Goal: Task Accomplishment & Management: Use online tool/utility

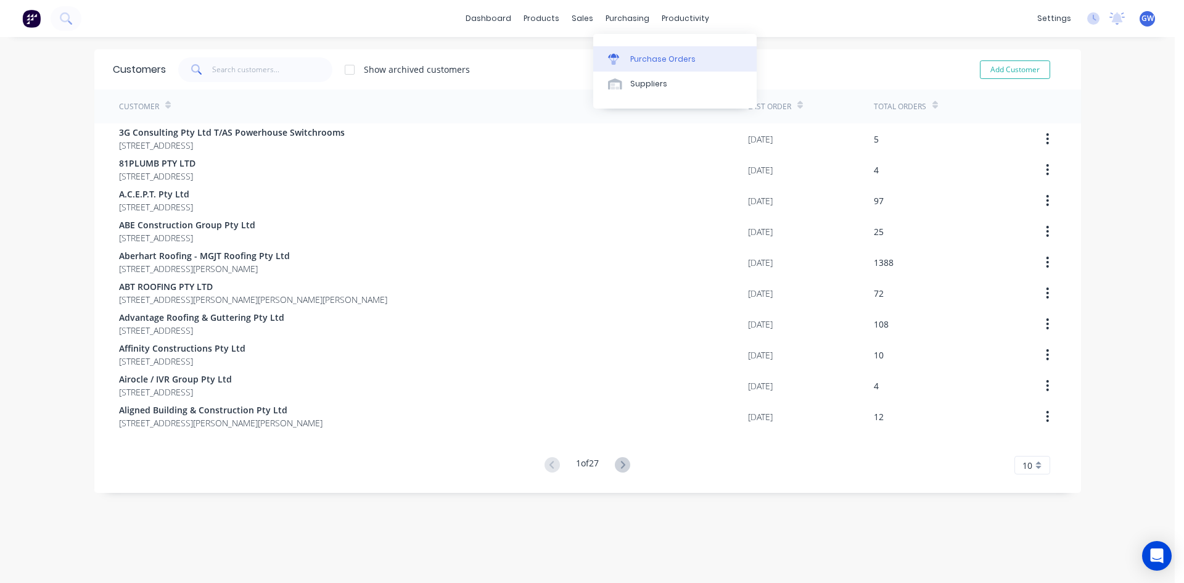
click at [662, 55] on div "Purchase Orders" at bounding box center [662, 59] width 65 height 11
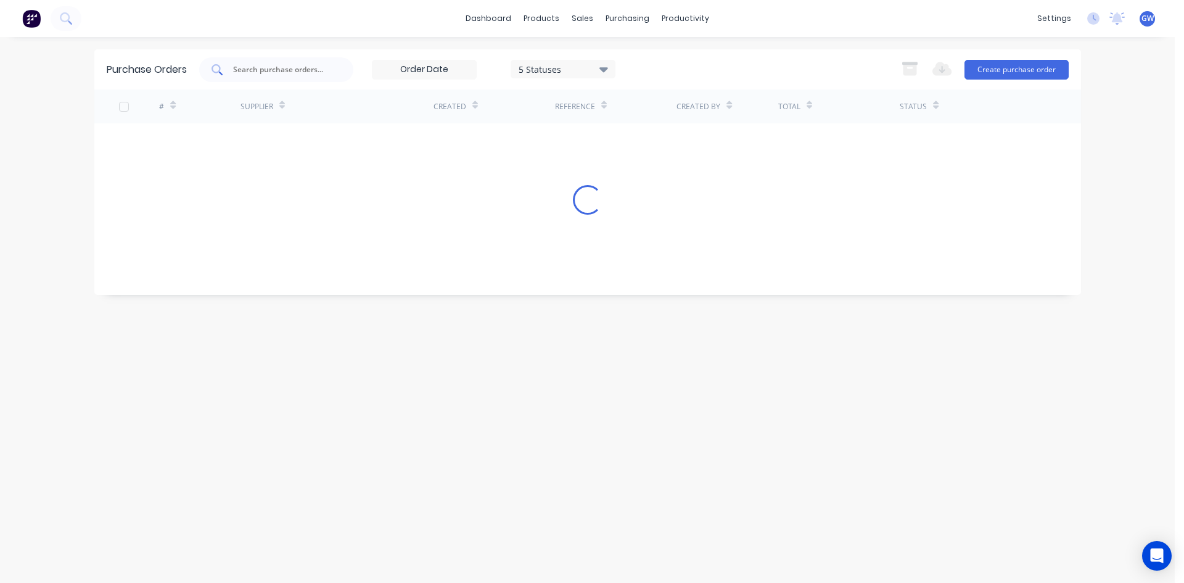
click at [320, 75] on input "text" at bounding box center [283, 70] width 102 height 12
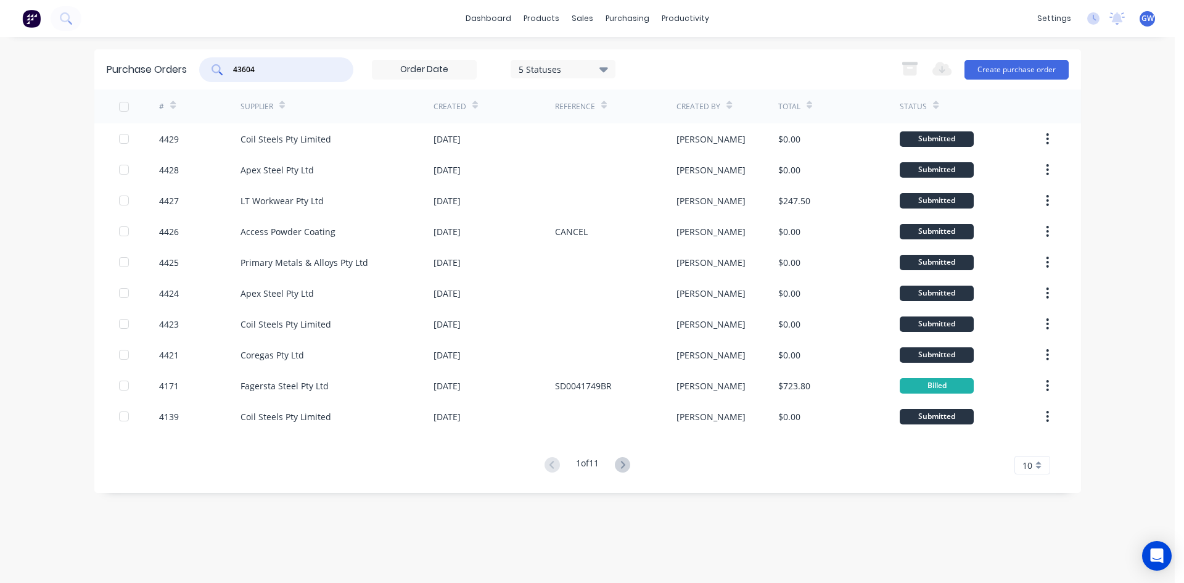
type input "43604"
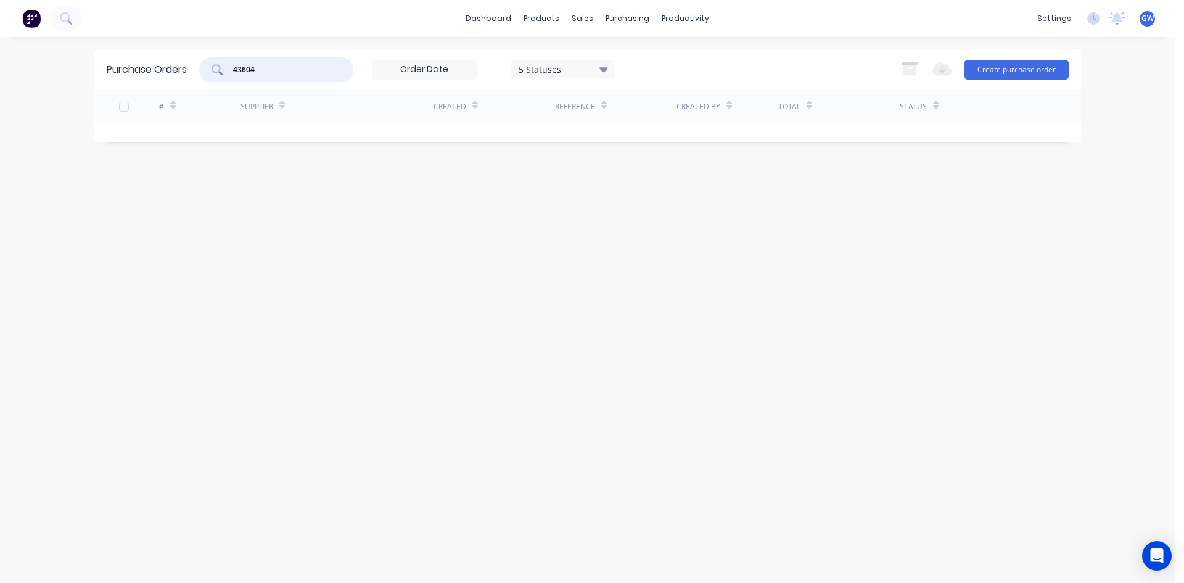
click at [559, 72] on div "5 Statuses" at bounding box center [563, 68] width 88 height 13
drag, startPoint x: 647, startPoint y: 133, endPoint x: 661, endPoint y: 108, distance: 28.7
click at [647, 133] on div at bounding box center [645, 125] width 25 height 25
click at [691, 67] on div "43604 7 Statuses 7 Statuses Export to Excel (XLSX) Create purchase order" at bounding box center [633, 69] width 869 height 25
drag, startPoint x: 295, startPoint y: 70, endPoint x: 89, endPoint y: 70, distance: 205.9
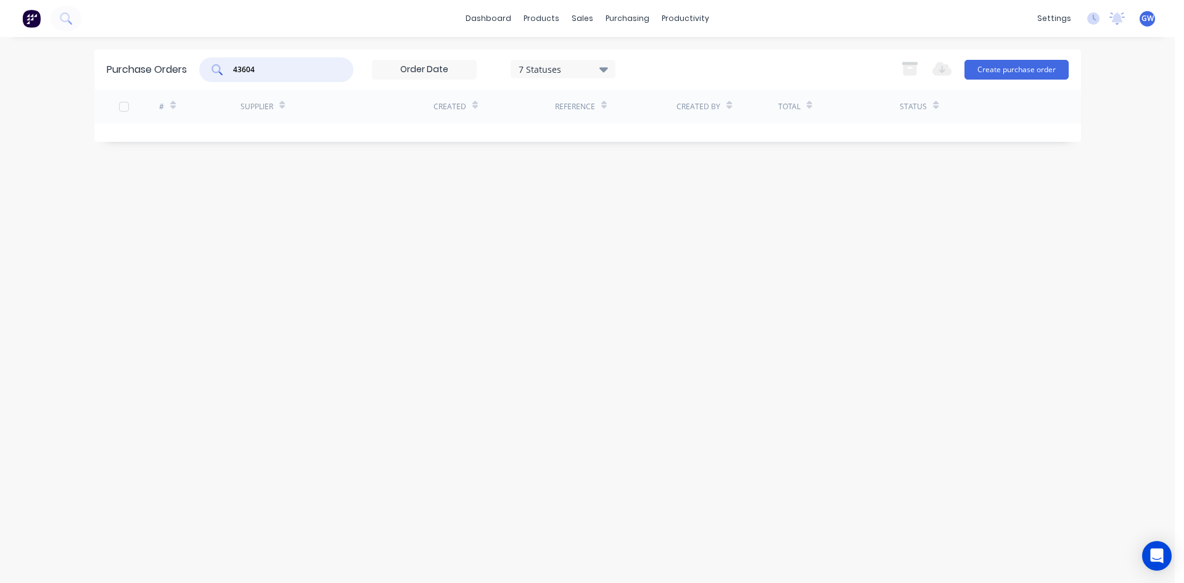
click at [89, 70] on div "dashboard products sales purchasing productivity dashboard products Product Cat…" at bounding box center [587, 291] width 1175 height 583
click at [659, 92] on link "Suppliers" at bounding box center [678, 84] width 163 height 25
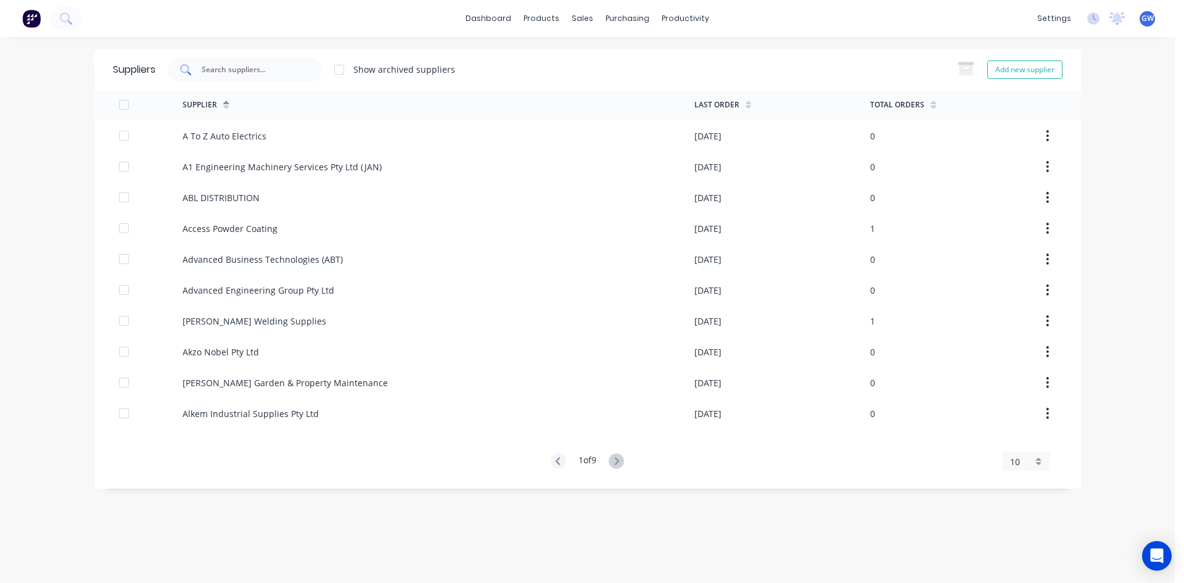
click at [279, 76] on div at bounding box center [245, 69] width 154 height 25
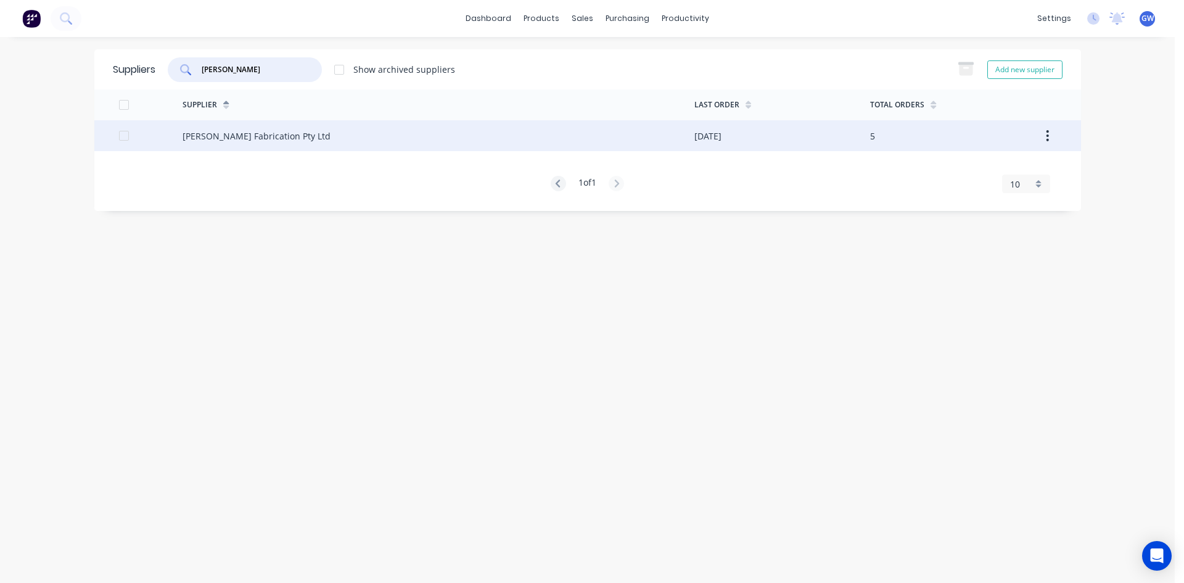
type input "[PERSON_NAME]"
click at [564, 131] on div "[PERSON_NAME] Fabrication Pty Ltd" at bounding box center [439, 135] width 512 height 31
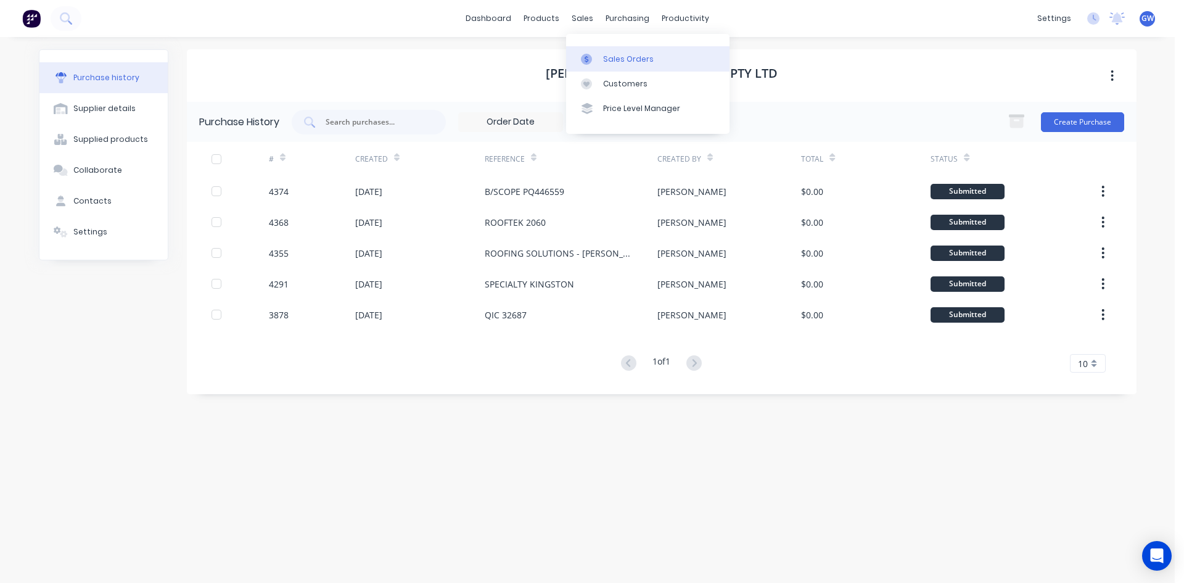
click at [604, 55] on div "Sales Orders" at bounding box center [628, 59] width 51 height 11
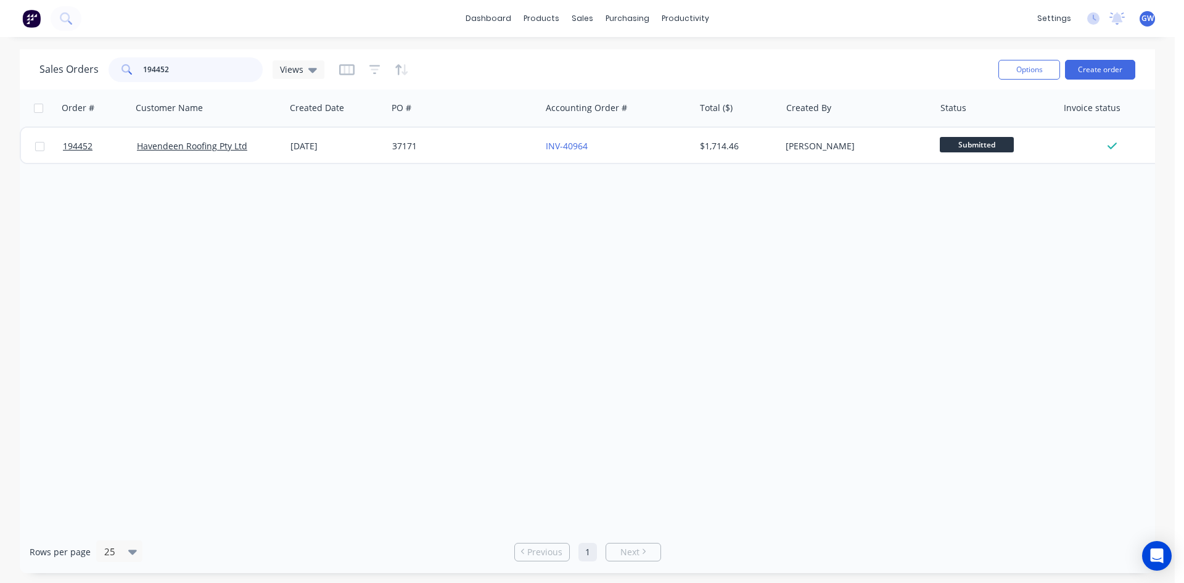
drag, startPoint x: 226, startPoint y: 75, endPoint x: 0, endPoint y: 65, distance: 225.9
click at [0, 65] on div "Sales Orders 194452 Views Options Create order Order # Customer Name Created Da…" at bounding box center [587, 310] width 1175 height 523
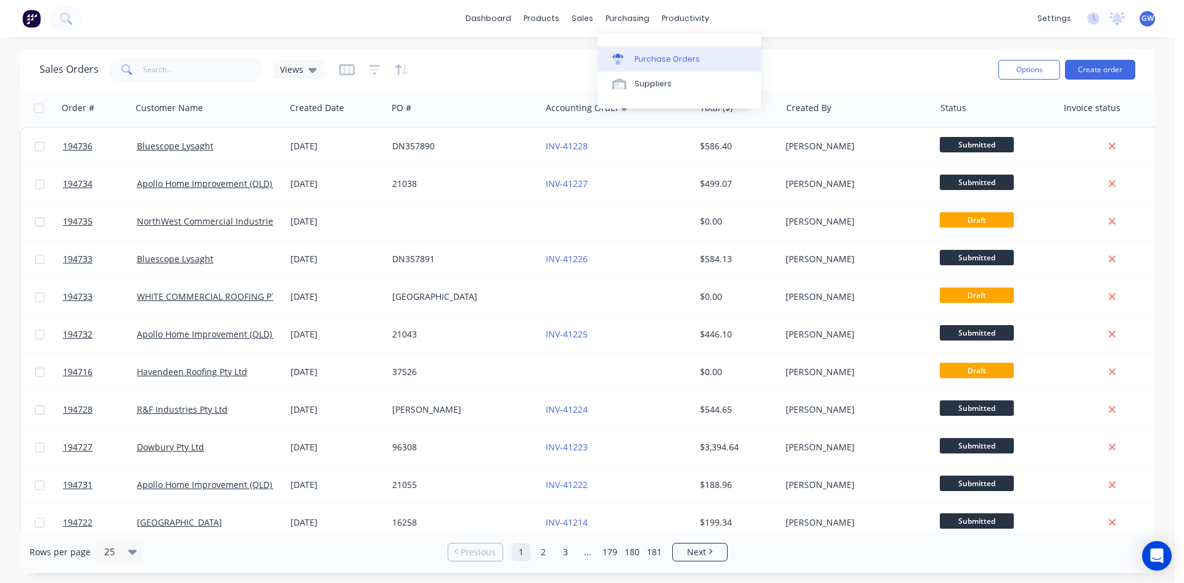
click at [646, 54] on div "Purchase Orders" at bounding box center [666, 59] width 65 height 11
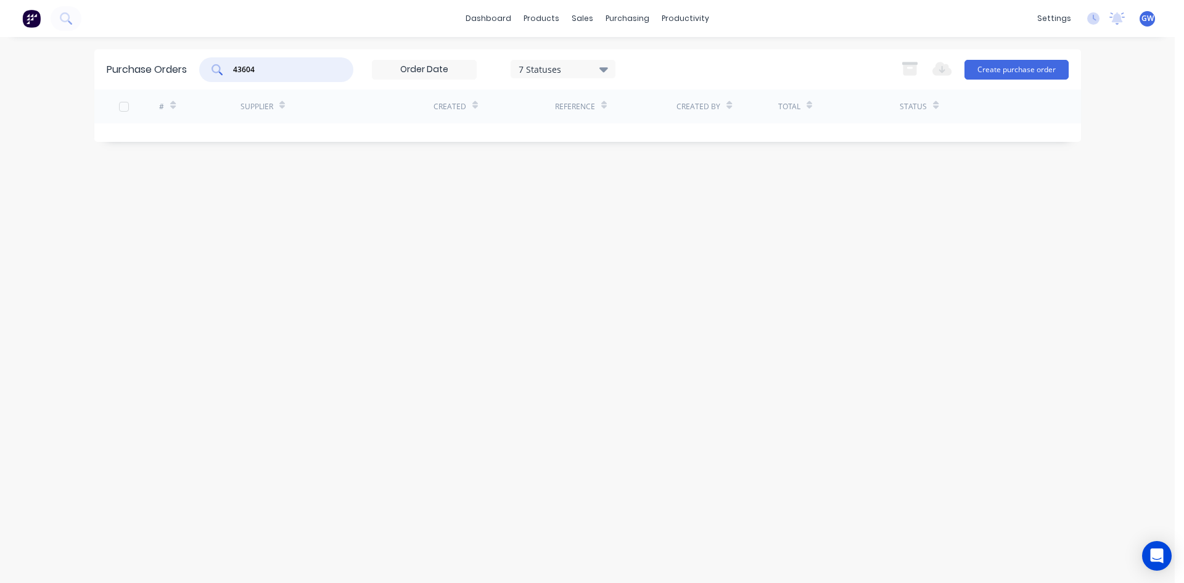
drag, startPoint x: 292, startPoint y: 64, endPoint x: 128, endPoint y: 59, distance: 164.1
click at [128, 59] on div "Purchase Orders 43604 7 Statuses 7 Statuses Export to Excel (XLSX) Create purch…" at bounding box center [587, 69] width 987 height 40
type input "4291"
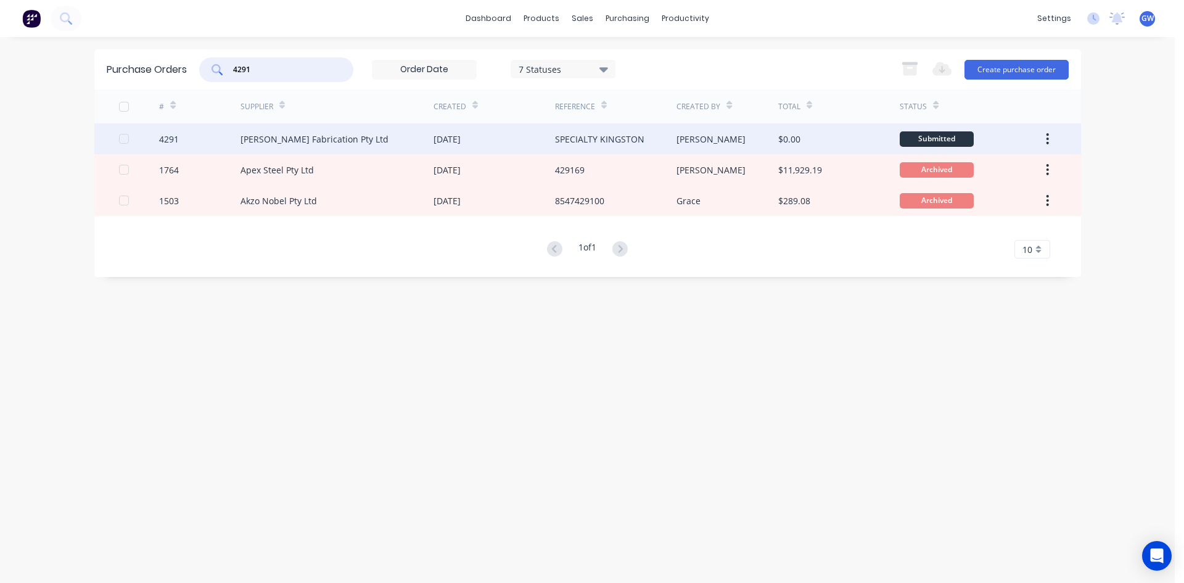
click at [662, 135] on div "SPECIALTY KINGSTON" at bounding box center [615, 138] width 121 height 31
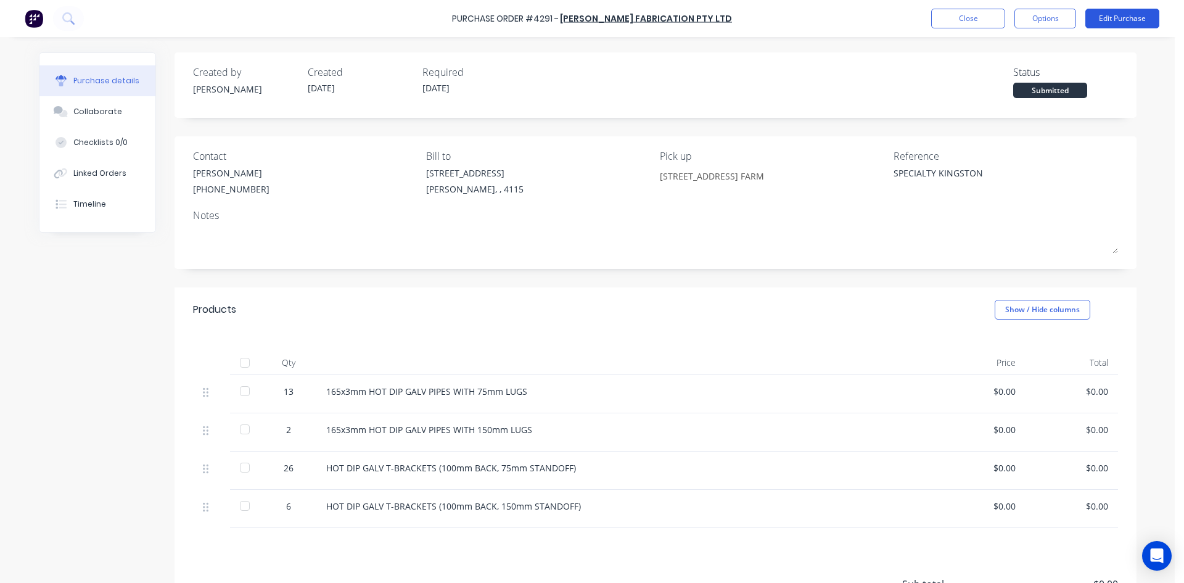
click at [1144, 15] on button "Edit Purchase" at bounding box center [1122, 19] width 74 height 20
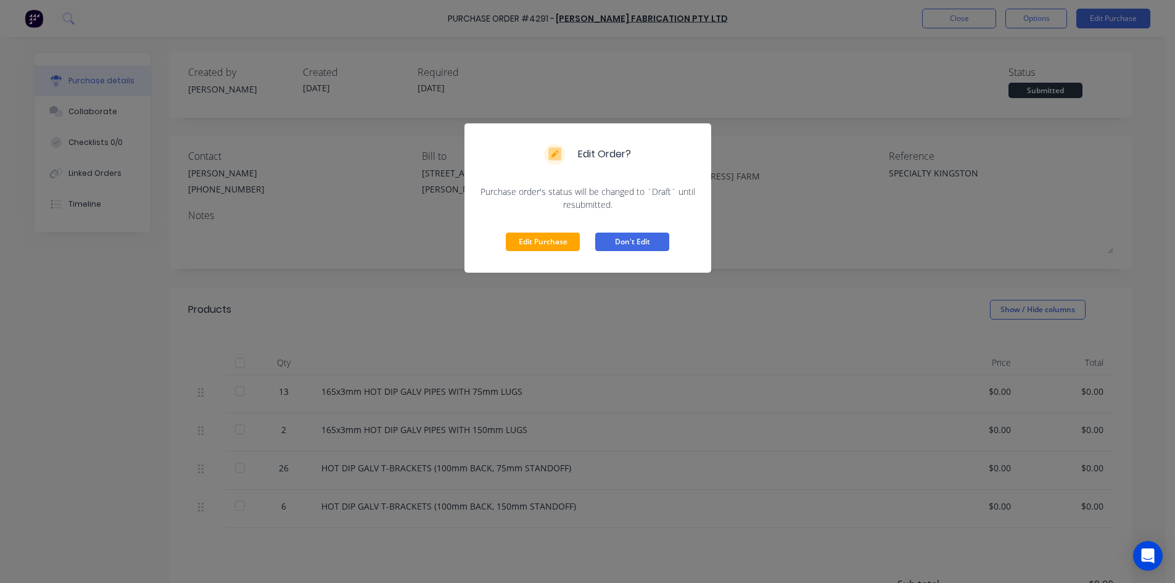
click at [552, 240] on button "Edit Purchase" at bounding box center [543, 241] width 74 height 18
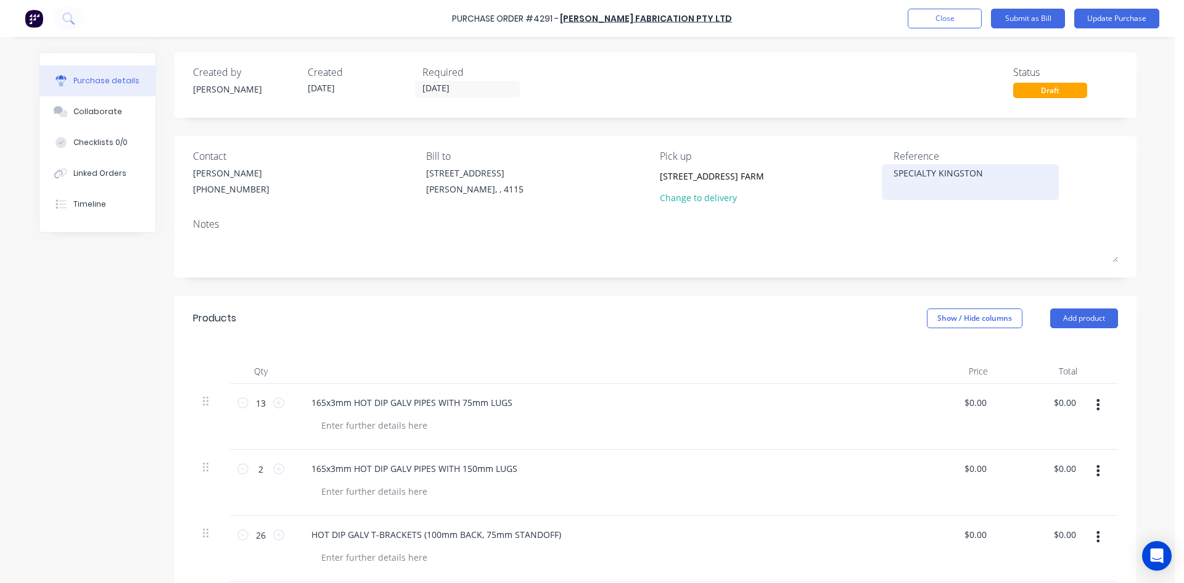
click at [893, 176] on textarea "SPECIALTY KINGSTON" at bounding box center [970, 180] width 154 height 28
type textarea "x"
type textarea "0SPECIALTY KINGSTON"
type textarea "x"
type textarea "00SPECIALTY KINGSTON"
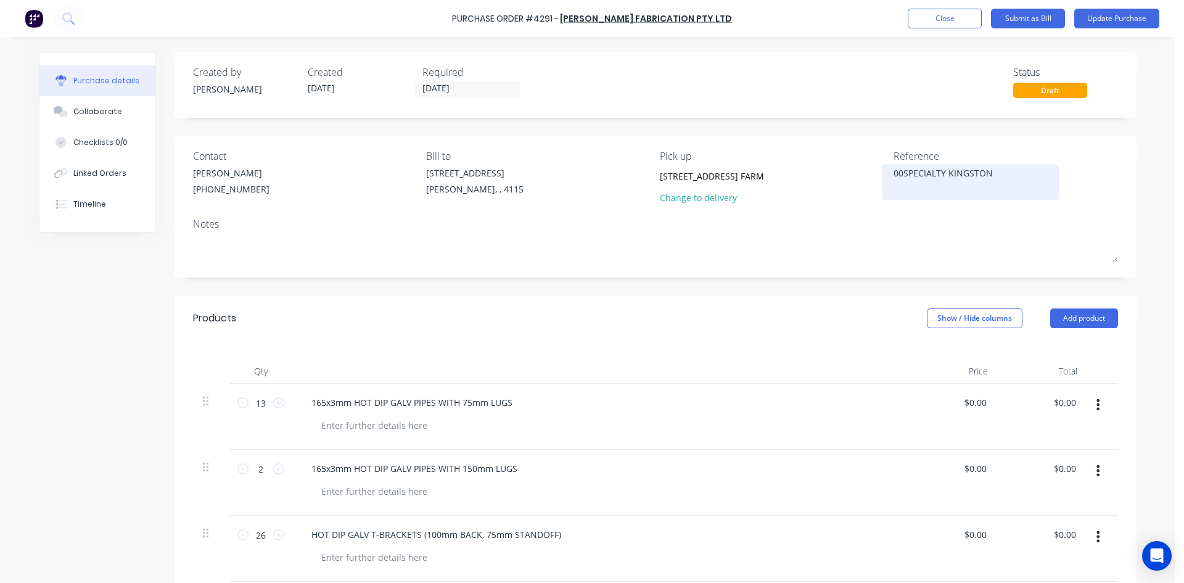
type textarea "x"
type textarea "004SPECIALTY KINGSTON"
type textarea "x"
type textarea "0043SPECIALTY KINGSTON"
type textarea "x"
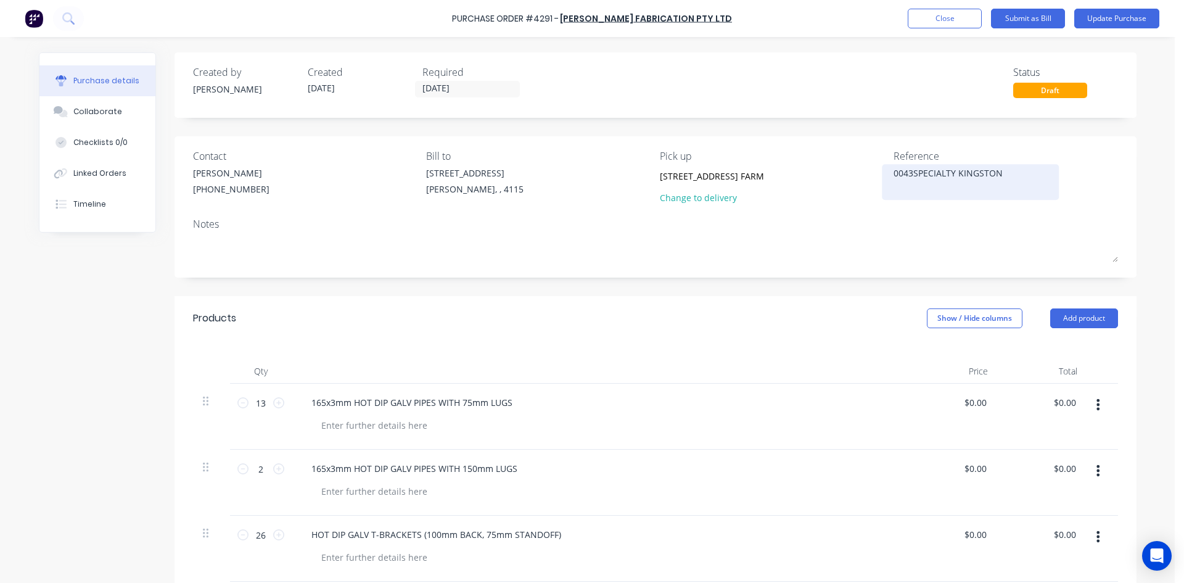
type textarea "00436SPECIALTY KINGSTON"
type textarea "x"
type textarea "004360SPECIALTY KINGSTON"
type textarea "x"
type textarea "0043604SPECIALTY KINGSTON"
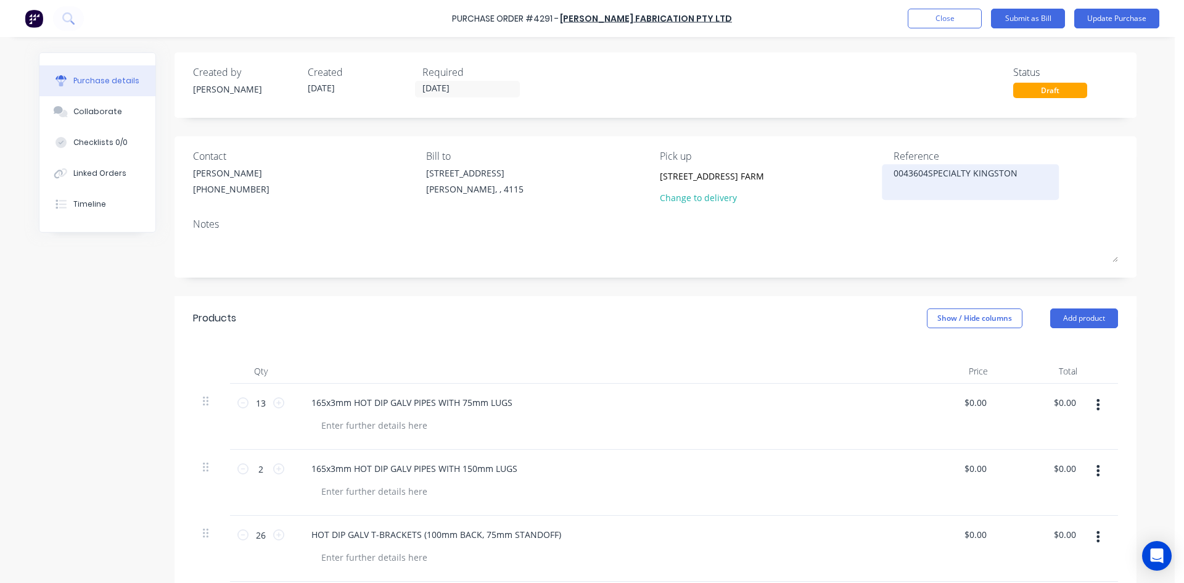
type textarea "x"
type textarea "0043604 SPECIALTY [GEOGRAPHIC_DATA]"
type textarea "x"
type textarea "0043604 SPECIALTY [GEOGRAPHIC_DATA]"
type textarea "x"
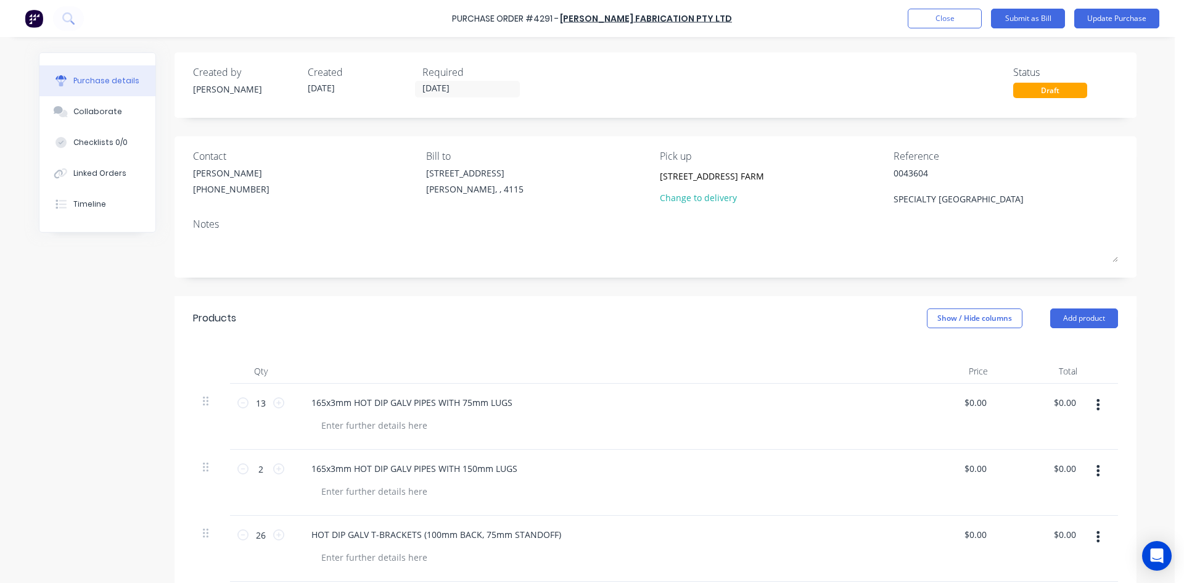
type textarea "0043604 SPECIALTY [GEOGRAPHIC_DATA]"
click at [713, 308] on div "Products Show / Hide columns Add product" at bounding box center [655, 318] width 962 height 44
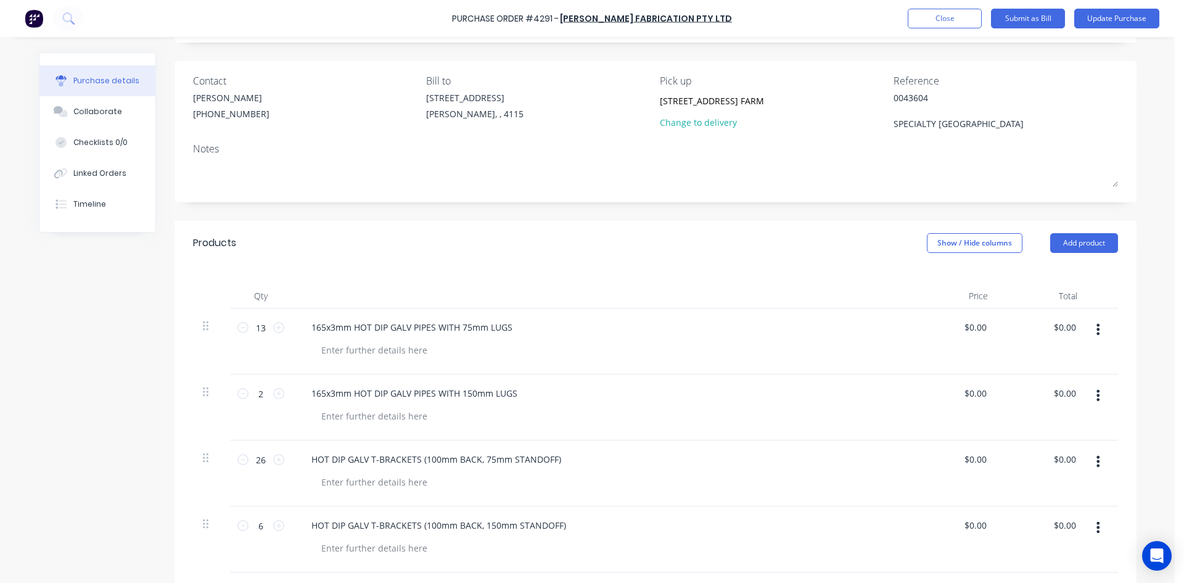
scroll to position [185, 0]
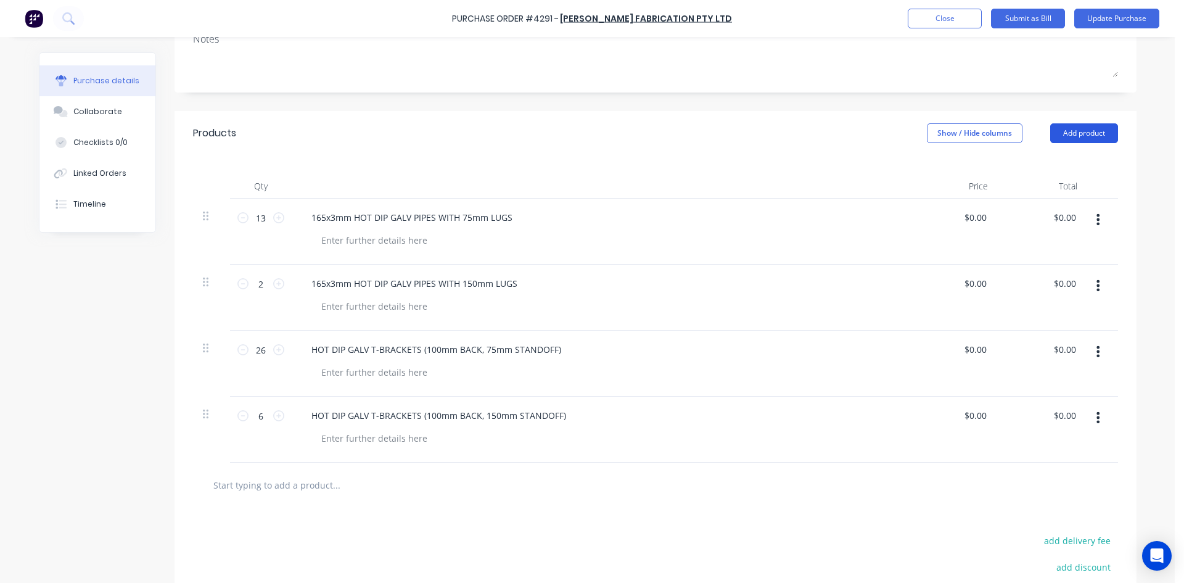
click at [1076, 141] on button "Add product" at bounding box center [1084, 133] width 68 height 20
click at [1064, 187] on div "Basic product" at bounding box center [1059, 190] width 95 height 18
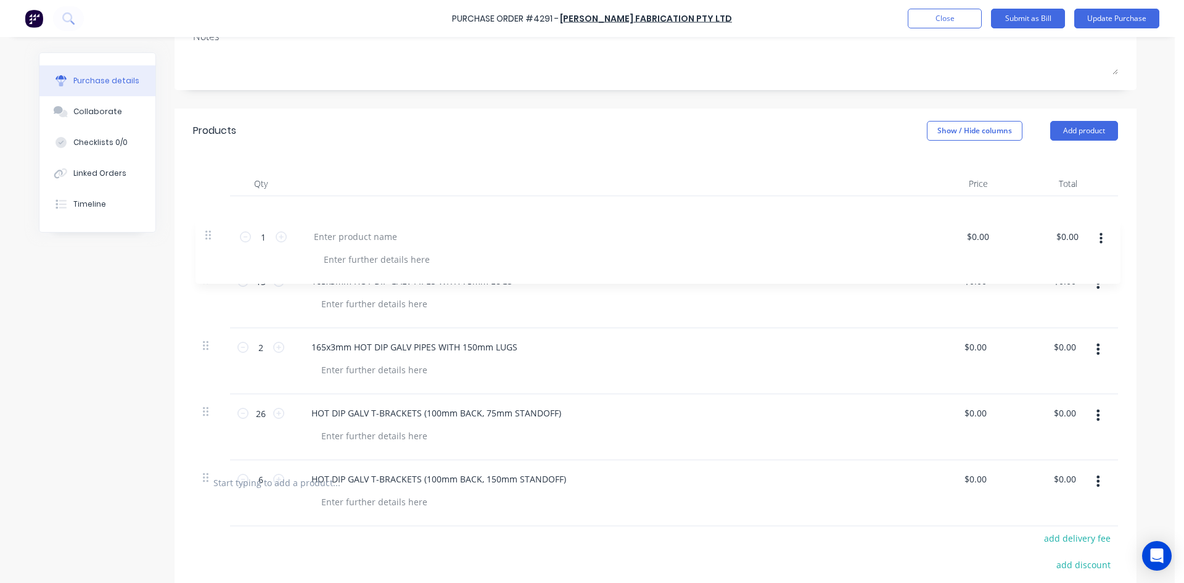
drag, startPoint x: 199, startPoint y: 483, endPoint x: 207, endPoint y: 215, distance: 267.7
click at [207, 215] on div "13 13 165x3mm HOT DIP GALV PIPES WITH 75mm LUGS $0.00 $0.00 $0.00 $0.00 2 2 165…" at bounding box center [655, 328] width 925 height 264
type textarea "x"
type input "1"
type input "13"
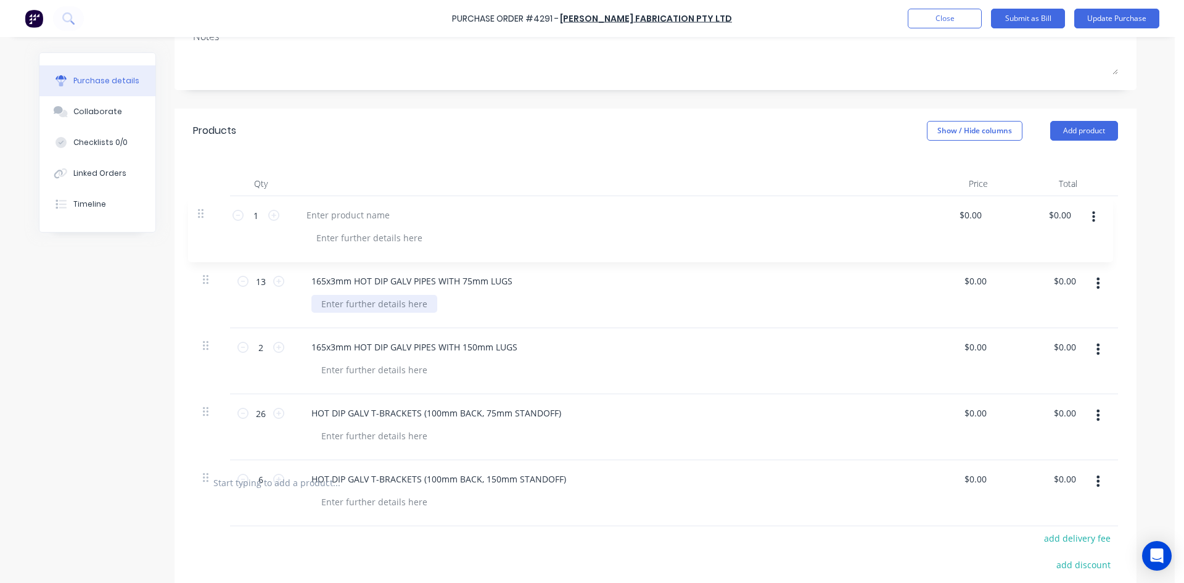
type input "2"
type input "26"
type input "6"
type textarea "x"
click at [330, 209] on div at bounding box center [353, 215] width 103 height 18
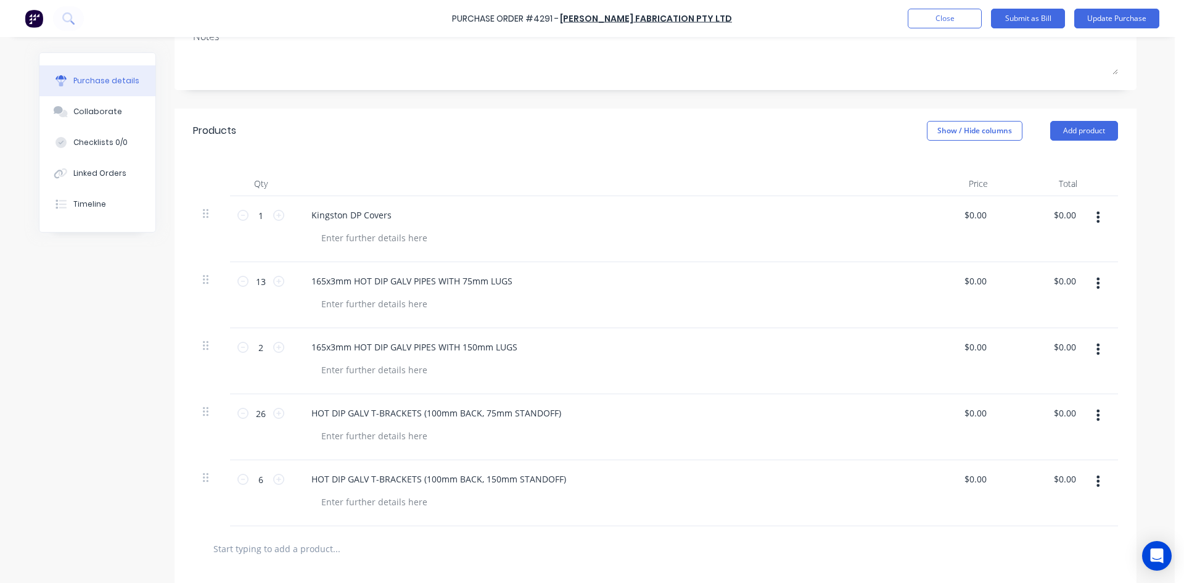
click at [654, 138] on div "Products Show / Hide columns Add product" at bounding box center [655, 131] width 962 height 44
type textarea "x"
type input "0.00"
click at [1062, 217] on input "0.00" at bounding box center [1064, 215] width 28 height 18
type textarea "x"
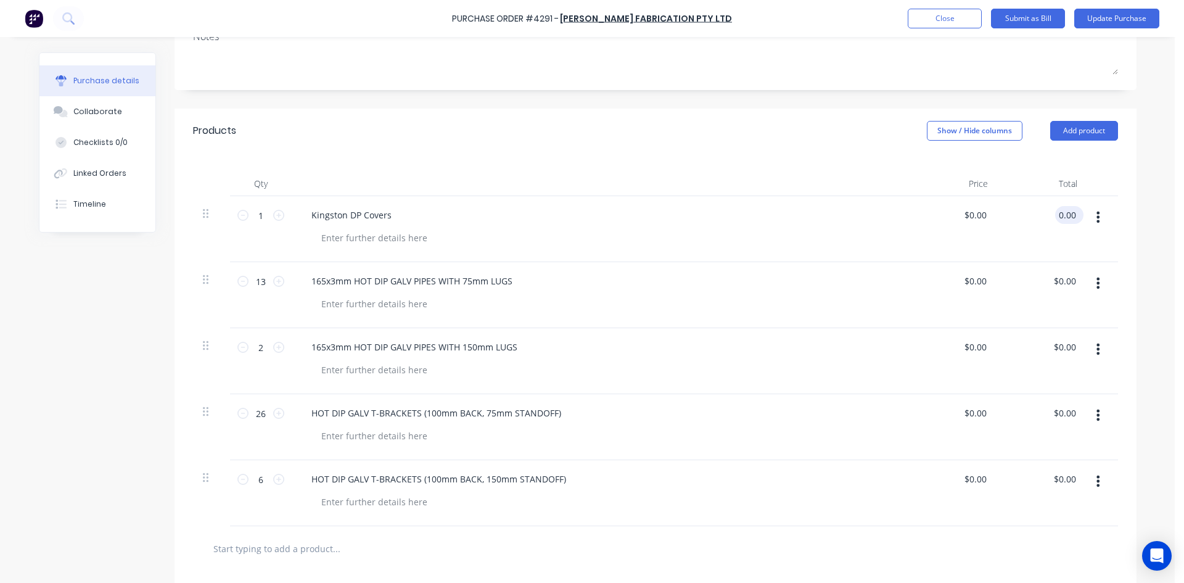
click at [1062, 217] on input "0.00" at bounding box center [1066, 215] width 23 height 18
type input "4390"
type textarea "x"
type input "$4,390.00"
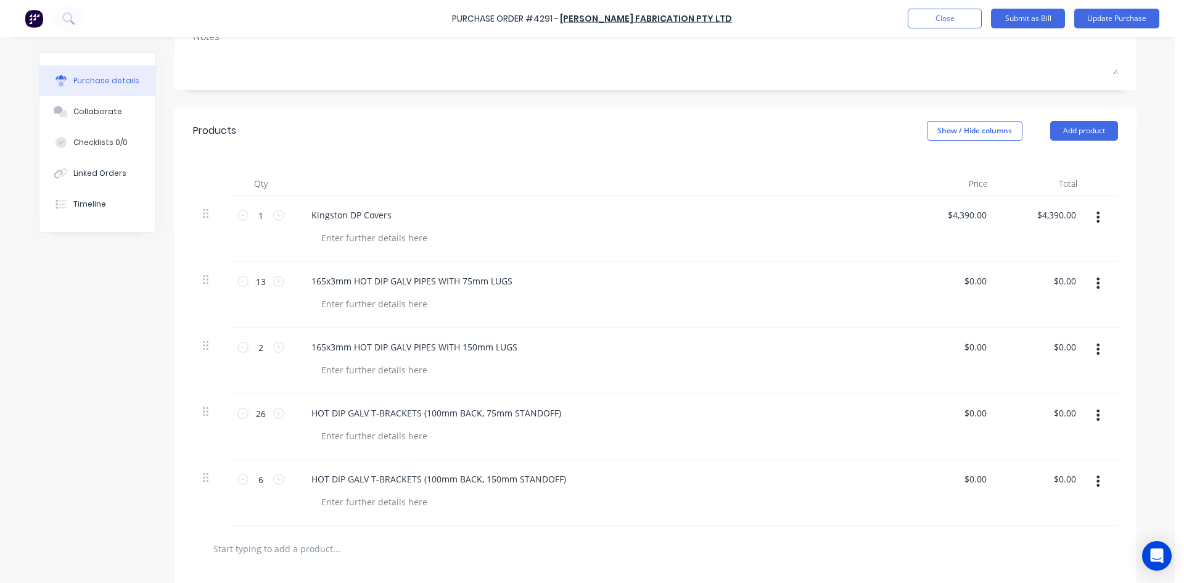
click at [725, 139] on div "Products Show / Hide columns Add product" at bounding box center [655, 131] width 962 height 44
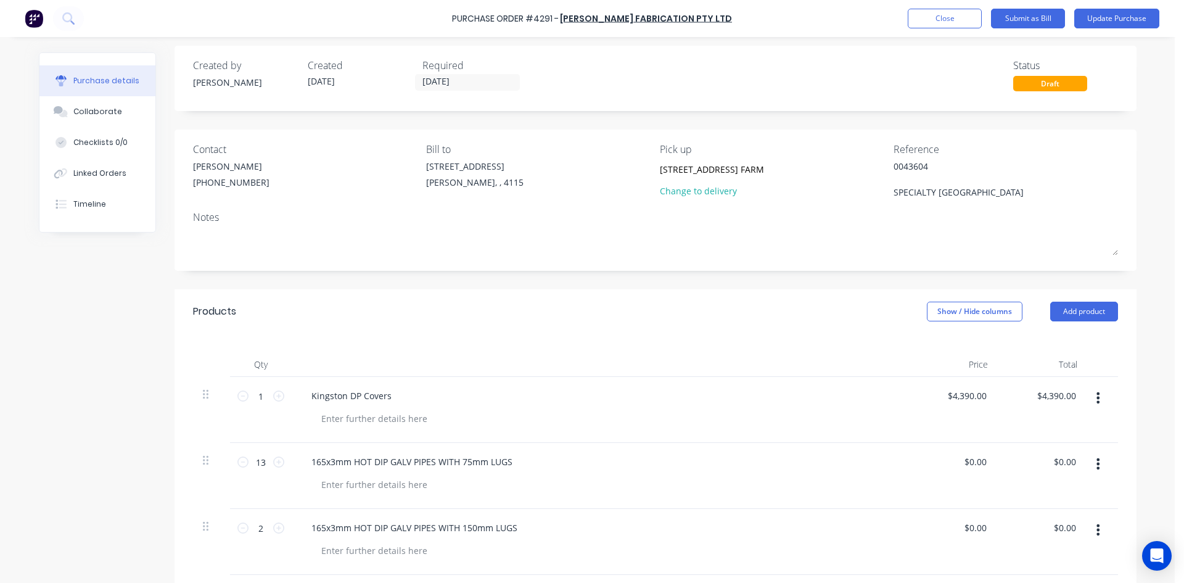
scroll to position [0, 0]
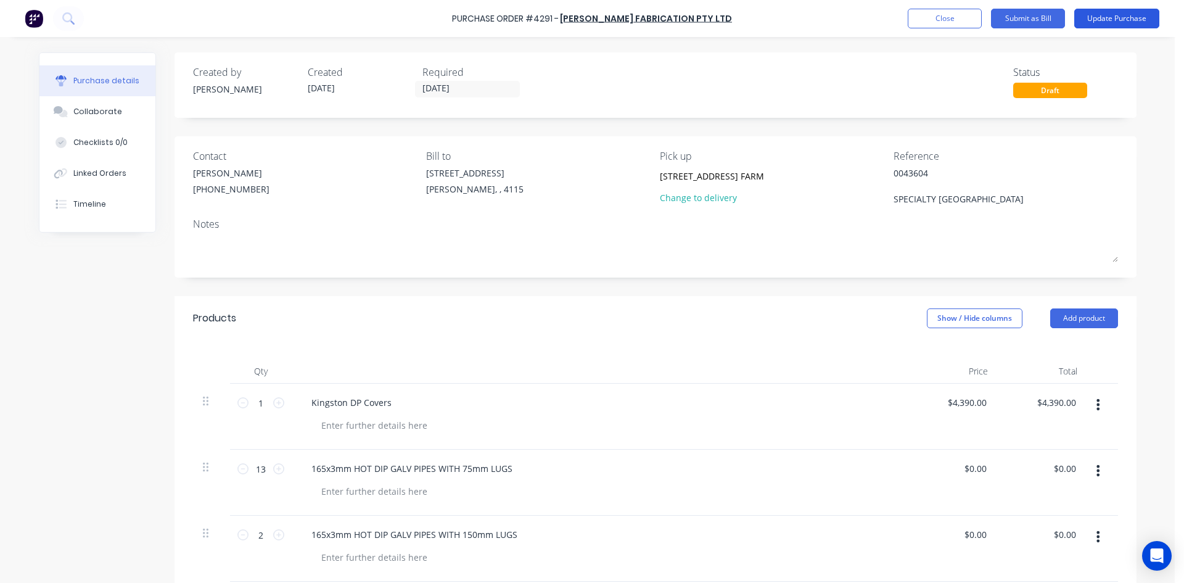
click at [1119, 20] on button "Update Purchase" at bounding box center [1116, 19] width 85 height 20
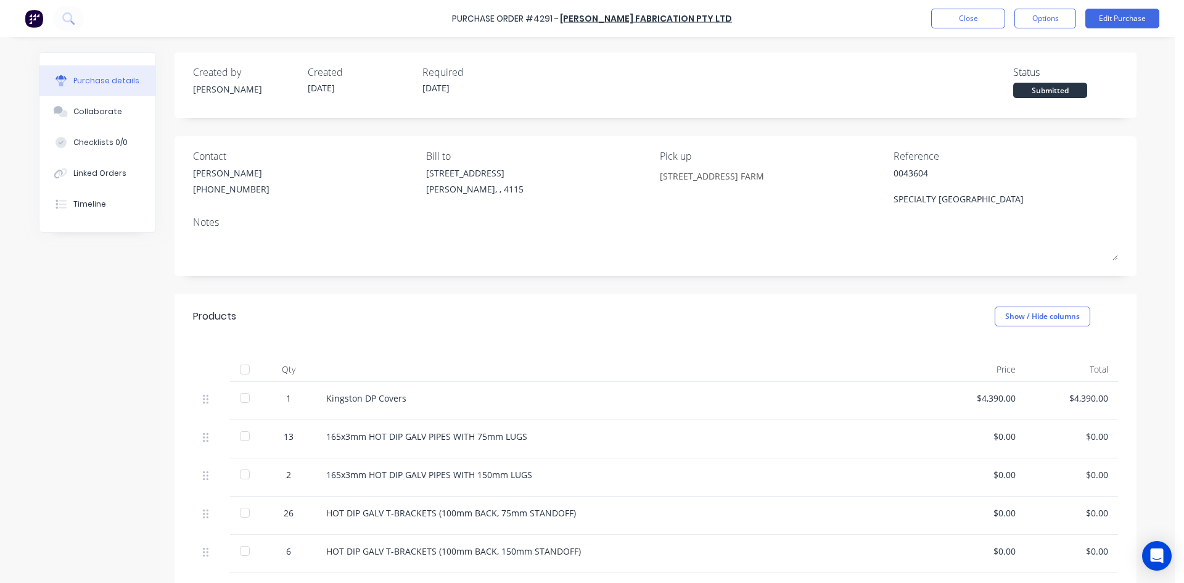
click at [1043, 22] on button "Options" at bounding box center [1045, 19] width 62 height 20
click at [1040, 75] on div "Convert to Bill" at bounding box center [1017, 75] width 95 height 18
type textarea "x"
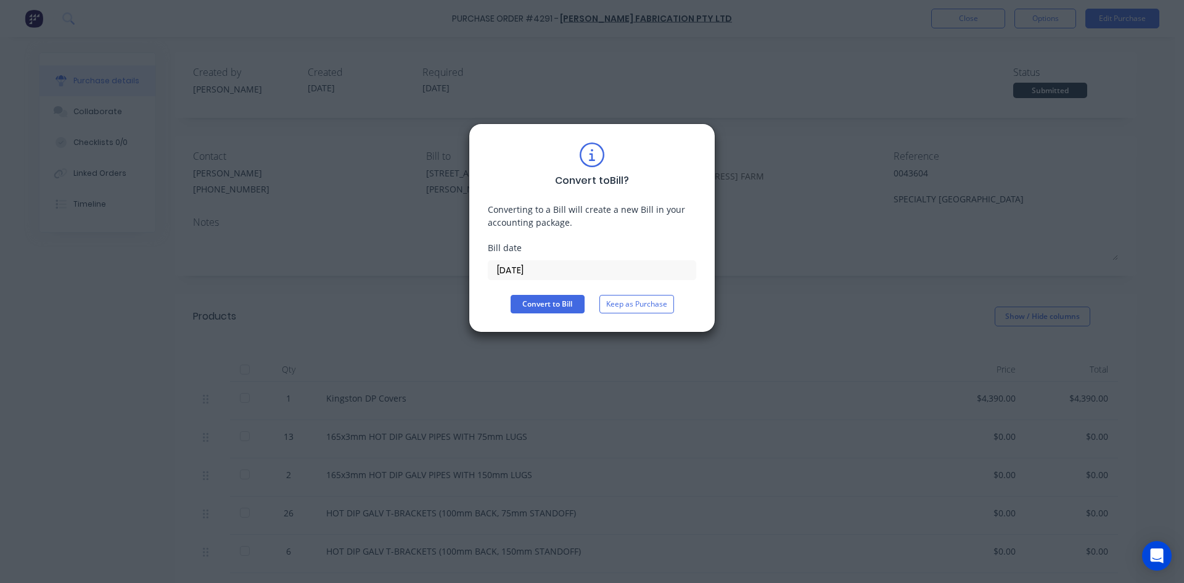
click at [566, 266] on input "[DATE]" at bounding box center [591, 270] width 207 height 18
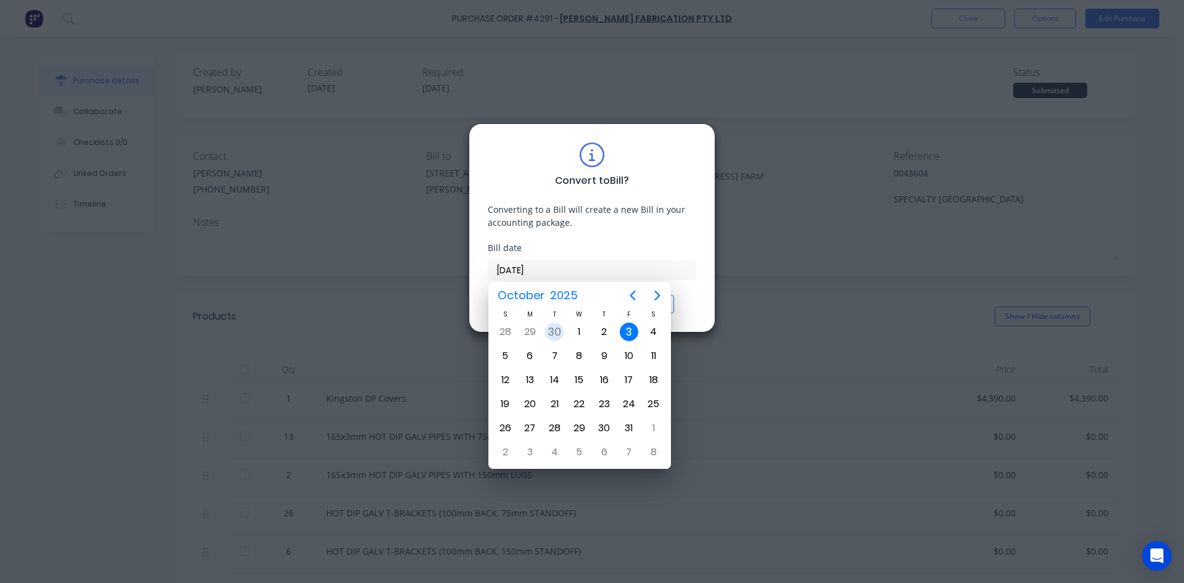
click at [545, 333] on div "30" at bounding box center [554, 331] width 18 height 18
type input "[DATE]"
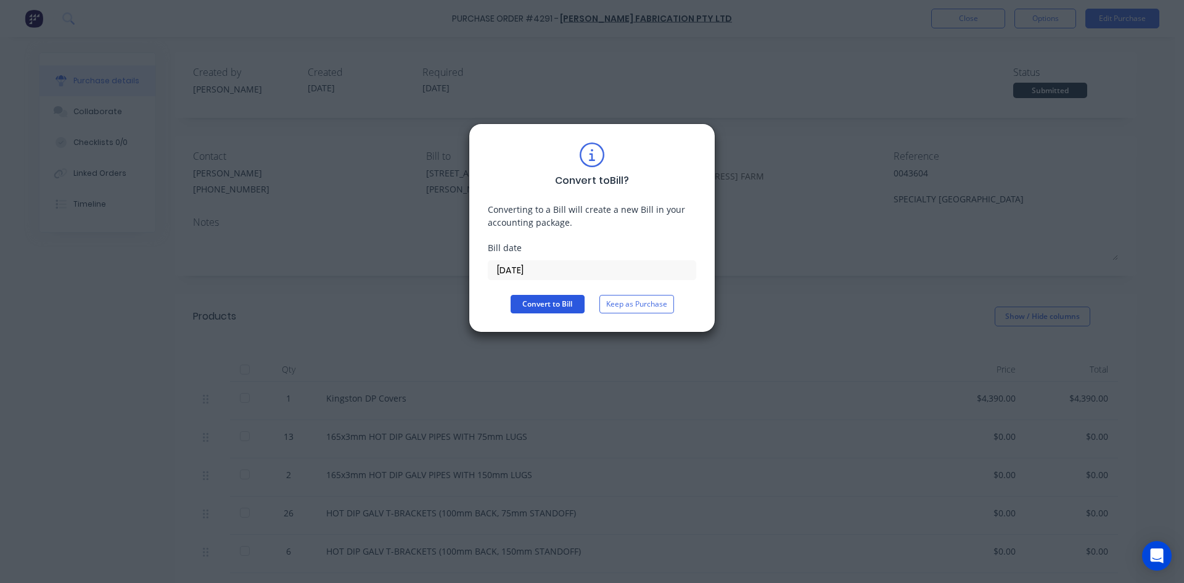
click at [542, 296] on button "Convert to Bill" at bounding box center [548, 304] width 74 height 18
type textarea "x"
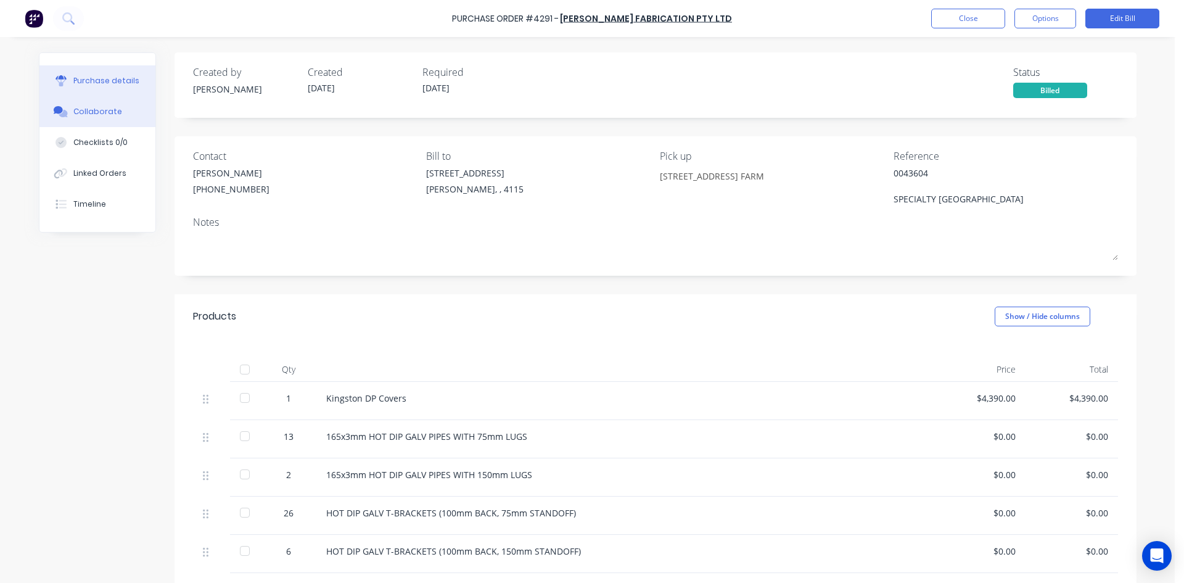
click at [94, 96] on button "Collaborate" at bounding box center [97, 111] width 116 height 31
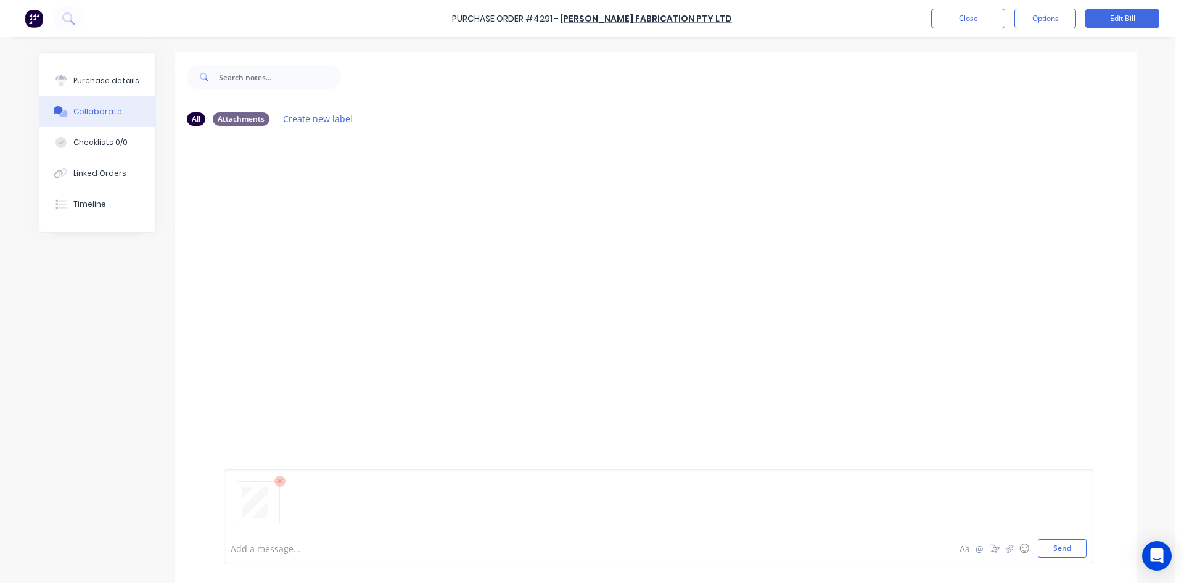
drag, startPoint x: 1082, startPoint y: 552, endPoint x: 1077, endPoint y: 557, distance: 7.0
click at [1078, 556] on div "Add a message... Aa @ ☺ Send" at bounding box center [658, 516] width 869 height 95
click at [1076, 557] on div "Add a message... Aa @ ☺ Send" at bounding box center [658, 516] width 869 height 95
click at [1054, 546] on button "Send" at bounding box center [1062, 548] width 49 height 18
click at [986, 26] on button "Close" at bounding box center [968, 19] width 74 height 20
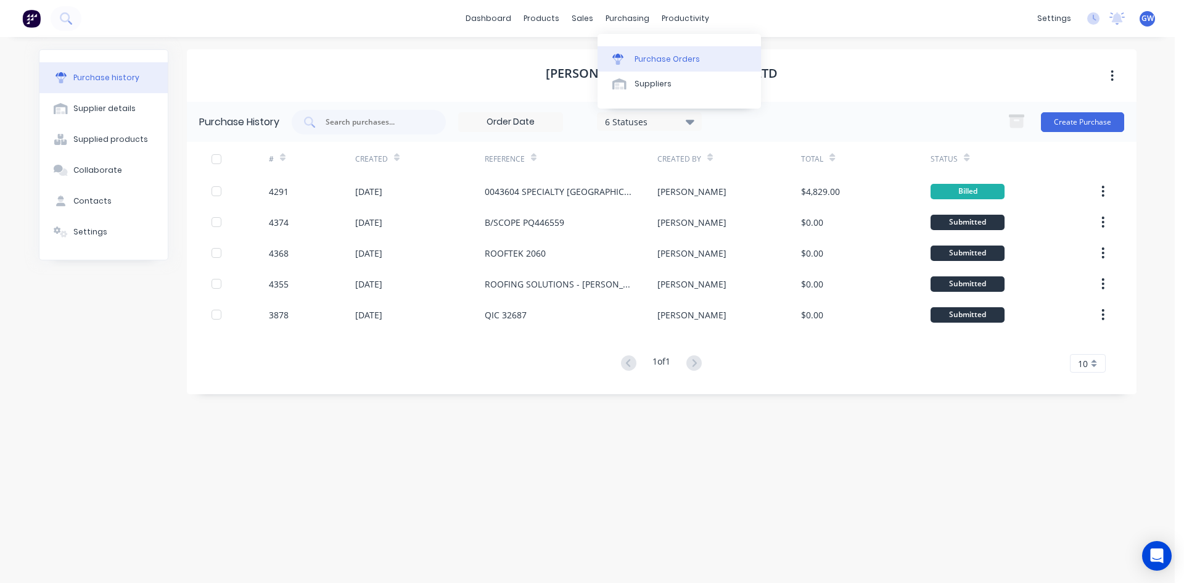
click at [642, 62] on div "Purchase Orders" at bounding box center [666, 59] width 65 height 11
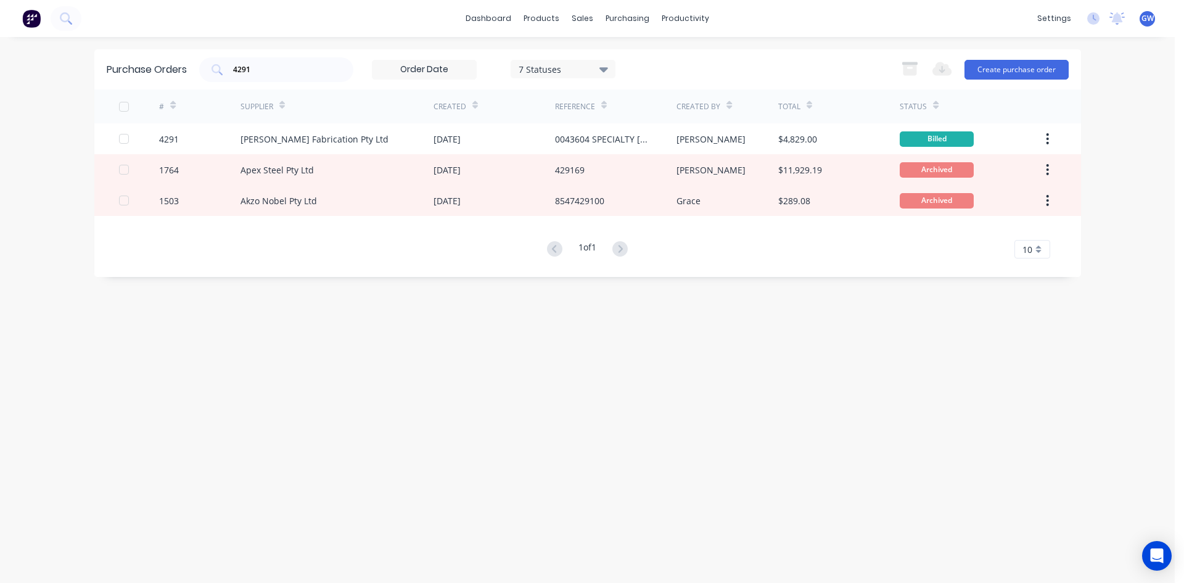
drag, startPoint x: 300, startPoint y: 67, endPoint x: 88, endPoint y: 81, distance: 213.2
click at [88, 81] on div "dashboard products sales purchasing productivity dashboard products Product Cat…" at bounding box center [587, 291] width 1175 height 583
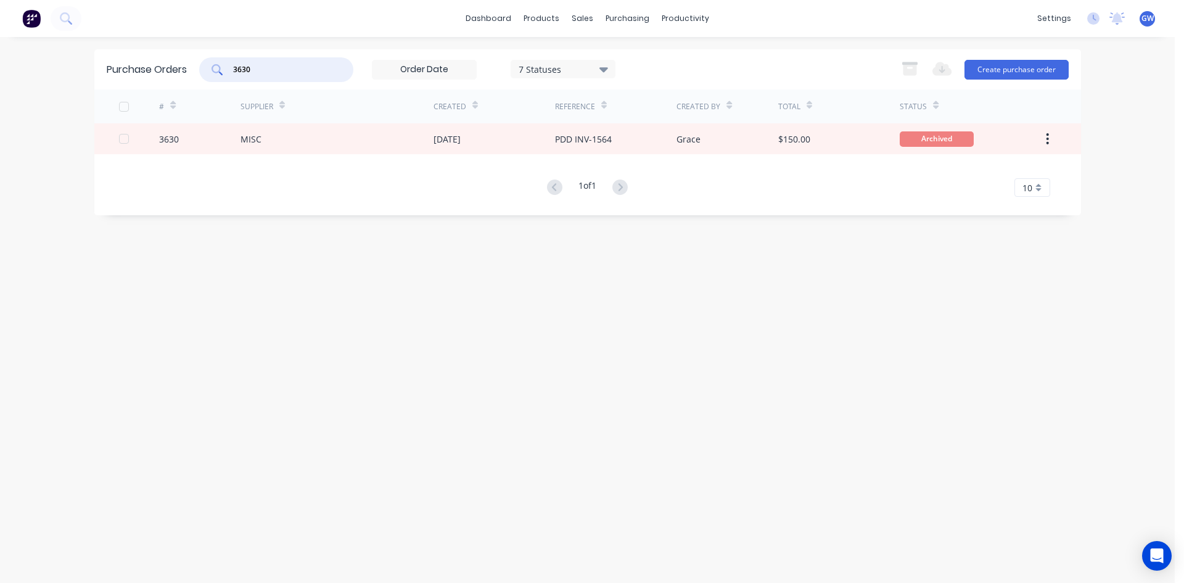
drag, startPoint x: 261, startPoint y: 70, endPoint x: 129, endPoint y: 70, distance: 132.6
click at [129, 70] on div "Purchase Orders 3630 7 Statuses 7 Statuses Export to Excel (XLSX) Create purcha…" at bounding box center [587, 69] width 987 height 40
type input "4207"
click at [129, 70] on div "Purchase Orders" at bounding box center [147, 69] width 80 height 15
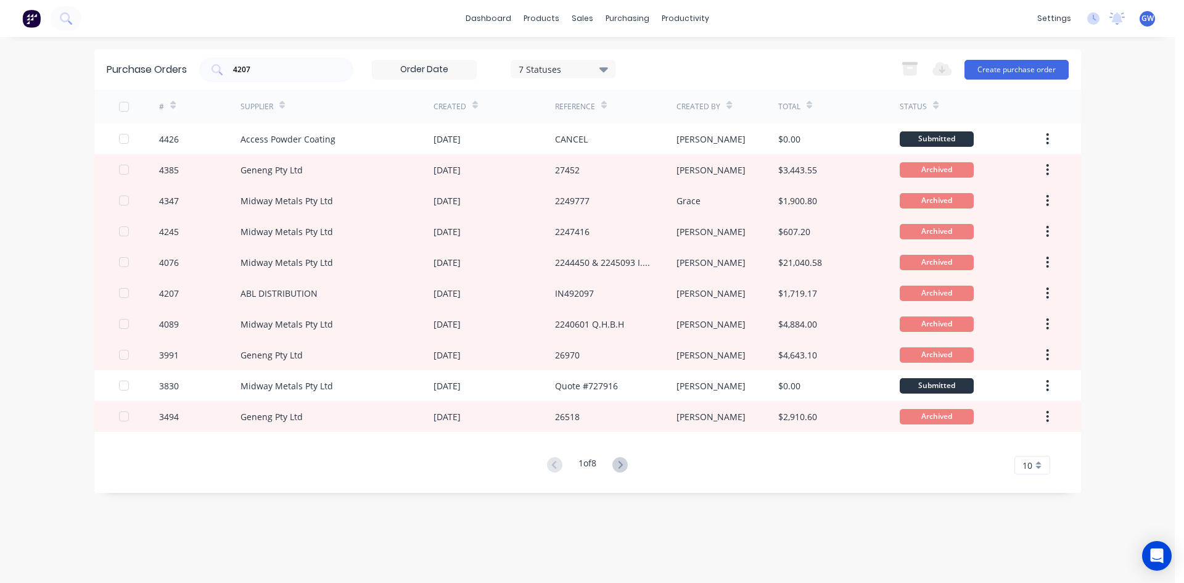
click at [27, 294] on div "dashboard products sales purchasing productivity dashboard products Product Cat…" at bounding box center [587, 291] width 1175 height 583
click at [643, 85] on div "Suppliers" at bounding box center [652, 83] width 37 height 11
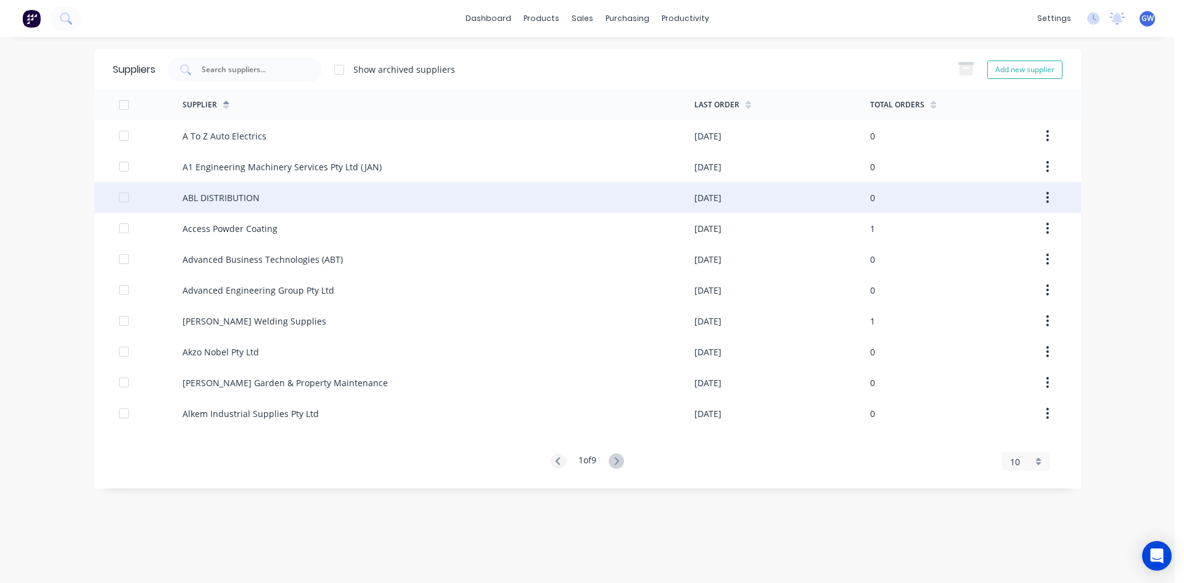
click at [243, 202] on div "ABL DISTRIBUTION" at bounding box center [221, 197] width 77 height 13
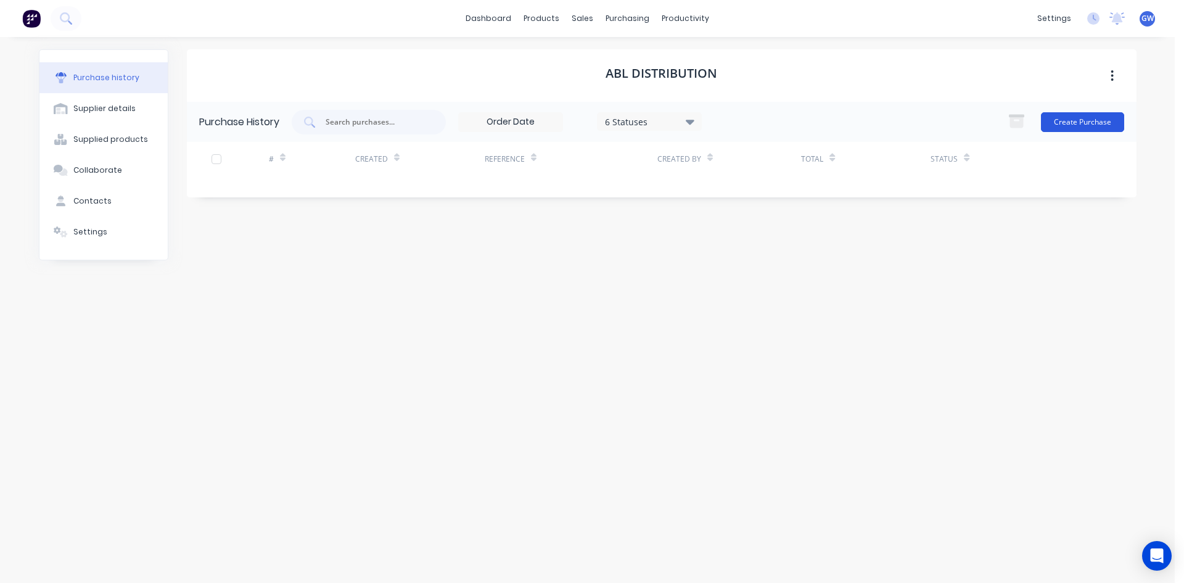
click at [1094, 124] on button "Create Purchase" at bounding box center [1082, 122] width 83 height 20
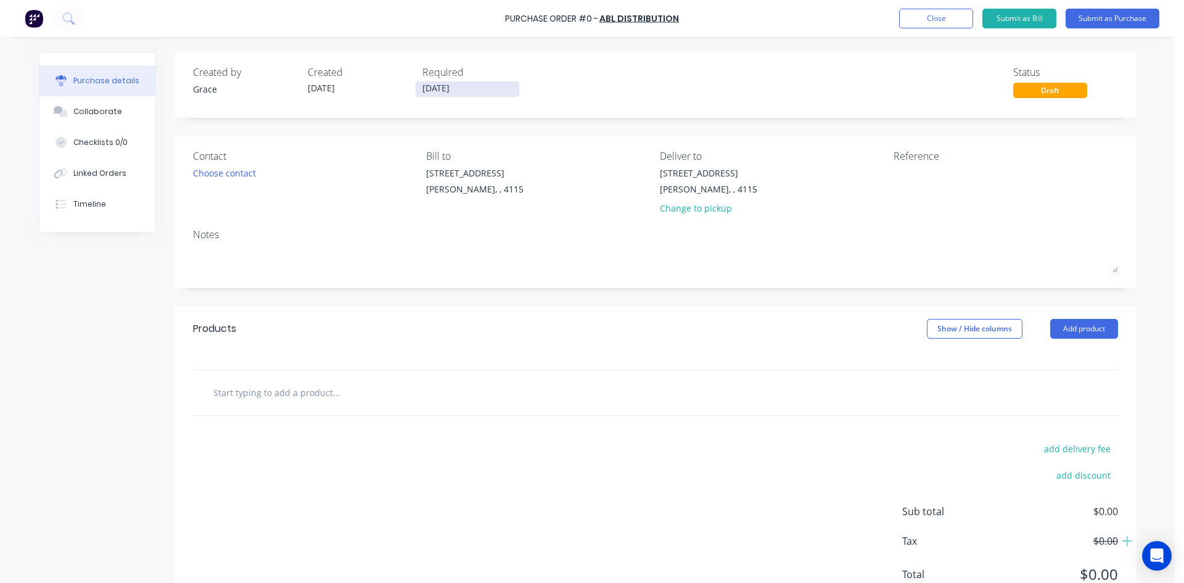
click at [433, 85] on input "[DATE]" at bounding box center [468, 88] width 104 height 15
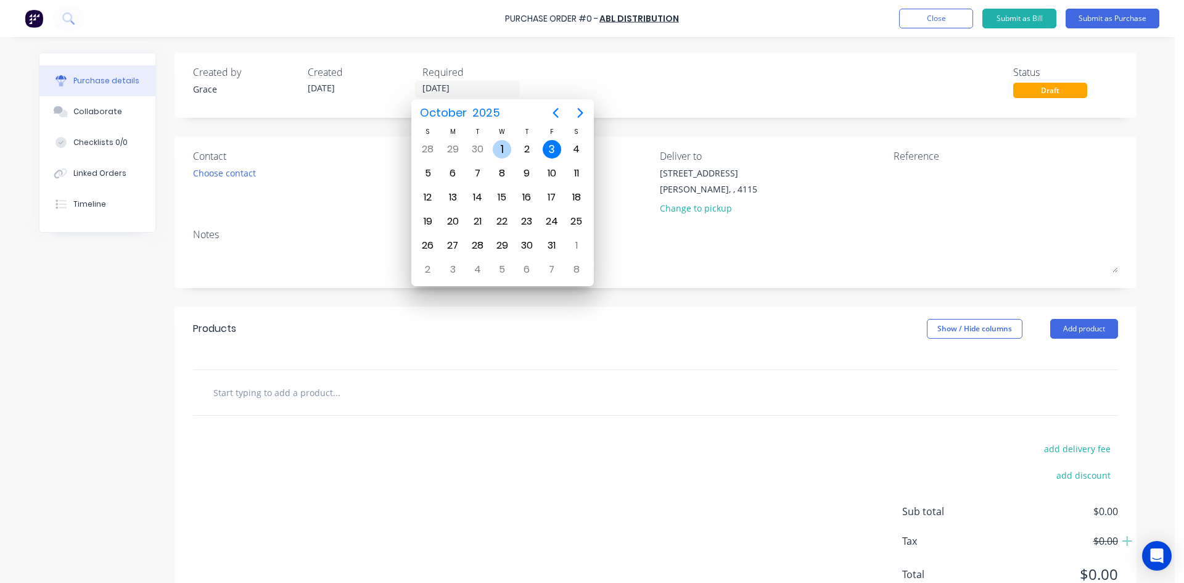
click at [504, 146] on div "1" at bounding box center [502, 149] width 18 height 18
type input "[DATE]"
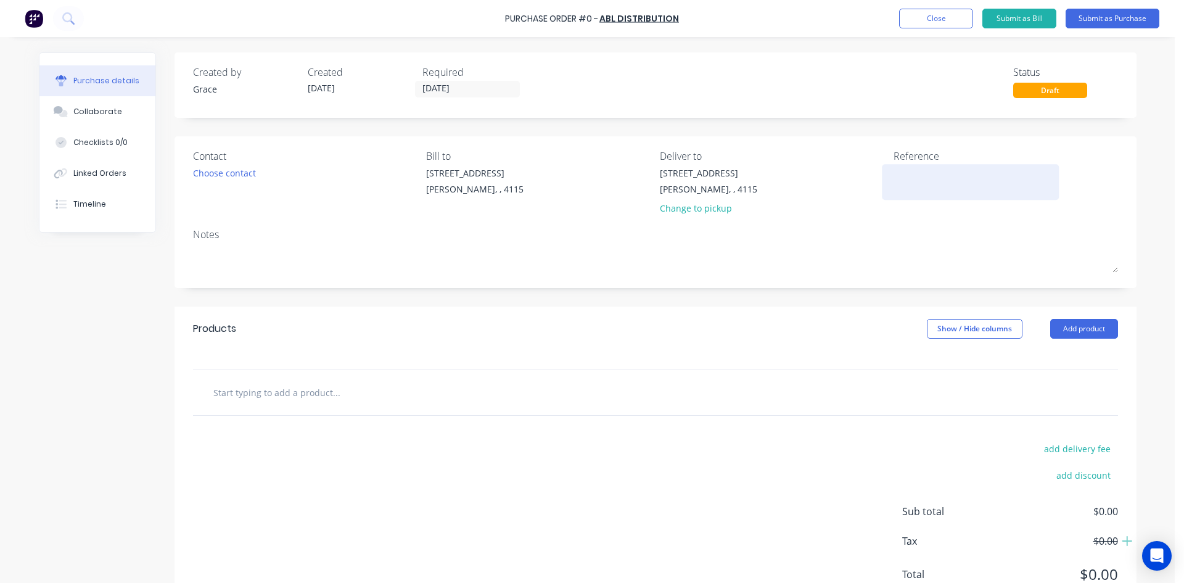
click at [922, 182] on textarea at bounding box center [970, 180] width 154 height 28
type textarea "IN499567 & IN"
type textarea "x"
type textarea "IN499567 & IN4"
type textarea "x"
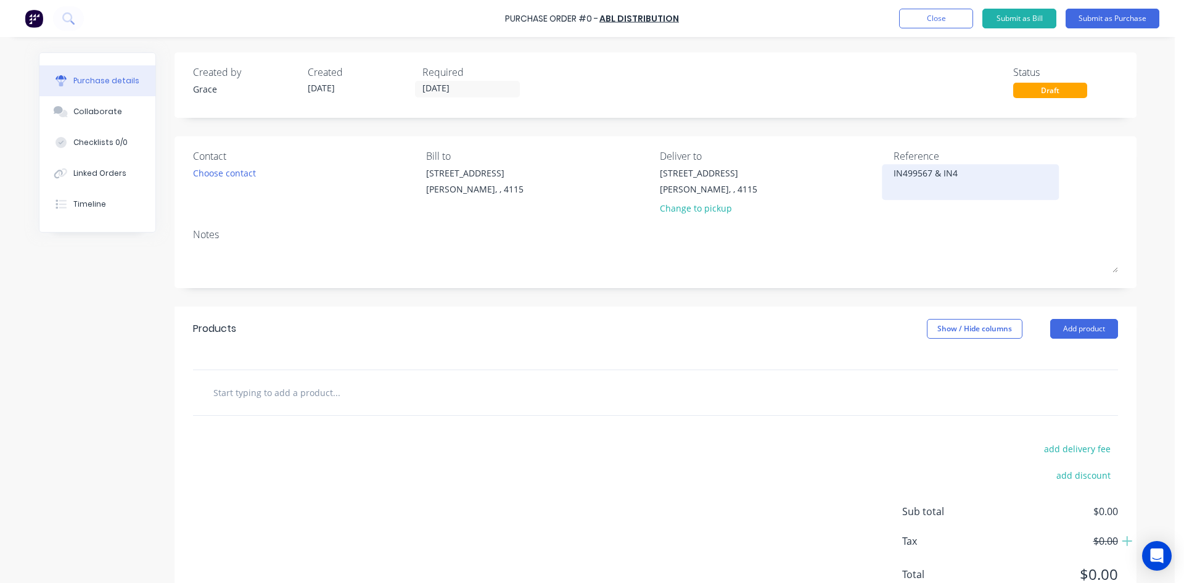
type textarea "IN499567 & IN49"
type textarea "x"
type textarea "IN499567 & IN499"
type textarea "x"
type textarea "IN499567 & IN4995"
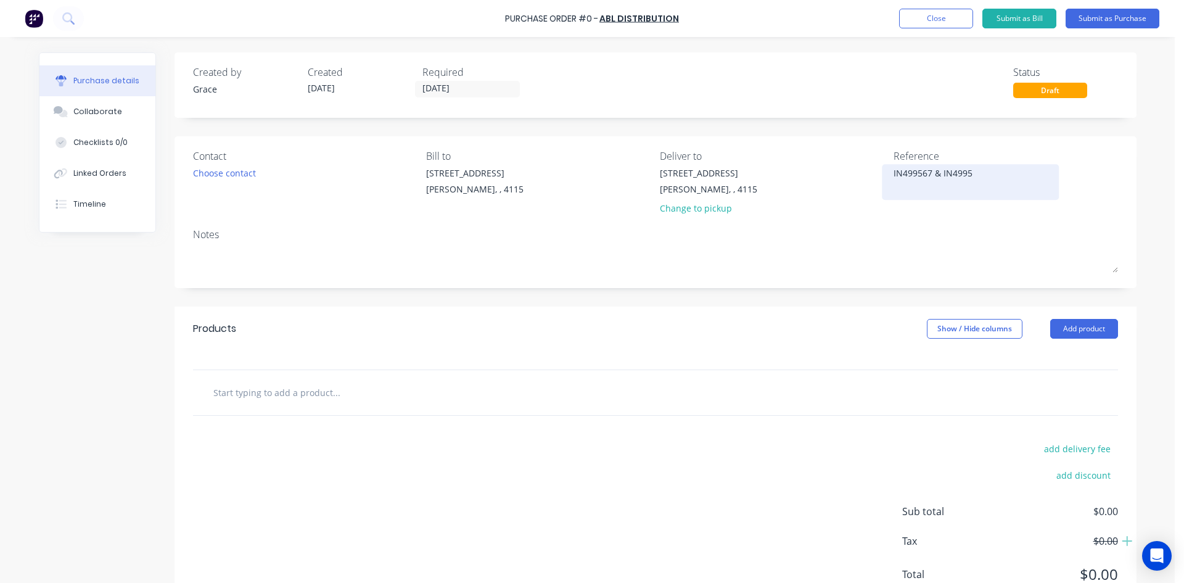
type textarea "x"
type textarea "IN499567 & IN49957"
type textarea "x"
type textarea "IN499567 & IN499575"
type textarea "x"
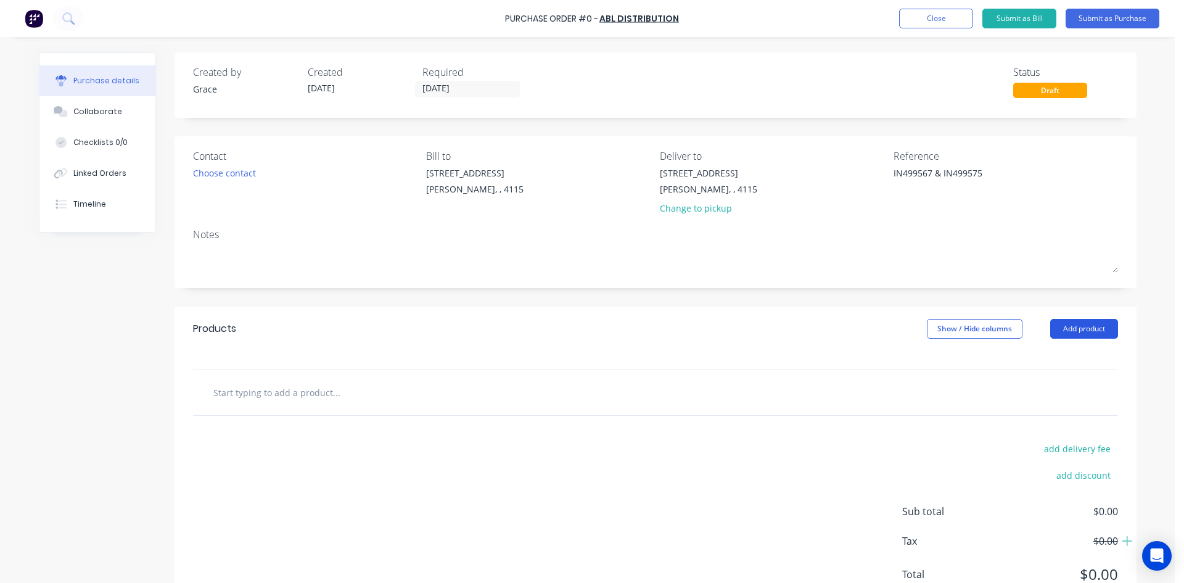
type textarea "IN499567 & IN499575"
click at [1079, 337] on button "Add product" at bounding box center [1084, 329] width 68 height 20
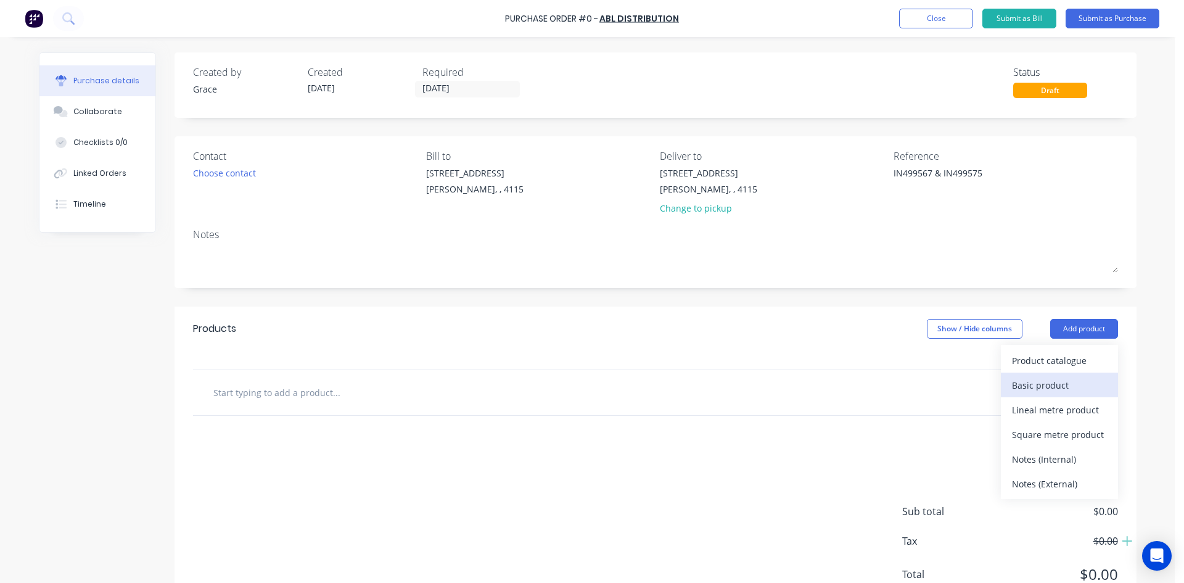
click at [1065, 388] on div "Basic product" at bounding box center [1059, 385] width 95 height 18
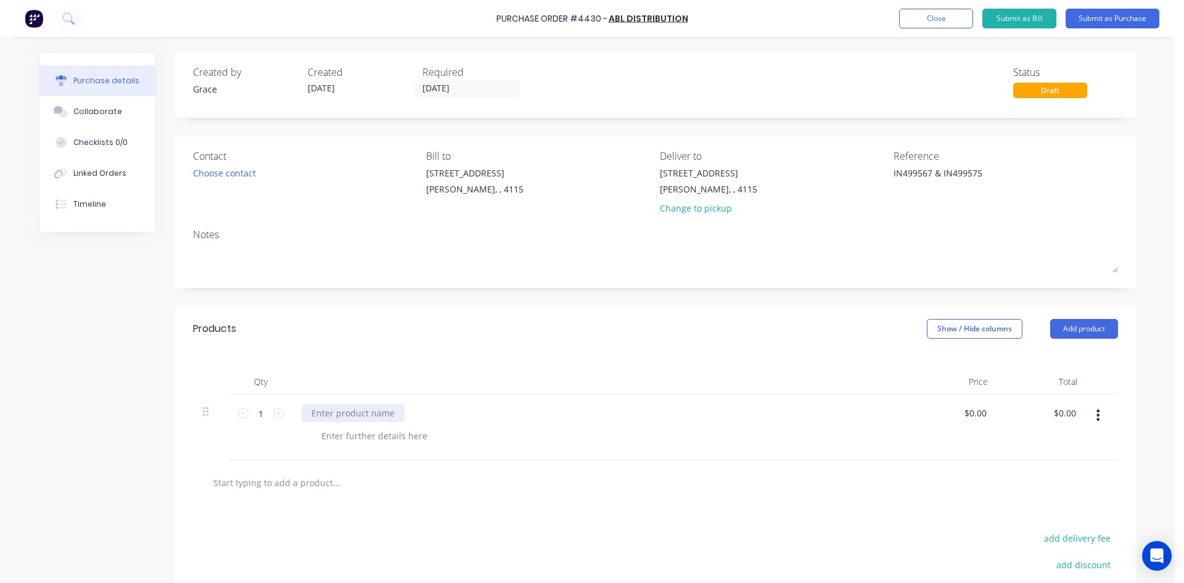
type textarea "x"
click at [347, 407] on div at bounding box center [353, 413] width 103 height 18
type textarea "x"
type input "0.00"
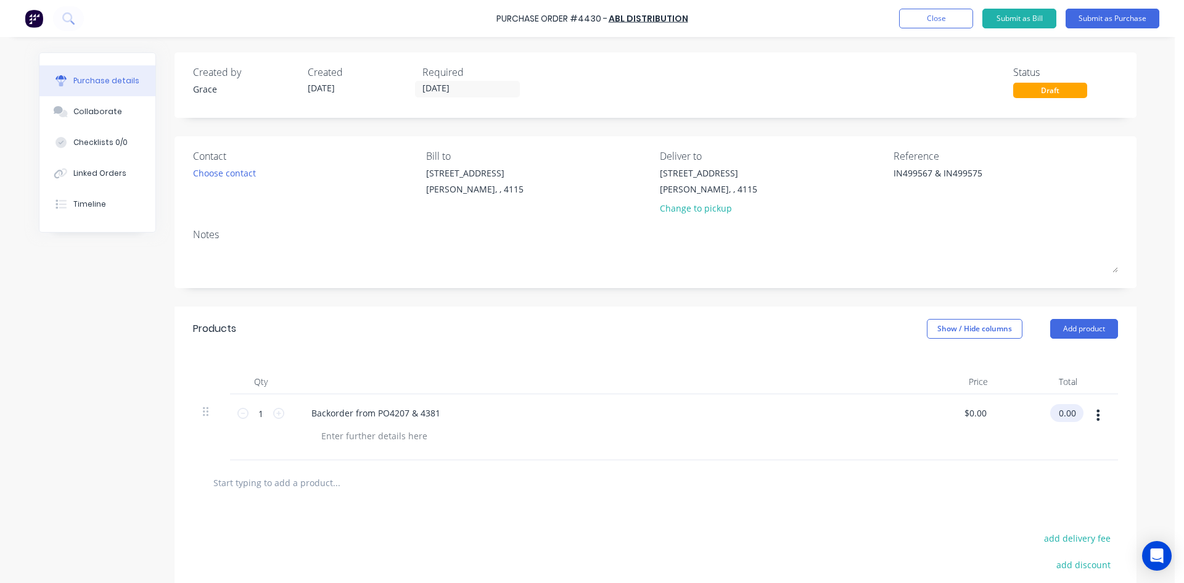
click at [1065, 409] on input "0.00" at bounding box center [1064, 413] width 28 height 18
type textarea "x"
click at [1065, 409] on input "0.00" at bounding box center [1066, 413] width 23 height 18
type input "1192.90"
type textarea "x"
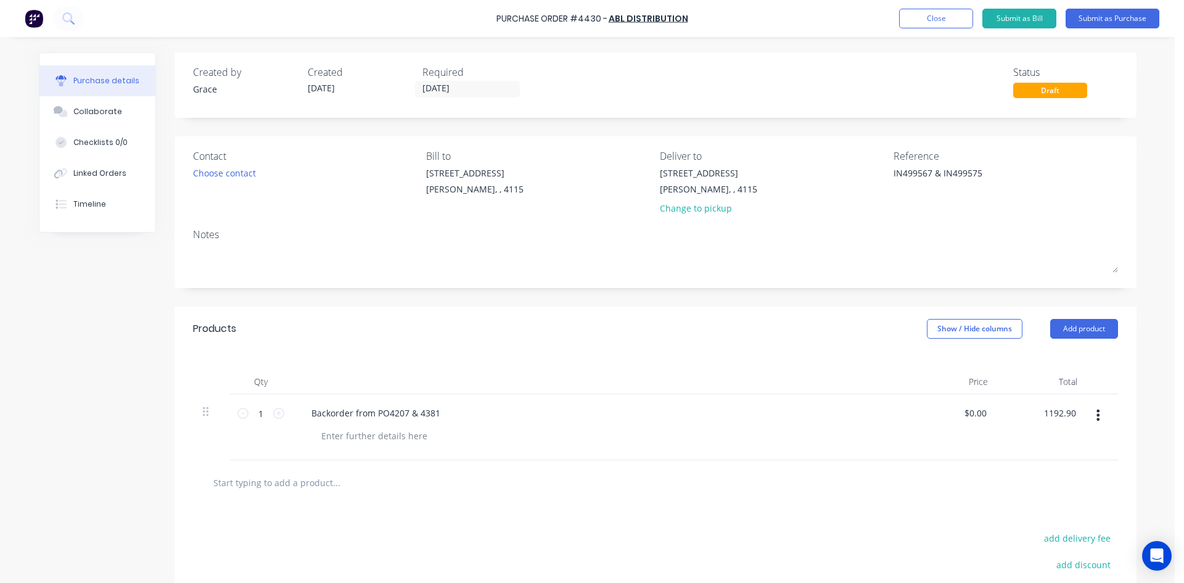
type input "$1,192.90"
click at [472, 304] on div "Created by [PERSON_NAME] Created [DATE] Required [DATE] Status Draft Contact Ch…" at bounding box center [655, 379] width 962 height 655
click at [1149, 17] on button "Submit as Purchase" at bounding box center [1112, 19] width 94 height 20
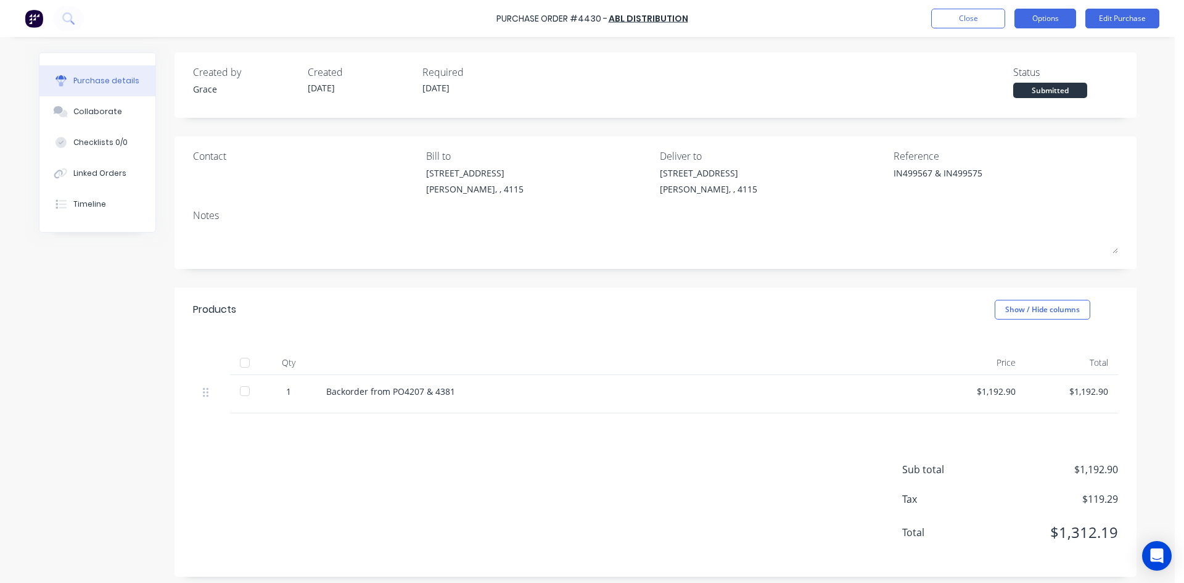
click at [1051, 14] on button "Options" at bounding box center [1045, 19] width 62 height 20
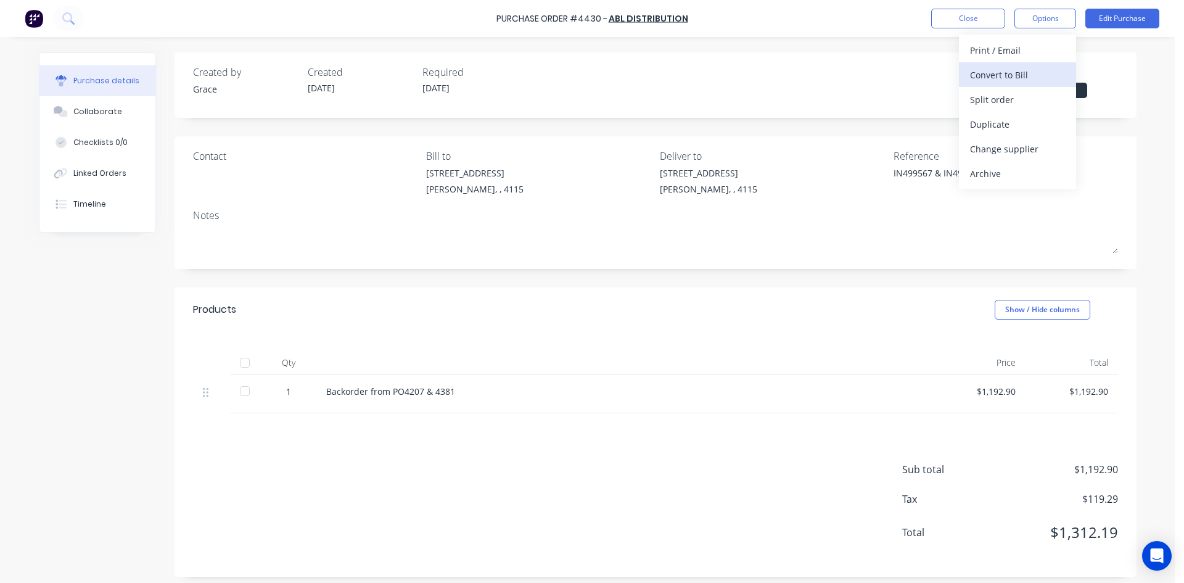
click at [1040, 68] on div "Convert to Bill" at bounding box center [1017, 75] width 95 height 18
type textarea "x"
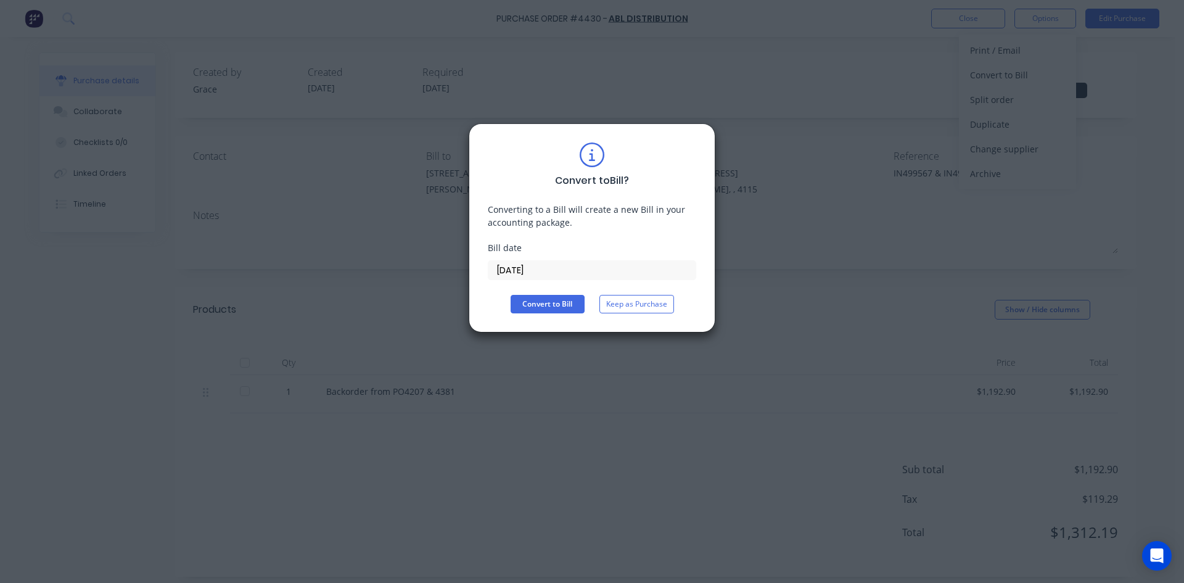
click at [554, 282] on div "Convert to Bill ? Converting to a Bill will create a new Bill in your accountin…" at bounding box center [592, 227] width 208 height 171
click at [558, 277] on input "[DATE]" at bounding box center [591, 270] width 207 height 18
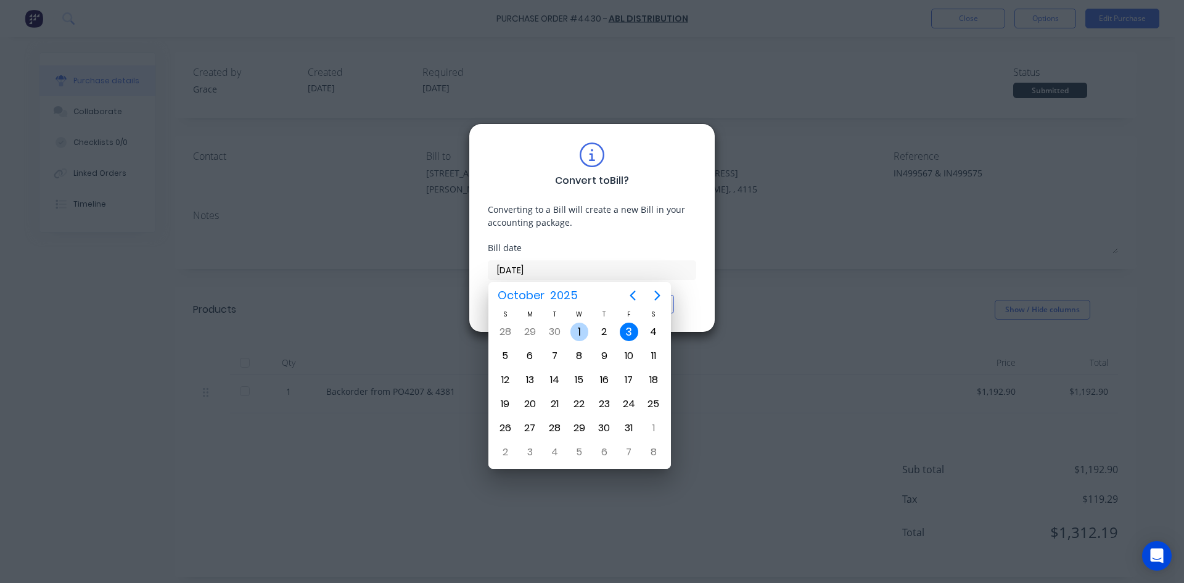
click at [578, 330] on div "1" at bounding box center [579, 331] width 18 height 18
type input "[DATE]"
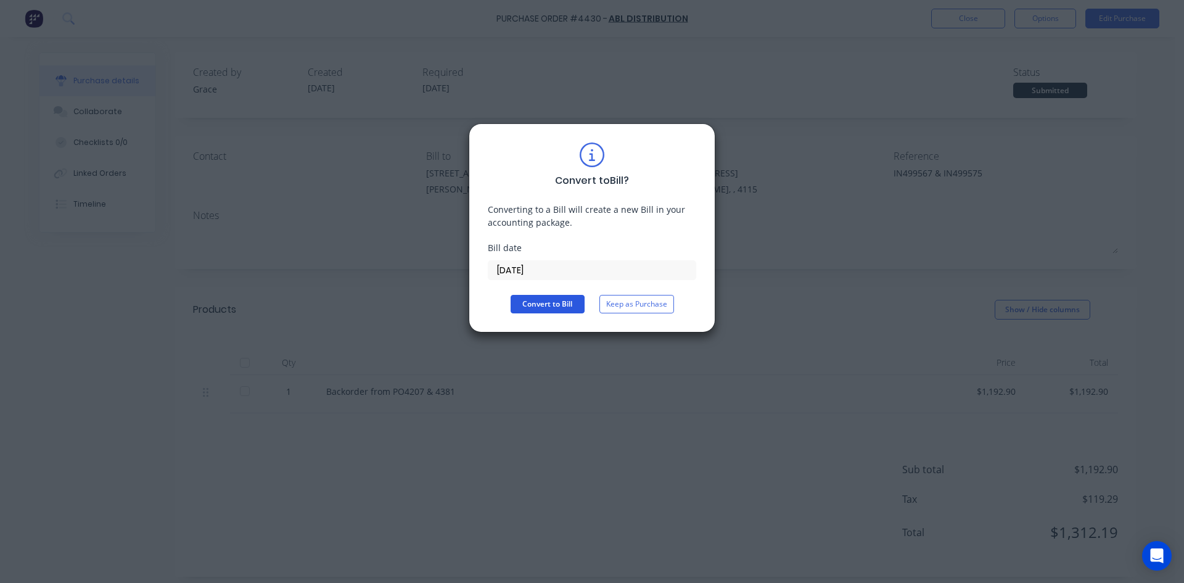
click at [559, 305] on button "Convert to Bill" at bounding box center [548, 304] width 74 height 18
type textarea "x"
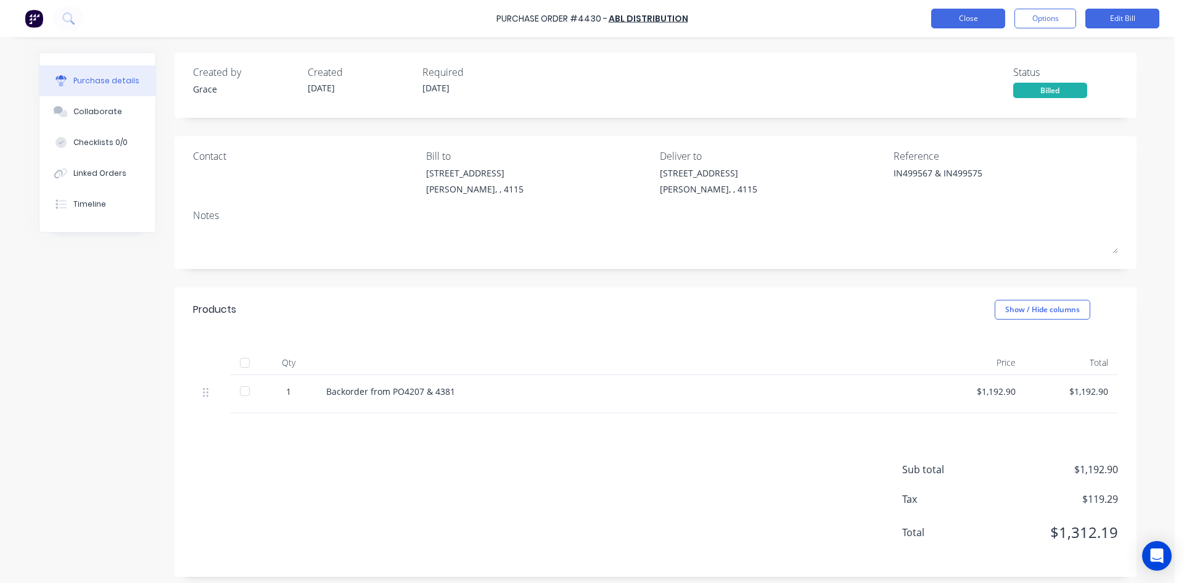
click at [973, 18] on button "Close" at bounding box center [968, 19] width 74 height 20
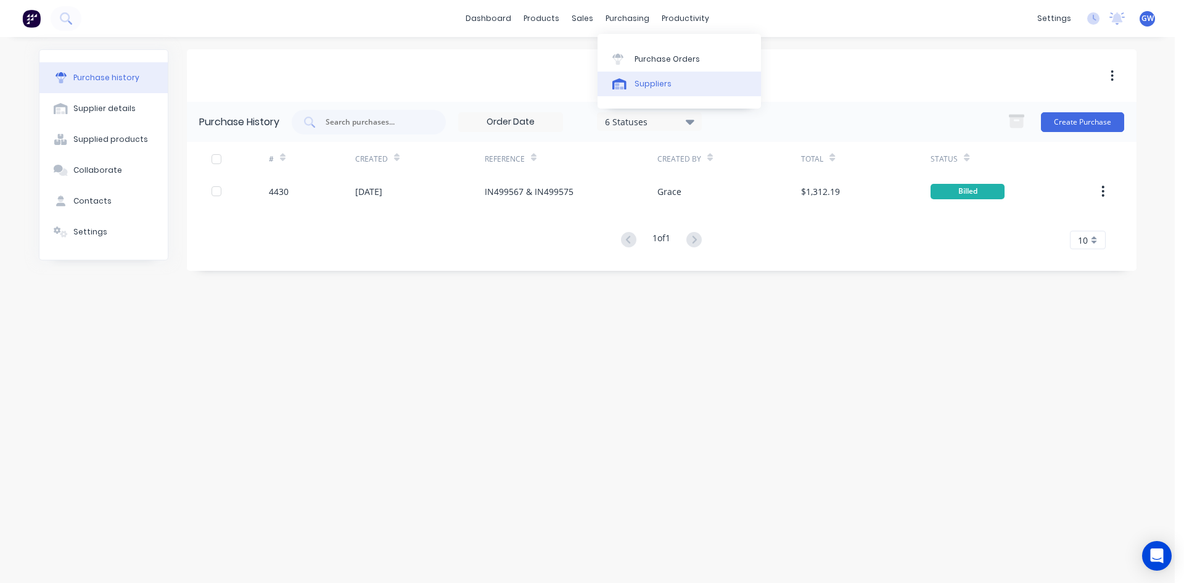
click at [689, 73] on link "Suppliers" at bounding box center [678, 84] width 163 height 25
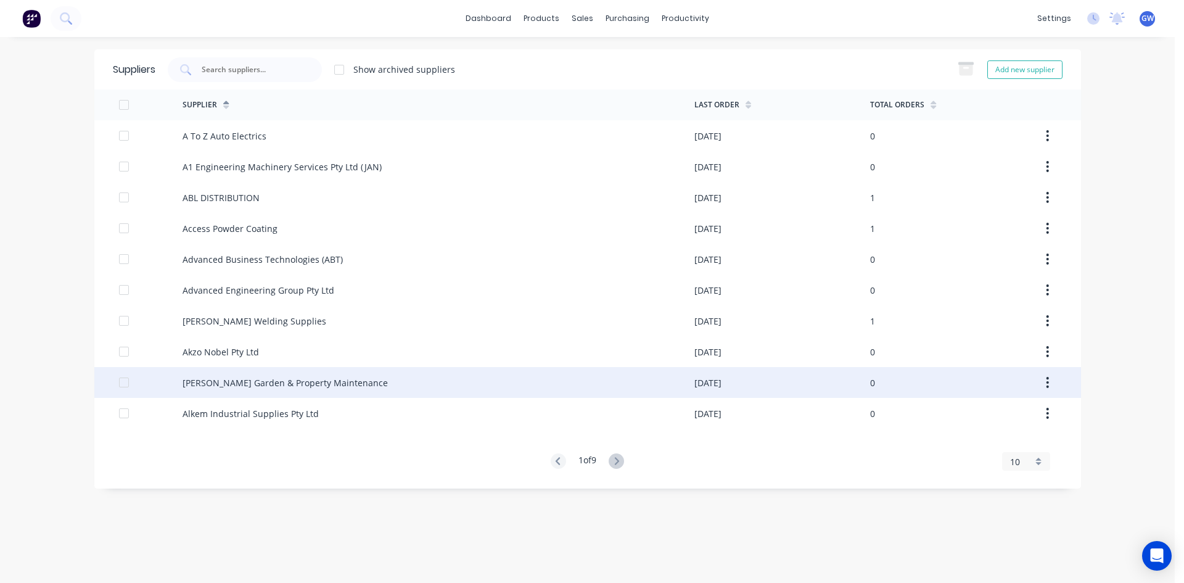
click at [249, 388] on div "[PERSON_NAME] Garden & Property Maintenance" at bounding box center [285, 382] width 205 height 13
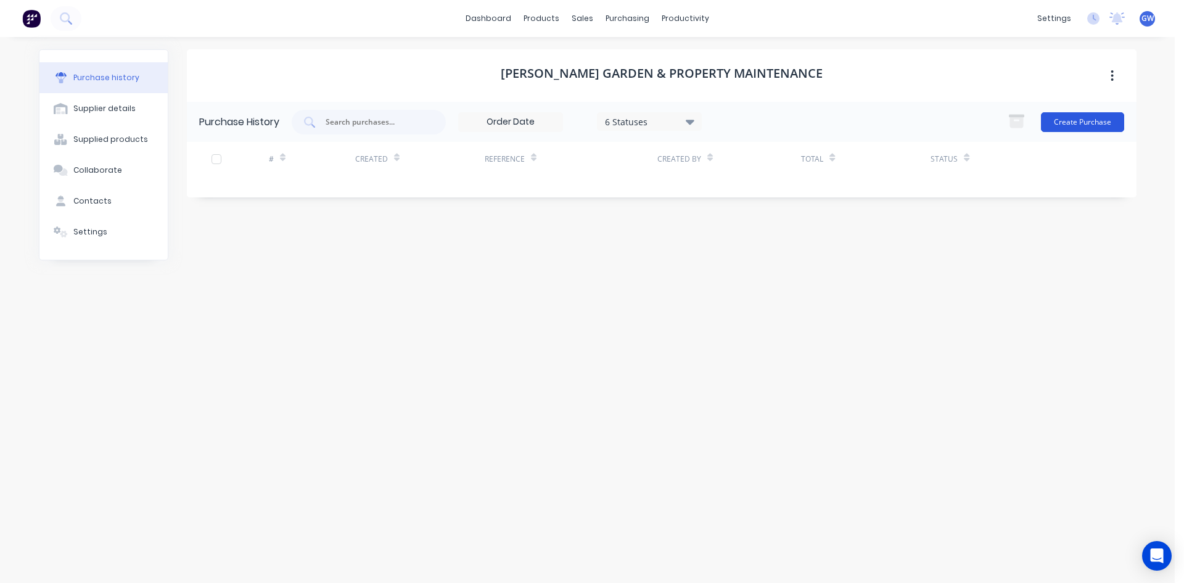
click at [1074, 113] on button "Create Purchase" at bounding box center [1082, 122] width 83 height 20
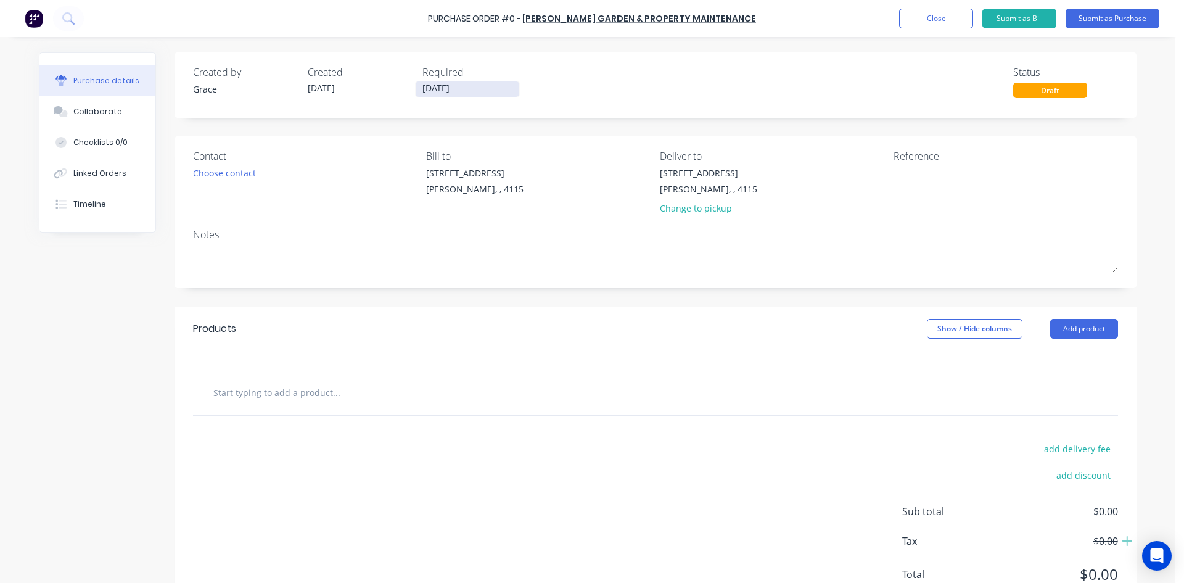
click at [476, 86] on input "[DATE]" at bounding box center [468, 88] width 104 height 15
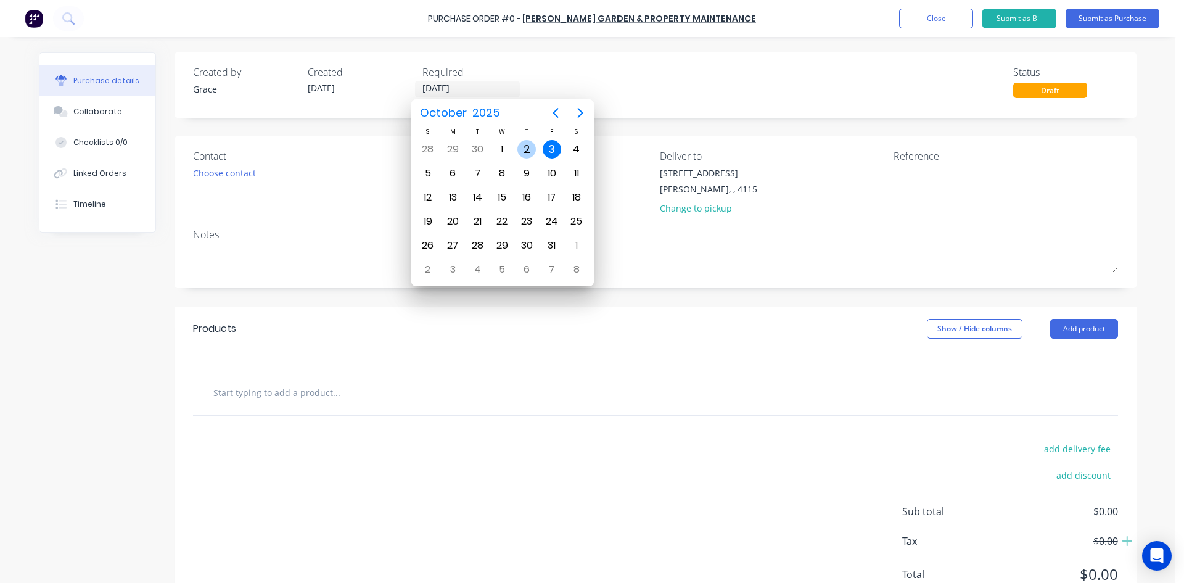
click at [528, 152] on div "2" at bounding box center [526, 149] width 18 height 18
type input "[DATE]"
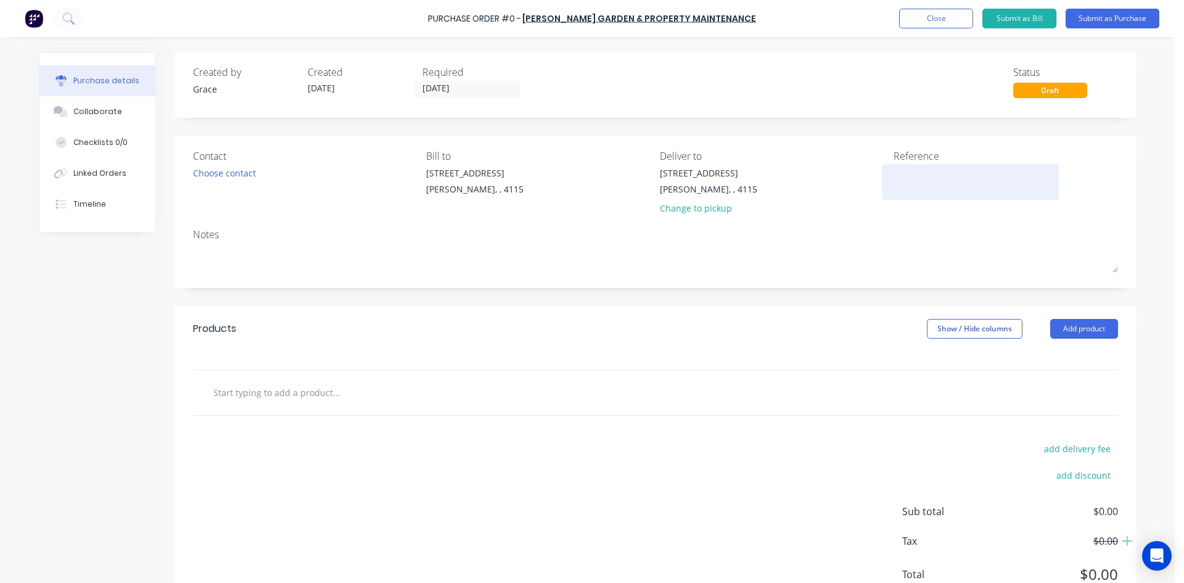
click at [916, 175] on textarea at bounding box center [970, 180] width 154 height 28
type textarea "x"
type textarea "0"
type textarea "x"
type textarea "02"
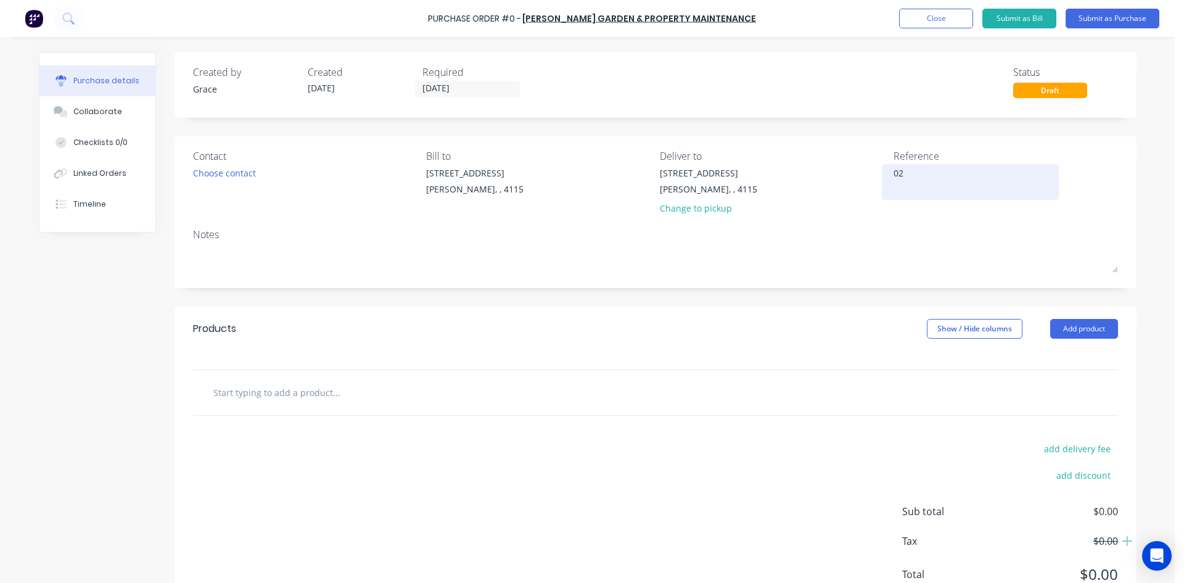
type textarea "x"
type textarea "022"
type textarea "x"
type textarea "0225"
type textarea "x"
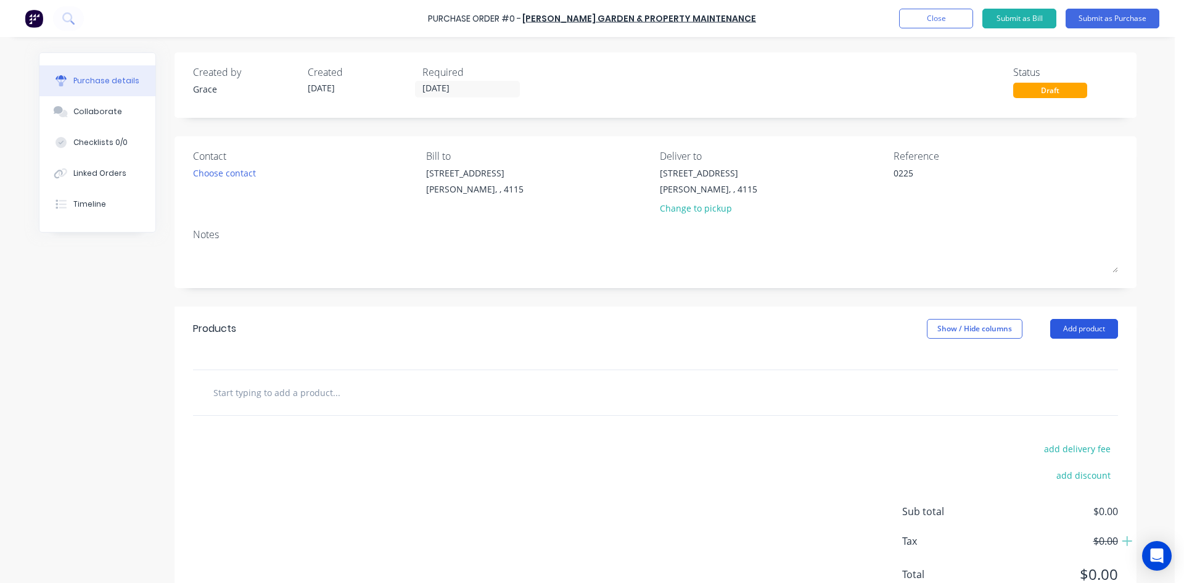
type textarea "0225"
click at [1107, 330] on button "Add product" at bounding box center [1084, 329] width 68 height 20
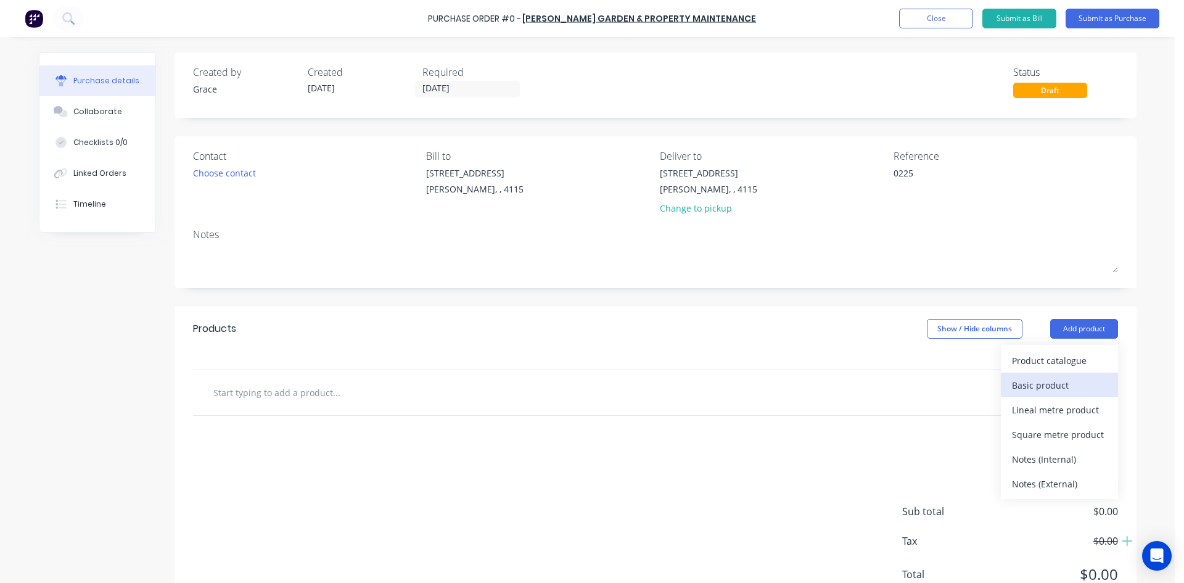
click at [1045, 383] on div "Basic product" at bounding box center [1059, 385] width 95 height 18
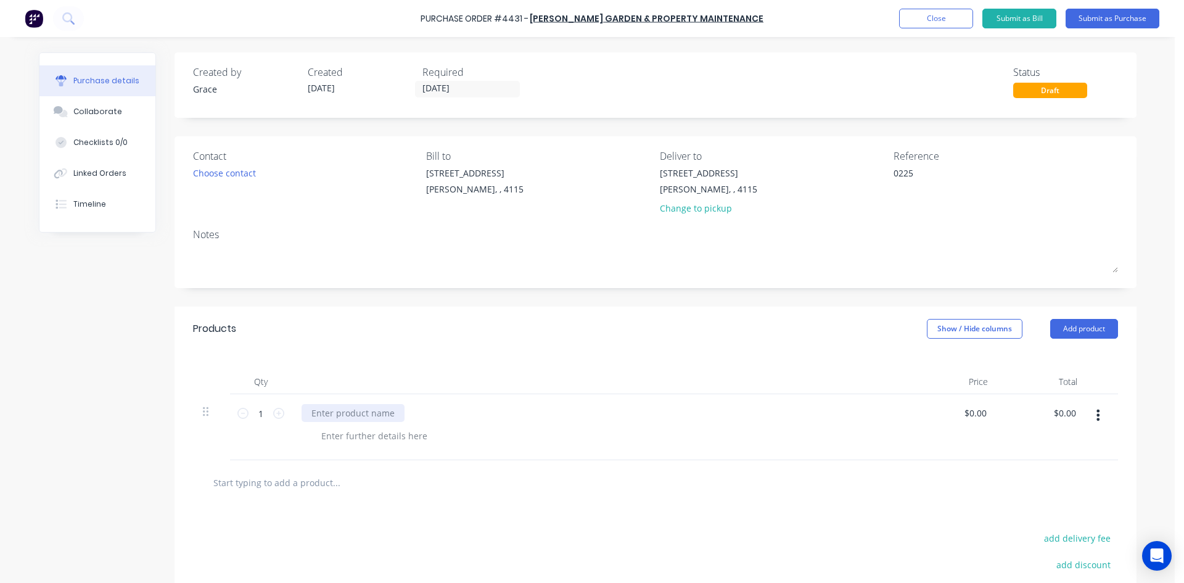
type textarea "x"
click at [343, 414] on div at bounding box center [353, 413] width 103 height 18
type textarea "x"
type input "0.00"
type textarea "x"
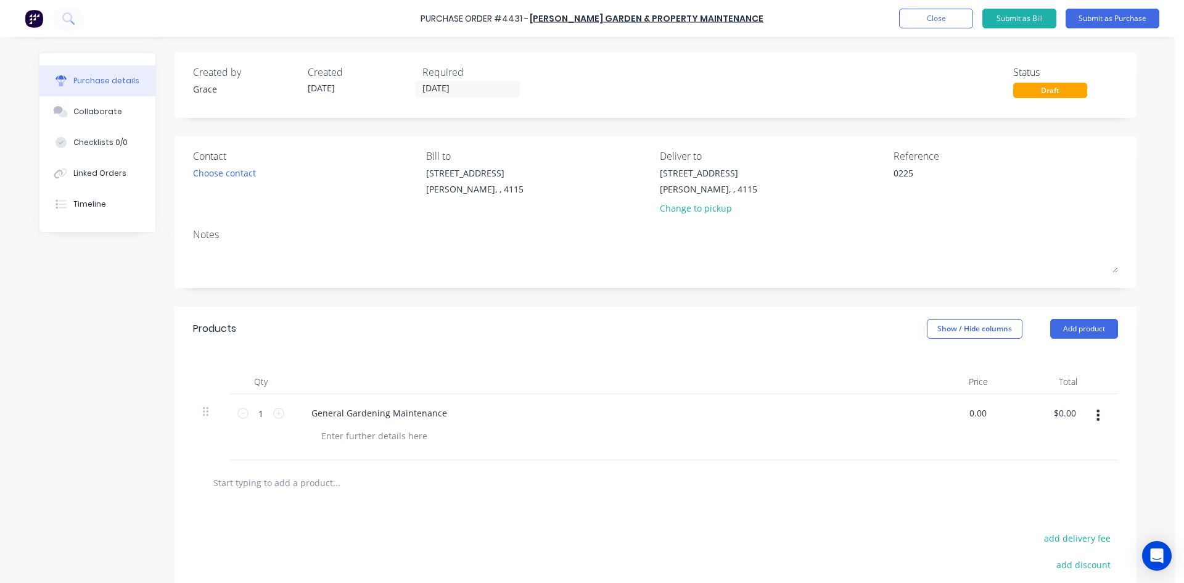
type input "$0.00"
type input "0"
type input "600"
type textarea "x"
type input "$600.00"
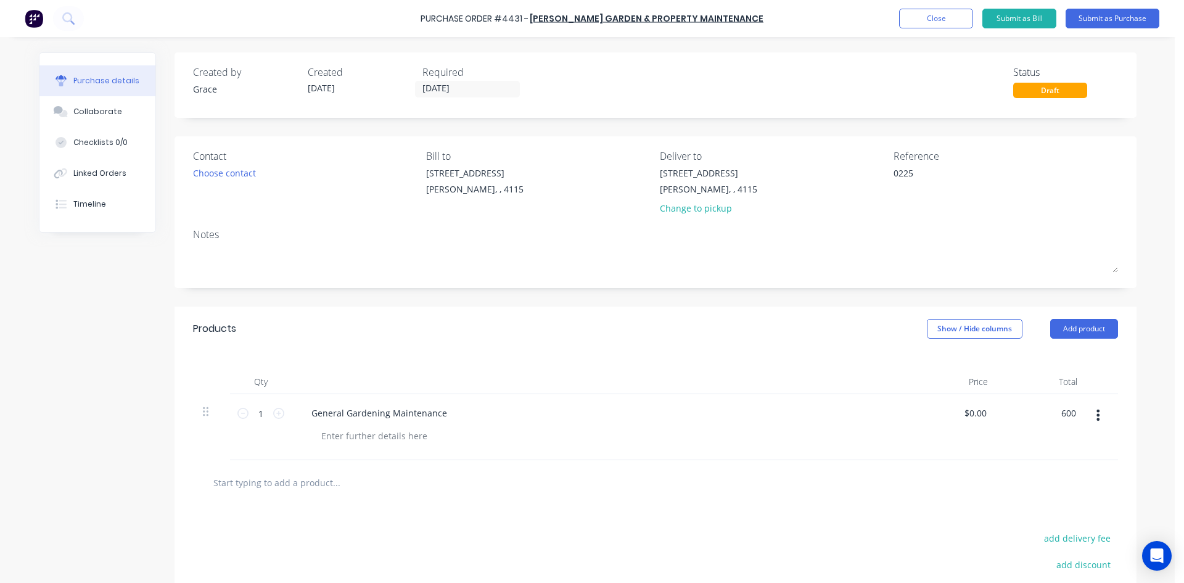
type input "$600.00"
click at [769, 300] on div "Created by [PERSON_NAME] Created [DATE] Required [DATE] Status Draft Contact Ch…" at bounding box center [655, 379] width 962 height 655
click at [1101, 24] on button "Submit as Purchase" at bounding box center [1112, 19] width 94 height 20
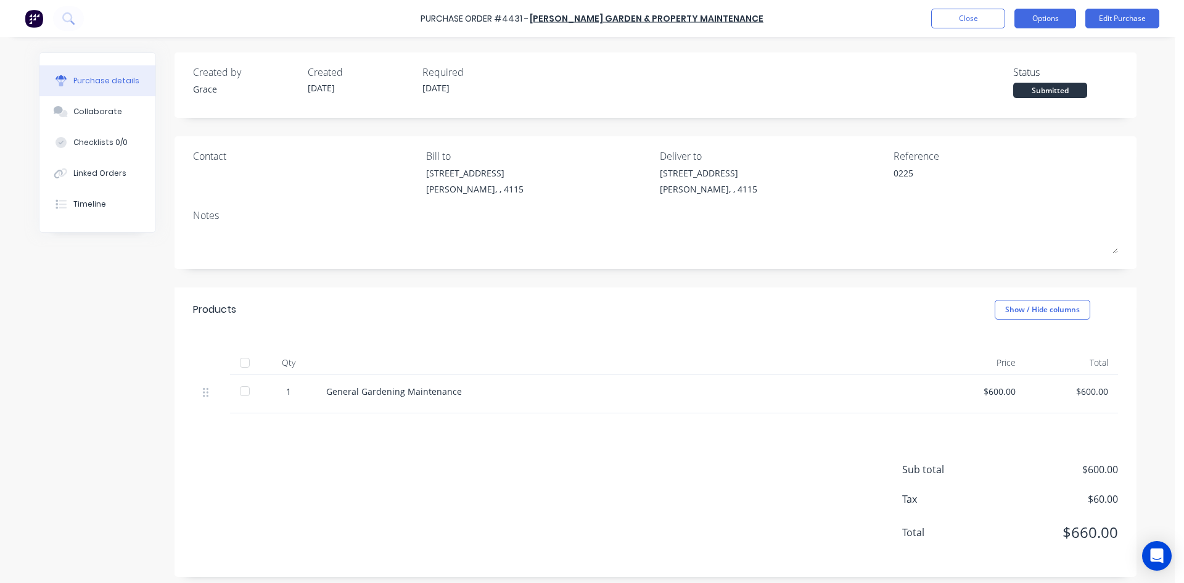
click at [1044, 17] on button "Options" at bounding box center [1045, 19] width 62 height 20
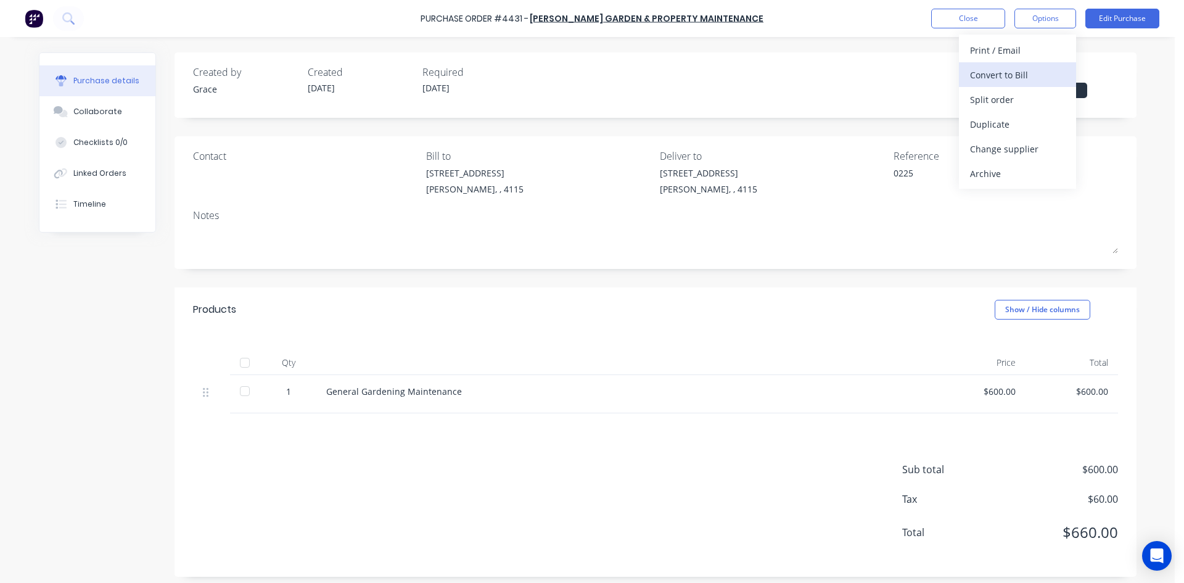
click at [1033, 75] on div "Convert to Bill" at bounding box center [1017, 75] width 95 height 18
type textarea "x"
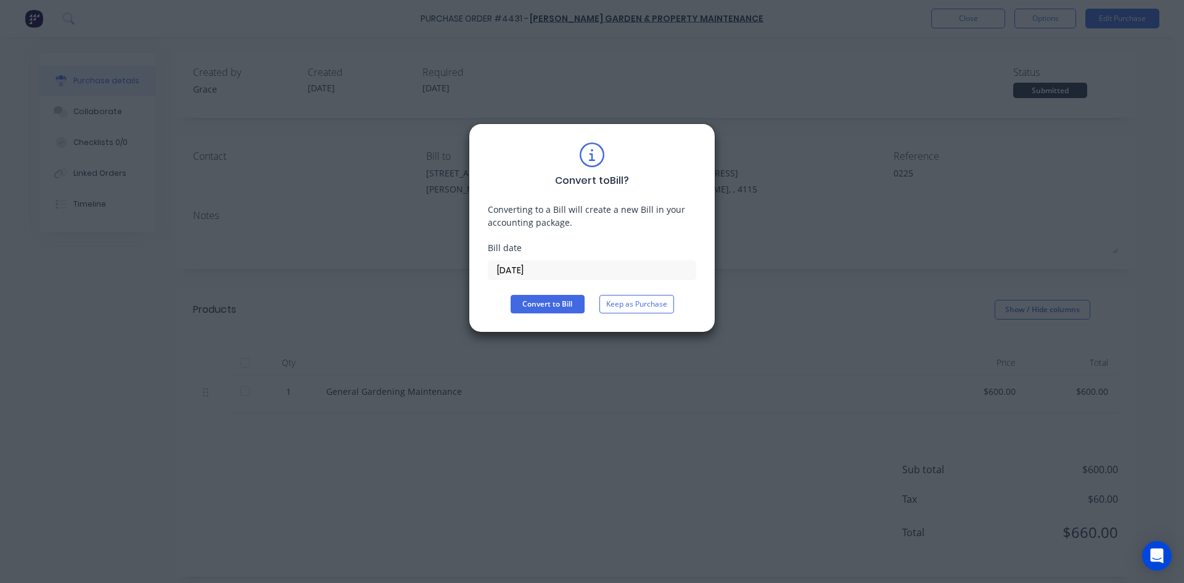
click at [523, 273] on input "[DATE]" at bounding box center [591, 270] width 207 height 18
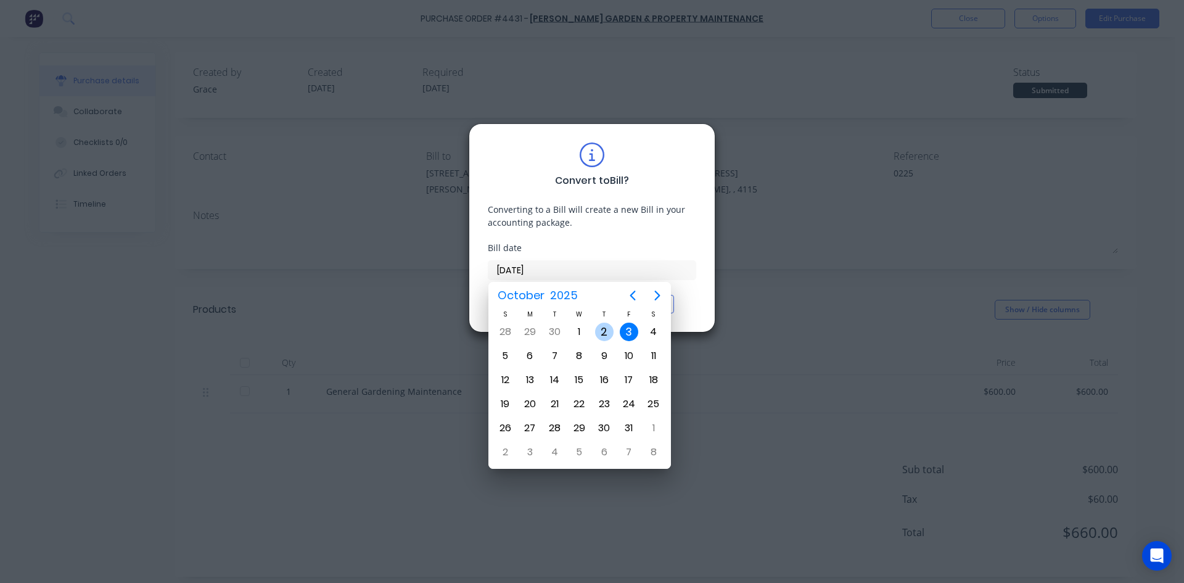
click at [613, 330] on div "2" at bounding box center [604, 331] width 18 height 18
type input "[DATE]"
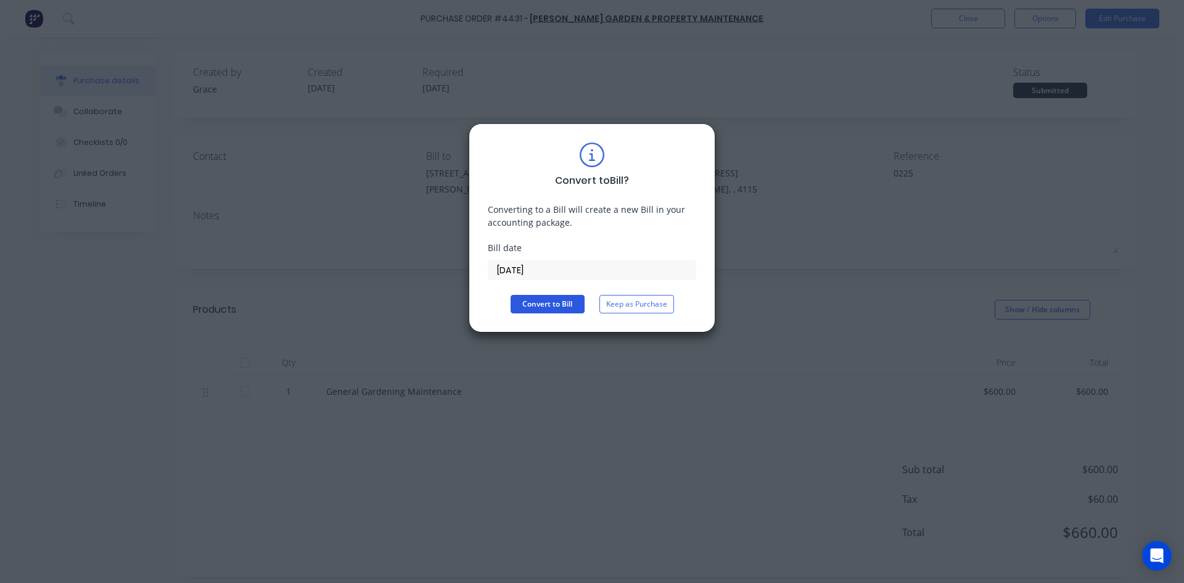
click at [561, 297] on button "Convert to Bill" at bounding box center [548, 304] width 74 height 18
type textarea "x"
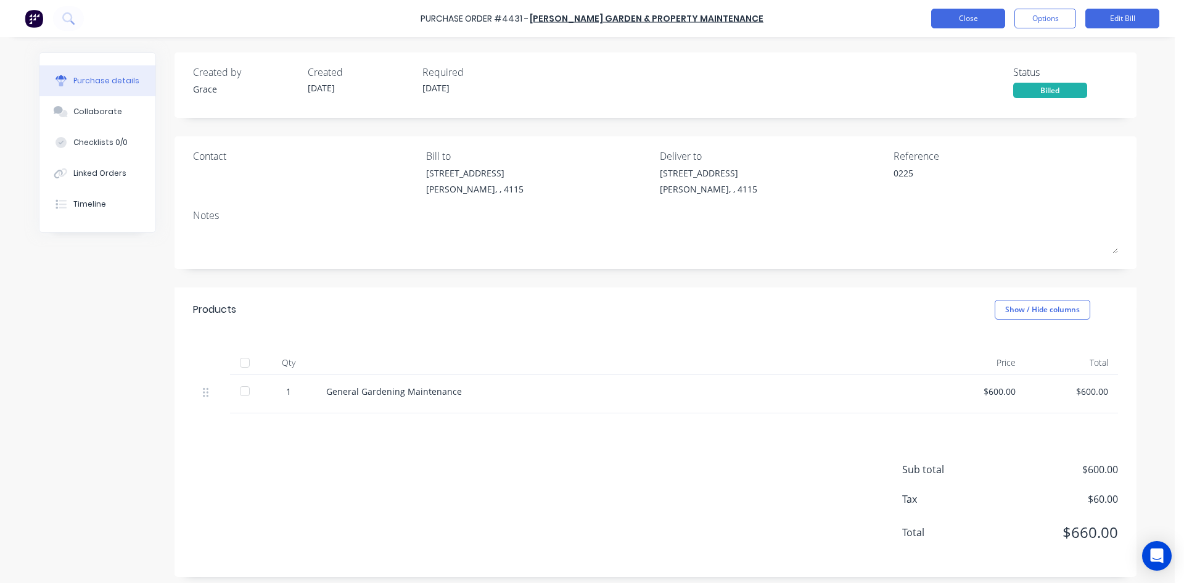
click at [980, 16] on button "Close" at bounding box center [968, 19] width 74 height 20
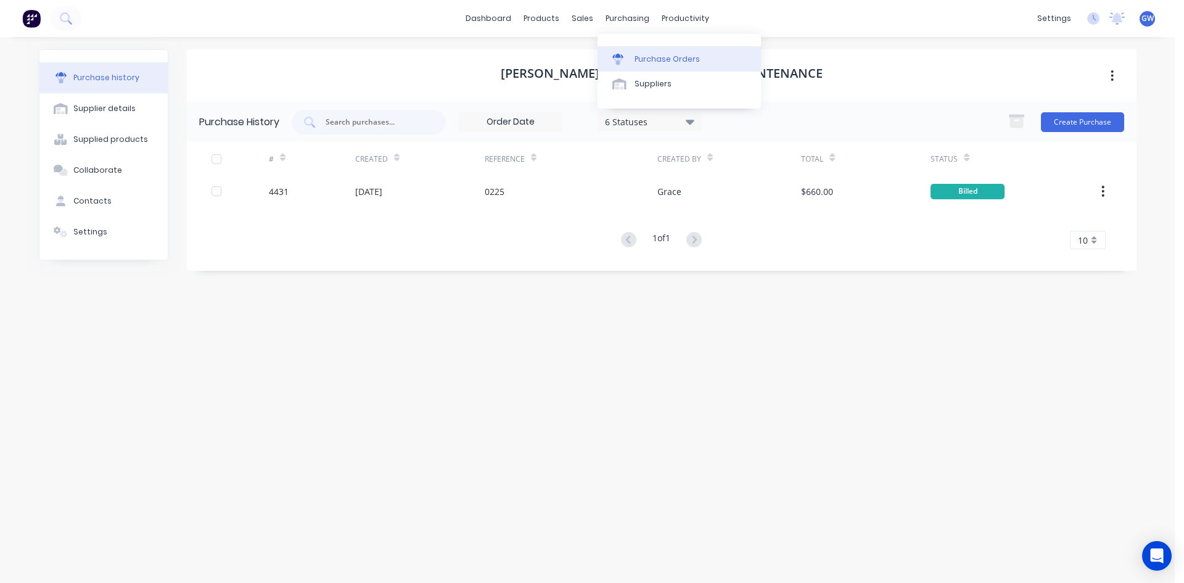
click at [645, 58] on div "Purchase Orders" at bounding box center [666, 59] width 65 height 11
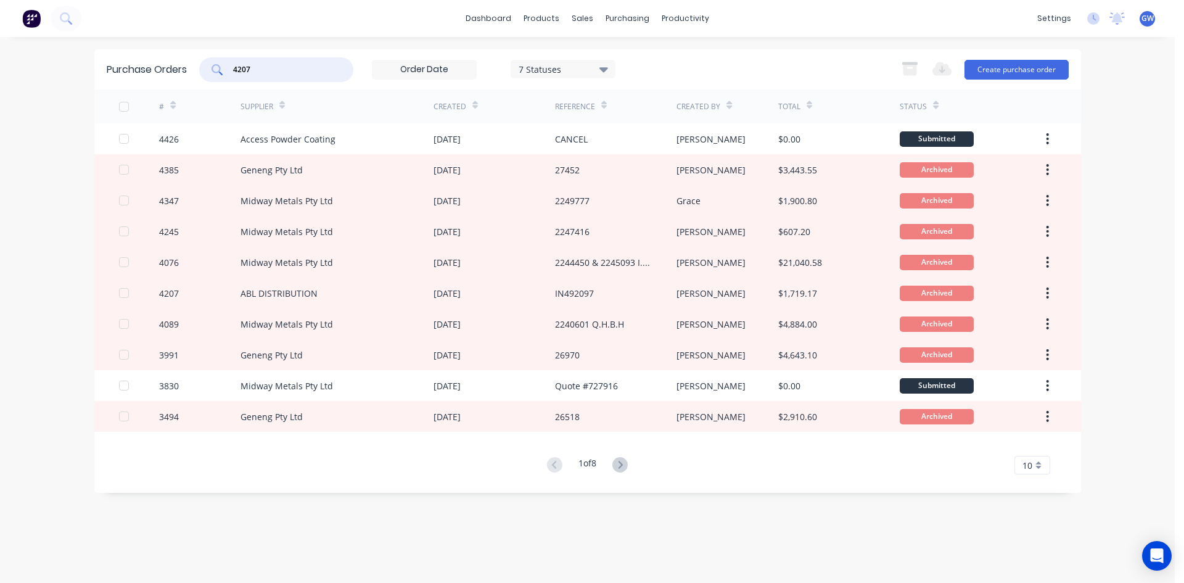
click at [265, 75] on input "4207" at bounding box center [283, 70] width 102 height 12
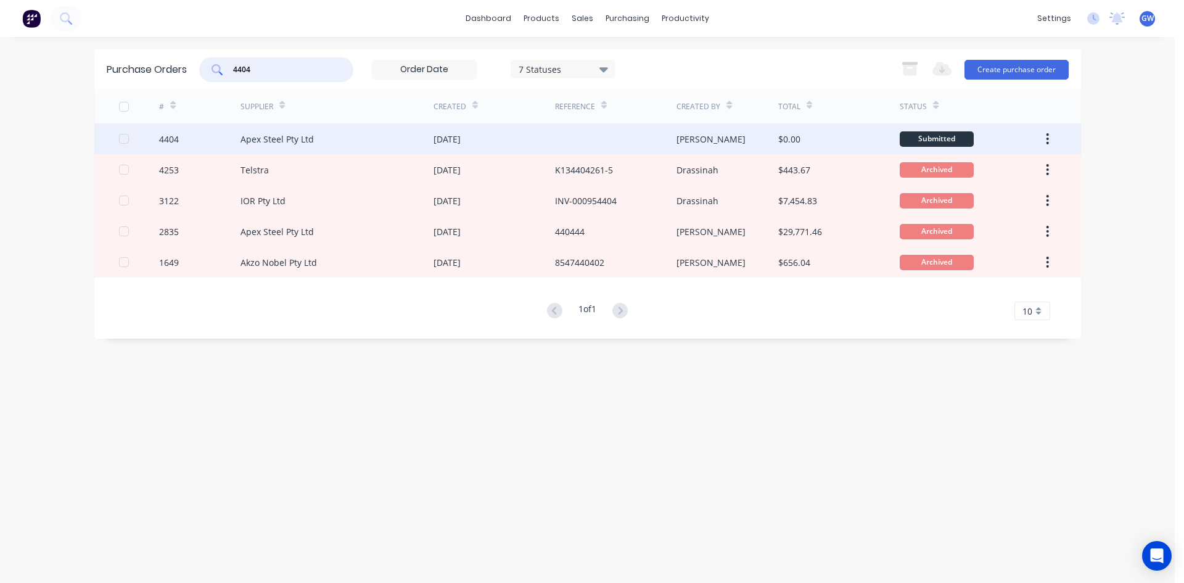
type input "4404"
click at [631, 141] on div at bounding box center [615, 138] width 121 height 31
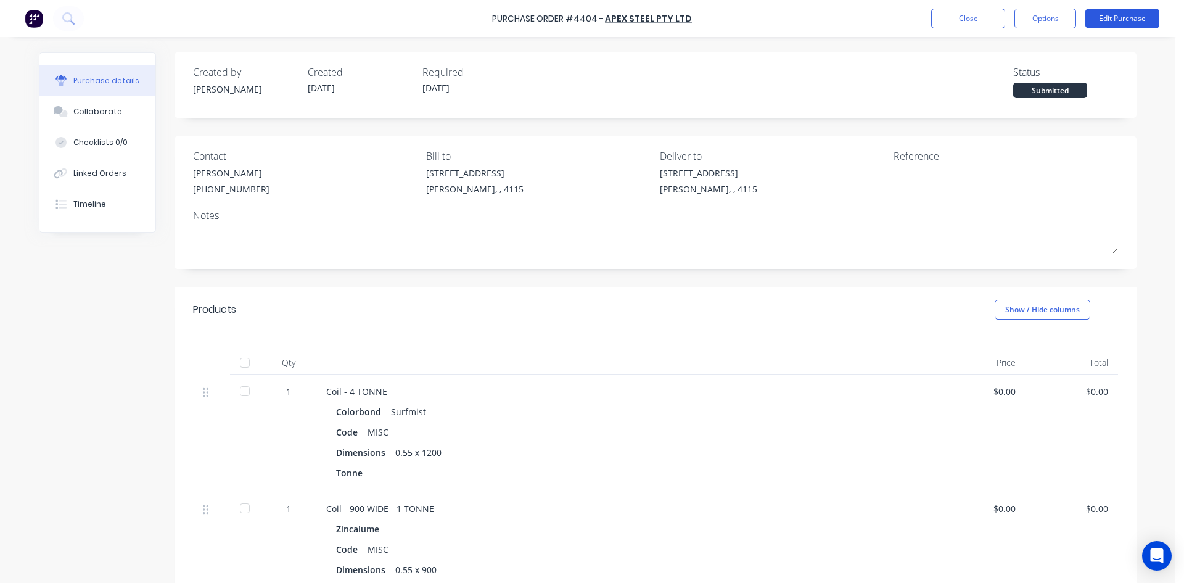
click at [1125, 17] on button "Edit Purchase" at bounding box center [1122, 19] width 74 height 20
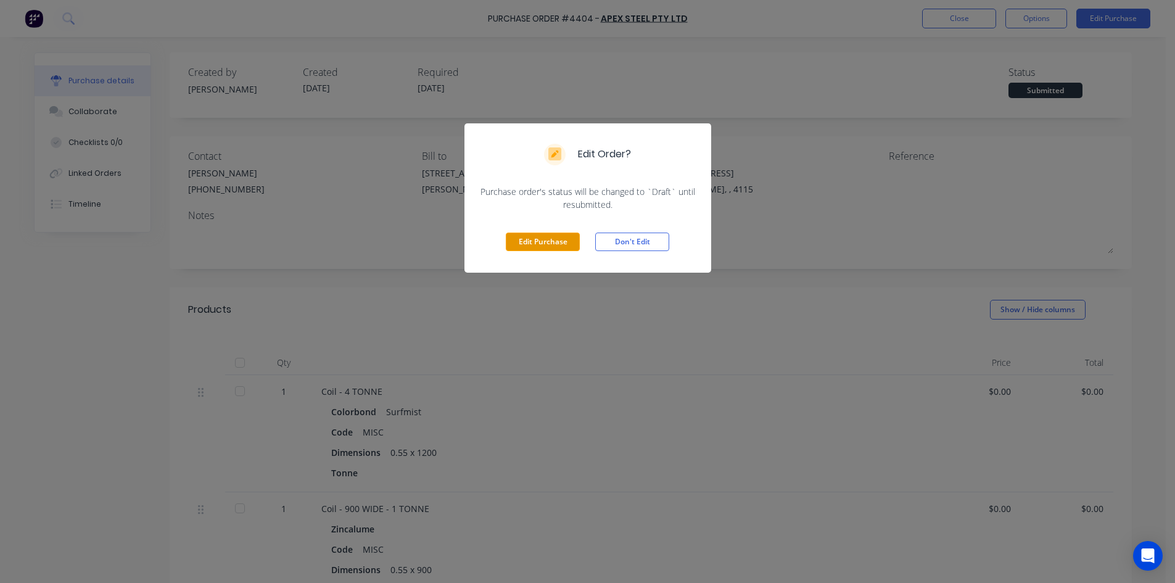
click at [552, 244] on button "Edit Purchase" at bounding box center [543, 241] width 74 height 18
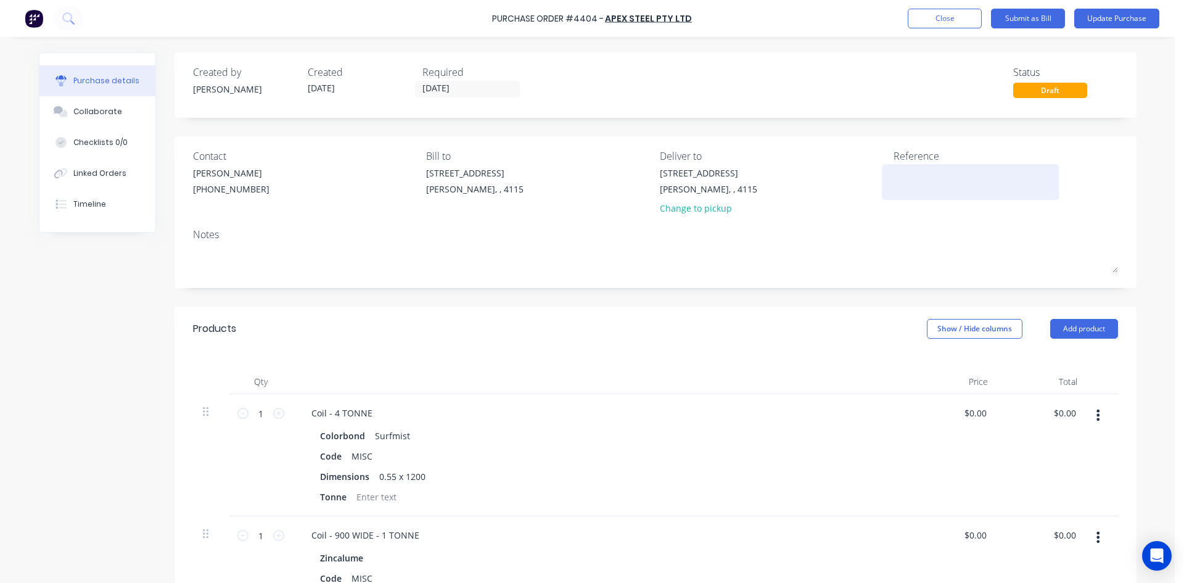
click at [940, 179] on textarea at bounding box center [970, 180] width 154 height 28
type textarea "x"
type textarea "4"
type textarea "x"
type textarea "45"
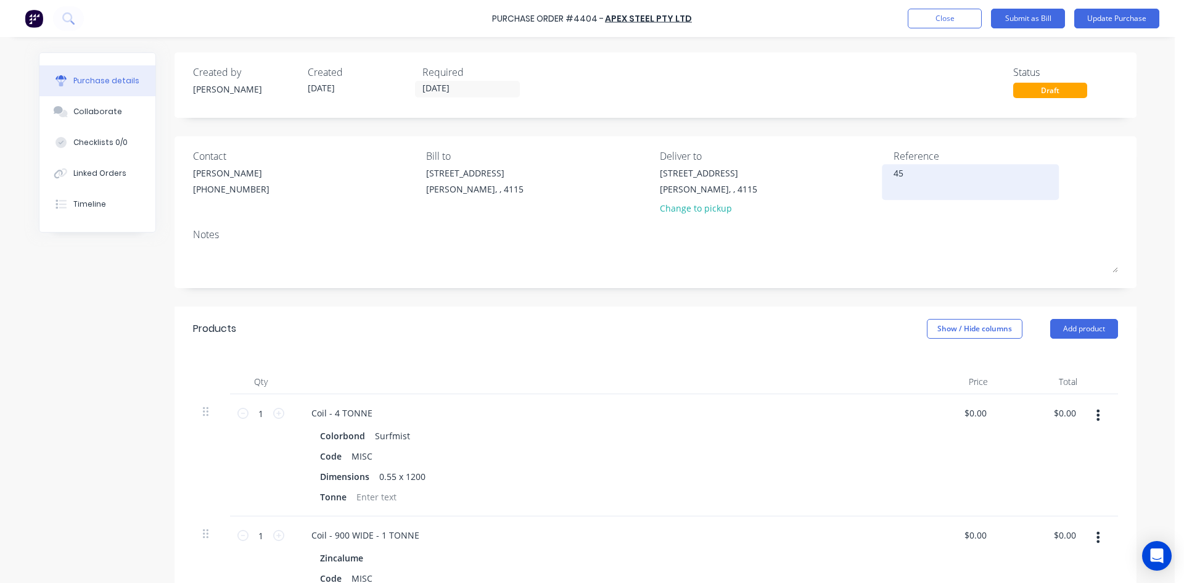
type textarea "x"
type textarea "457"
type textarea "x"
type textarea "4577"
type textarea "x"
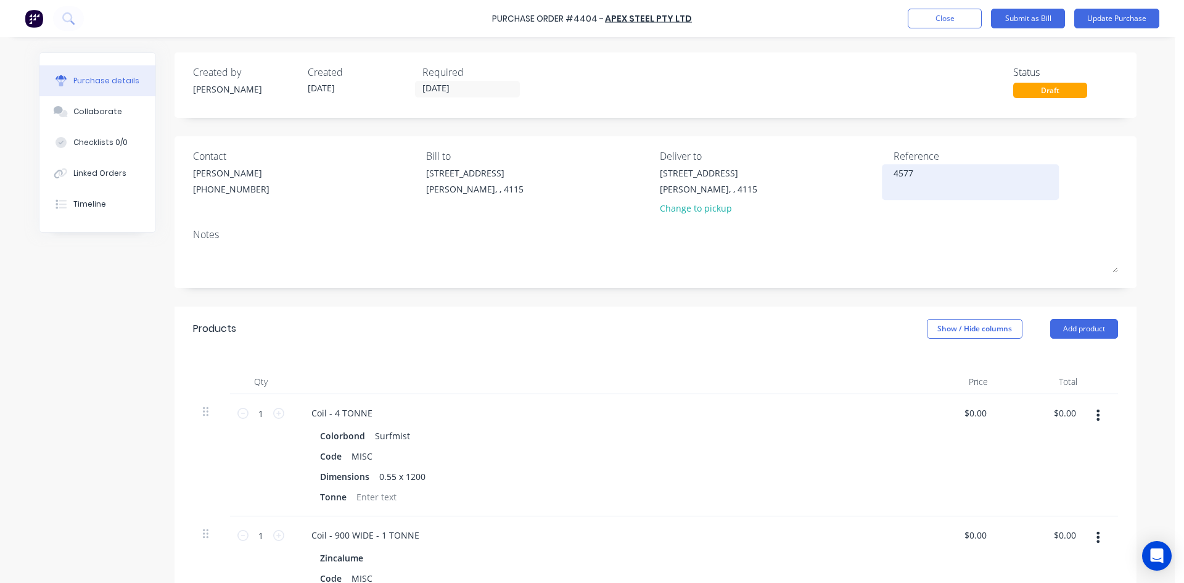
type textarea "45775"
type textarea "x"
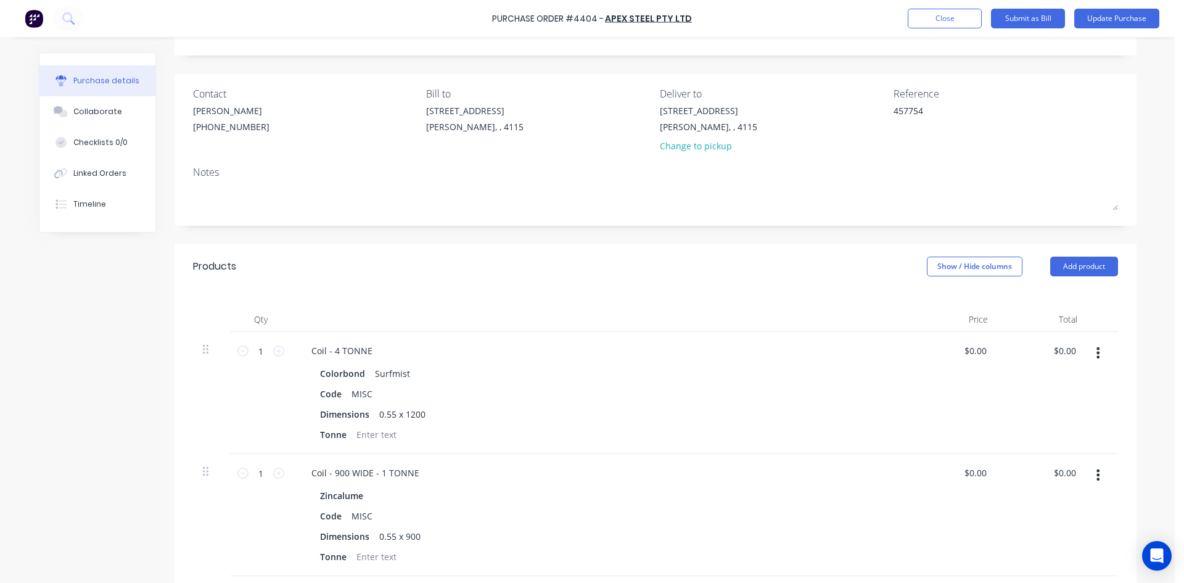
scroll to position [247, 0]
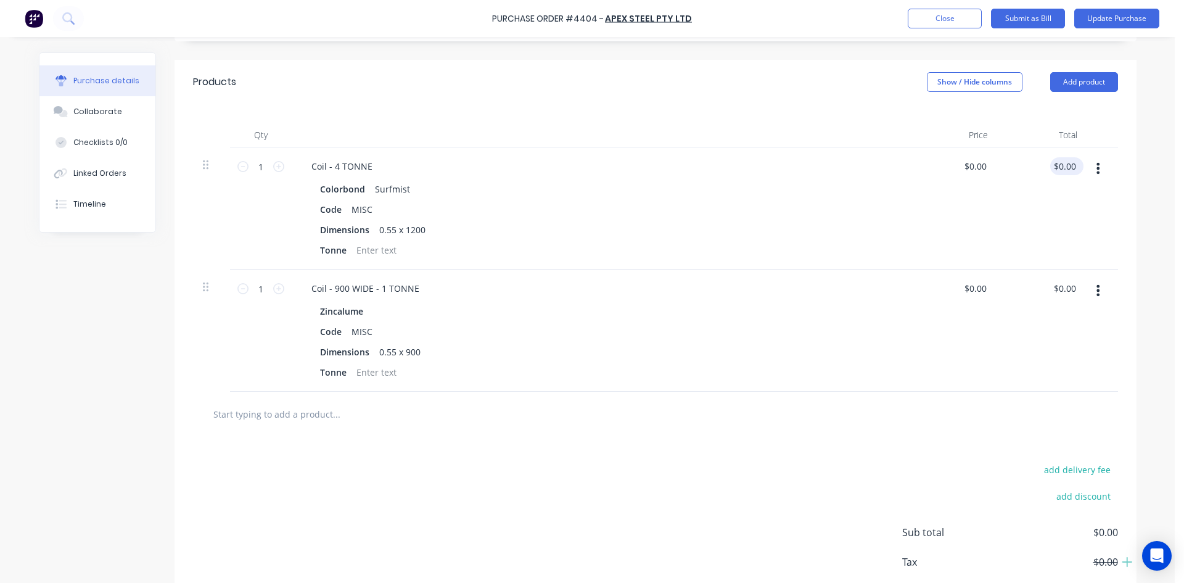
type textarea "457754"
type textarea "x"
type textarea "457754"
type input "0.00"
click at [1064, 162] on input "0.00" at bounding box center [1064, 166] width 28 height 18
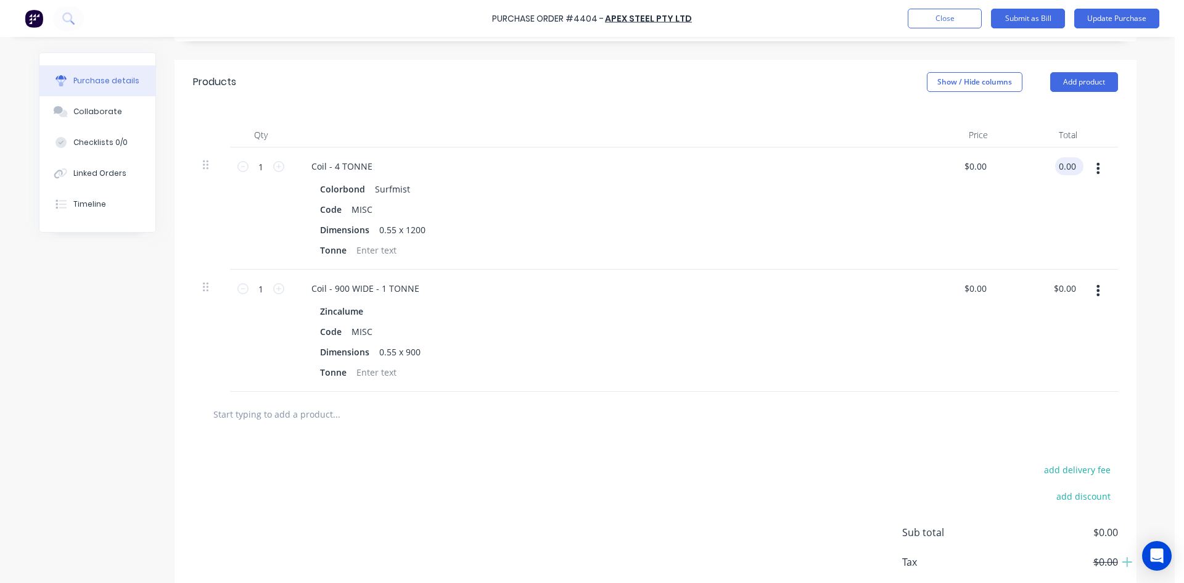
type textarea "x"
click at [1064, 162] on input "0.00" at bounding box center [1066, 166] width 23 height 18
type input "9480"
type textarea "x"
type input "$9,480.00"
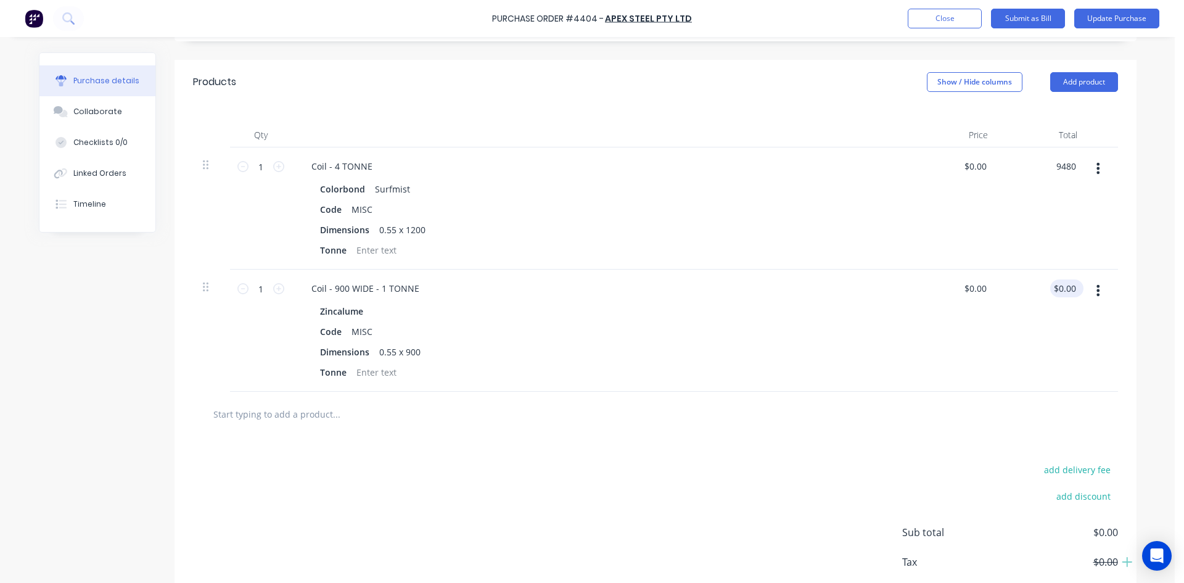
type input "$9,480.00"
type input "0.00"
click at [1060, 293] on input "0.00" at bounding box center [1066, 288] width 23 height 18
type textarea "x"
click at [1060, 293] on input "0.00" at bounding box center [1066, 288] width 23 height 18
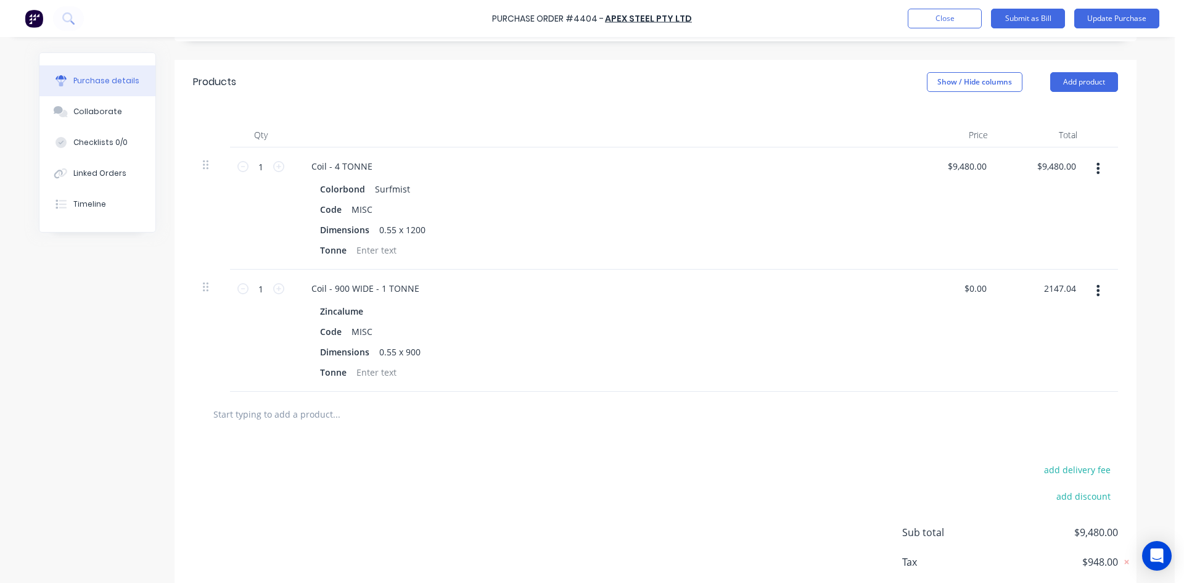
type input "2147.04"
type textarea "x"
type input "$2,147.04"
click at [1026, 427] on div at bounding box center [655, 414] width 925 height 45
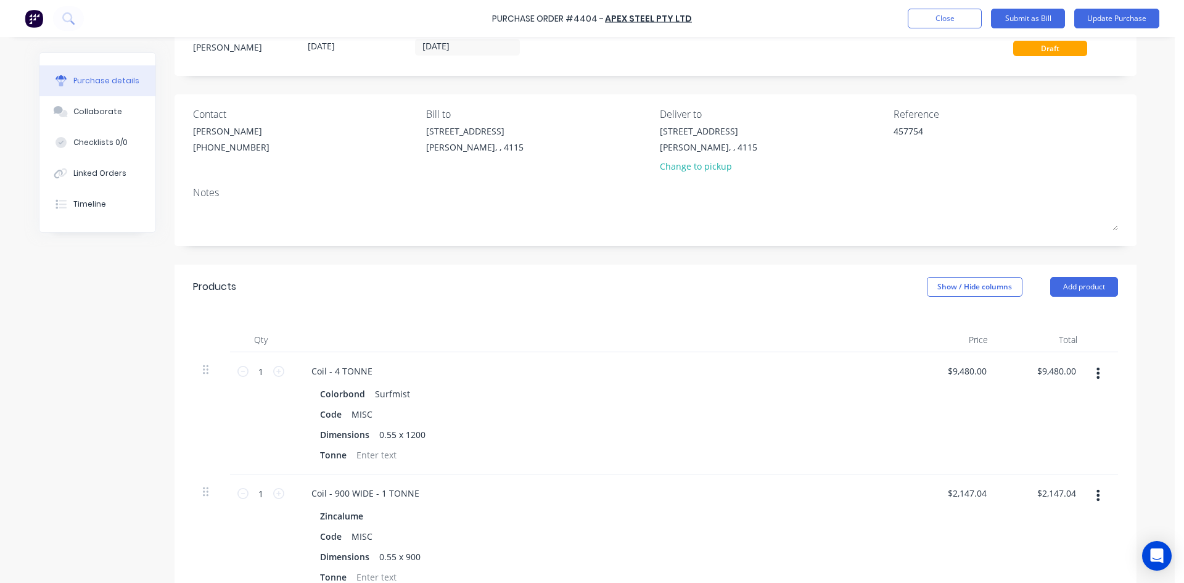
scroll to position [0, 0]
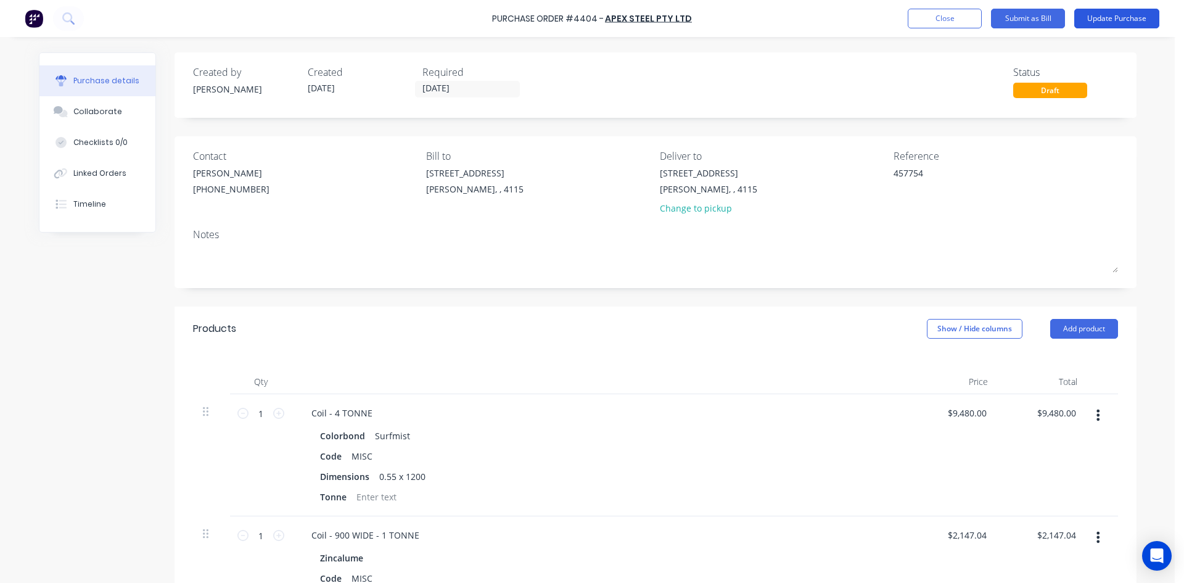
click at [1129, 27] on button "Update Purchase" at bounding box center [1116, 19] width 85 height 20
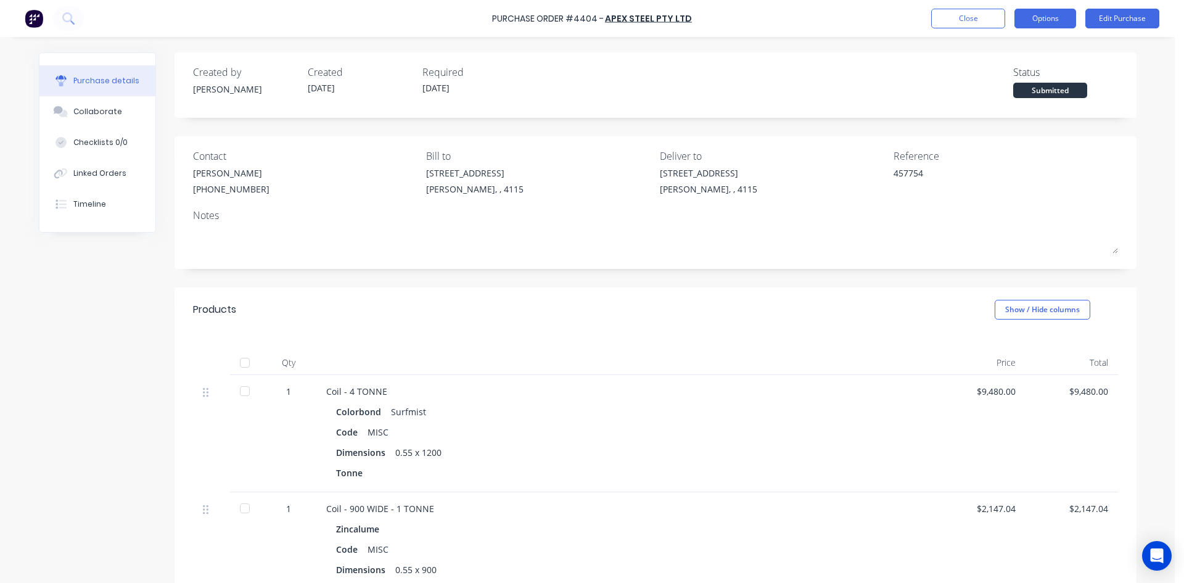
click at [1043, 18] on button "Options" at bounding box center [1045, 19] width 62 height 20
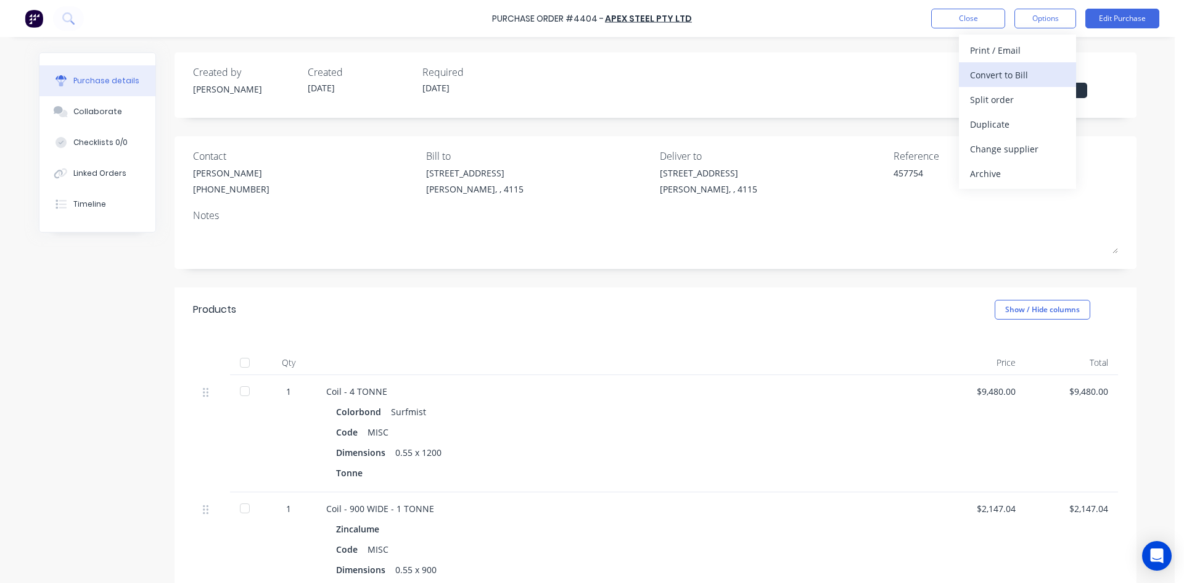
click at [1013, 77] on div "Convert to Bill" at bounding box center [1017, 75] width 95 height 18
type textarea "x"
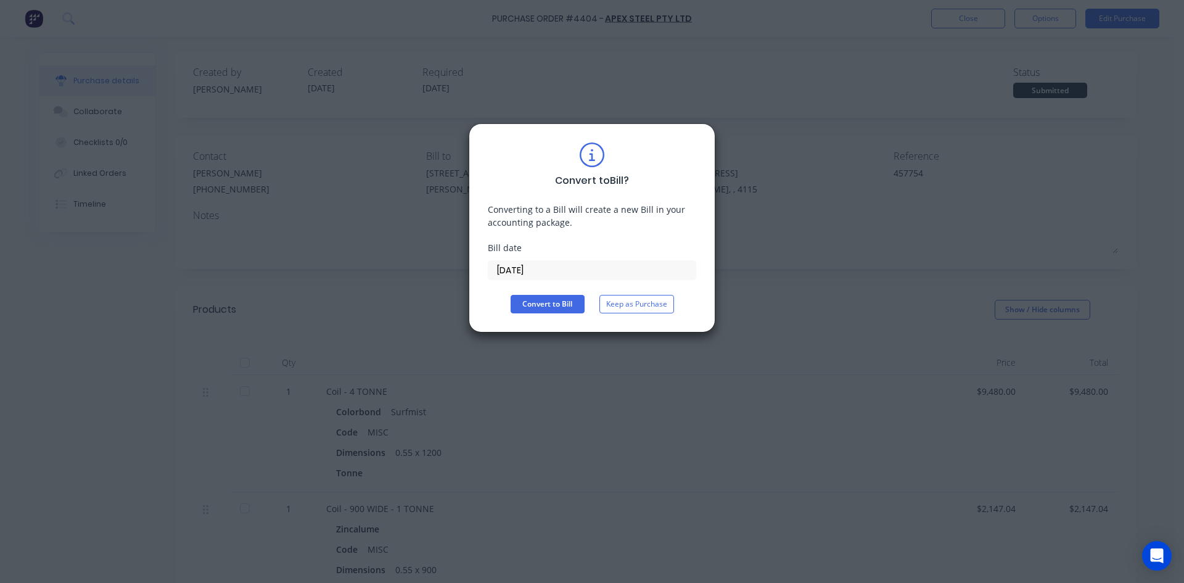
click at [533, 272] on input "[DATE]" at bounding box center [591, 270] width 207 height 18
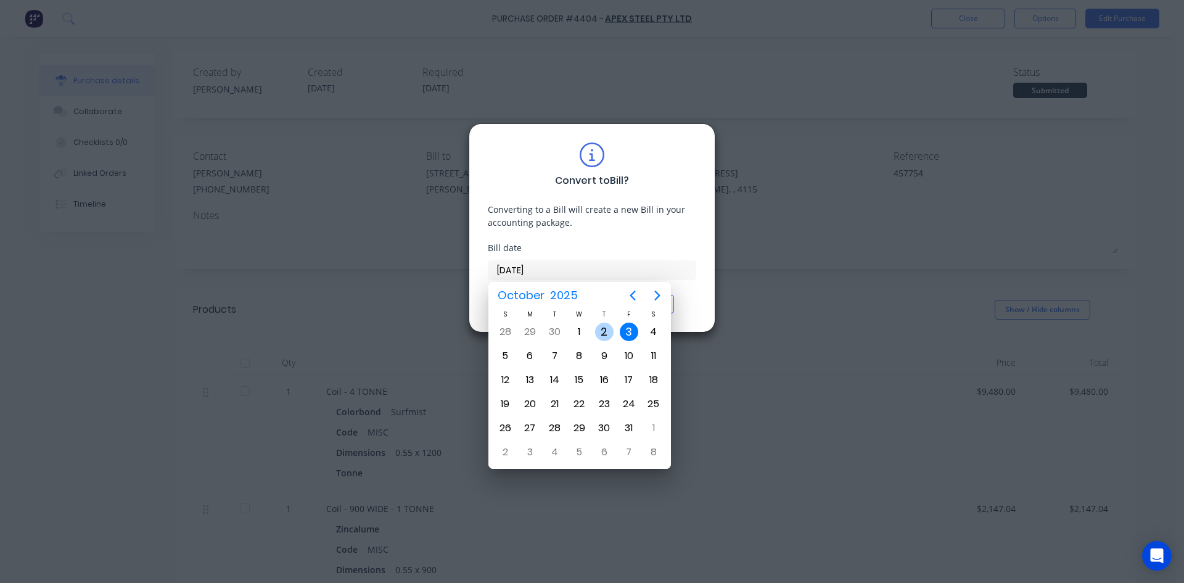
click at [607, 339] on div "2" at bounding box center [604, 331] width 18 height 18
type input "[DATE]"
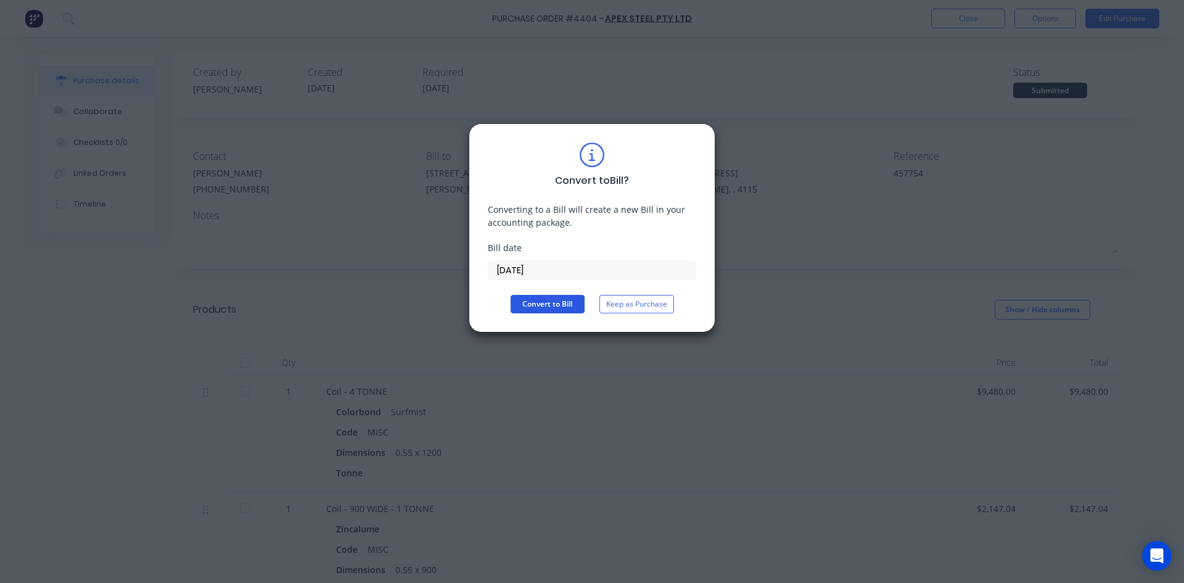
click at [556, 305] on button "Convert to Bill" at bounding box center [548, 304] width 74 height 18
type textarea "x"
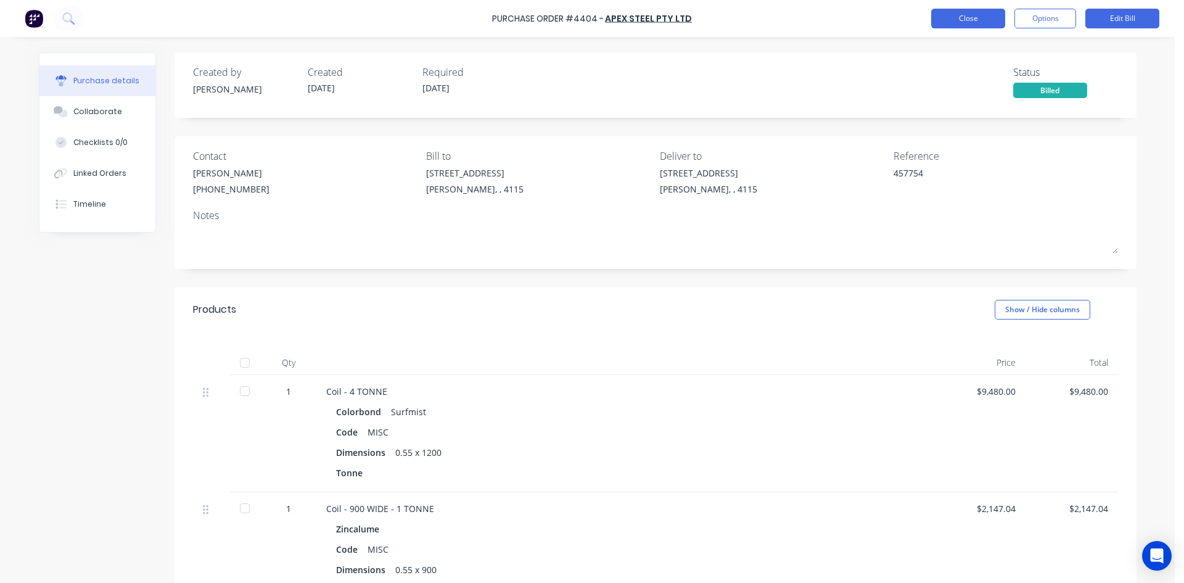
click at [968, 11] on button "Close" at bounding box center [968, 19] width 74 height 20
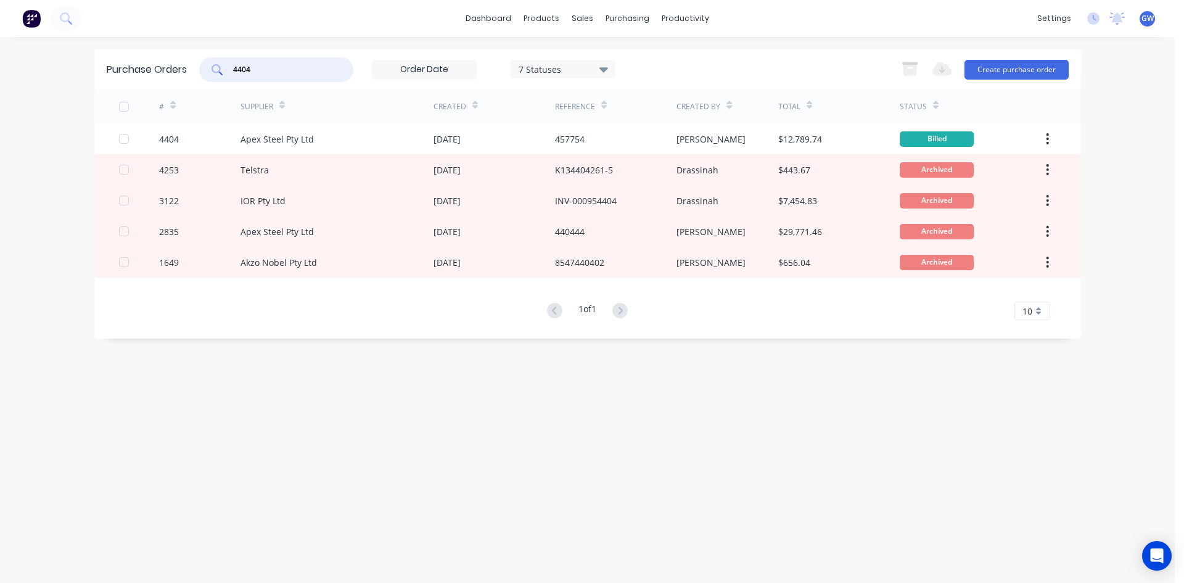
drag, startPoint x: 297, startPoint y: 71, endPoint x: 185, endPoint y: 71, distance: 111.6
click at [185, 71] on div "Purchase Orders 4404 7 Statuses 7 Statuses Export to Excel (XLSX) Create purcha…" at bounding box center [587, 69] width 987 height 40
type input "4393"
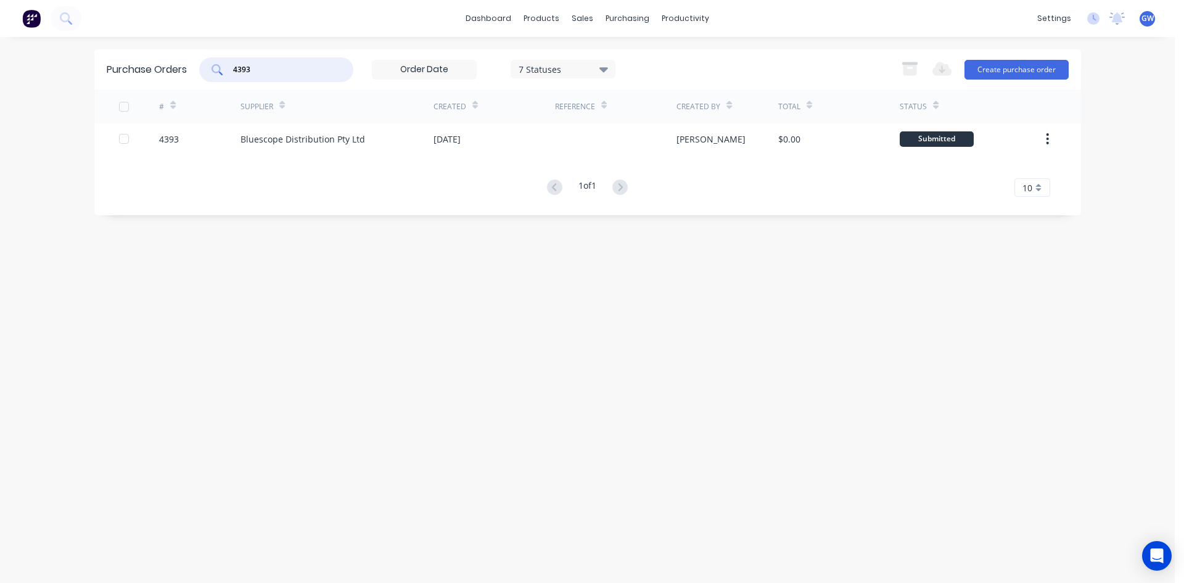
click at [667, 150] on div at bounding box center [615, 138] width 121 height 31
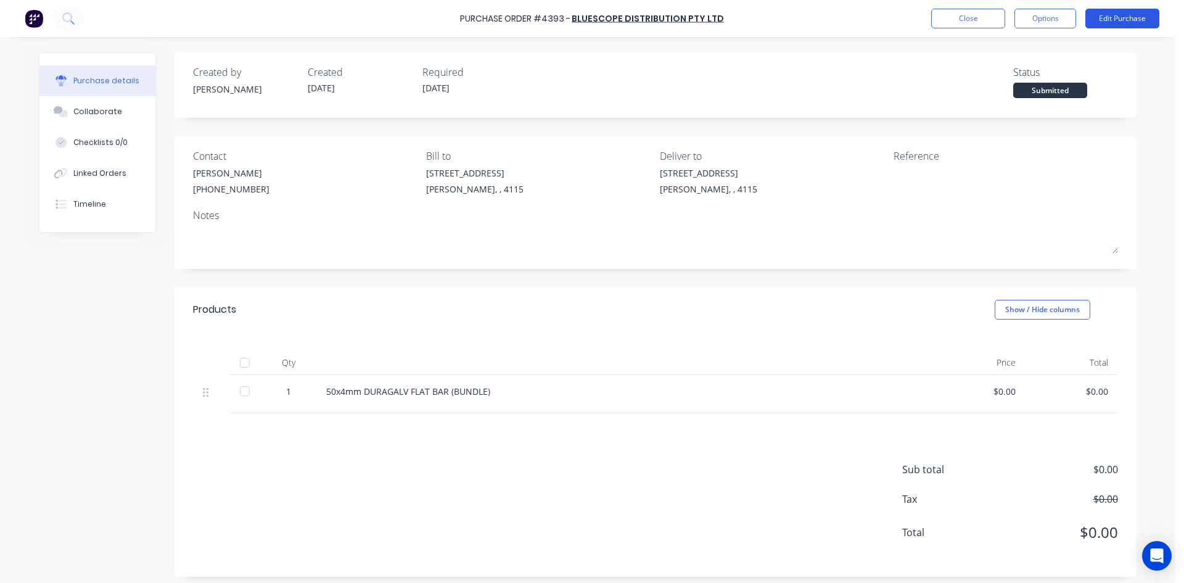
click at [1117, 20] on button "Edit Purchase" at bounding box center [1122, 19] width 74 height 20
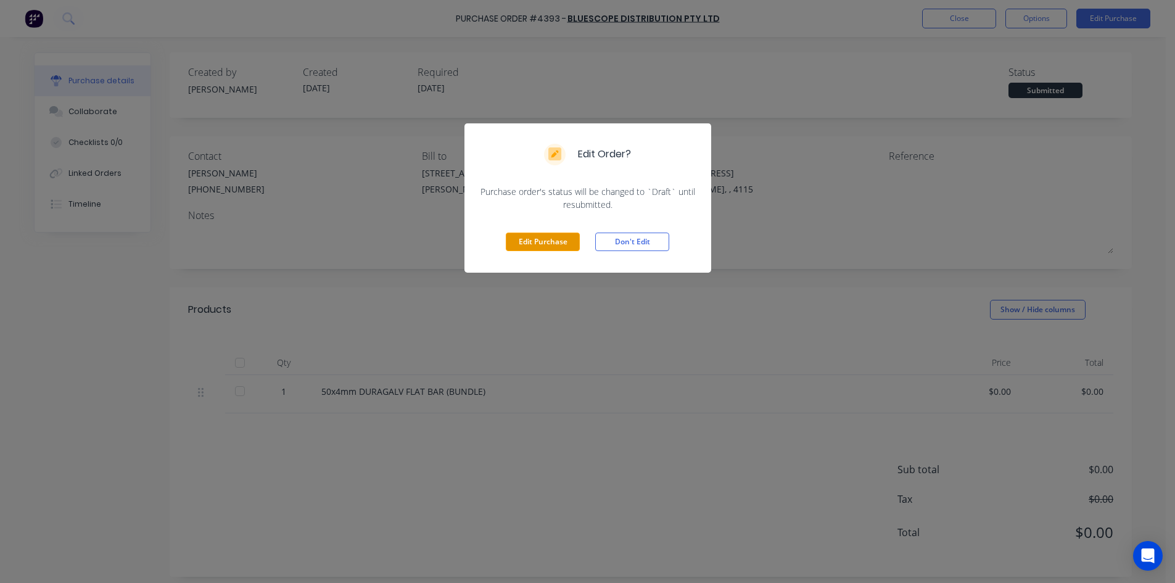
click at [541, 243] on button "Edit Purchase" at bounding box center [543, 241] width 74 height 18
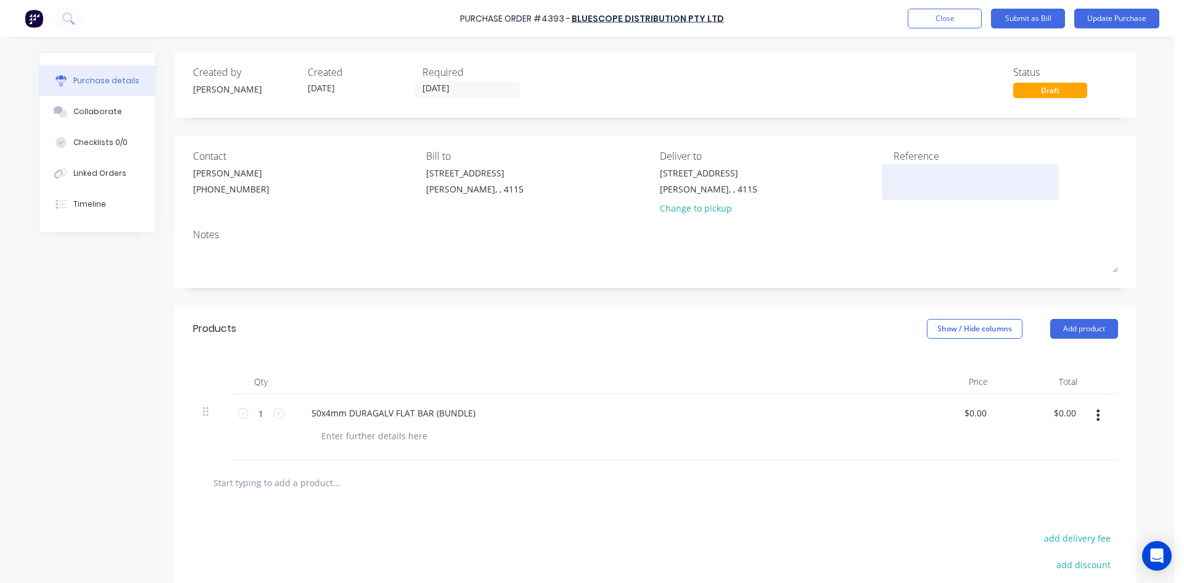
click at [924, 173] on textarea at bounding box center [970, 180] width 154 height 28
type textarea "x"
type textarea "5"
type textarea "x"
type textarea "57"
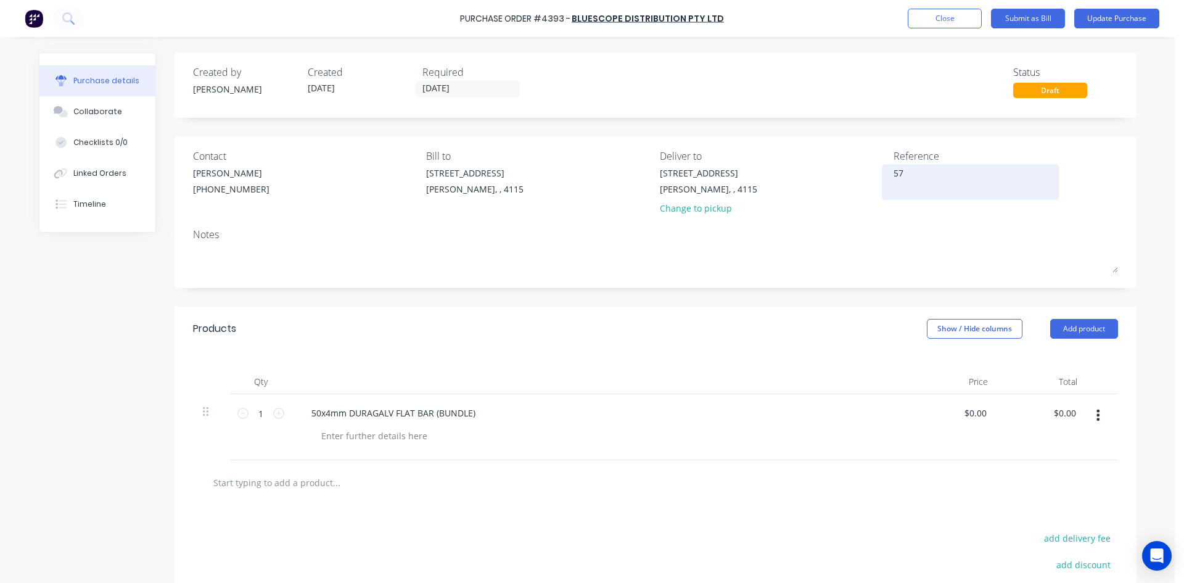
type textarea "x"
type textarea "576"
type textarea "x"
type textarea "5769"
type textarea "x"
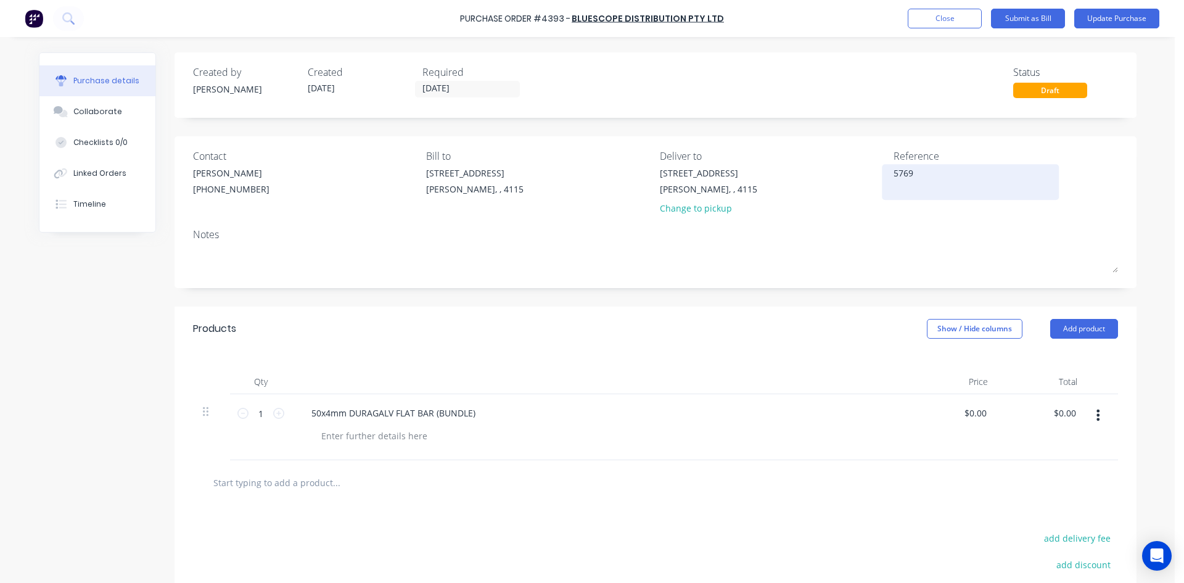
type textarea "57696"
type textarea "x"
type textarea "576966"
type textarea "x"
type textarea "5769663"
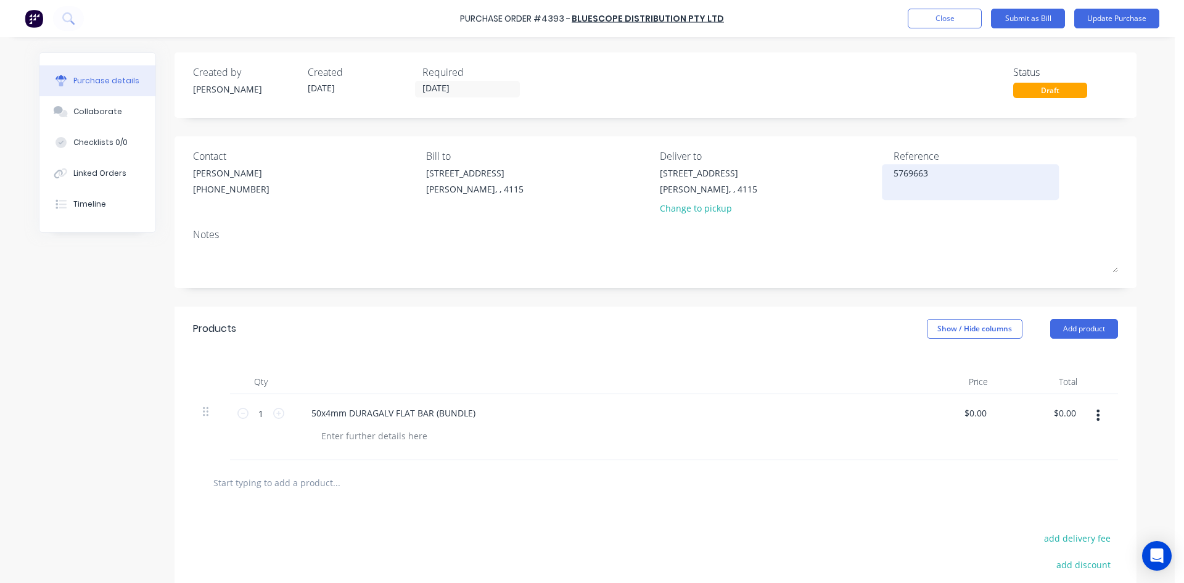
type textarea "x"
type textarea "57696633"
type textarea "x"
type textarea "57696633"
click at [645, 343] on div "Products Show / Hide columns Add product" at bounding box center [655, 328] width 962 height 44
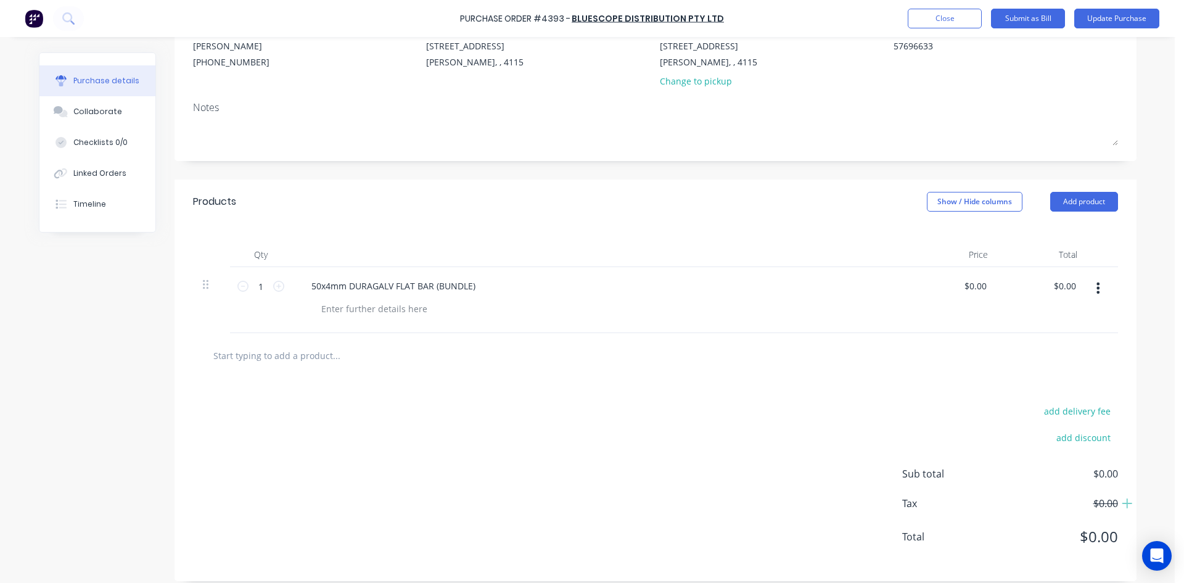
scroll to position [138, 0]
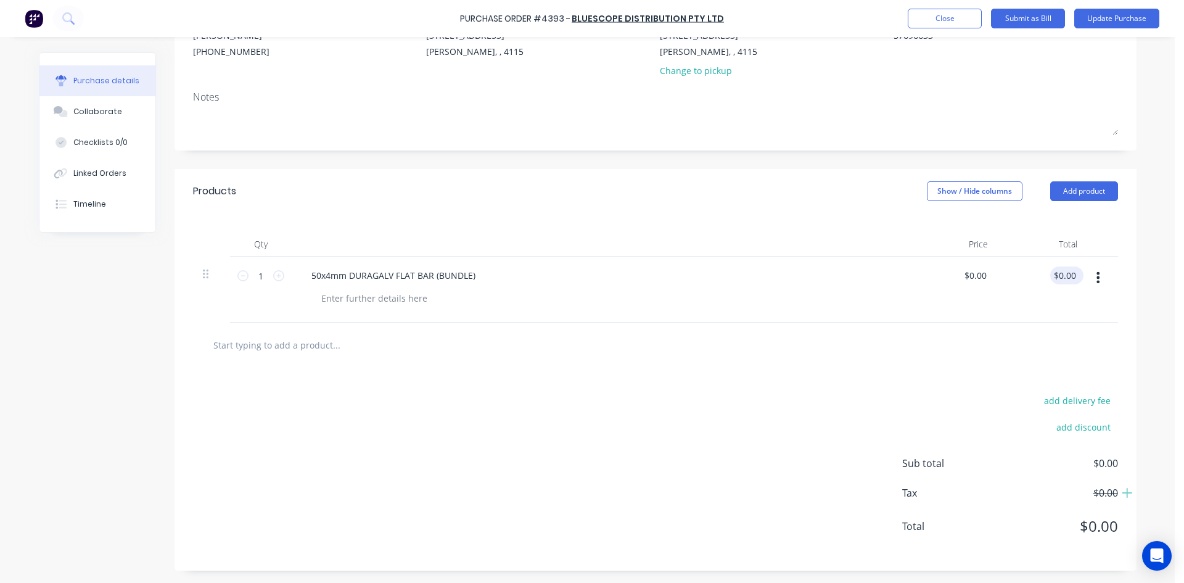
type textarea "x"
type input "0.00"
click at [1055, 279] on input "0.00" at bounding box center [1066, 275] width 23 height 18
type textarea "x"
click at [1055, 279] on input "0.00" at bounding box center [1066, 275] width 23 height 18
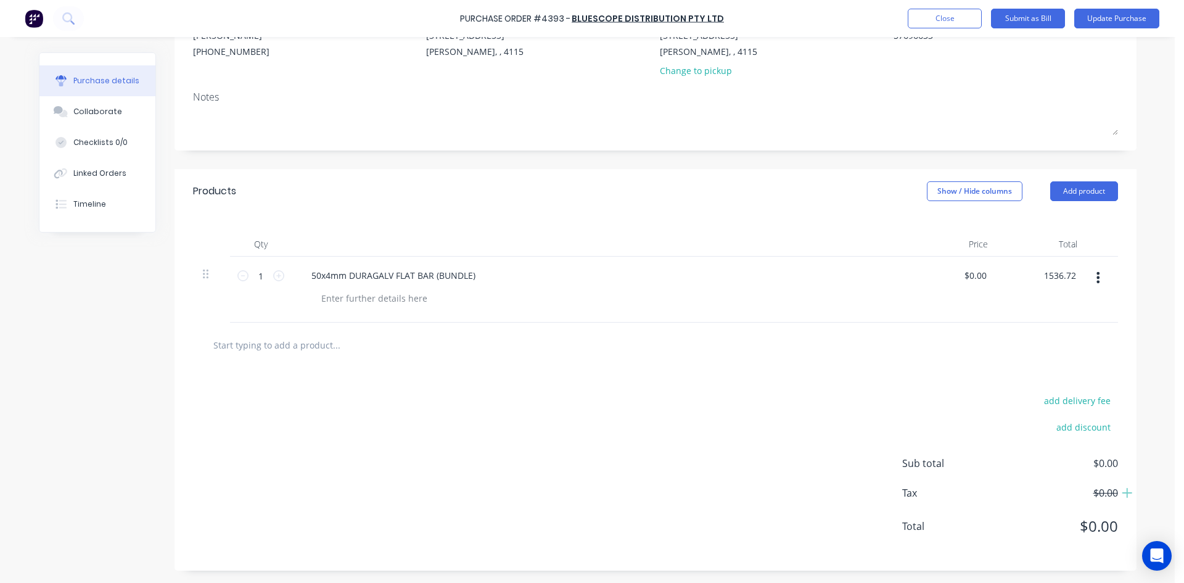
type input "1536.72"
type textarea "x"
type input "$1,536.72"
click at [984, 382] on div "add delivery fee add discount Sub total $1,536.72 Tax $153.67 Total $1,690.39" at bounding box center [655, 468] width 962 height 203
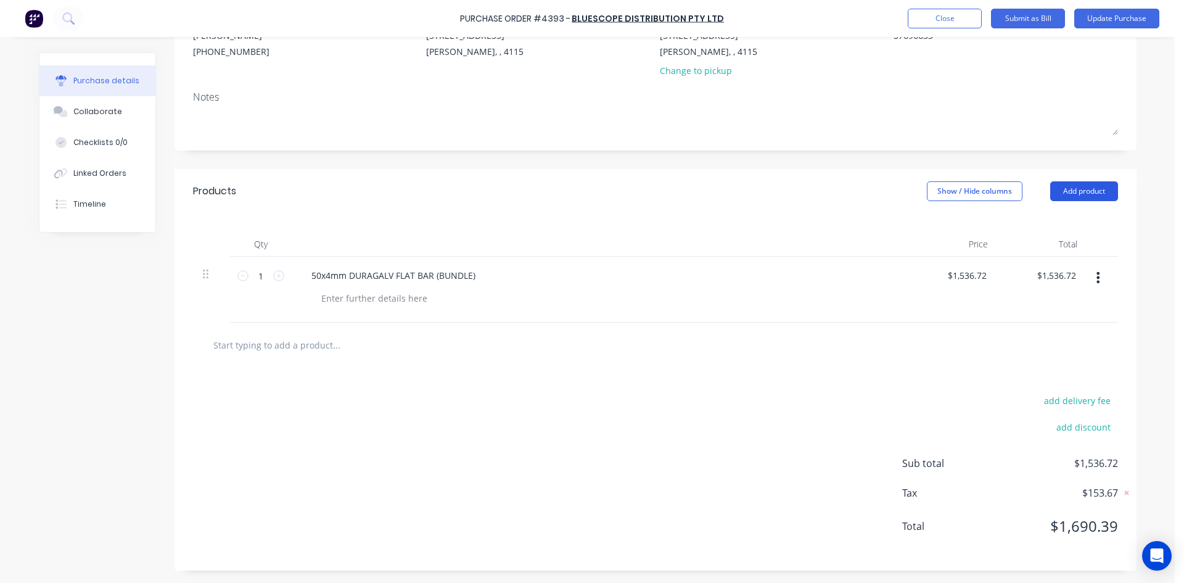
click at [1091, 197] on button "Add product" at bounding box center [1084, 191] width 68 height 20
click at [1067, 246] on div "Basic product" at bounding box center [1059, 248] width 95 height 18
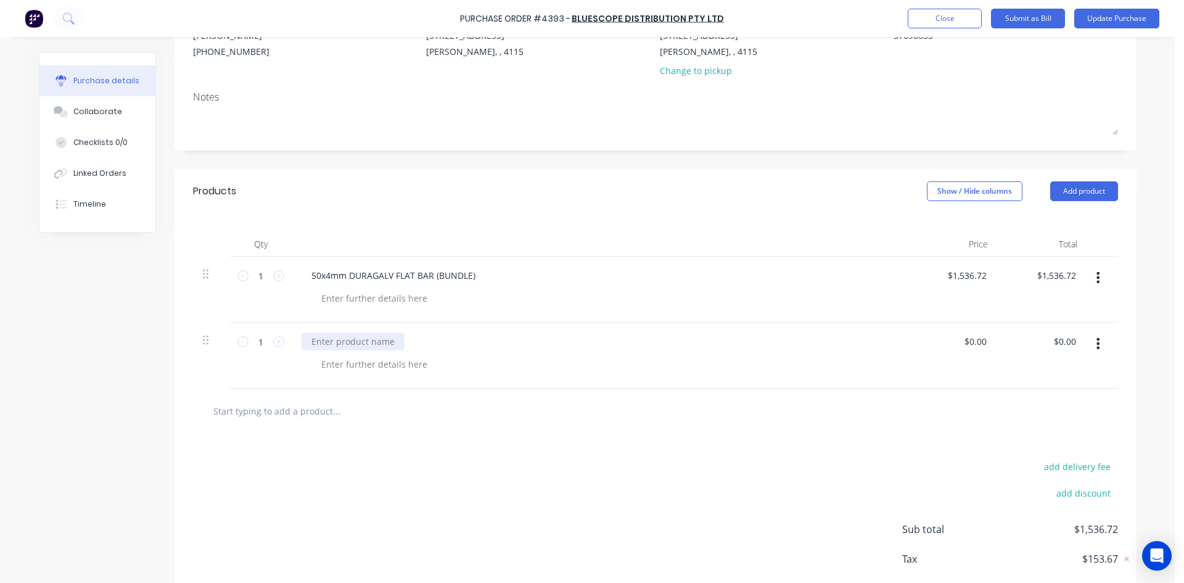
type textarea "x"
click at [350, 340] on div at bounding box center [353, 341] width 103 height 18
type textarea "x"
type input "0.00"
type textarea "x"
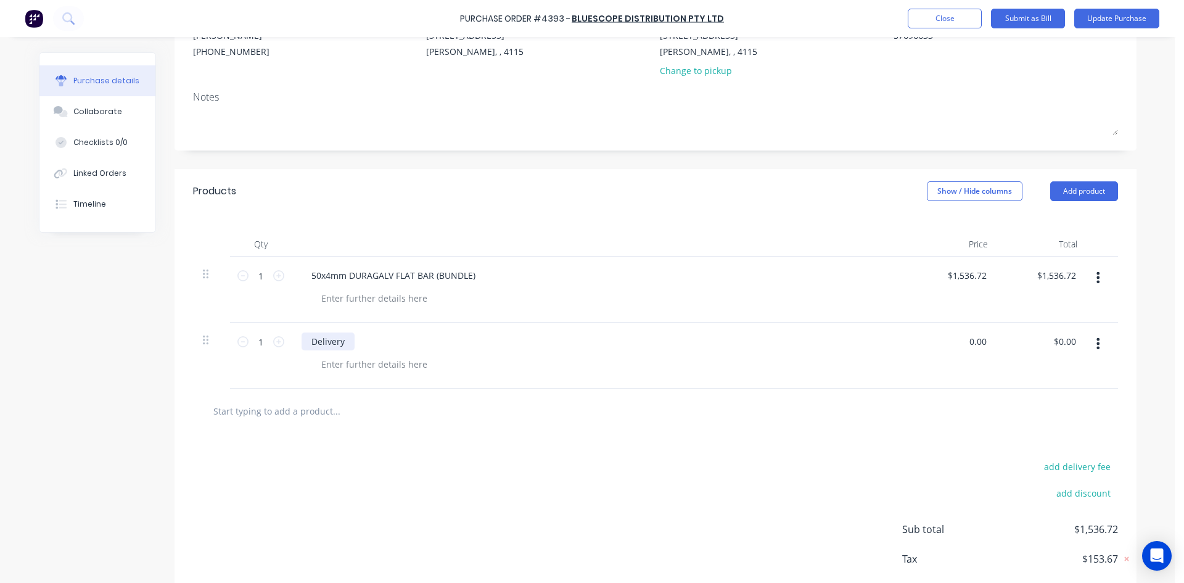
type input "$0.00"
type input "0"
type input "90"
type textarea "x"
type input "$90.00"
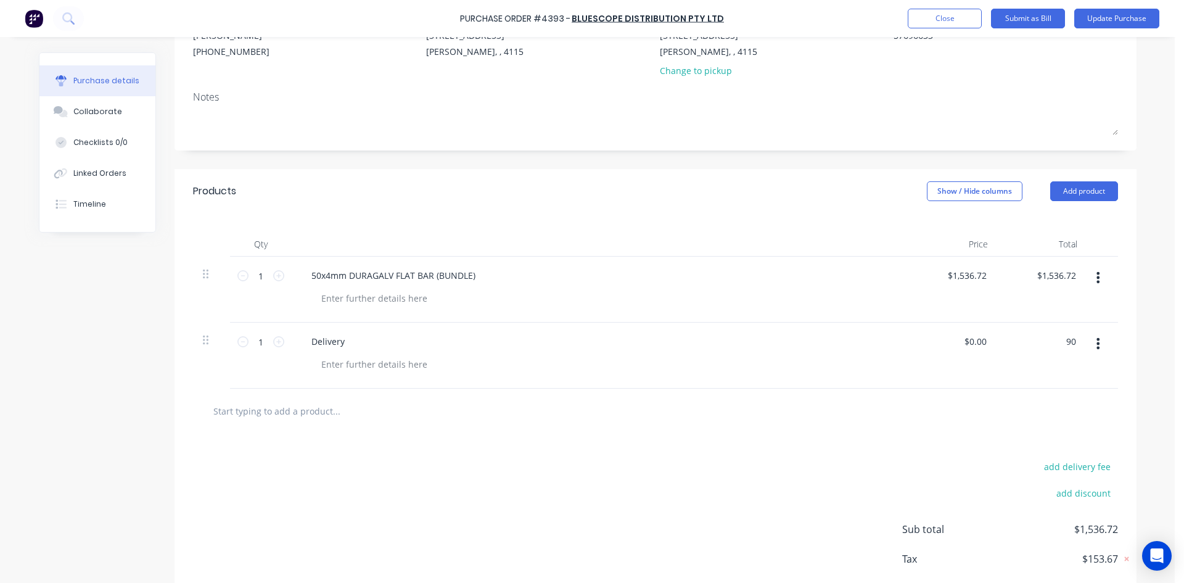
type input "$90.00"
click at [515, 224] on div "Qty Price Total 1 1 50x4mm DURAGALV FLAT BAR (BUNDLE) $1,536.72 $1,536.72 $1,53…" at bounding box center [655, 300] width 962 height 175
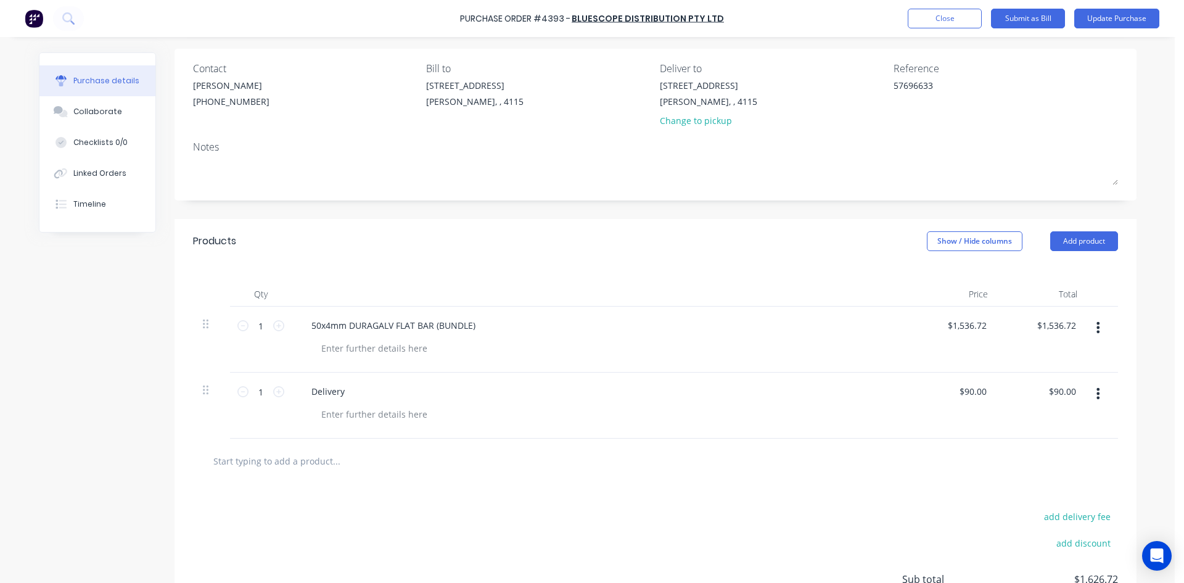
scroll to position [0, 0]
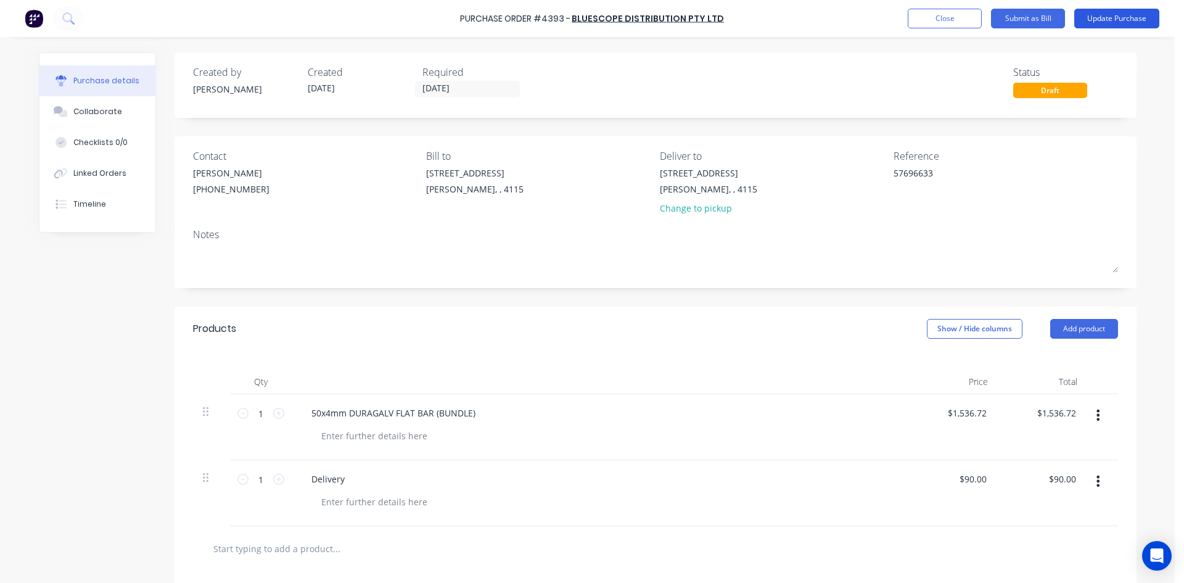
click at [1091, 6] on div "Purchase Order #4393 - Bluescope Distribution Pty Ltd Add product Close Submit …" at bounding box center [592, 18] width 1184 height 37
click at [1093, 12] on button "Update Purchase" at bounding box center [1116, 19] width 85 height 20
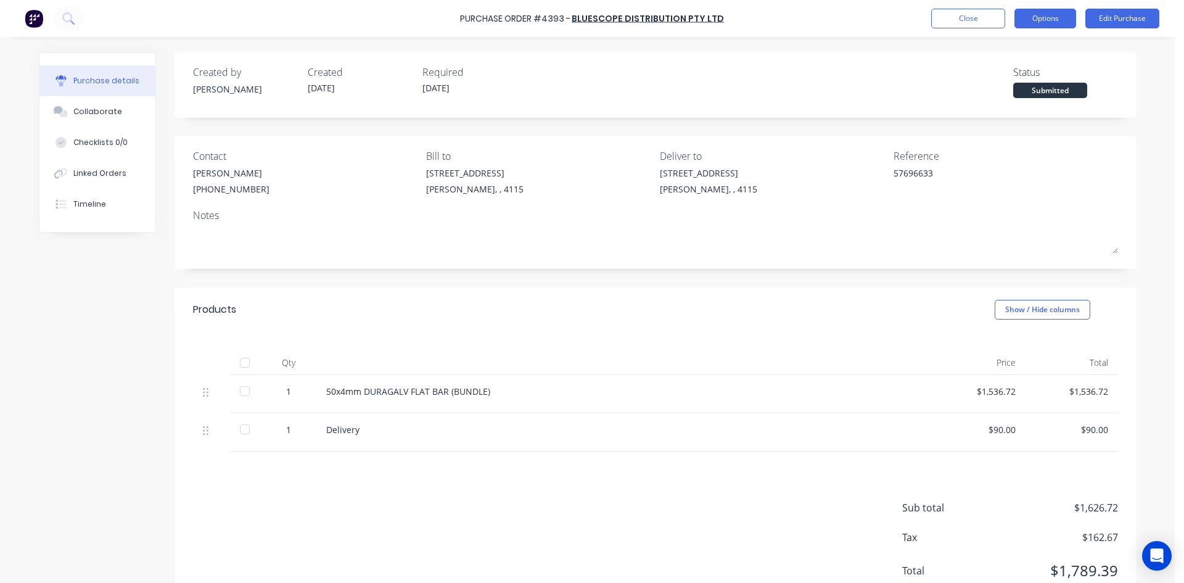
click at [1038, 23] on button "Options" at bounding box center [1045, 19] width 62 height 20
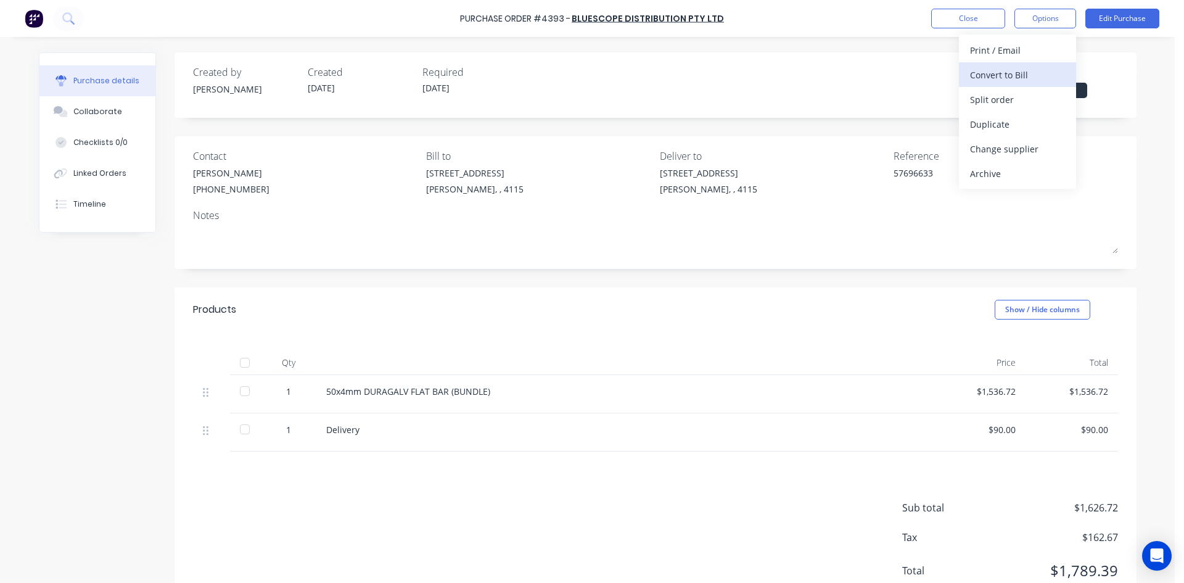
click at [1028, 78] on div "Convert to Bill" at bounding box center [1017, 75] width 95 height 18
type textarea "x"
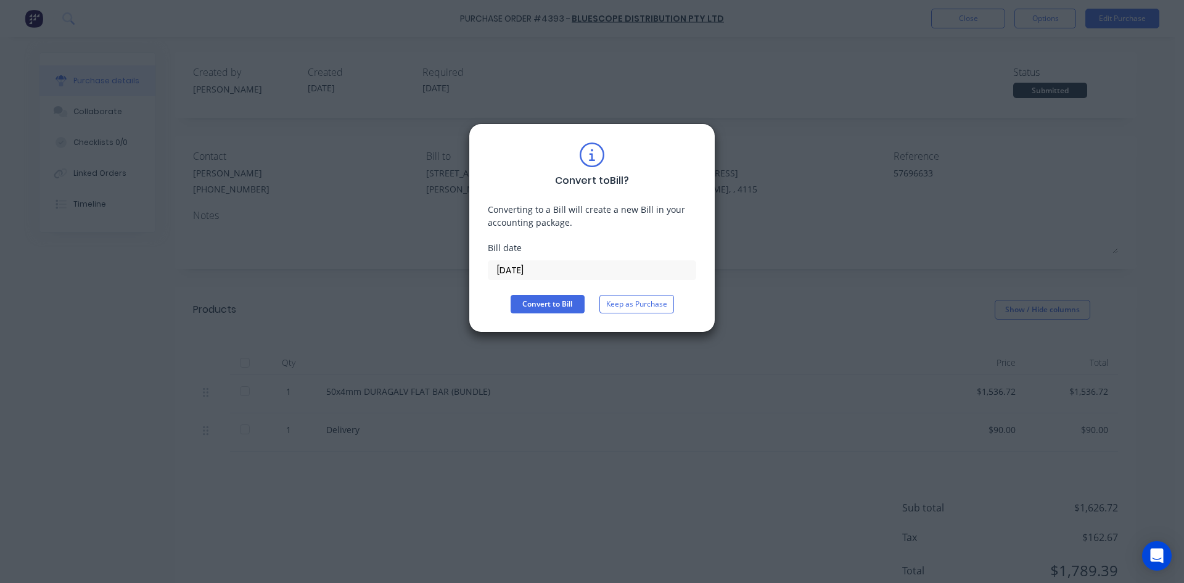
click at [572, 280] on div "Convert to Bill ? Converting to a Bill will create a new Bill in your accountin…" at bounding box center [592, 227] width 208 height 171
click at [568, 274] on input "[DATE]" at bounding box center [591, 270] width 207 height 18
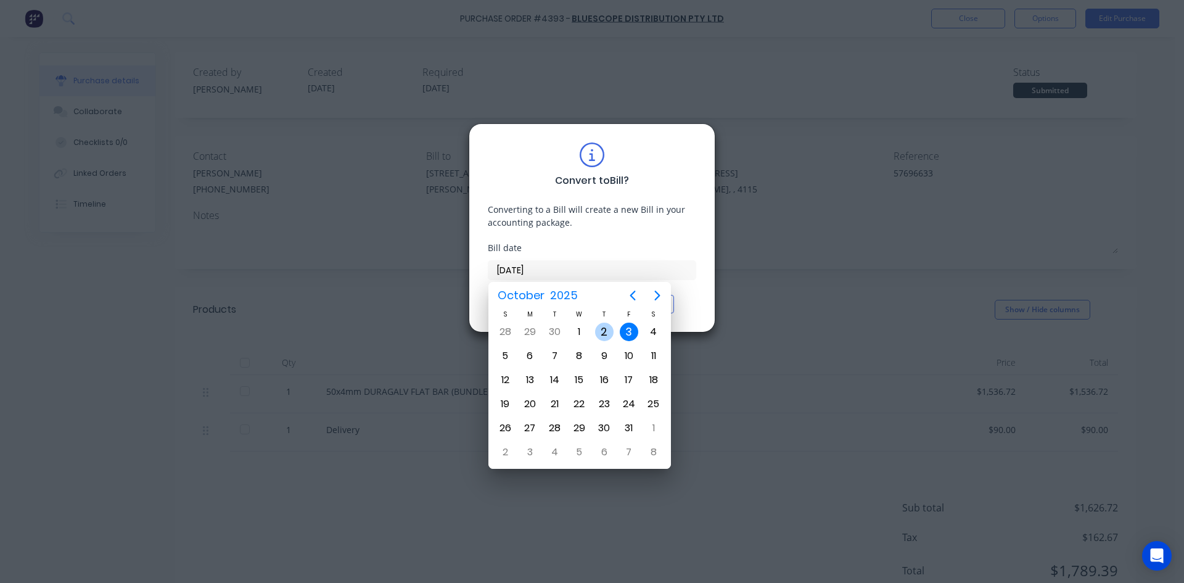
click at [583, 334] on div "1" at bounding box center [579, 331] width 18 height 18
type input "[DATE]"
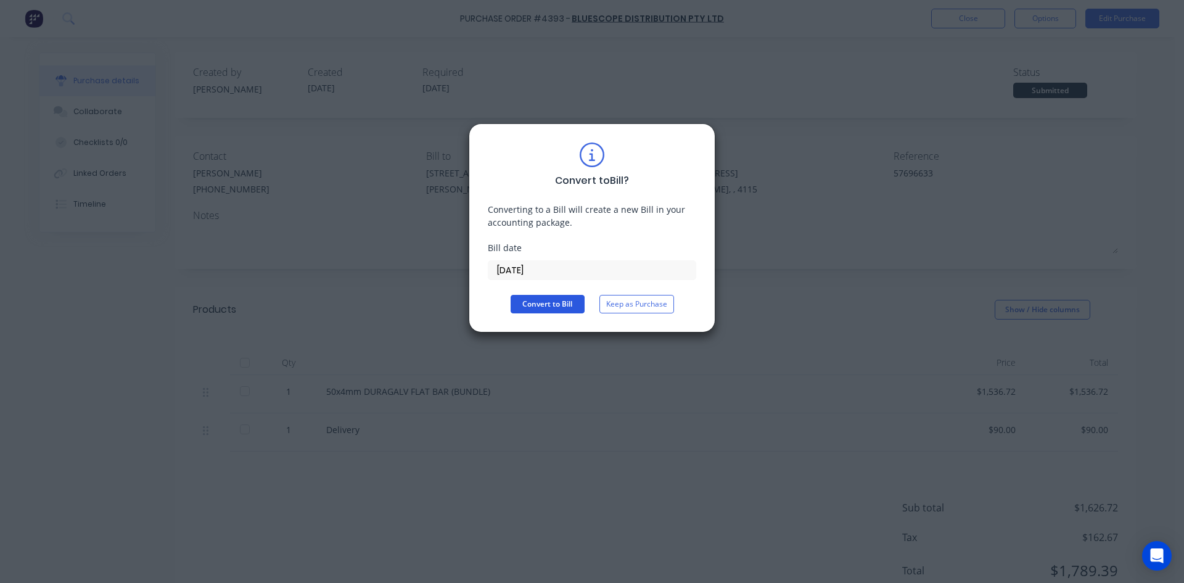
click at [538, 300] on button "Convert to Bill" at bounding box center [548, 304] width 74 height 18
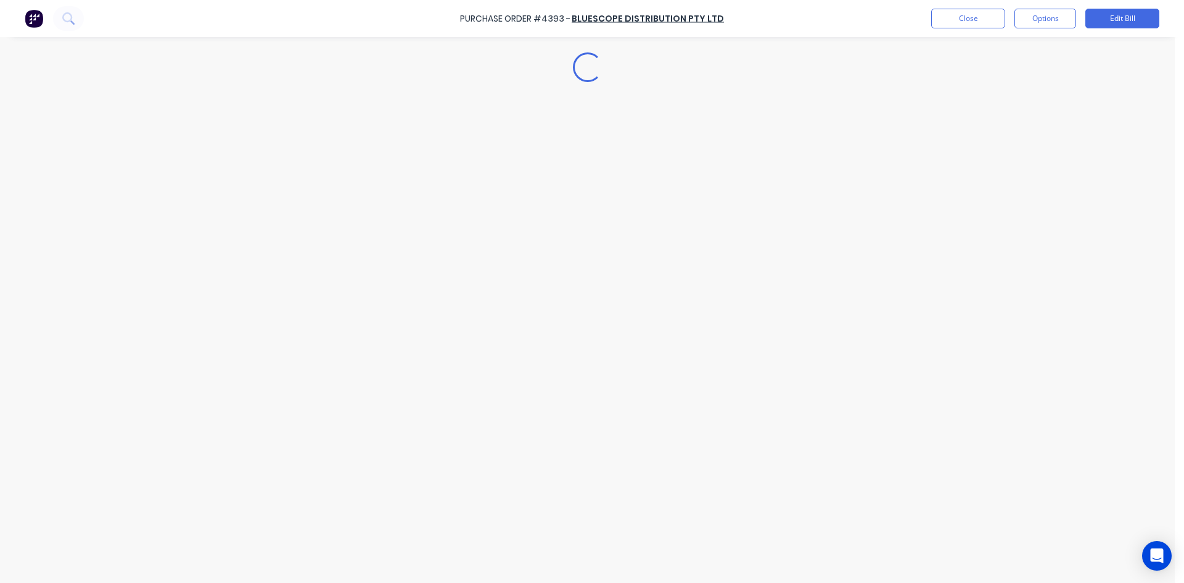
type textarea "x"
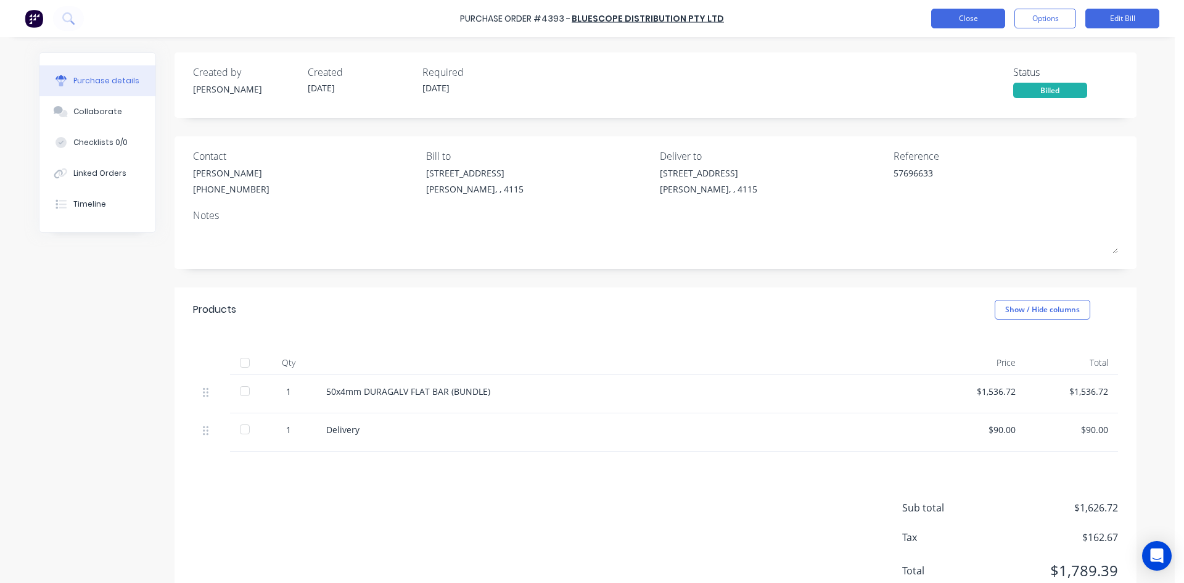
click at [959, 18] on button "Close" at bounding box center [968, 19] width 74 height 20
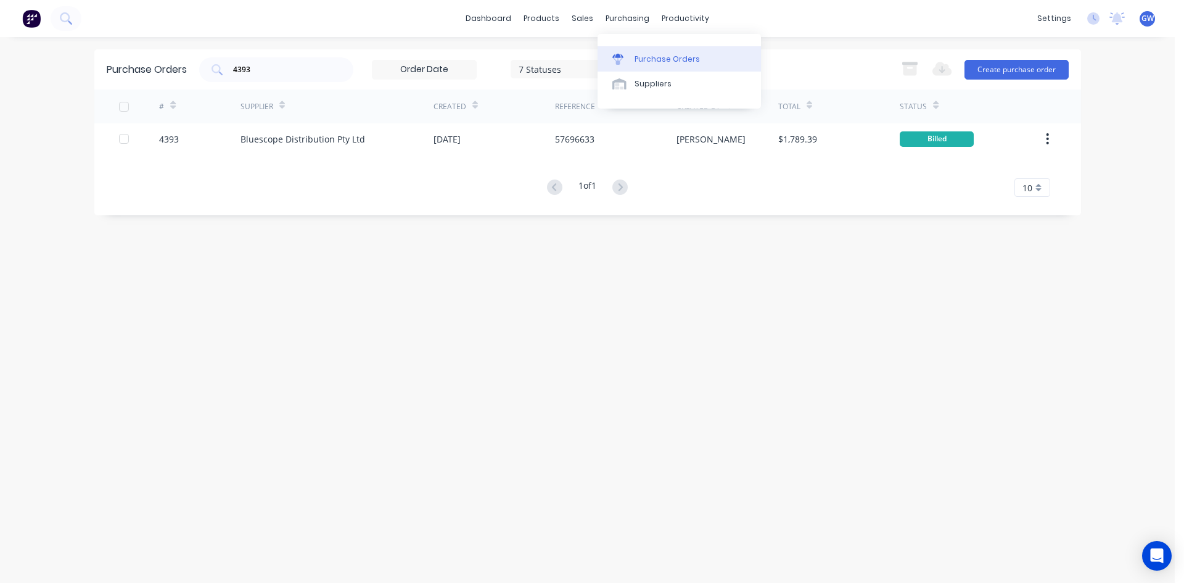
click at [646, 65] on link "Purchase Orders" at bounding box center [678, 58] width 163 height 25
click at [272, 76] on div "4393" at bounding box center [276, 69] width 154 height 25
click at [628, 86] on div at bounding box center [621, 83] width 18 height 11
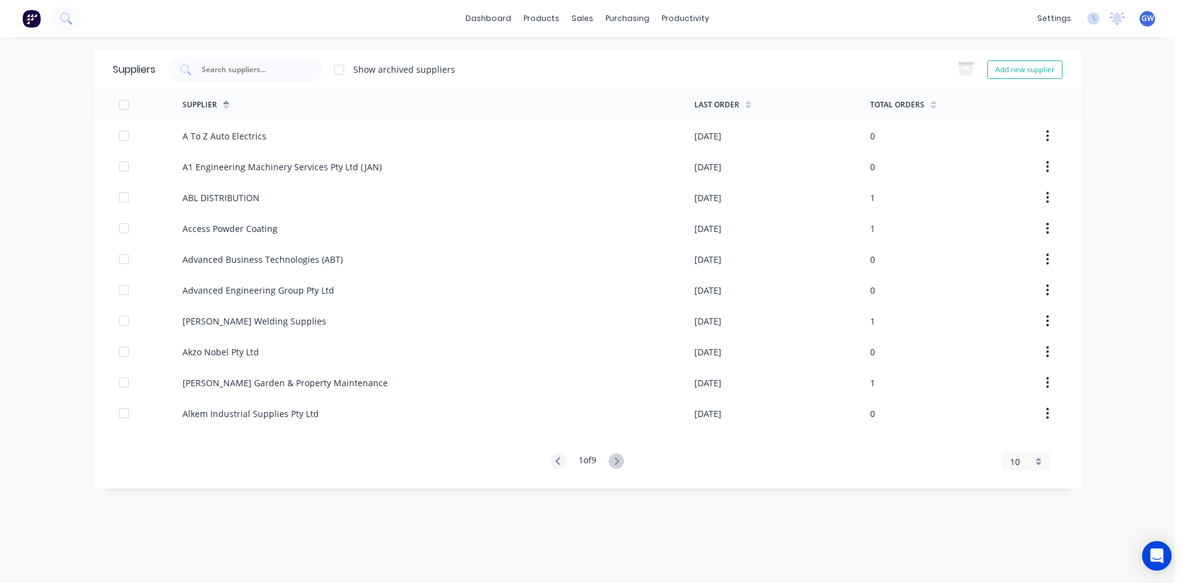
click at [285, 60] on div at bounding box center [245, 69] width 154 height 25
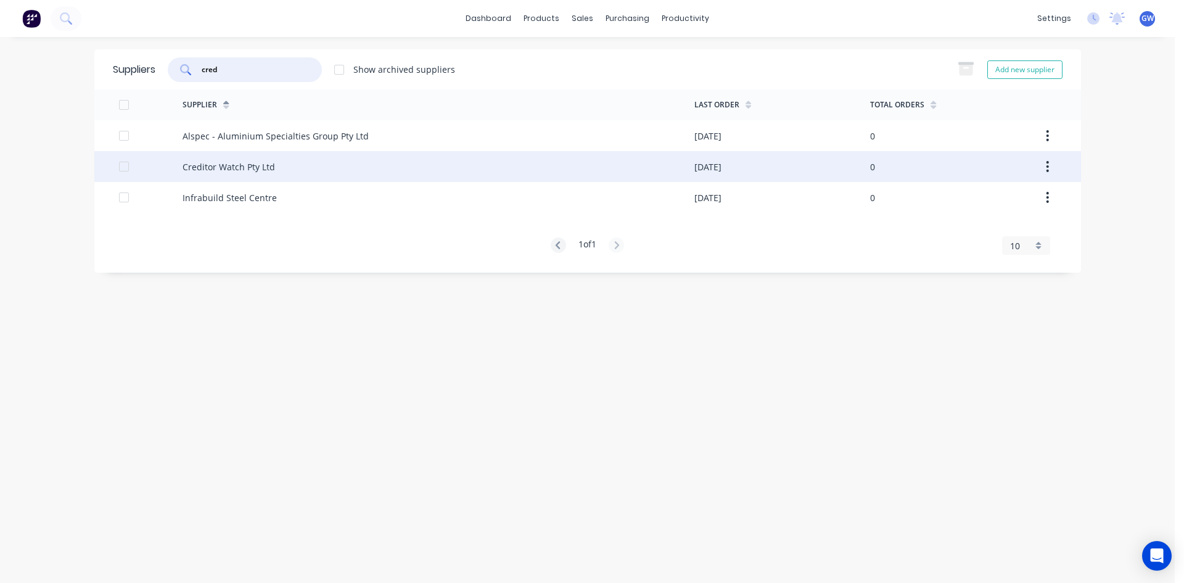
type input "cred"
click at [290, 168] on div "Creditor Watch Pty Ltd" at bounding box center [439, 166] width 512 height 31
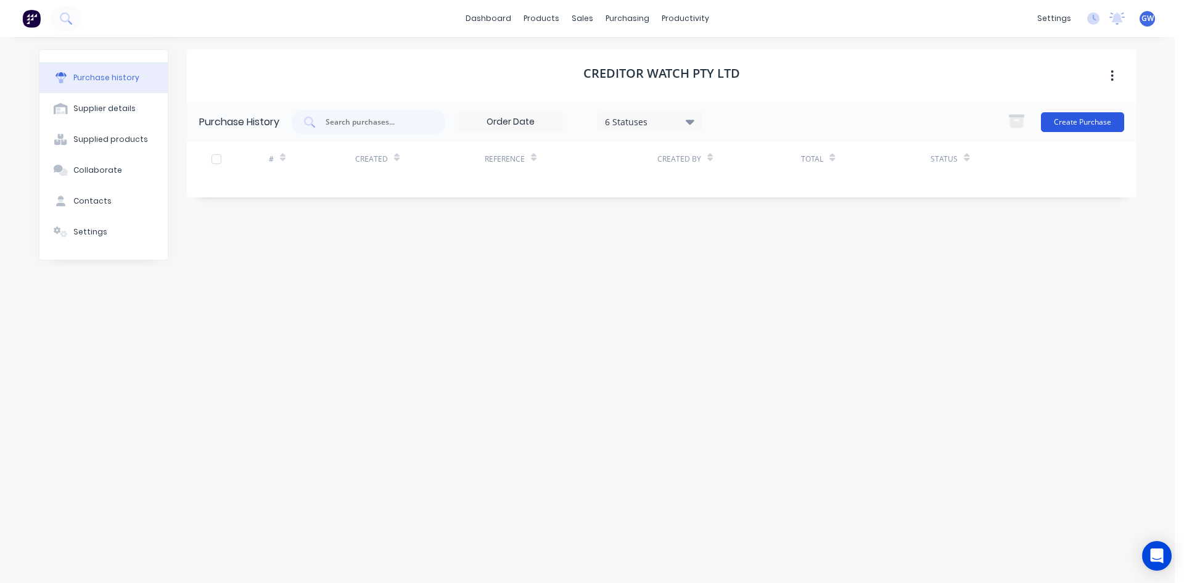
click at [1103, 119] on button "Create Purchase" at bounding box center [1082, 122] width 83 height 20
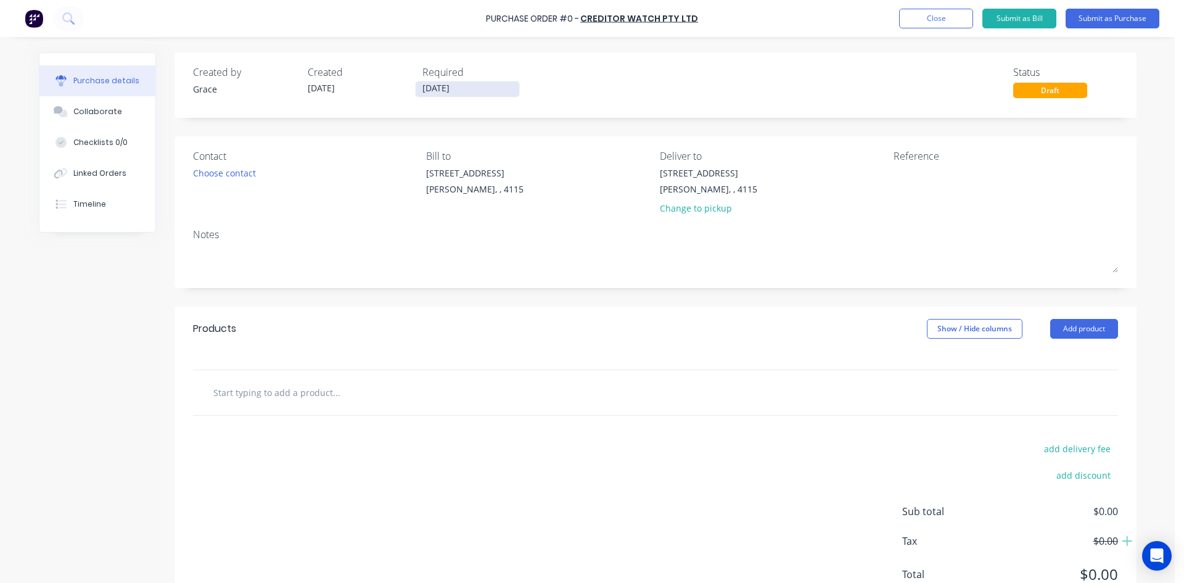
click at [438, 90] on input "[DATE]" at bounding box center [468, 88] width 104 height 15
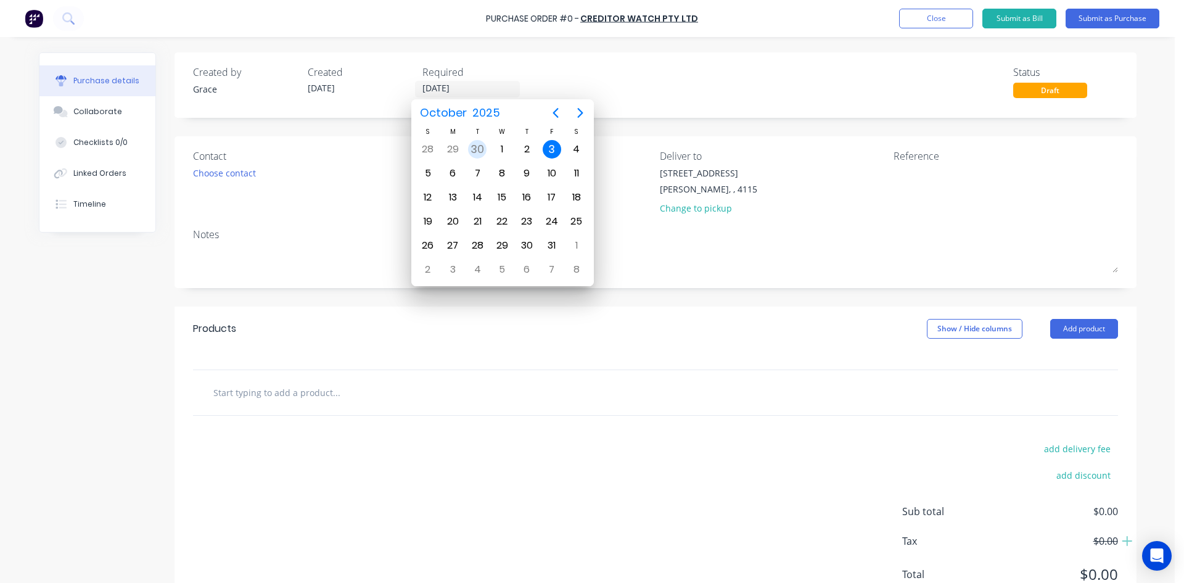
click at [480, 150] on div "30" at bounding box center [477, 149] width 18 height 18
type input "[DATE]"
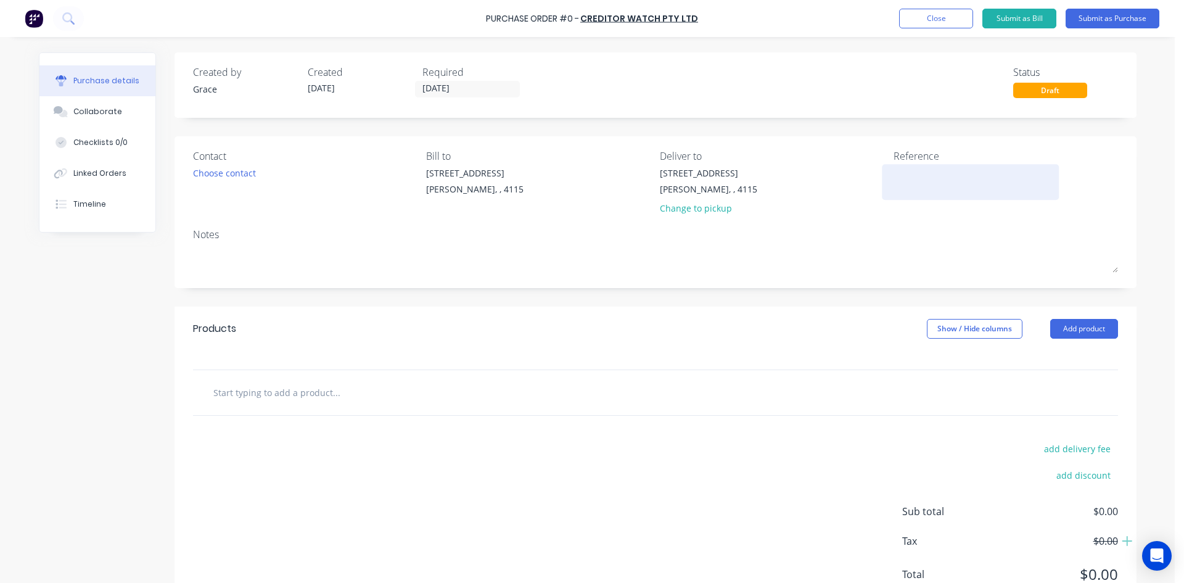
click at [951, 187] on textarea at bounding box center [970, 180] width 154 height 28
type textarea "CW-25100101259"
type textarea "x"
type textarea "CW-25100101259"
click at [1091, 326] on button "Add product" at bounding box center [1084, 329] width 68 height 20
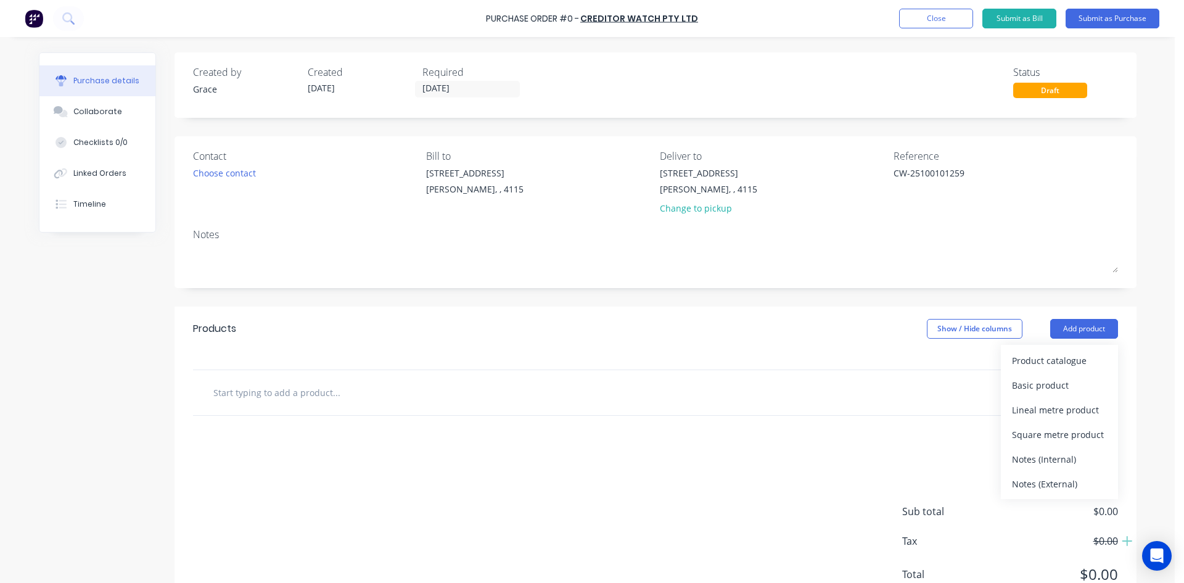
click at [1052, 376] on div "Basic product" at bounding box center [1059, 385] width 95 height 18
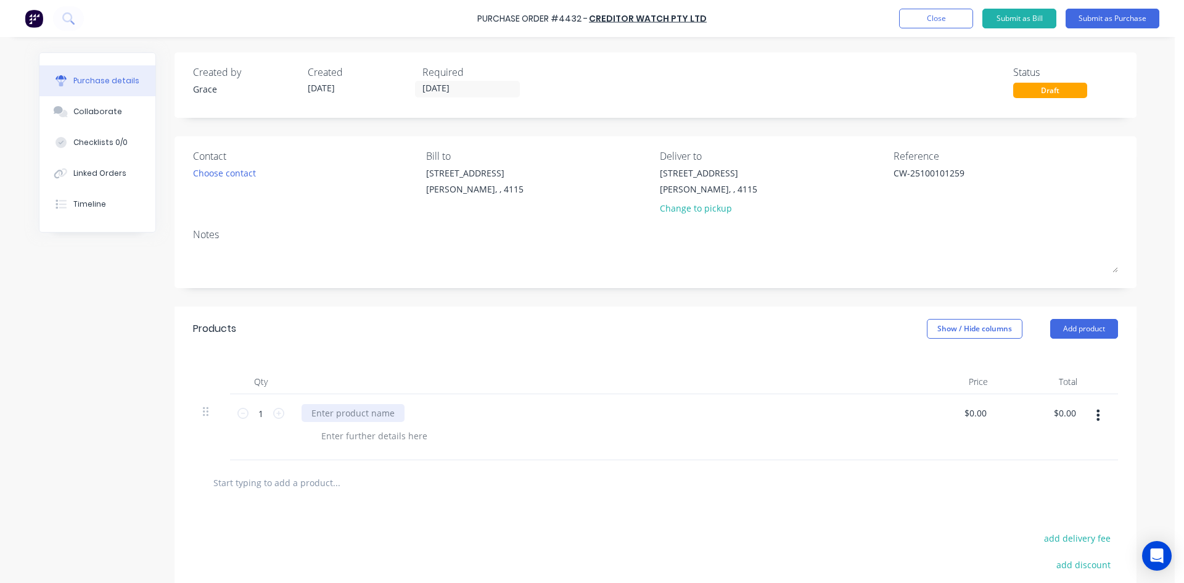
type textarea "x"
click at [350, 415] on div at bounding box center [353, 413] width 103 height 18
click at [1127, 367] on div "Qty Price Total 1 1 Creditorwatch Subscription $0.00 $0.00 $0.00 $0.00" at bounding box center [655, 405] width 962 height 109
click at [1107, 345] on div "Products Show / Hide columns Add product" at bounding box center [655, 328] width 962 height 44
drag, startPoint x: 1098, startPoint y: 336, endPoint x: 1092, endPoint y: 340, distance: 7.2
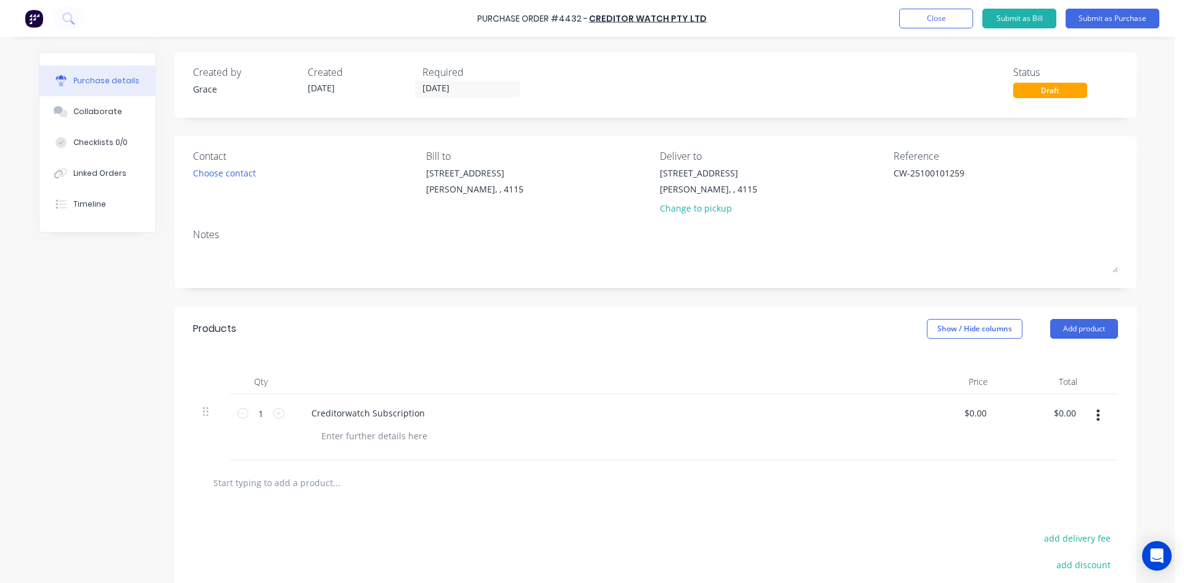
click at [1098, 336] on button "Add product" at bounding box center [1084, 329] width 68 height 20
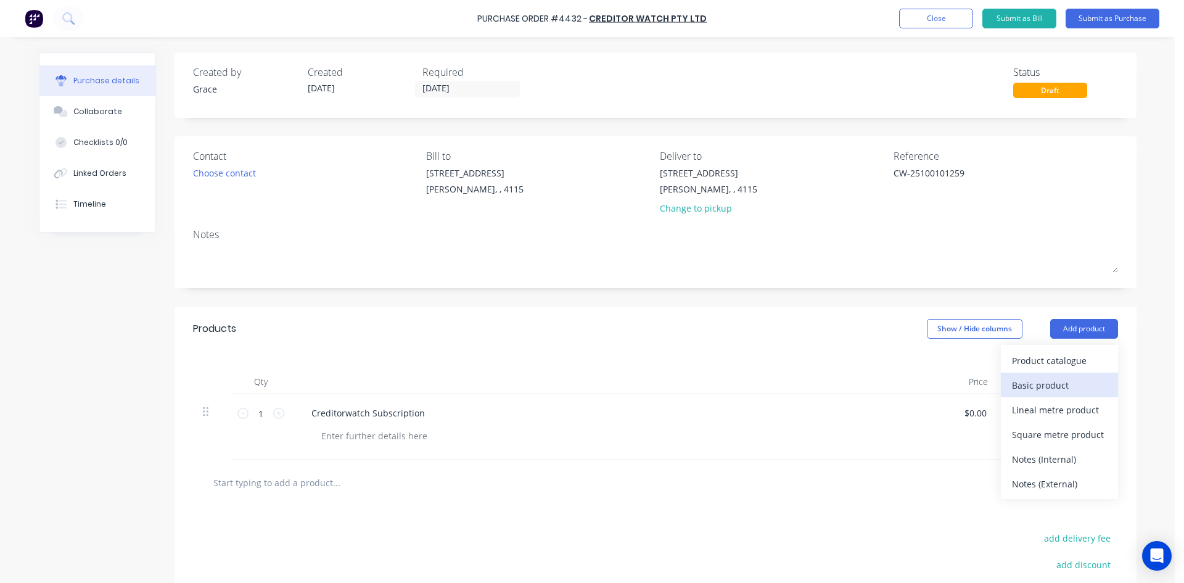
click at [1057, 380] on div "Basic product" at bounding box center [1059, 385] width 95 height 18
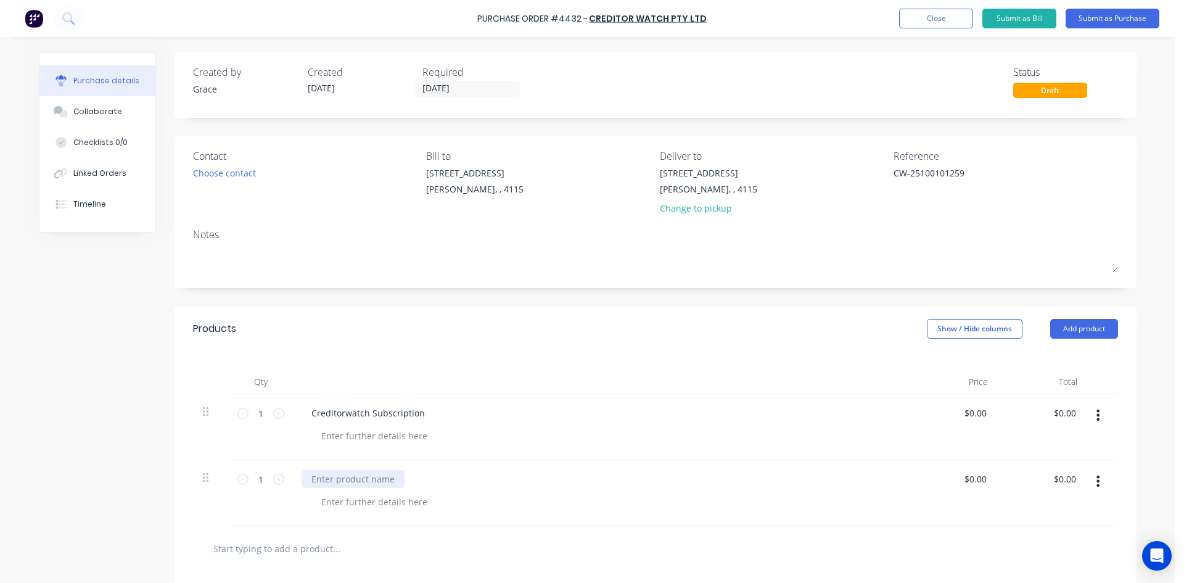
type textarea "x"
click at [357, 474] on div at bounding box center [353, 479] width 103 height 18
drag, startPoint x: 578, startPoint y: 377, endPoint x: 1090, endPoint y: 378, distance: 511.8
click at [578, 377] on div at bounding box center [600, 381] width 617 height 25
type textarea "x"
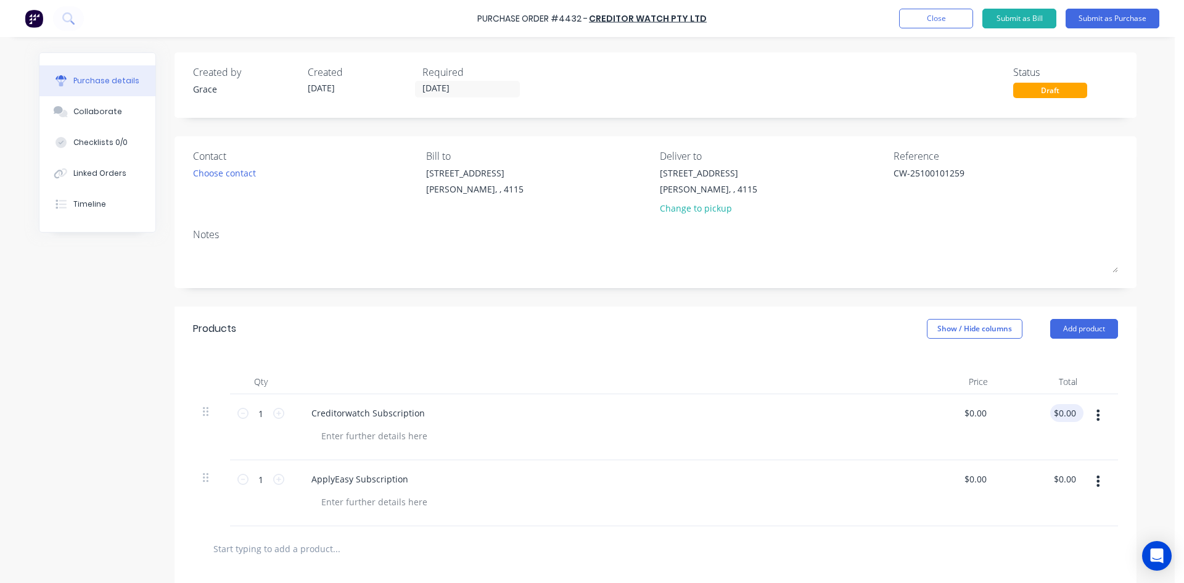
type input "0.00"
click at [1061, 409] on input "0.00" at bounding box center [1064, 413] width 28 height 18
click at [1061, 409] on input "0.00" at bounding box center [1066, 413] width 23 height 18
type textarea "x"
click at [1061, 409] on input "0.00" at bounding box center [1066, 413] width 23 height 18
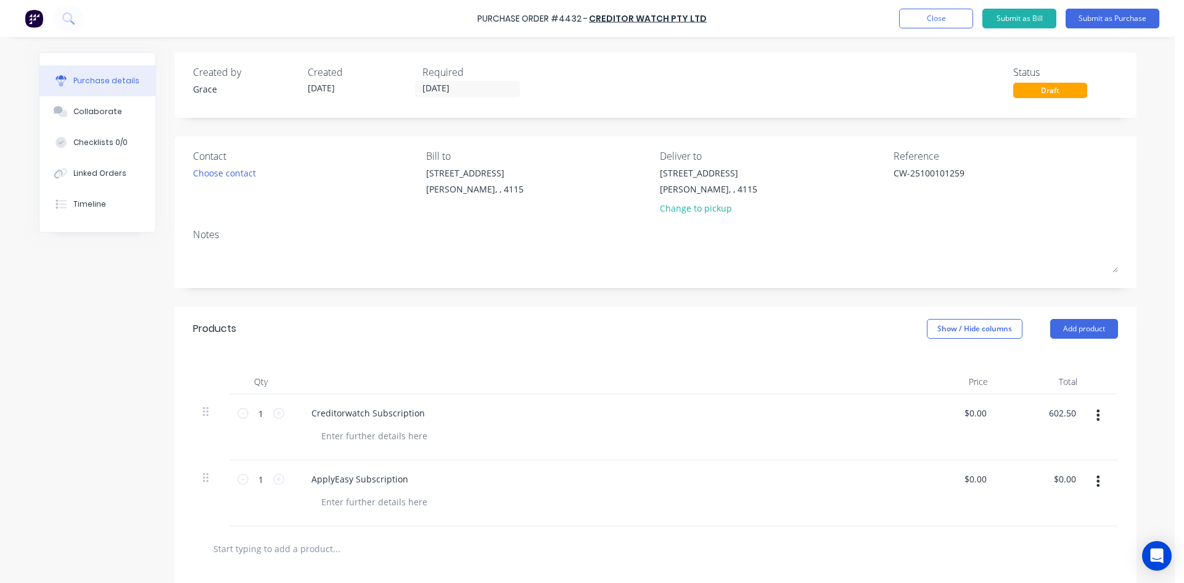
type input "602.50"
type textarea "x"
type input "$602.50"
click at [918, 360] on div "Qty Price Total 1 1 Creditorwatch Subscription $602.50 $0.00 $602.50 602.50 1 1…" at bounding box center [655, 438] width 962 height 175
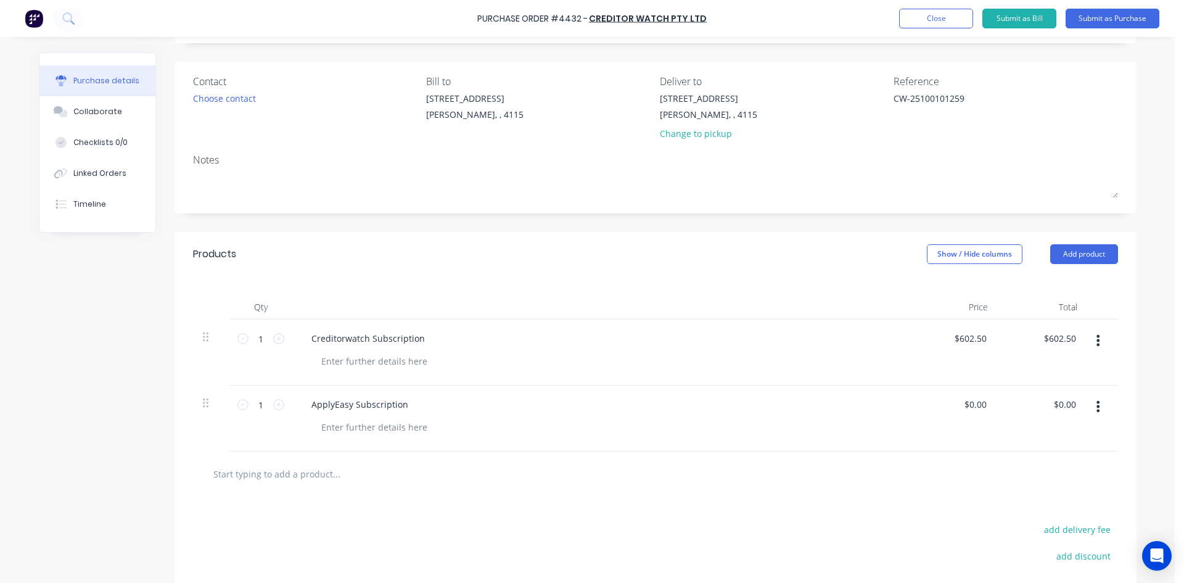
scroll to position [185, 0]
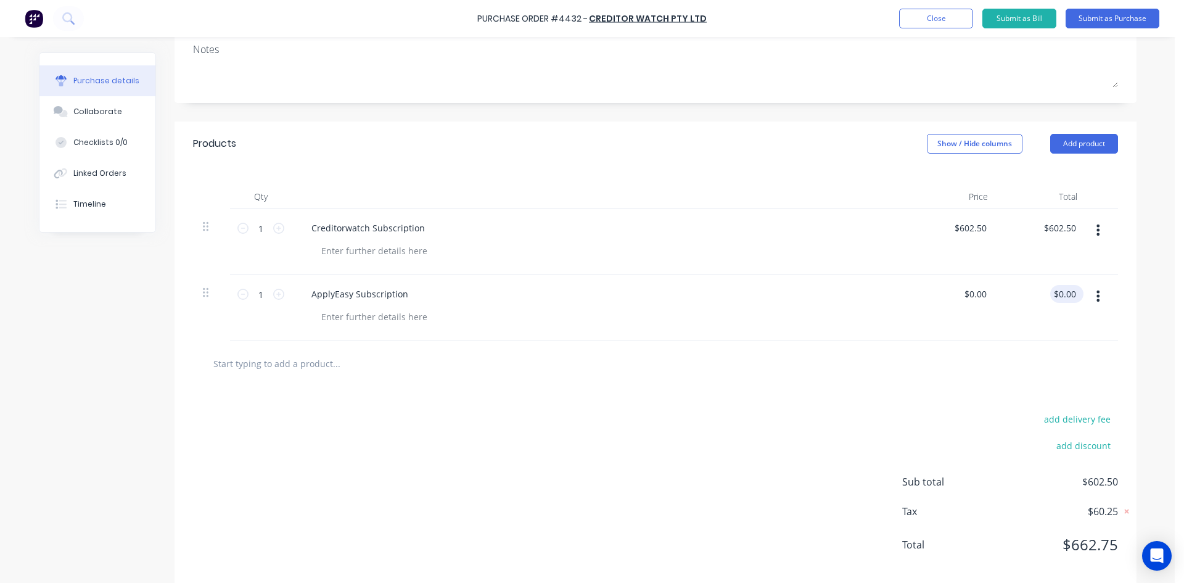
type textarea "x"
type input "0.00"
click at [1060, 289] on input "0.00" at bounding box center [1064, 294] width 28 height 18
type textarea "x"
click at [1060, 289] on input "0.00" at bounding box center [1066, 294] width 23 height 18
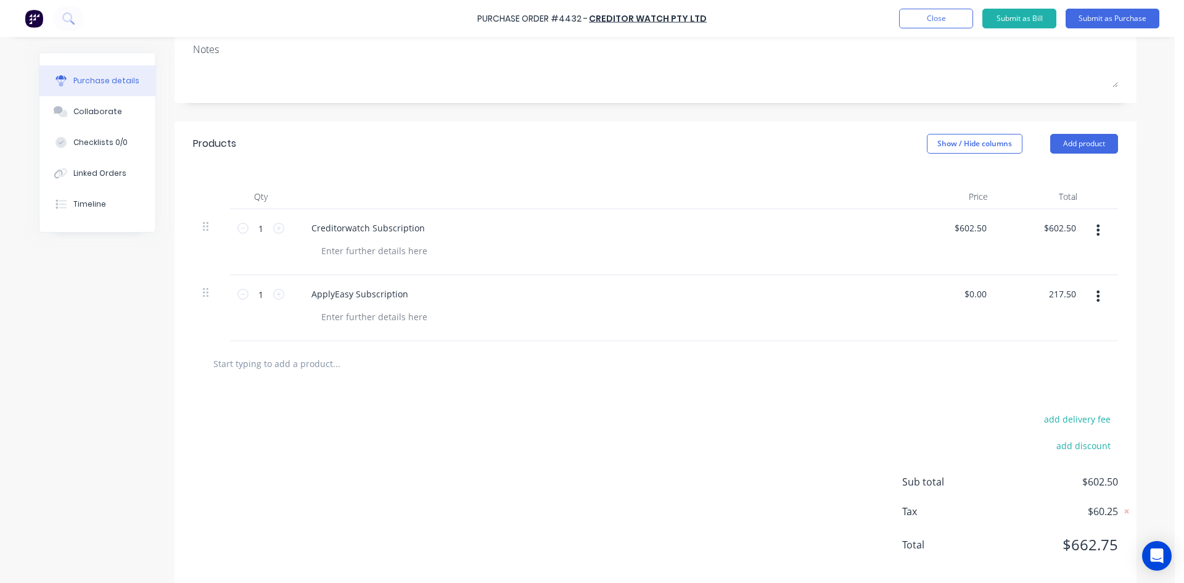
type input "217.50"
type textarea "x"
type input "$217.50"
click at [880, 411] on div "add delivery fee add discount Sub total $602.50 Tax $60.25 Total $662.75" at bounding box center [655, 487] width 962 height 203
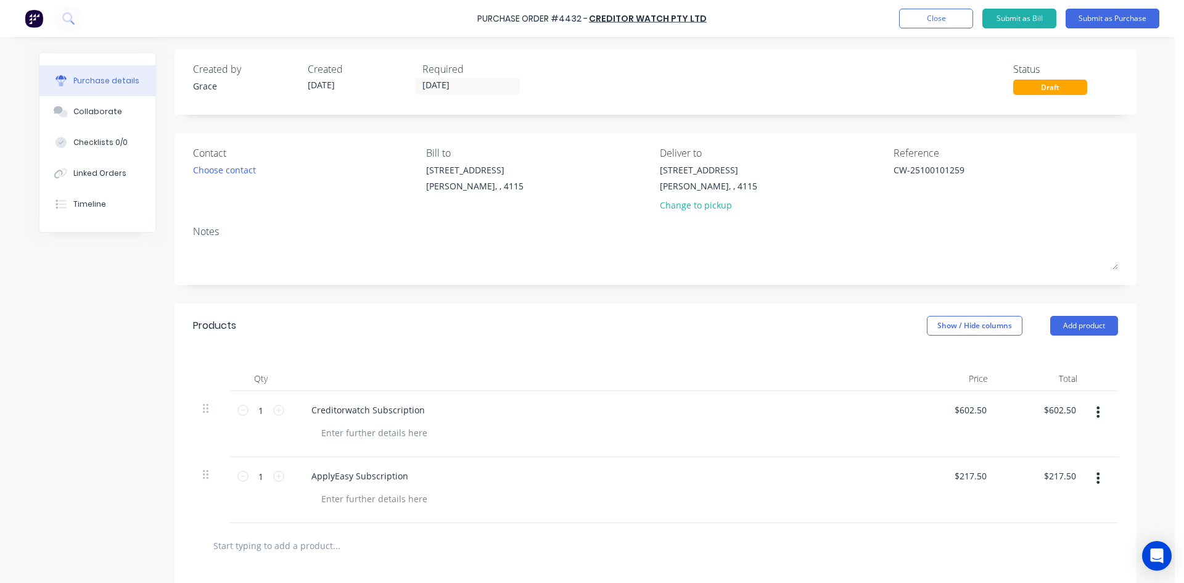
scroll to position [0, 0]
click at [1133, 26] on button "Submit as Purchase" at bounding box center [1112, 19] width 94 height 20
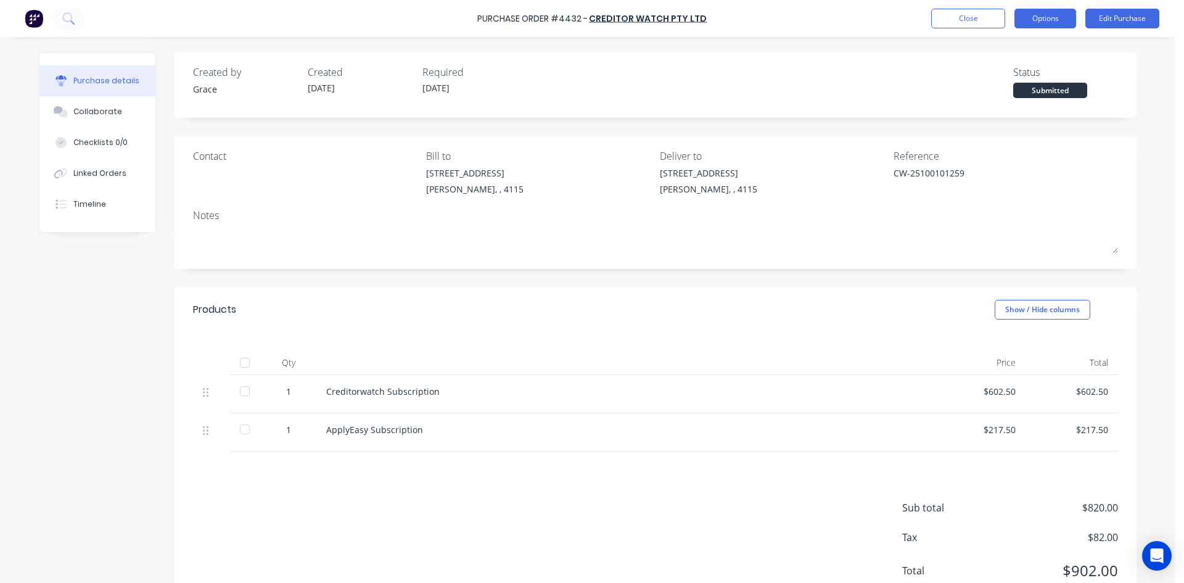
click at [1048, 21] on button "Options" at bounding box center [1045, 19] width 62 height 20
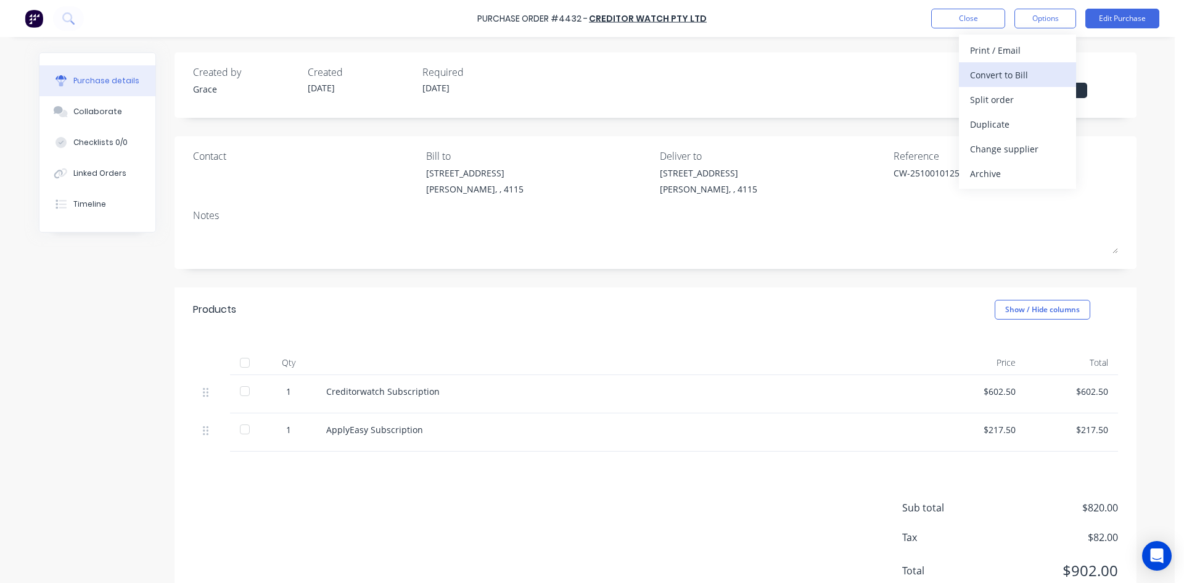
click at [1029, 76] on div "Convert to Bill" at bounding box center [1017, 75] width 95 height 18
type textarea "x"
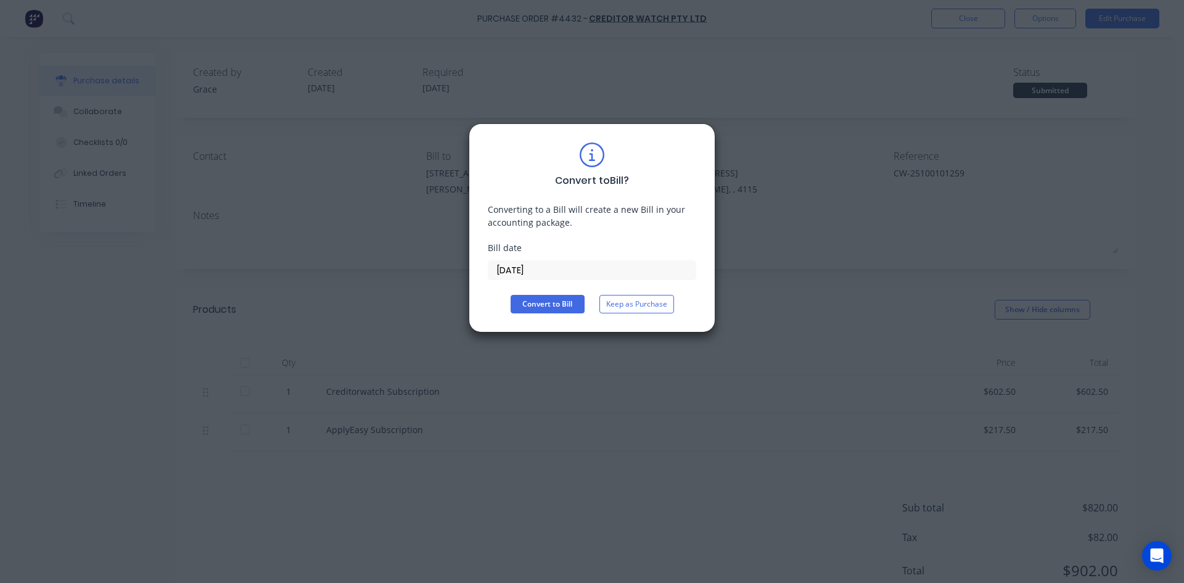
click at [502, 273] on input "[DATE]" at bounding box center [591, 270] width 207 height 18
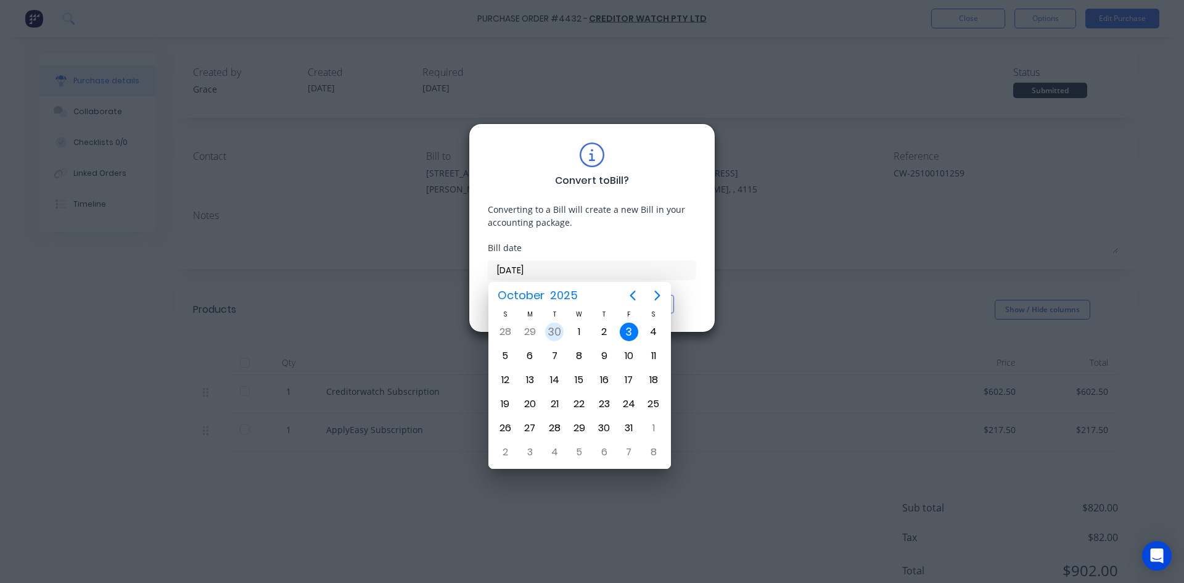
click at [555, 330] on div "30" at bounding box center [554, 331] width 18 height 18
type input "[DATE]"
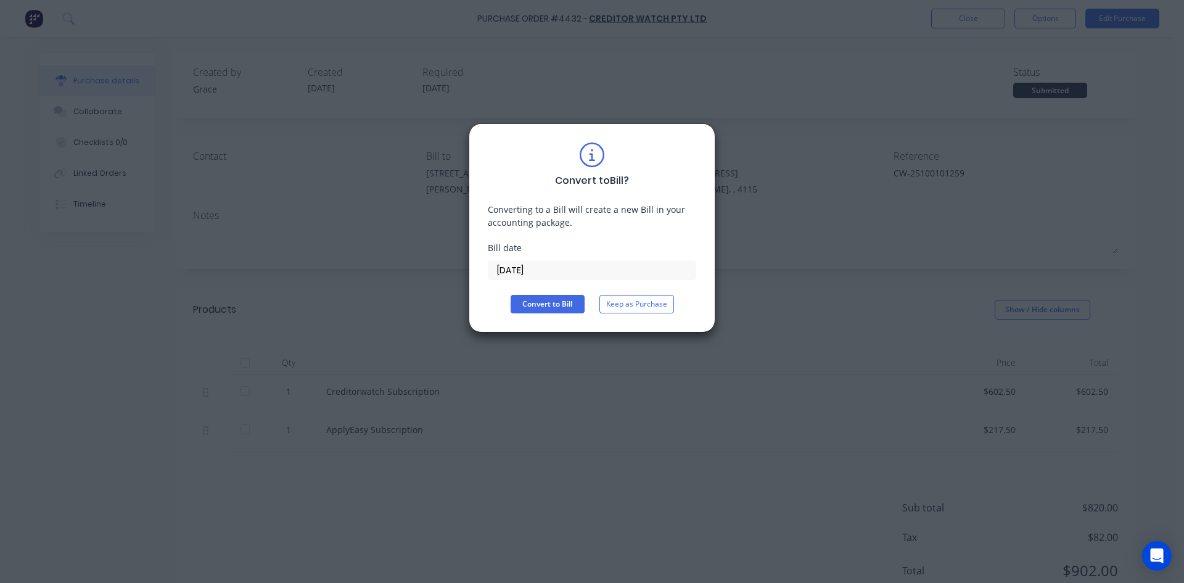
click at [544, 294] on div "Convert to Bill ? Converting to a Bill will create a new Bill in your accountin…" at bounding box center [592, 227] width 208 height 171
click at [538, 299] on button "Convert to Bill" at bounding box center [548, 304] width 74 height 18
type textarea "x"
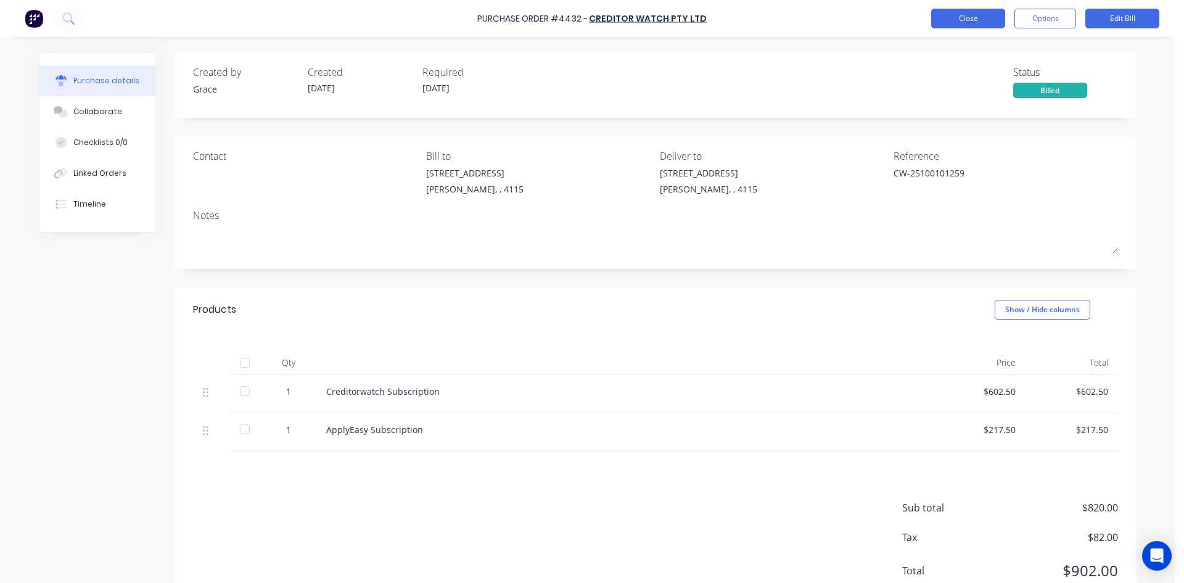
click at [969, 18] on button "Close" at bounding box center [968, 19] width 74 height 20
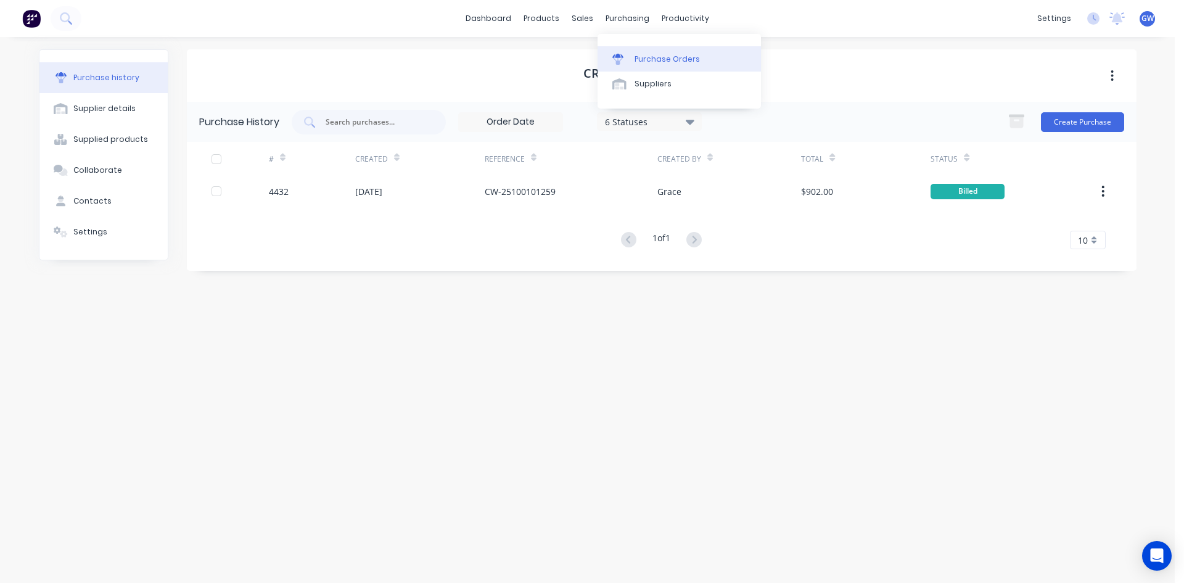
click at [633, 68] on link "Purchase Orders" at bounding box center [678, 58] width 163 height 25
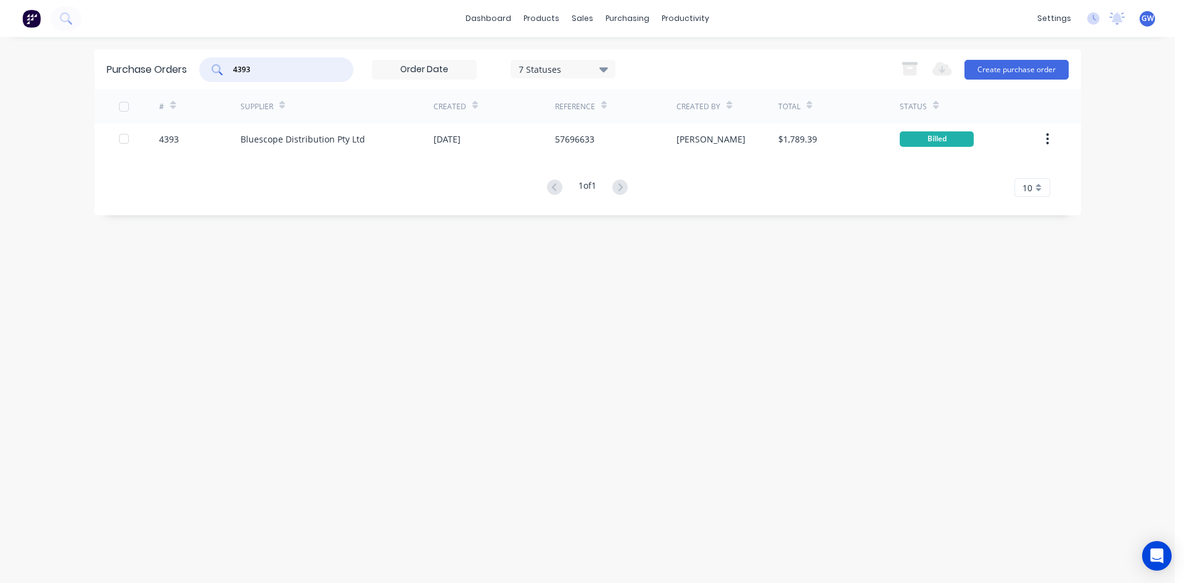
drag, startPoint x: 267, startPoint y: 68, endPoint x: 176, endPoint y: 61, distance: 90.9
click at [176, 61] on div "Purchase Orders 4393 7 Statuses 7 Statuses Export to Excel (XLSX) Create purcha…" at bounding box center [587, 69] width 987 height 40
click at [644, 85] on div "Suppliers" at bounding box center [652, 83] width 37 height 11
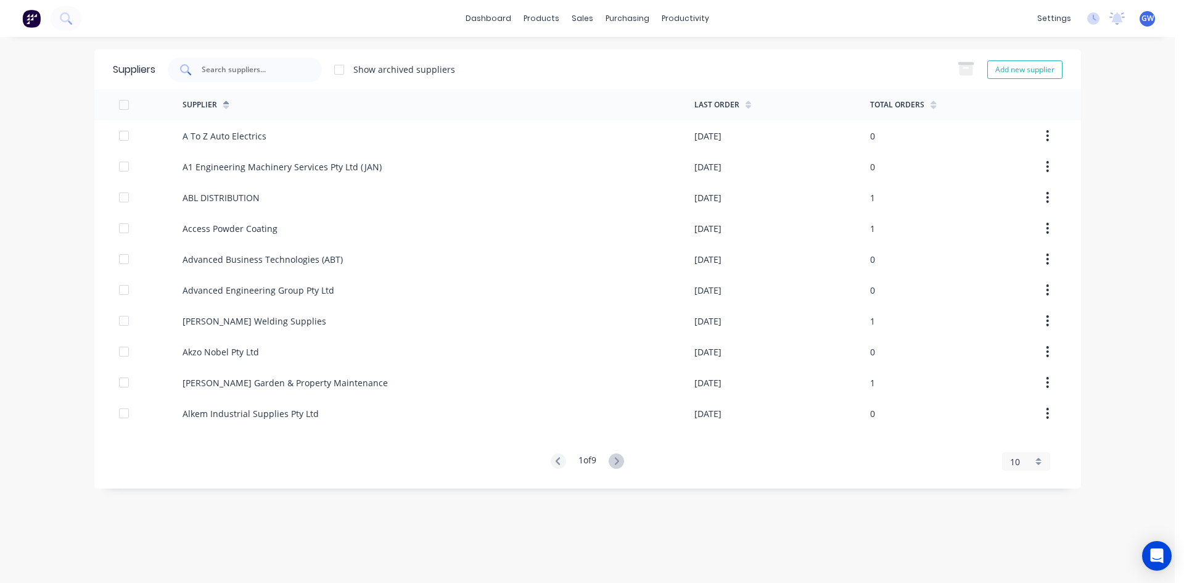
click at [292, 70] on input "text" at bounding box center [251, 70] width 102 height 12
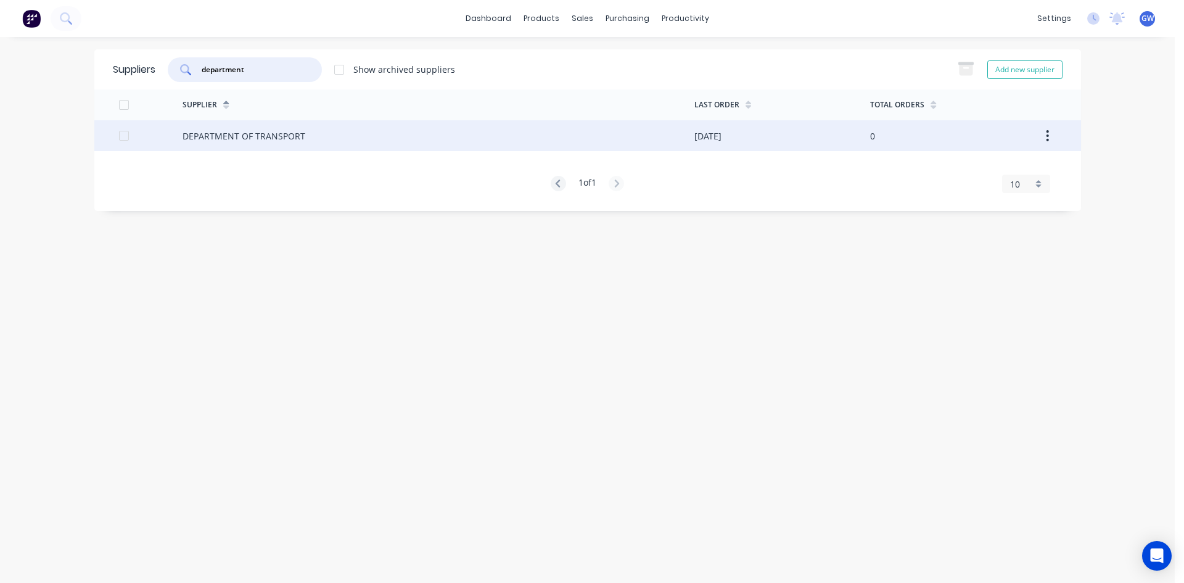
type input "department"
click at [532, 120] on div "DEPARTMENT OF TRANSPORT" at bounding box center [439, 135] width 512 height 31
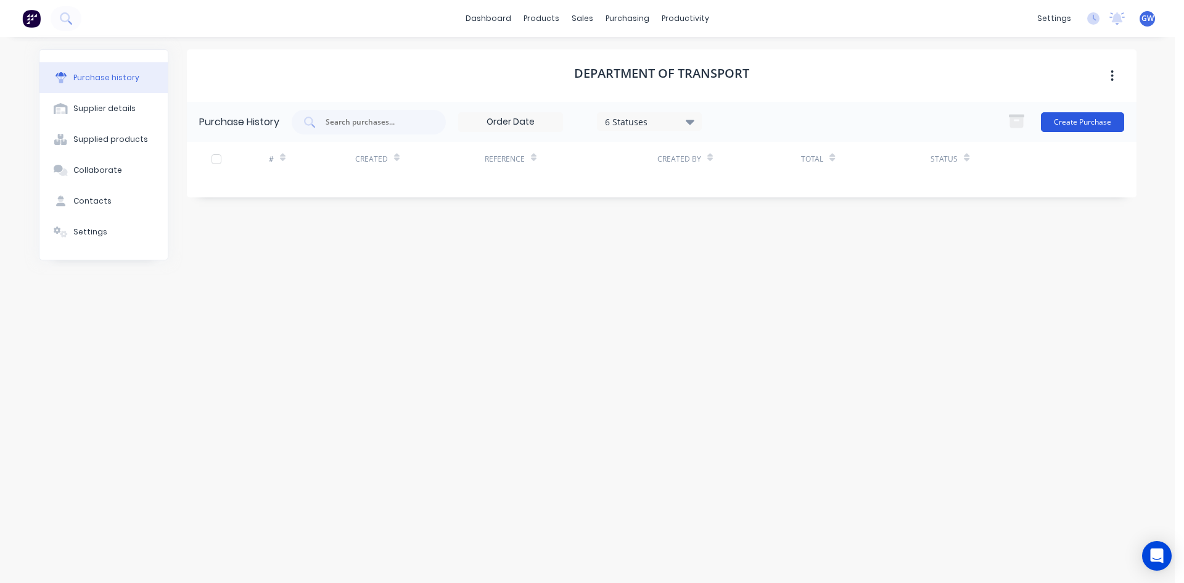
click at [1086, 114] on button "Create Purchase" at bounding box center [1082, 122] width 83 height 20
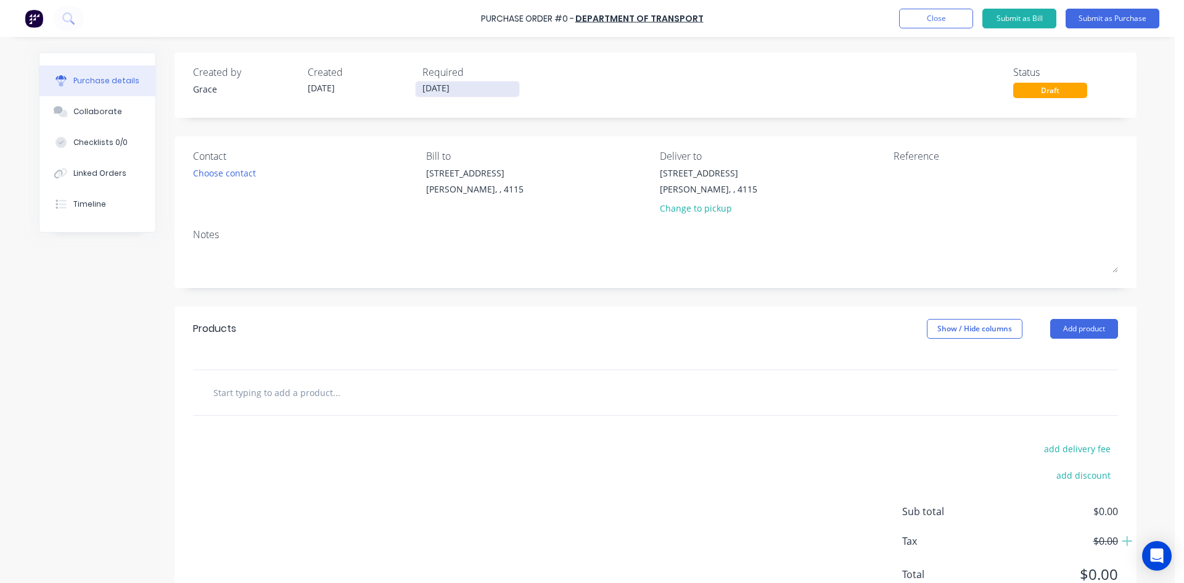
click at [454, 88] on input "[DATE]" at bounding box center [468, 88] width 104 height 15
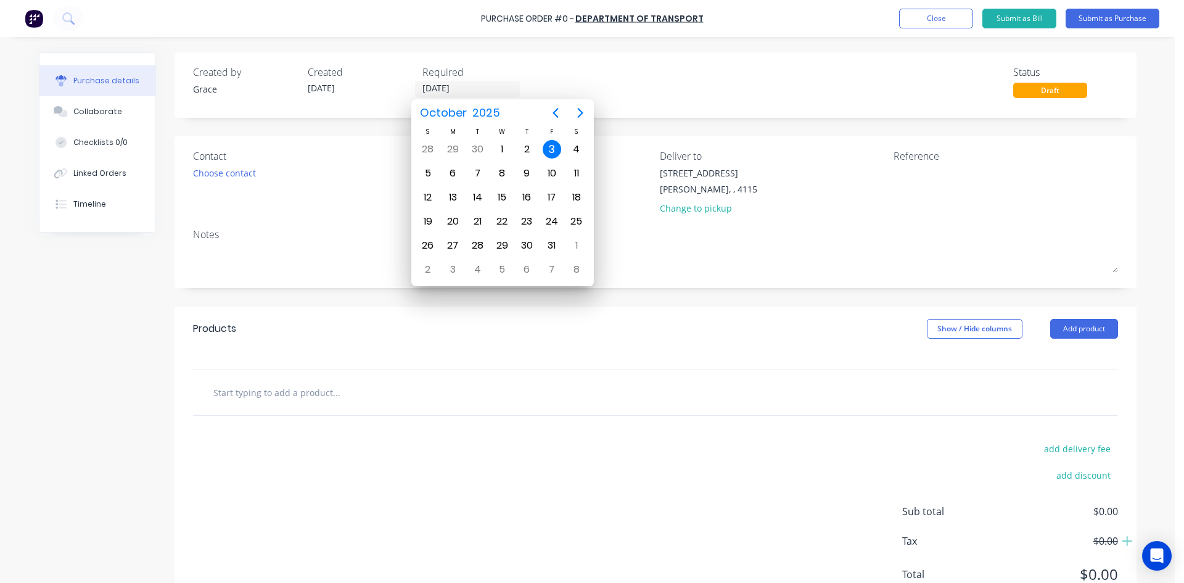
click at [552, 150] on div "3" at bounding box center [552, 149] width 18 height 18
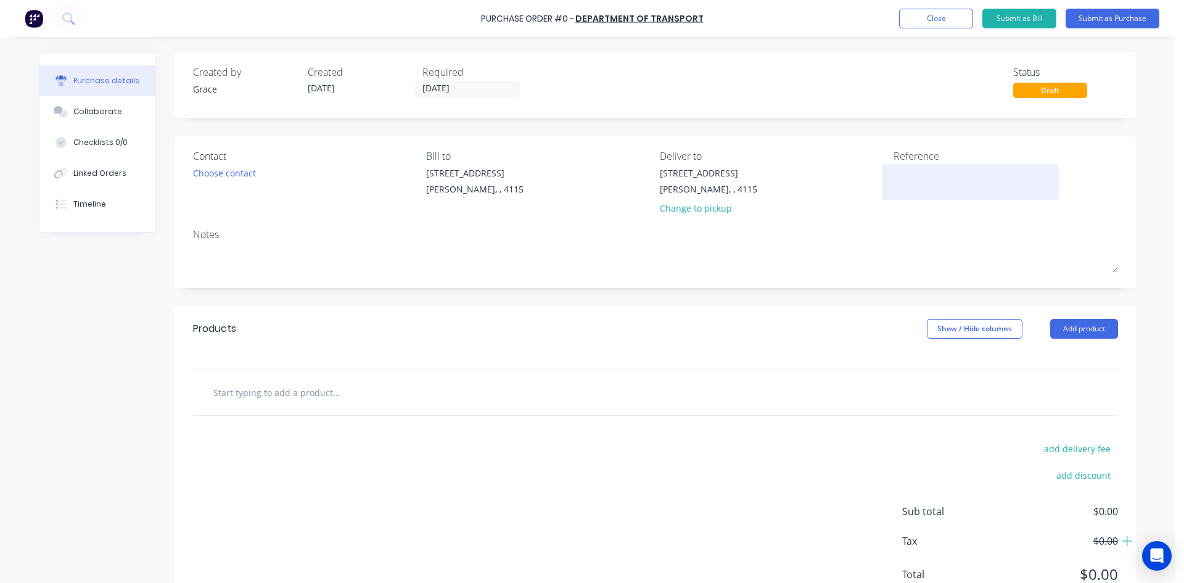
click at [926, 174] on textarea at bounding box center [970, 180] width 154 height 28
type textarea "349KF"
type textarea "x"
type textarea "349KF"
click at [1085, 319] on button "Add product" at bounding box center [1084, 329] width 68 height 20
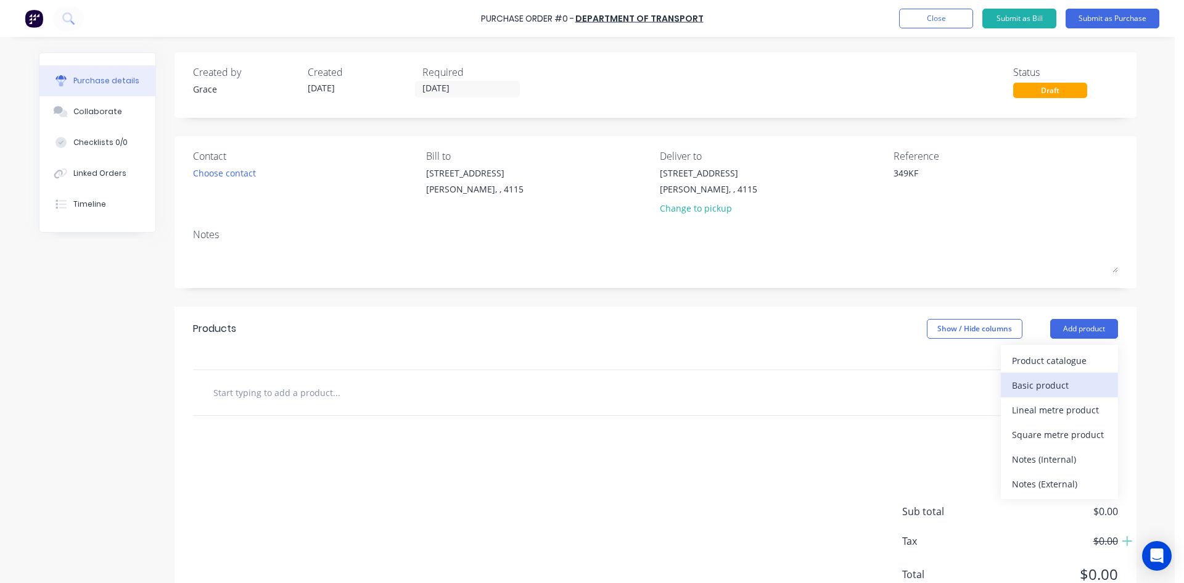
click at [1058, 380] on div "Basic product" at bounding box center [1059, 385] width 95 height 18
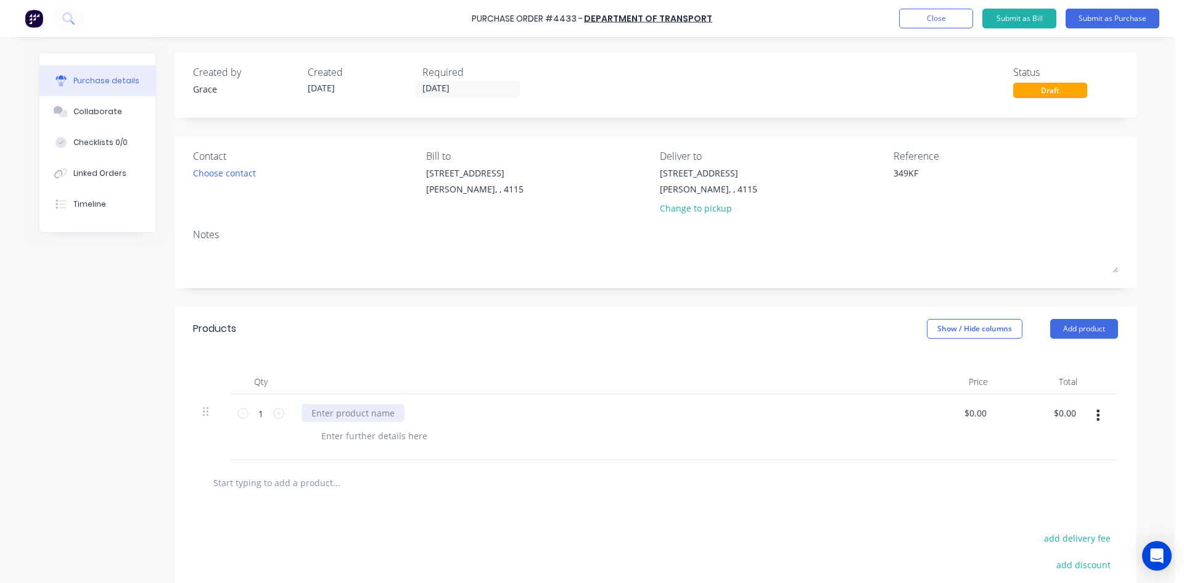
type textarea "x"
click at [360, 408] on div at bounding box center [353, 413] width 103 height 18
type textarea "x"
click at [381, 435] on div at bounding box center [374, 436] width 126 height 18
click at [1066, 413] on input "0.00" at bounding box center [1066, 413] width 23 height 18
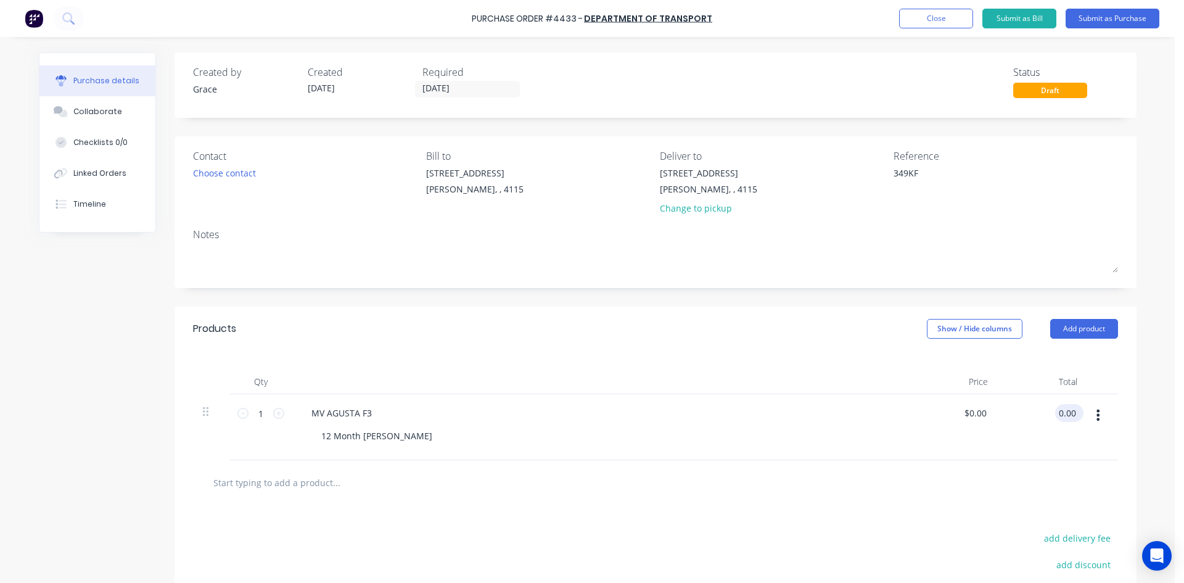
click at [1066, 413] on input "0.00" at bounding box center [1066, 413] width 23 height 18
click at [669, 290] on div "Created by [PERSON_NAME] Created [DATE] Required [DATE] Status Draft Contact Ch…" at bounding box center [655, 379] width 962 height 655
click at [1128, 18] on button "Submit as Purchase" at bounding box center [1112, 19] width 94 height 20
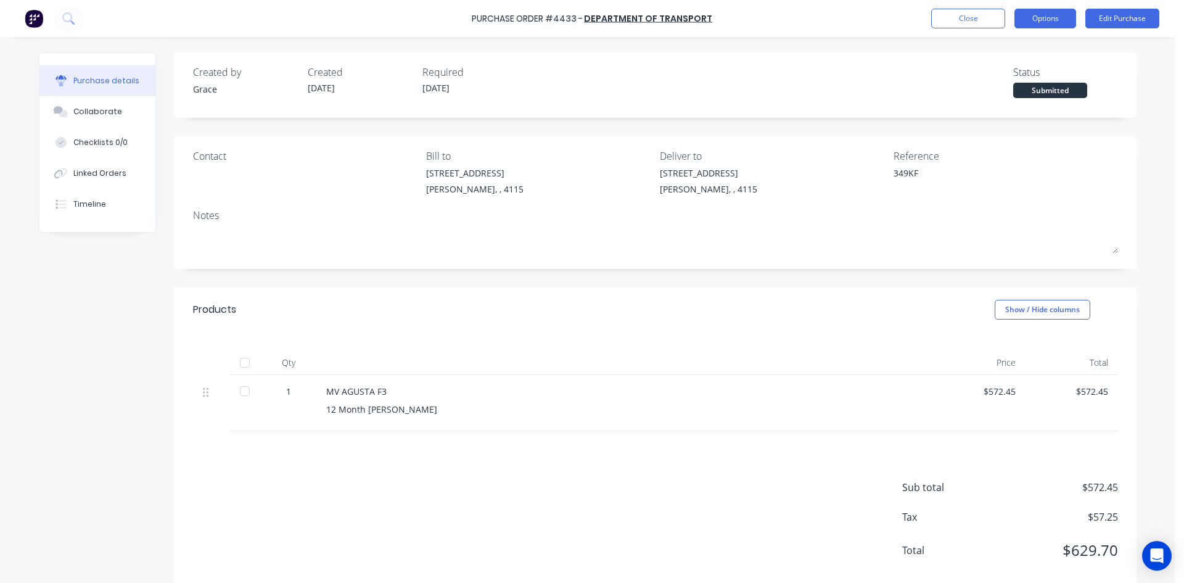
click at [1061, 15] on button "Options" at bounding box center [1045, 19] width 62 height 20
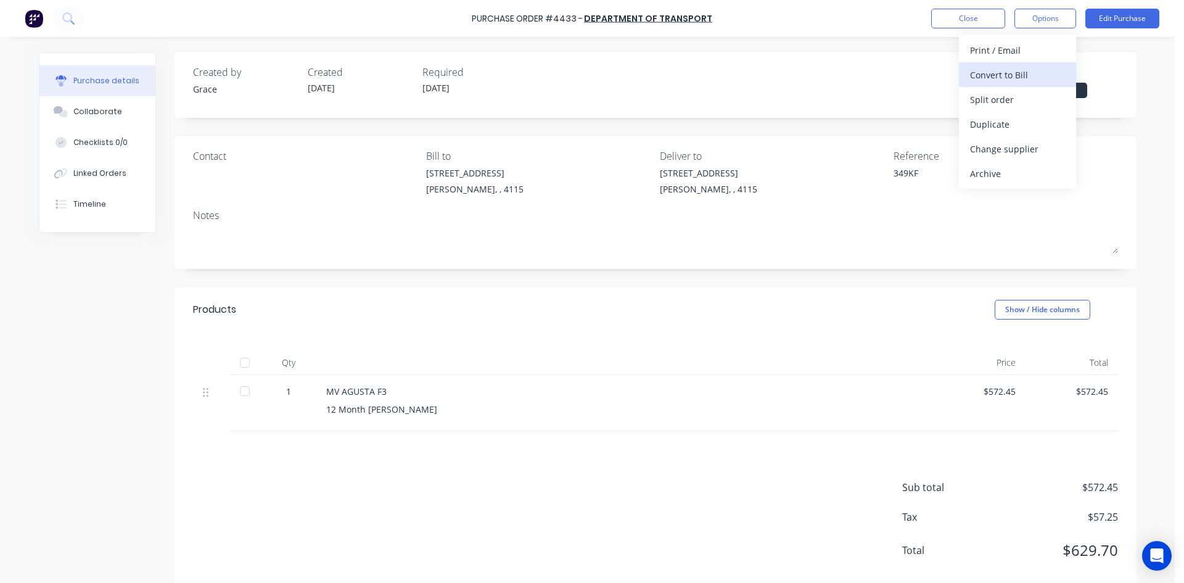
click at [1014, 73] on div "Convert to Bill" at bounding box center [1017, 75] width 95 height 18
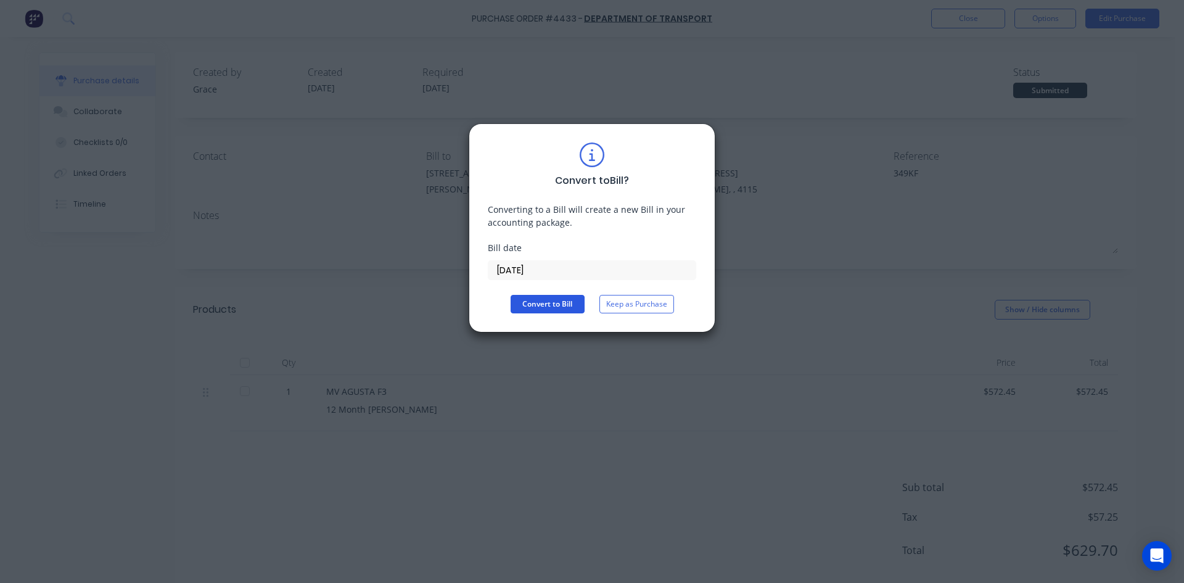
click at [548, 310] on button "Convert to Bill" at bounding box center [548, 304] width 74 height 18
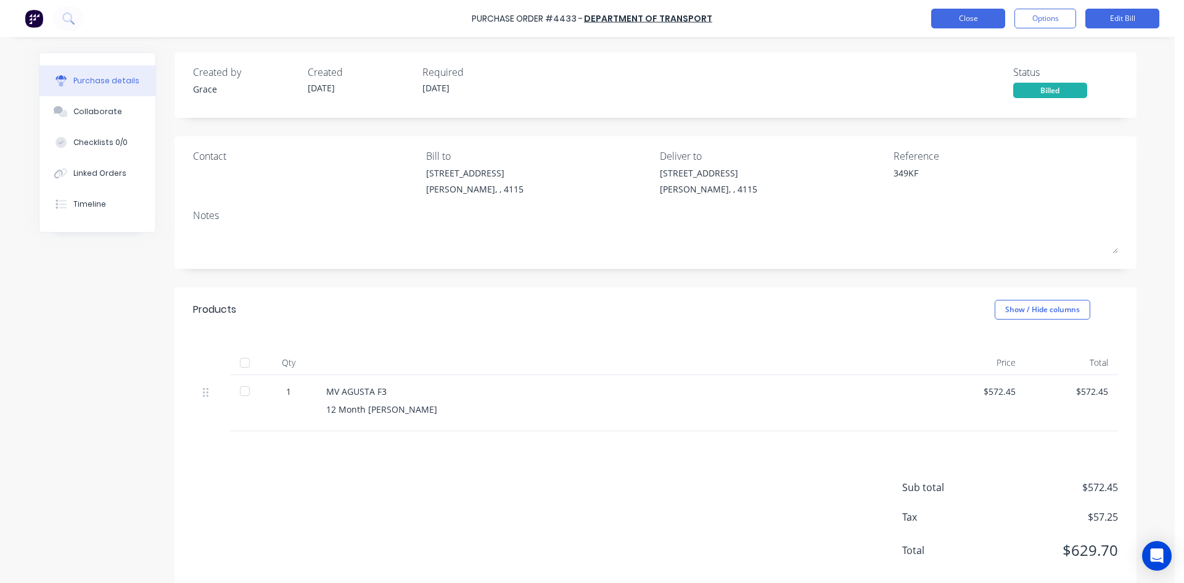
click at [960, 13] on button "Close" at bounding box center [968, 19] width 74 height 20
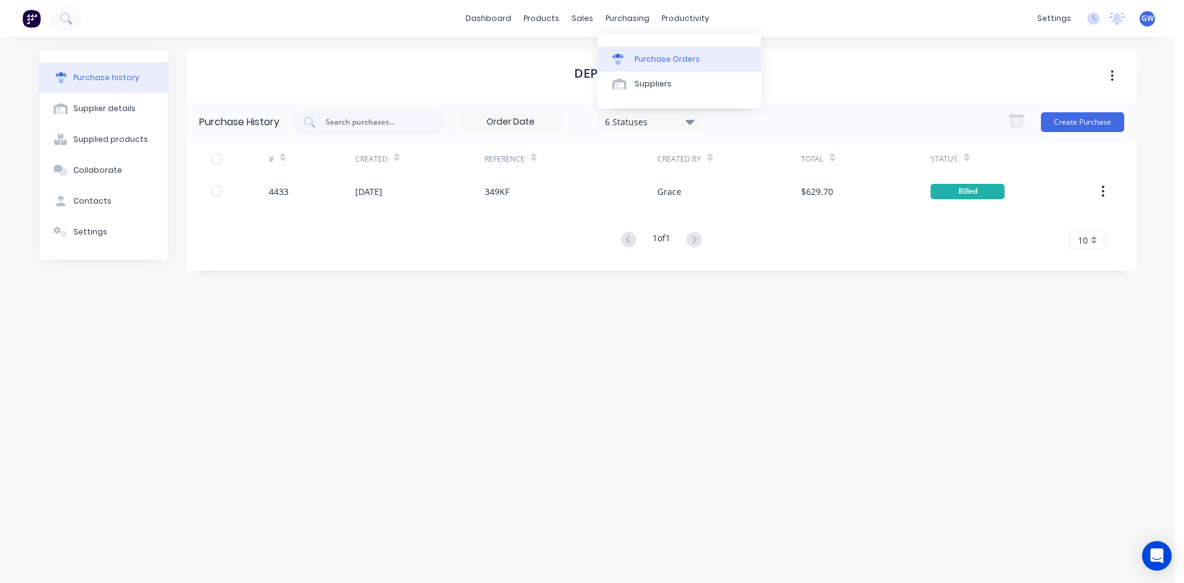
click at [678, 57] on div "Purchase Orders" at bounding box center [666, 59] width 65 height 11
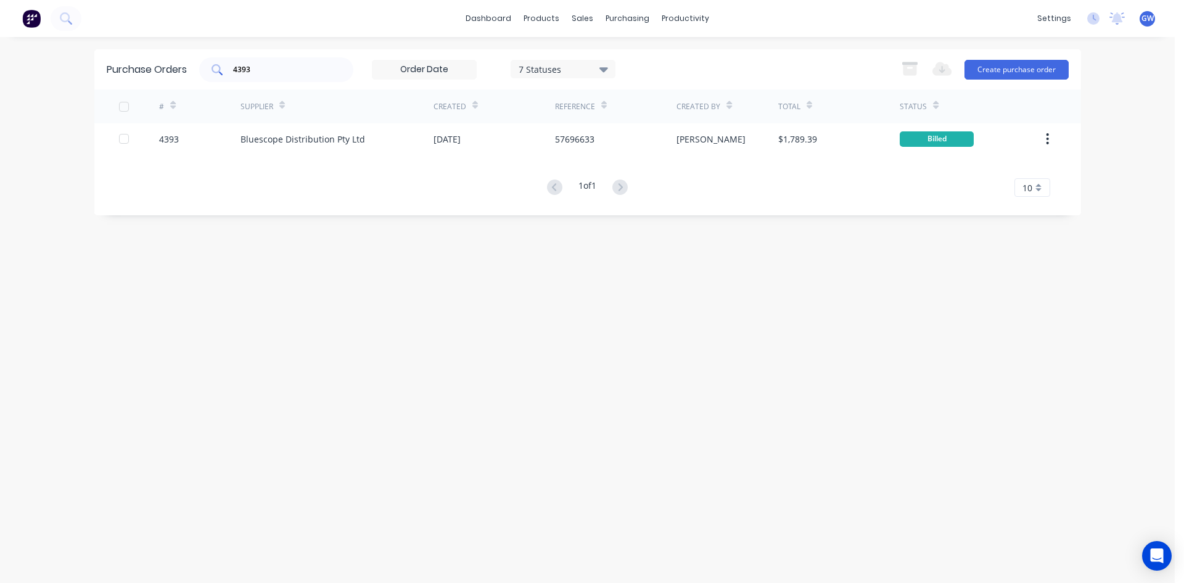
click at [279, 74] on input "4393" at bounding box center [283, 70] width 102 height 12
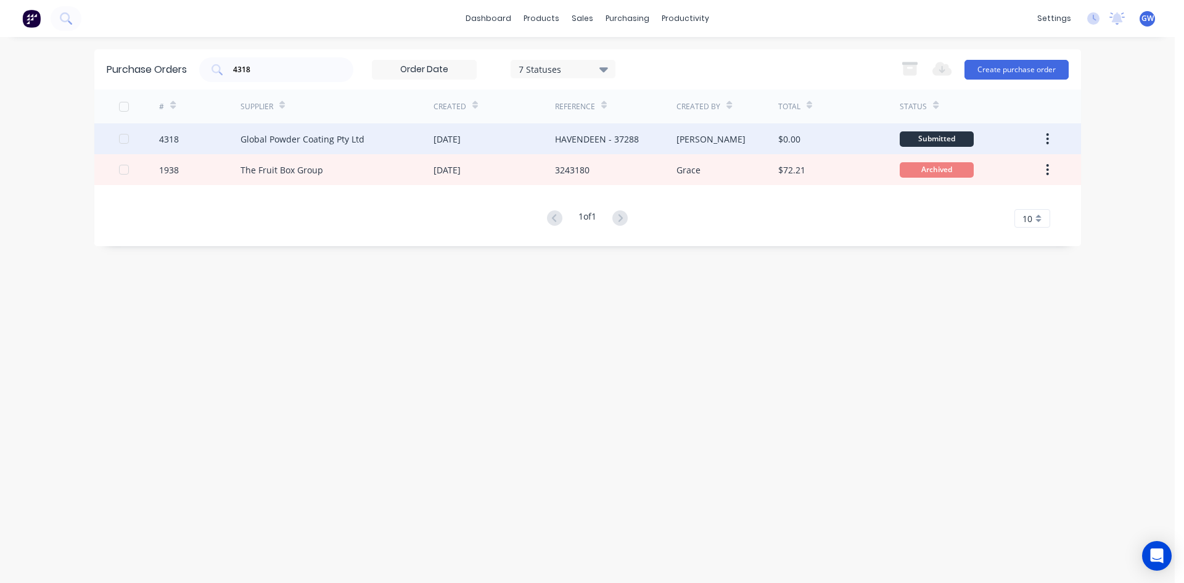
click at [747, 146] on div "[PERSON_NAME]" at bounding box center [727, 138] width 102 height 31
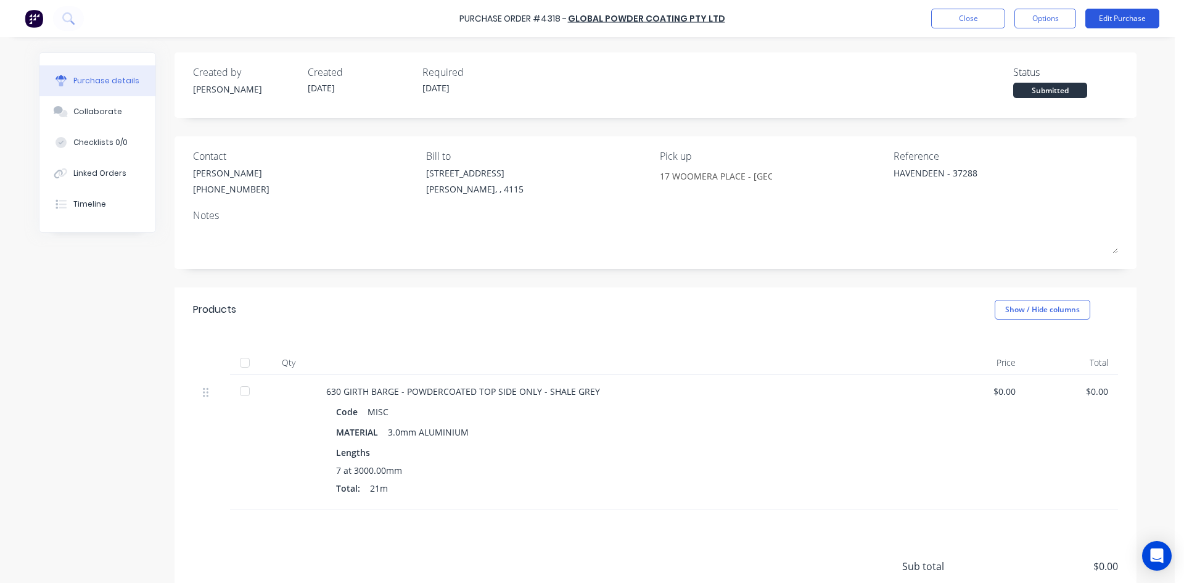
click at [1117, 25] on button "Edit Purchase" at bounding box center [1122, 19] width 74 height 20
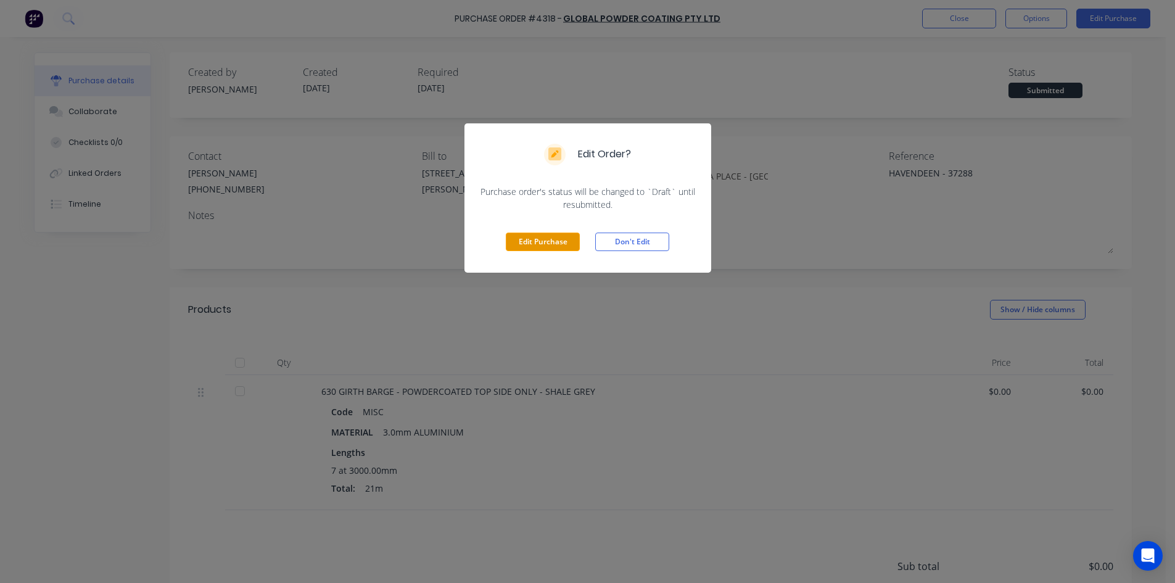
click at [533, 235] on button "Edit Purchase" at bounding box center [543, 241] width 74 height 18
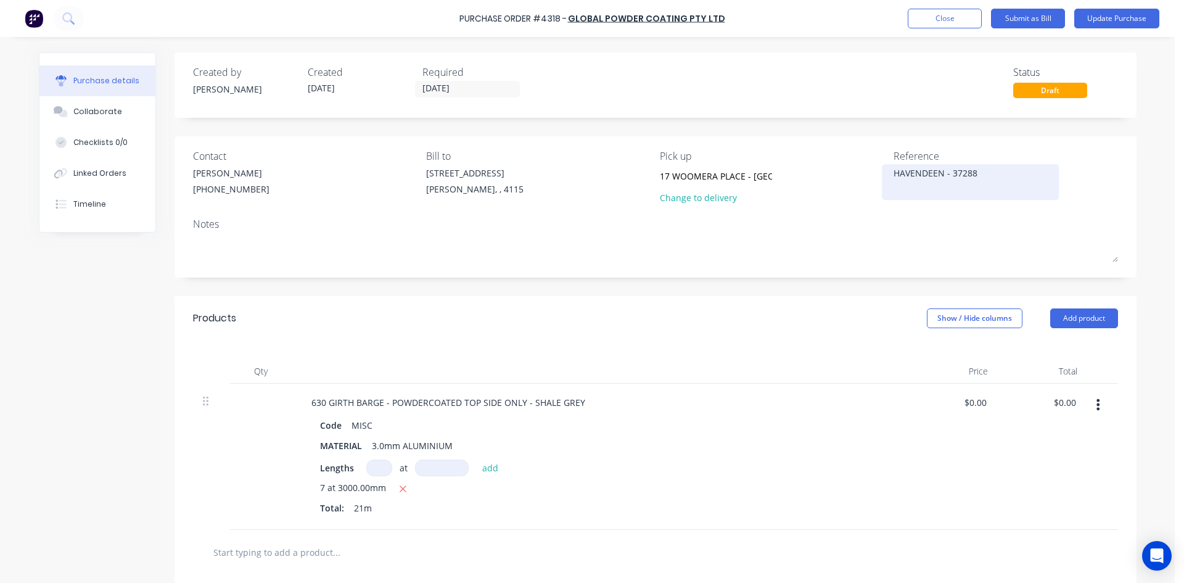
click at [893, 174] on div "HAVENDEEN - 37288" at bounding box center [970, 181] width 154 height 31
click at [893, 173] on textarea "HAVENDEEN - 37288" at bounding box center [970, 180] width 154 height 28
click at [578, 120] on div "Created by [PERSON_NAME] Created [DATE] Required [DATE] Status Draft Contact [P…" at bounding box center [655, 414] width 962 height 725
click at [481, 95] on input "[DATE]" at bounding box center [468, 88] width 104 height 15
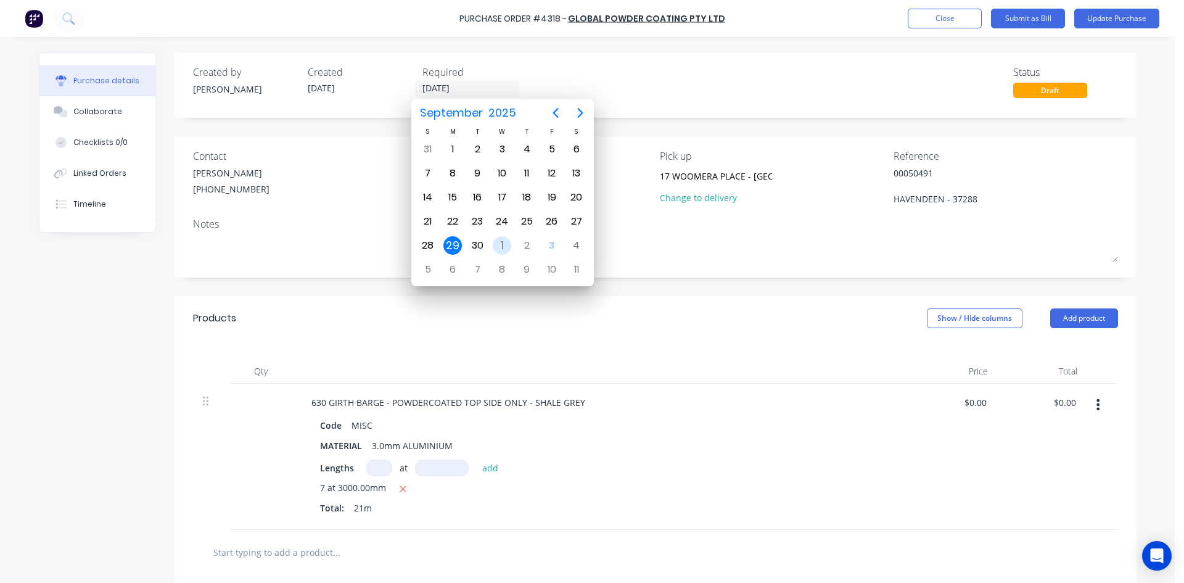
click at [496, 247] on div "1" at bounding box center [502, 245] width 18 height 18
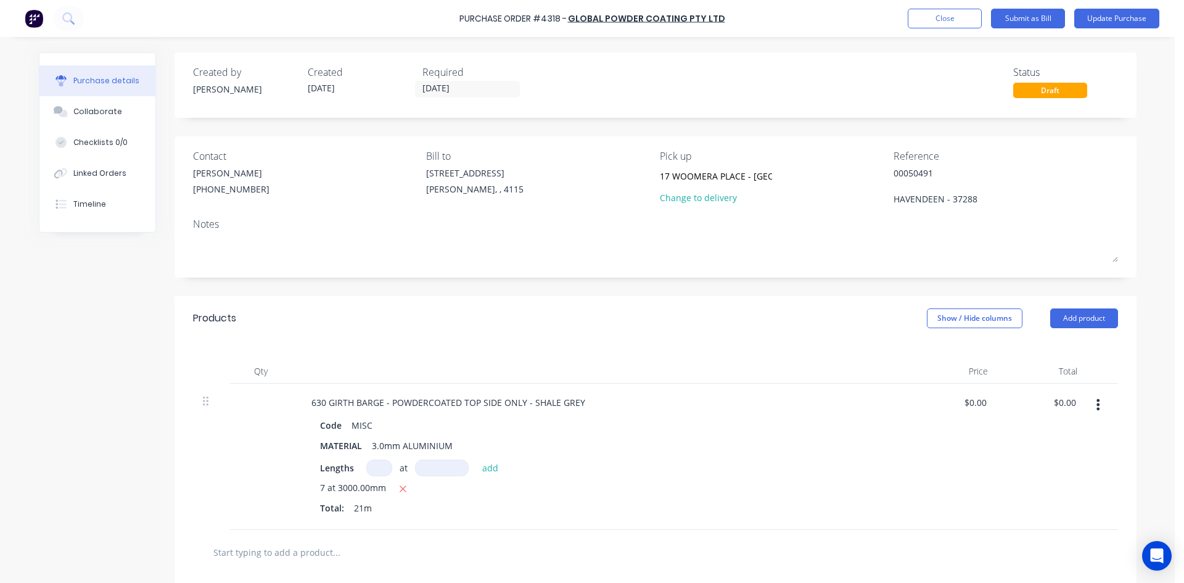
click at [691, 284] on div "Created by [PERSON_NAME] Created [DATE] Required [DATE] Status Draft Contact [P…" at bounding box center [655, 414] width 962 height 725
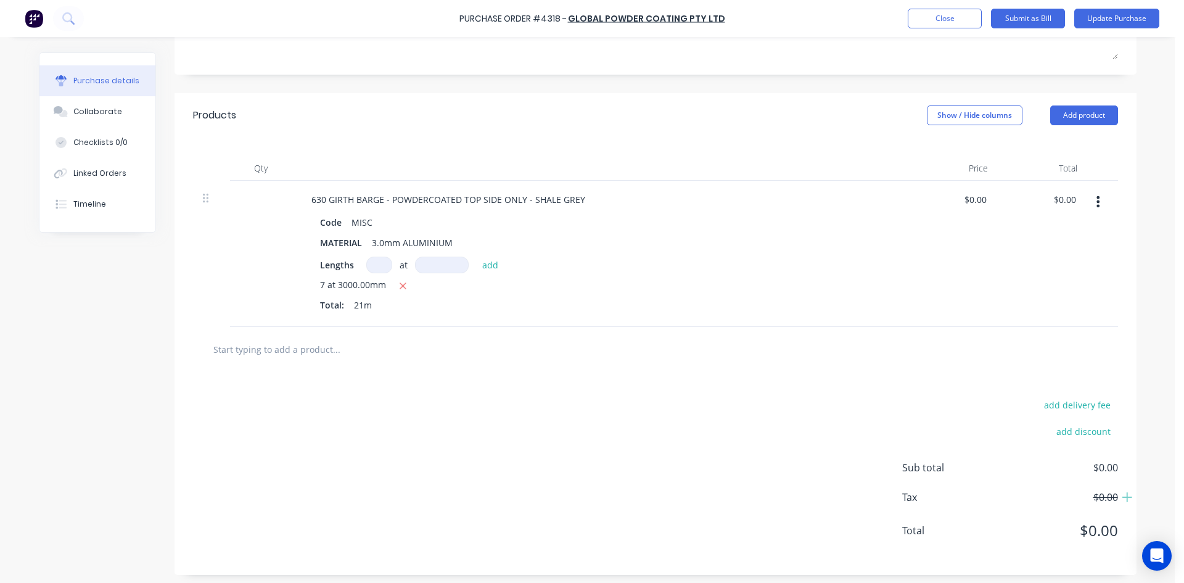
scroll to position [207, 0]
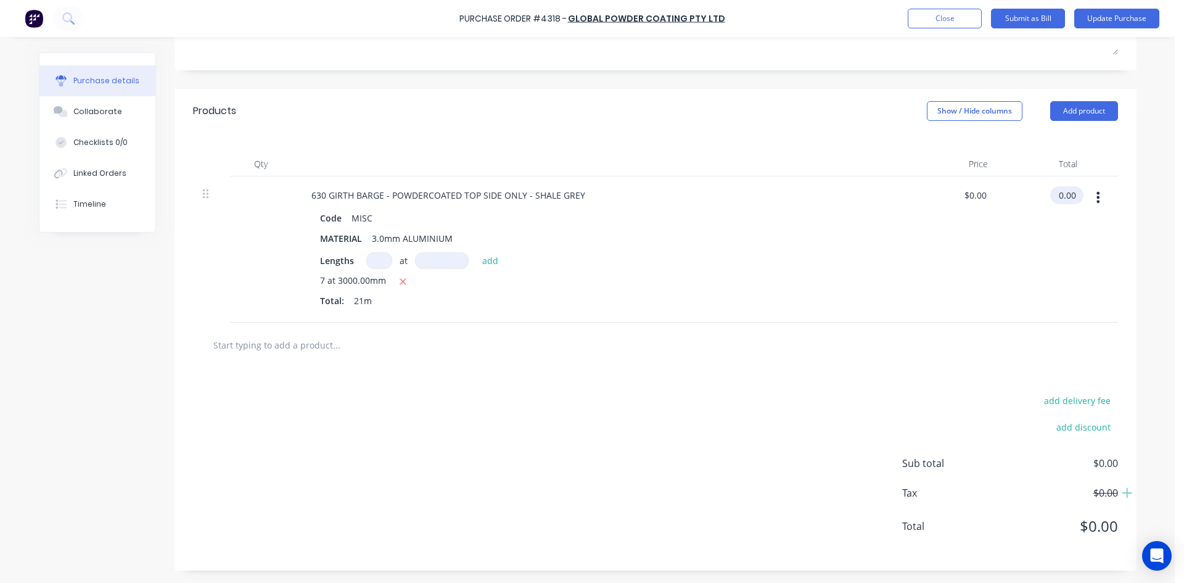
click at [1064, 199] on input "0.00" at bounding box center [1064, 195] width 28 height 18
click at [1064, 199] on input "0.00" at bounding box center [1066, 195] width 23 height 18
click at [739, 408] on div "add delivery fee add discount Sub total $0.00 Tax $0.00 Total $0.00" at bounding box center [655, 468] width 962 height 203
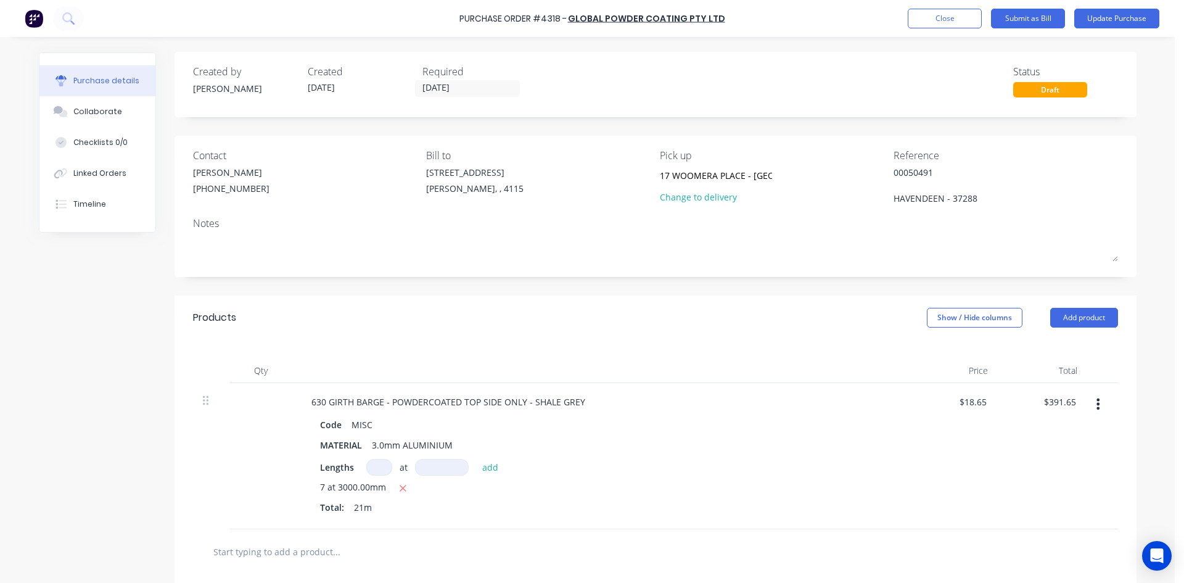
scroll to position [0, 0]
click at [1107, 25] on button "Update Purchase" at bounding box center [1116, 19] width 85 height 20
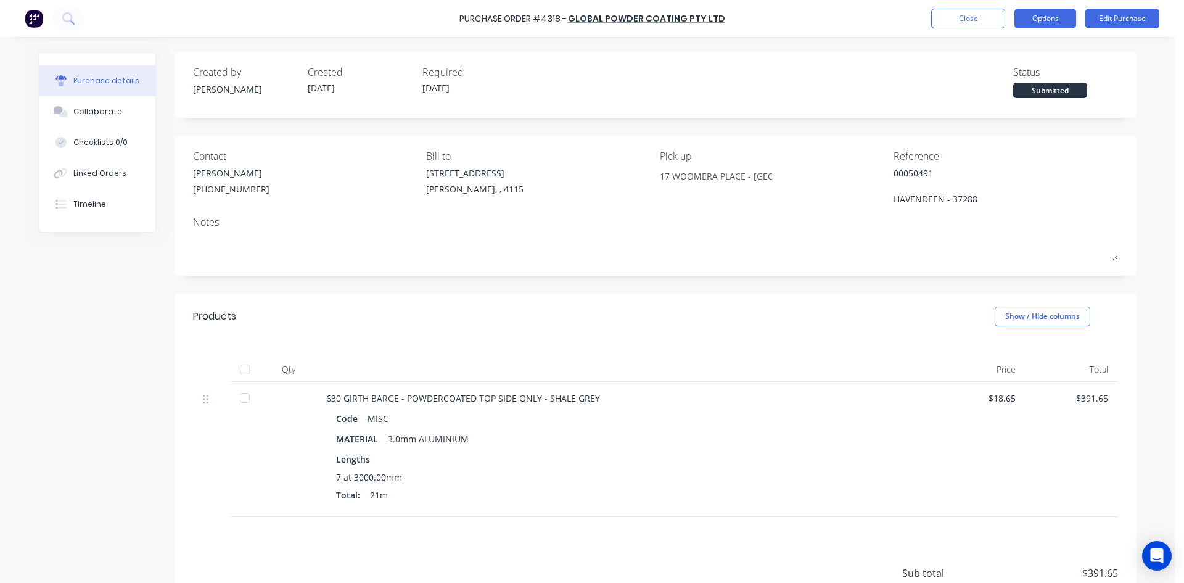
click at [1046, 20] on button "Options" at bounding box center [1045, 19] width 62 height 20
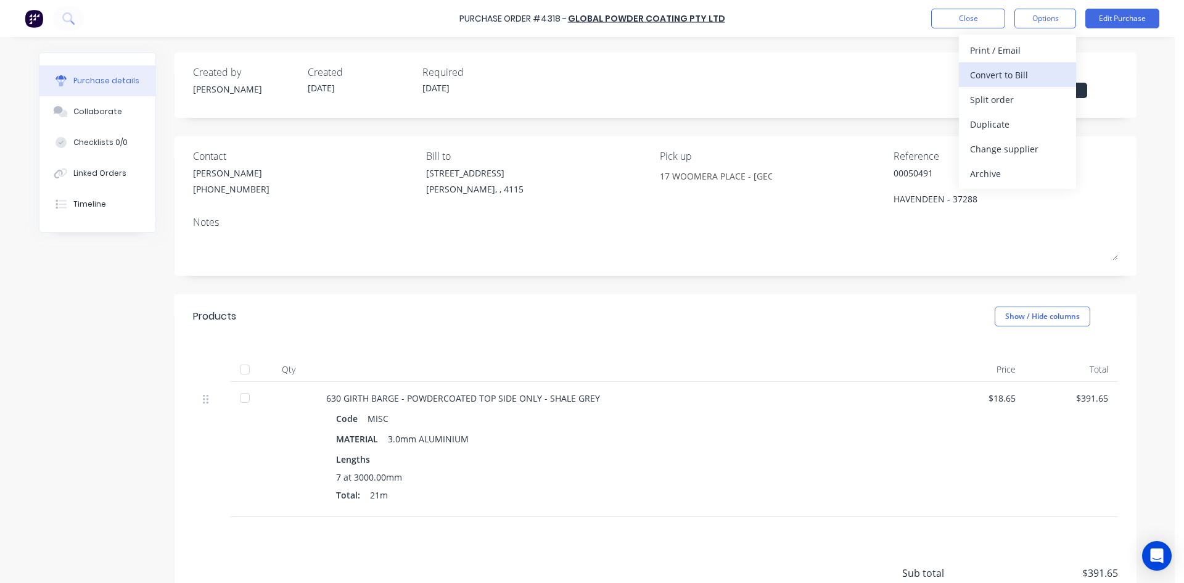
click at [1027, 66] on div "Convert to Bill" at bounding box center [1017, 75] width 95 height 18
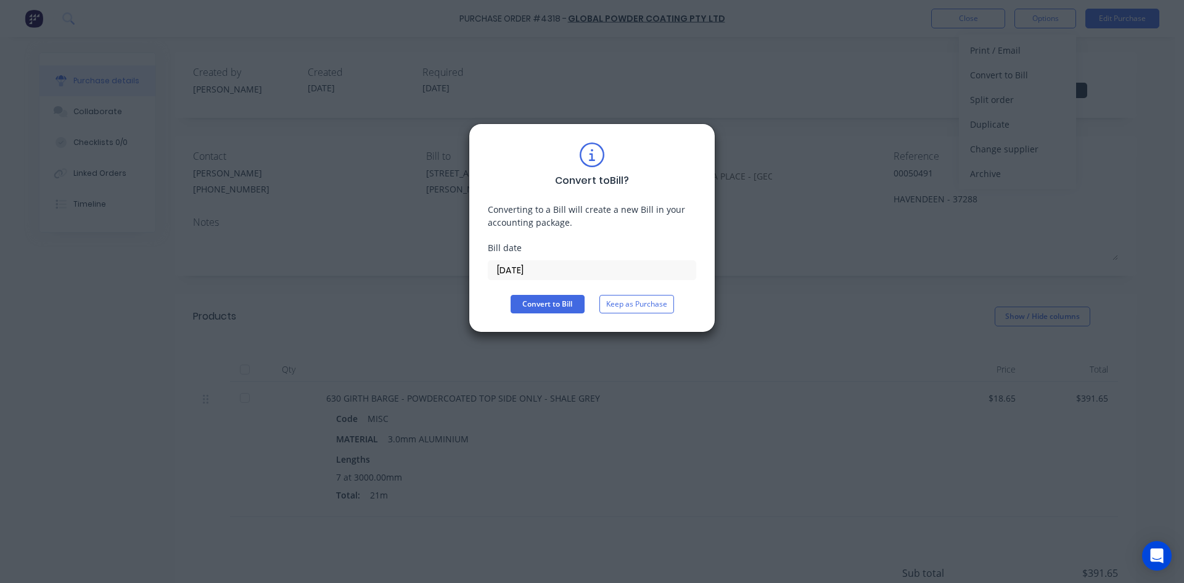
click at [538, 273] on input "[DATE]" at bounding box center [591, 270] width 207 height 18
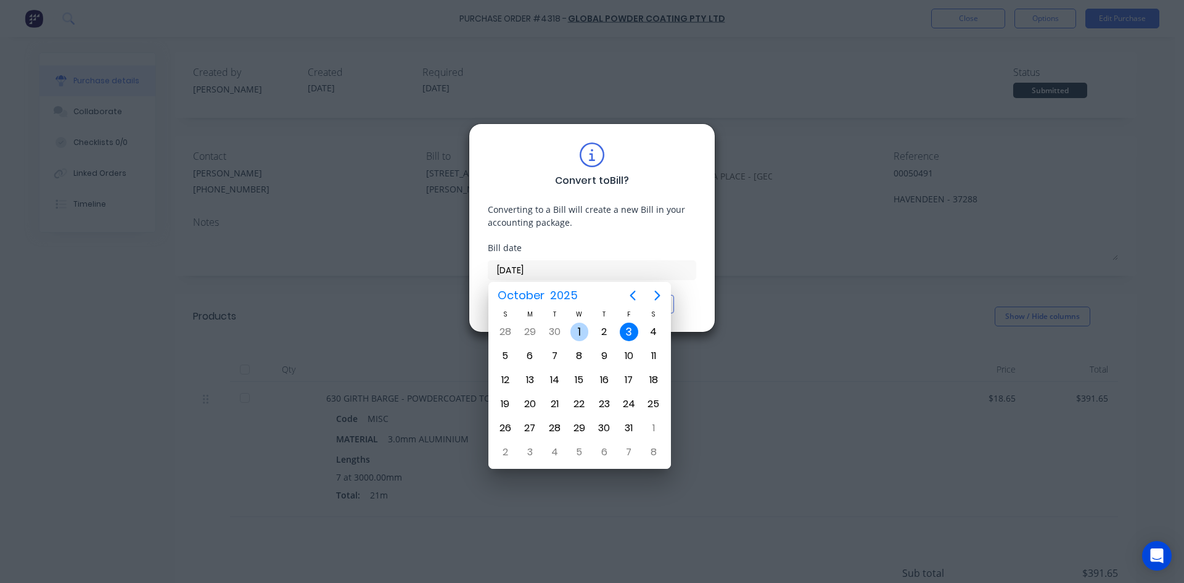
click at [580, 327] on div "1" at bounding box center [579, 331] width 18 height 18
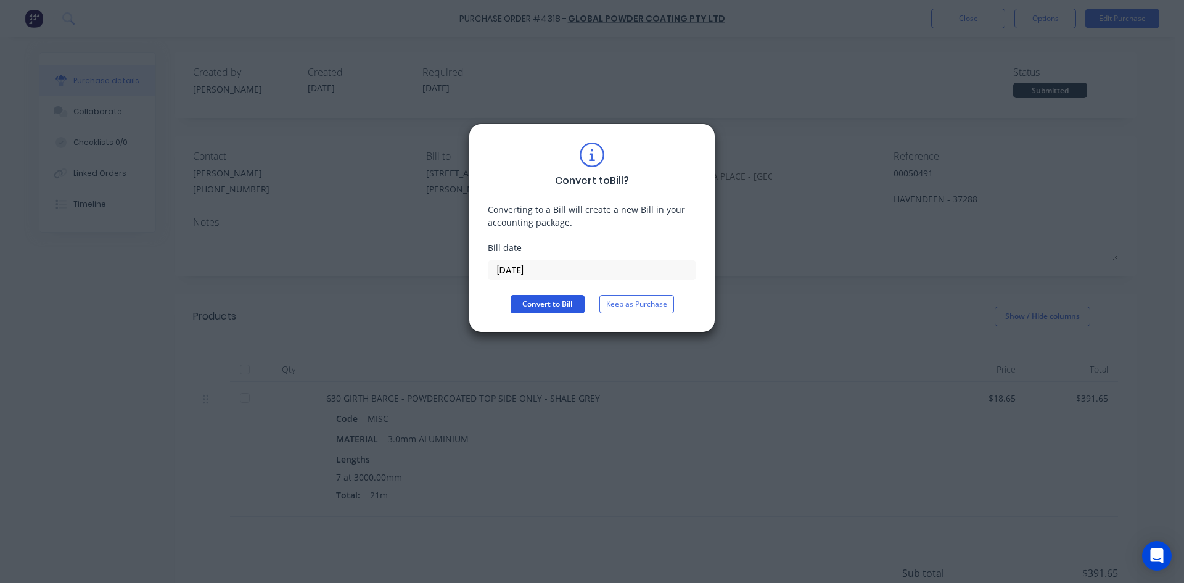
click at [546, 298] on button "Convert to Bill" at bounding box center [548, 304] width 74 height 18
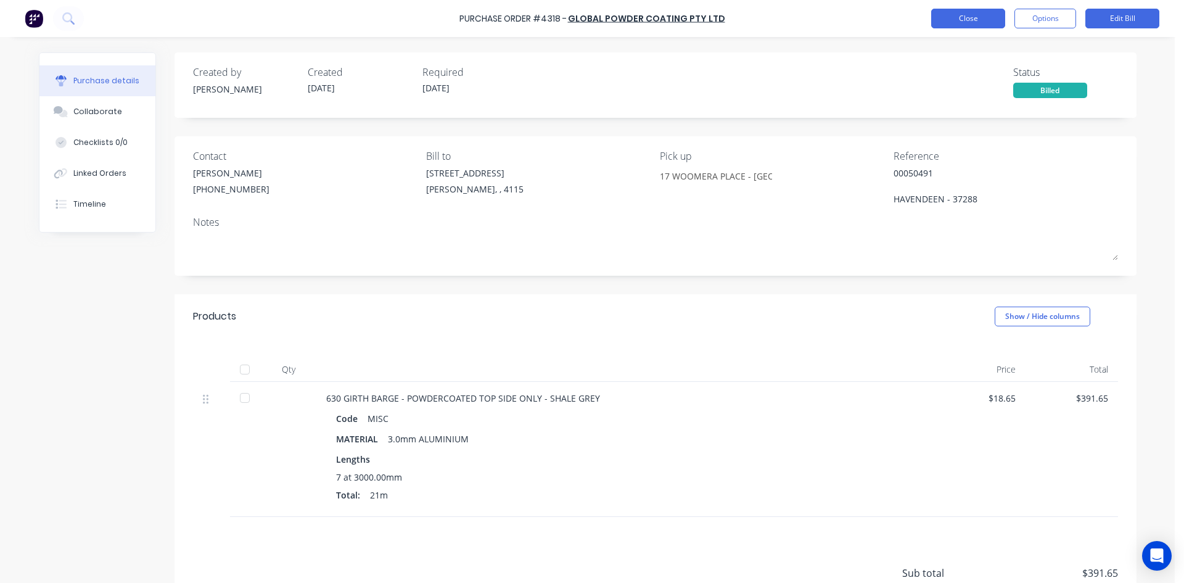
click at [961, 12] on button "Close" at bounding box center [968, 19] width 74 height 20
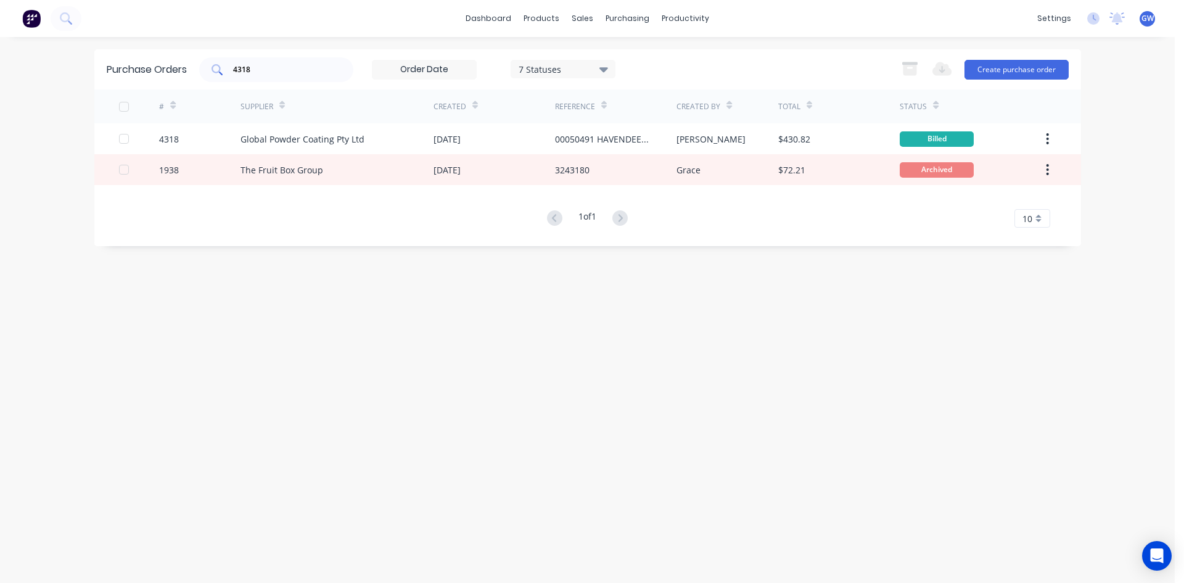
drag, startPoint x: 332, startPoint y: 67, endPoint x: 203, endPoint y: 68, distance: 129.5
click at [203, 68] on div "4318" at bounding box center [276, 69] width 154 height 25
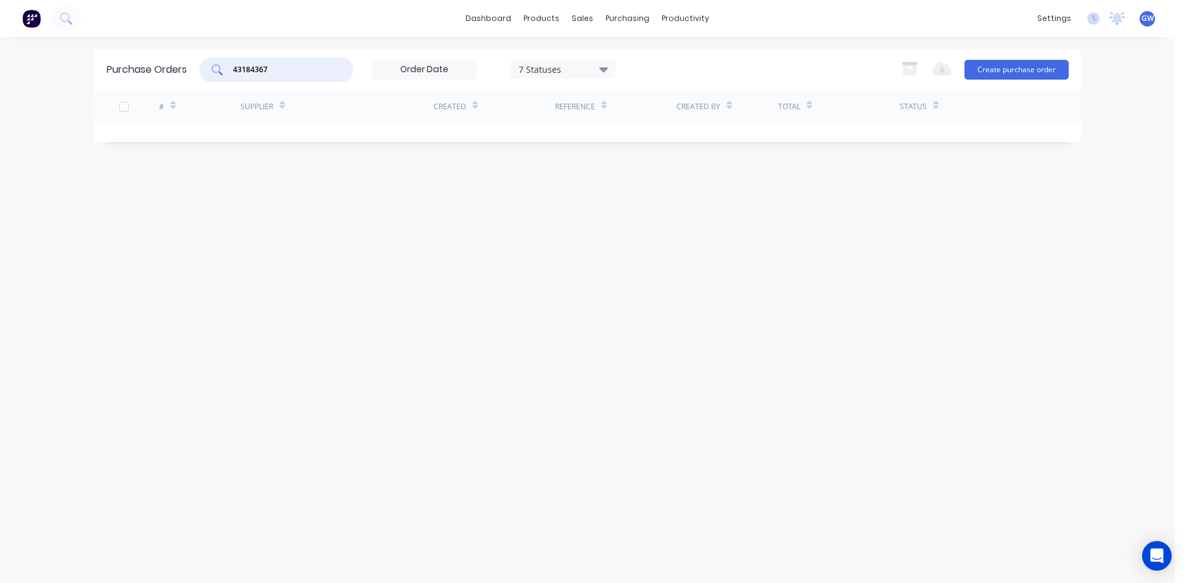
drag, startPoint x: 300, startPoint y: 66, endPoint x: 84, endPoint y: 64, distance: 215.8
click at [84, 64] on div "dashboard products sales purchasing productivity dashboard products Product Cat…" at bounding box center [587, 291] width 1175 height 583
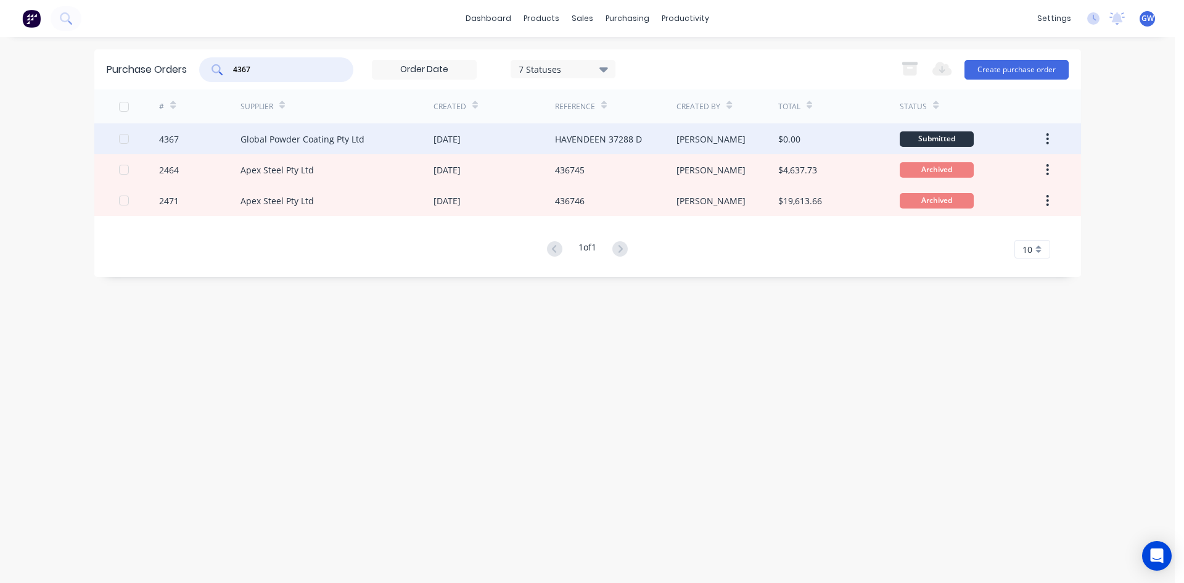
click at [578, 134] on div "HAVENDEEN 37288 D" at bounding box center [598, 139] width 87 height 13
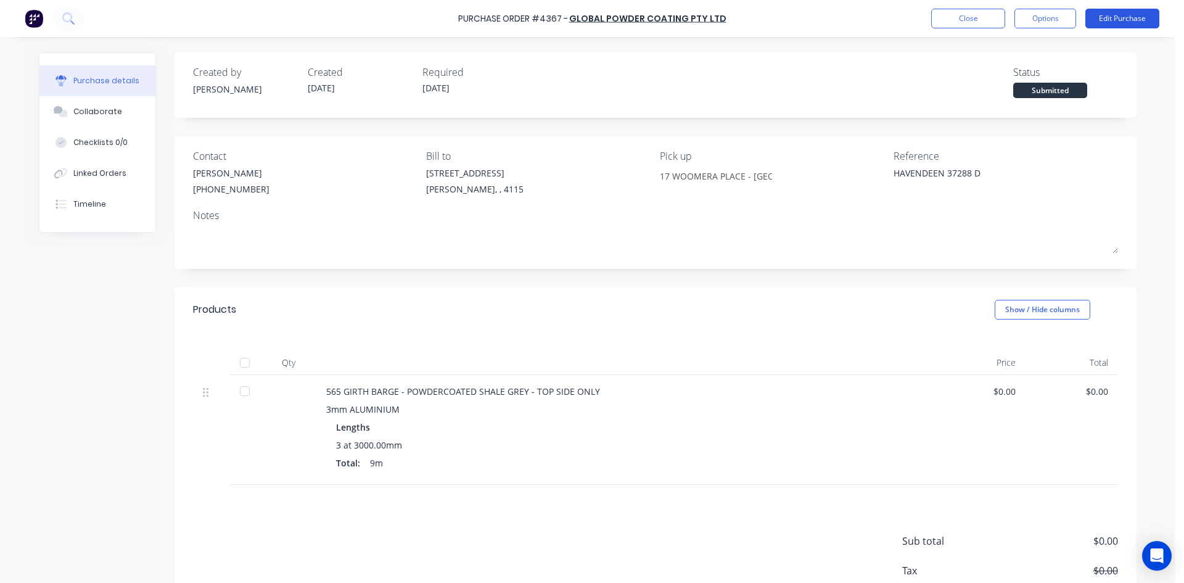
click at [1123, 23] on button "Edit Purchase" at bounding box center [1122, 19] width 74 height 20
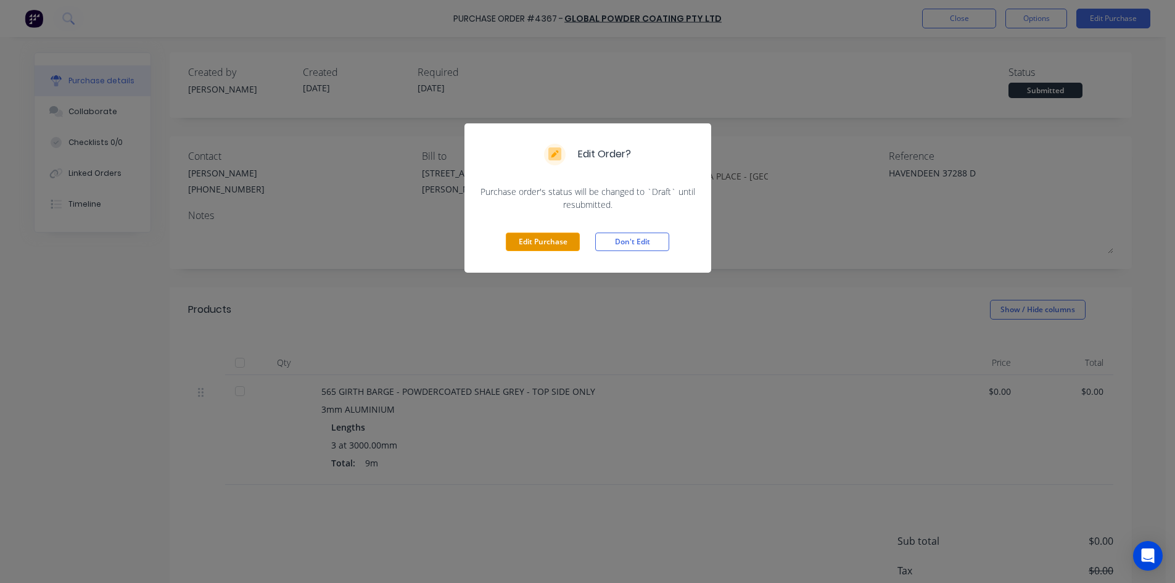
click at [535, 242] on button "Edit Purchase" at bounding box center [543, 241] width 74 height 18
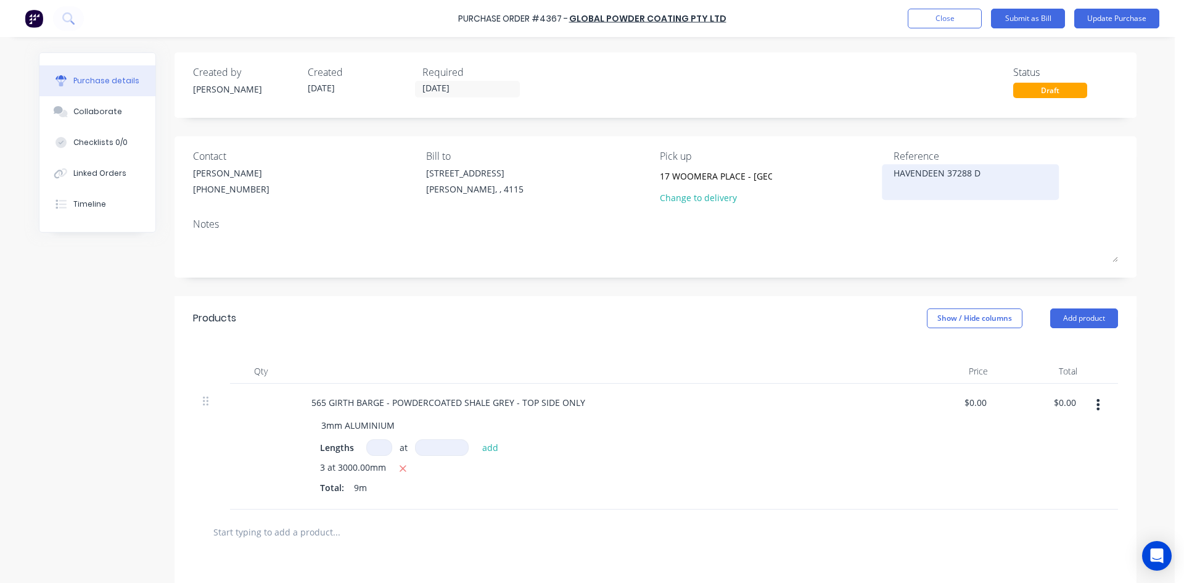
click at [893, 176] on textarea "HAVENDEEN 37288 D" at bounding box center [970, 180] width 154 height 28
click at [744, 308] on div "Products Show / Hide columns Add product" at bounding box center [655, 318] width 962 height 44
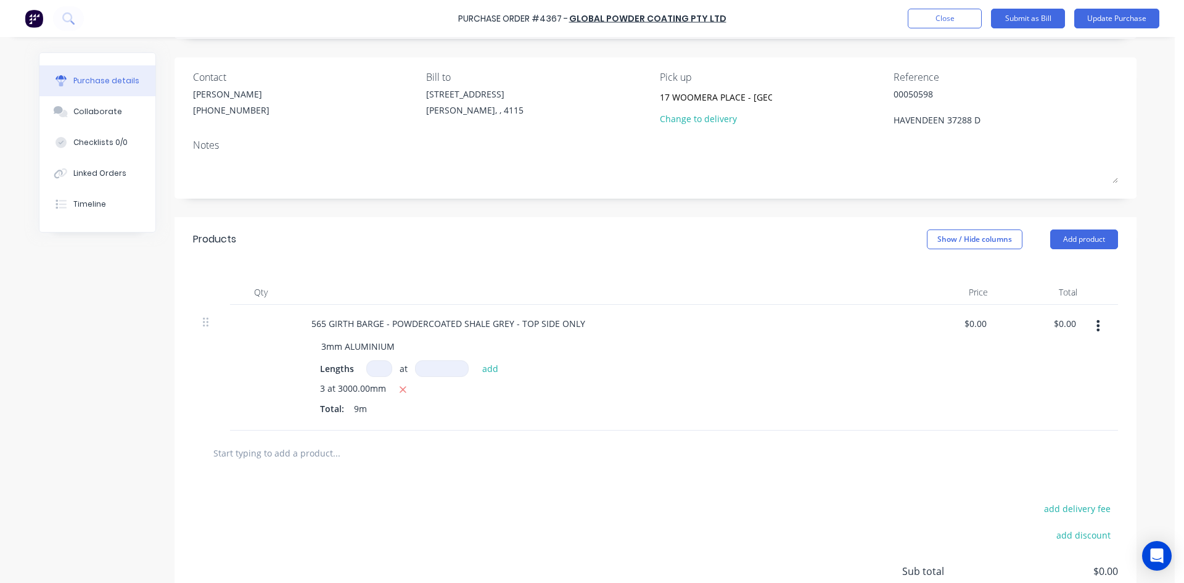
scroll to position [187, 0]
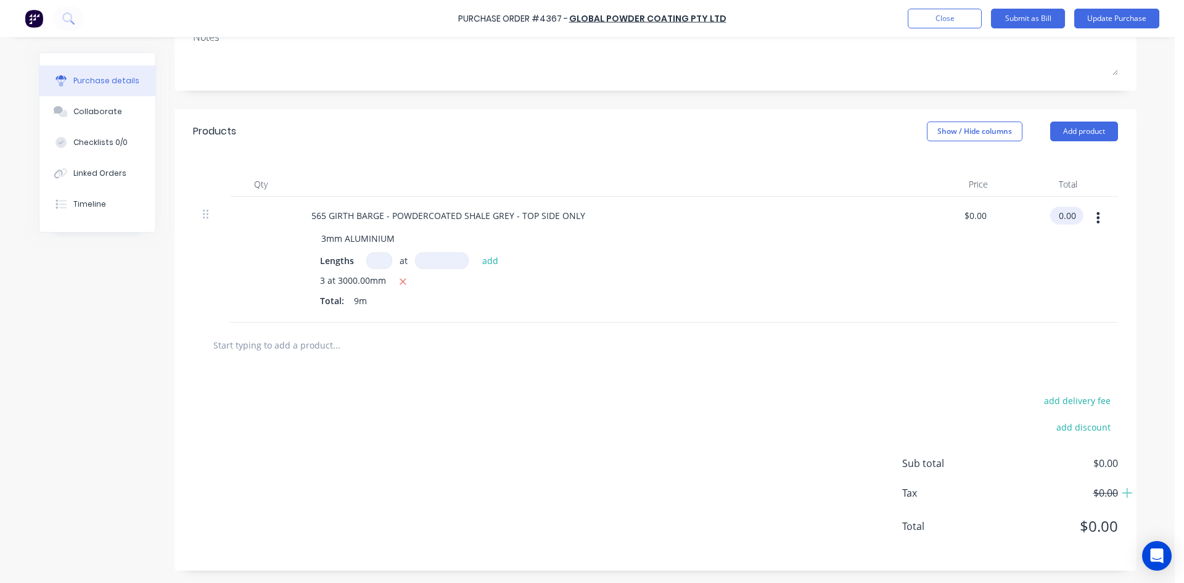
click at [1061, 214] on input "0.00" at bounding box center [1064, 216] width 28 height 18
click at [1061, 214] on input "0.00" at bounding box center [1066, 216] width 23 height 18
click at [702, 446] on div "add delivery fee add discount Sub total $0.00 Tax $0.00 Total $0.00" at bounding box center [655, 468] width 962 height 203
click at [1059, 211] on input "15.32" at bounding box center [1061, 216] width 33 height 18
click at [911, 384] on div "add delivery fee add discount Sub total $15.32 Tax $1.53 Total $16.85" at bounding box center [655, 468] width 962 height 203
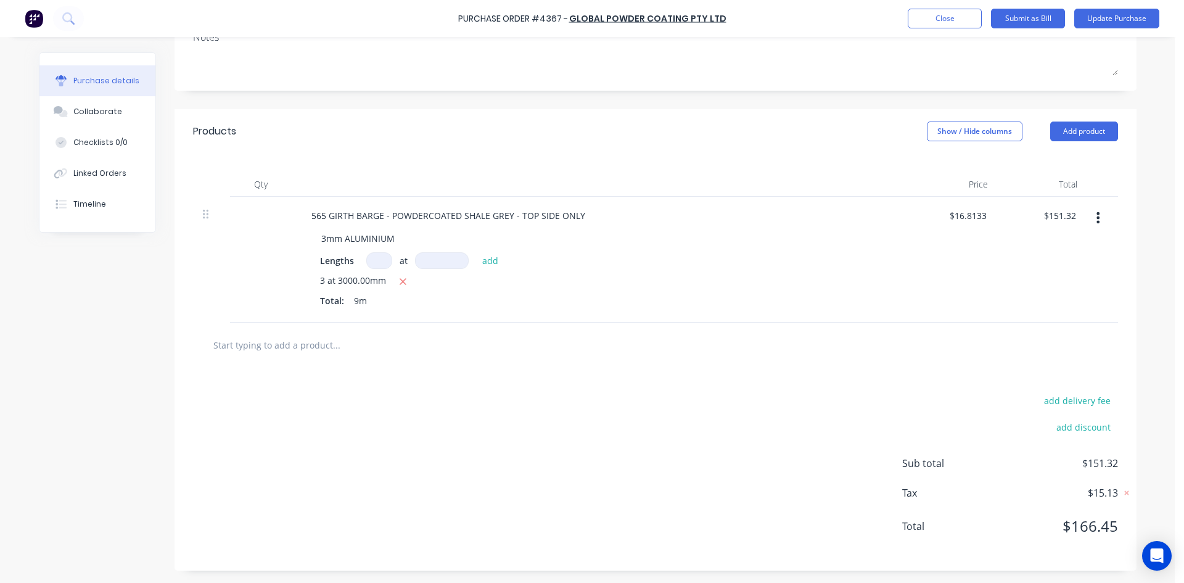
scroll to position [0, 0]
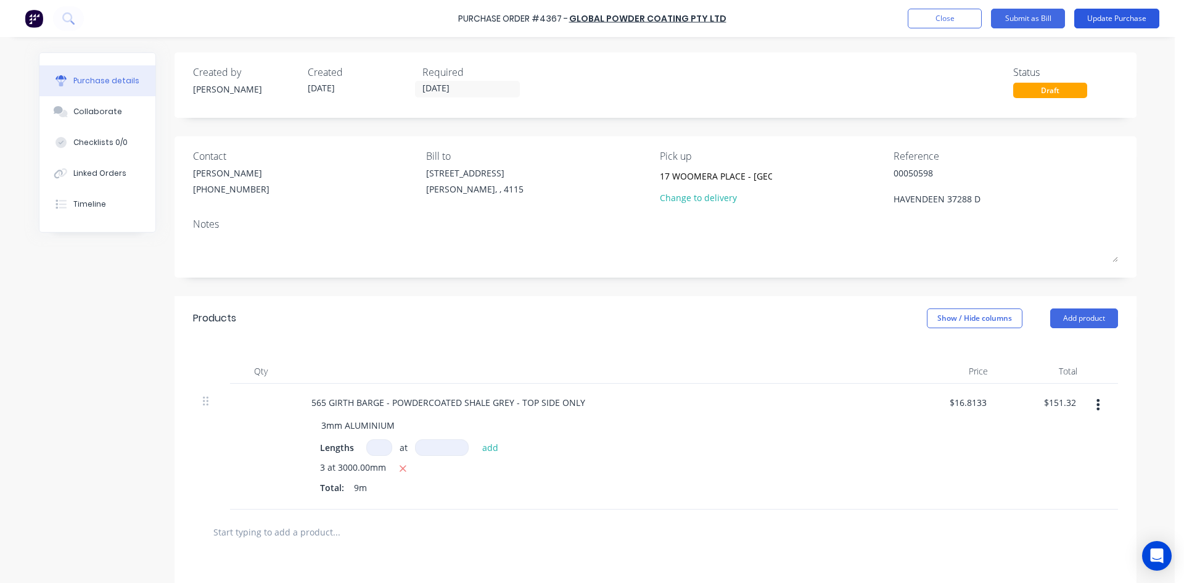
click at [1126, 22] on button "Update Purchase" at bounding box center [1116, 19] width 85 height 20
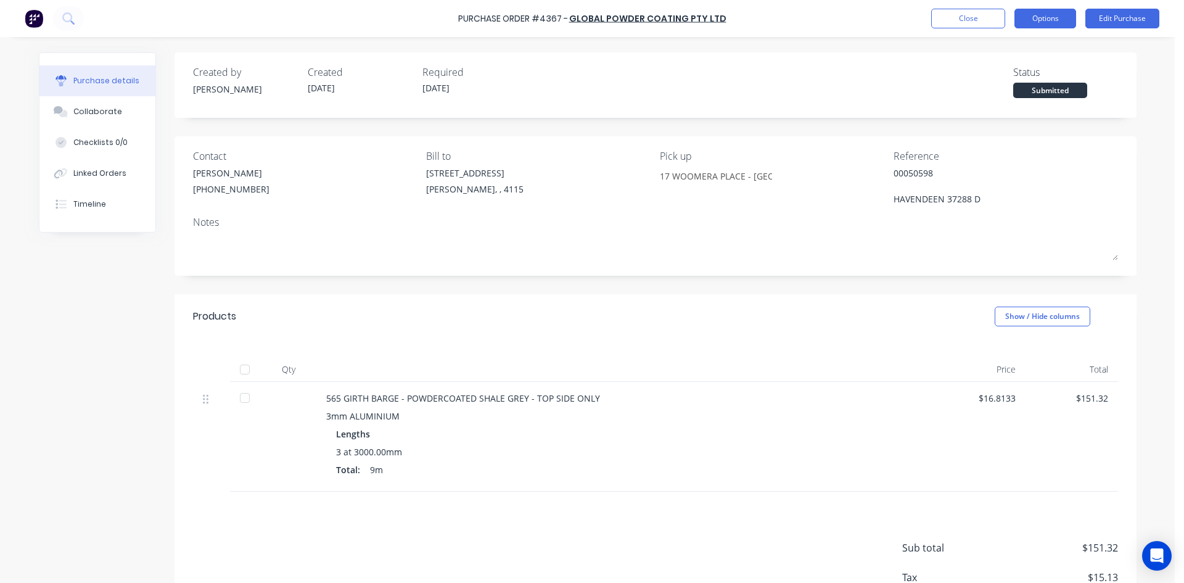
click at [1048, 12] on button "Options" at bounding box center [1045, 19] width 62 height 20
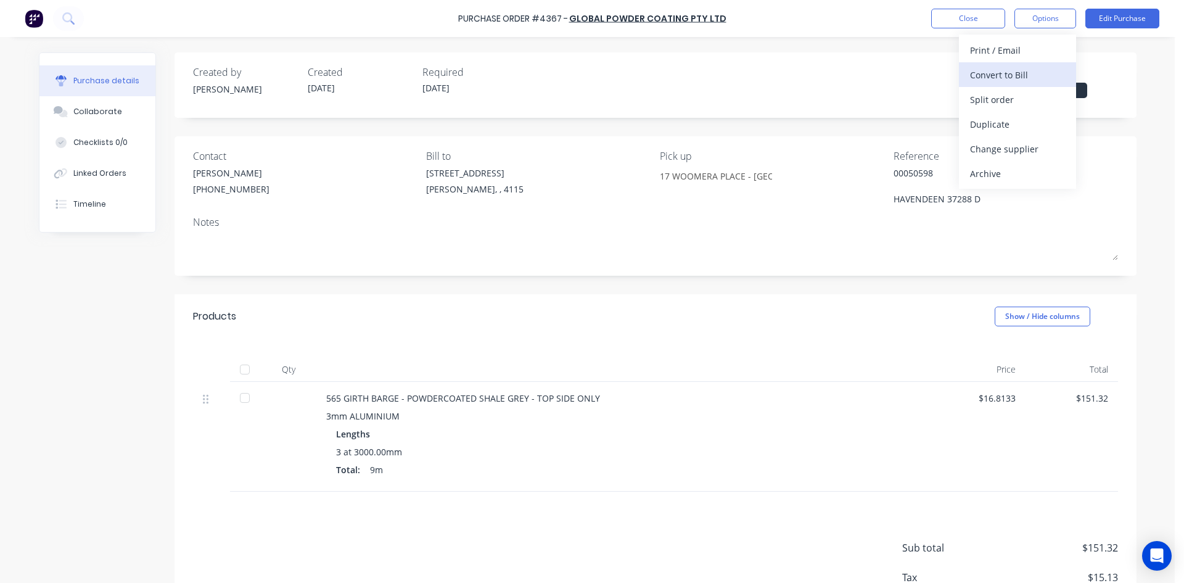
click at [1024, 83] on div "Convert to Bill" at bounding box center [1017, 75] width 95 height 18
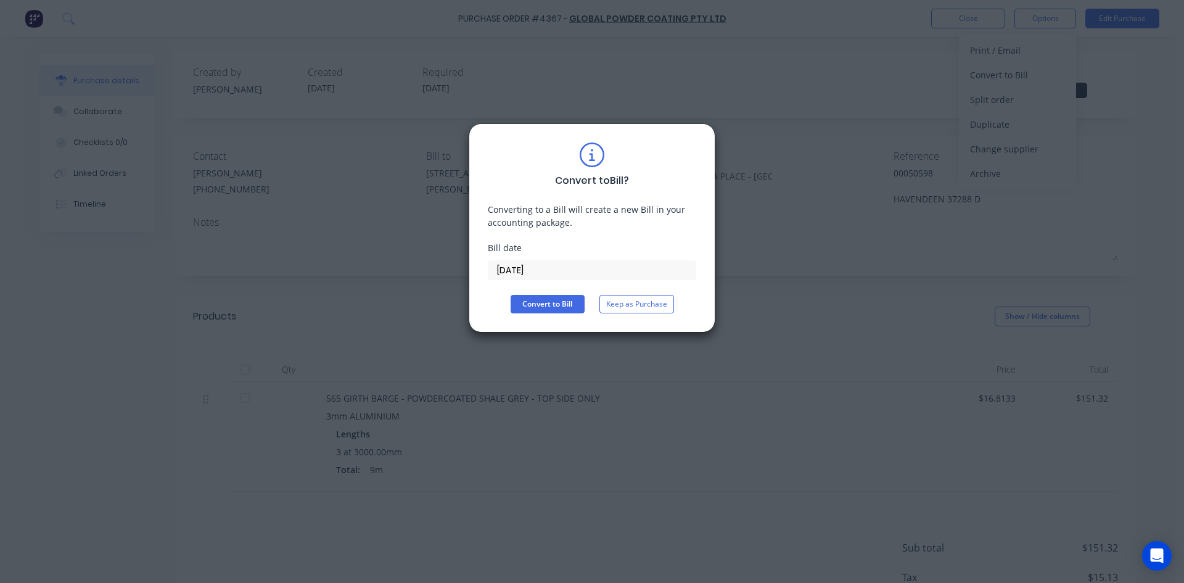
click at [543, 268] on input "[DATE]" at bounding box center [591, 270] width 207 height 18
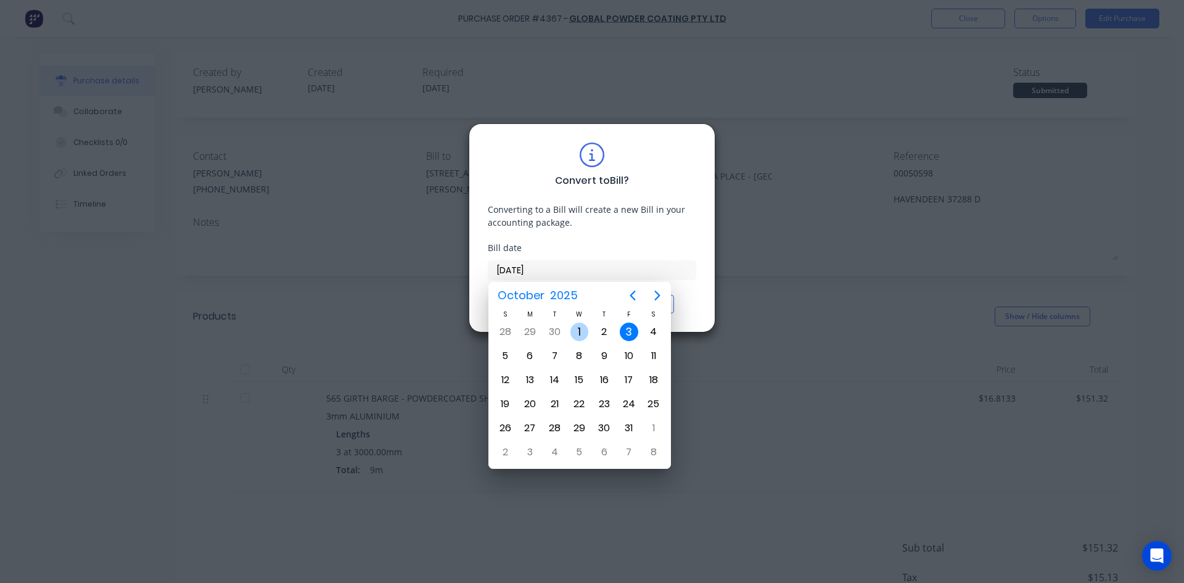
click at [576, 325] on div "1" at bounding box center [579, 331] width 18 height 18
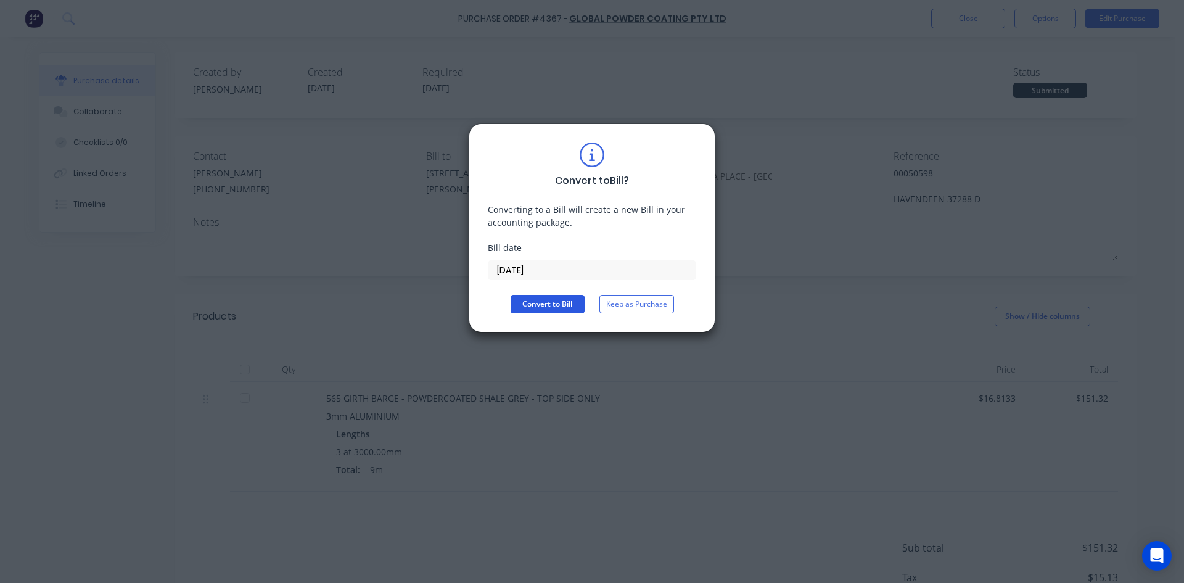
click at [555, 301] on button "Convert to Bill" at bounding box center [548, 304] width 74 height 18
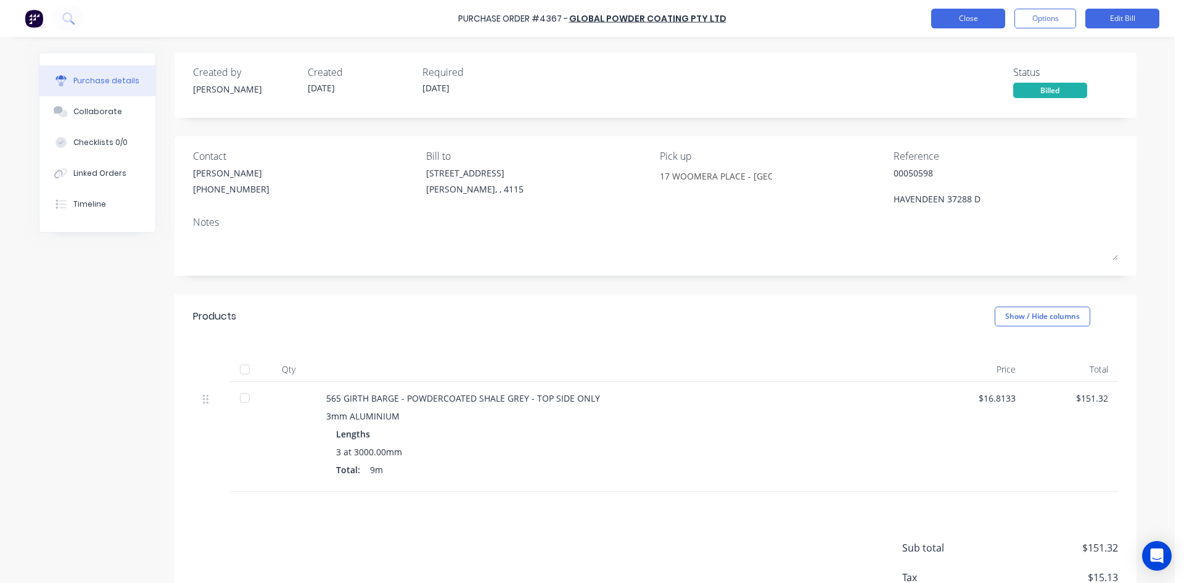
click at [965, 15] on button "Close" at bounding box center [968, 19] width 74 height 20
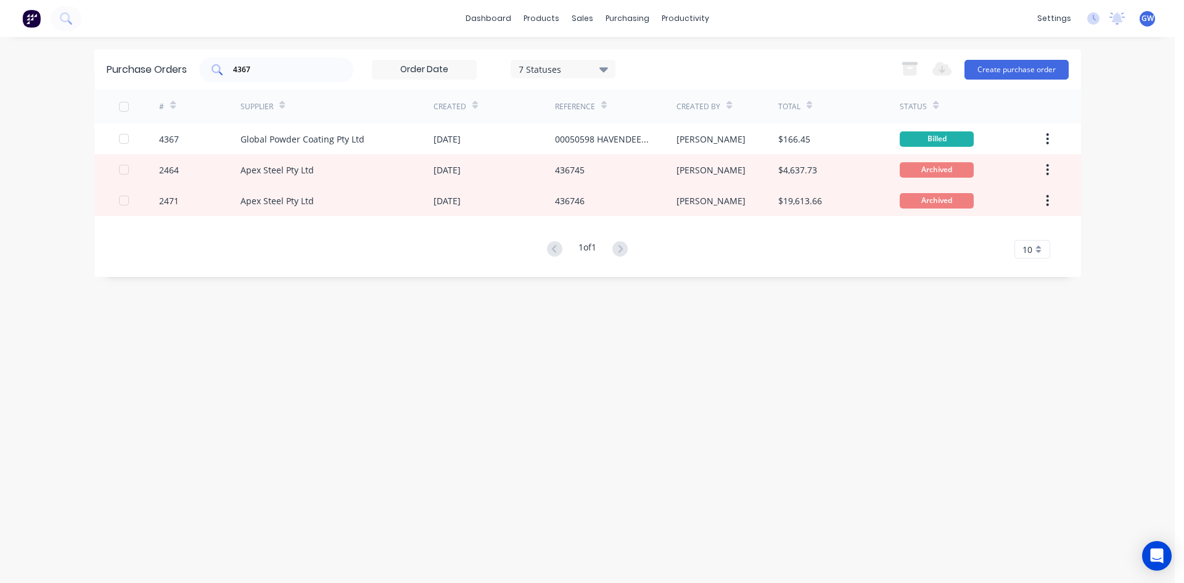
drag, startPoint x: 287, startPoint y: 62, endPoint x: 223, endPoint y: 60, distance: 64.2
click at [223, 60] on div "4367" at bounding box center [276, 69] width 154 height 25
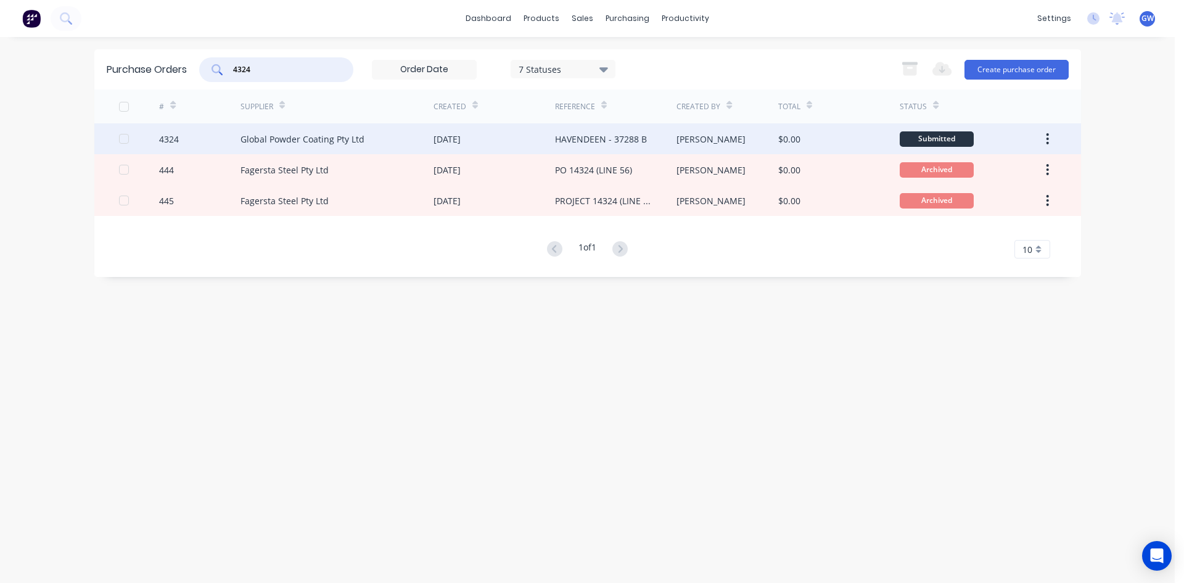
click at [744, 140] on div "[PERSON_NAME]" at bounding box center [727, 138] width 102 height 31
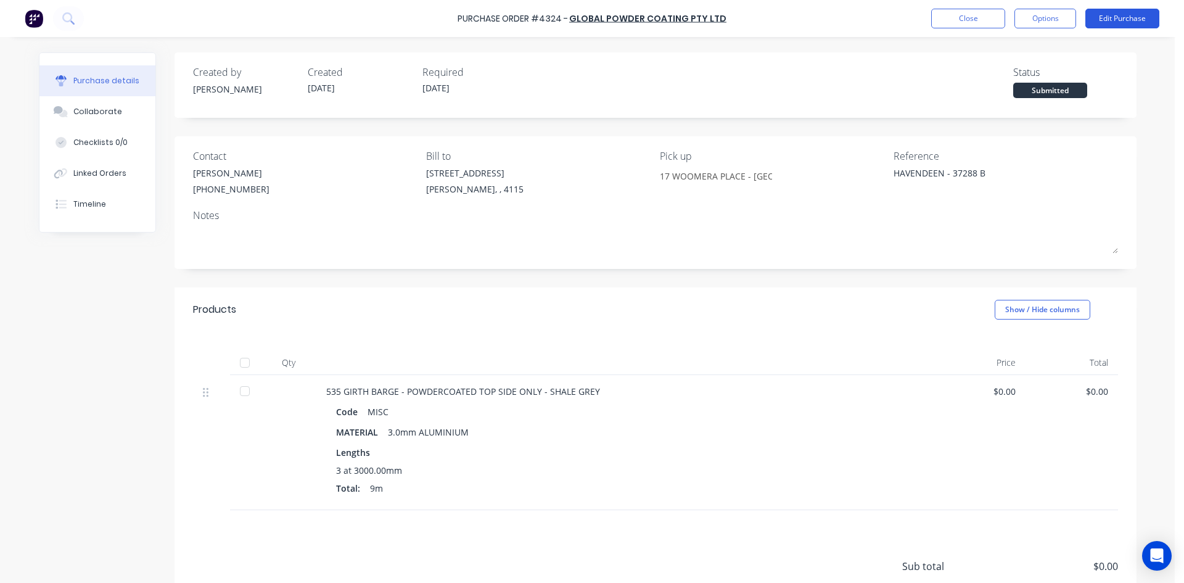
click at [1122, 21] on button "Edit Purchase" at bounding box center [1122, 19] width 74 height 20
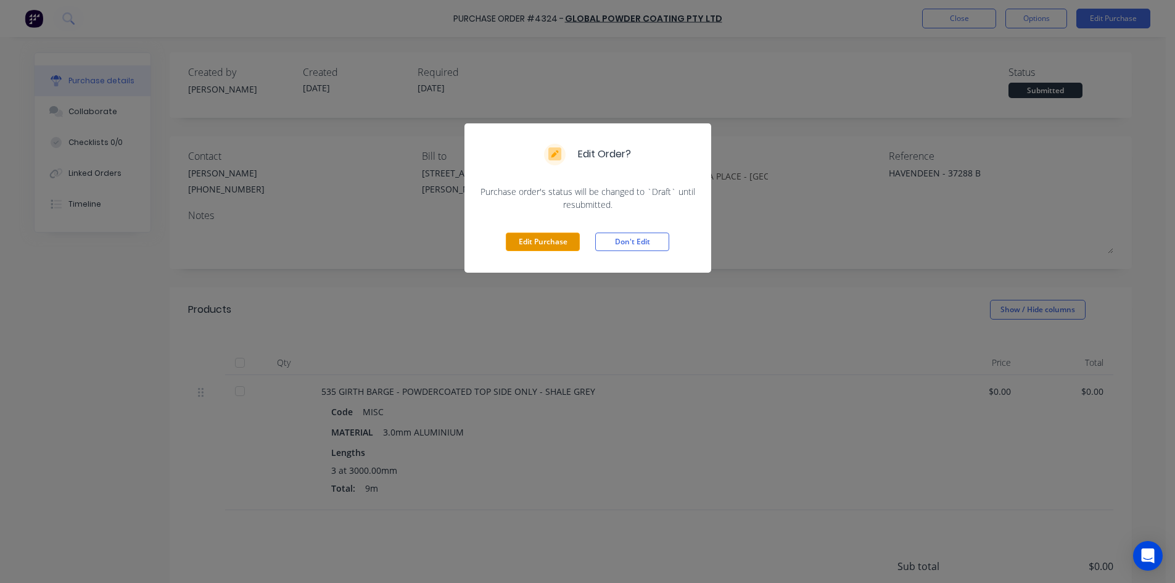
click at [537, 239] on button "Edit Purchase" at bounding box center [543, 241] width 74 height 18
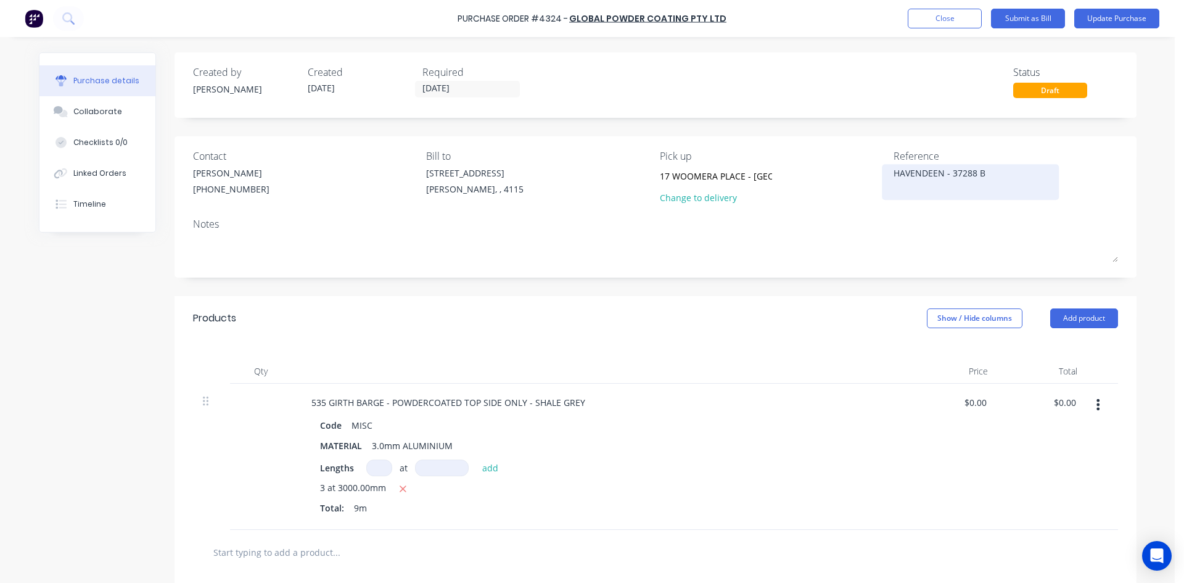
click at [893, 169] on textarea "HAVENDEEN - 37288 B" at bounding box center [970, 180] width 154 height 28
click at [738, 327] on div "Products Show / Hide columns Add product" at bounding box center [655, 318] width 962 height 44
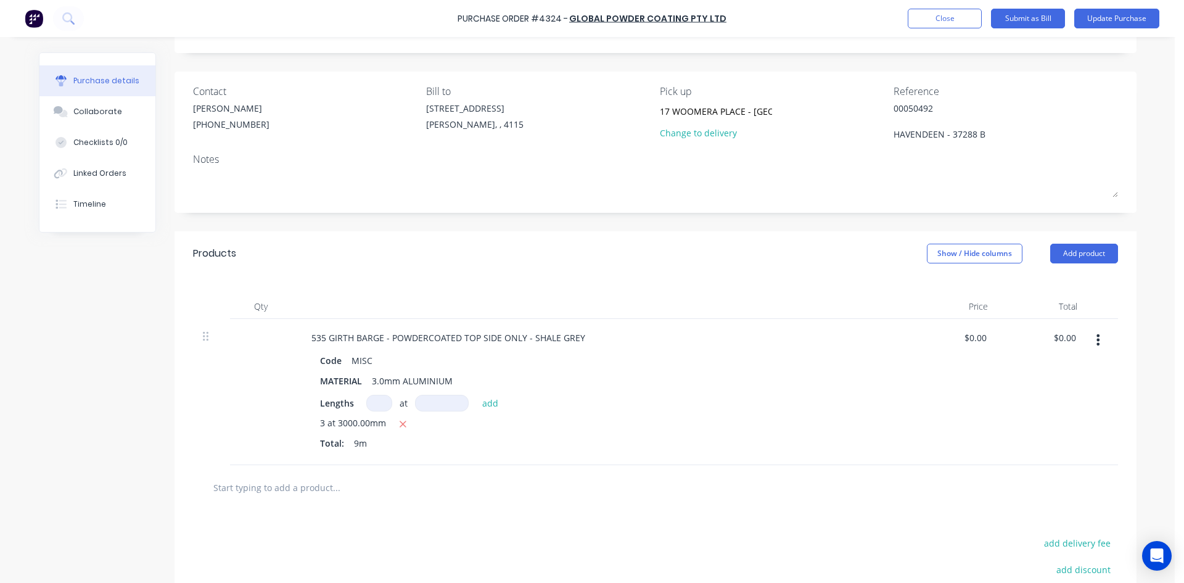
scroll to position [207, 0]
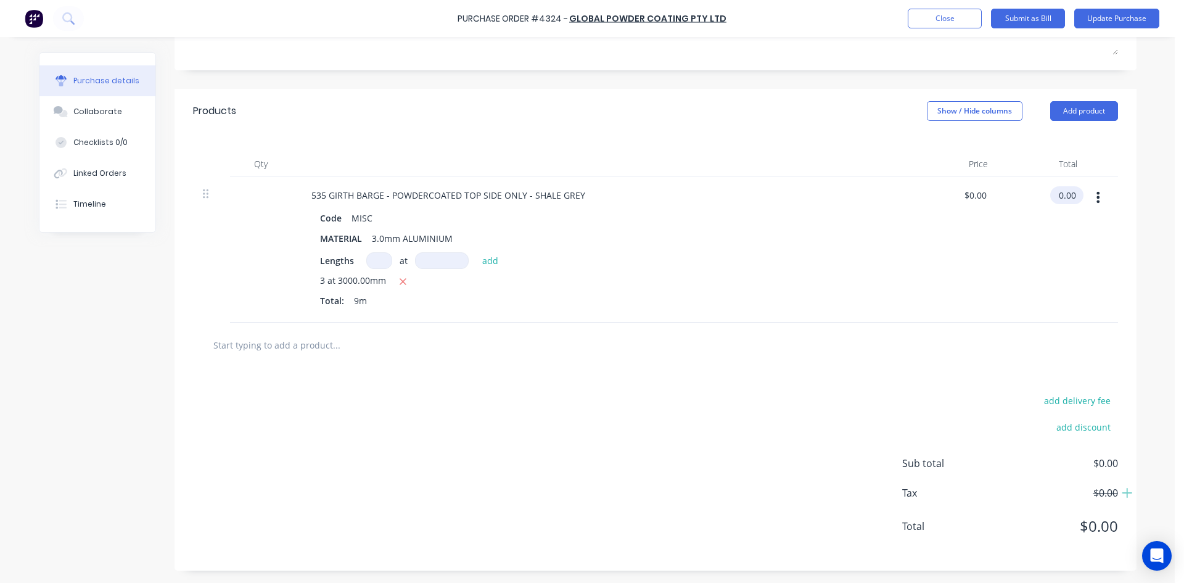
click at [1061, 195] on input "0.00" at bounding box center [1064, 195] width 28 height 18
click at [1061, 195] on input "0.00" at bounding box center [1066, 195] width 23 height 18
click at [879, 385] on div "add delivery fee add discount Sub total $142.50 Tax $14.25 Total $156.75" at bounding box center [655, 468] width 962 height 203
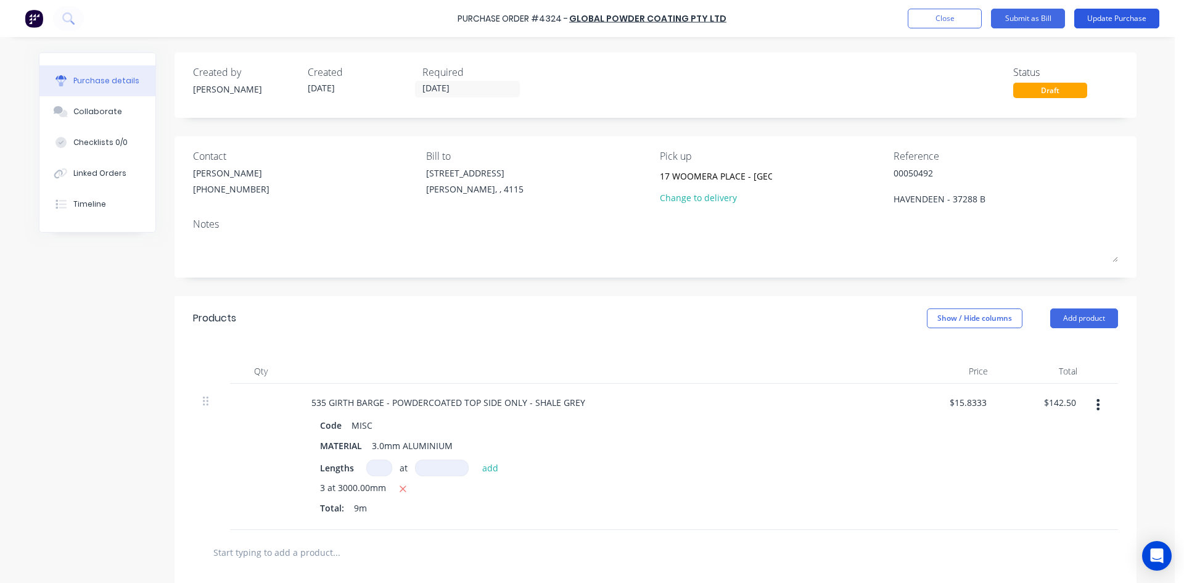
click at [1116, 23] on button "Update Purchase" at bounding box center [1116, 19] width 85 height 20
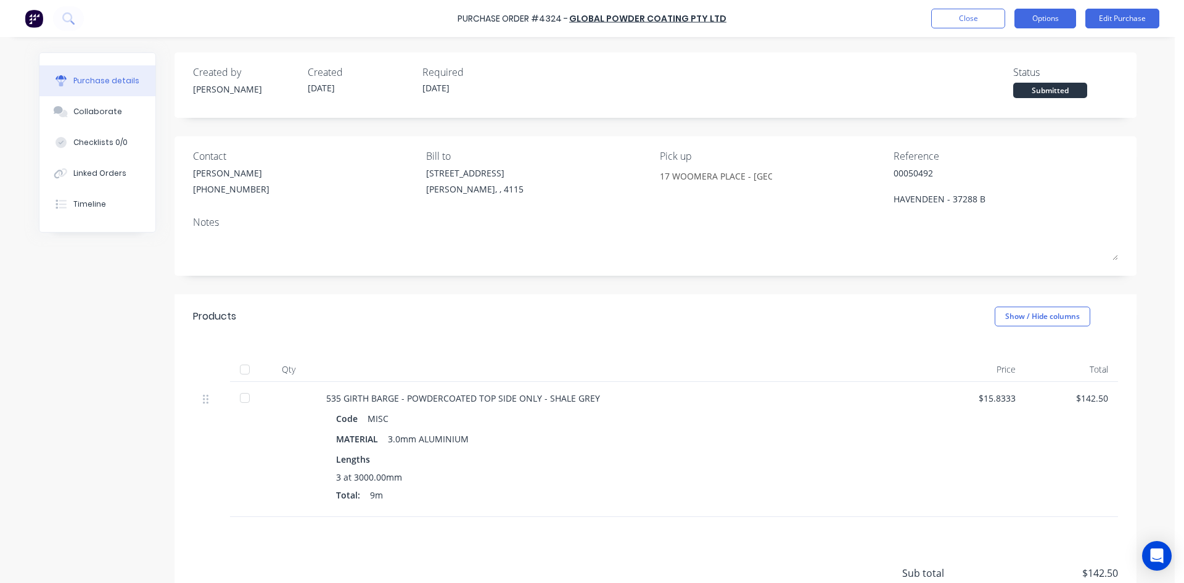
click at [1059, 18] on button "Options" at bounding box center [1045, 19] width 62 height 20
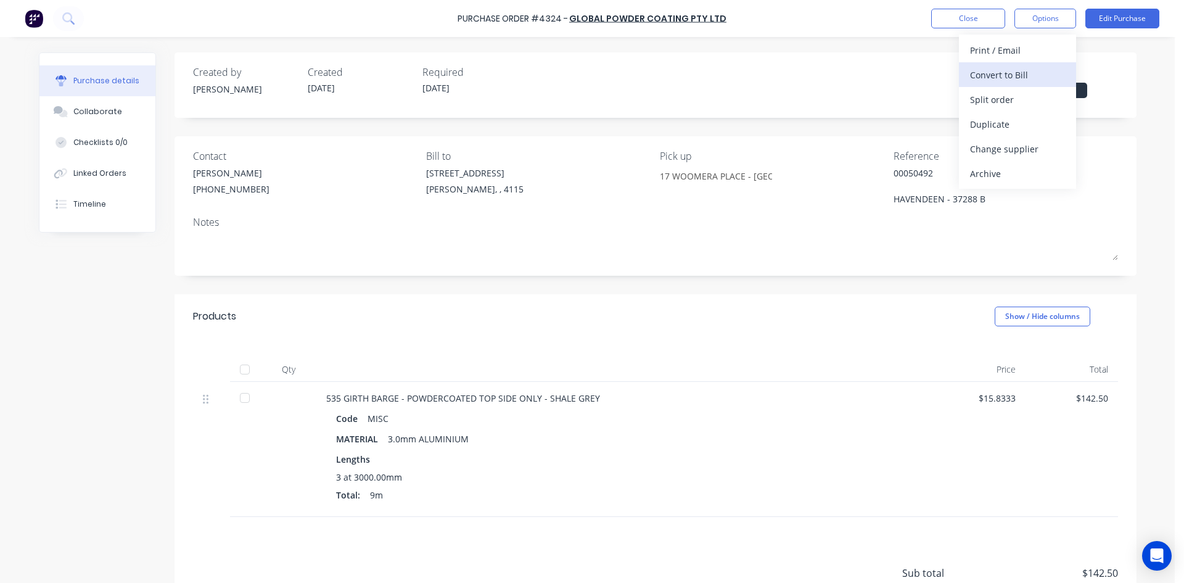
click at [1026, 67] on div "Convert to Bill" at bounding box center [1017, 75] width 95 height 18
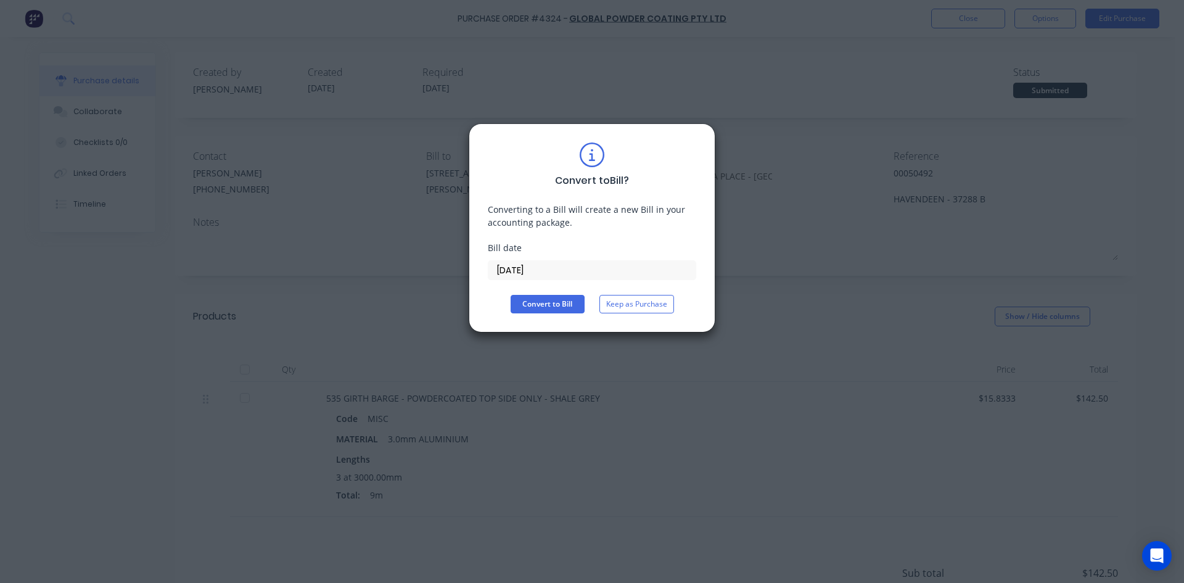
click at [544, 269] on input "[DATE]" at bounding box center [591, 270] width 207 height 18
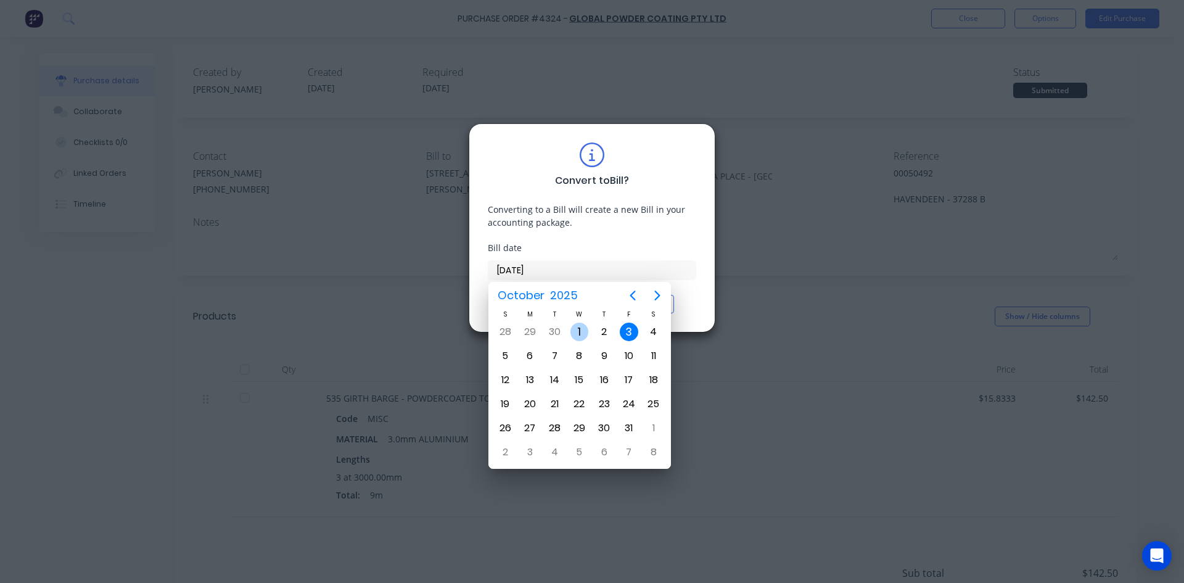
click at [582, 334] on div "1" at bounding box center [579, 331] width 18 height 18
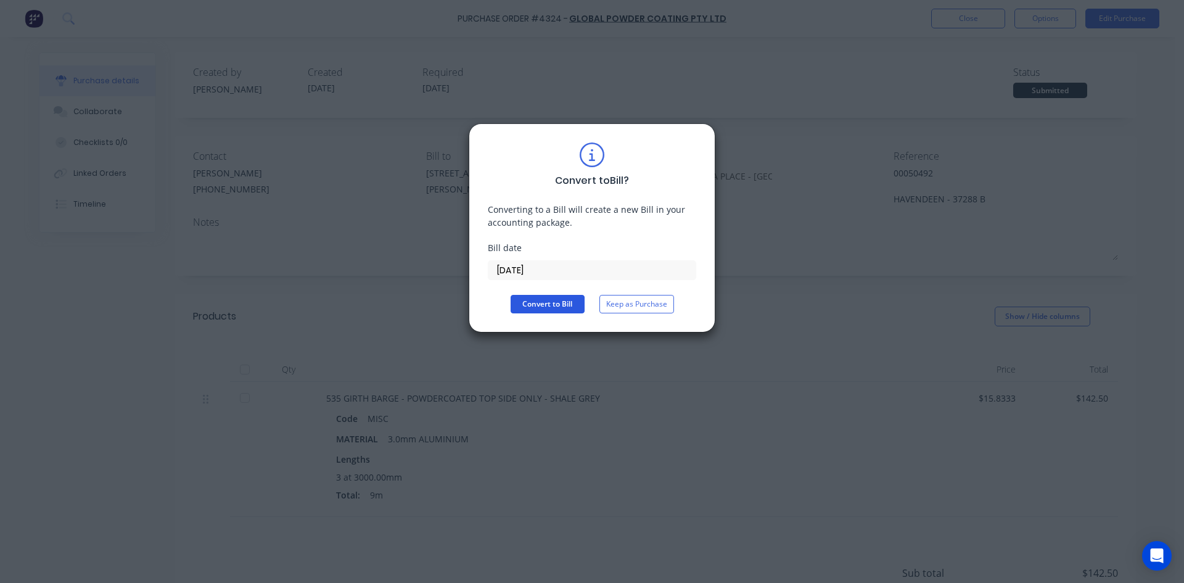
click at [531, 301] on button "Convert to Bill" at bounding box center [548, 304] width 74 height 18
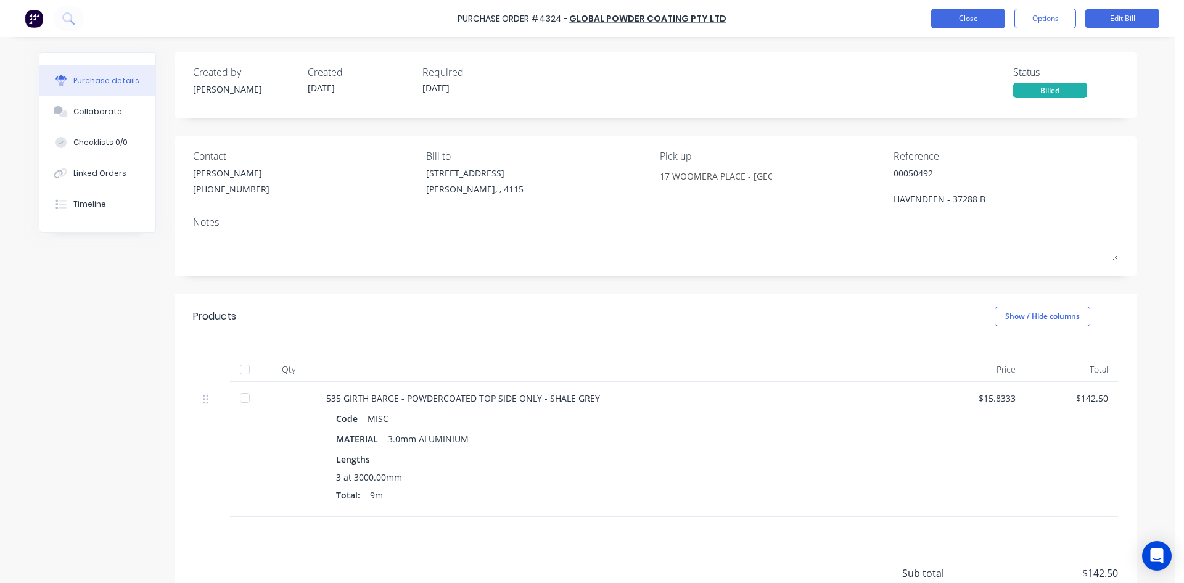
click at [946, 20] on button "Close" at bounding box center [968, 19] width 74 height 20
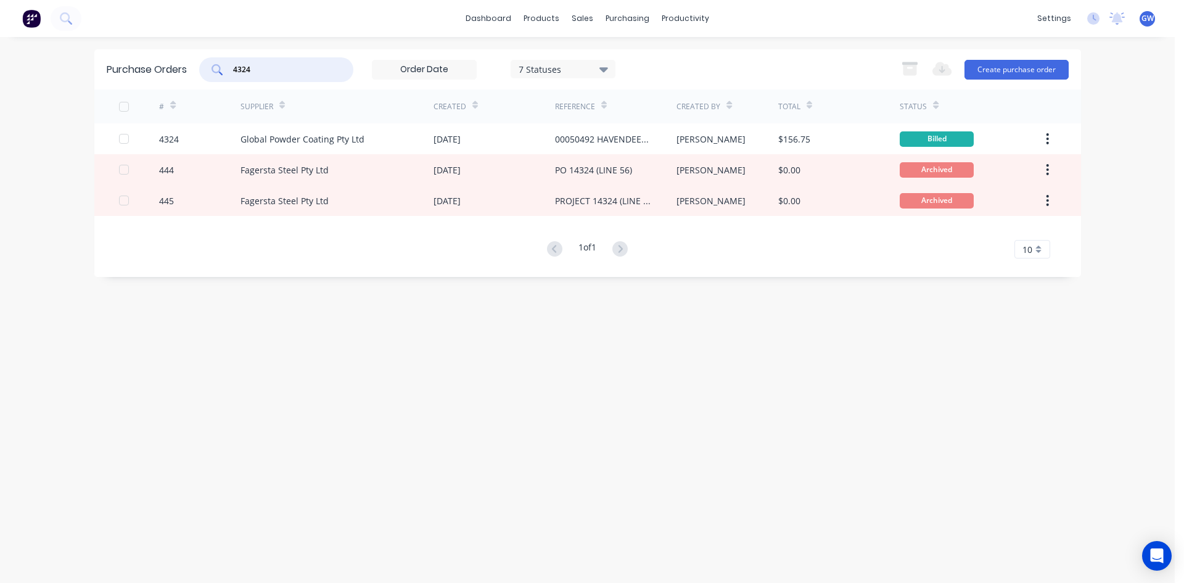
drag, startPoint x: 306, startPoint y: 66, endPoint x: 220, endPoint y: 67, distance: 86.9
click at [220, 67] on div "4324" at bounding box center [276, 69] width 154 height 25
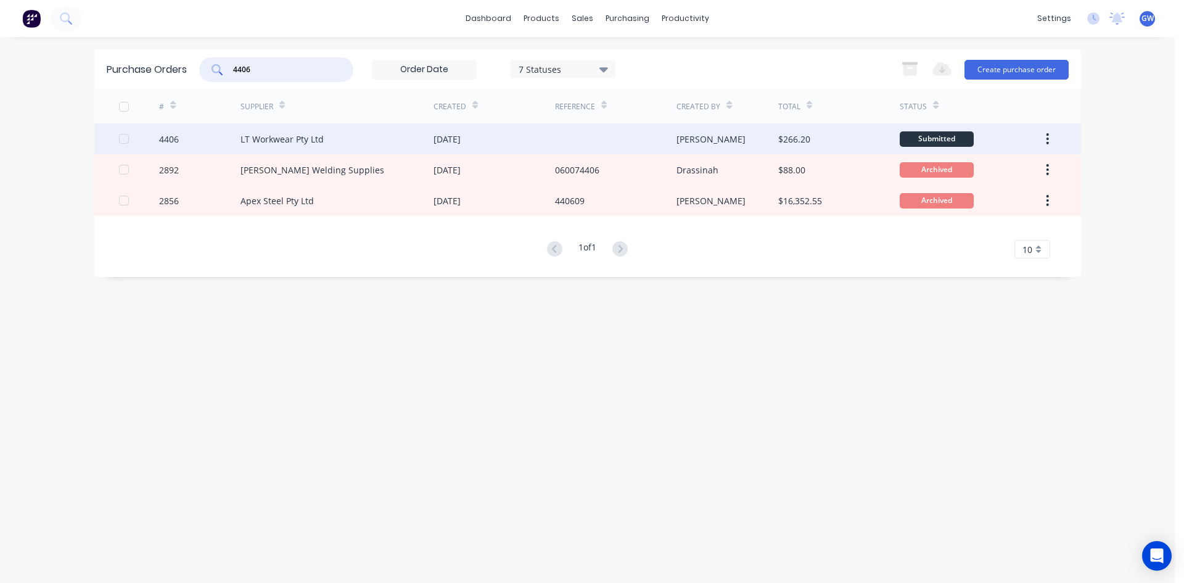
click at [575, 144] on div at bounding box center [615, 138] width 121 height 31
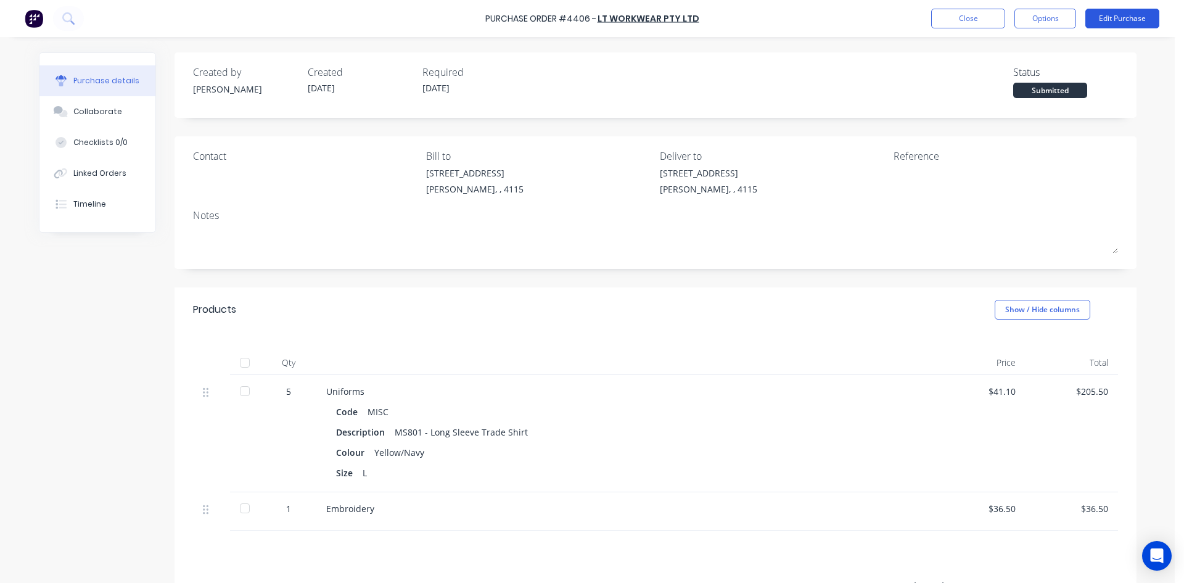
click at [1115, 9] on div "Purchase Order #4406 - LT Workwear Pty Ltd Close Options Edit Purchase" at bounding box center [592, 18] width 1184 height 37
click at [1118, 22] on button "Edit Purchase" at bounding box center [1122, 19] width 74 height 20
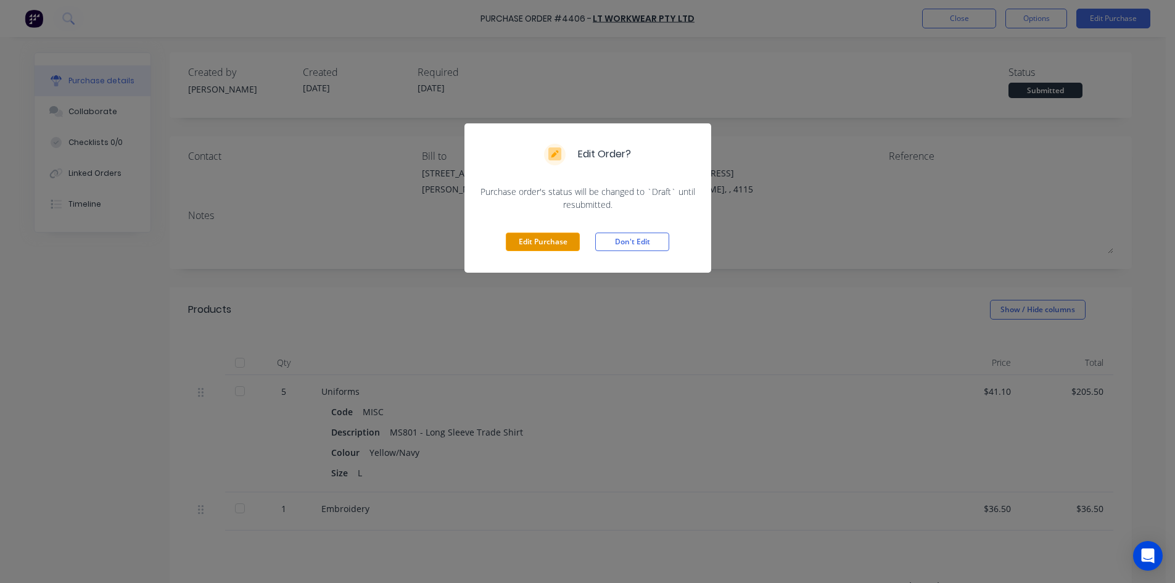
click at [553, 245] on button "Edit Purchase" at bounding box center [543, 241] width 74 height 18
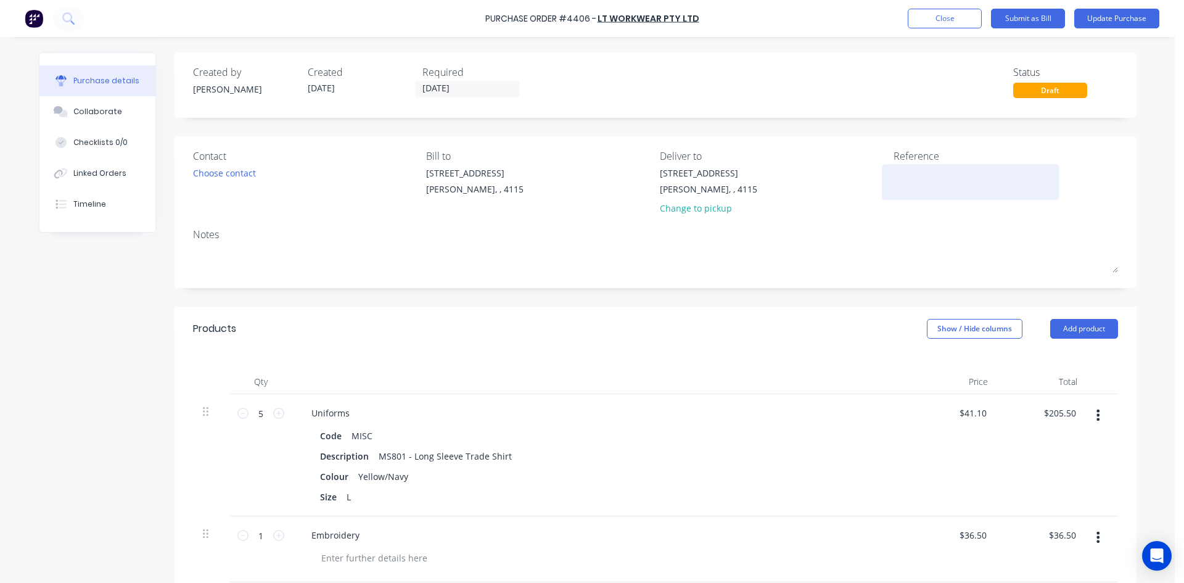
click at [912, 179] on textarea at bounding box center [970, 180] width 154 height 28
click at [769, 292] on div "Created by [PERSON_NAME] Created [DATE] Required [DATE] Status Draft Contact Ch…" at bounding box center [655, 441] width 962 height 778
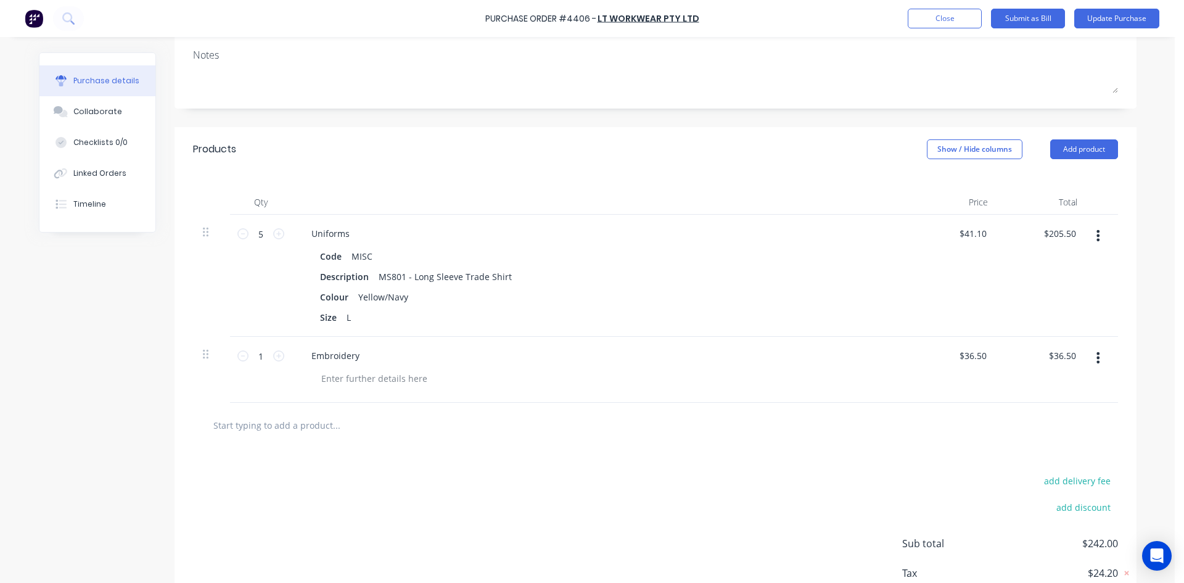
scroll to position [185, 0]
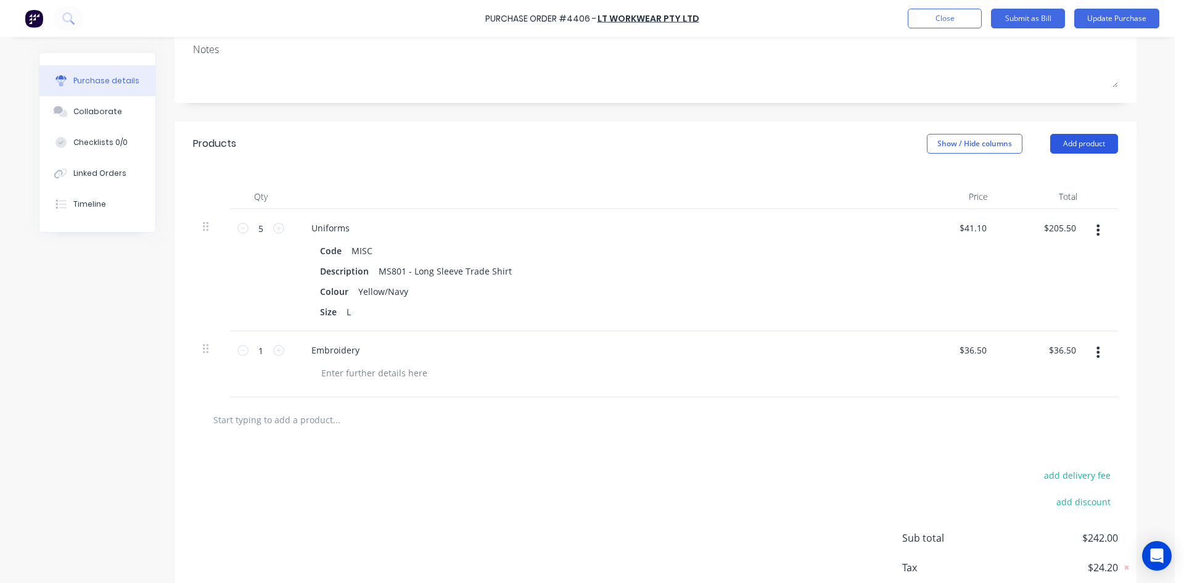
click at [1066, 136] on button "Add product" at bounding box center [1084, 144] width 68 height 20
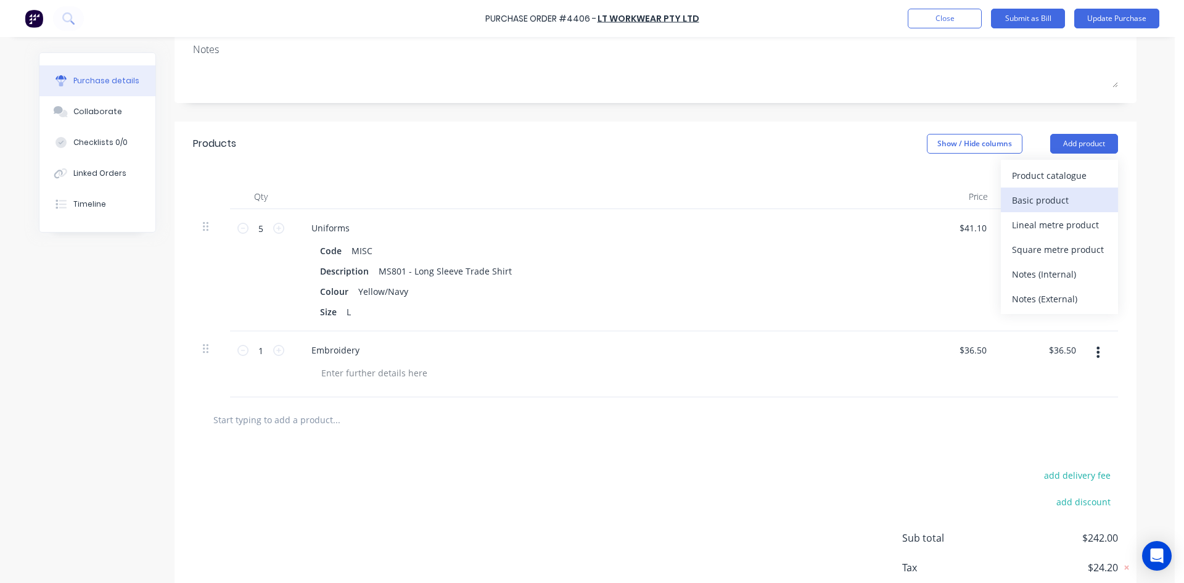
click at [1051, 193] on div "Basic product" at bounding box center [1059, 200] width 95 height 18
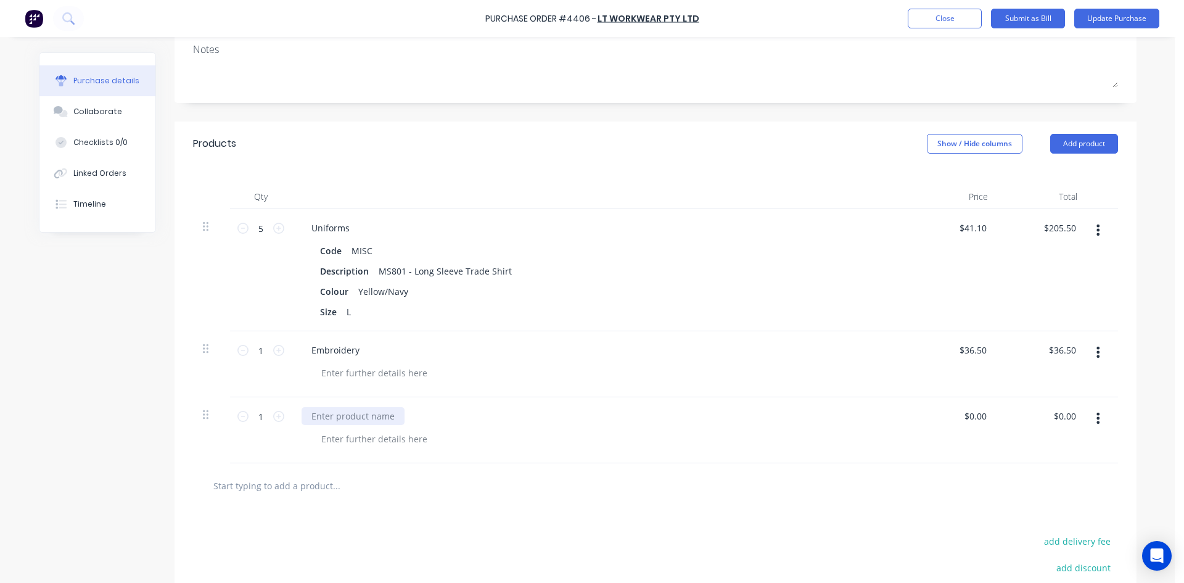
click at [344, 423] on div at bounding box center [353, 416] width 103 height 18
click at [453, 178] on div "Qty Price Total 5 5 Uniforms Code MISC Description MS801 - Long Sleeve Trade Sh…" at bounding box center [655, 314] width 962 height 297
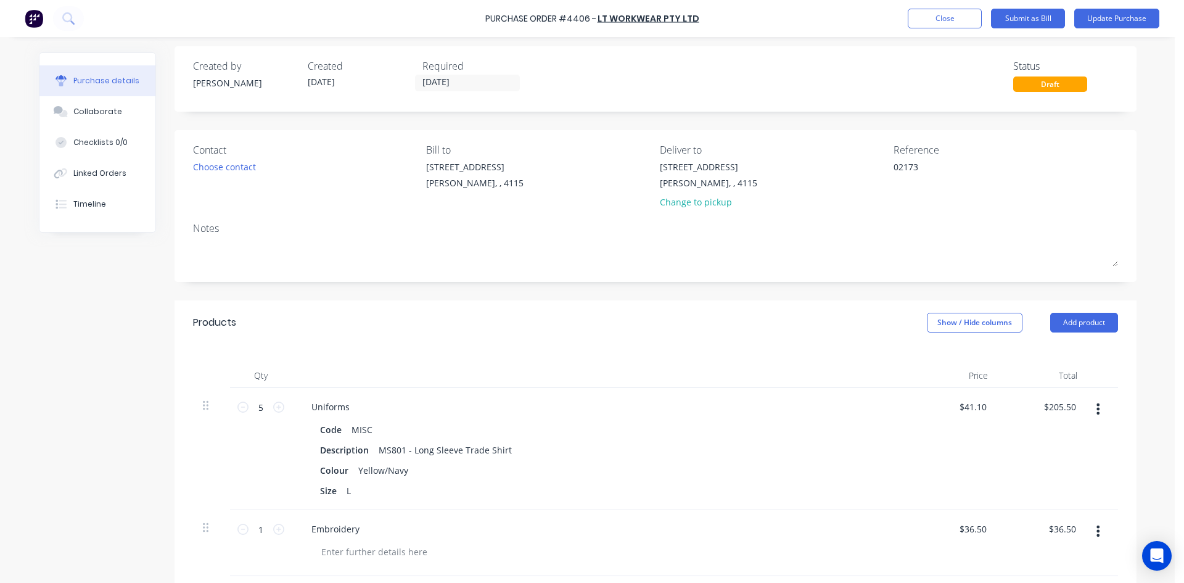
scroll to position [0, 0]
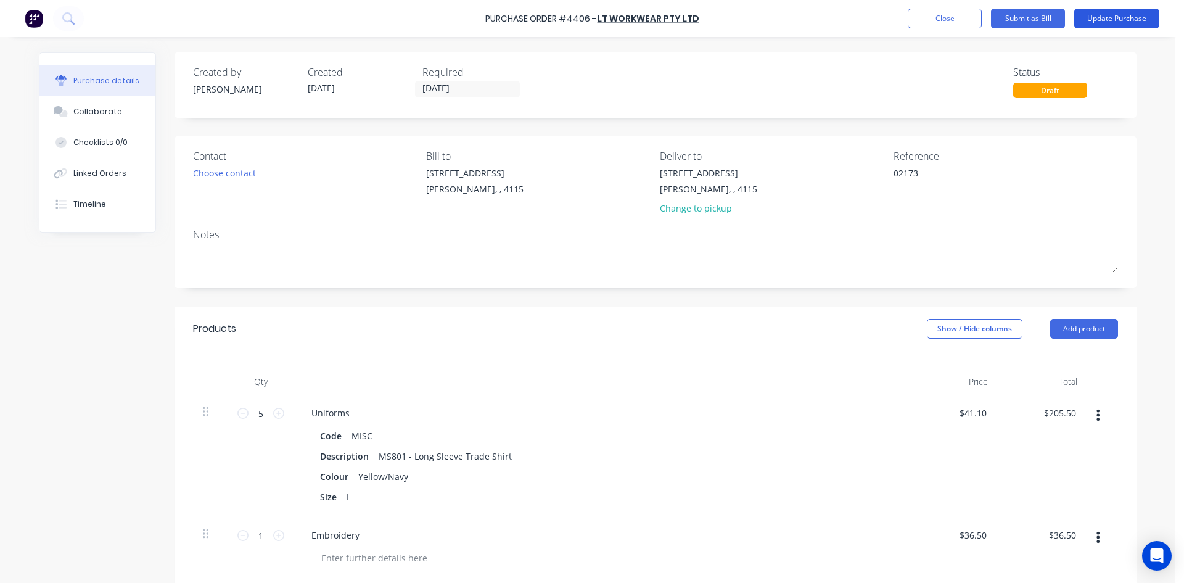
click at [1138, 26] on button "Update Purchase" at bounding box center [1116, 19] width 85 height 20
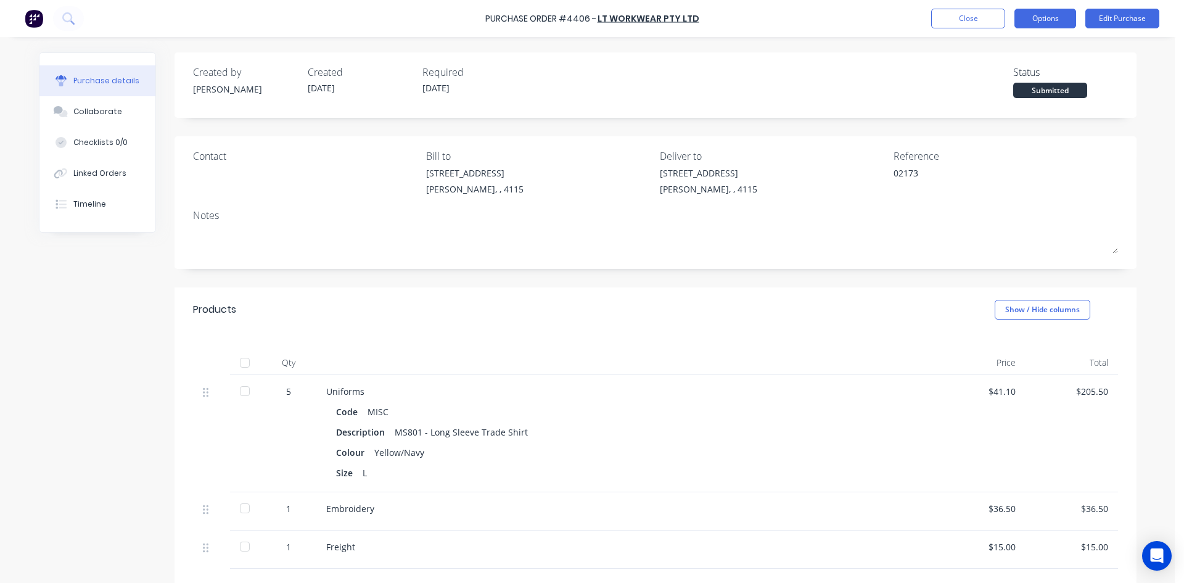
click at [1056, 9] on button "Options" at bounding box center [1045, 19] width 62 height 20
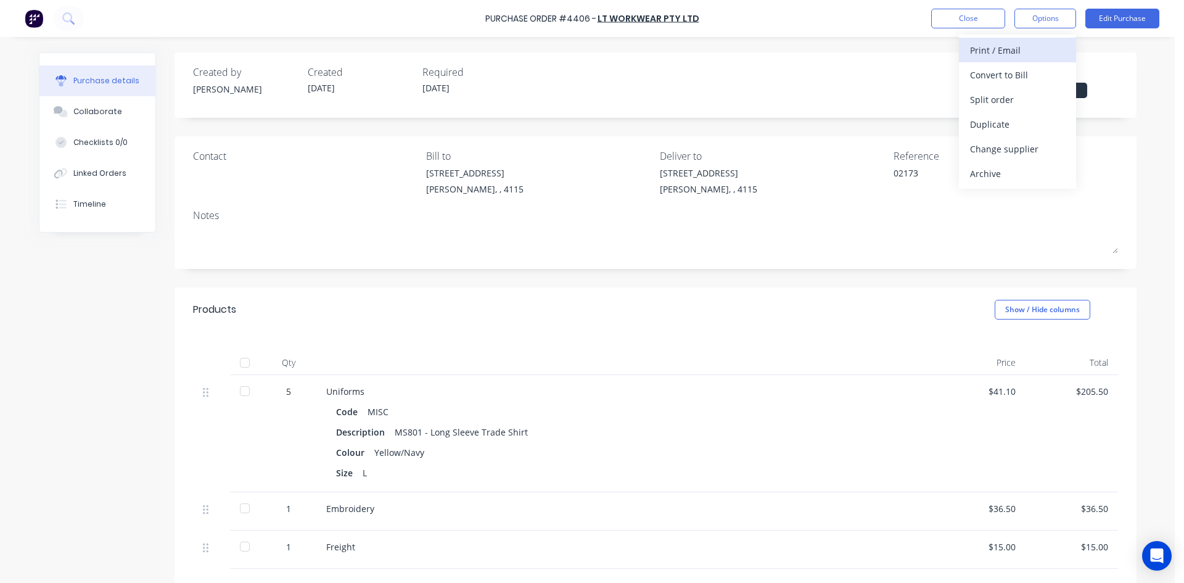
click at [1012, 50] on div "Print / Email" at bounding box center [1017, 50] width 95 height 18
click at [1009, 51] on div "Back" at bounding box center [1017, 50] width 95 height 18
click at [1005, 81] on div "Convert to Bill" at bounding box center [1017, 75] width 95 height 18
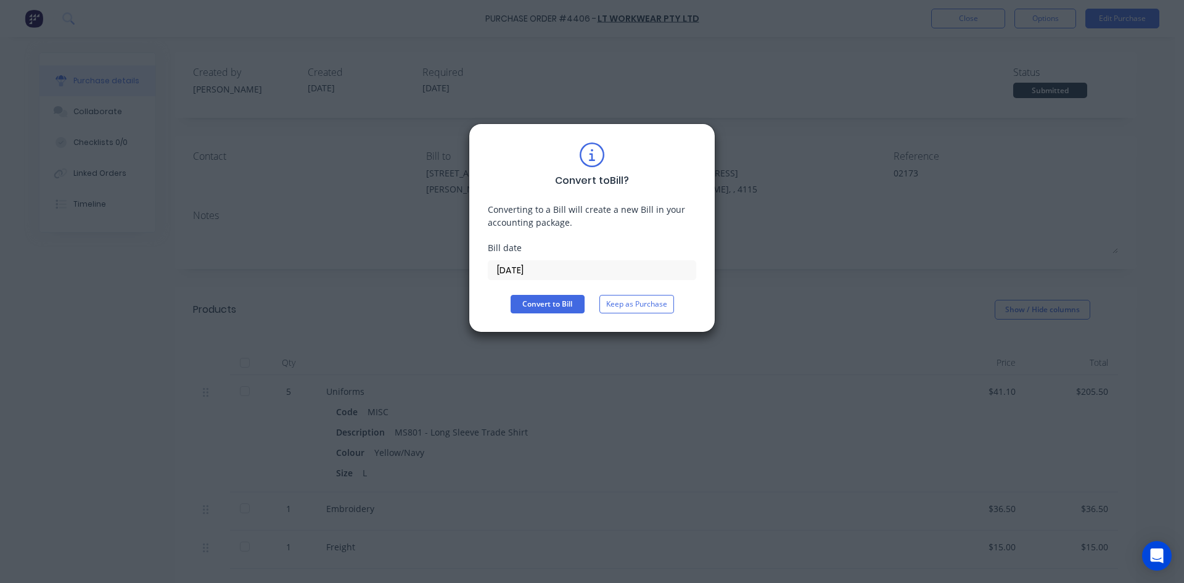
drag, startPoint x: 523, startPoint y: 266, endPoint x: 536, endPoint y: 284, distance: 22.1
click at [523, 266] on input "[DATE]" at bounding box center [591, 270] width 207 height 18
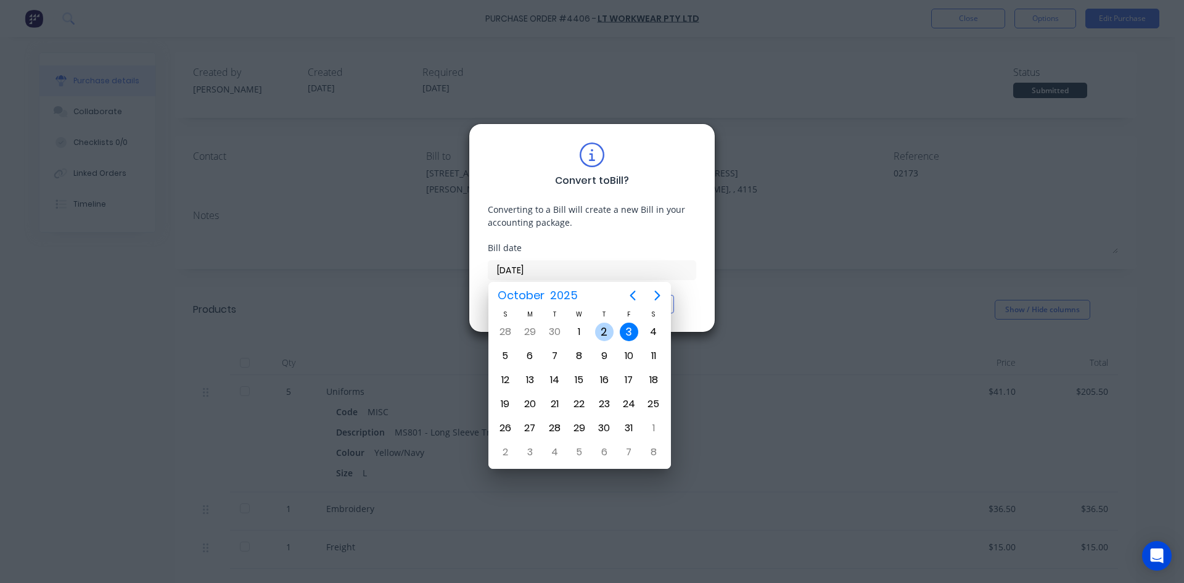
click at [596, 326] on div "2" at bounding box center [604, 331] width 18 height 18
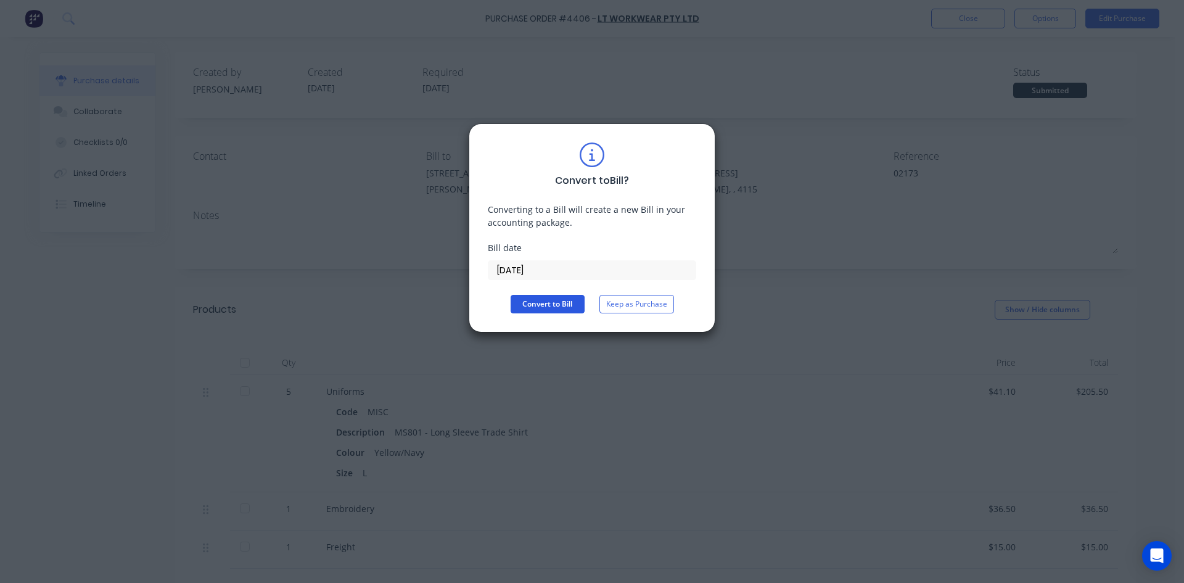
click at [532, 300] on button "Convert to Bill" at bounding box center [548, 304] width 74 height 18
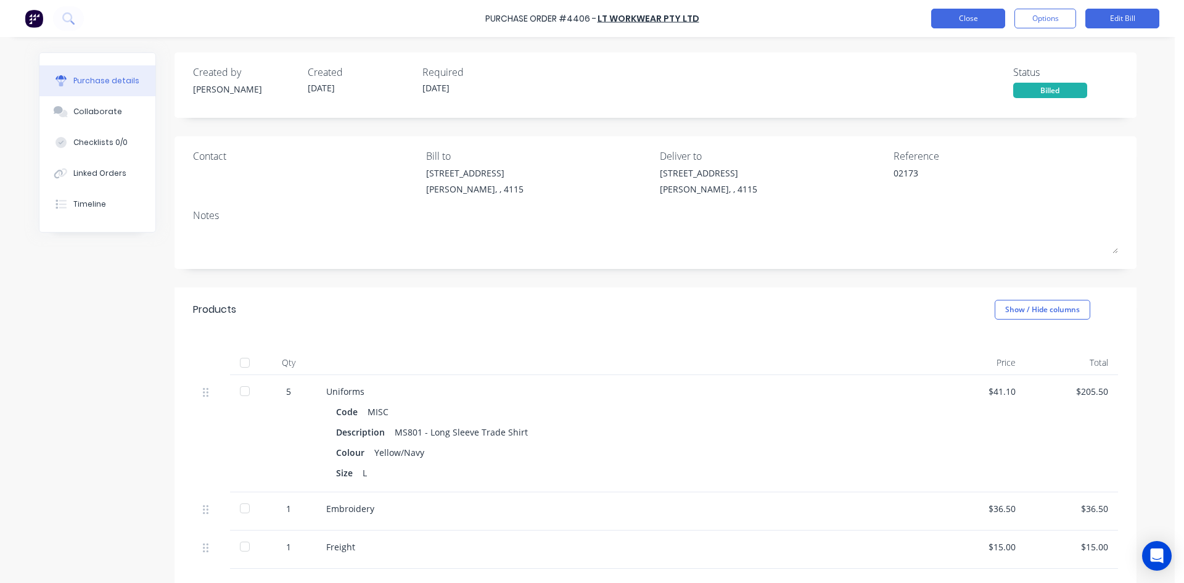
click at [986, 23] on button "Close" at bounding box center [968, 19] width 74 height 20
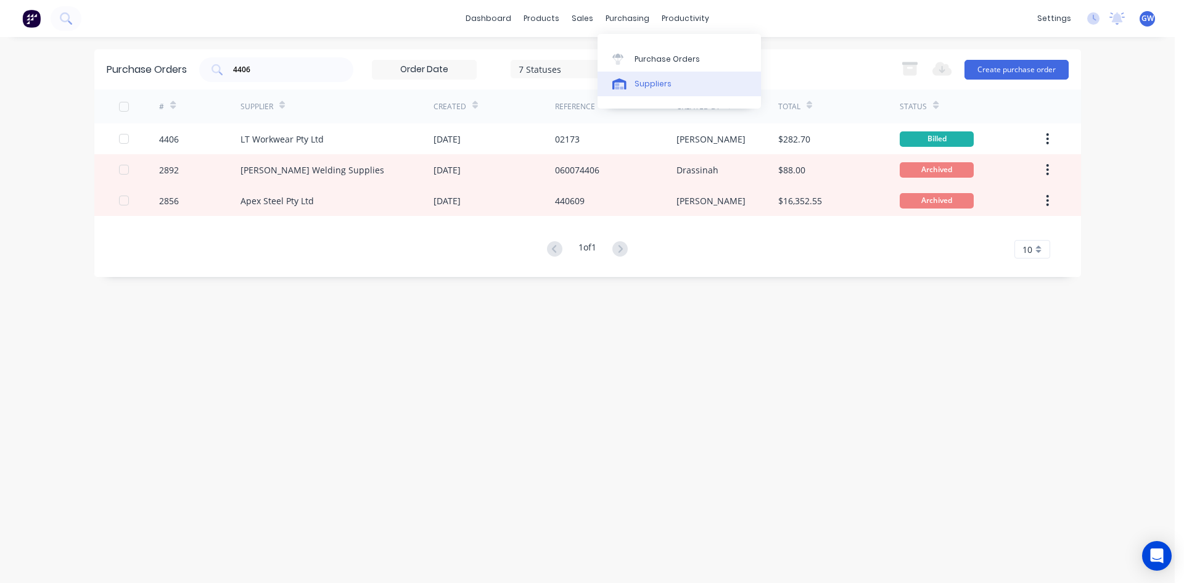
click at [646, 80] on div "Suppliers" at bounding box center [652, 83] width 37 height 11
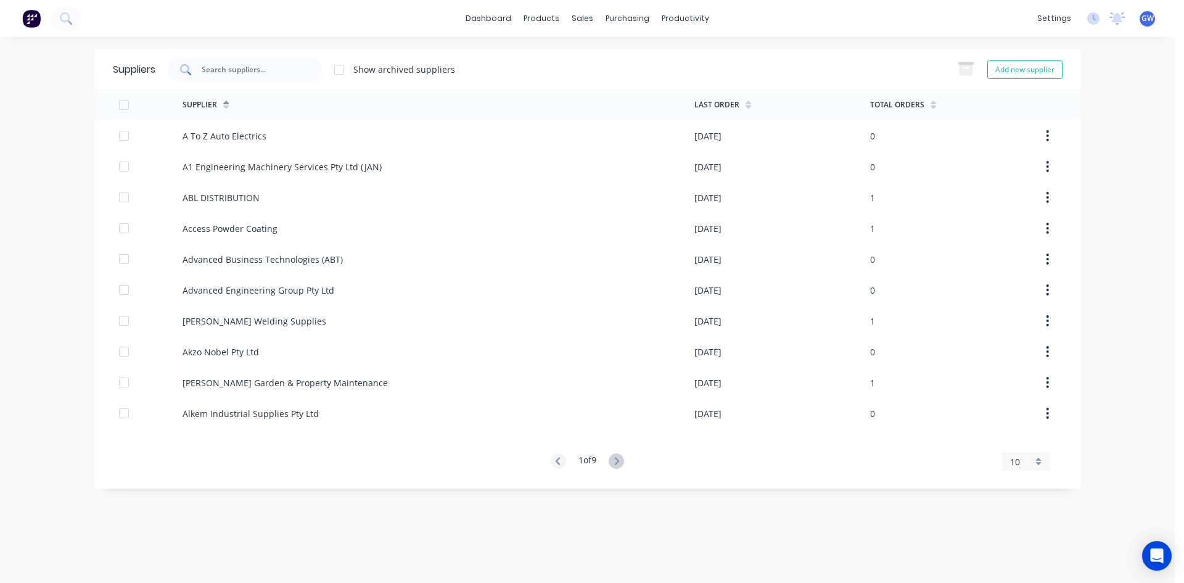
click at [295, 57] on div at bounding box center [245, 69] width 154 height 25
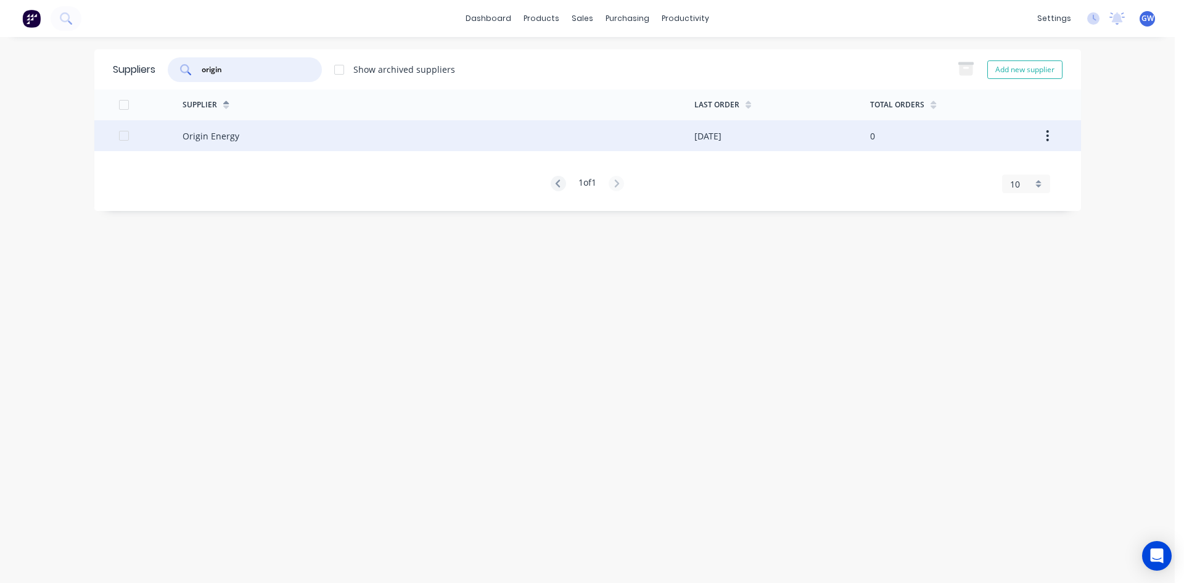
click at [496, 141] on div "Origin Energy" at bounding box center [439, 135] width 512 height 31
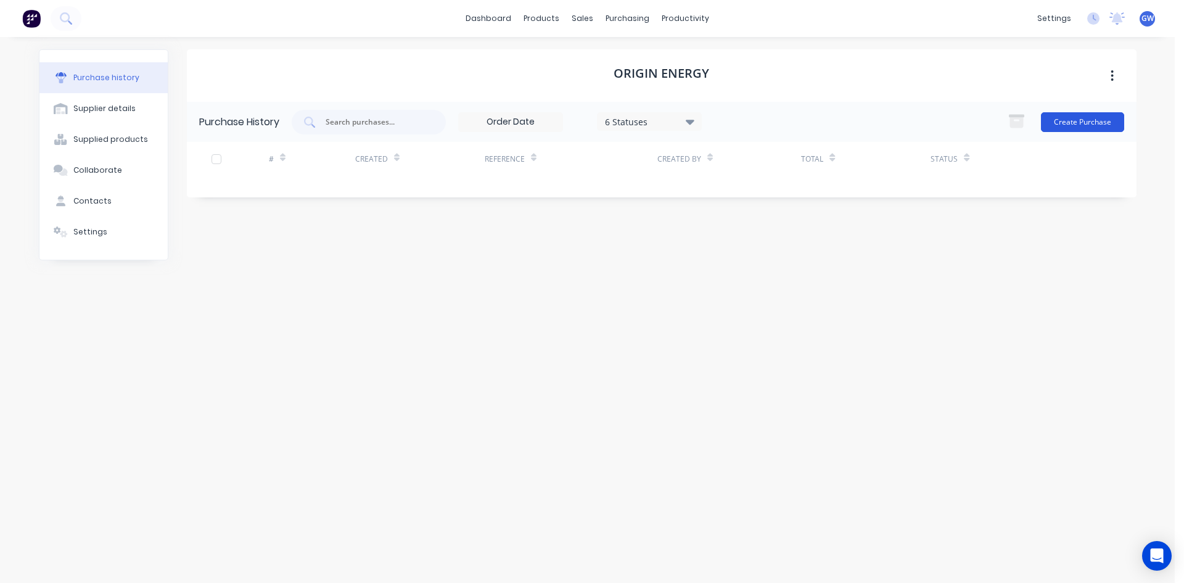
click at [1082, 113] on button "Create Purchase" at bounding box center [1082, 122] width 83 height 20
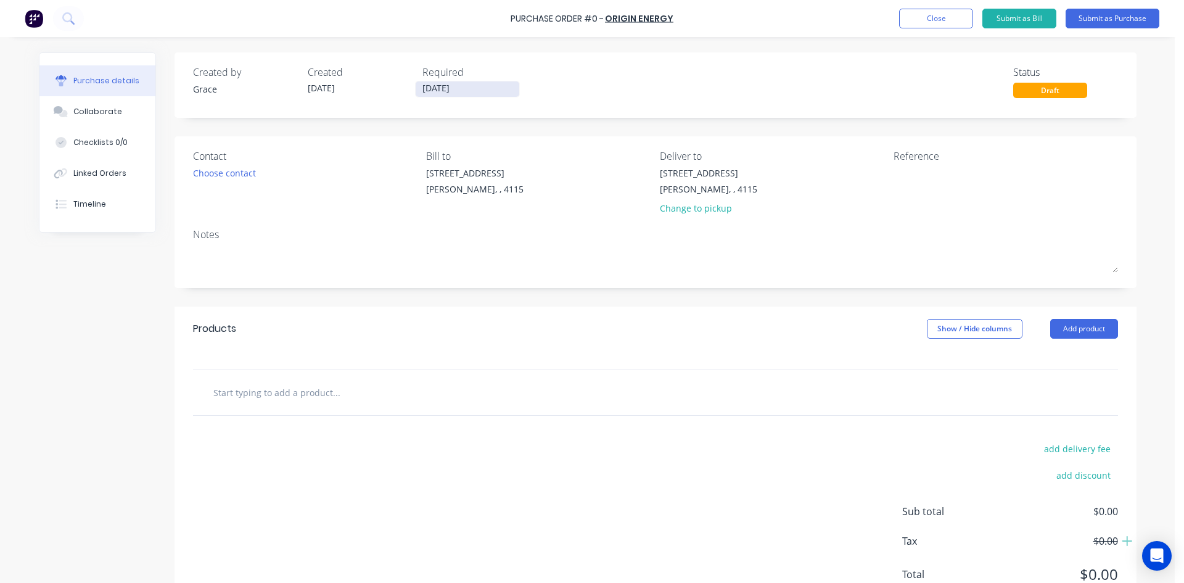
click at [464, 88] on input "[DATE]" at bounding box center [468, 88] width 104 height 15
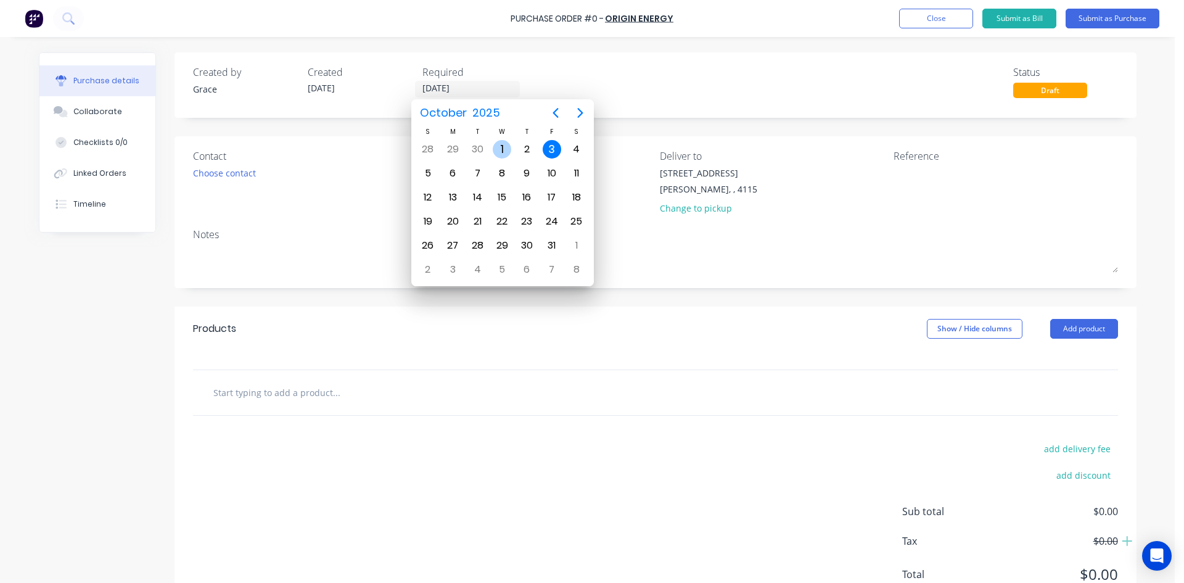
click at [503, 142] on div "1" at bounding box center [502, 149] width 18 height 18
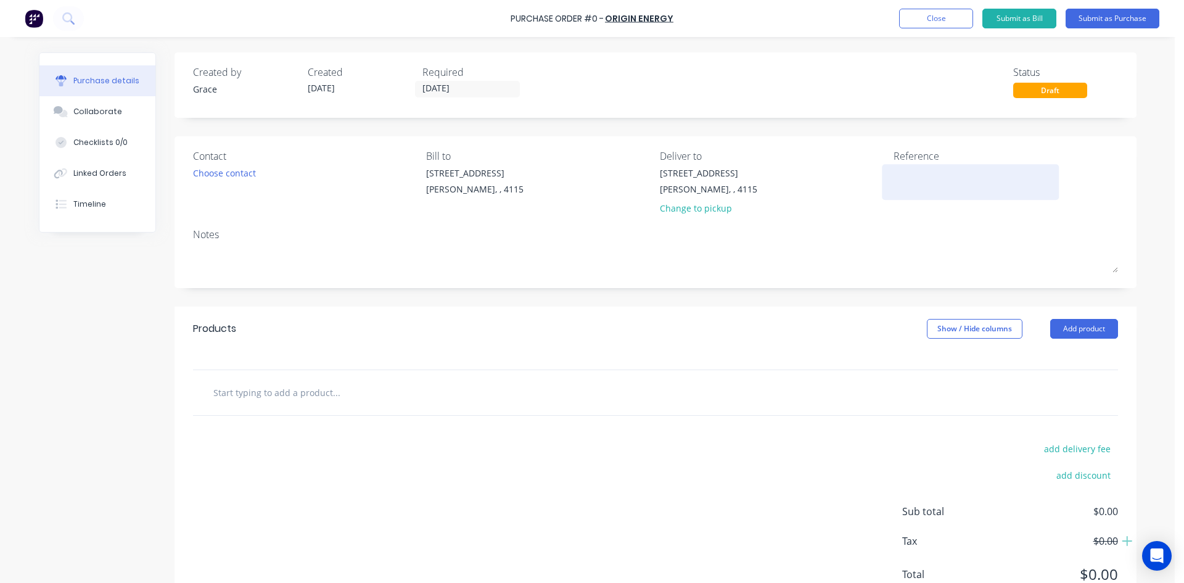
click at [939, 188] on textarea at bounding box center [970, 180] width 154 height 28
click at [1090, 326] on button "Add product" at bounding box center [1084, 329] width 68 height 20
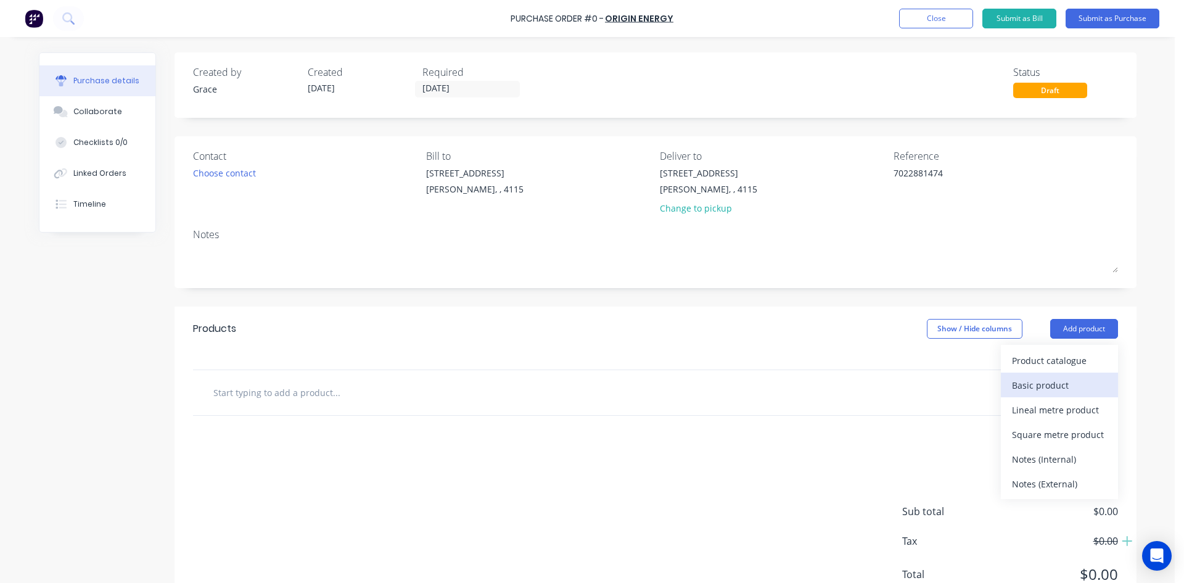
click at [1041, 384] on div "Basic product" at bounding box center [1059, 385] width 95 height 18
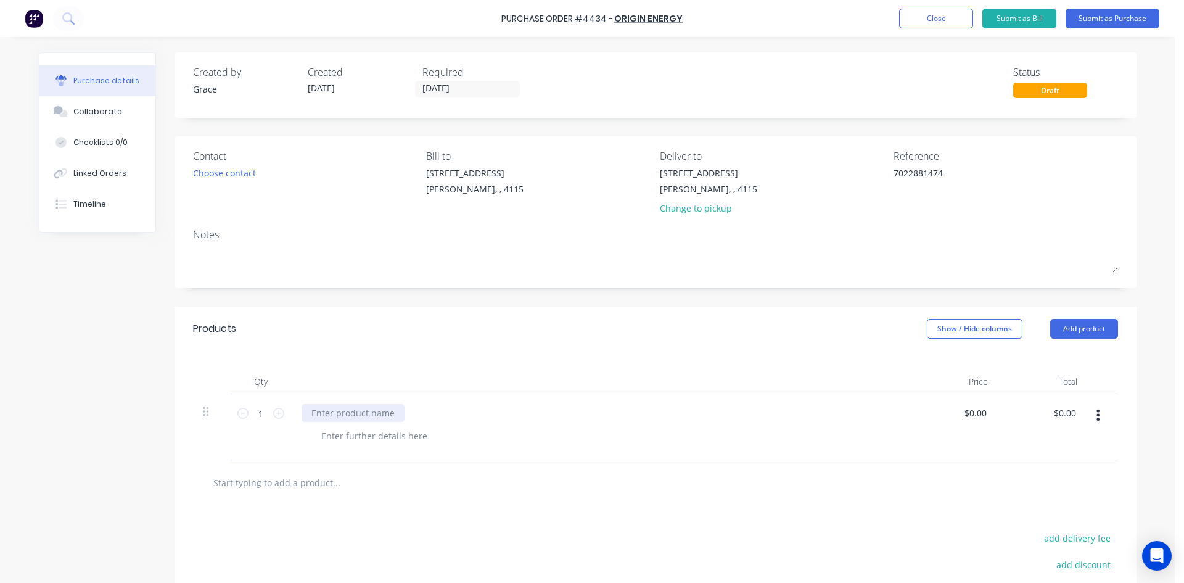
click at [340, 416] on div at bounding box center [353, 413] width 103 height 18
click at [631, 348] on div "Products Show / Hide columns Add product" at bounding box center [655, 328] width 962 height 44
click at [1119, 12] on button "Submit as Purchase" at bounding box center [1112, 19] width 94 height 20
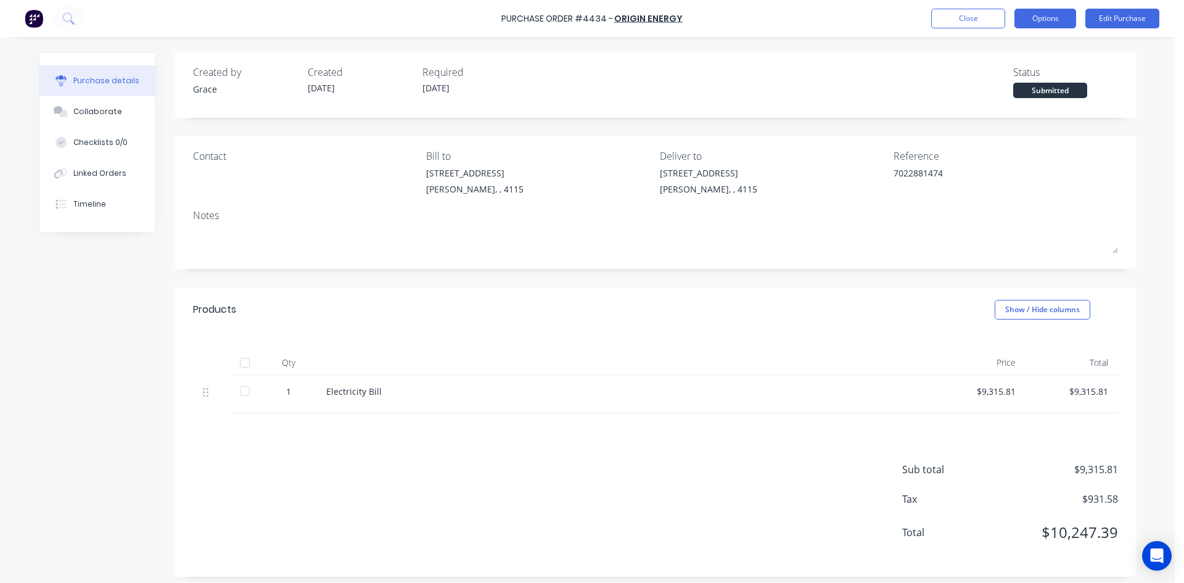
click at [1048, 15] on button "Options" at bounding box center [1045, 19] width 62 height 20
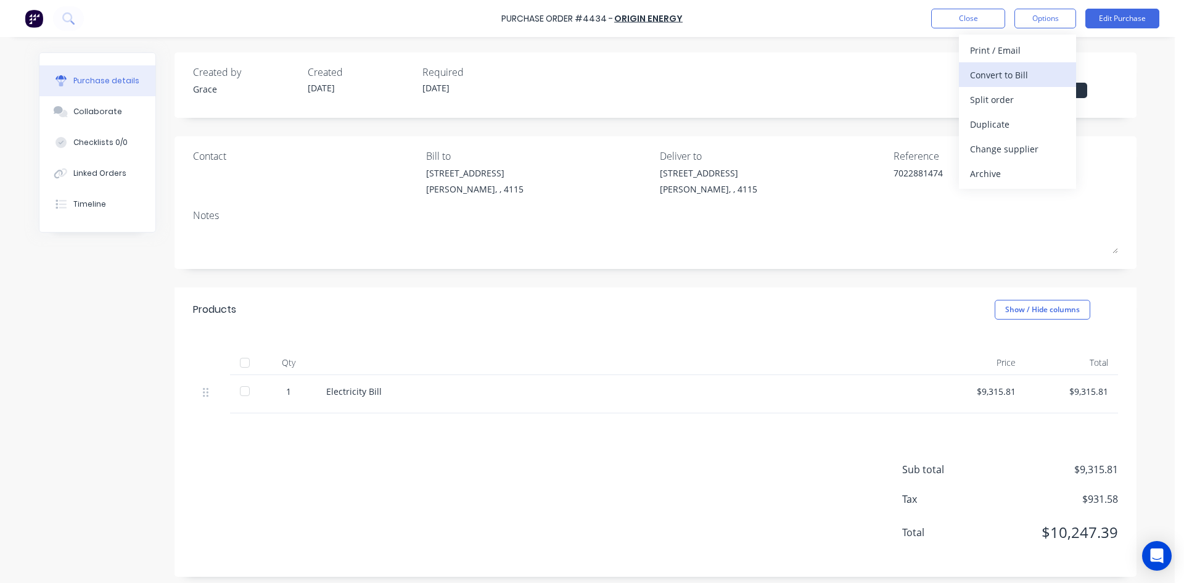
click at [1021, 80] on div "Convert to Bill" at bounding box center [1017, 75] width 95 height 18
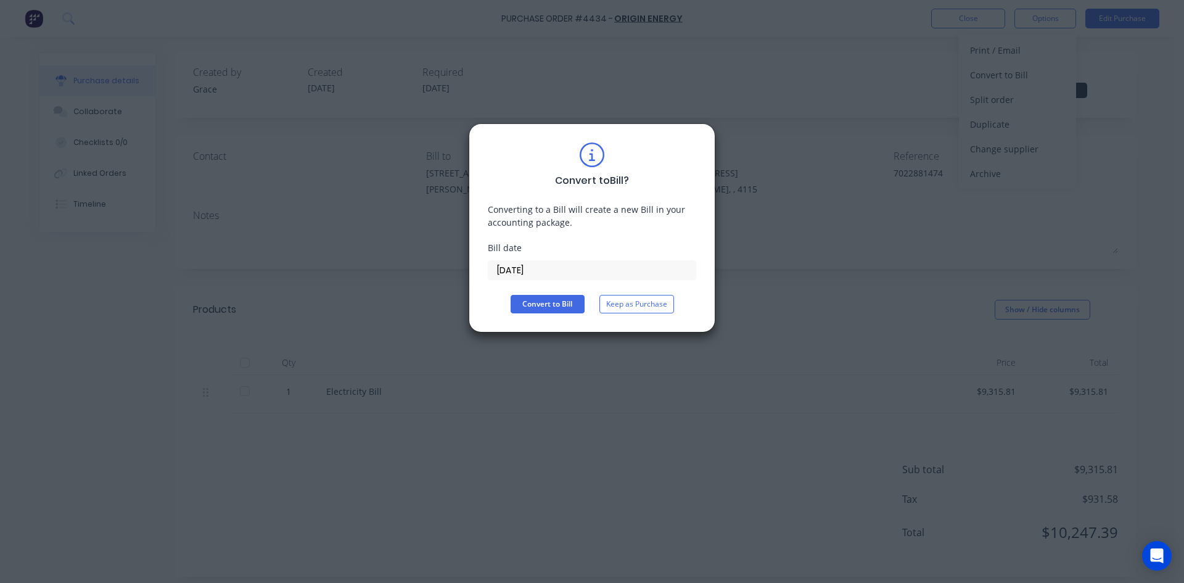
click at [519, 268] on input "[DATE]" at bounding box center [591, 270] width 207 height 18
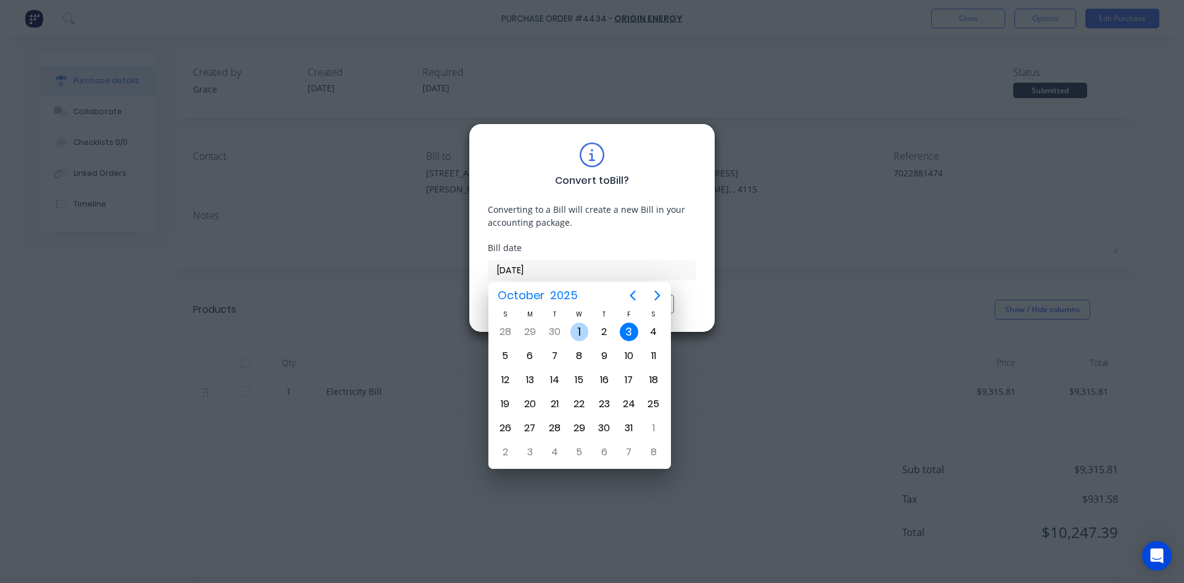
click at [576, 321] on div "[DATE]" at bounding box center [579, 331] width 25 height 23
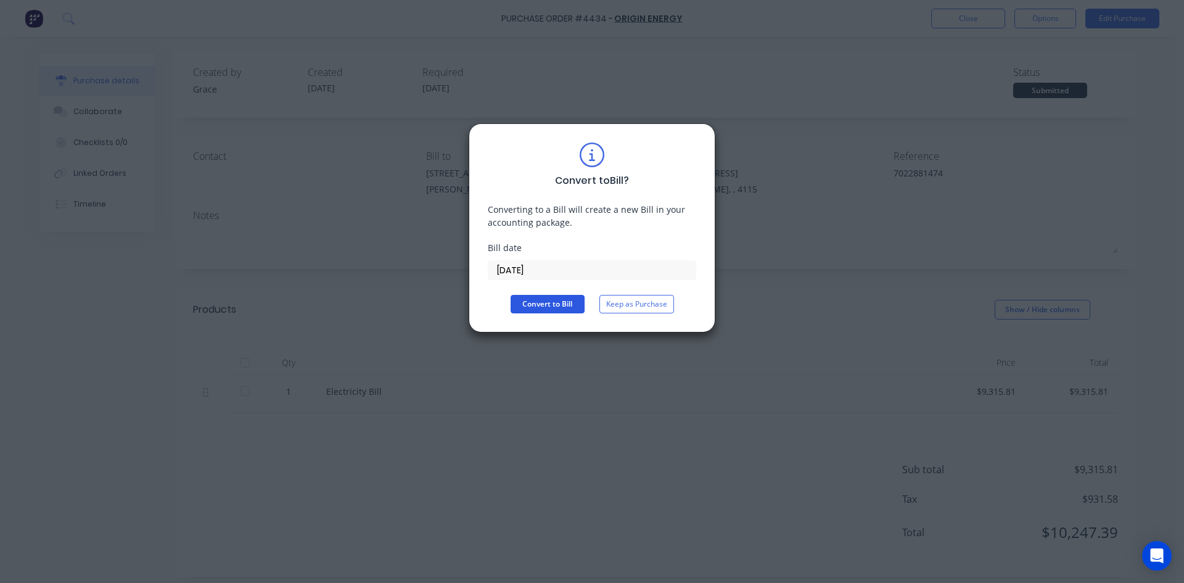
click at [537, 297] on button "Convert to Bill" at bounding box center [548, 304] width 74 height 18
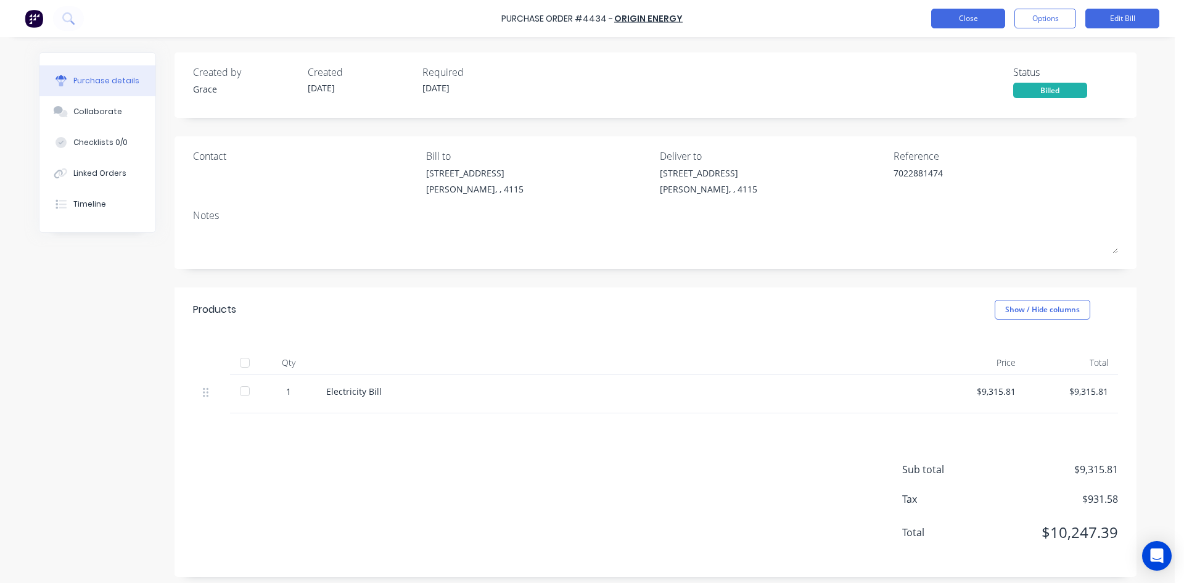
click at [962, 14] on button "Close" at bounding box center [968, 19] width 74 height 20
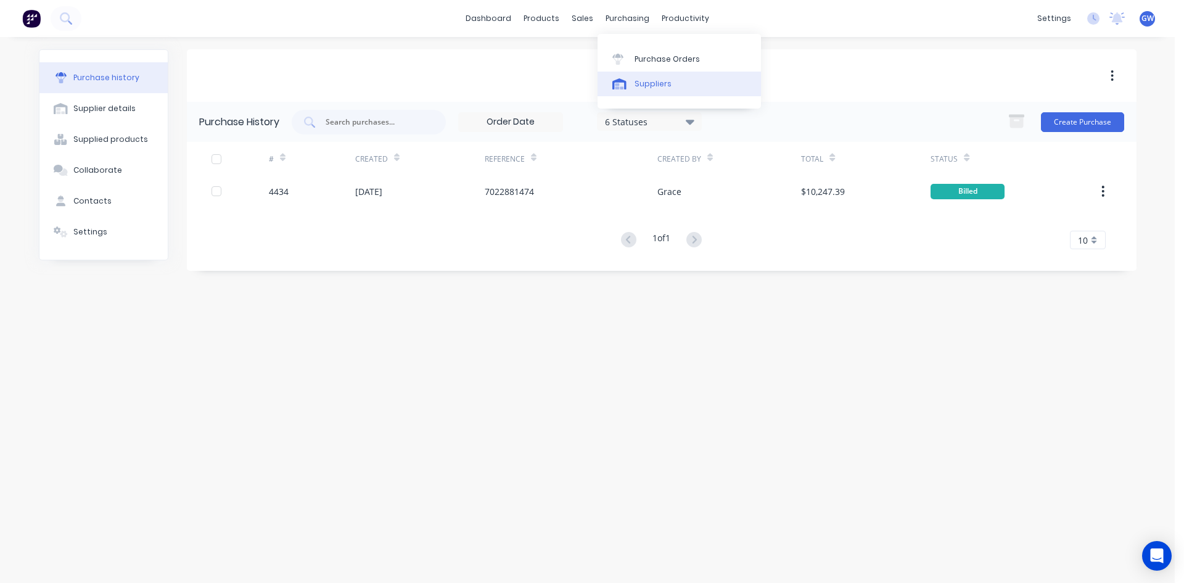
click at [646, 83] on div "Suppliers" at bounding box center [652, 83] width 37 height 11
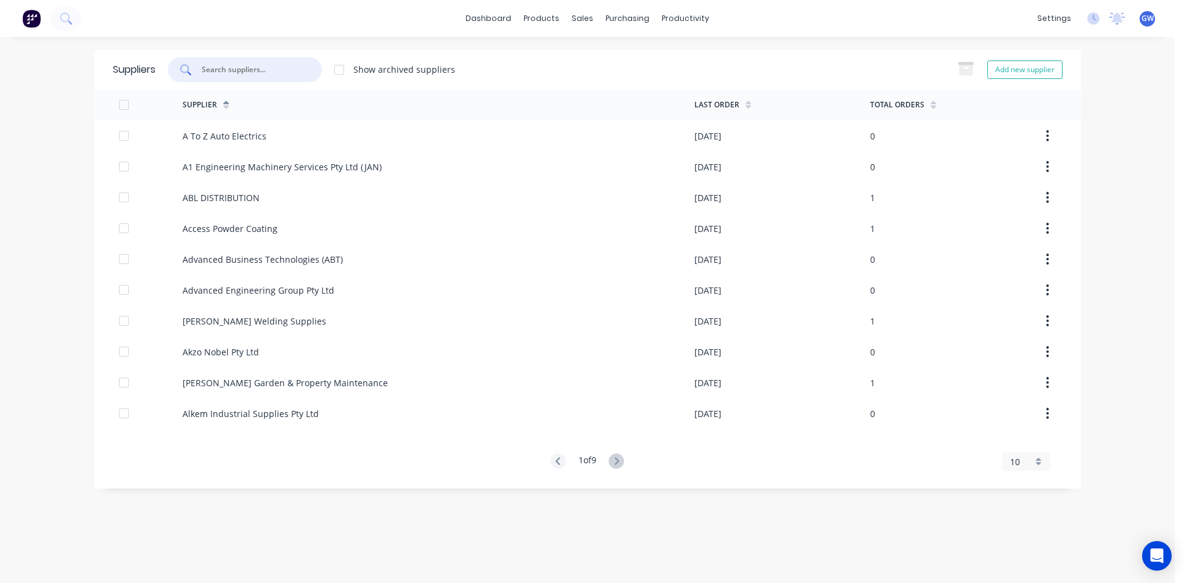
click at [250, 64] on input "text" at bounding box center [251, 70] width 102 height 12
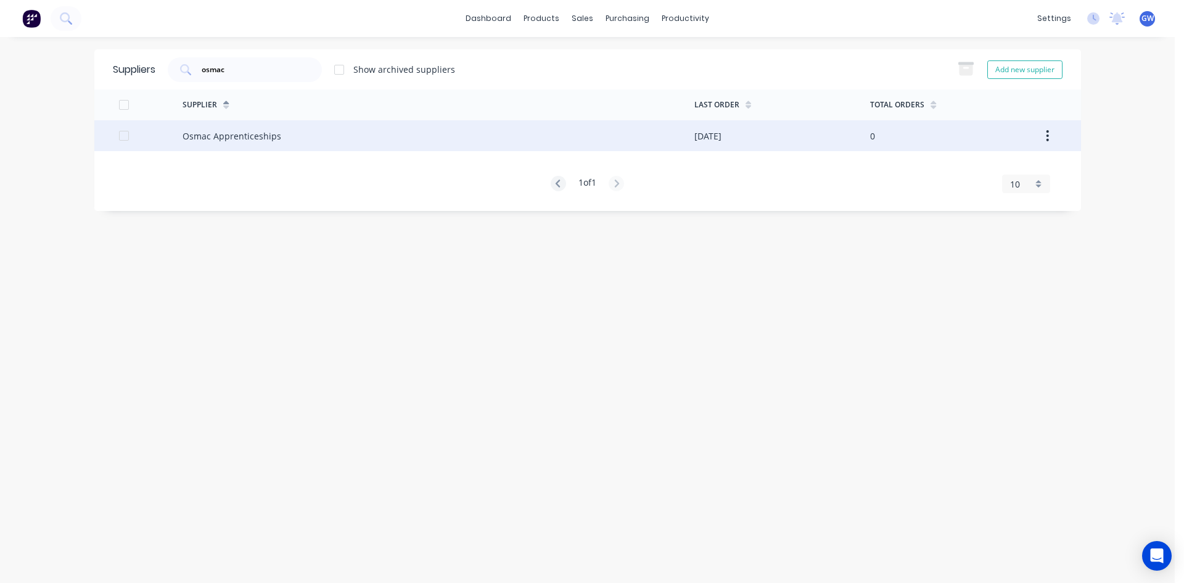
click at [337, 133] on div "Osmac Apprenticeships" at bounding box center [439, 135] width 512 height 31
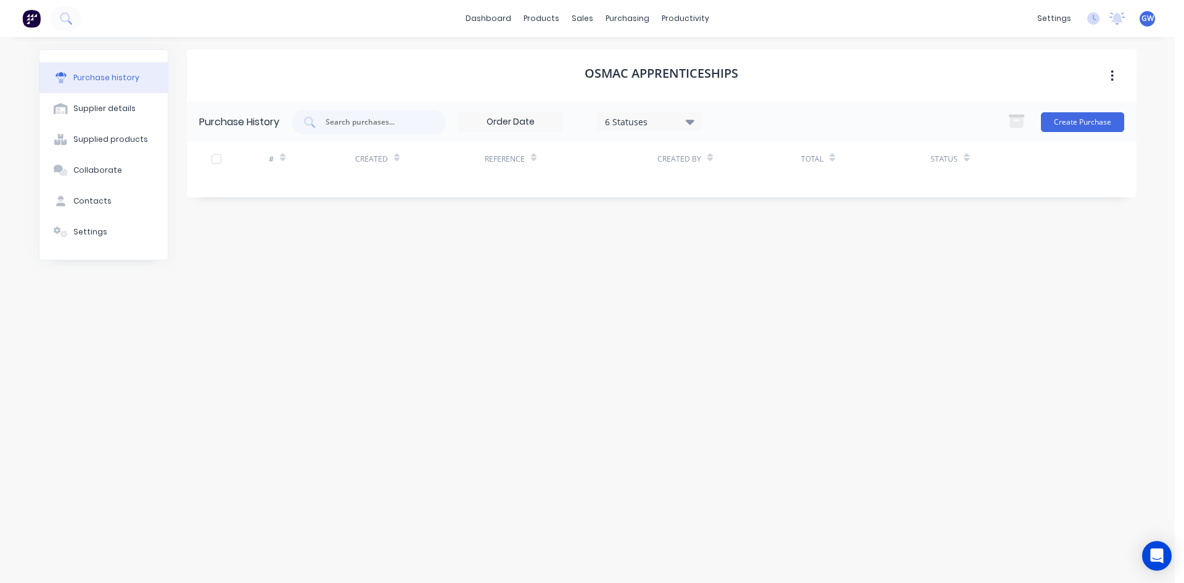
click at [668, 118] on div "6 Statuses" at bounding box center [649, 121] width 88 height 13
click at [729, 179] on div at bounding box center [732, 178] width 25 height 25
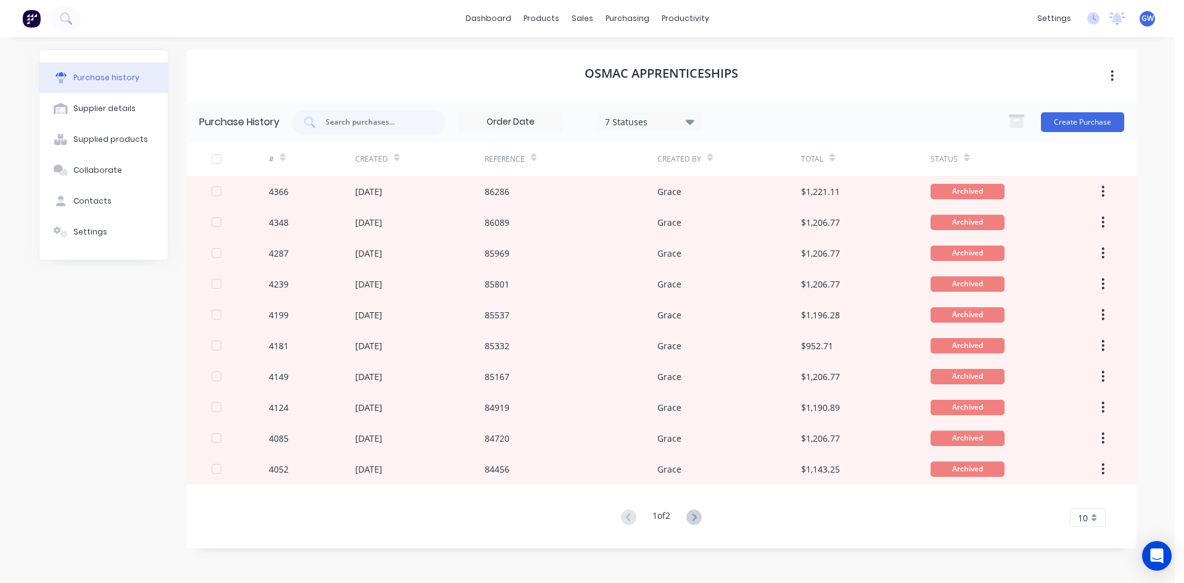
click at [819, 95] on div "Osmac Apprenticeships" at bounding box center [662, 75] width 950 height 52
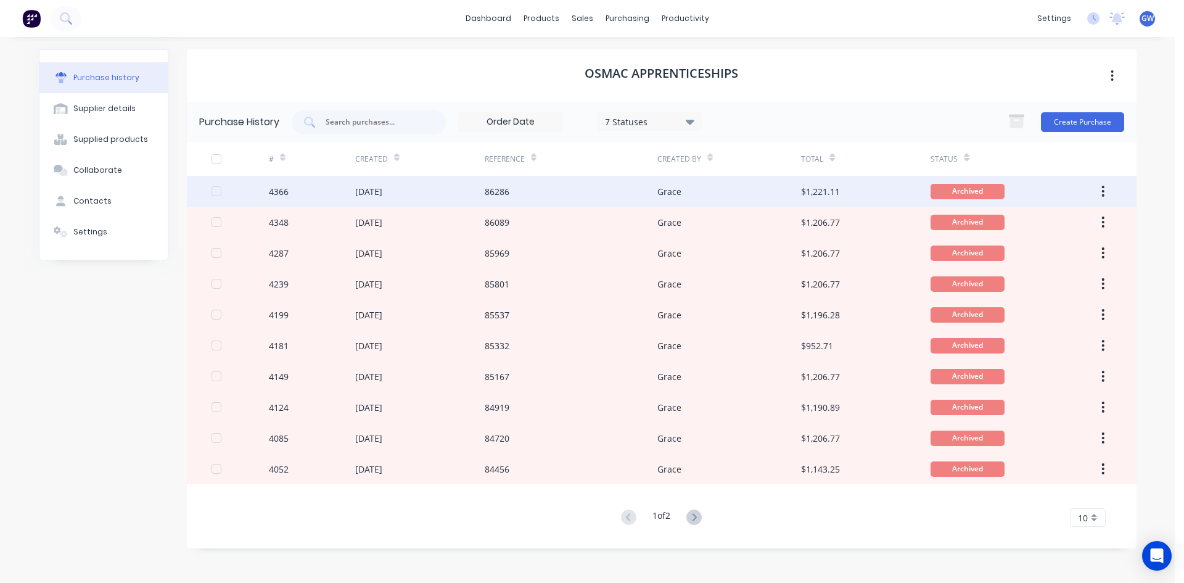
click at [640, 194] on div "86286" at bounding box center [571, 191] width 173 height 31
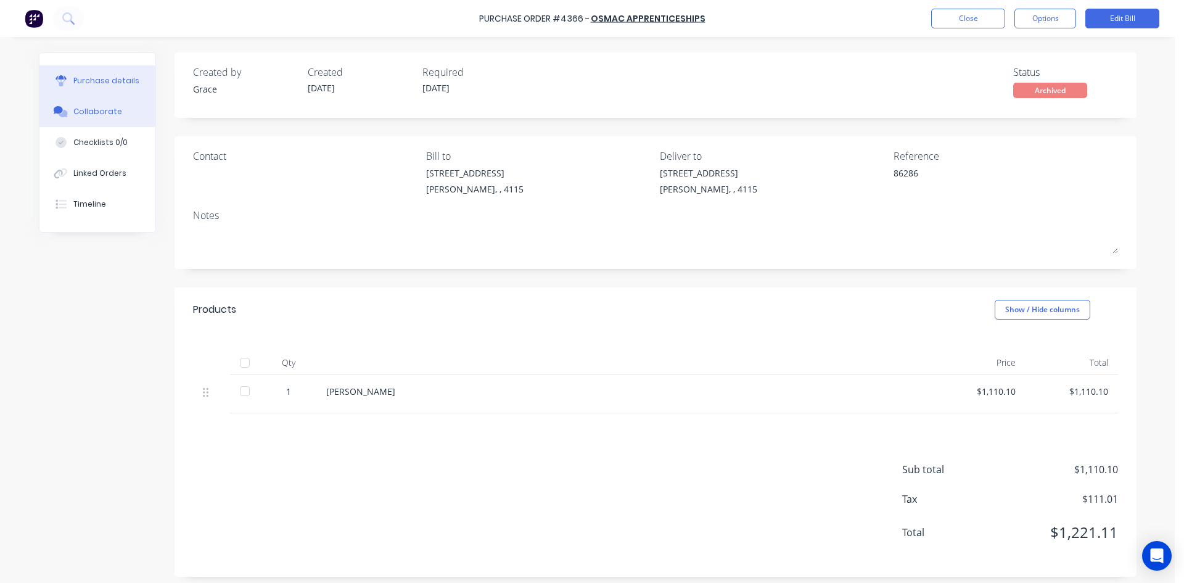
click at [123, 105] on button "Collaborate" at bounding box center [97, 111] width 116 height 31
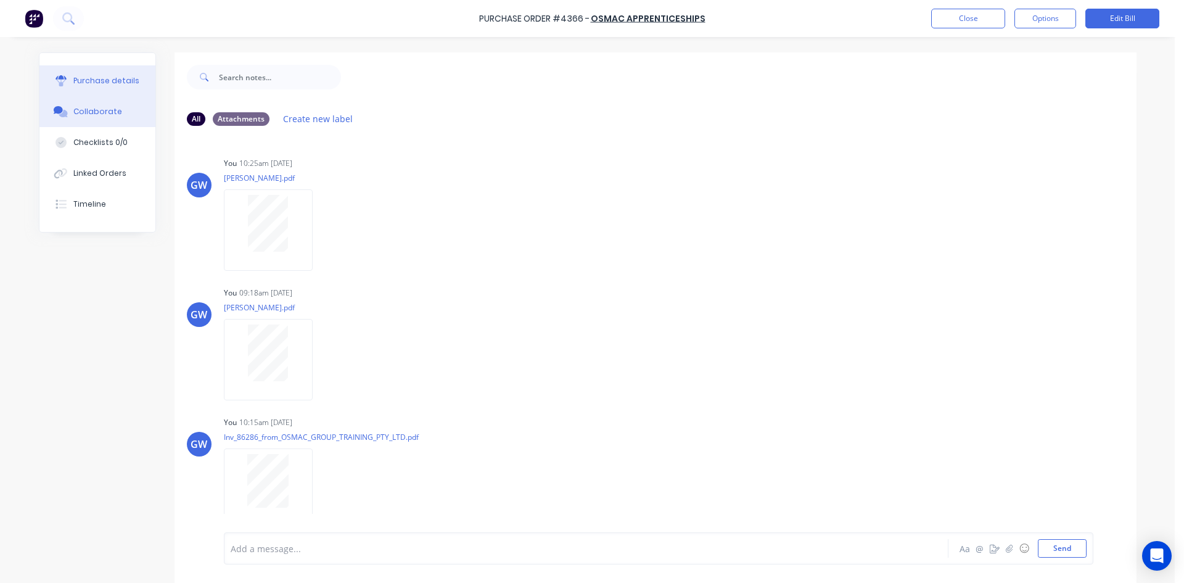
click at [104, 73] on button "Purchase details" at bounding box center [97, 80] width 116 height 31
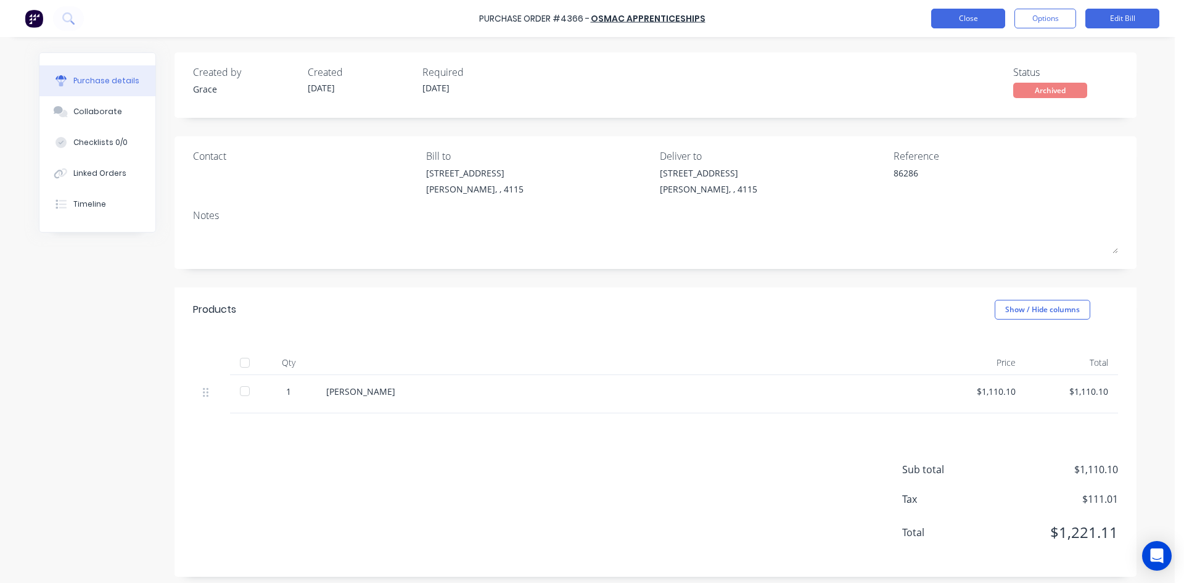
click at [948, 21] on button "Close" at bounding box center [968, 19] width 74 height 20
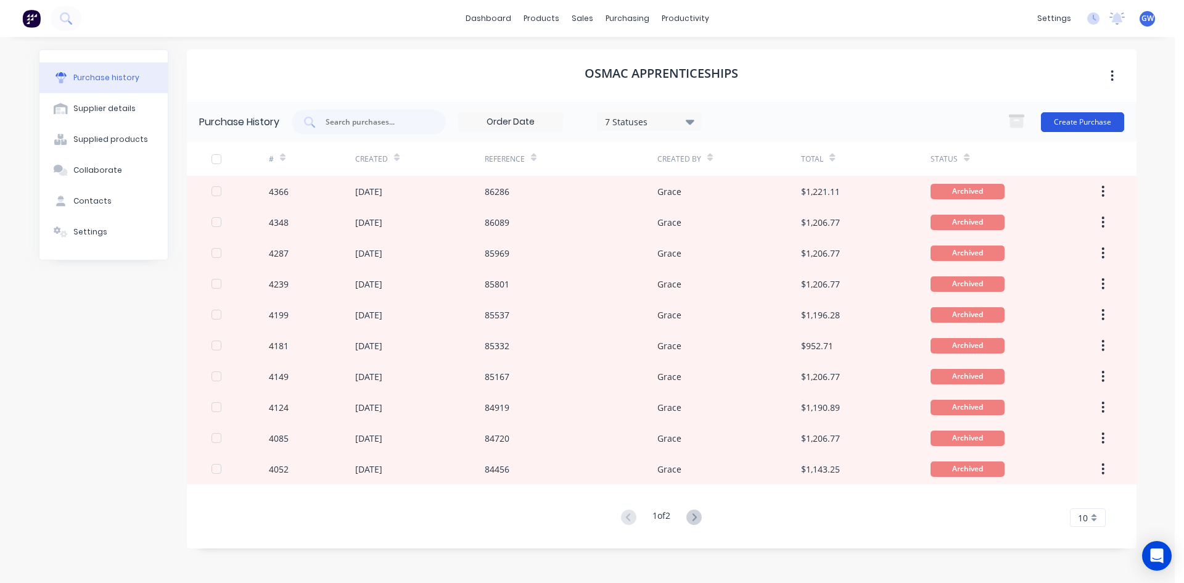
click at [1069, 122] on button "Create Purchase" at bounding box center [1082, 122] width 83 height 20
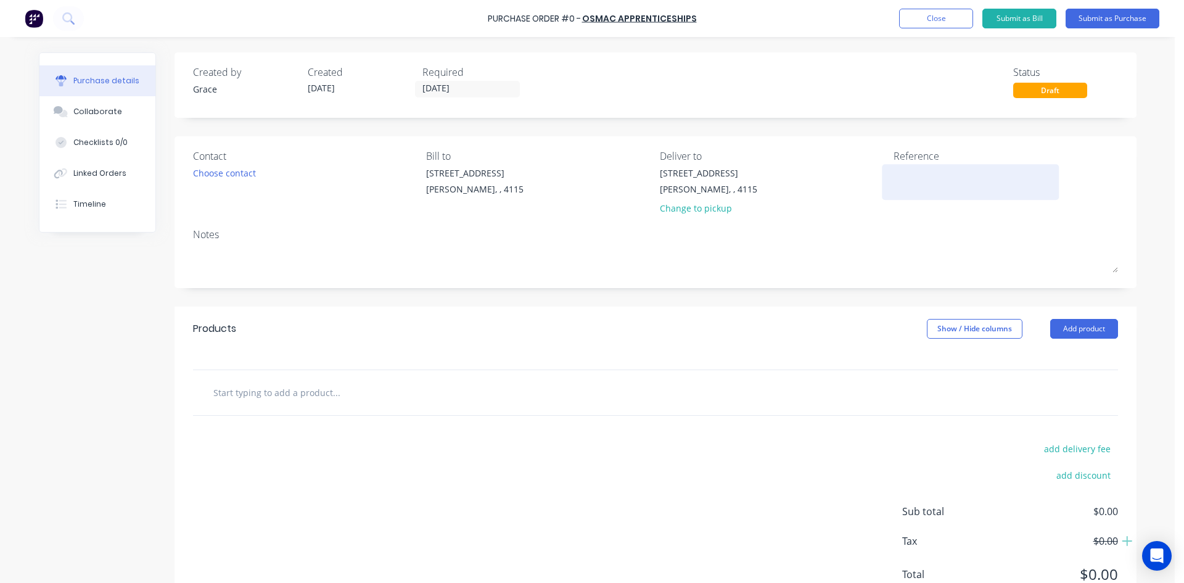
click at [969, 183] on textarea at bounding box center [970, 180] width 154 height 28
click at [1054, 328] on button "Add product" at bounding box center [1084, 329] width 68 height 20
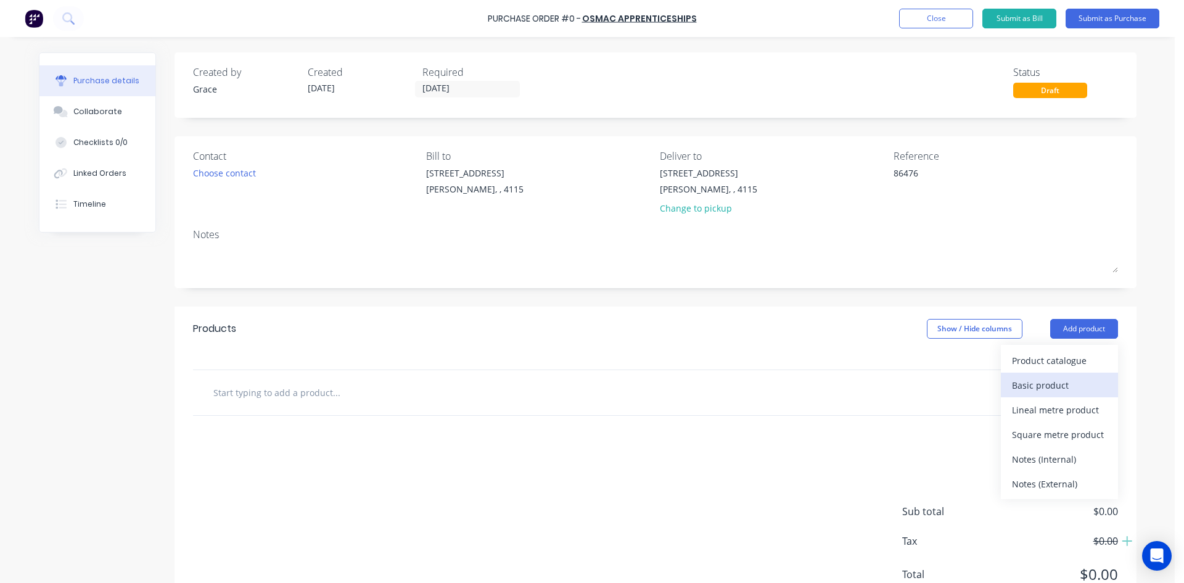
click at [1034, 379] on div "Basic product" at bounding box center [1059, 385] width 95 height 18
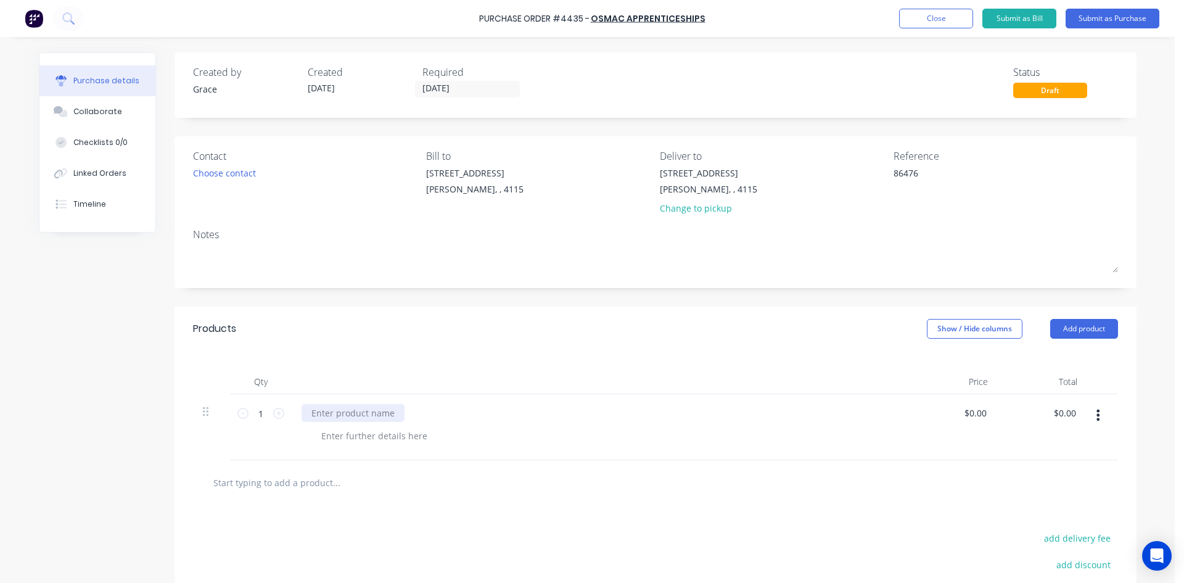
click at [353, 414] on div at bounding box center [353, 413] width 103 height 18
click at [503, 338] on div "Products Show / Hide columns Add product" at bounding box center [655, 328] width 962 height 44
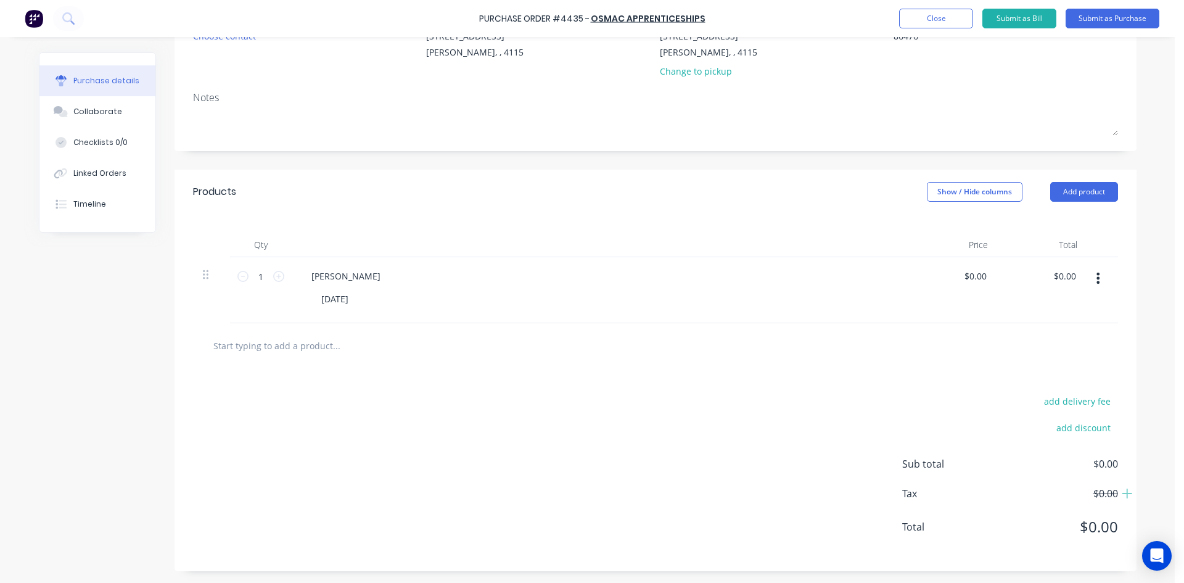
scroll to position [138, 0]
click at [1054, 266] on div "$0.00 $0.00" at bounding box center [1042, 290] width 89 height 66
click at [1066, 271] on input "0.00" at bounding box center [1064, 275] width 28 height 18
click at [1066, 271] on input "0.00" at bounding box center [1066, 275] width 23 height 18
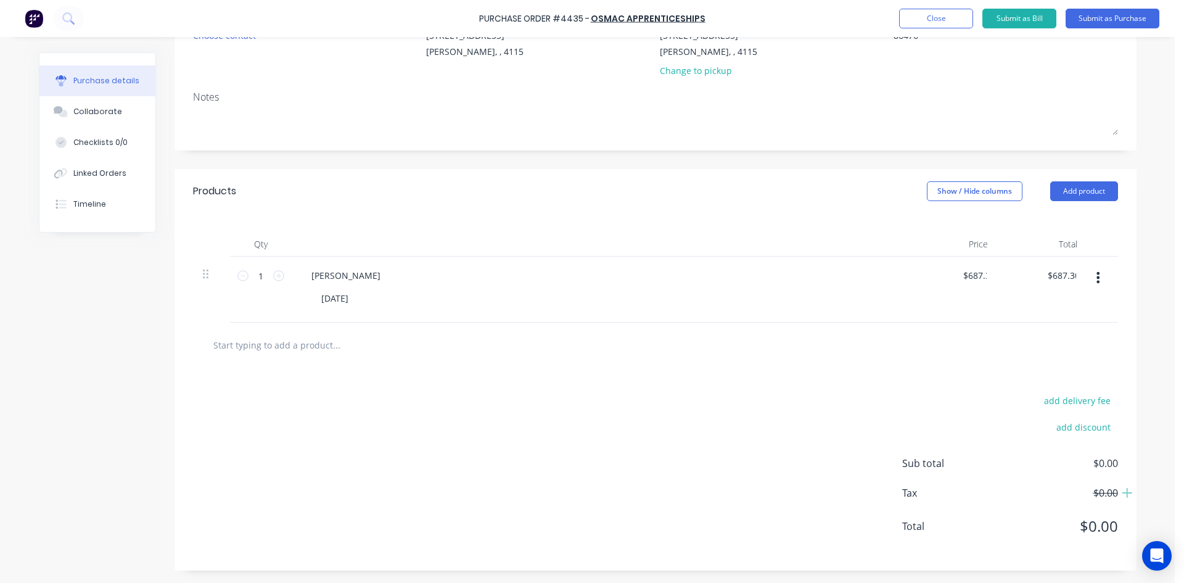
click at [922, 369] on div "add delivery fee add discount Sub total $0.00 Tax $0.00 Total $0.00" at bounding box center [655, 468] width 962 height 203
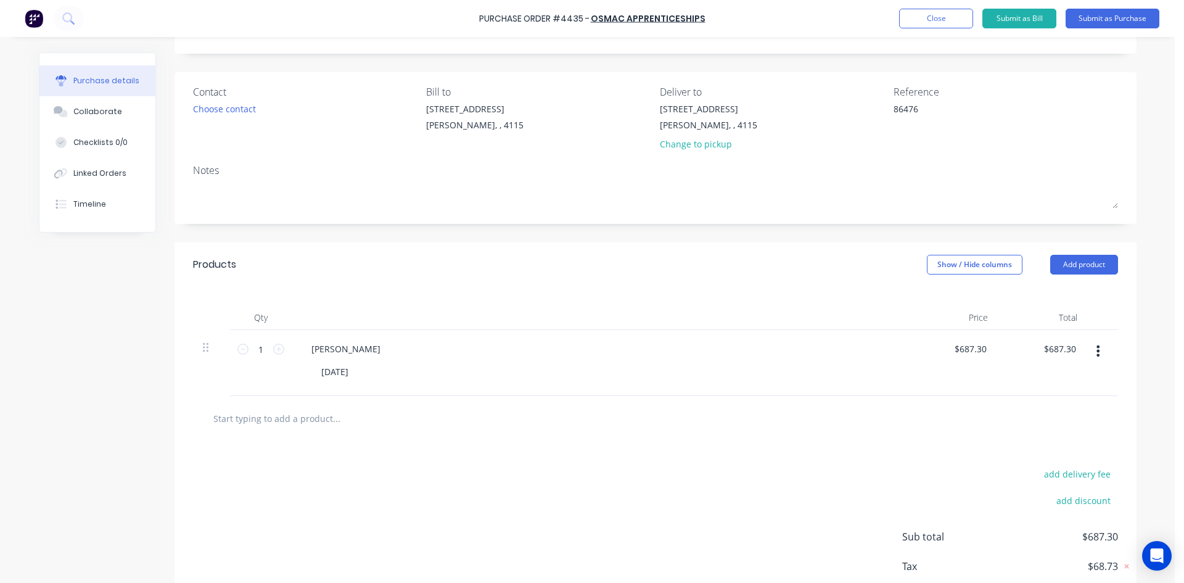
scroll to position [0, 0]
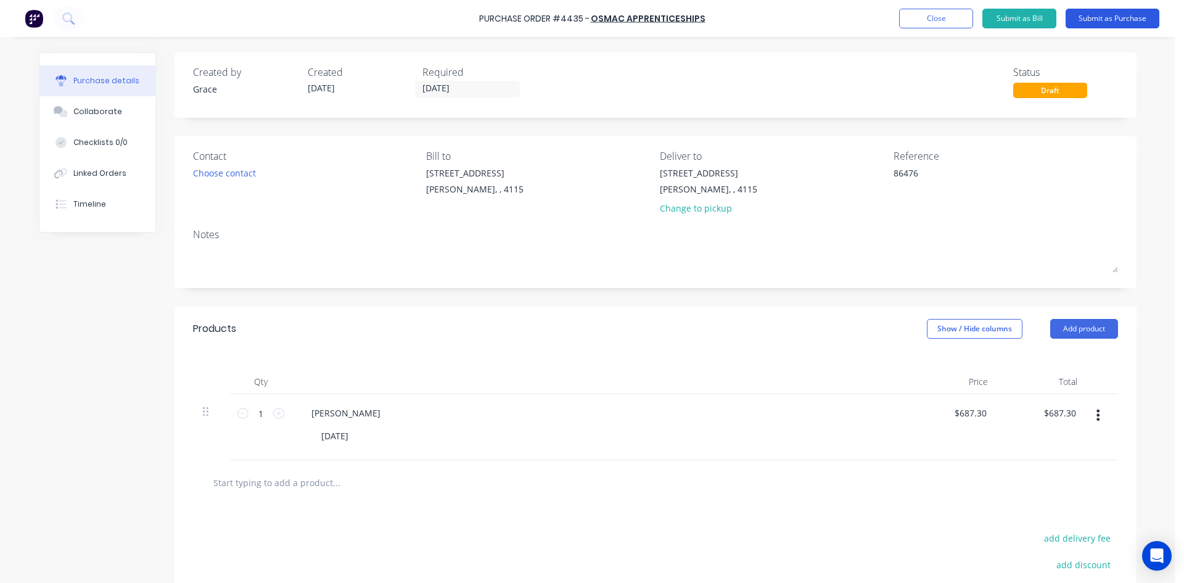
click at [1127, 27] on button "Submit as Purchase" at bounding box center [1112, 19] width 94 height 20
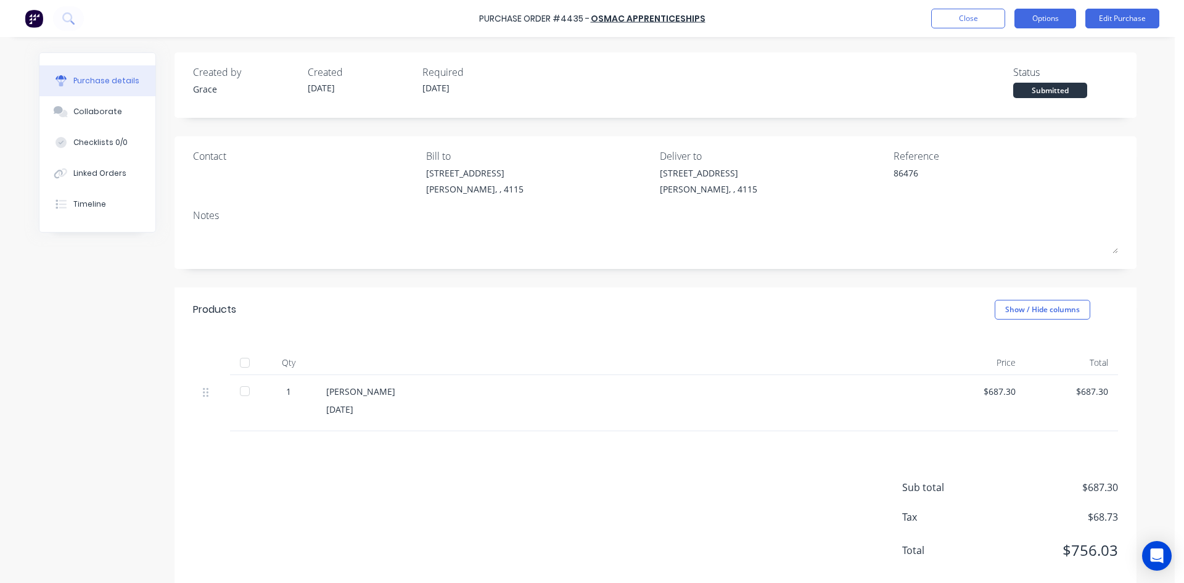
click at [1046, 23] on button "Options" at bounding box center [1045, 19] width 62 height 20
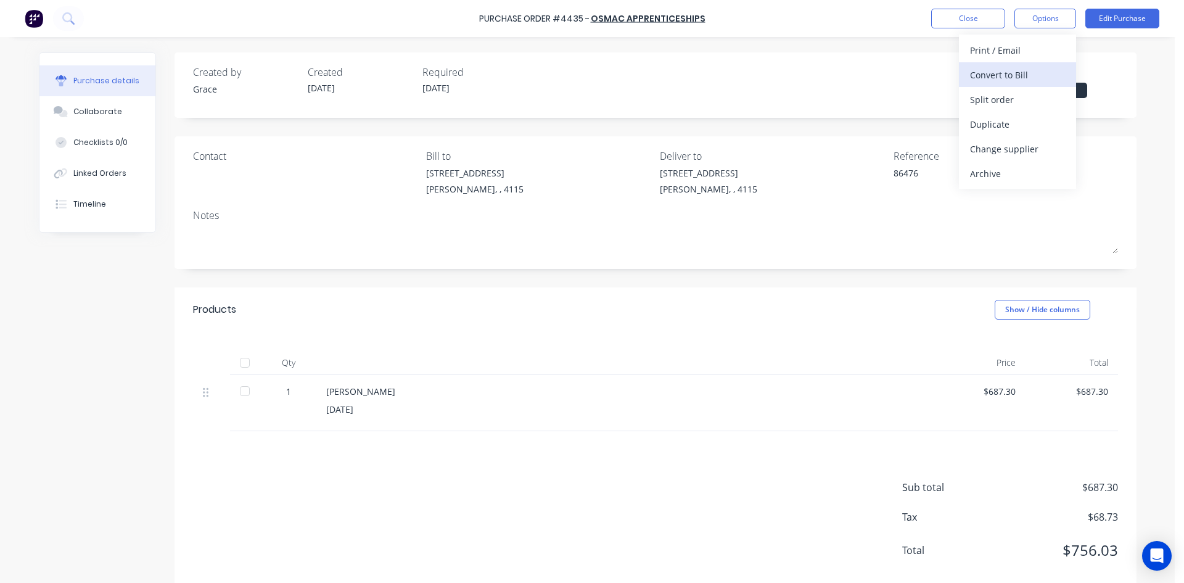
click at [1017, 77] on div "Convert to Bill" at bounding box center [1017, 75] width 95 height 18
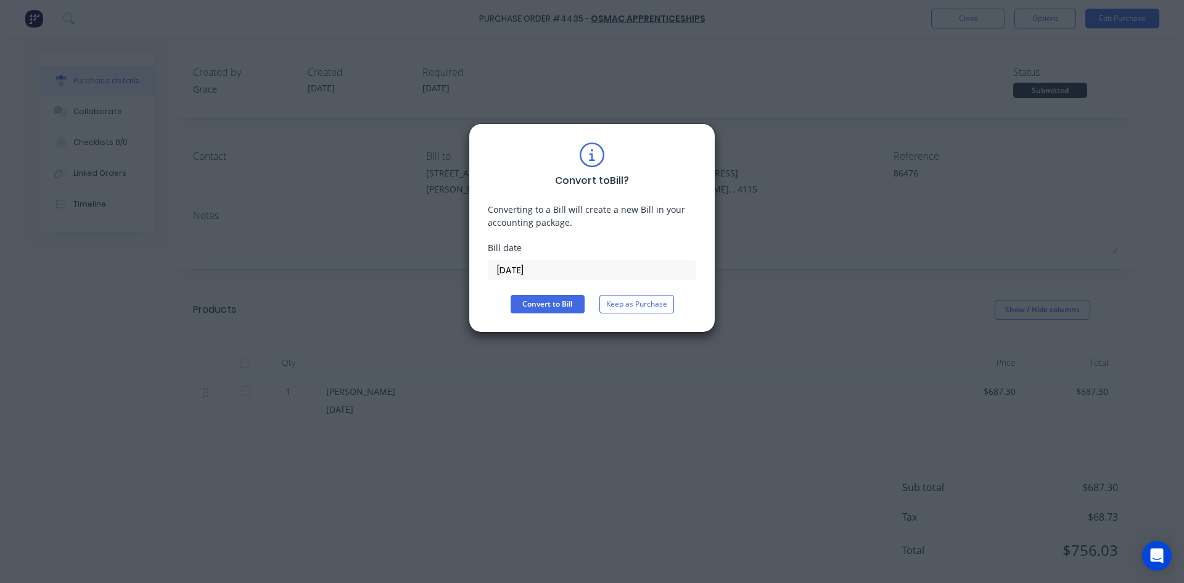
click at [560, 261] on input "[DATE]" at bounding box center [591, 270] width 207 height 18
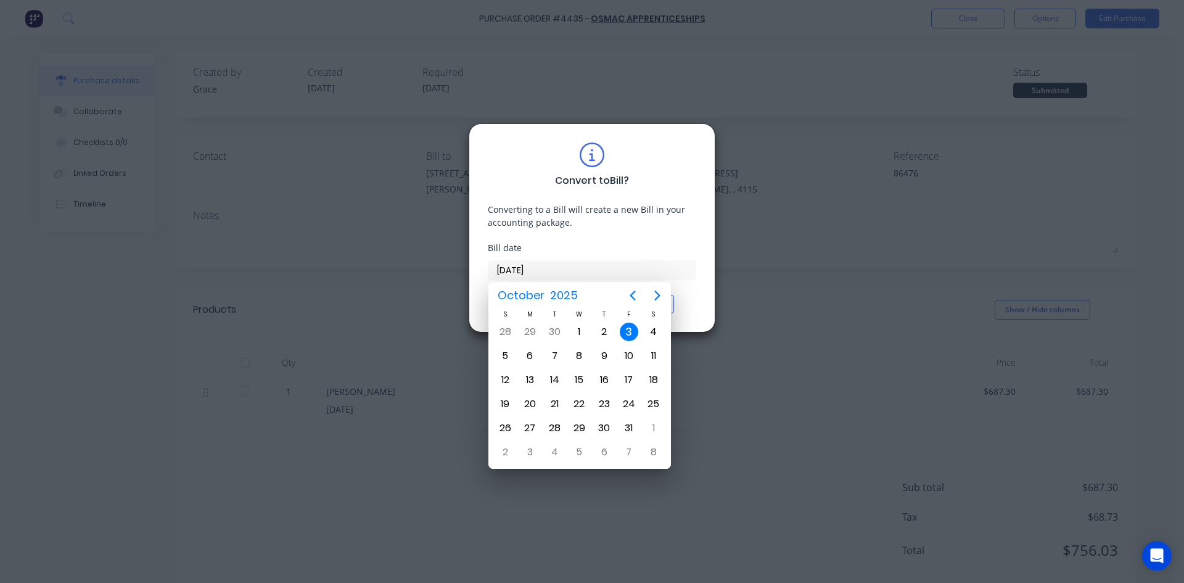
click at [623, 329] on div "3" at bounding box center [629, 331] width 18 height 18
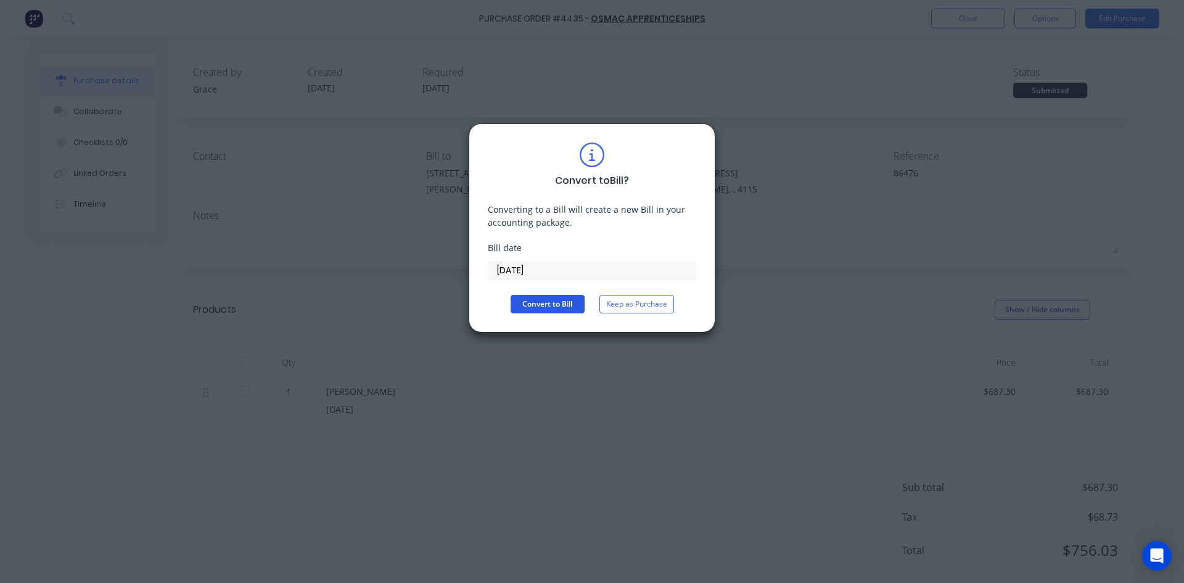
click at [537, 308] on button "Convert to Bill" at bounding box center [548, 304] width 74 height 18
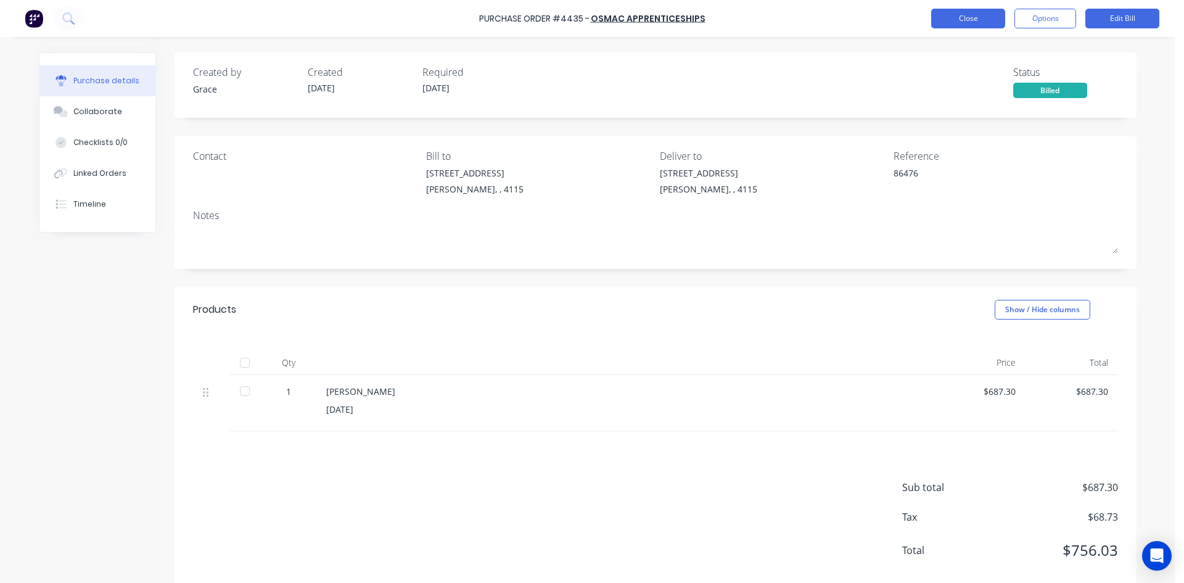
click at [959, 17] on button "Close" at bounding box center [968, 19] width 74 height 20
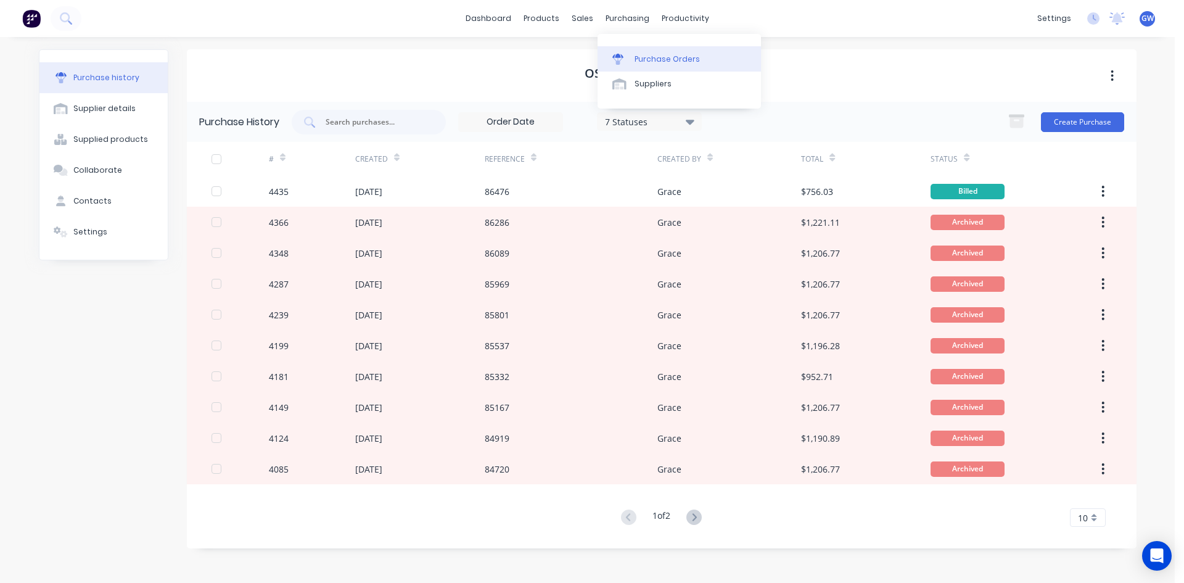
click at [646, 60] on div "Purchase Orders" at bounding box center [666, 59] width 65 height 11
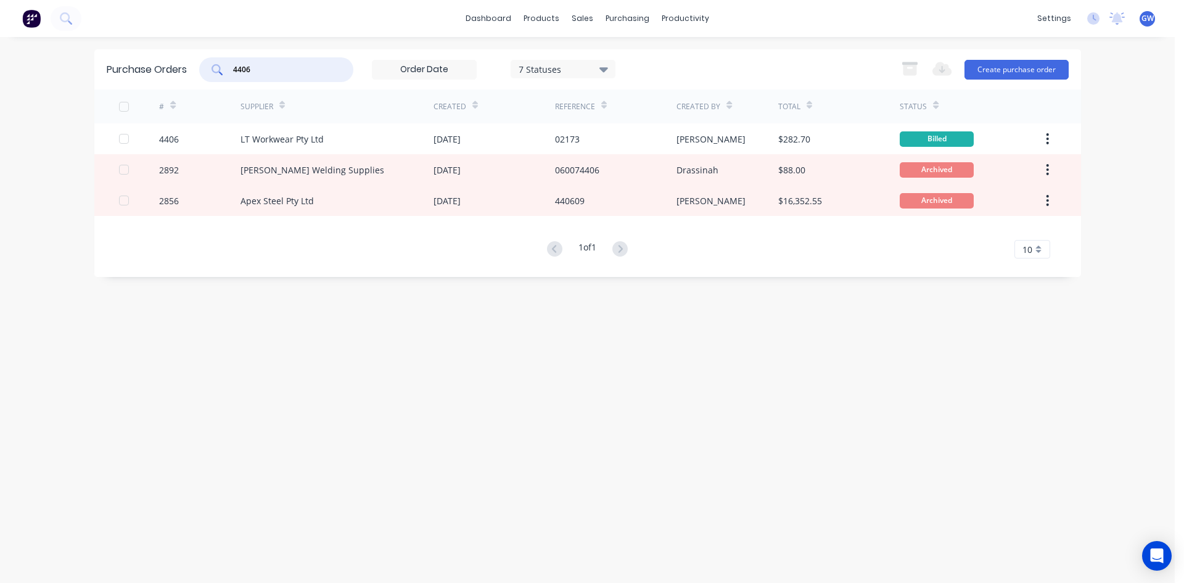
drag, startPoint x: 303, startPoint y: 73, endPoint x: 221, endPoint y: 70, distance: 82.1
click at [221, 70] on div "4406" at bounding box center [276, 69] width 154 height 25
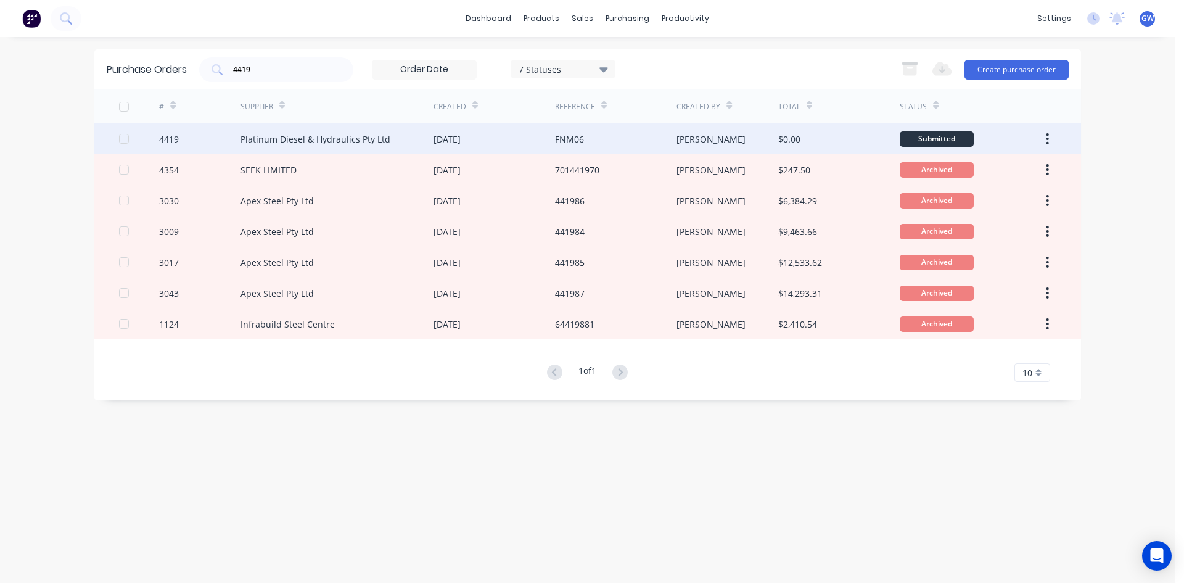
click at [603, 132] on div "FNM06" at bounding box center [615, 138] width 121 height 31
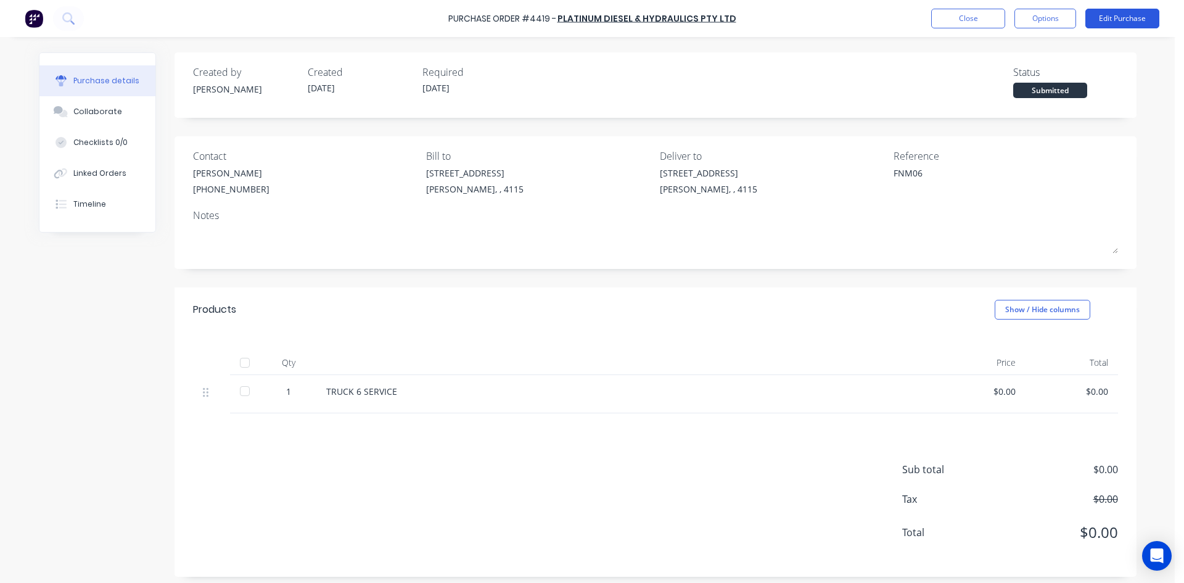
click at [1121, 12] on button "Edit Purchase" at bounding box center [1122, 19] width 74 height 20
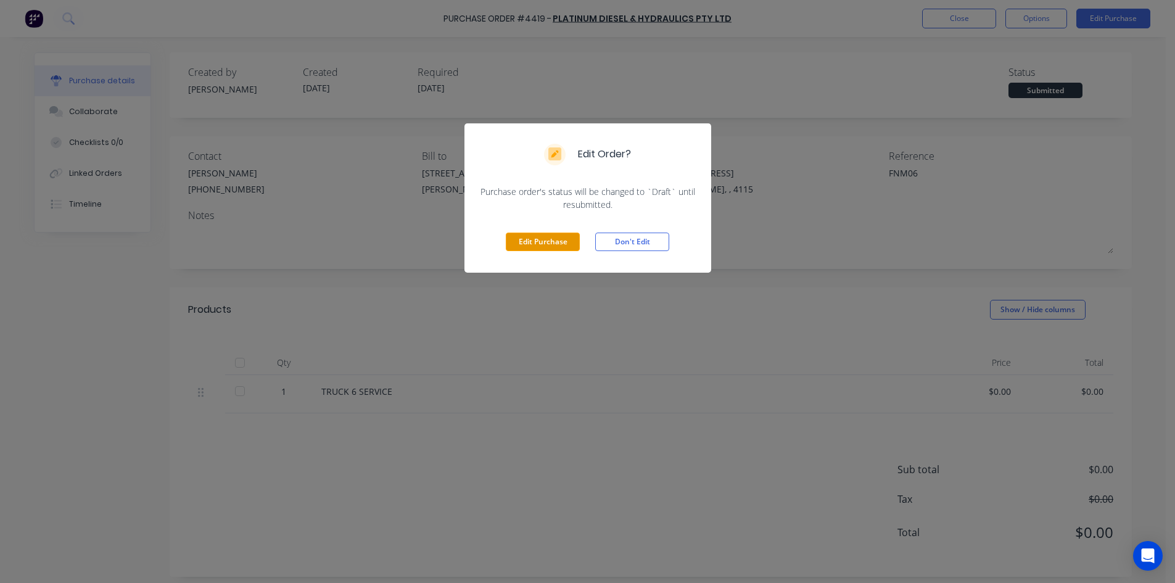
click at [545, 247] on button "Edit Purchase" at bounding box center [543, 241] width 74 height 18
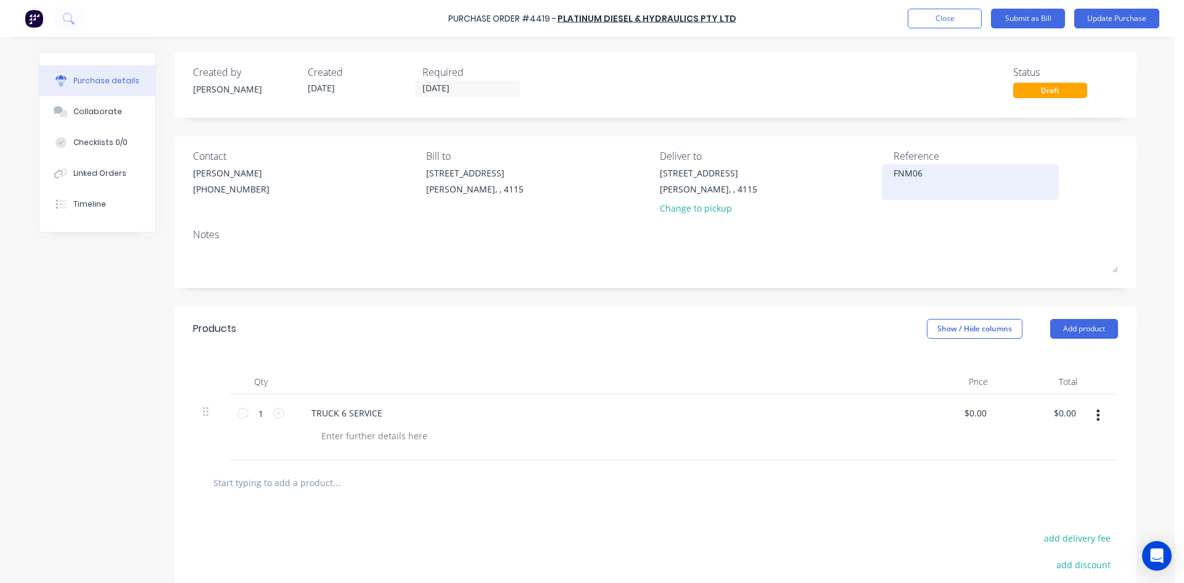
click at [893, 170] on textarea "FNM06" at bounding box center [970, 180] width 154 height 28
click at [646, 326] on div "Products Show / Hide columns Add product" at bounding box center [655, 328] width 962 height 44
click at [336, 434] on div at bounding box center [374, 436] width 126 height 18
click at [1058, 411] on input "0.00" at bounding box center [1064, 413] width 28 height 18
click at [1058, 411] on input "0.00" at bounding box center [1066, 413] width 23 height 18
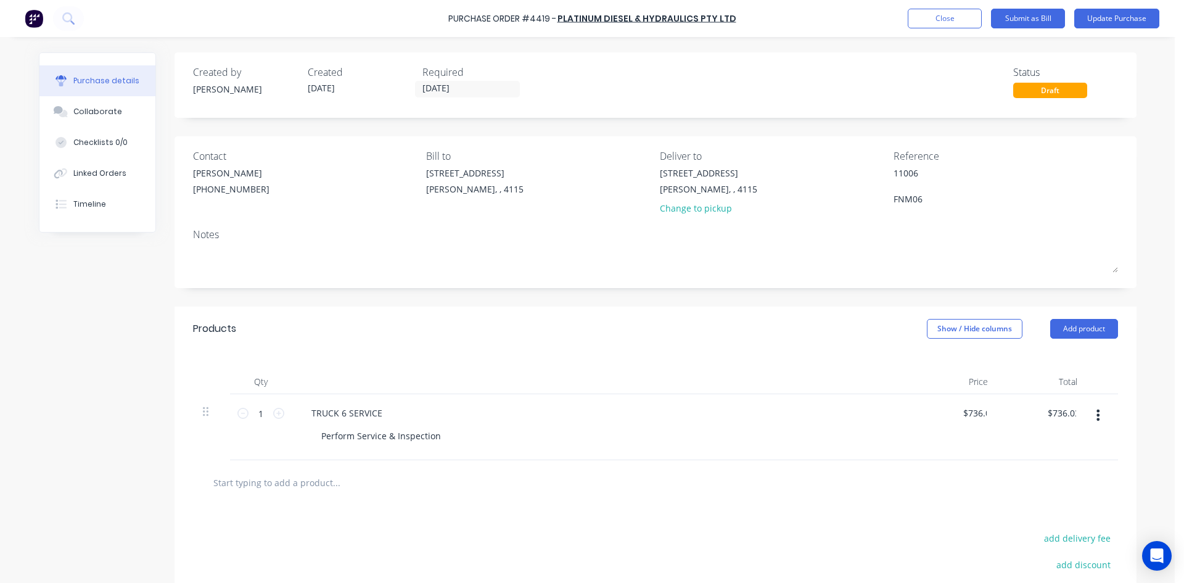
click at [897, 311] on div "Products Show / Hide columns Add product" at bounding box center [655, 328] width 962 height 44
click at [1151, 23] on button "Update Purchase" at bounding box center [1116, 19] width 85 height 20
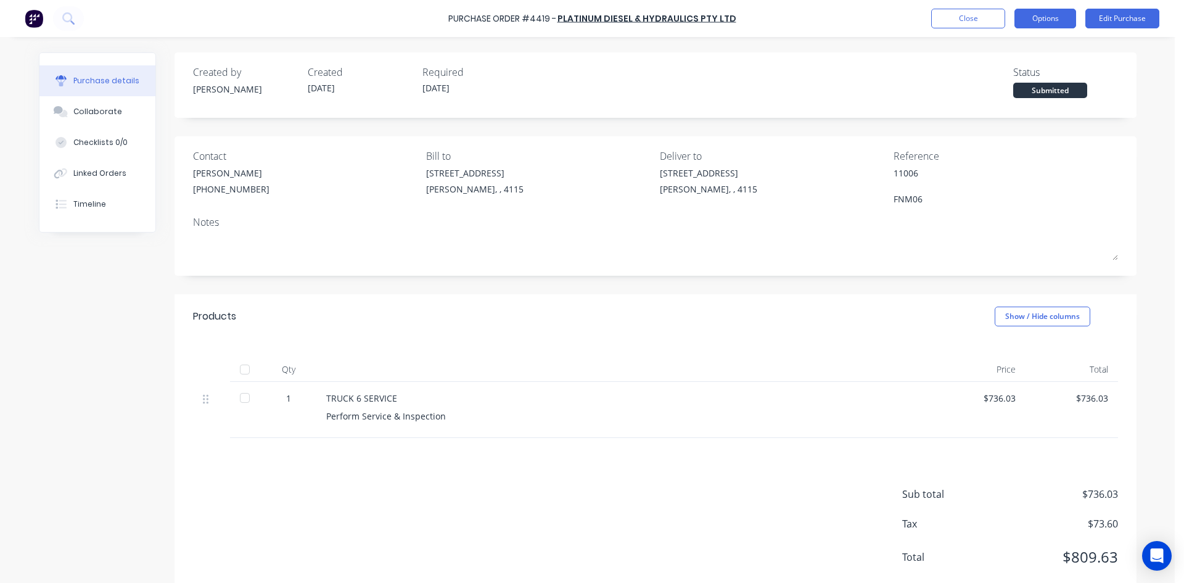
click at [1048, 9] on button "Options" at bounding box center [1045, 19] width 62 height 20
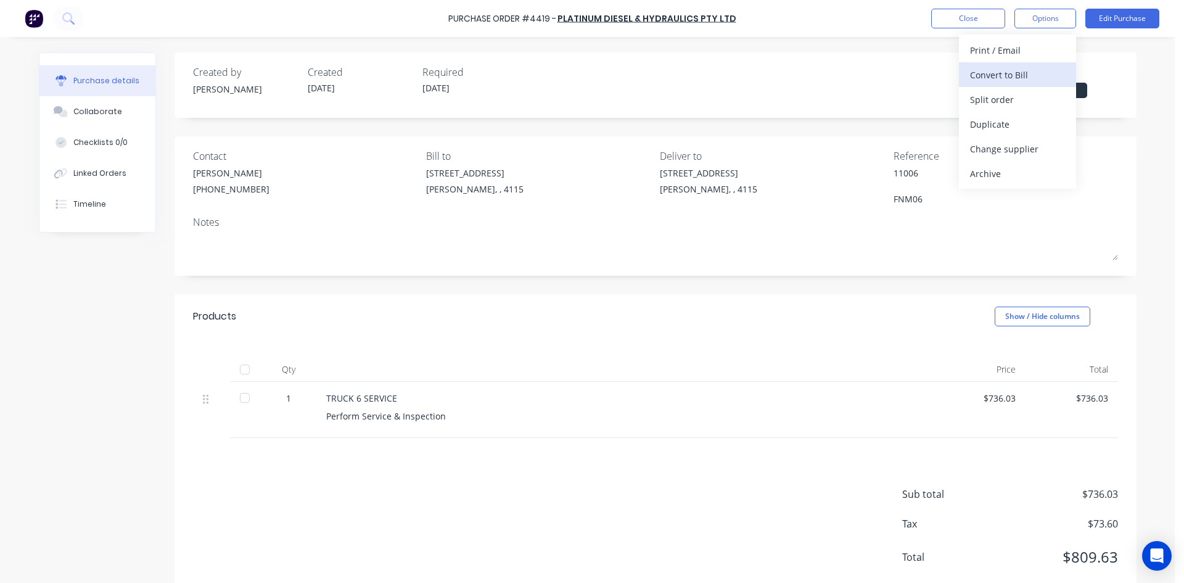
click at [1020, 73] on div "Convert to Bill" at bounding box center [1017, 75] width 95 height 18
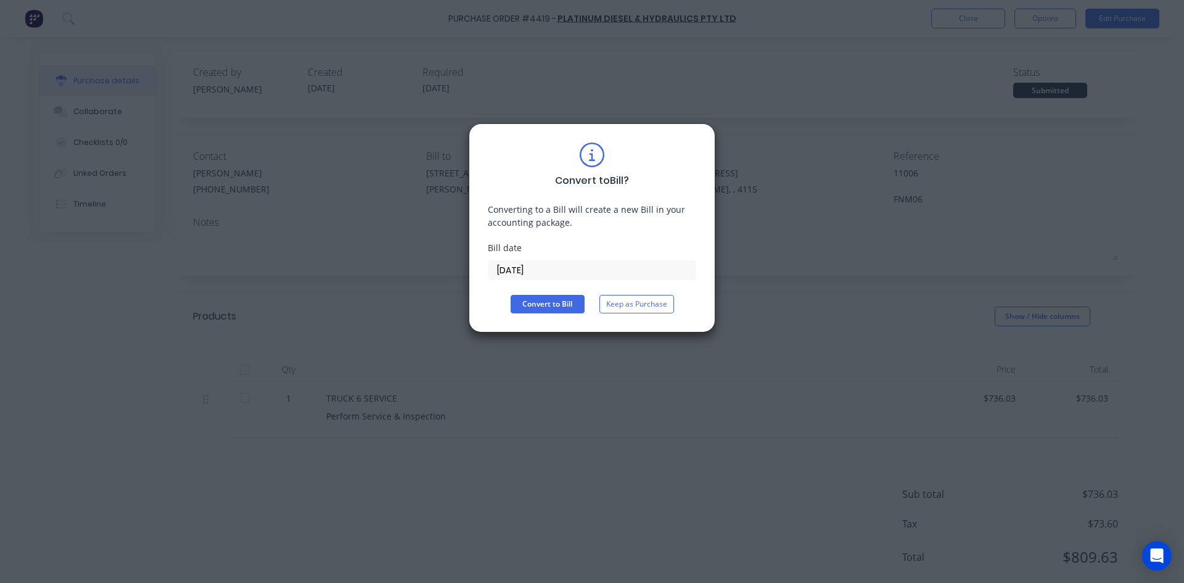
click at [541, 264] on input "[DATE]" at bounding box center [591, 270] width 207 height 18
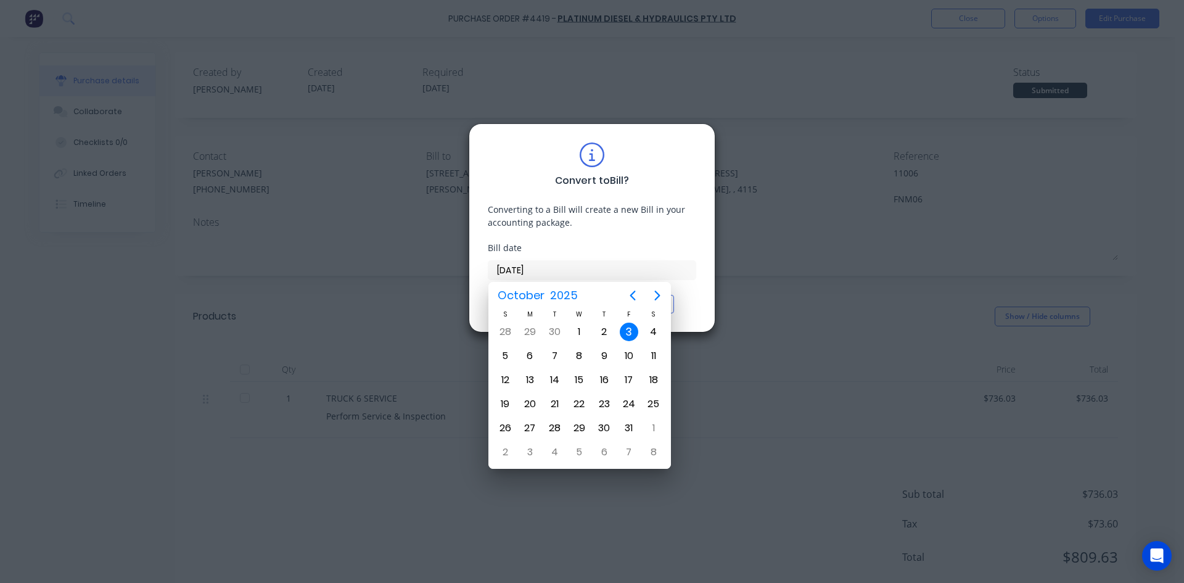
click at [628, 330] on div "3" at bounding box center [629, 331] width 18 height 18
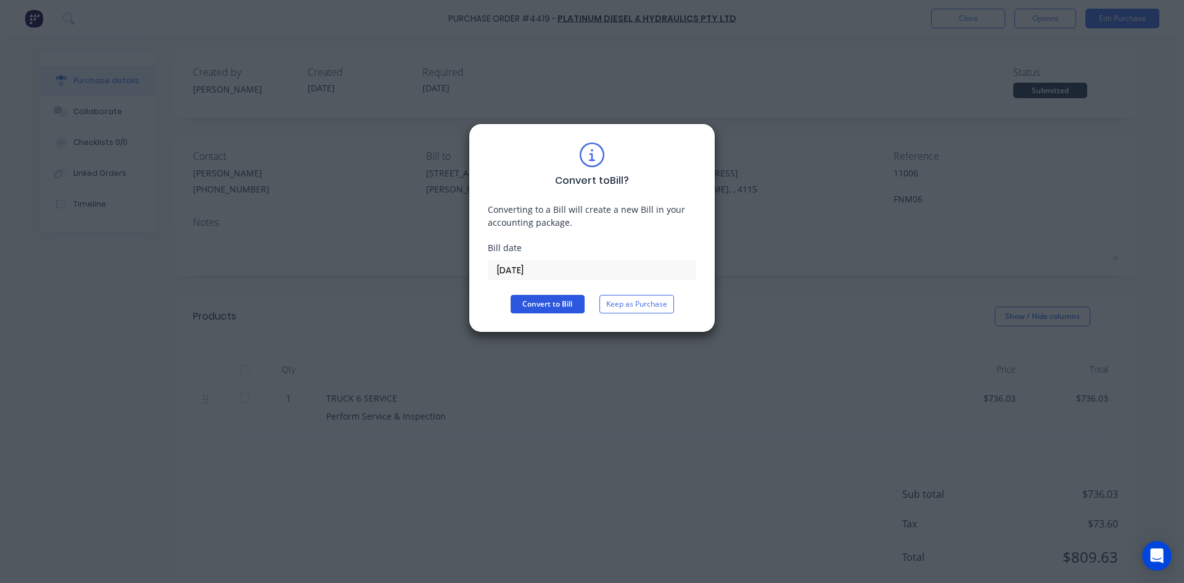
click at [553, 306] on button "Convert to Bill" at bounding box center [548, 304] width 74 height 18
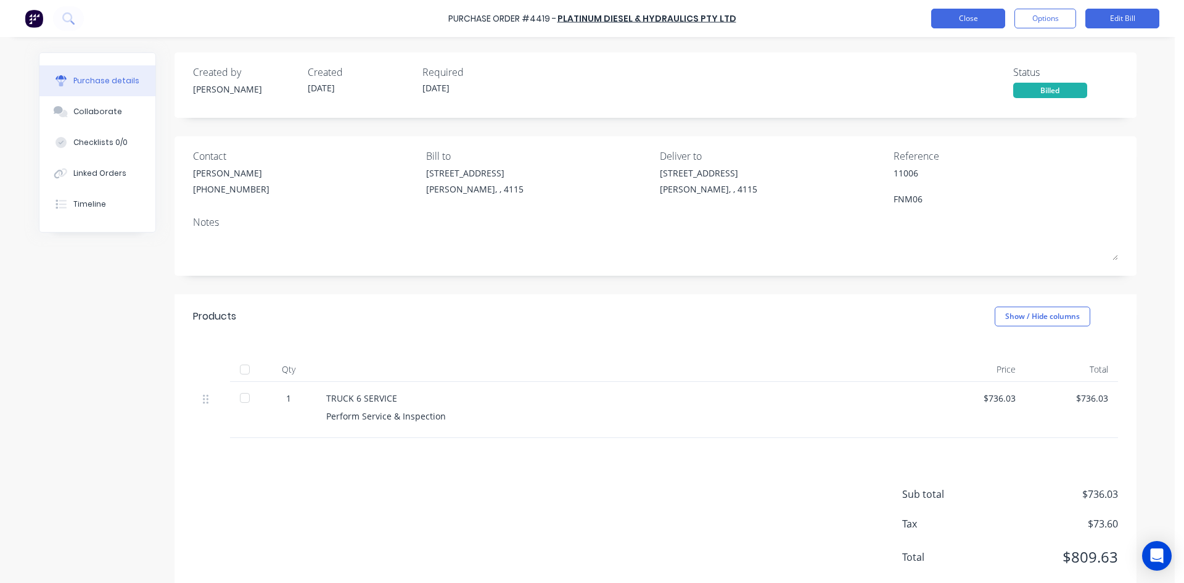
click at [991, 18] on button "Close" at bounding box center [968, 19] width 74 height 20
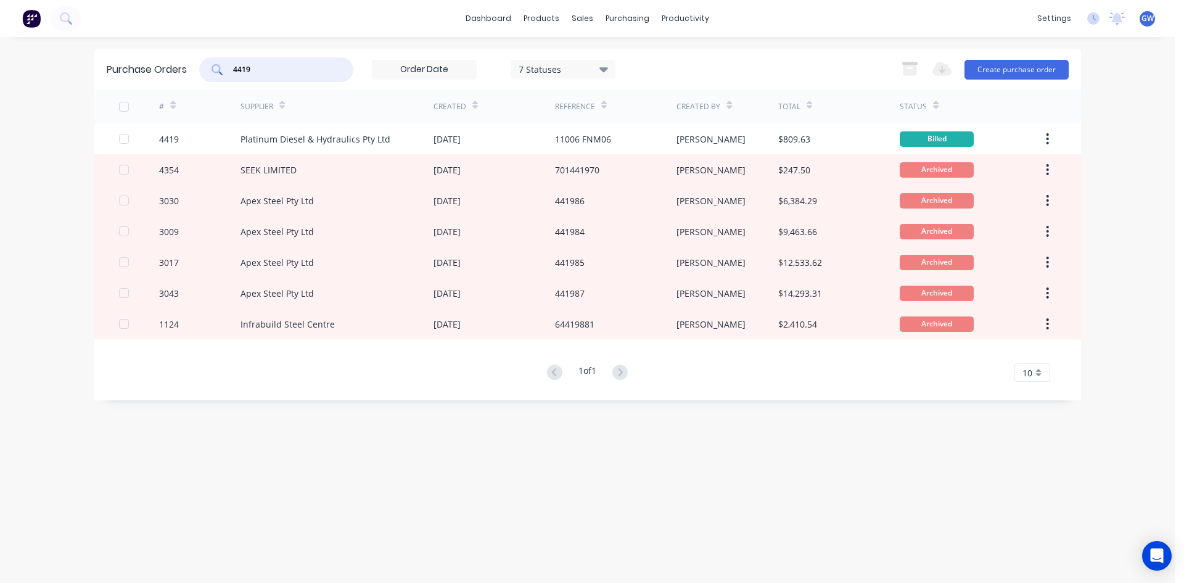
drag, startPoint x: 260, startPoint y: 68, endPoint x: 186, endPoint y: 59, distance: 74.5
click at [186, 59] on div "Purchase Orders 4419 7 Statuses 7 Statuses Export to Excel (XLSX) Create purcha…" at bounding box center [587, 69] width 987 height 40
click at [641, 89] on div "Suppliers" at bounding box center [652, 83] width 37 height 11
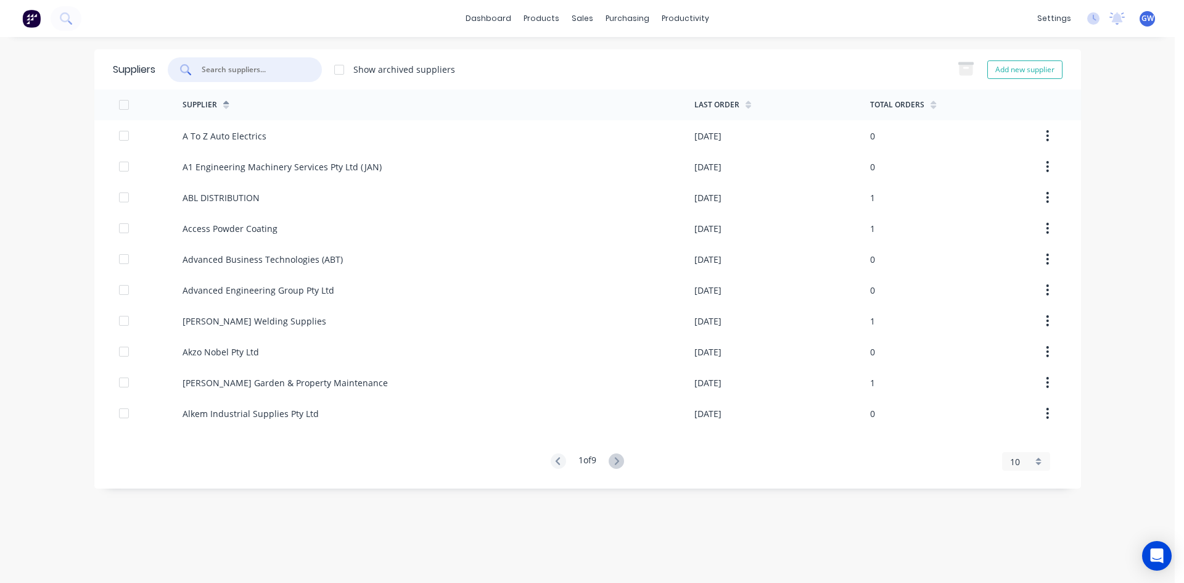
click at [287, 68] on input "text" at bounding box center [251, 70] width 102 height 12
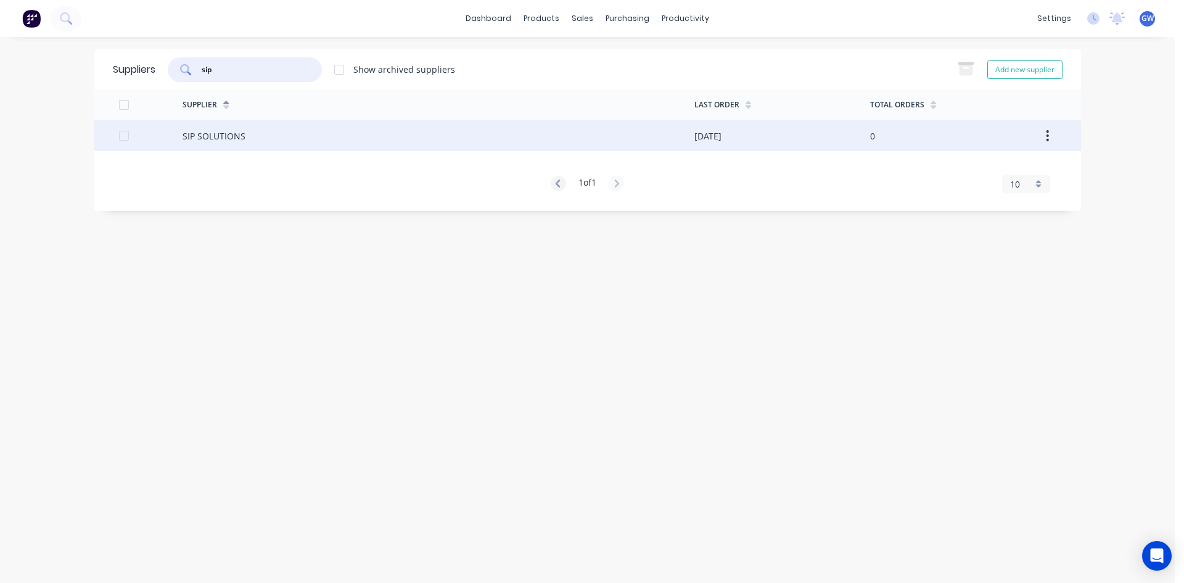
click at [339, 141] on div "SIP SOLUTIONS" at bounding box center [439, 135] width 512 height 31
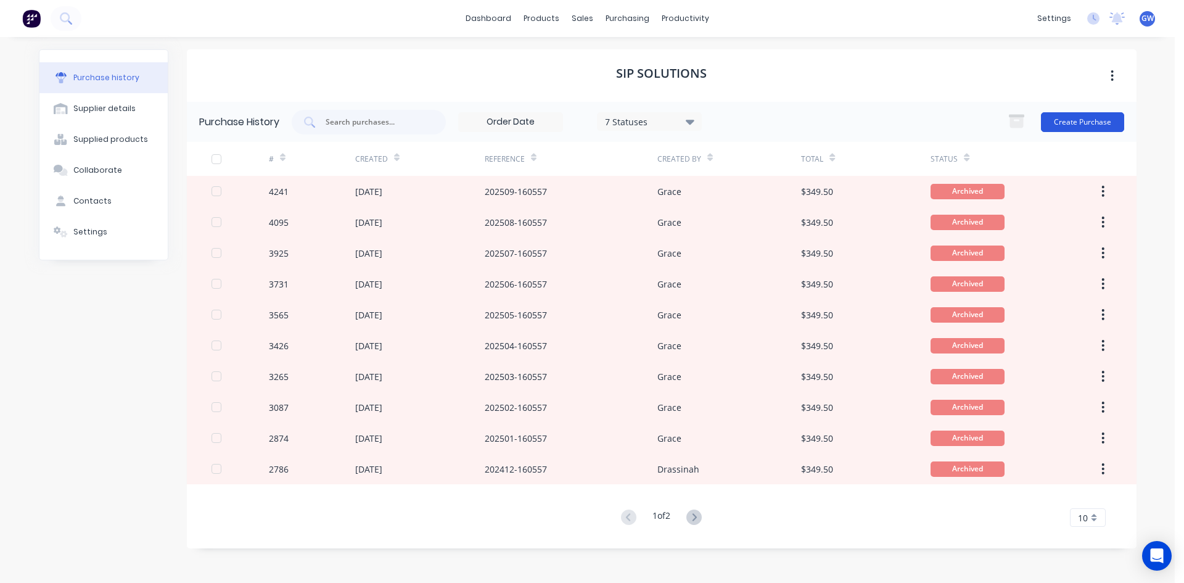
click at [1104, 122] on button "Create Purchase" at bounding box center [1082, 122] width 83 height 20
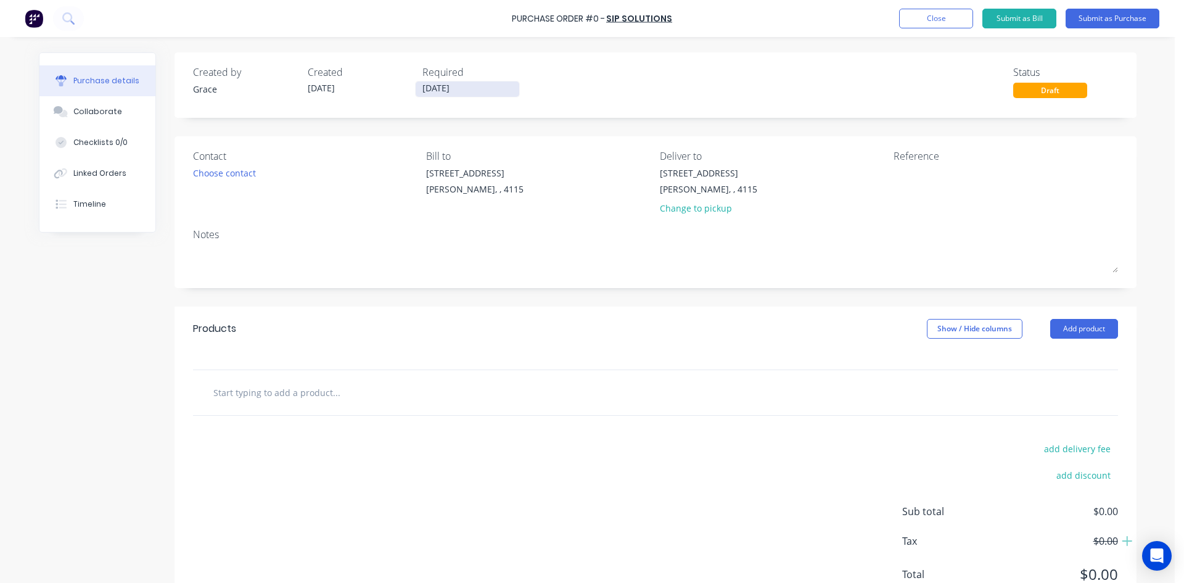
click at [488, 86] on input "[DATE]" at bounding box center [468, 88] width 104 height 15
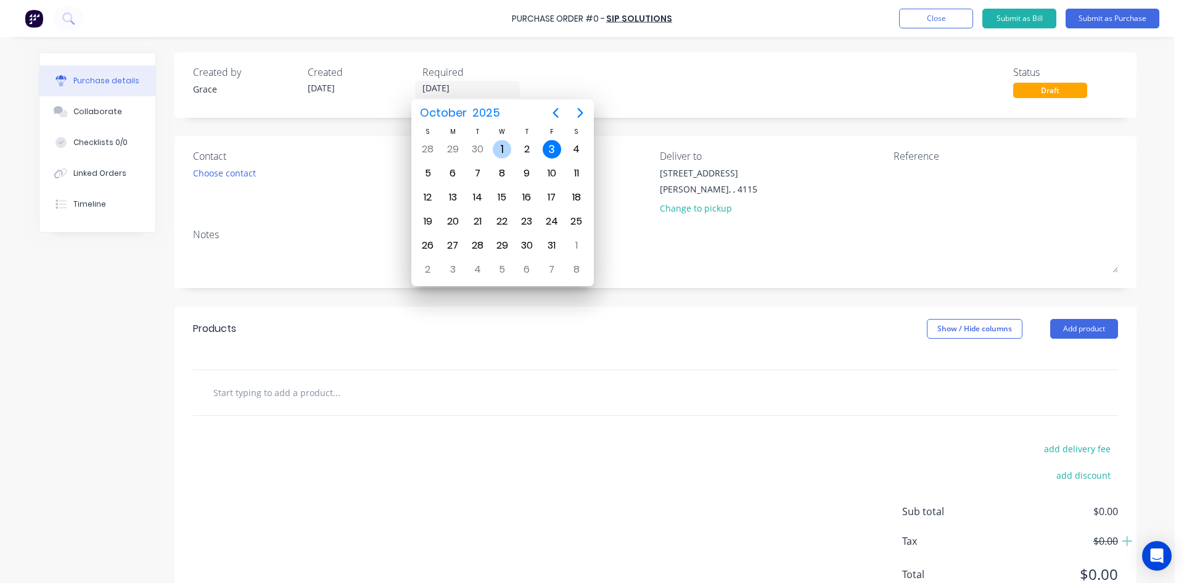
click at [505, 151] on div "1" at bounding box center [502, 149] width 18 height 18
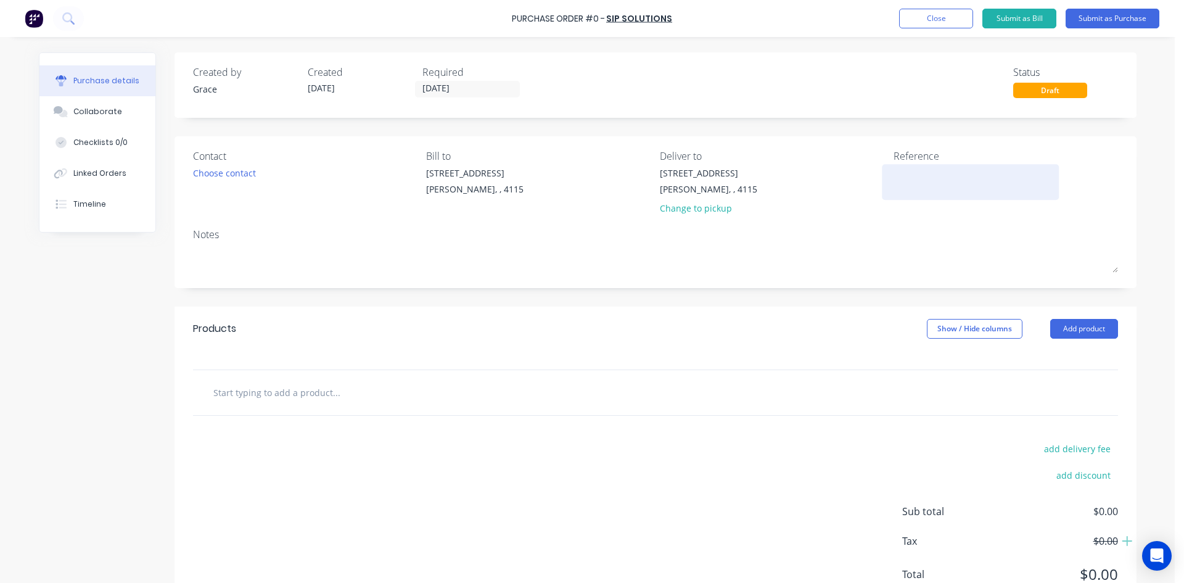
click at [959, 184] on textarea at bounding box center [970, 180] width 154 height 28
click at [1124, 342] on div "Products Show / Hide columns Add product" at bounding box center [655, 328] width 962 height 44
click at [1101, 329] on button "Add product" at bounding box center [1084, 329] width 68 height 20
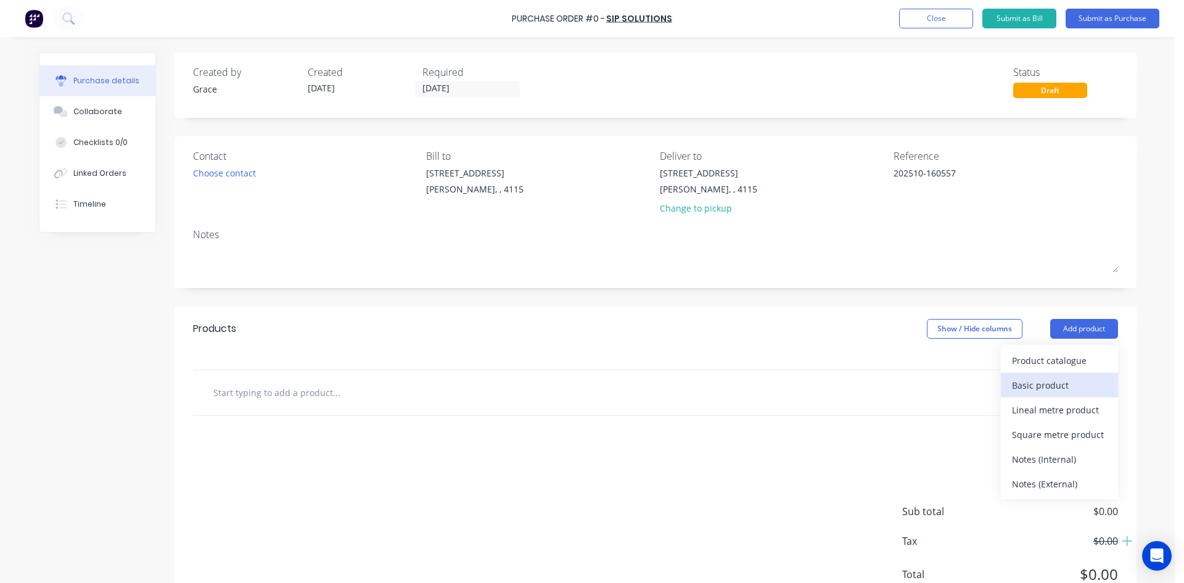
click at [1067, 381] on div "Basic product" at bounding box center [1059, 385] width 95 height 18
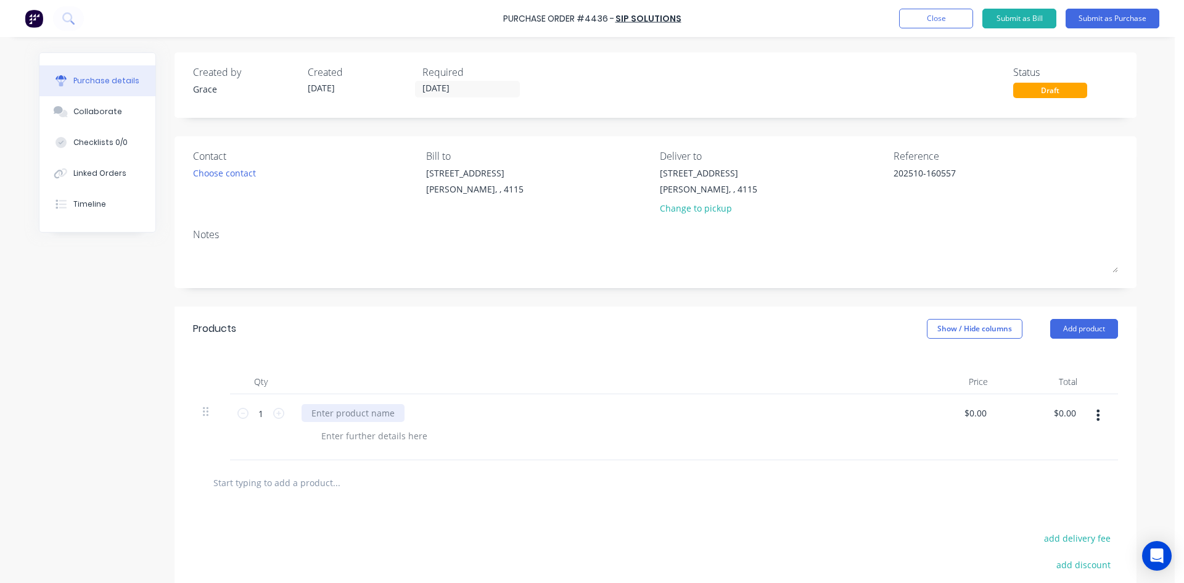
click at [359, 406] on div at bounding box center [353, 413] width 103 height 18
click at [578, 279] on div "Contact Choose contact [PERSON_NAME] to [STREET_ADDRESS][PERSON_NAME] Deliver t…" at bounding box center [655, 212] width 962 height 152
click at [1119, 20] on button "Submit as Purchase" at bounding box center [1112, 19] width 94 height 20
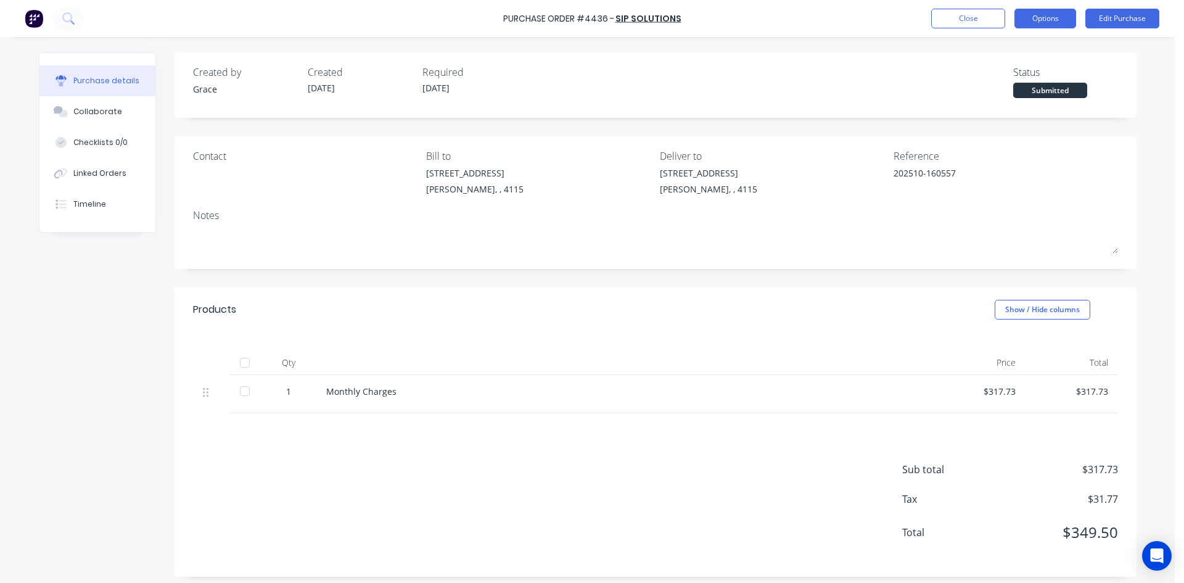
click at [1049, 20] on button "Options" at bounding box center [1045, 19] width 62 height 20
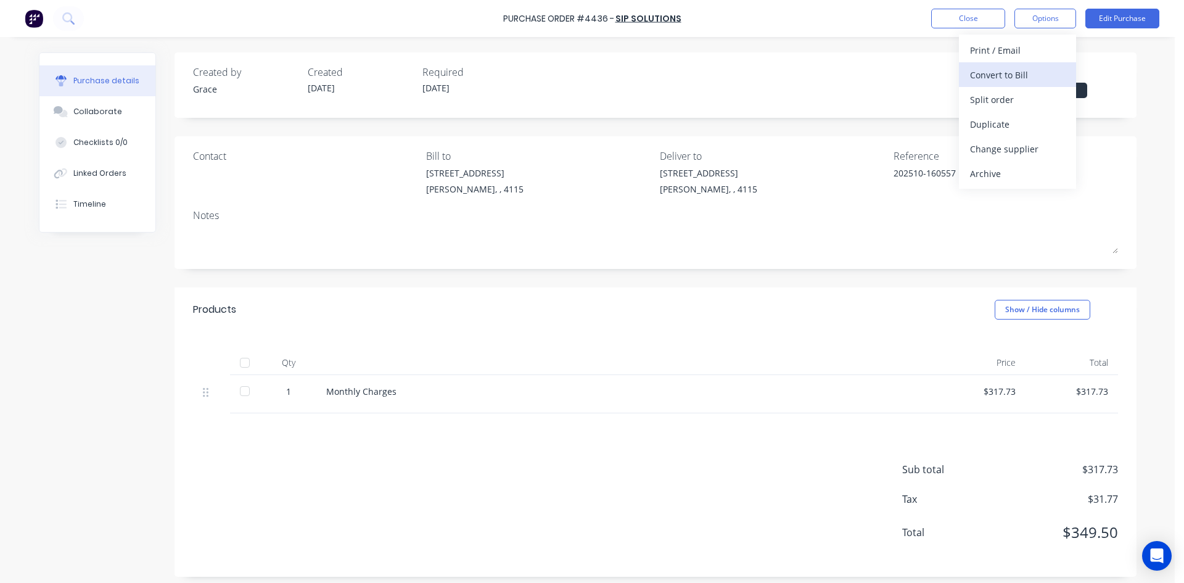
click at [1033, 72] on div "Convert to Bill" at bounding box center [1017, 75] width 95 height 18
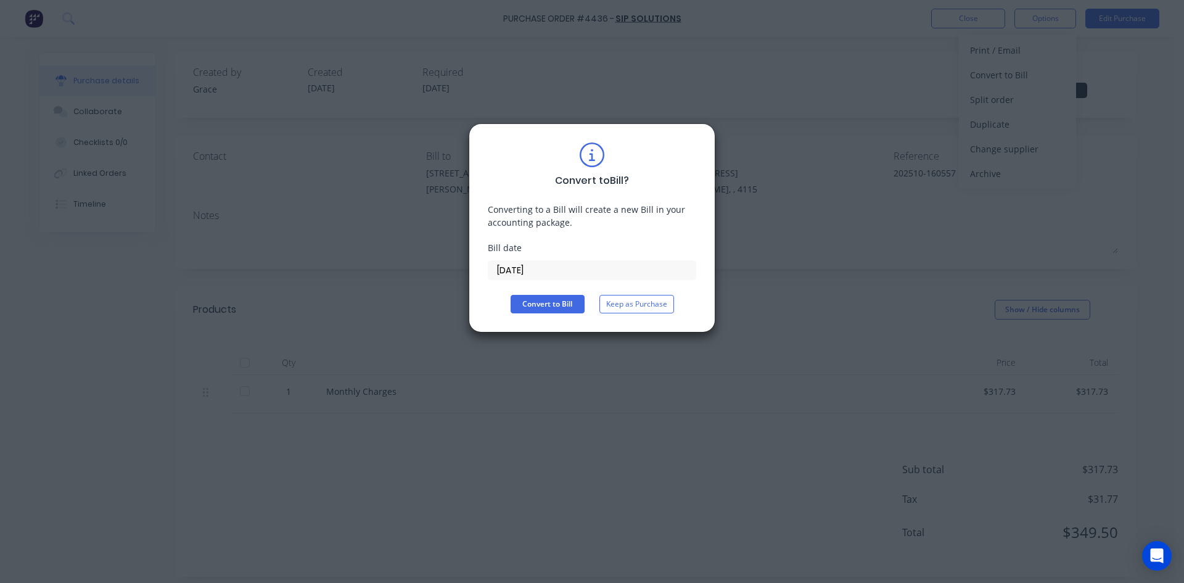
click at [528, 270] on input "[DATE]" at bounding box center [591, 270] width 207 height 18
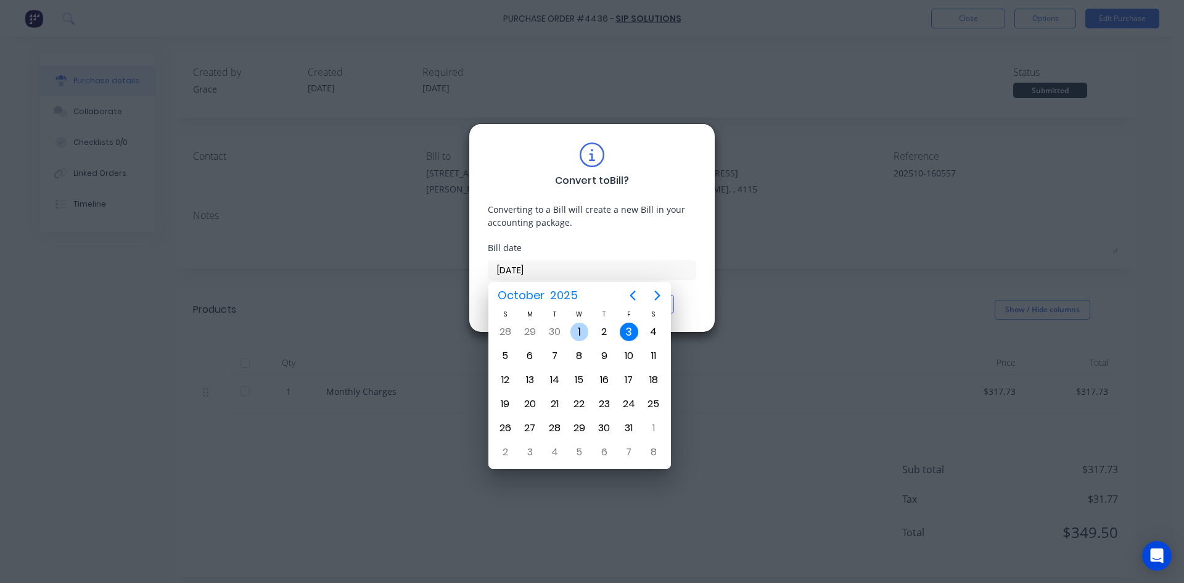
click at [587, 334] on div "1" at bounding box center [579, 331] width 18 height 18
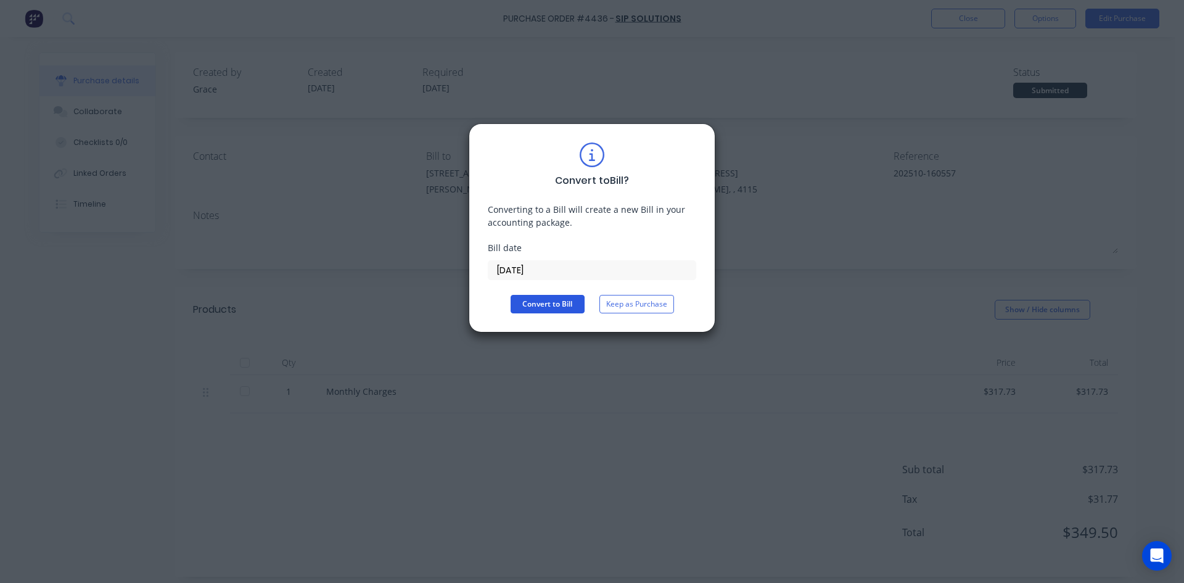
click at [540, 297] on button "Convert to Bill" at bounding box center [548, 304] width 74 height 18
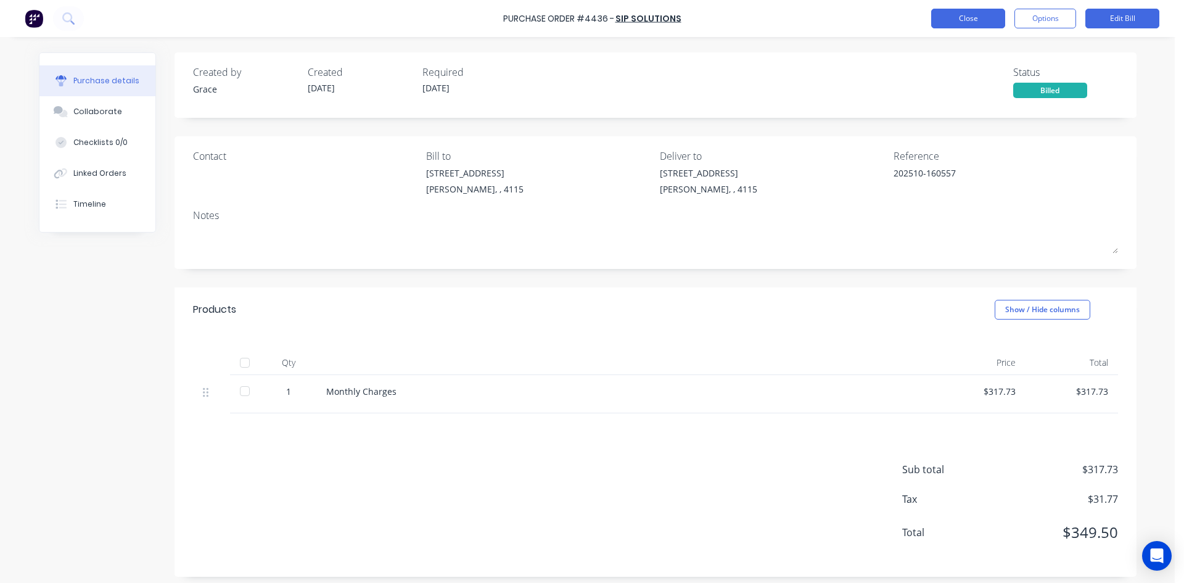
click at [971, 18] on button "Close" at bounding box center [968, 19] width 74 height 20
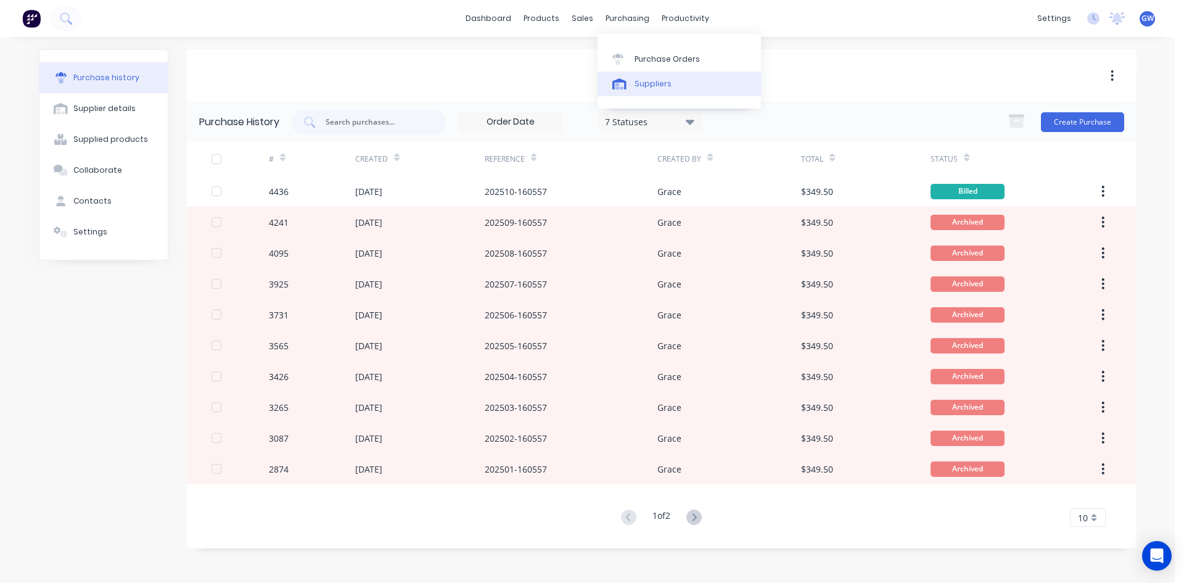
click at [636, 78] on div "Suppliers" at bounding box center [652, 83] width 37 height 11
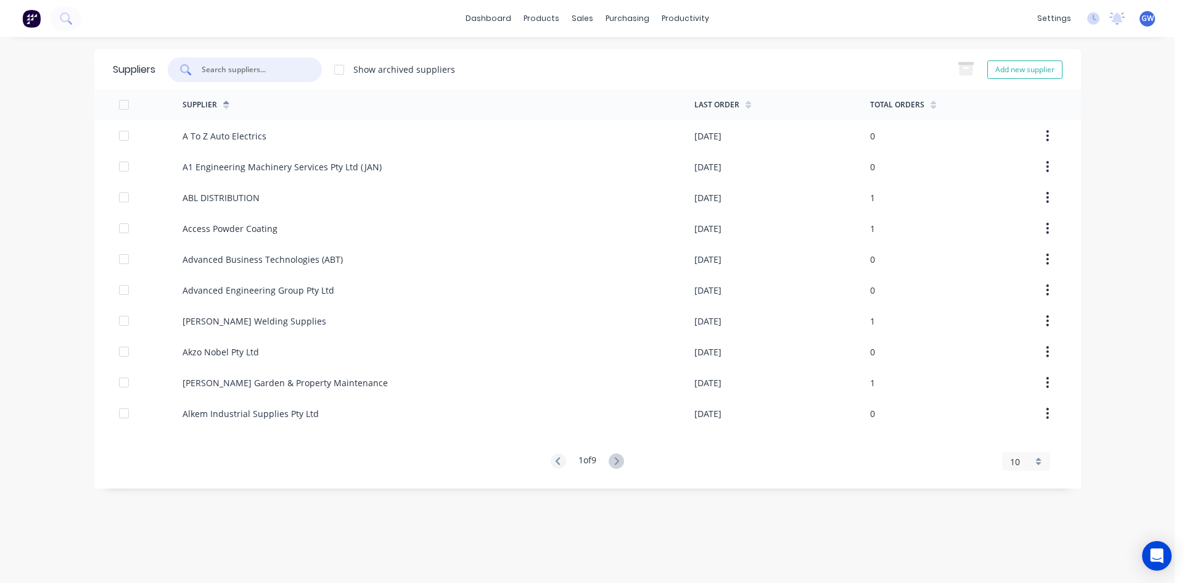
click at [252, 67] on input "text" at bounding box center [251, 70] width 102 height 12
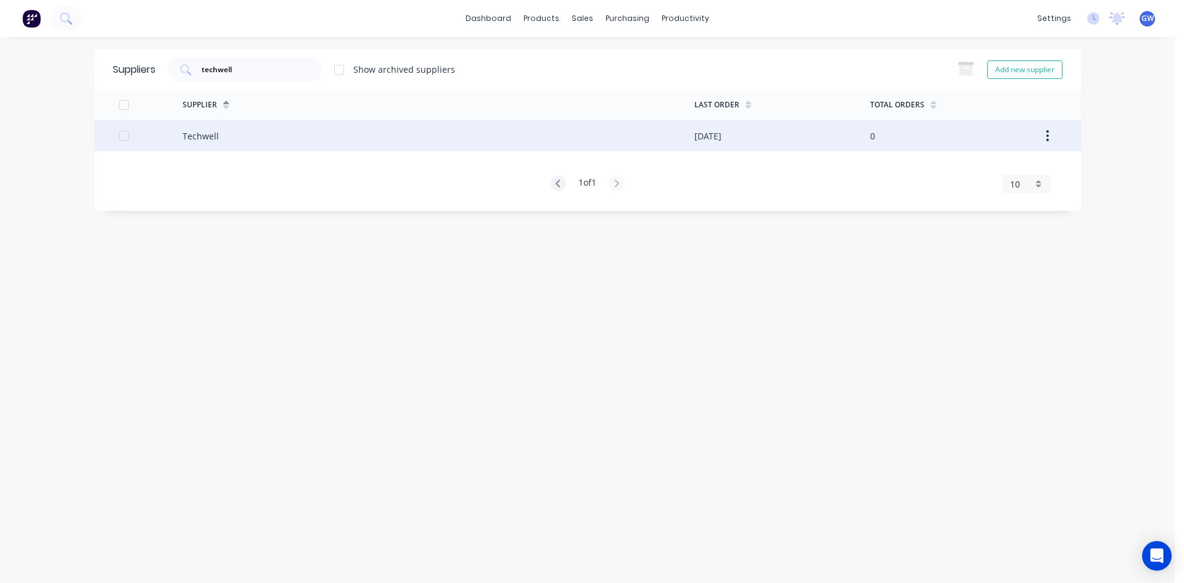
click at [734, 148] on div "[DATE]" at bounding box center [782, 135] width 176 height 31
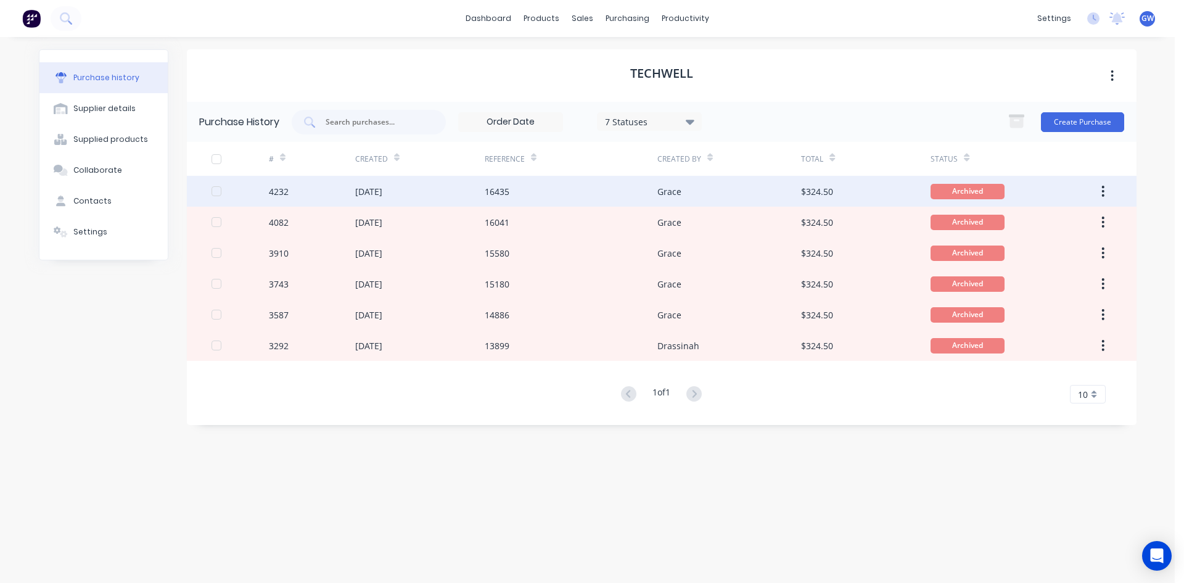
click at [804, 183] on div "$324.50" at bounding box center [865, 191] width 129 height 31
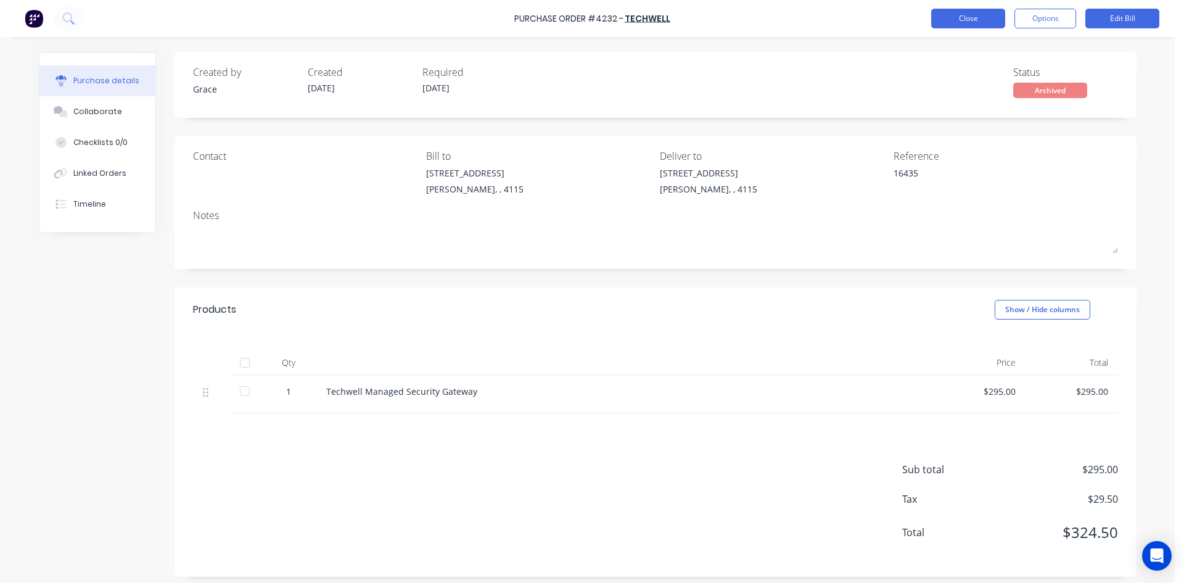
click at [965, 12] on button "Close" at bounding box center [968, 19] width 74 height 20
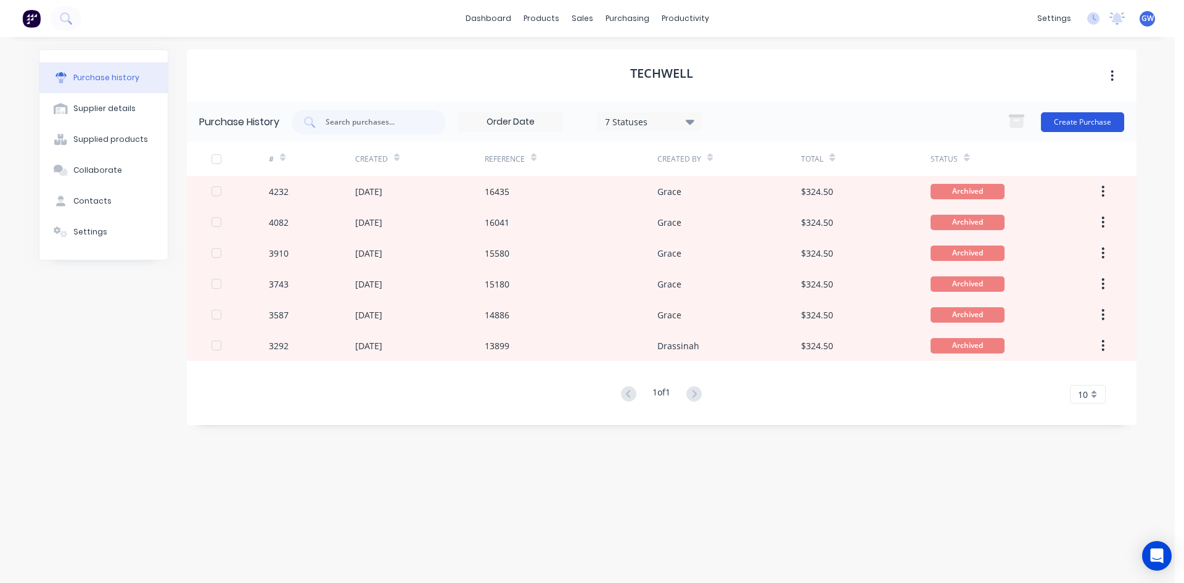
click at [1107, 128] on button "Create Purchase" at bounding box center [1082, 122] width 83 height 20
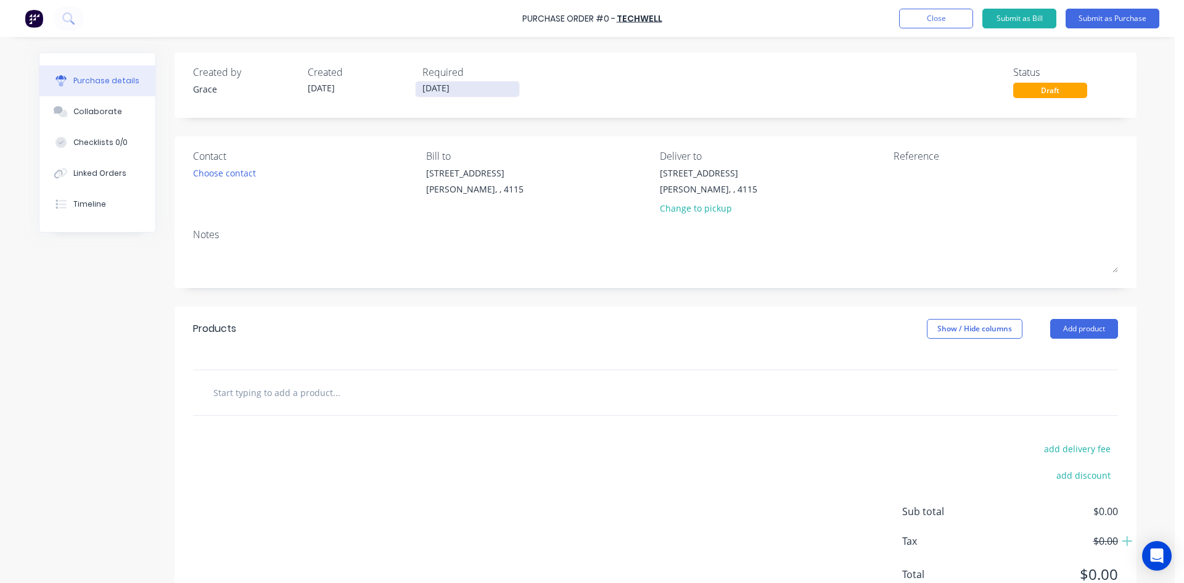
click at [466, 91] on input "[DATE]" at bounding box center [468, 88] width 104 height 15
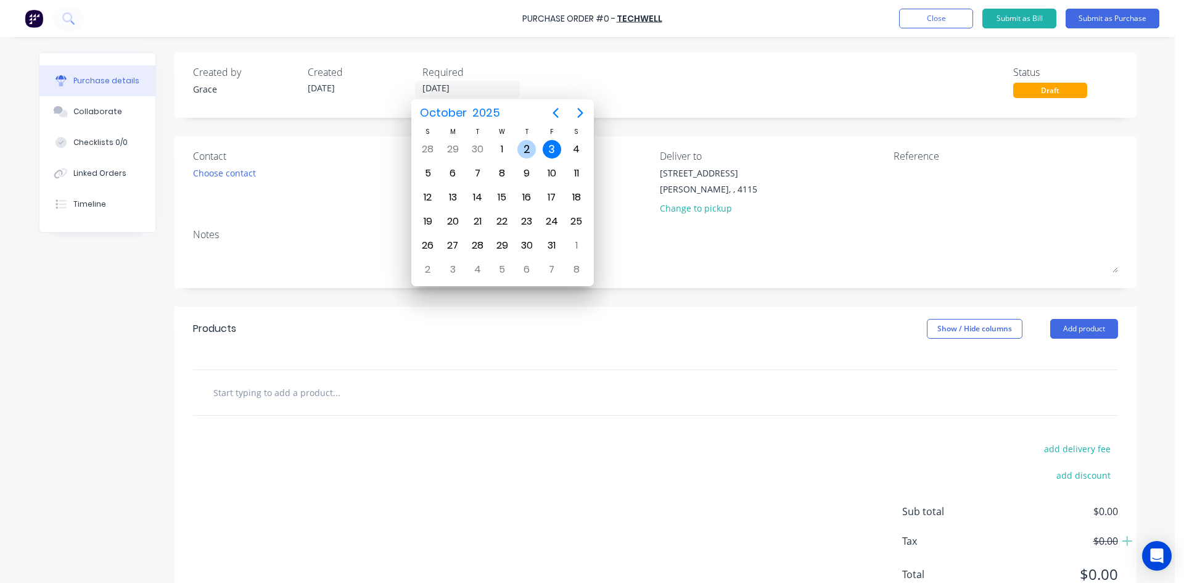
click at [525, 151] on div "2" at bounding box center [526, 149] width 18 height 18
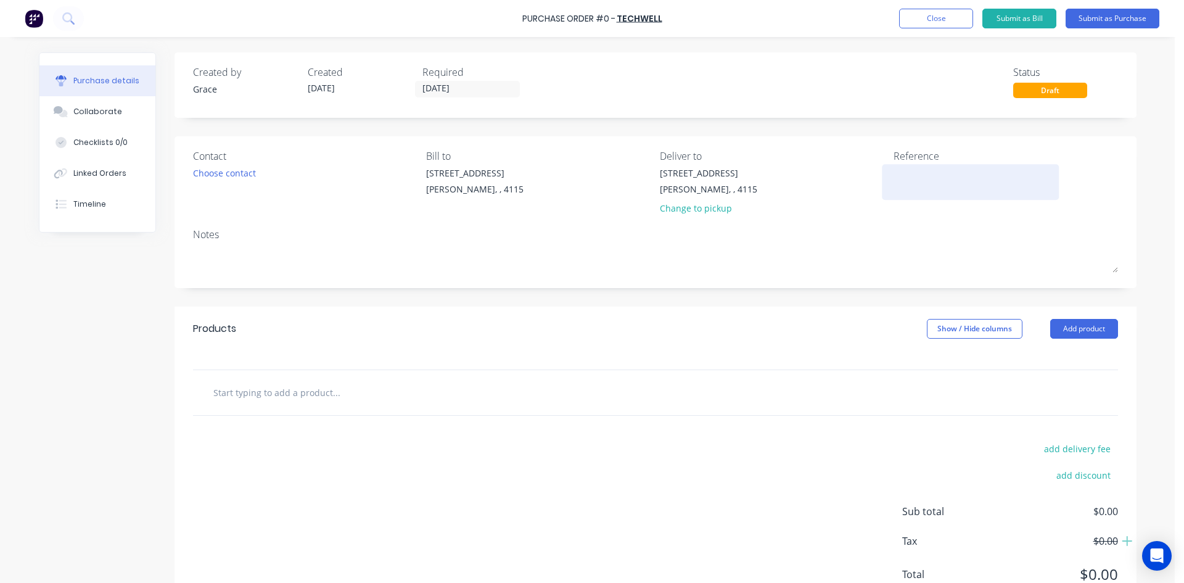
click at [946, 177] on textarea at bounding box center [970, 180] width 154 height 28
click at [1089, 334] on button "Add product" at bounding box center [1084, 329] width 68 height 20
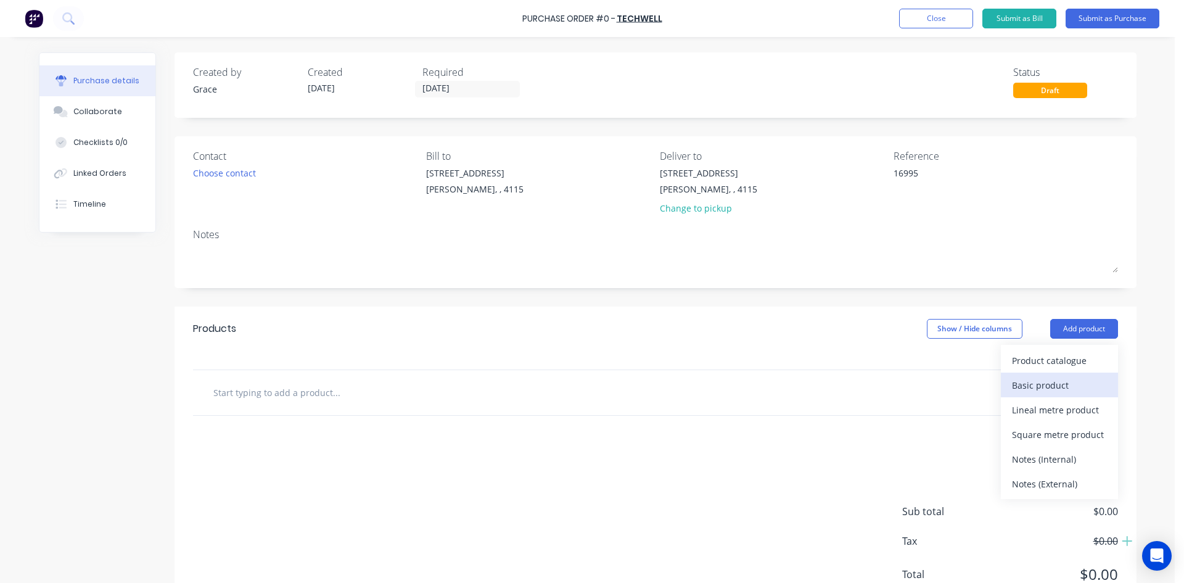
click at [1055, 388] on div "Basic product" at bounding box center [1059, 385] width 95 height 18
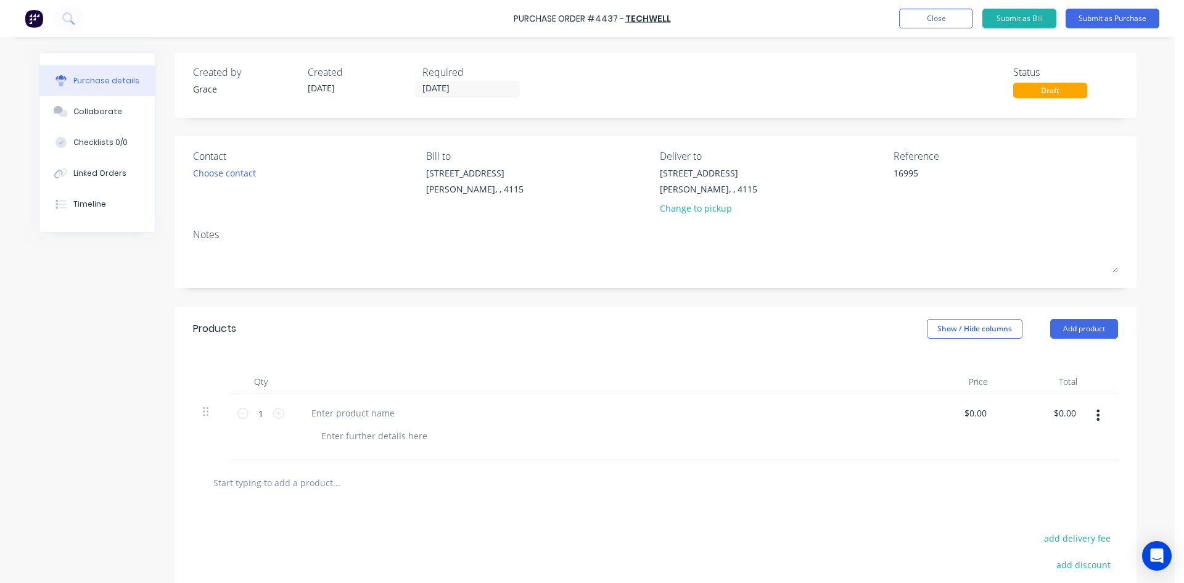
click at [332, 401] on div at bounding box center [600, 427] width 617 height 66
click at [339, 410] on div at bounding box center [353, 413] width 103 height 18
click at [594, 360] on div "Qty Price Total 1 1 Techwell Managed Security Gateway $295.00 $0.00 $295.00 295" at bounding box center [655, 405] width 962 height 109
click at [1115, 12] on button "Submit as Purchase" at bounding box center [1112, 19] width 94 height 20
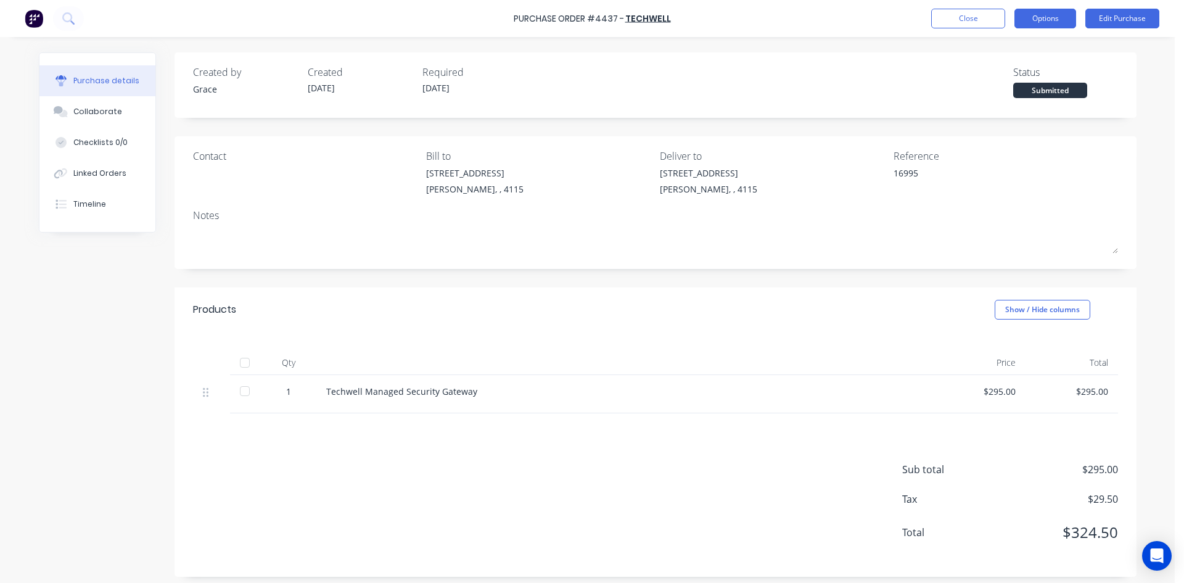
drag, startPoint x: 1027, startPoint y: 15, endPoint x: 1037, endPoint y: 34, distance: 20.7
click at [1028, 15] on button "Options" at bounding box center [1045, 19] width 62 height 20
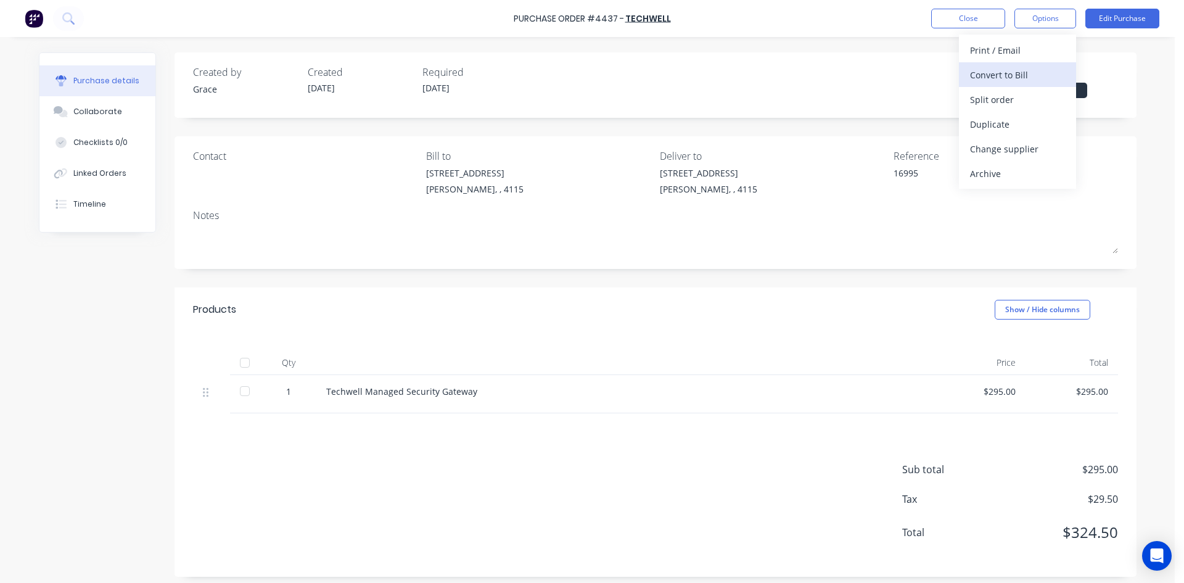
click at [1032, 81] on div "Convert to Bill" at bounding box center [1017, 75] width 95 height 18
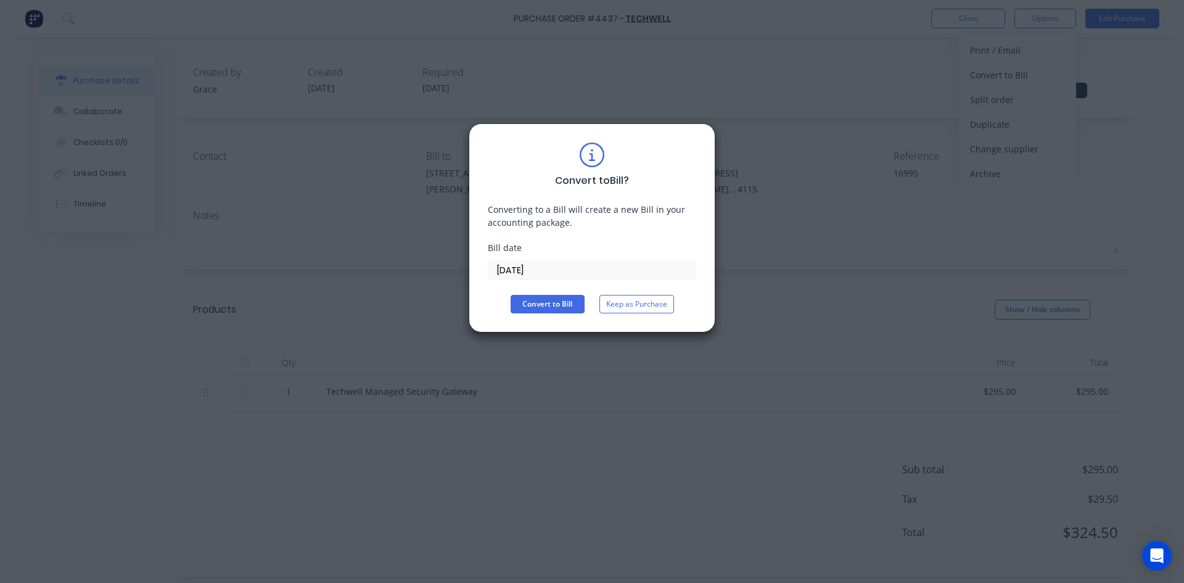
click at [538, 267] on input "[DATE]" at bounding box center [591, 270] width 207 height 18
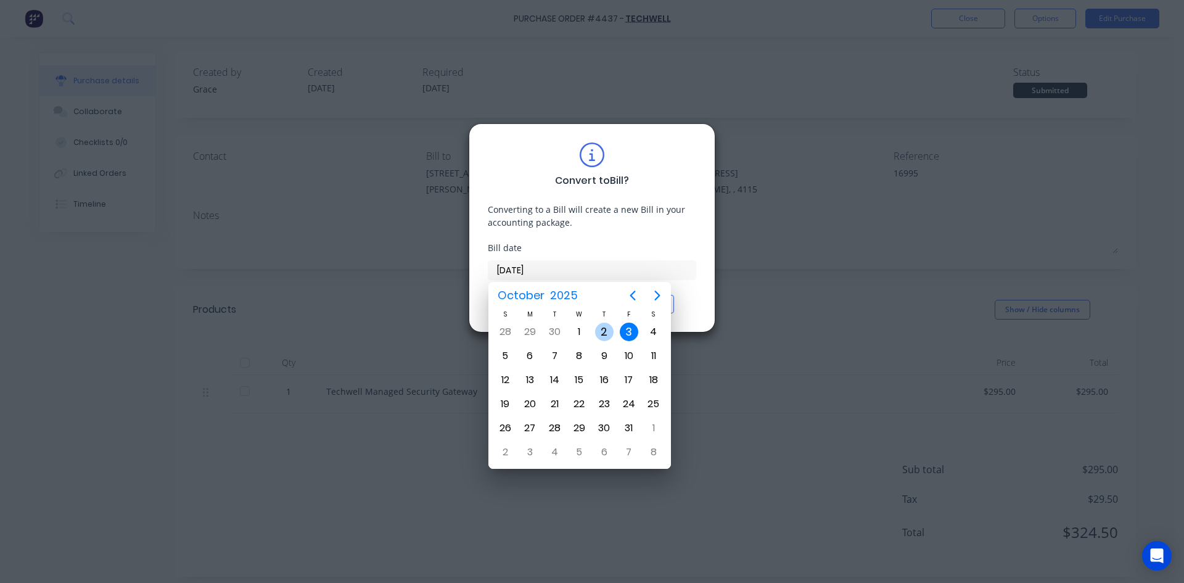
drag, startPoint x: 607, startPoint y: 329, endPoint x: 581, endPoint y: 324, distance: 25.6
click at [606, 329] on div "2" at bounding box center [604, 331] width 18 height 18
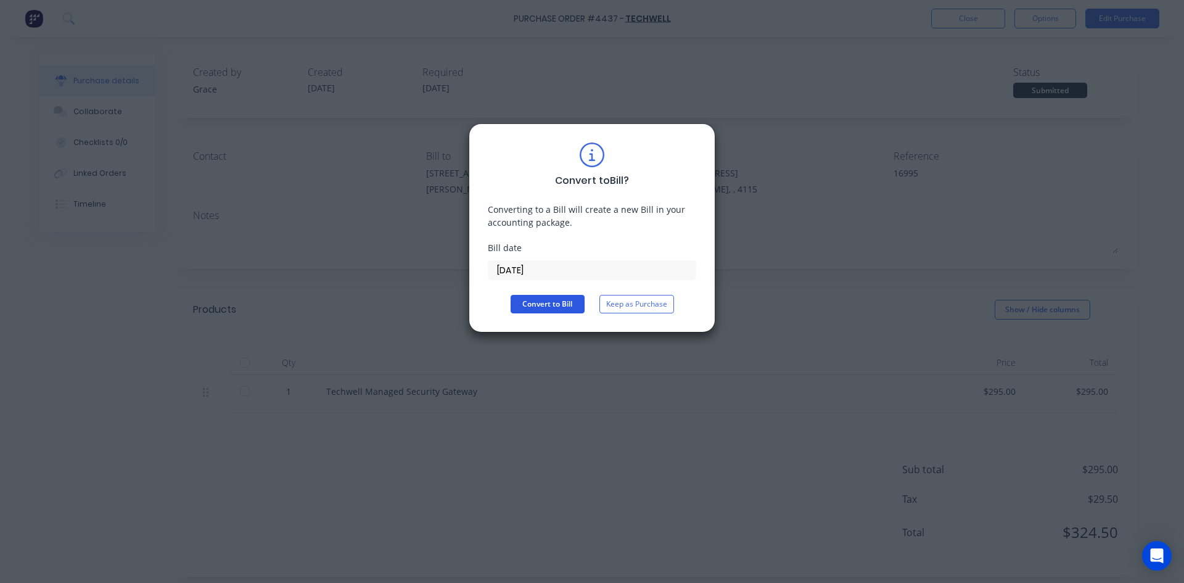
click at [557, 310] on button "Convert to Bill" at bounding box center [548, 304] width 74 height 18
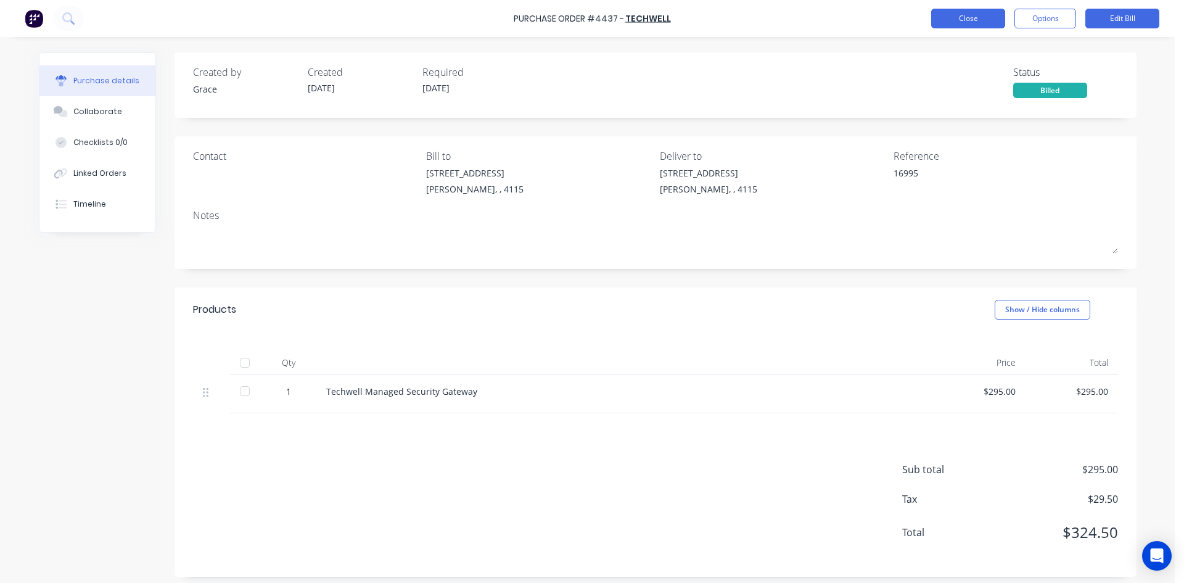
click at [969, 17] on button "Close" at bounding box center [968, 19] width 74 height 20
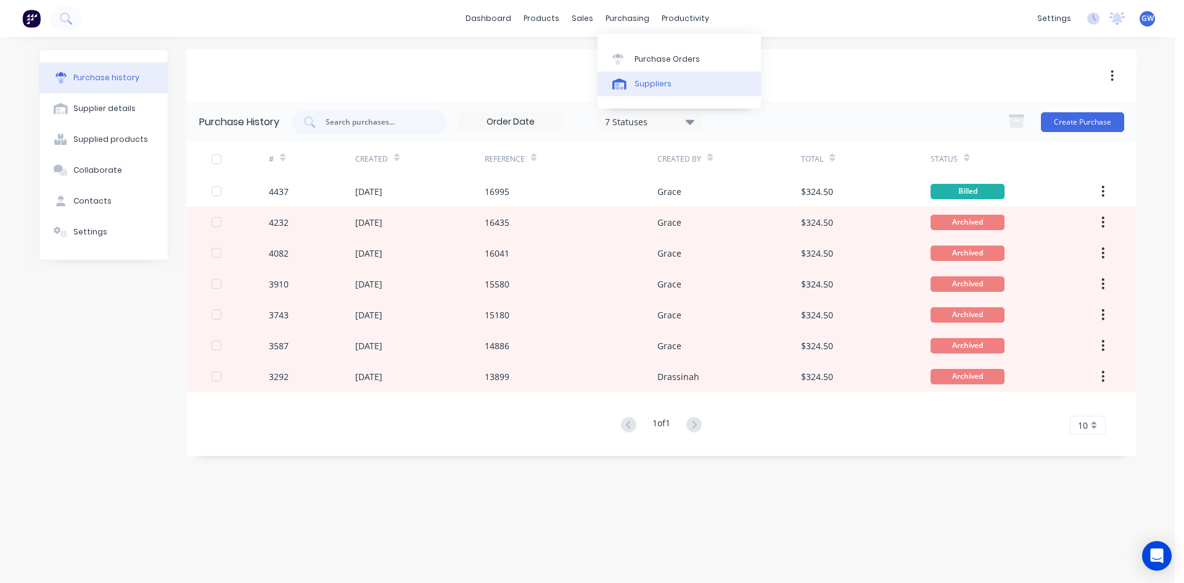
click at [654, 86] on div "Suppliers" at bounding box center [652, 83] width 37 height 11
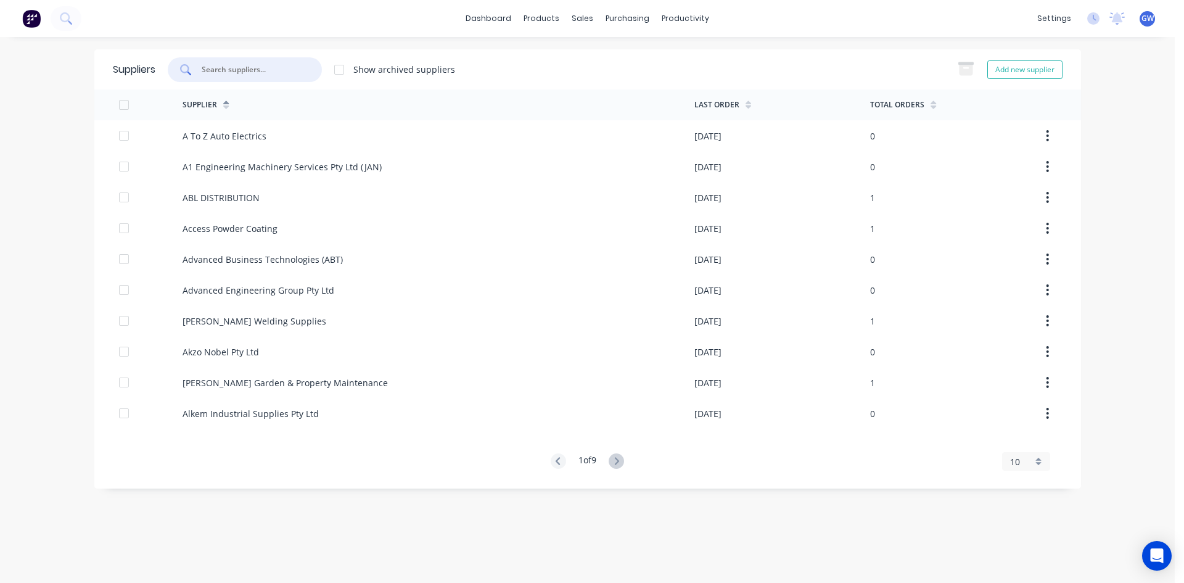
click at [260, 67] on input "text" at bounding box center [251, 70] width 102 height 12
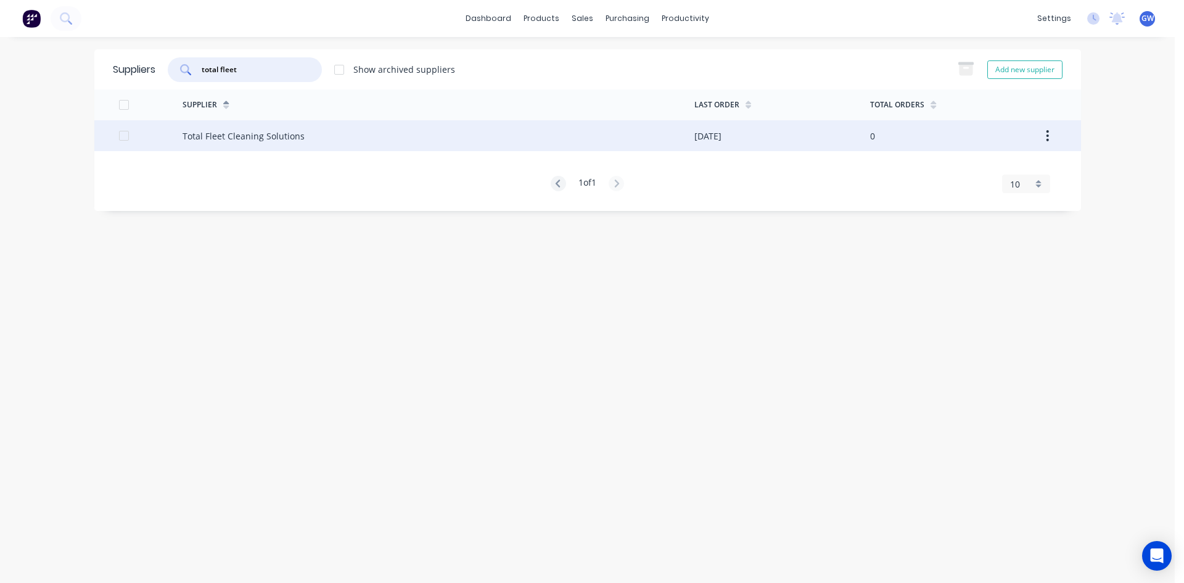
click at [764, 150] on div "[DATE]" at bounding box center [782, 135] width 176 height 31
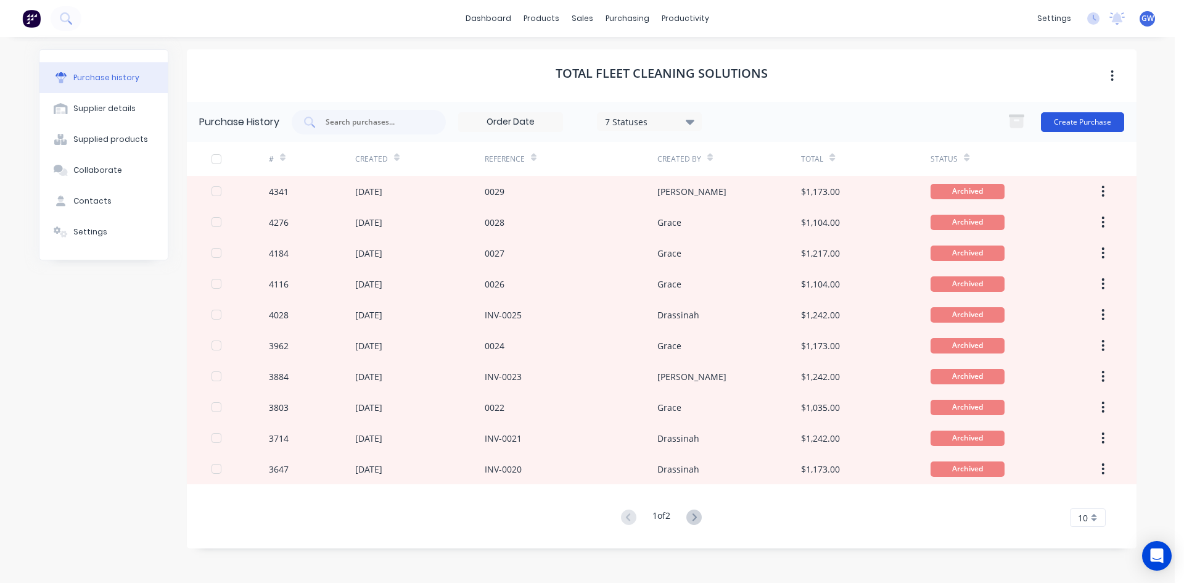
click at [1080, 129] on button "Create Purchase" at bounding box center [1082, 122] width 83 height 20
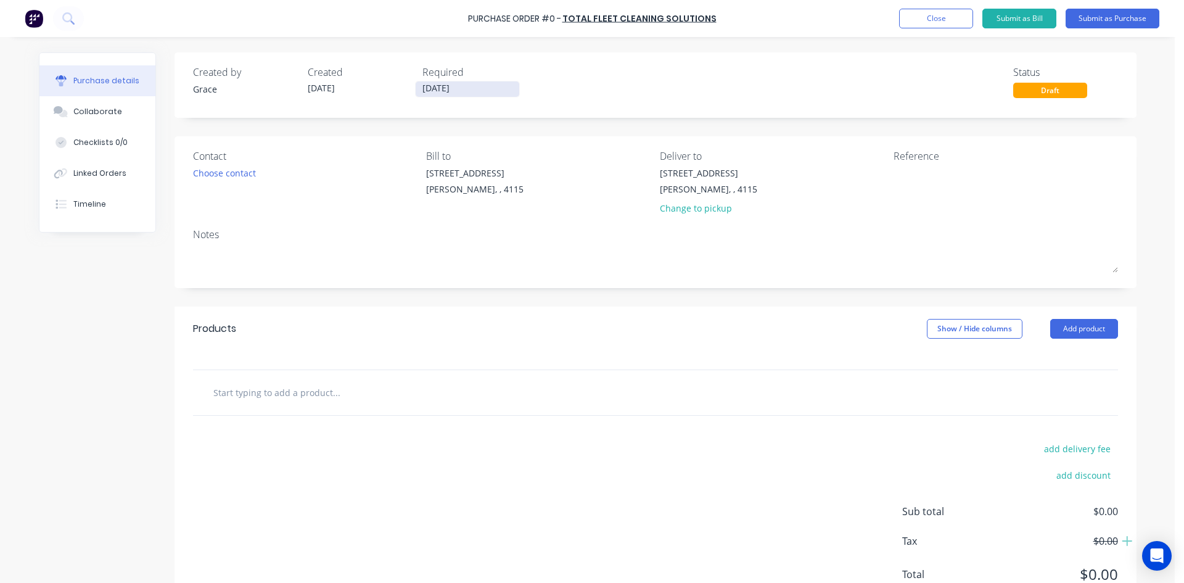
click at [454, 85] on input "[DATE]" at bounding box center [468, 88] width 104 height 15
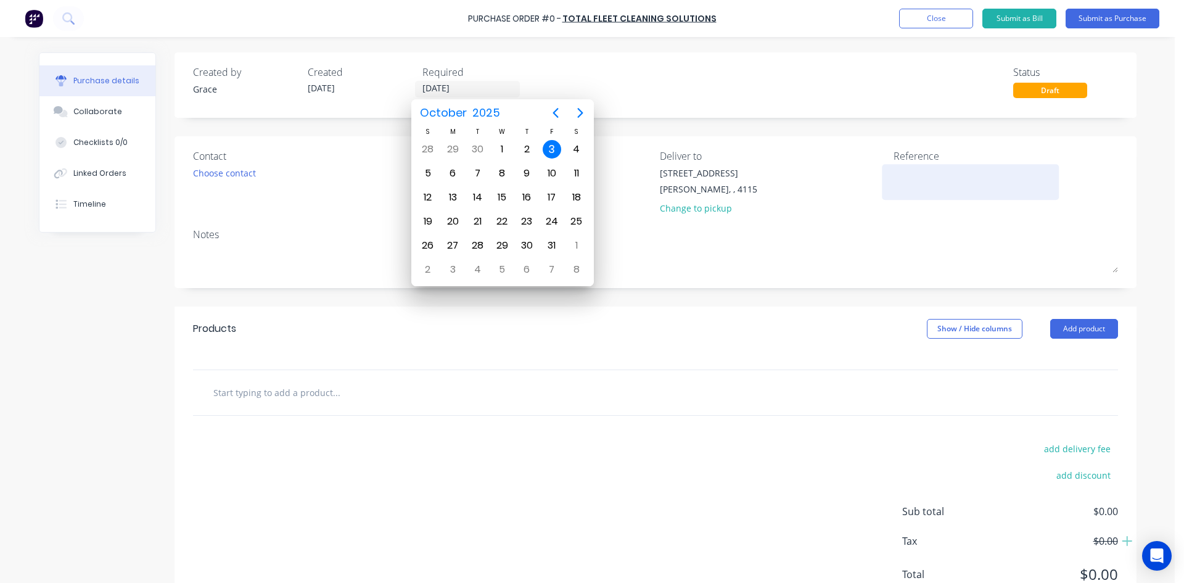
click at [962, 178] on textarea at bounding box center [970, 180] width 154 height 28
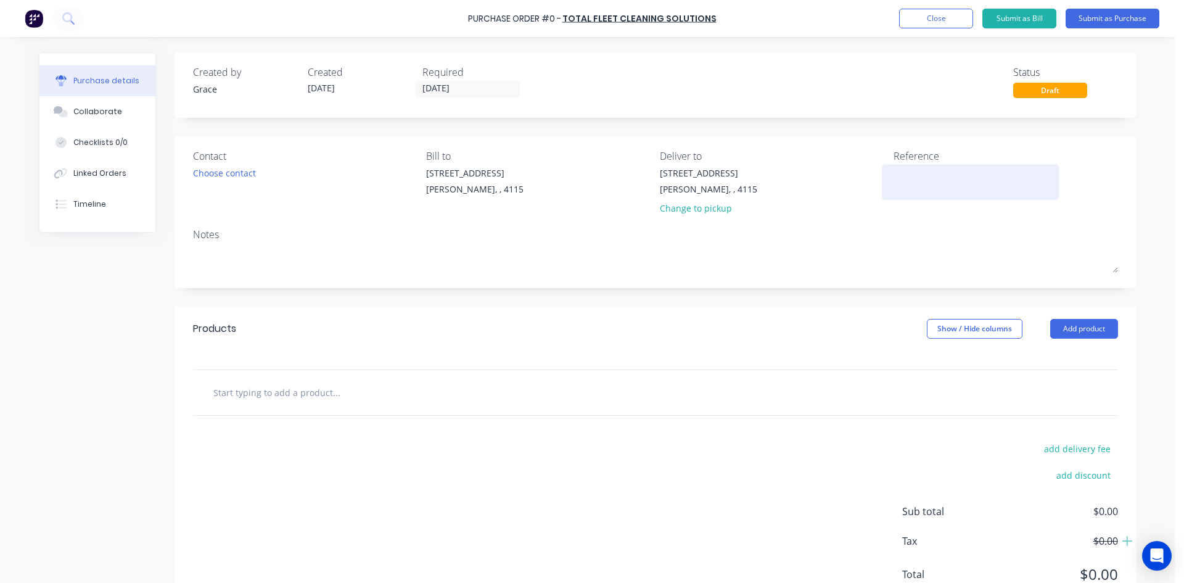
click at [961, 178] on textarea at bounding box center [970, 180] width 154 height 28
click at [1083, 280] on div "Contact Choose contact [PERSON_NAME] to [STREET_ADDRESS][PERSON_NAME] Deliver t…" at bounding box center [655, 212] width 962 height 152
click at [1072, 327] on button "Add product" at bounding box center [1084, 329] width 68 height 20
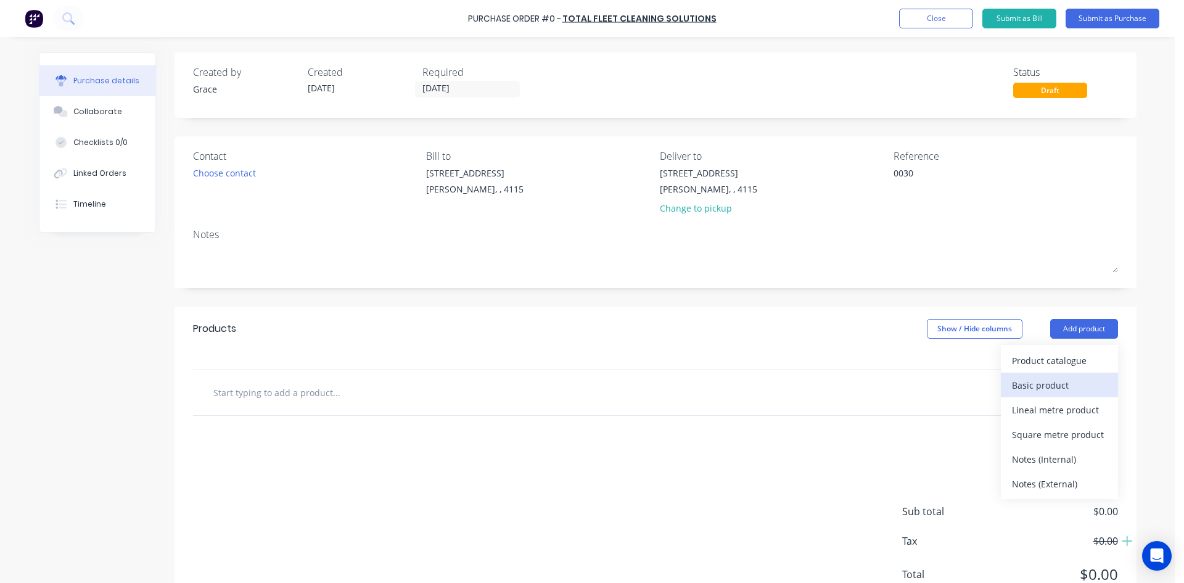
click at [1070, 377] on div "Basic product" at bounding box center [1059, 385] width 95 height 18
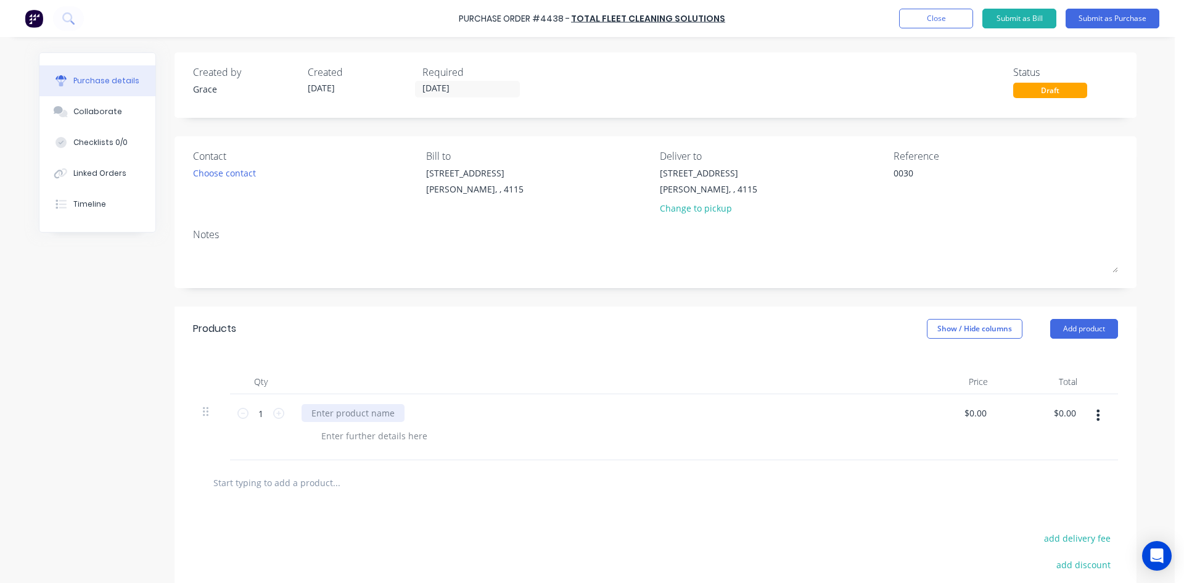
click at [350, 412] on div at bounding box center [353, 413] width 103 height 18
click at [281, 416] on div "1 1" at bounding box center [261, 427] width 62 height 66
click at [276, 416] on icon at bounding box center [278, 413] width 11 height 11
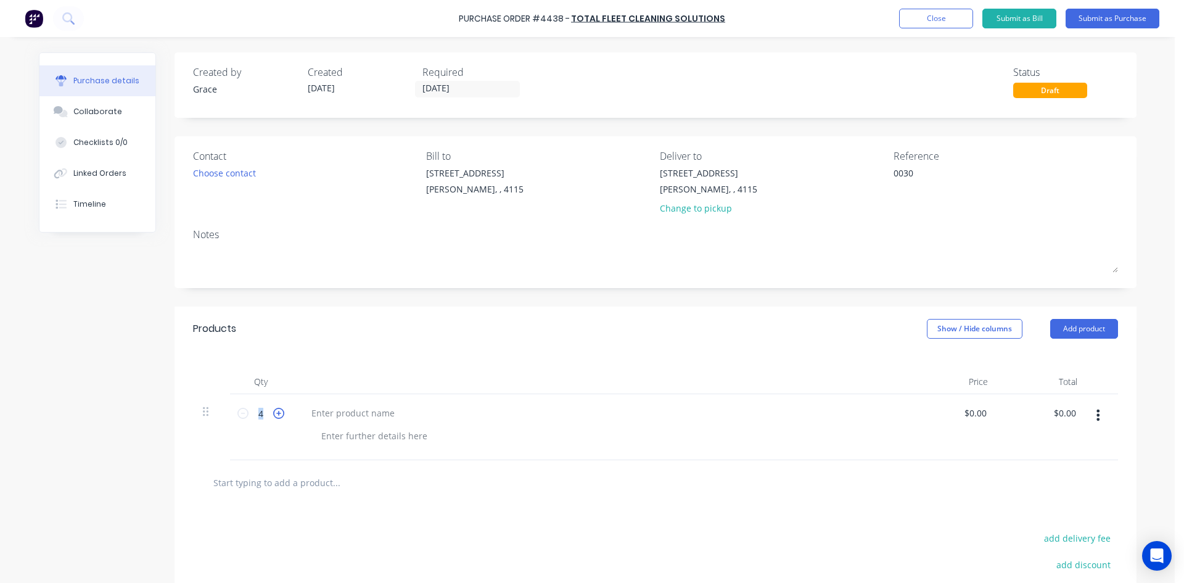
click at [276, 416] on icon at bounding box center [278, 413] width 11 height 11
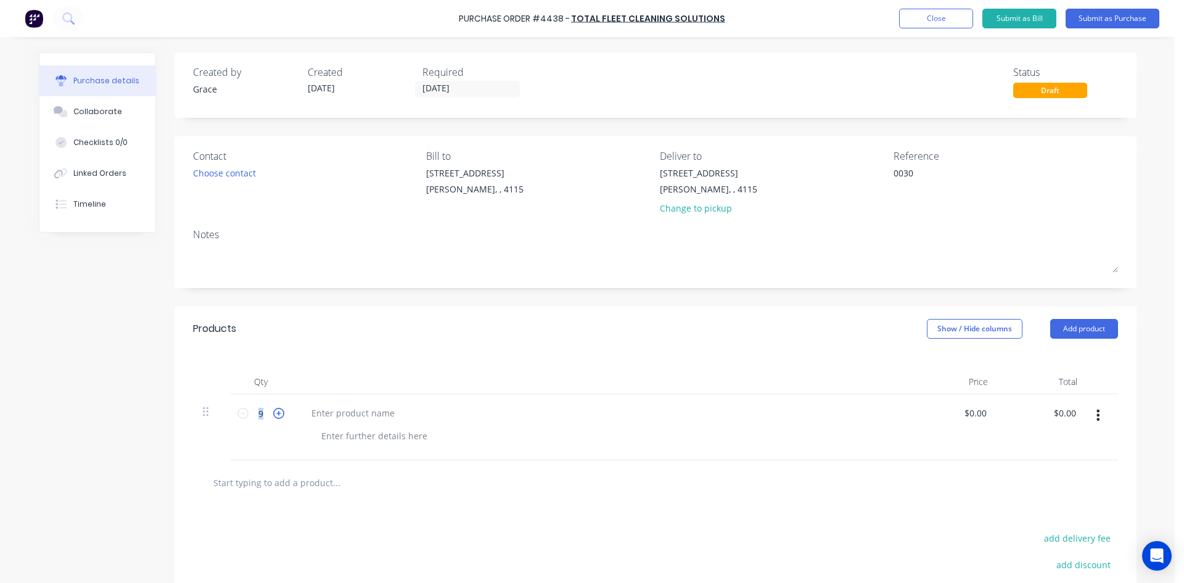
click at [276, 416] on icon at bounding box center [278, 413] width 11 height 11
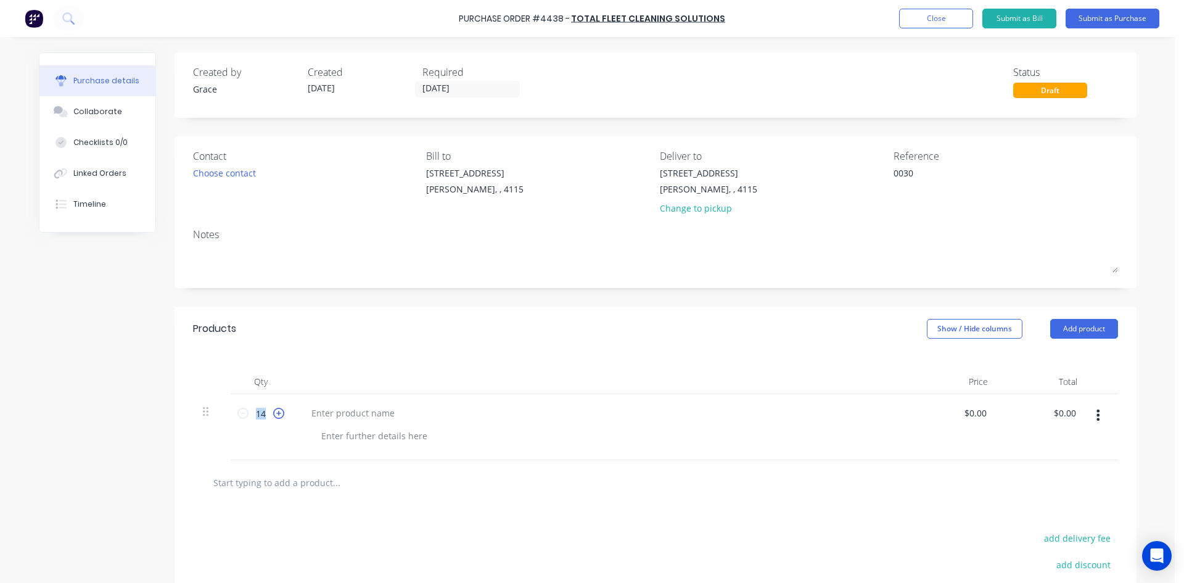
click at [276, 416] on icon at bounding box center [278, 413] width 11 height 11
click at [237, 408] on icon at bounding box center [242, 413] width 11 height 11
click at [280, 493] on input "text" at bounding box center [336, 482] width 247 height 25
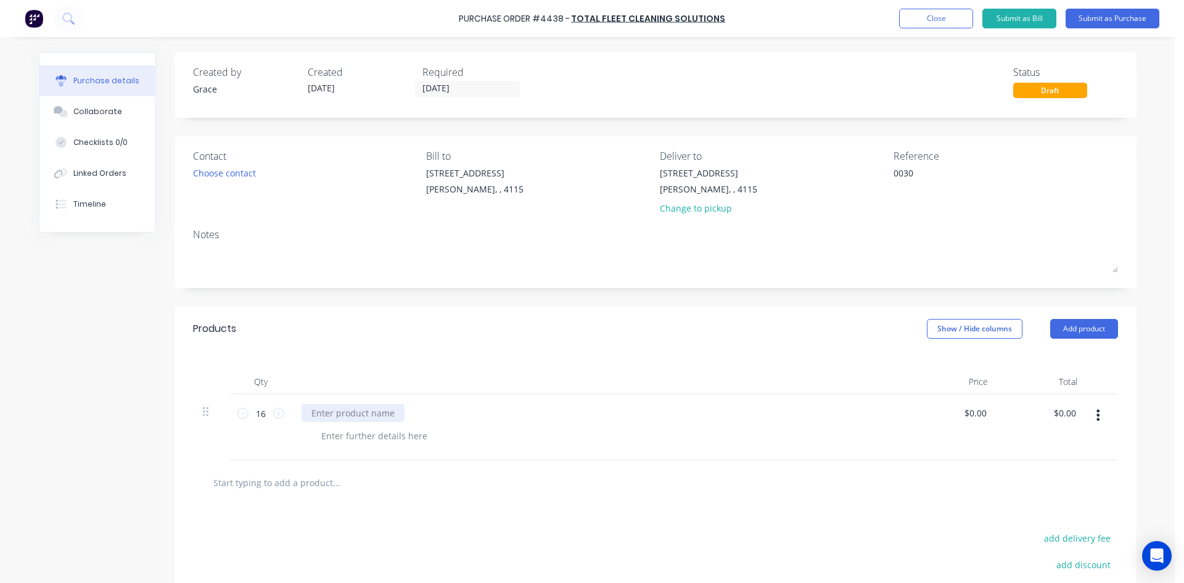
click at [353, 413] on div at bounding box center [353, 413] width 103 height 18
click at [805, 282] on div "Contact Choose contact [PERSON_NAME] to [STREET_ADDRESS][PERSON_NAME] Deliver t…" at bounding box center [655, 212] width 962 height 152
click at [1115, 14] on button "Submit as Purchase" at bounding box center [1112, 19] width 94 height 20
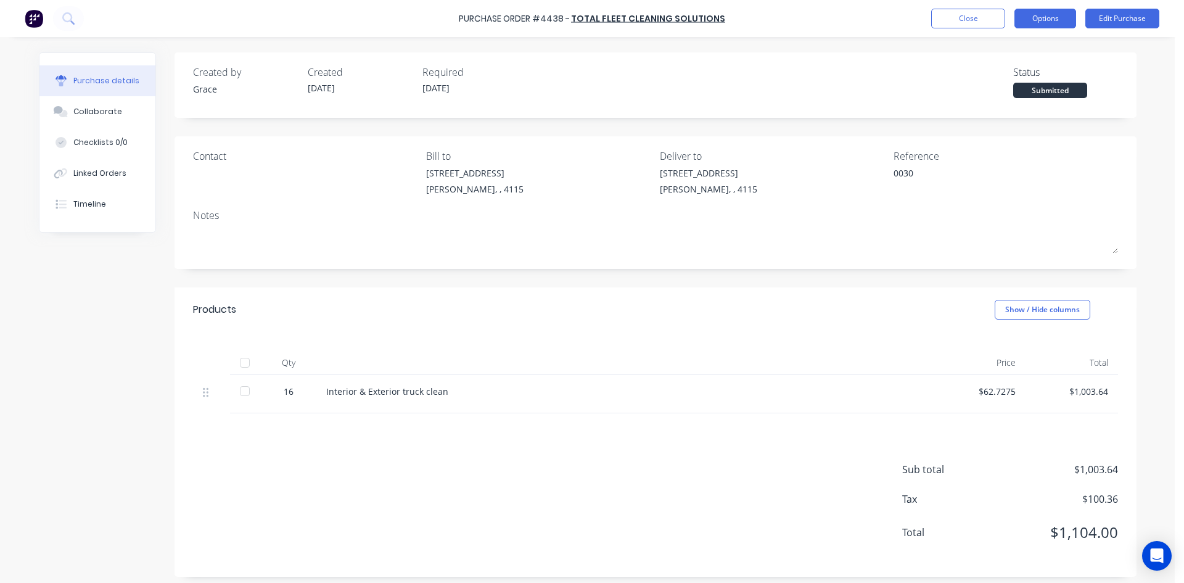
click at [1047, 17] on button "Options" at bounding box center [1045, 19] width 62 height 20
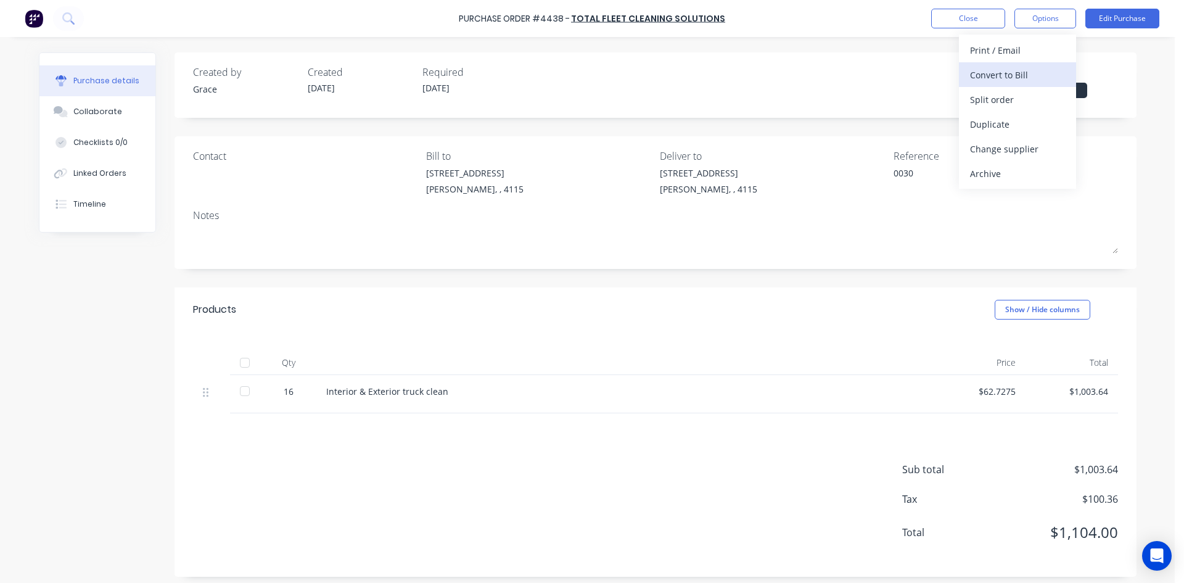
click at [1022, 77] on div "Convert to Bill" at bounding box center [1017, 75] width 95 height 18
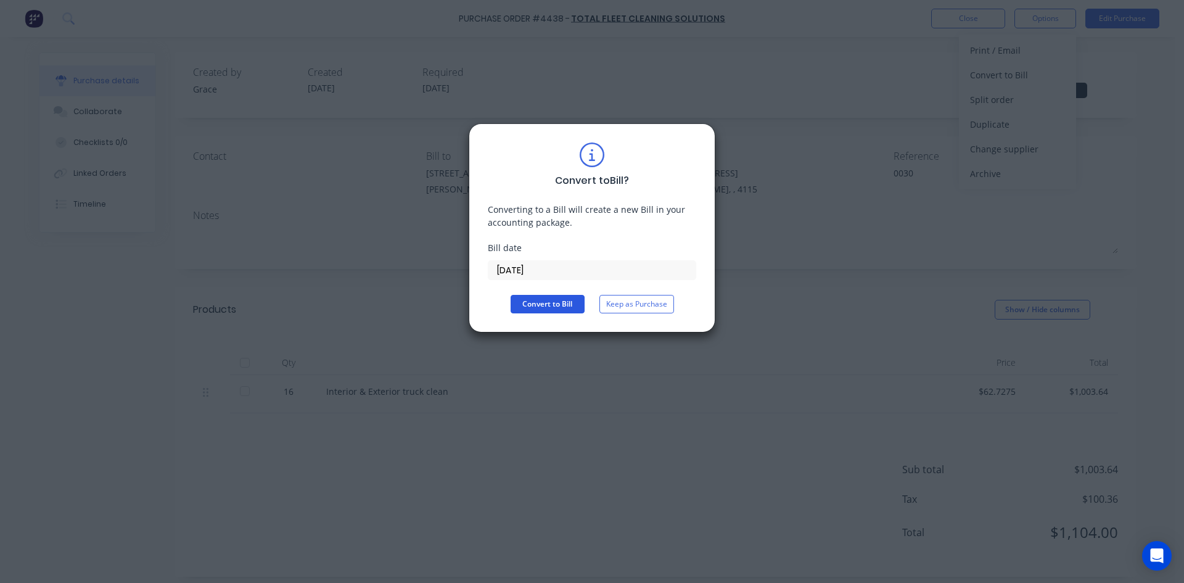
click at [522, 299] on button "Convert to Bill" at bounding box center [548, 304] width 74 height 18
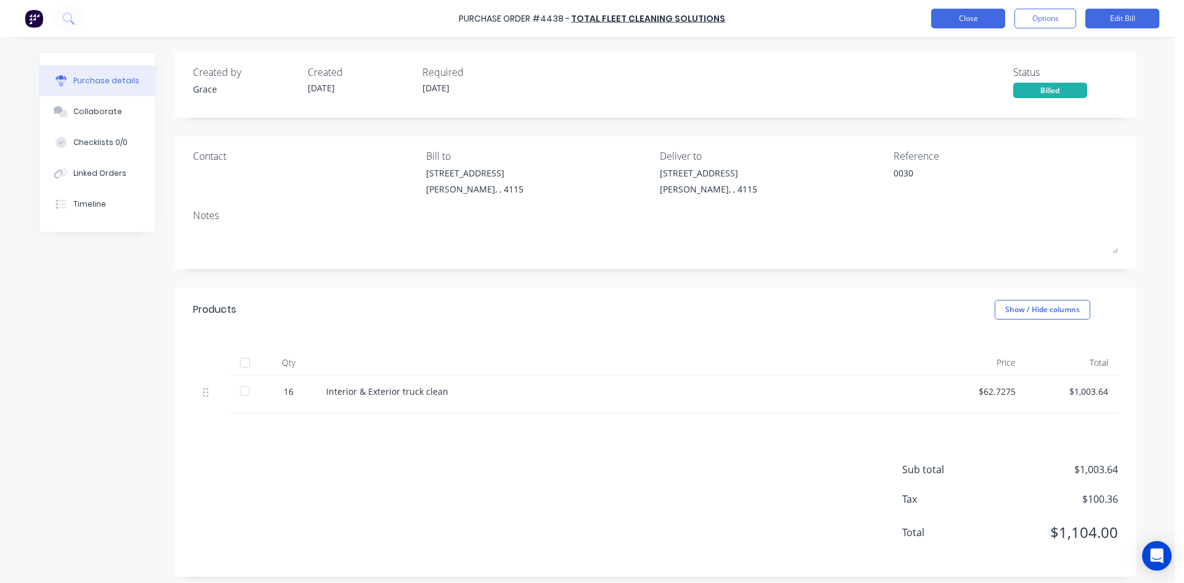
click at [960, 21] on button "Close" at bounding box center [968, 19] width 74 height 20
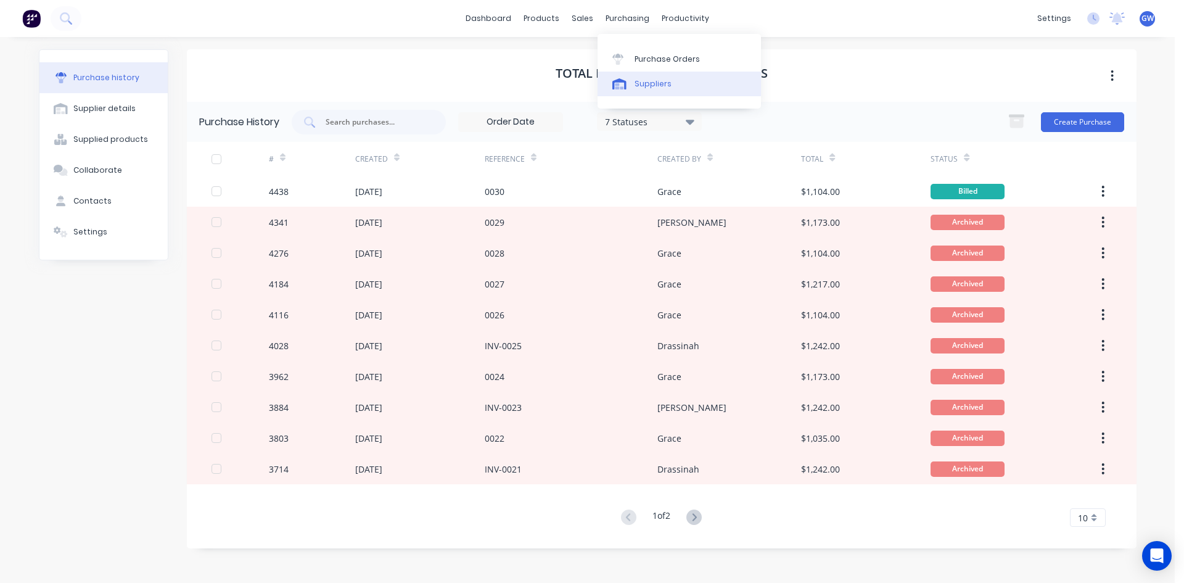
click at [659, 88] on div "Suppliers" at bounding box center [652, 83] width 37 height 11
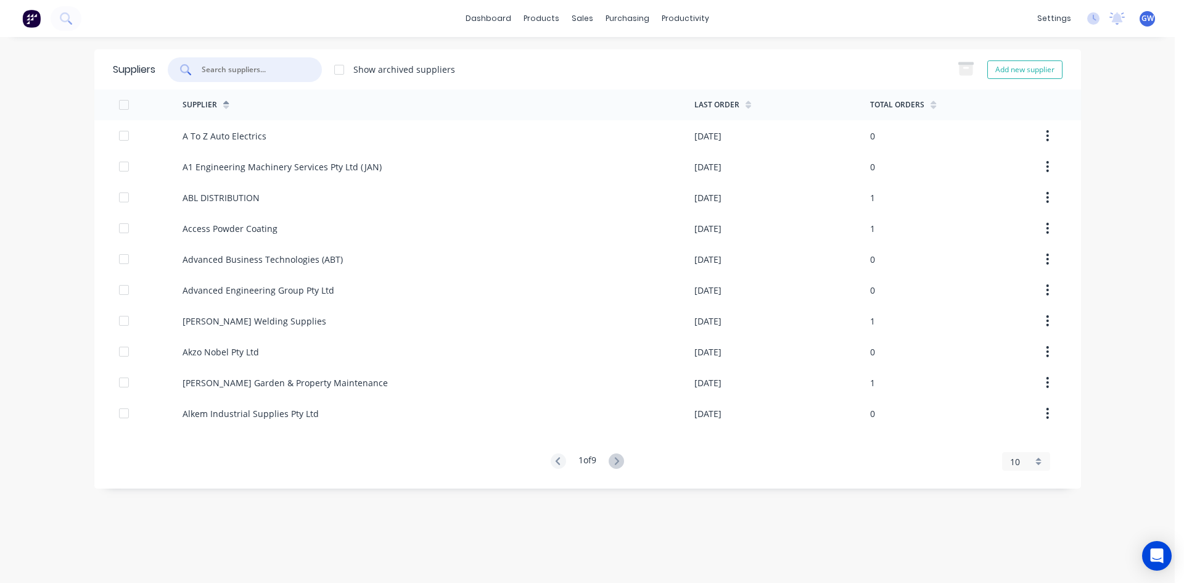
drag, startPoint x: 271, startPoint y: 71, endPoint x: 248, endPoint y: 72, distance: 22.2
click at [269, 71] on input "text" at bounding box center [251, 70] width 102 height 12
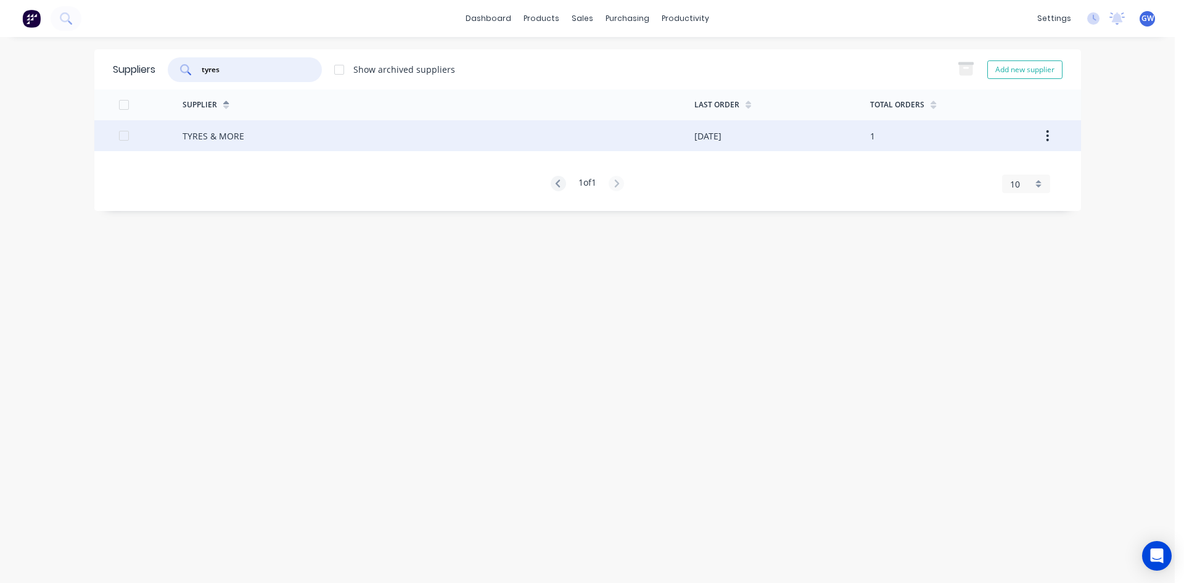
click at [491, 138] on div "TYRES & MORE" at bounding box center [439, 135] width 512 height 31
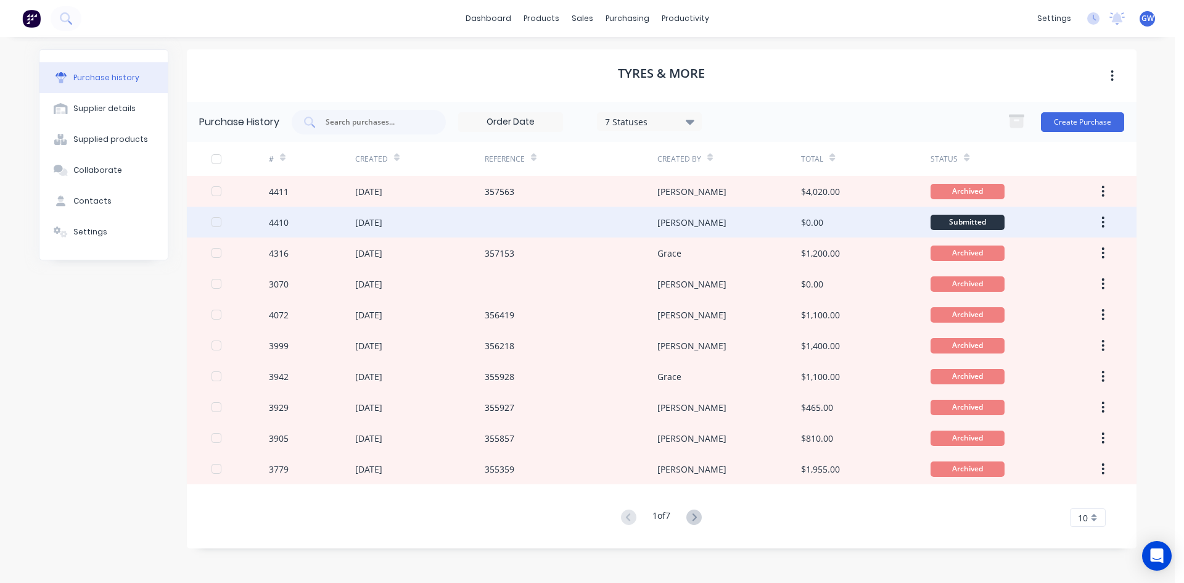
click at [777, 216] on div "[PERSON_NAME]" at bounding box center [729, 222] width 144 height 31
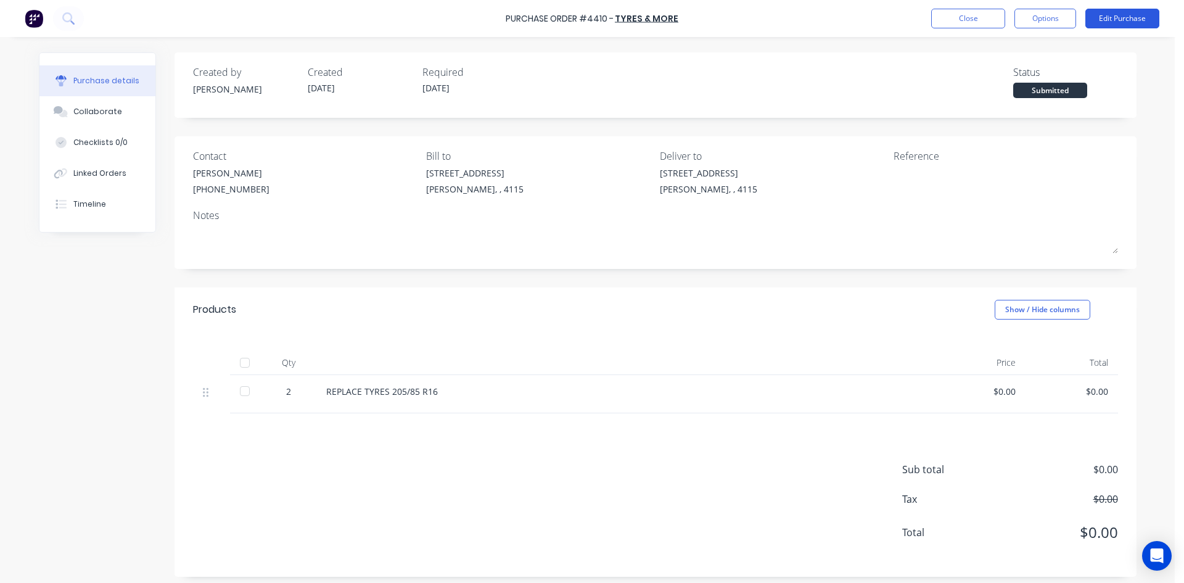
click at [1117, 12] on button "Edit Purchase" at bounding box center [1122, 19] width 74 height 20
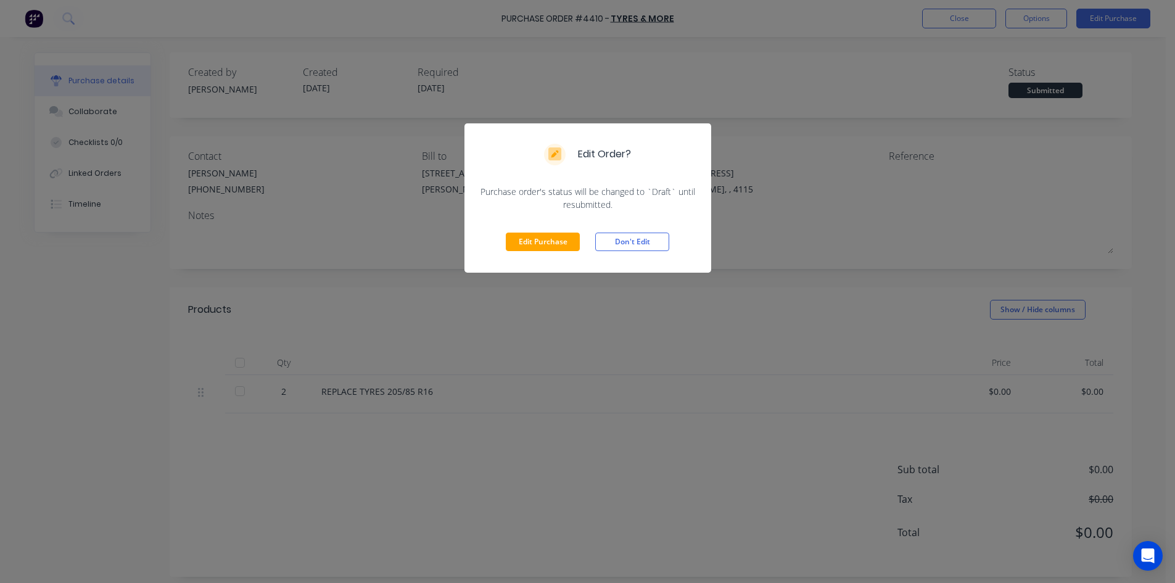
click at [549, 229] on div "Edit Purchase Don't Edit" at bounding box center [587, 242] width 247 height 62
click at [544, 239] on button "Edit Purchase" at bounding box center [543, 241] width 74 height 18
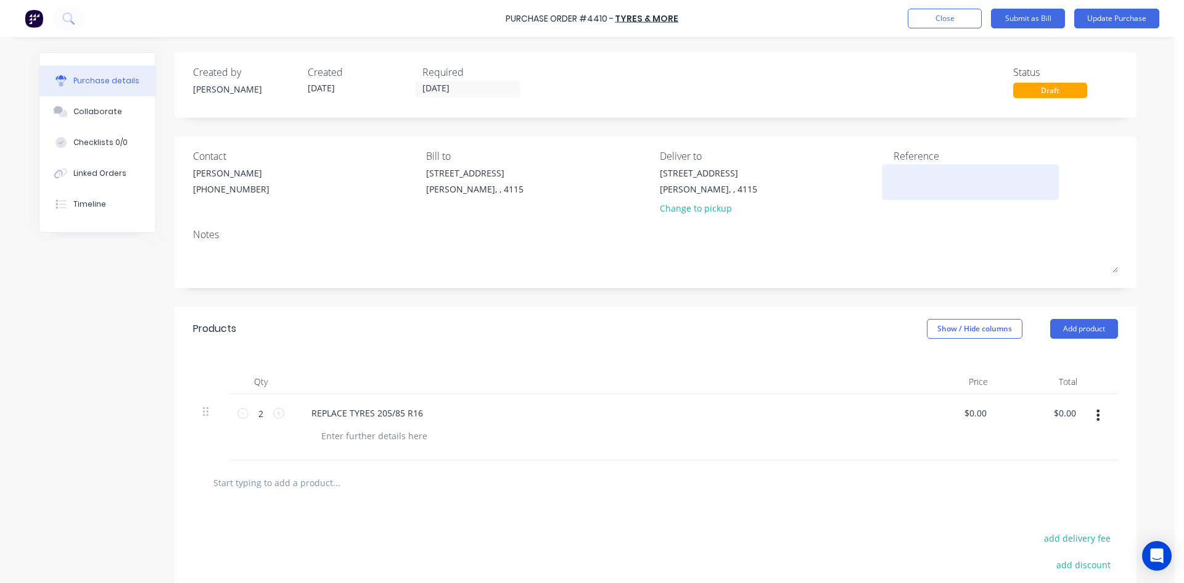
click at [945, 178] on textarea at bounding box center [970, 180] width 154 height 28
click at [1055, 410] on input "0.00" at bounding box center [1066, 413] width 23 height 18
click at [757, 330] on div "Products Show / Hide columns Add product" at bounding box center [655, 328] width 962 height 44
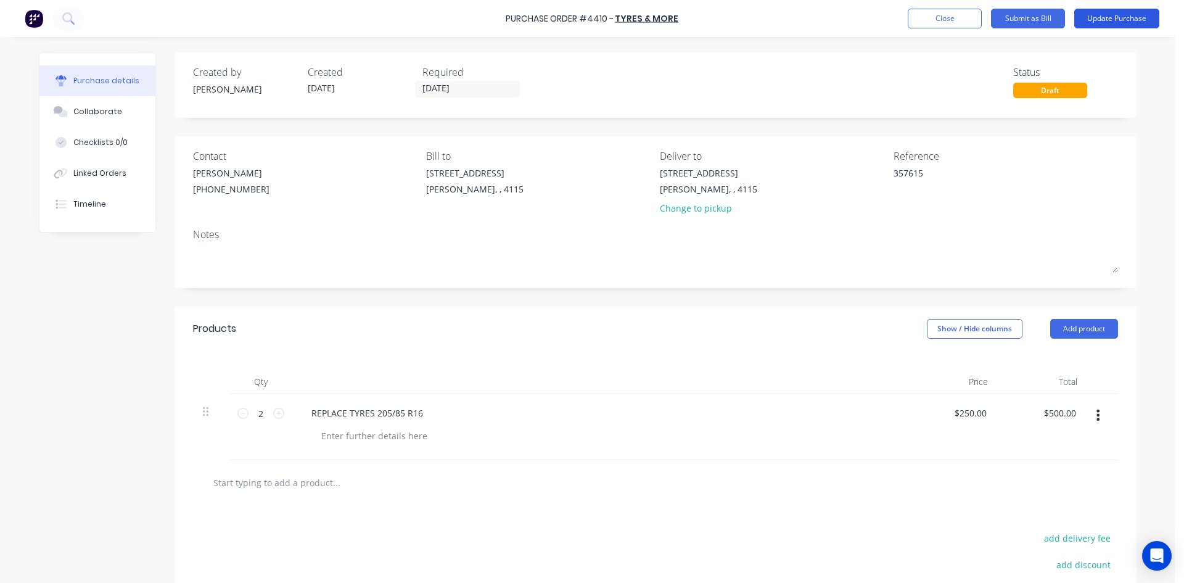
click at [1106, 17] on button "Update Purchase" at bounding box center [1116, 19] width 85 height 20
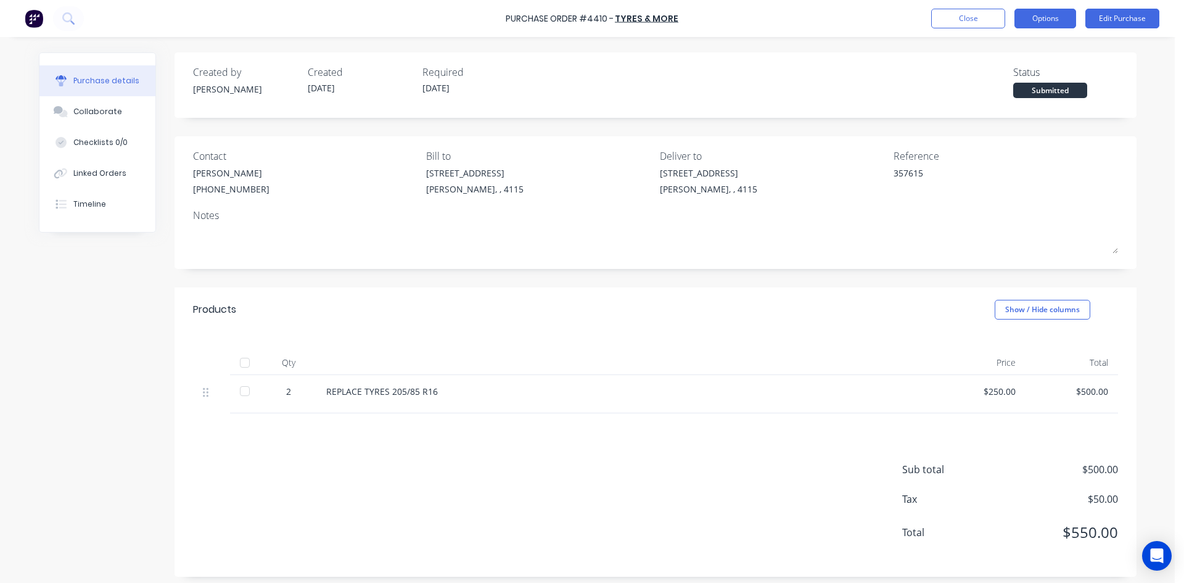
click at [1050, 10] on button "Options" at bounding box center [1045, 19] width 62 height 20
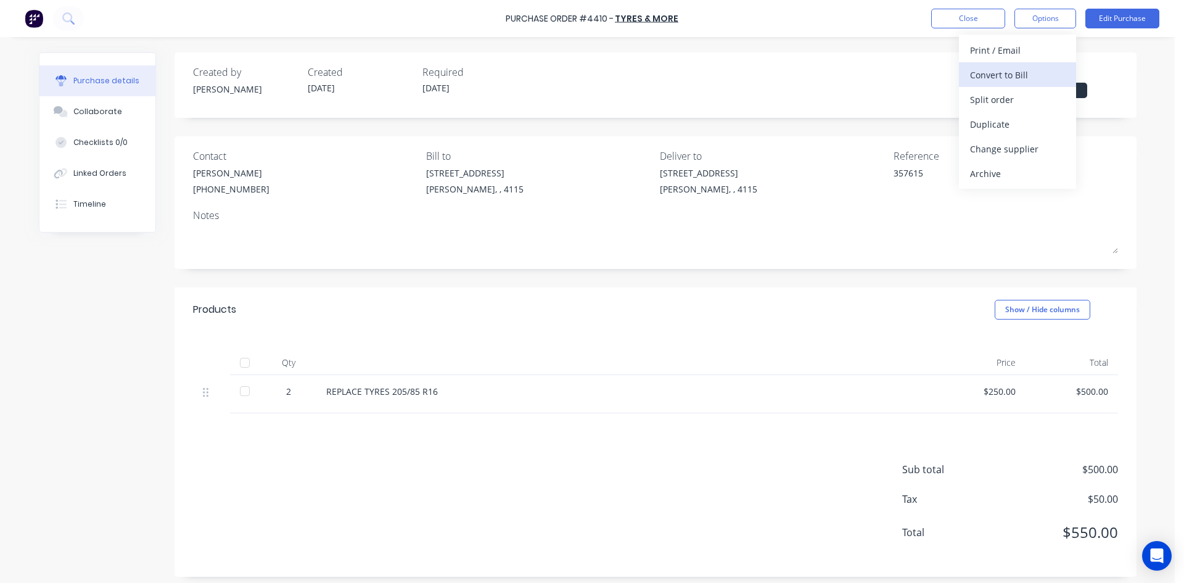
click at [1027, 74] on div "Convert to Bill" at bounding box center [1017, 75] width 95 height 18
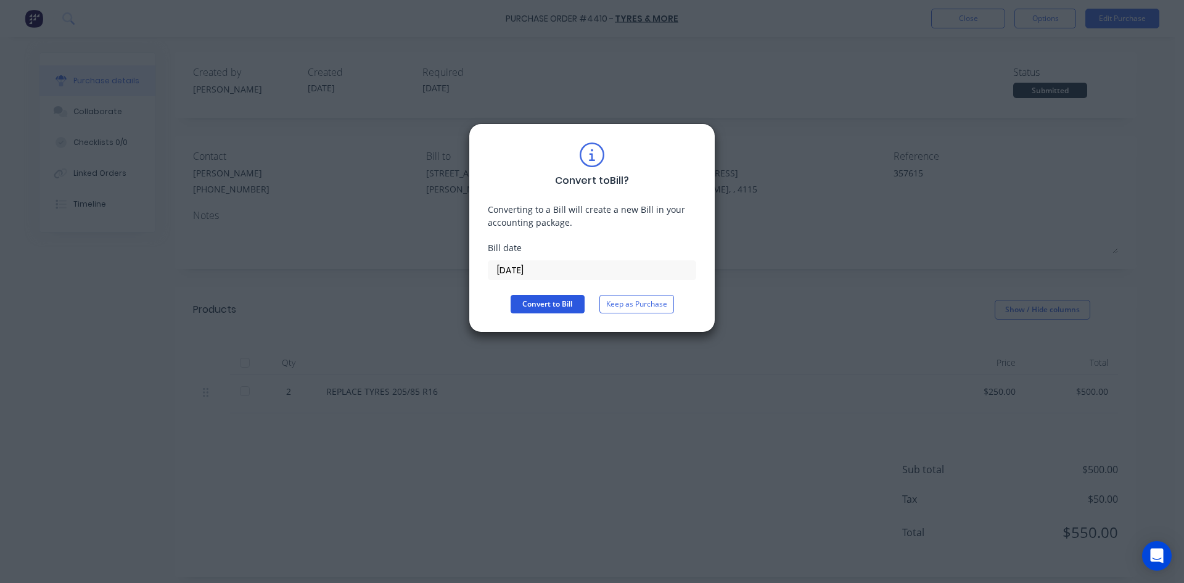
click at [539, 297] on button "Convert to Bill" at bounding box center [548, 304] width 74 height 18
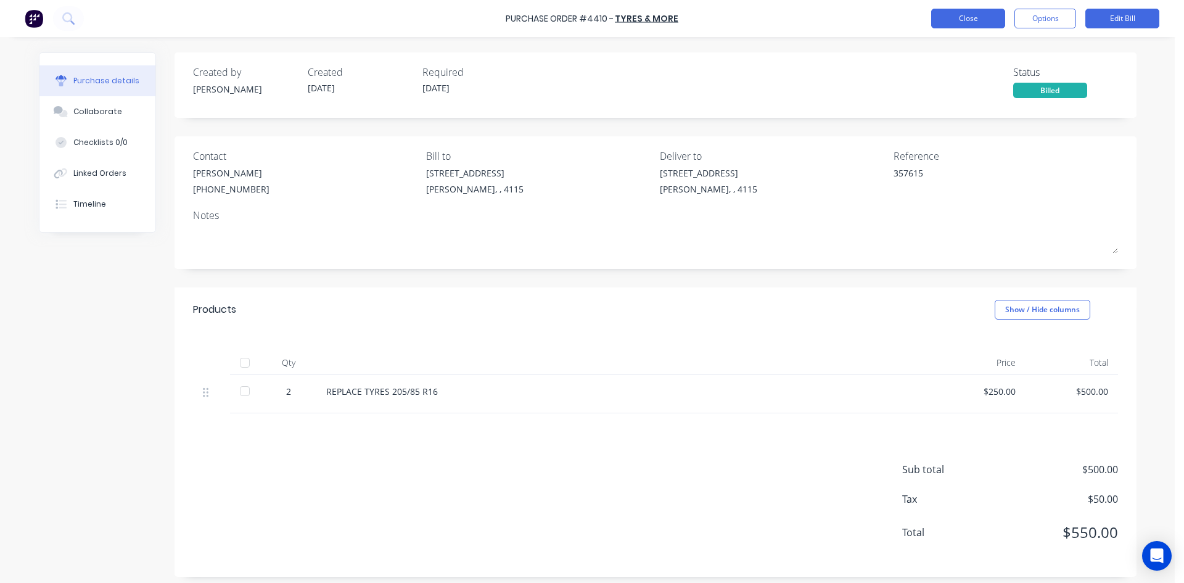
click at [981, 14] on button "Close" at bounding box center [968, 19] width 74 height 20
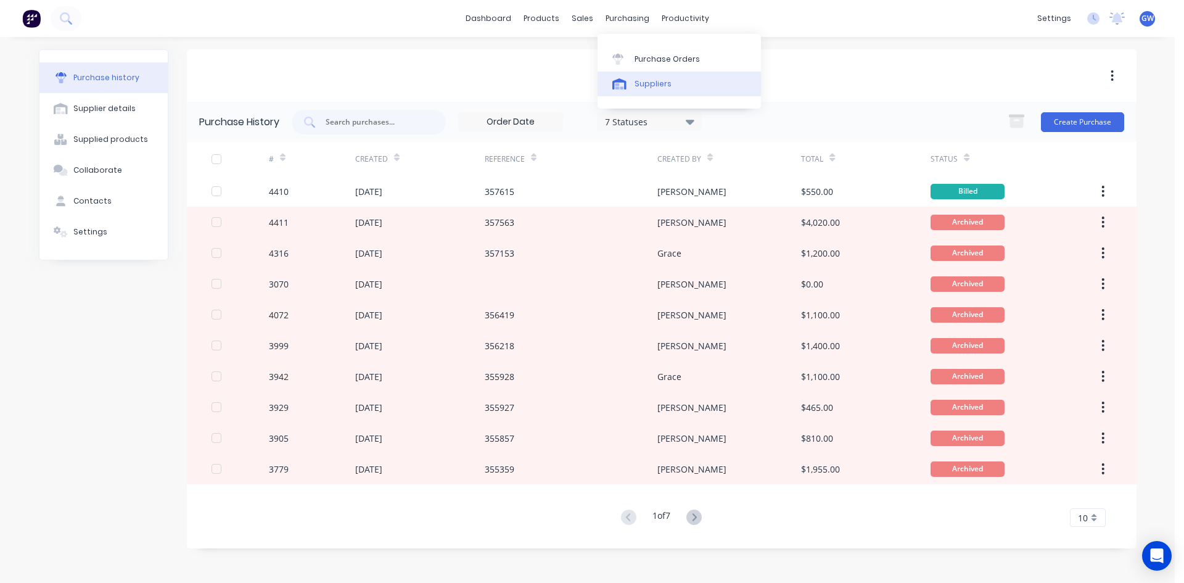
click at [643, 85] on div "Suppliers" at bounding box center [652, 83] width 37 height 11
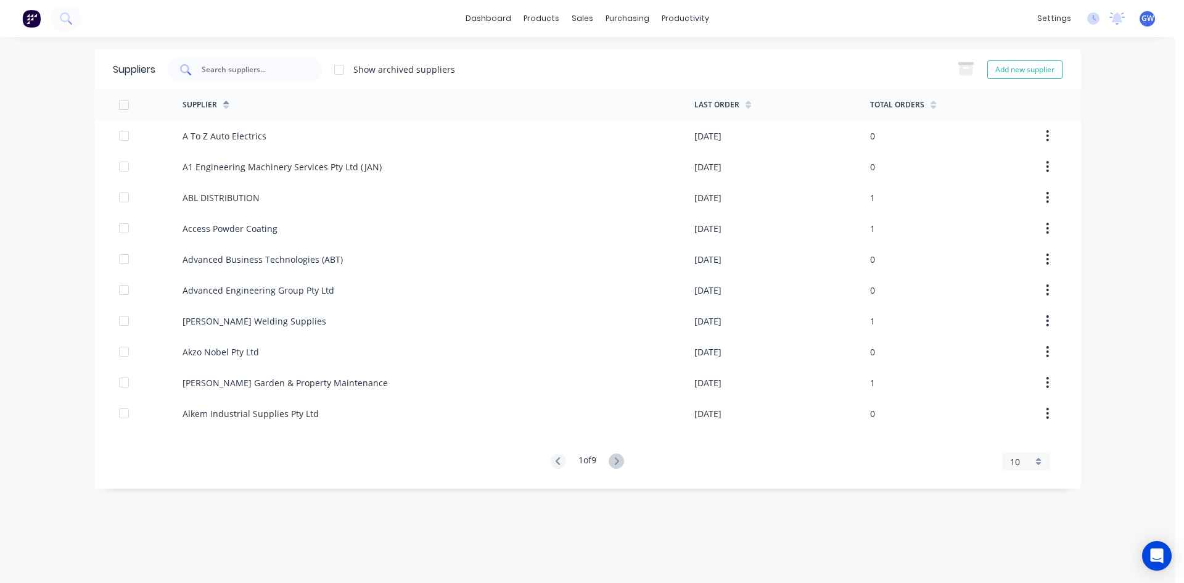
click at [307, 68] on div at bounding box center [245, 69] width 154 height 25
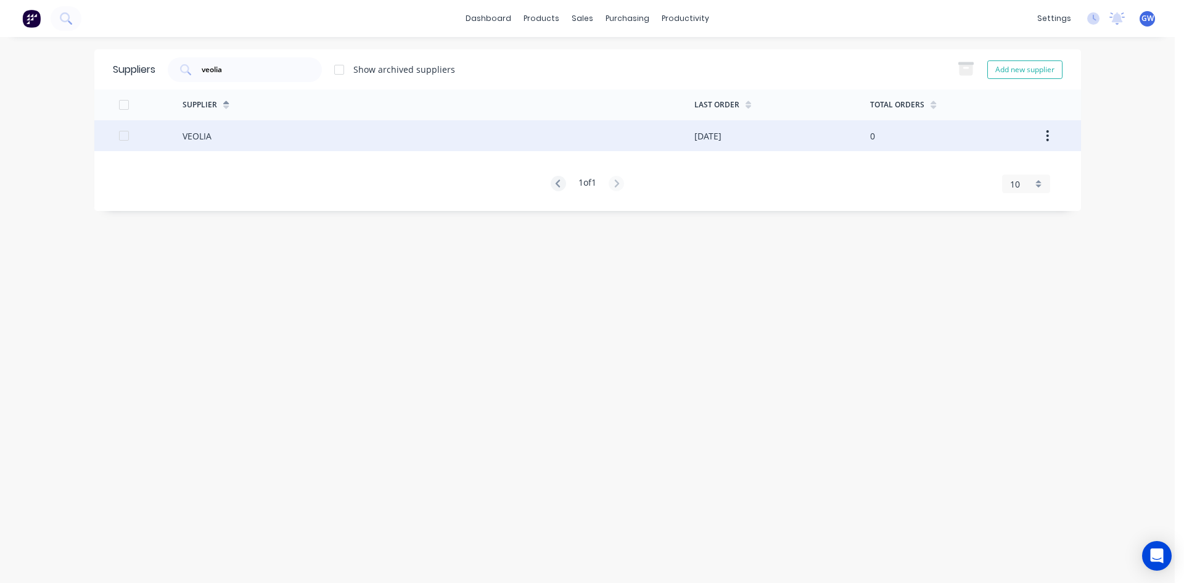
click at [747, 131] on div "[DATE]" at bounding box center [782, 135] width 176 height 31
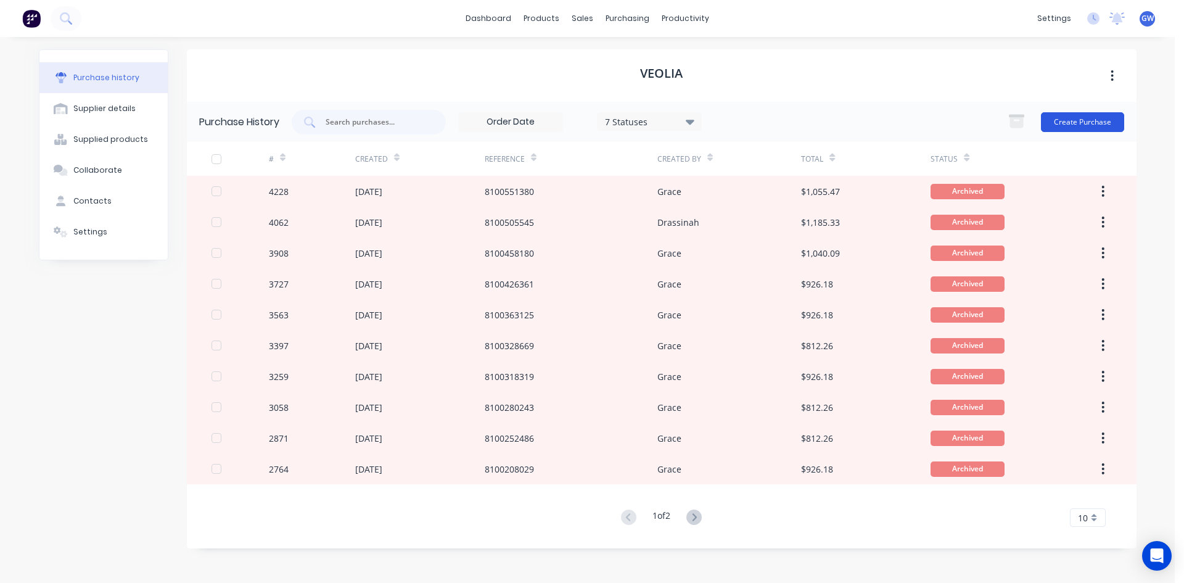
click at [1097, 117] on button "Create Purchase" at bounding box center [1082, 122] width 83 height 20
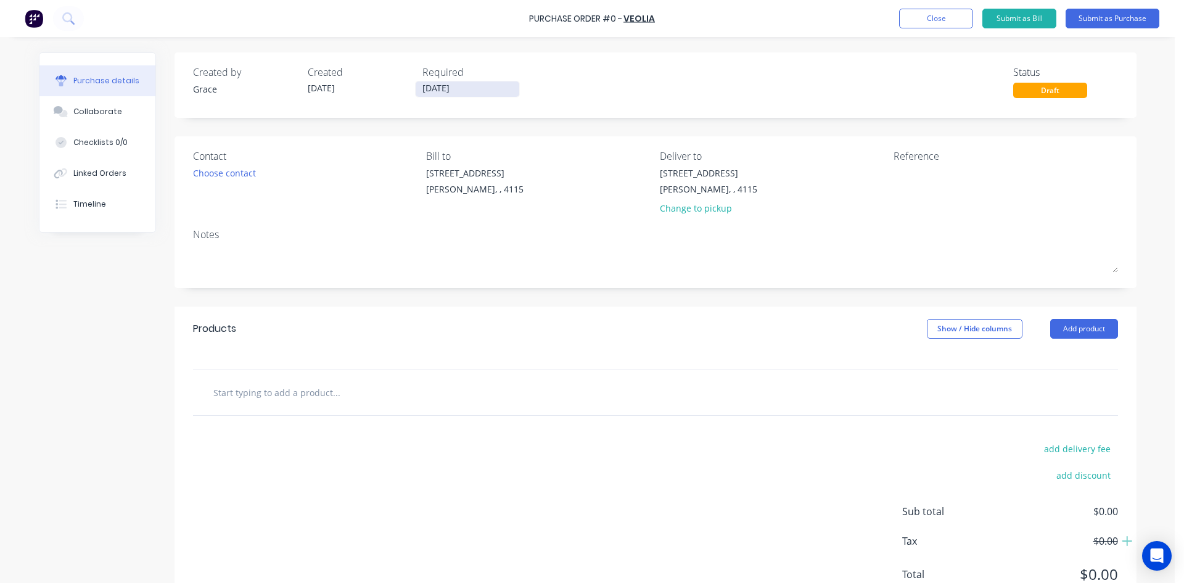
click at [467, 93] on input "[DATE]" at bounding box center [468, 88] width 104 height 15
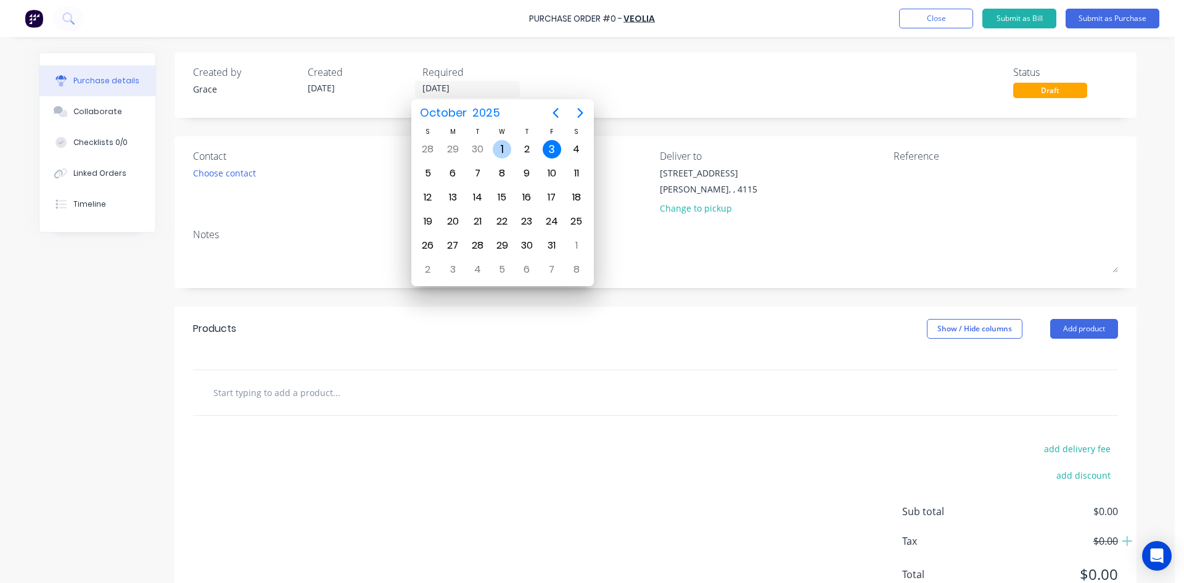
click at [495, 156] on div "1" at bounding box center [502, 149] width 18 height 18
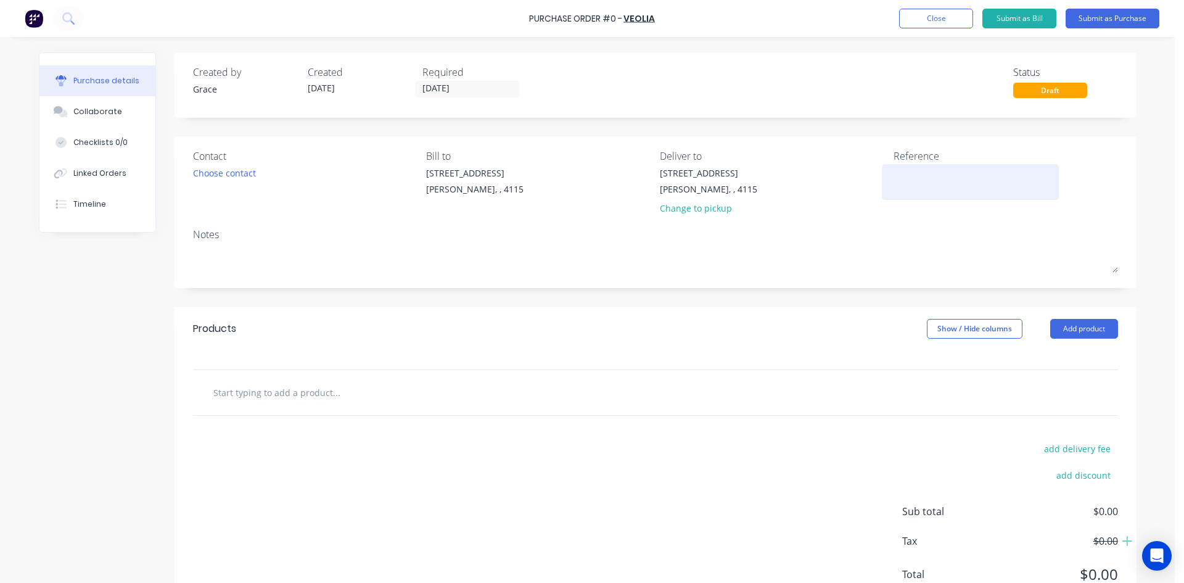
click at [1000, 193] on textarea at bounding box center [970, 180] width 154 height 28
click at [1082, 323] on button "Add product" at bounding box center [1084, 329] width 68 height 20
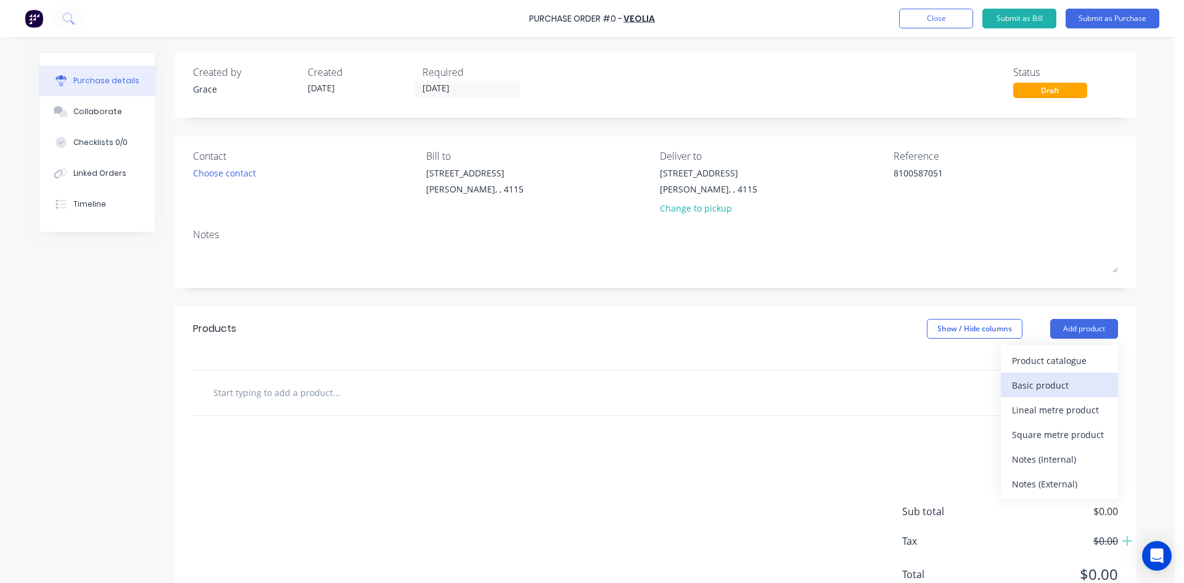
click at [1069, 378] on div "Basic product" at bounding box center [1059, 385] width 95 height 18
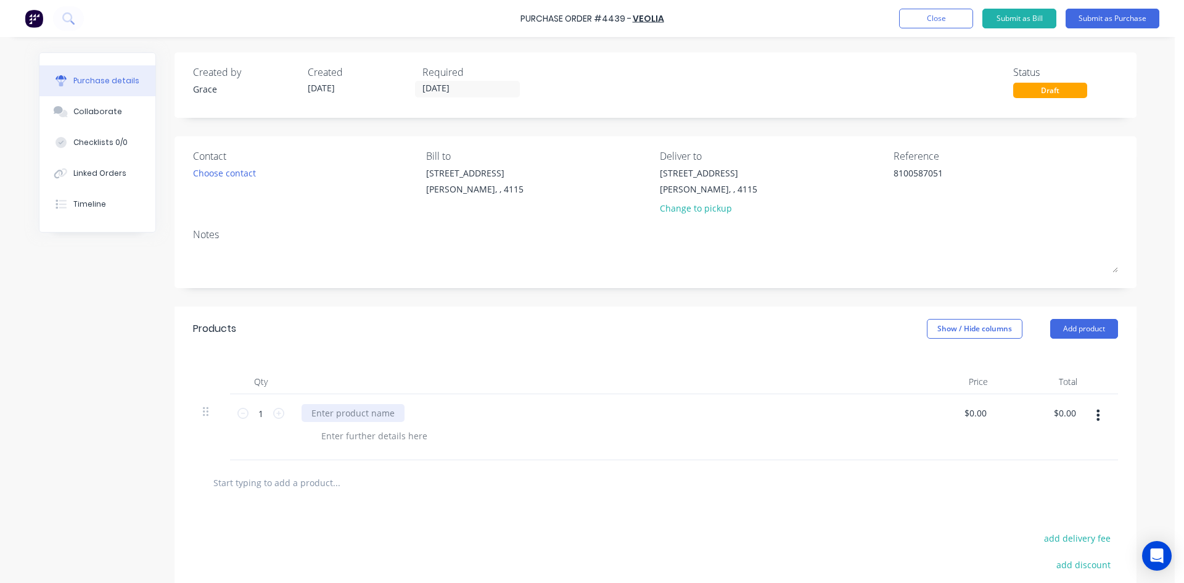
click at [348, 413] on div at bounding box center [353, 413] width 103 height 18
click at [747, 302] on div "Created by [PERSON_NAME] Created [DATE] Required [DATE] Status Draft Contact Ch…" at bounding box center [655, 379] width 962 height 655
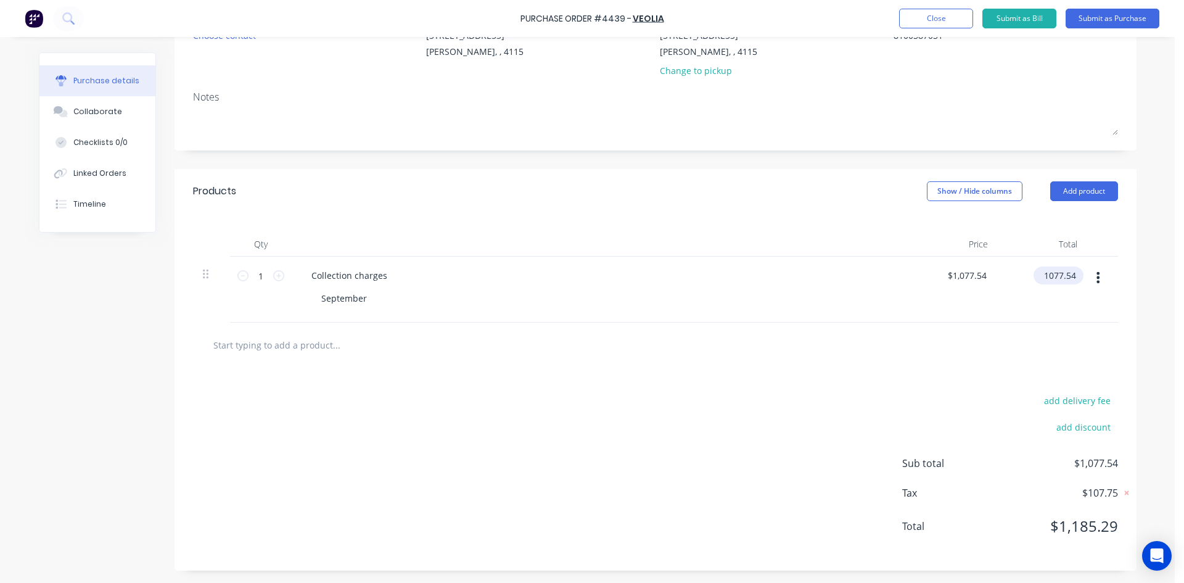
click at [1066, 277] on input "1077.54" at bounding box center [1055, 275] width 45 height 18
click at [992, 440] on div "add delivery fee add discount" at bounding box center [1010, 420] width 216 height 57
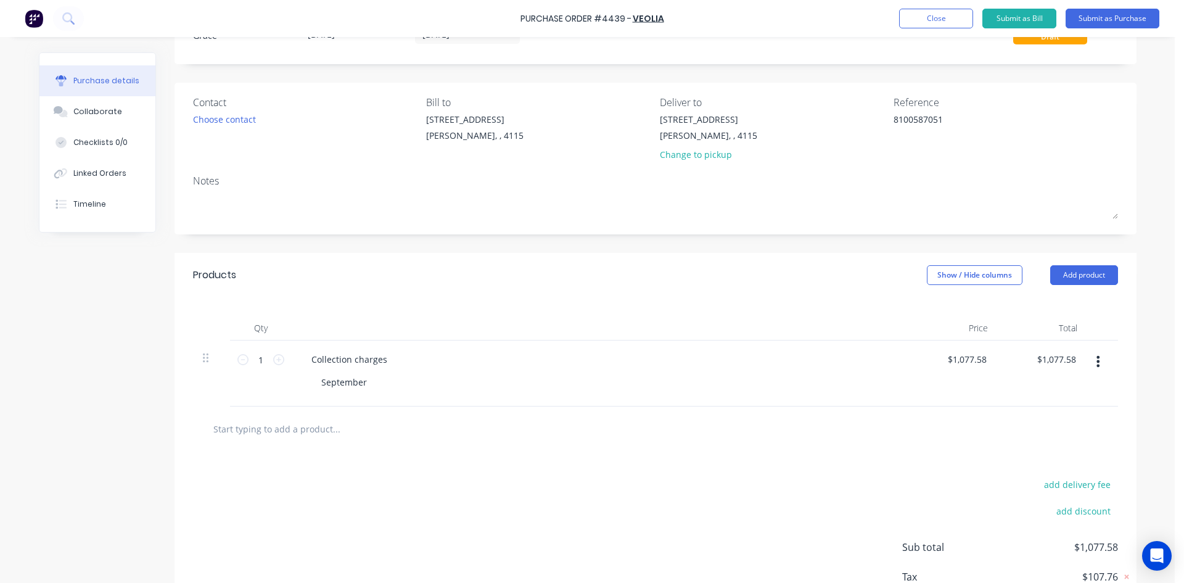
scroll to position [0, 0]
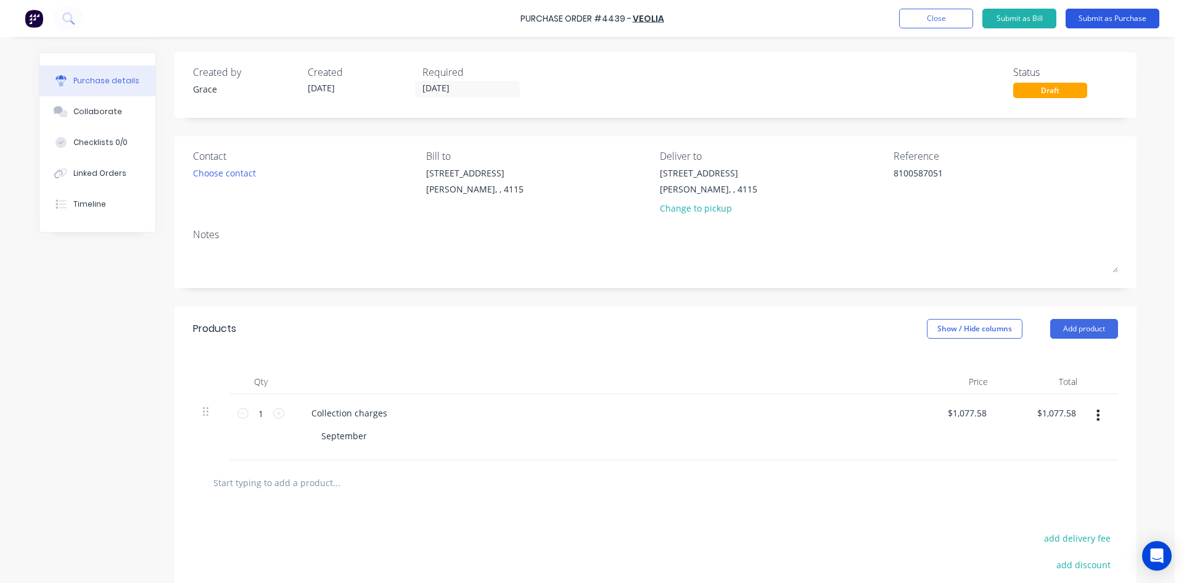
click at [1098, 20] on button "Submit as Purchase" at bounding box center [1112, 19] width 94 height 20
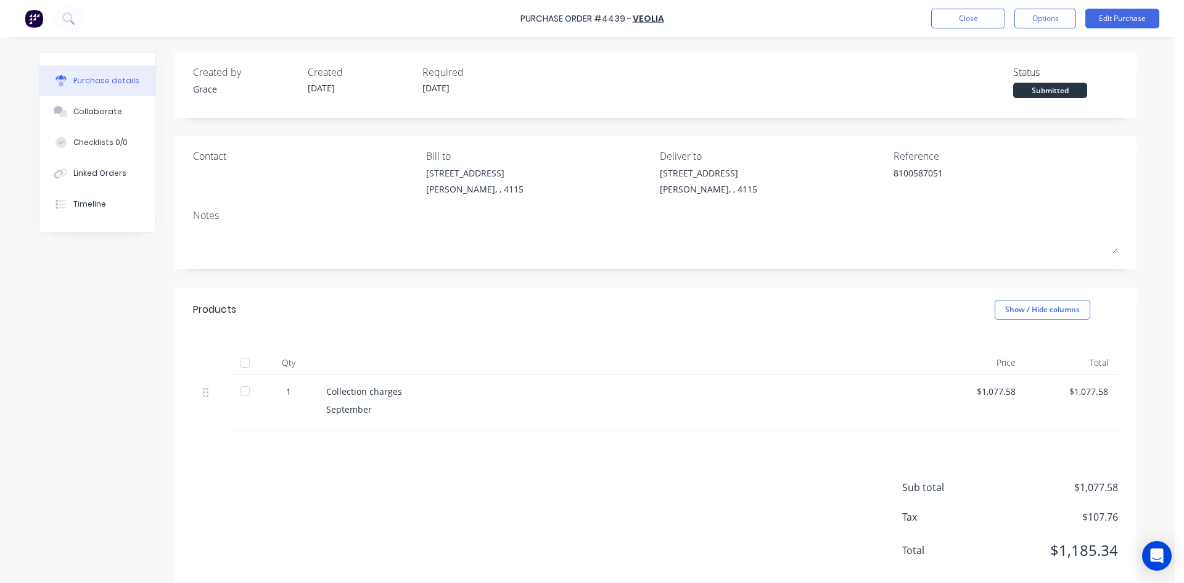
click at [1035, 18] on button "Options" at bounding box center [1045, 19] width 62 height 20
click at [1011, 69] on div "Convert to Bill" at bounding box center [1017, 75] width 95 height 18
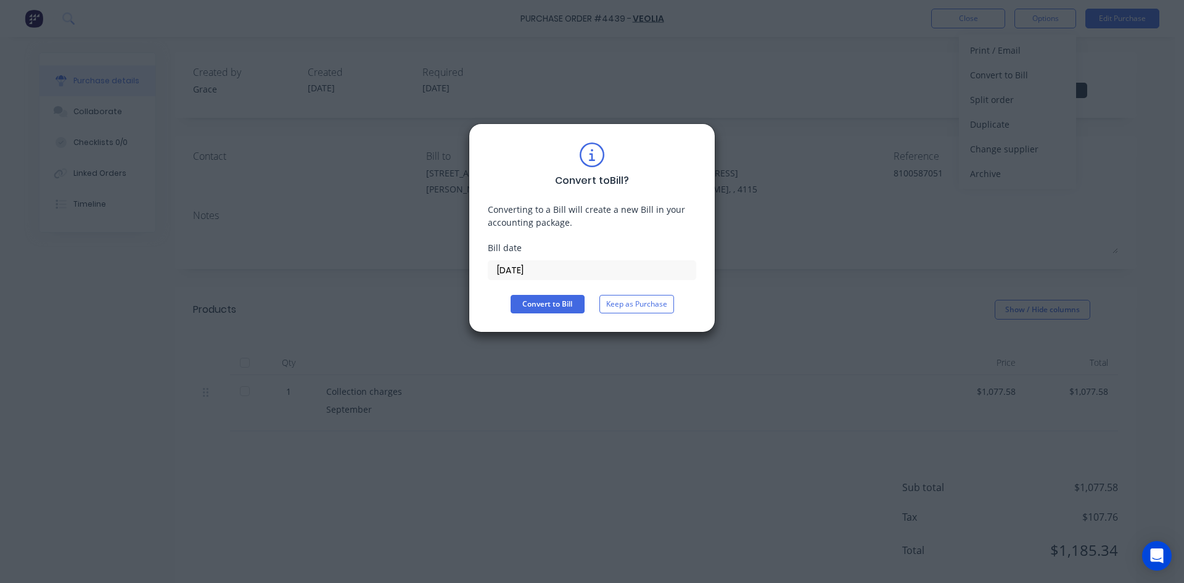
click at [540, 270] on input "[DATE]" at bounding box center [591, 270] width 207 height 18
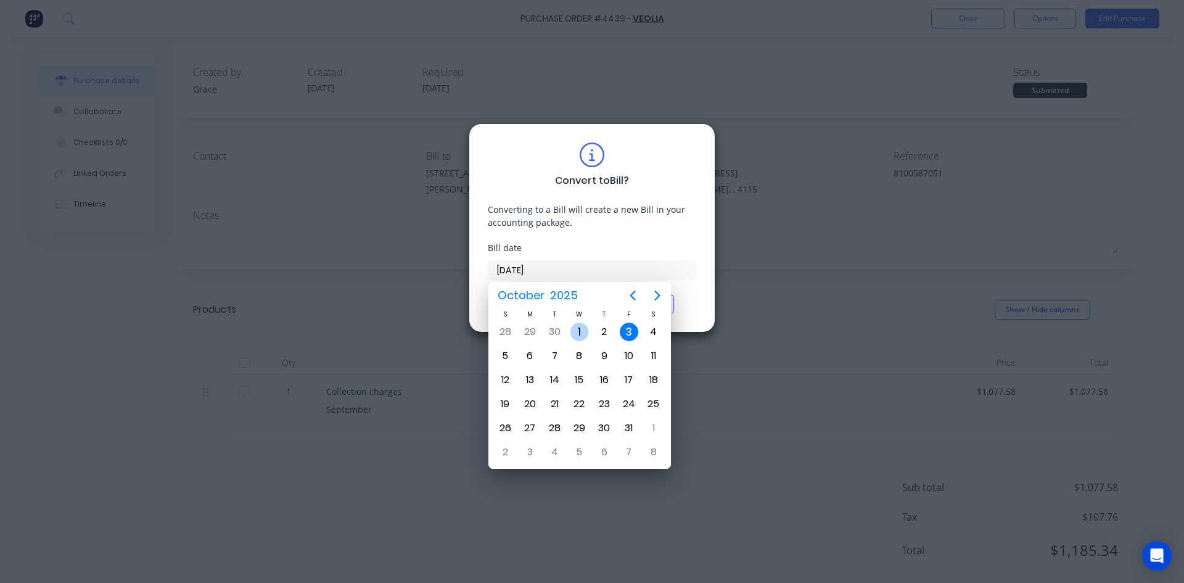
click at [575, 330] on div "1" at bounding box center [579, 331] width 18 height 18
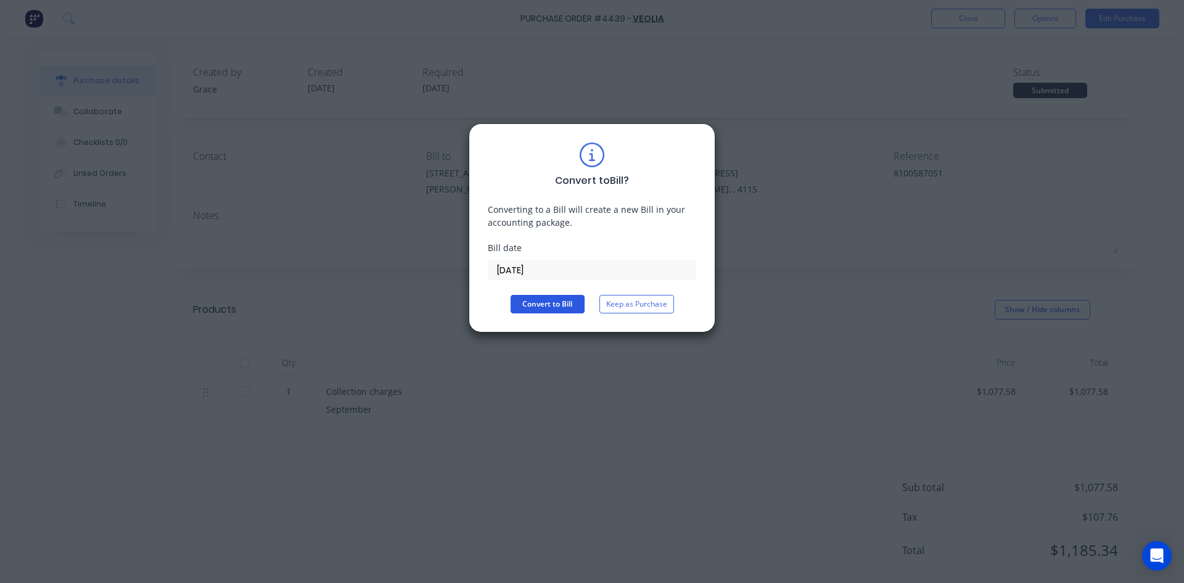
click at [569, 307] on button "Convert to Bill" at bounding box center [548, 304] width 74 height 18
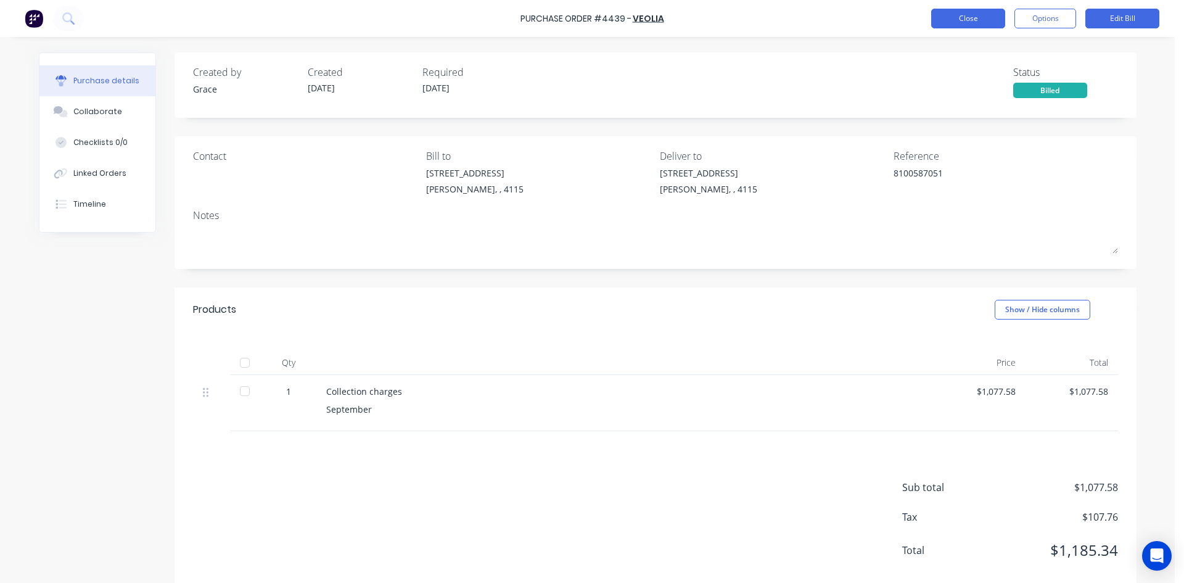
click at [961, 23] on button "Close" at bounding box center [968, 19] width 74 height 20
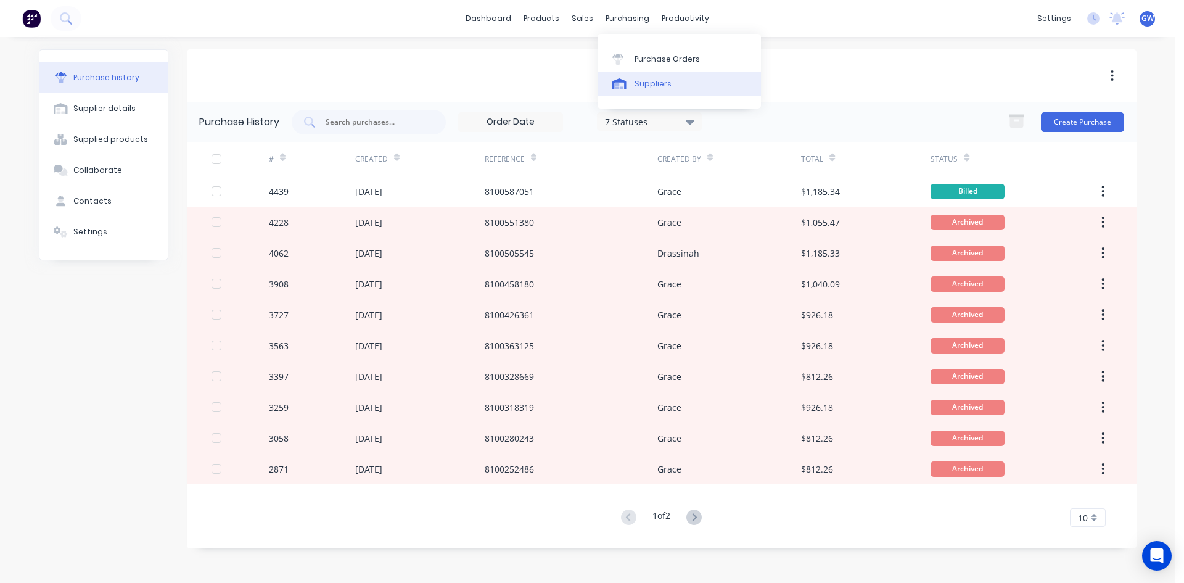
click at [654, 91] on link "Suppliers" at bounding box center [678, 84] width 163 height 25
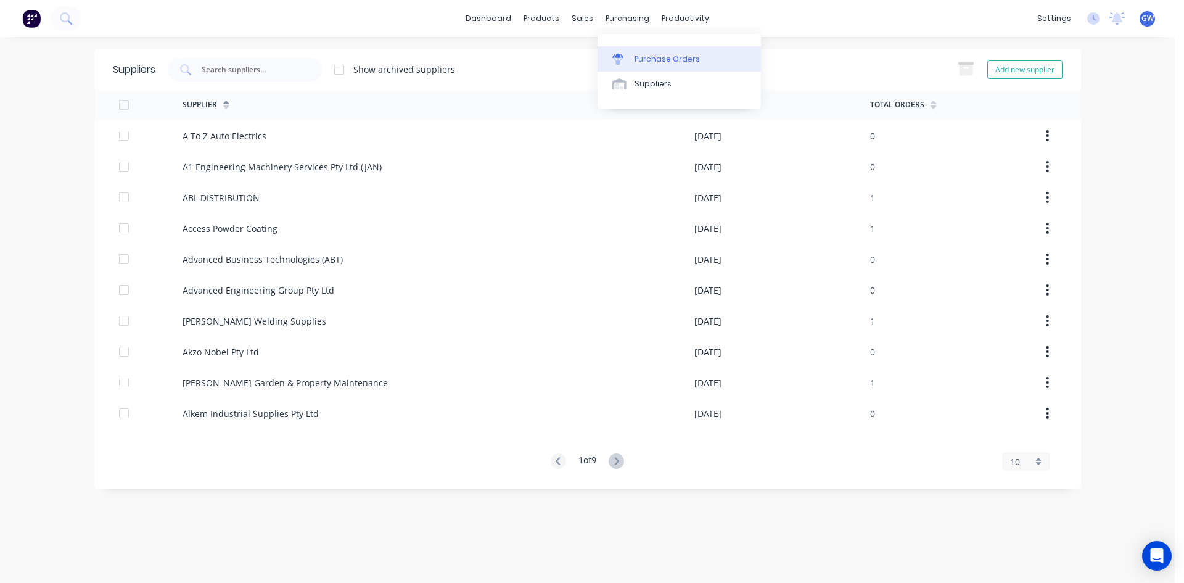
click at [640, 57] on div "Purchase Orders" at bounding box center [666, 59] width 65 height 11
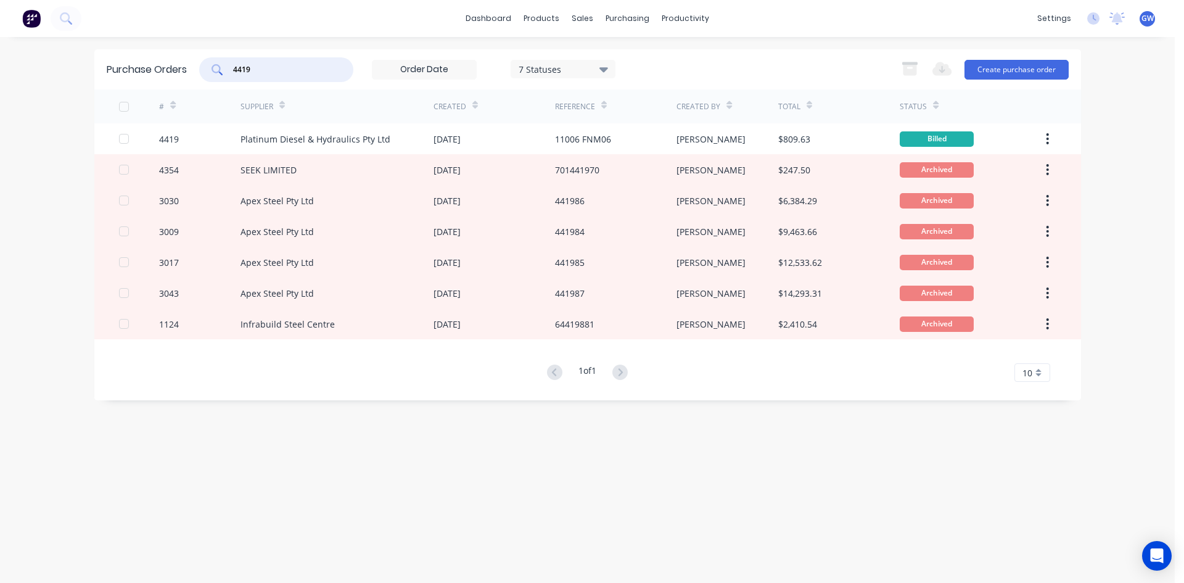
drag, startPoint x: 270, startPoint y: 67, endPoint x: 216, endPoint y: 60, distance: 54.7
click at [216, 60] on div "4419" at bounding box center [276, 69] width 154 height 25
drag, startPoint x: 583, startPoint y: 79, endPoint x: 588, endPoint y: 75, distance: 6.7
click at [583, 79] on div "7 Statuses" at bounding box center [563, 70] width 105 height 20
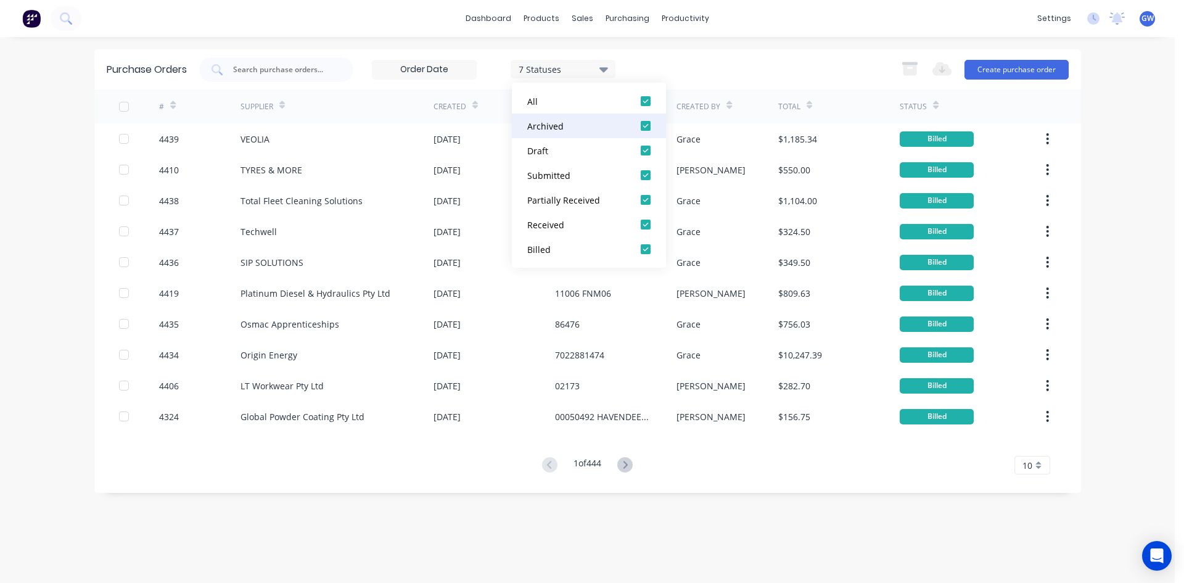
click at [645, 128] on div at bounding box center [645, 125] width 25 height 25
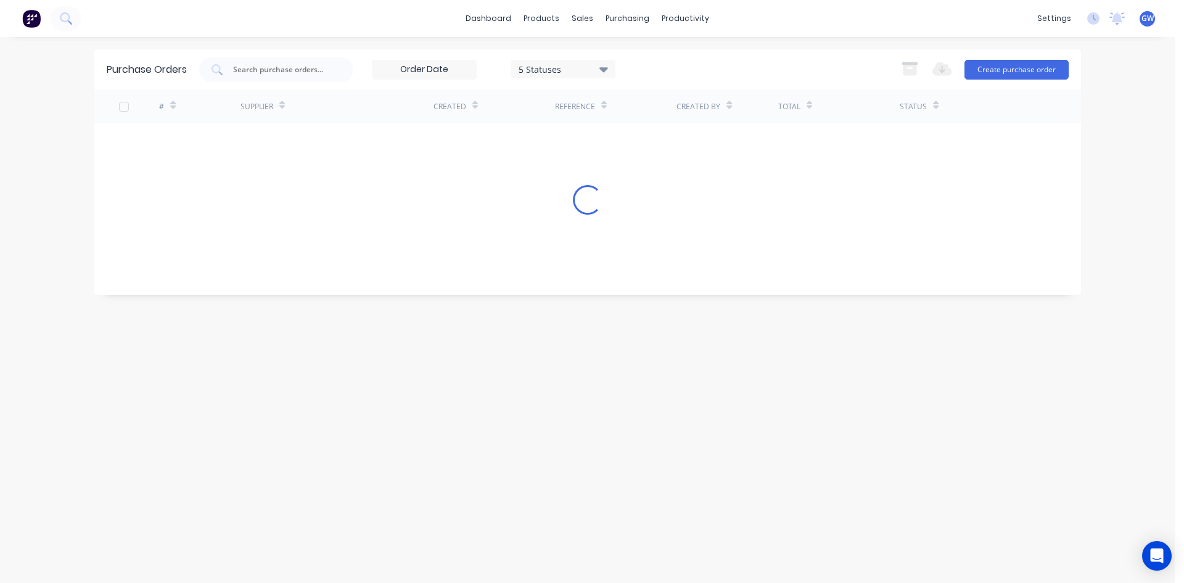
click at [694, 72] on div "5 Statuses 5 Statuses Export to Excel (XLSX) Create purchase order" at bounding box center [633, 69] width 869 height 25
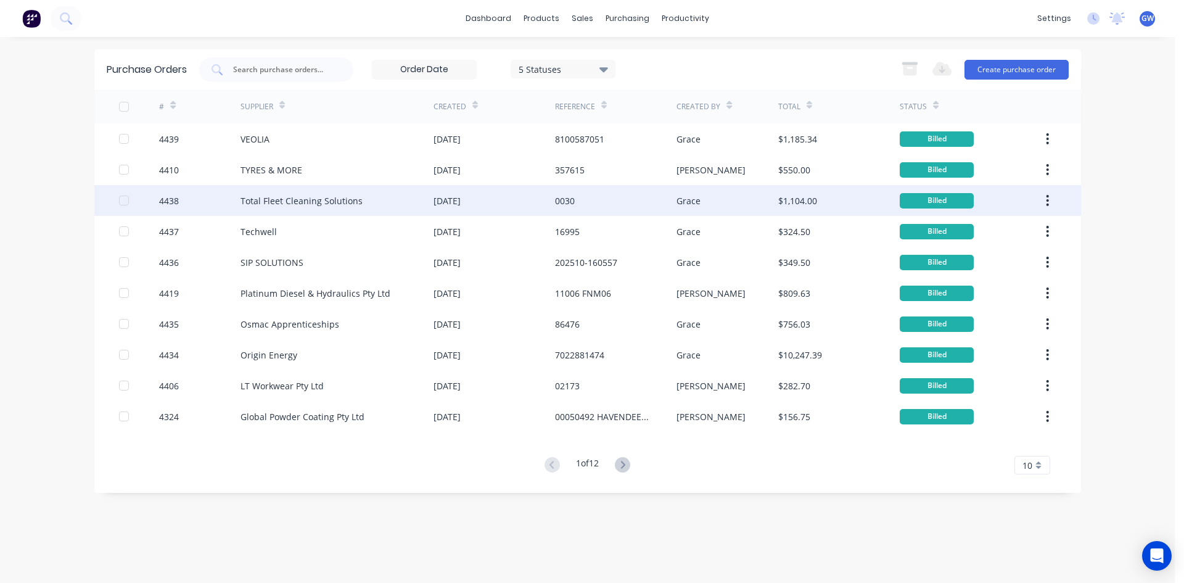
click at [330, 194] on div "Total Fleet Cleaning Solutions" at bounding box center [301, 200] width 122 height 13
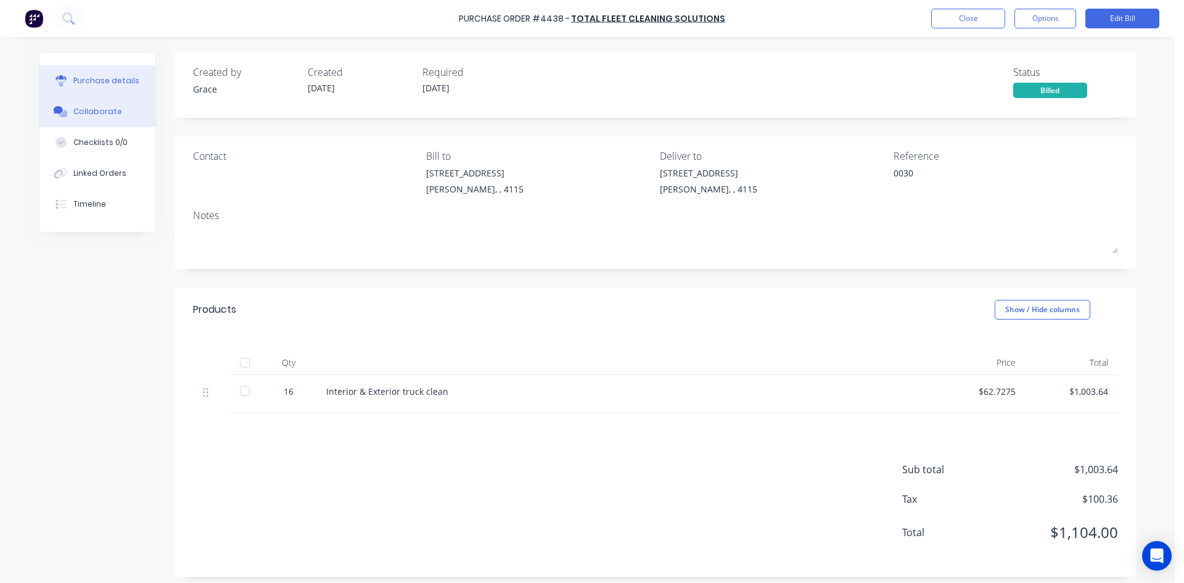
click at [94, 110] on div "Collaborate" at bounding box center [97, 111] width 49 height 11
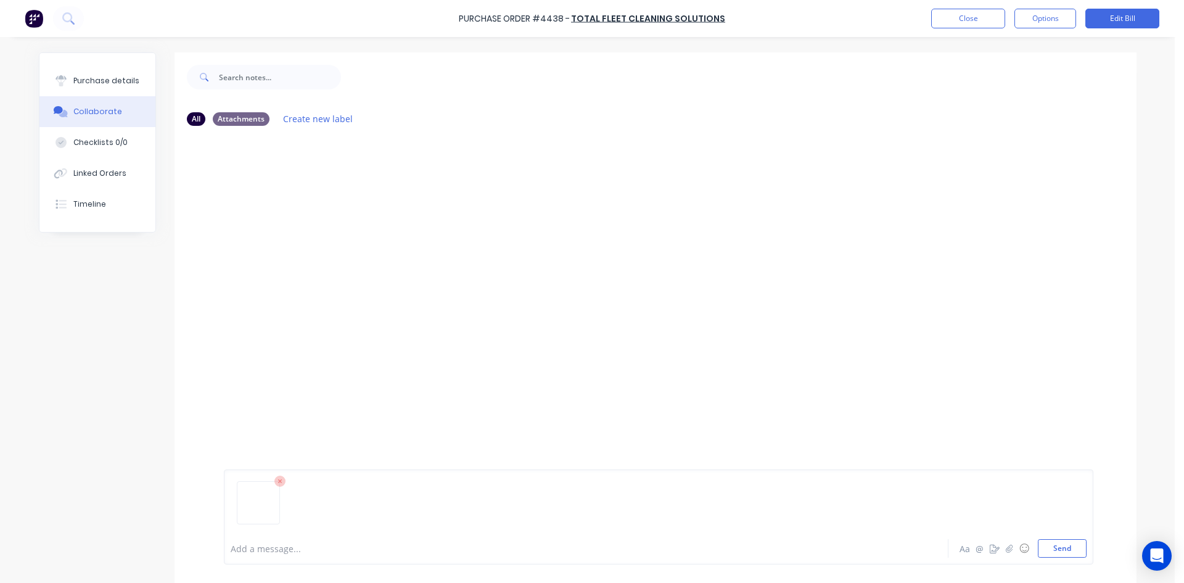
click at [1051, 557] on div "Add a message... Aa @ ☺ Send" at bounding box center [658, 516] width 869 height 95
click at [1054, 560] on div "Add a message... Aa @ ☺ Send" at bounding box center [658, 516] width 869 height 95
click at [1057, 555] on button "Send" at bounding box center [1062, 548] width 49 height 18
click at [943, 14] on button "Close" at bounding box center [968, 19] width 74 height 20
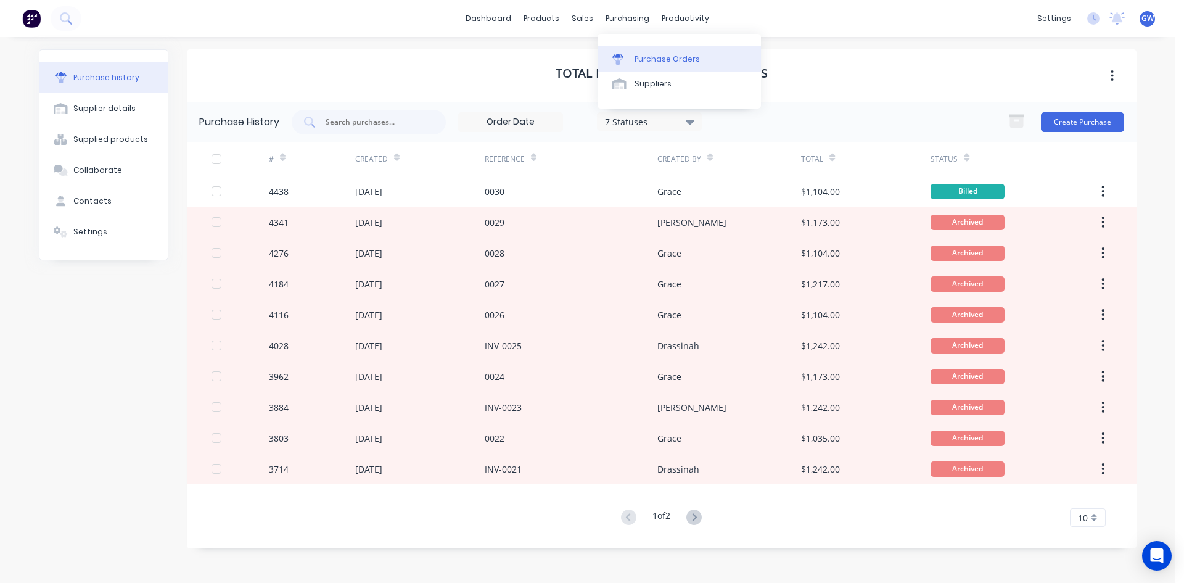
click at [630, 59] on div at bounding box center [621, 59] width 18 height 11
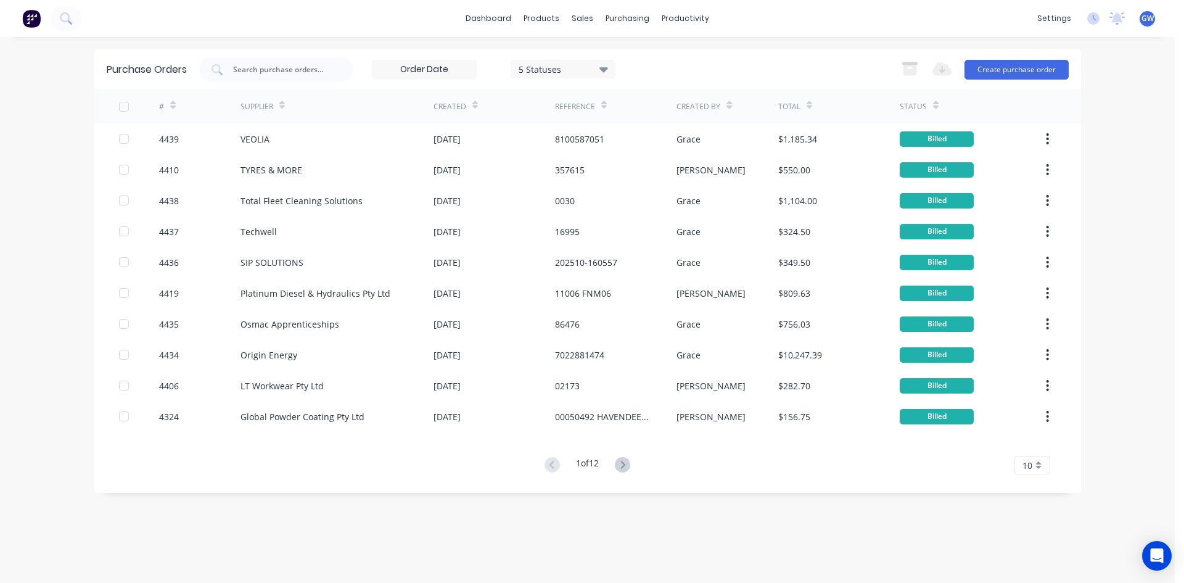
drag, startPoint x: 1022, startPoint y: 457, endPoint x: 1029, endPoint y: 458, distance: 7.5
click at [1023, 457] on div "10" at bounding box center [1032, 465] width 36 height 18
click at [1038, 442] on div "35" at bounding box center [1032, 444] width 35 height 22
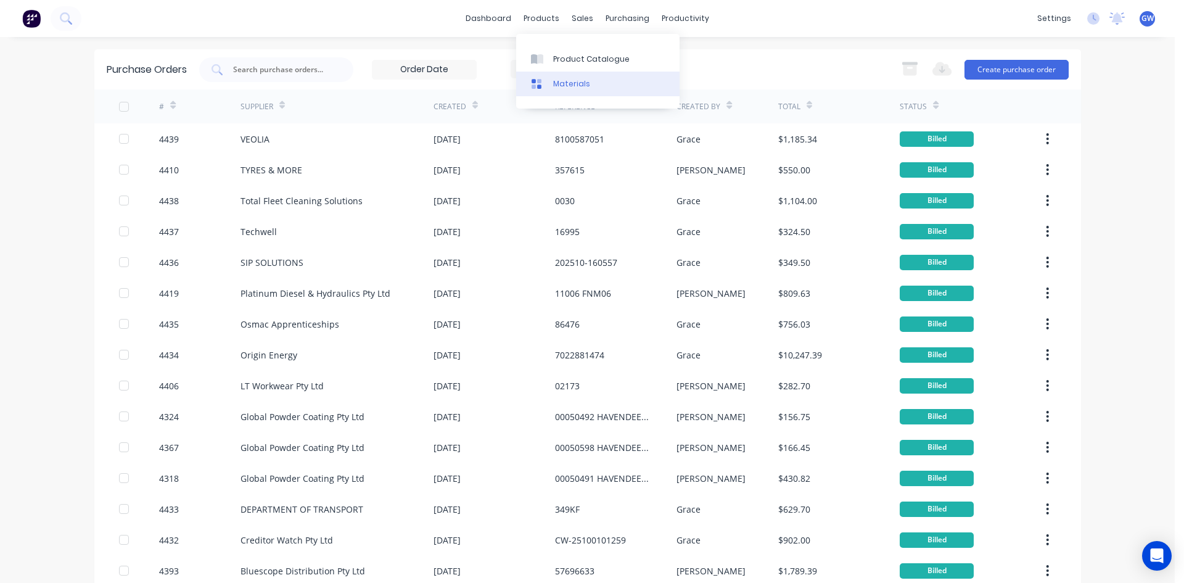
drag, startPoint x: 556, startPoint y: 59, endPoint x: 568, endPoint y: 72, distance: 17.9
click at [556, 59] on div "Product Catalogue" at bounding box center [591, 59] width 76 height 11
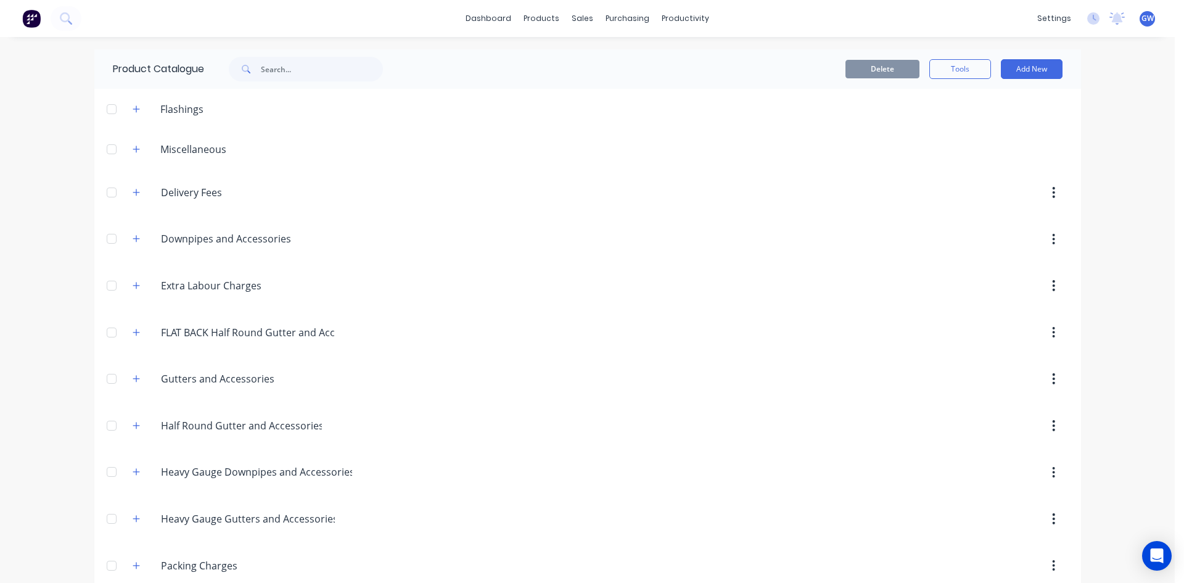
drag, startPoint x: 135, startPoint y: 514, endPoint x: 142, endPoint y: 510, distance: 8.0
click at [135, 514] on icon "button" at bounding box center [136, 518] width 7 height 9
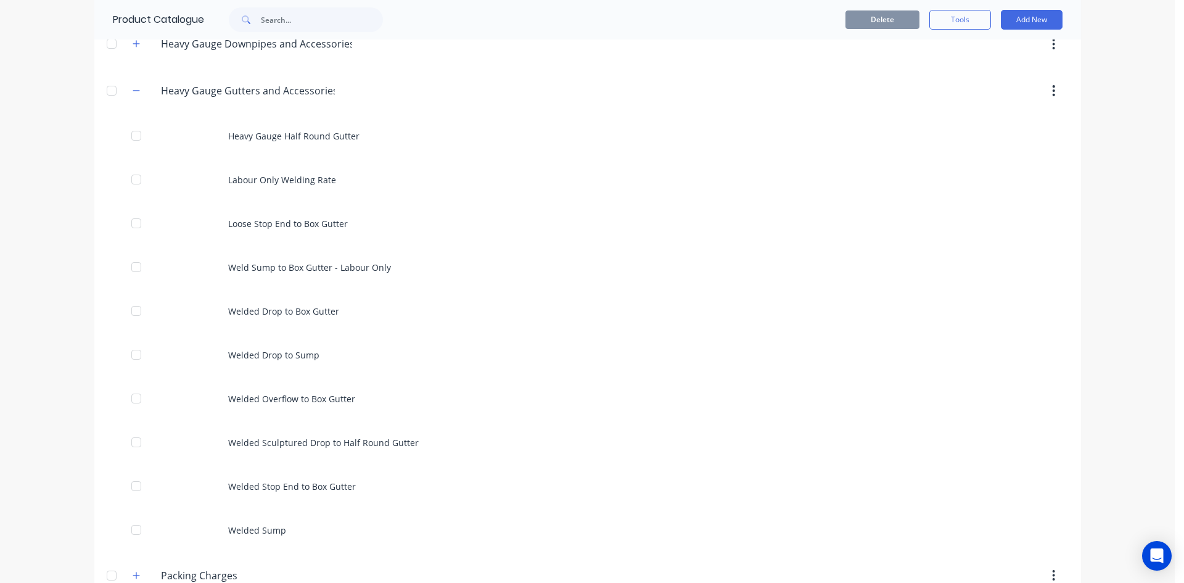
scroll to position [432, 0]
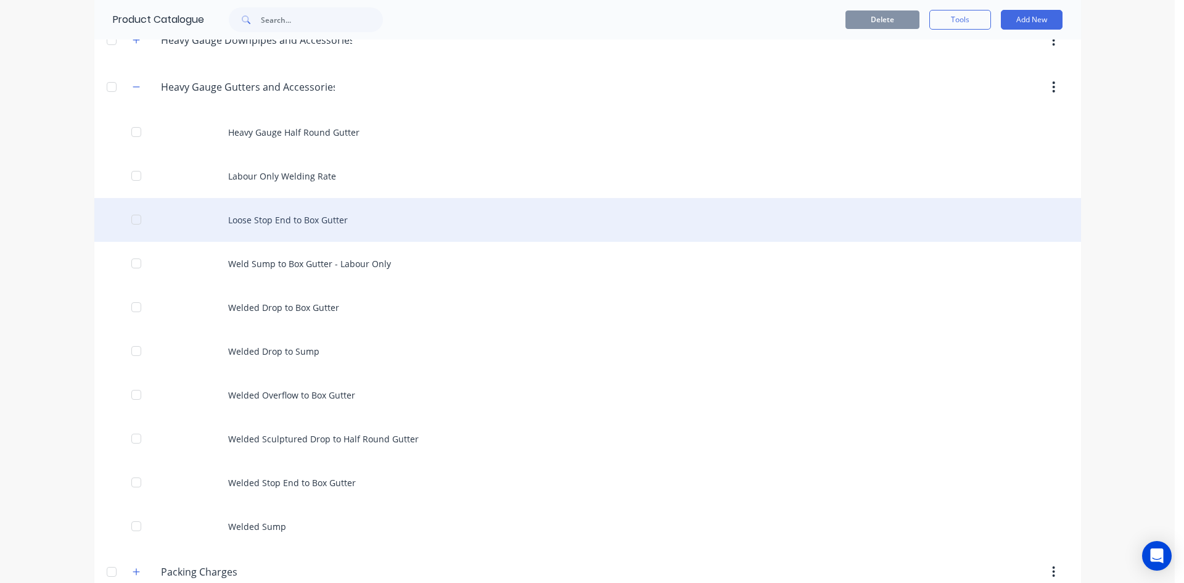
click at [330, 214] on div "Loose Stop End to Box Gutter" at bounding box center [587, 220] width 987 height 44
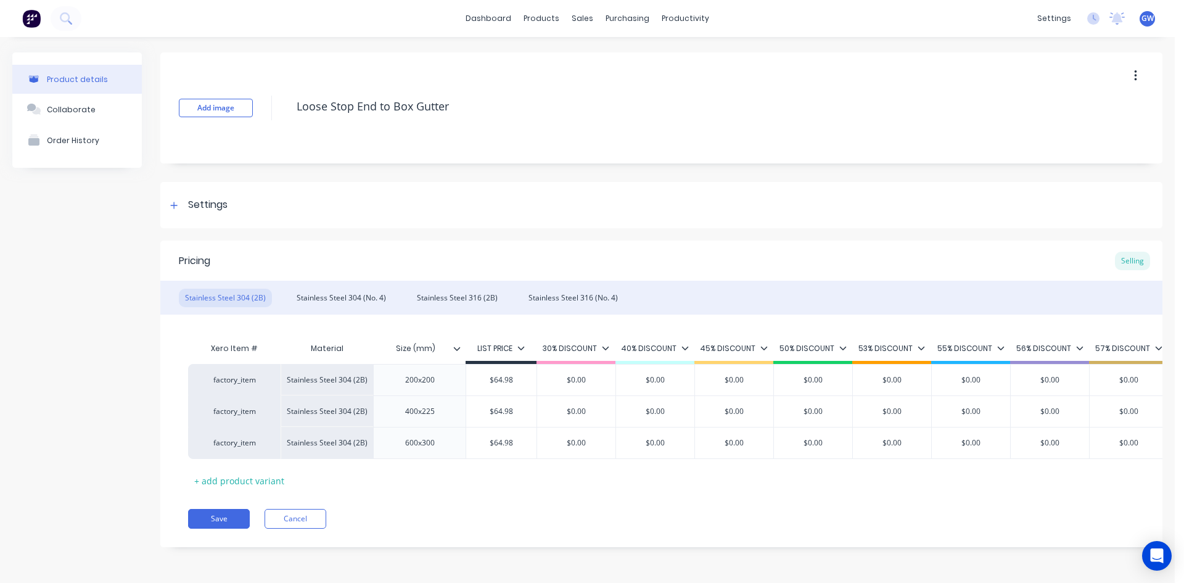
click at [459, 352] on div at bounding box center [461, 348] width 7 height 11
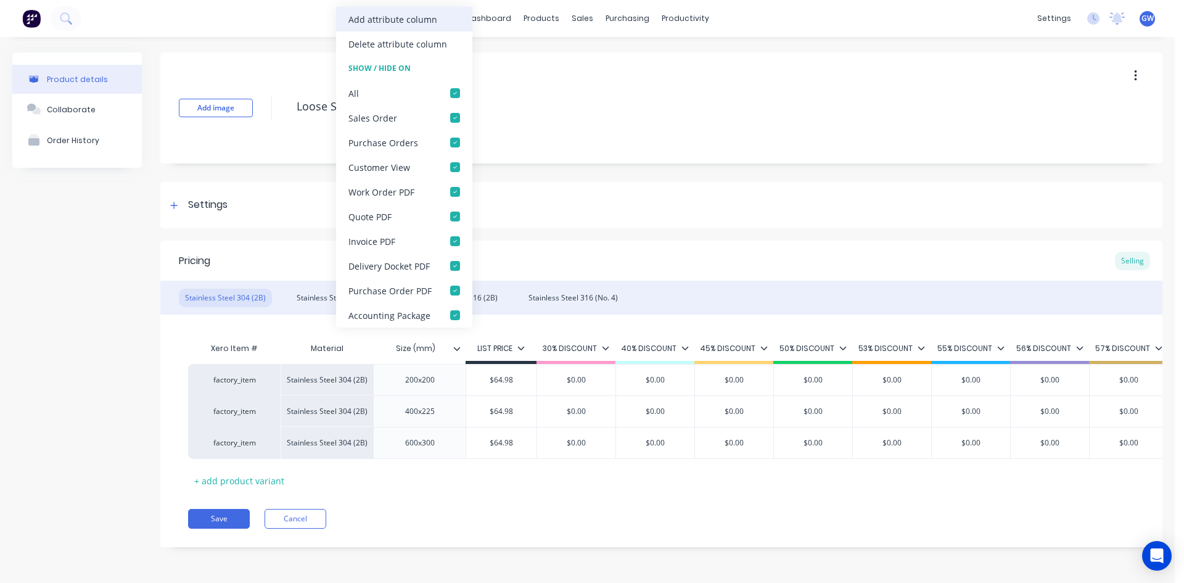
click at [432, 23] on div "Add attribute column" at bounding box center [392, 19] width 89 height 13
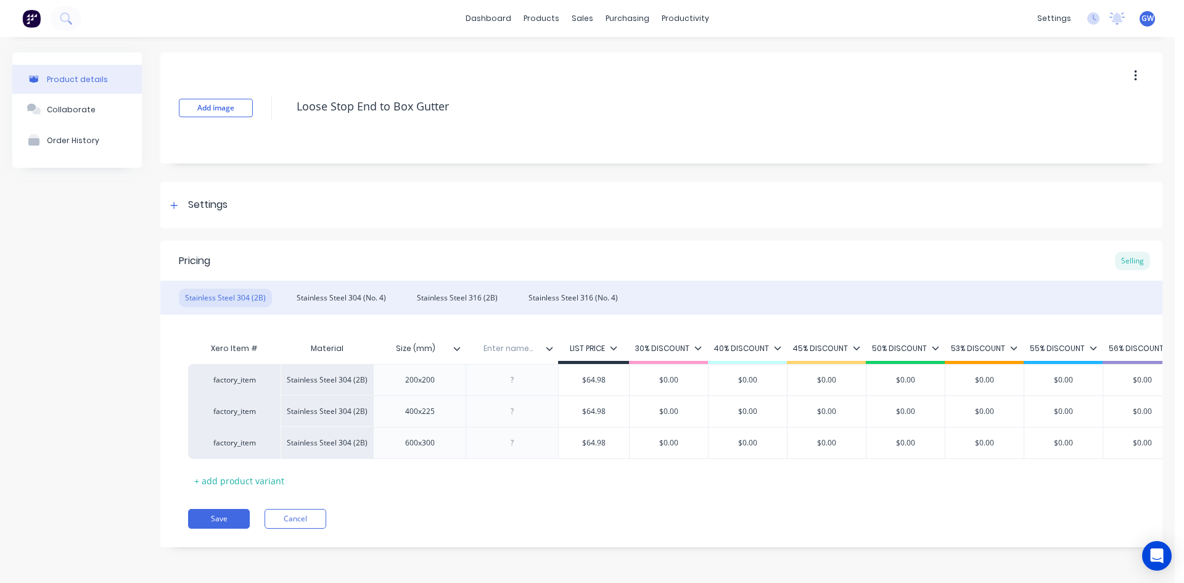
click at [508, 350] on input "text" at bounding box center [508, 348] width 85 height 11
click at [525, 379] on div at bounding box center [513, 380] width 62 height 16
paste div
click at [513, 413] on div at bounding box center [513, 411] width 62 height 16
paste div
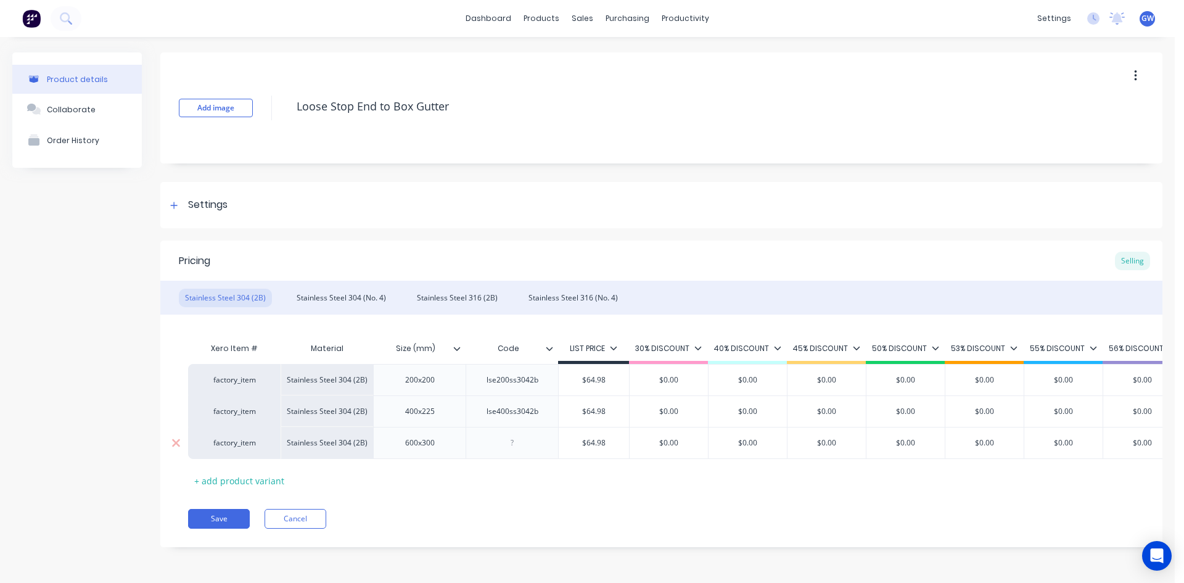
click at [514, 446] on div at bounding box center [513, 443] width 62 height 16
paste div
click at [350, 301] on div "Stainless Steel 304 (No. 4)" at bounding box center [341, 298] width 102 height 18
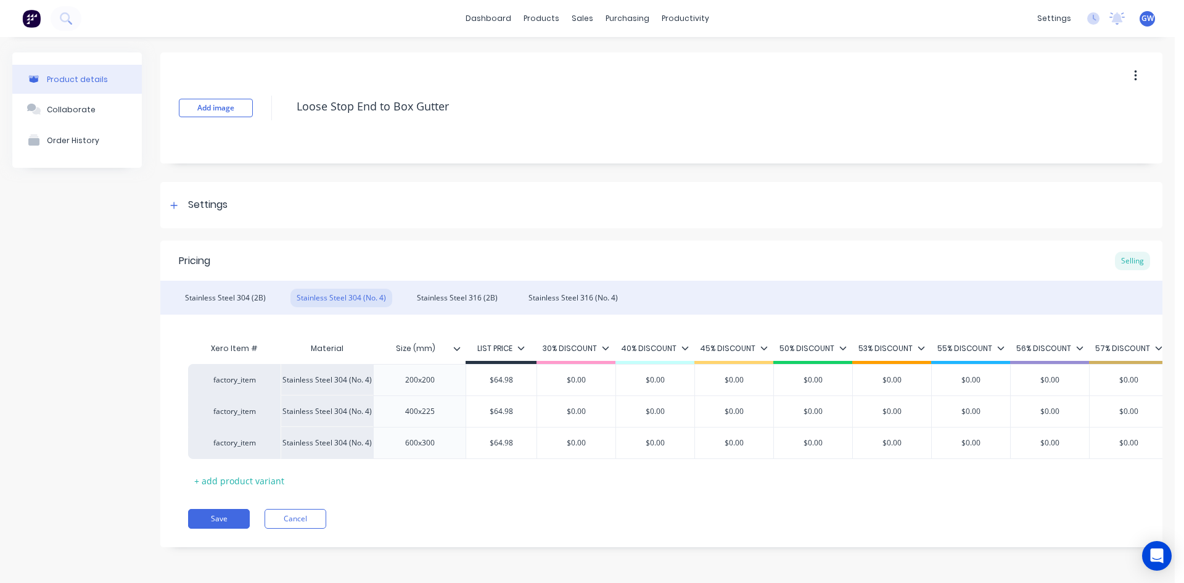
click at [452, 347] on input "Size (mm)" at bounding box center [415, 348] width 85 height 11
click at [450, 349] on input "Size (mm)" at bounding box center [415, 348] width 85 height 11
click at [455, 347] on icon at bounding box center [456, 348] width 7 height 7
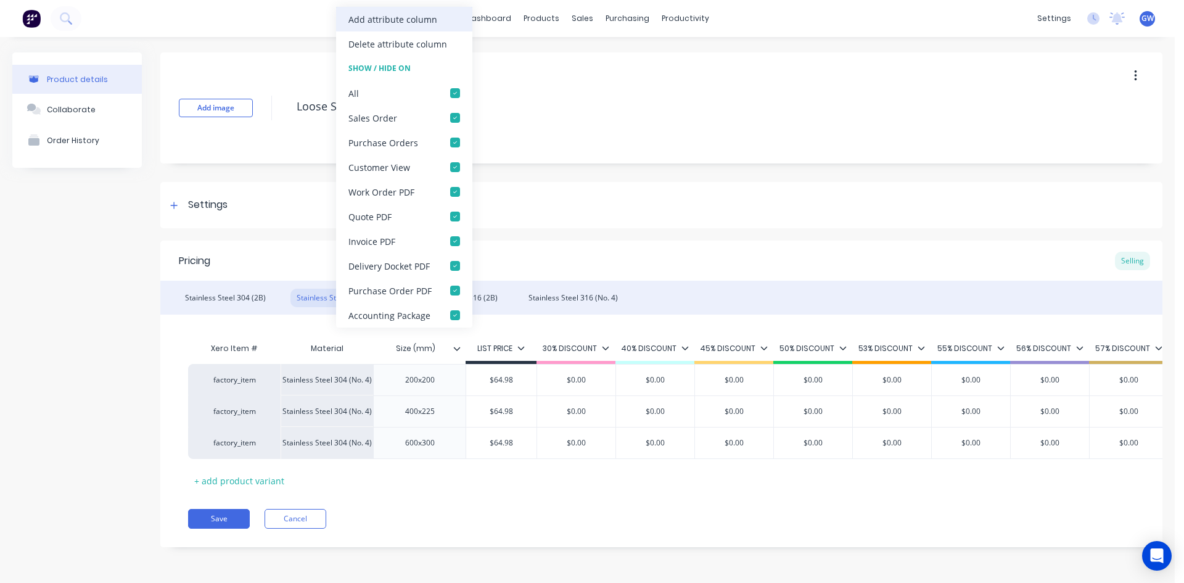
click at [407, 18] on div "Add attribute column" at bounding box center [392, 19] width 89 height 13
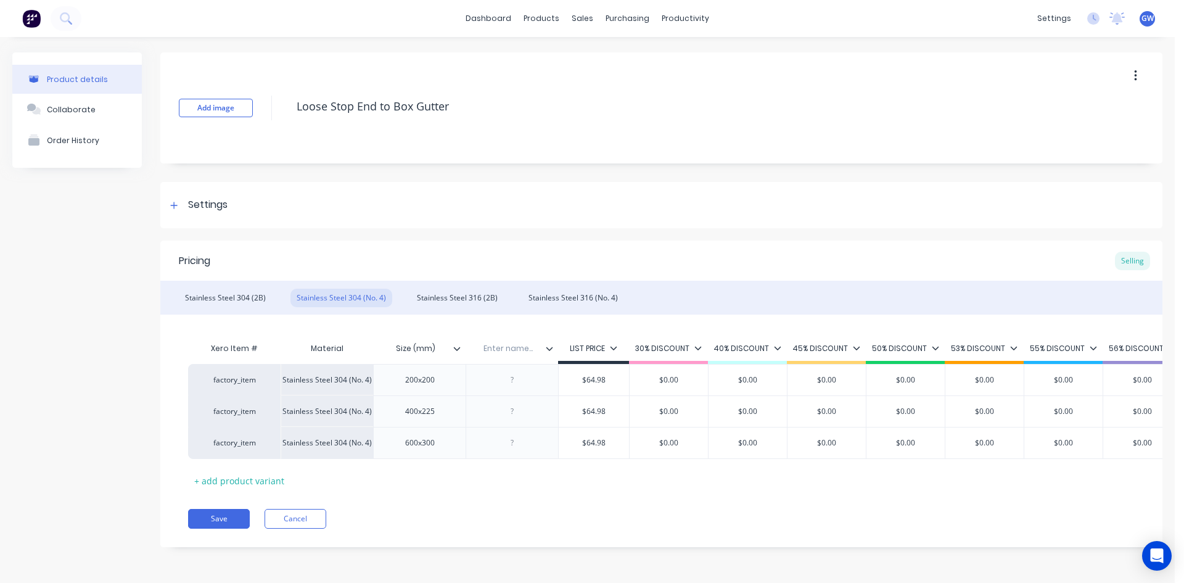
click at [506, 347] on input "text" at bounding box center [508, 348] width 85 height 11
click at [509, 379] on div at bounding box center [513, 380] width 62 height 16
paste div
click at [513, 412] on div at bounding box center [513, 411] width 62 height 16
paste div
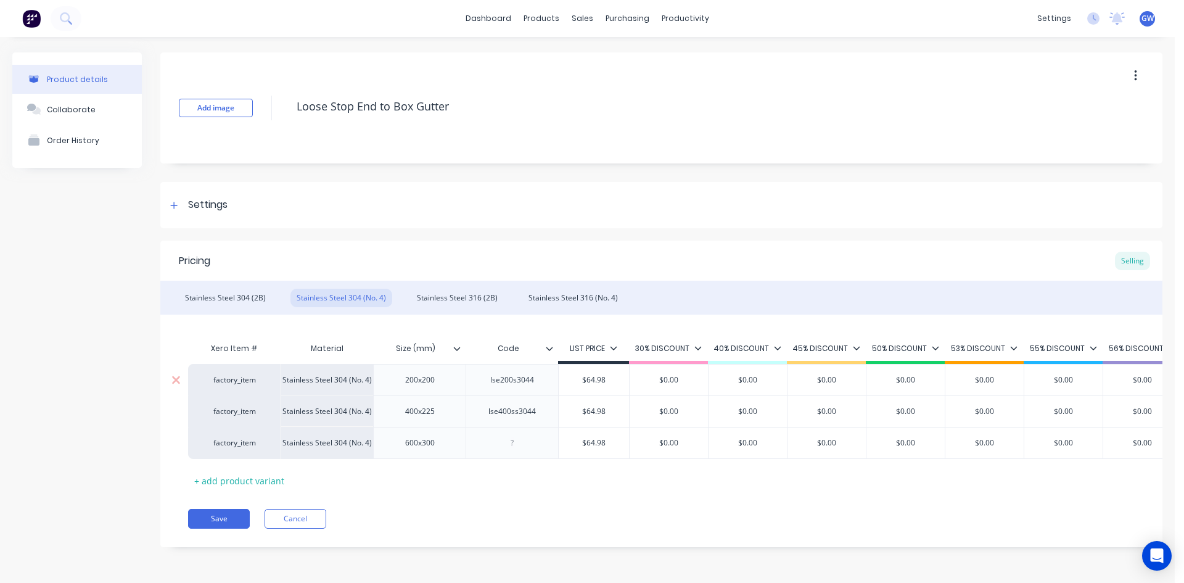
click at [523, 376] on div "lse200s3044" at bounding box center [512, 380] width 64 height 16
click at [516, 382] on div "lse200s3044" at bounding box center [512, 380] width 64 height 16
click at [512, 445] on div at bounding box center [513, 443] width 62 height 16
paste div
click at [259, 302] on div "Stainless Steel 304 (2B)" at bounding box center [225, 298] width 93 height 18
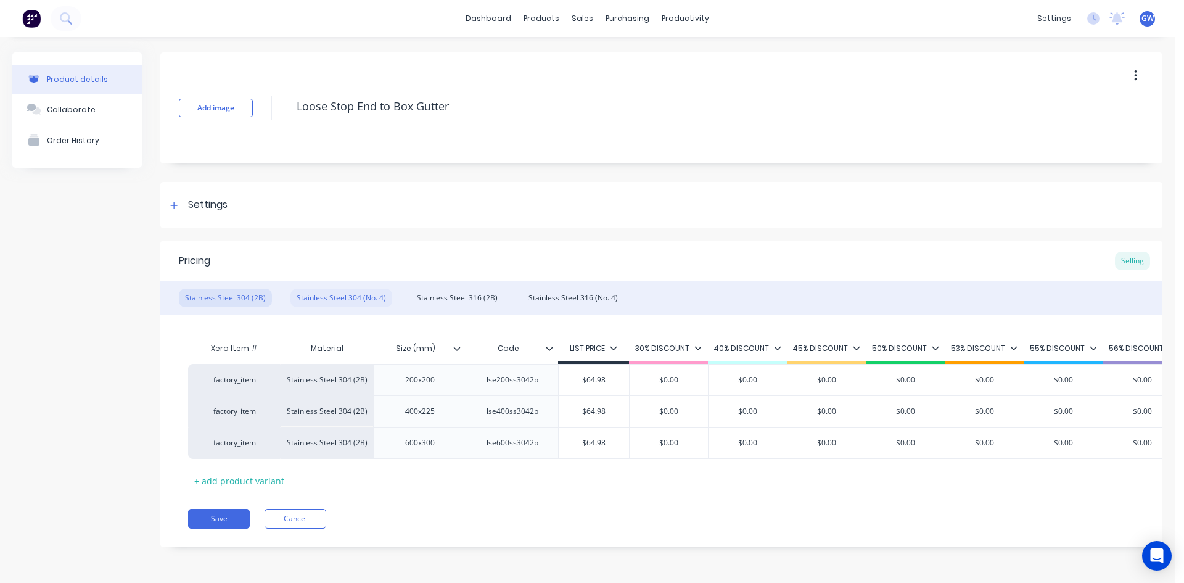
click at [351, 291] on div "Stainless Steel 304 (No. 4)" at bounding box center [341, 298] width 102 height 18
click at [480, 295] on div "Stainless Steel 316 (2B)" at bounding box center [457, 298] width 93 height 18
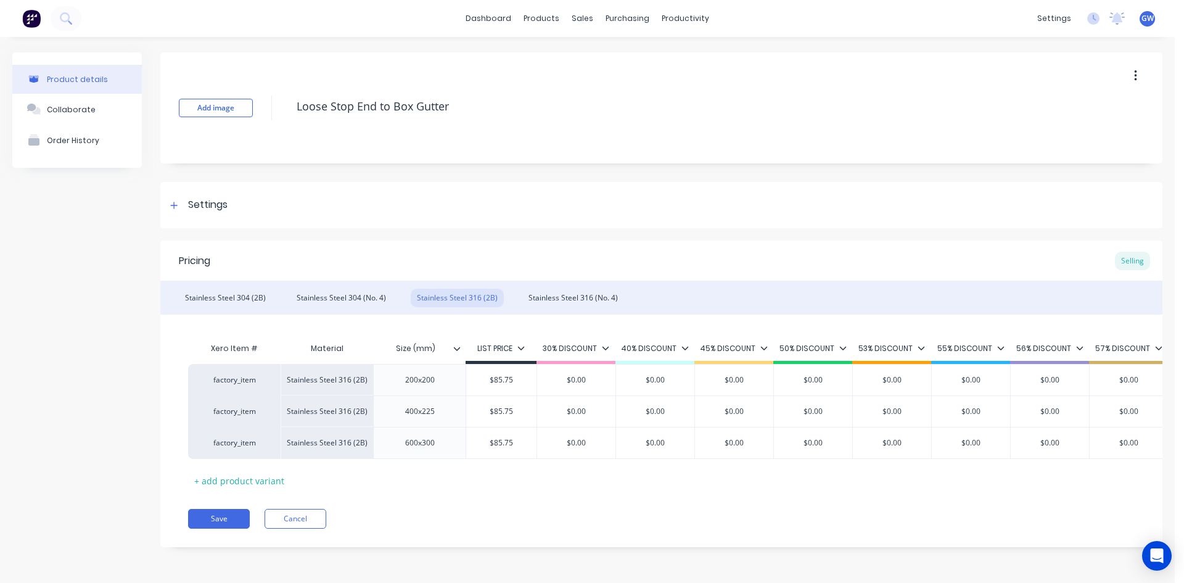
click at [462, 345] on div at bounding box center [461, 348] width 7 height 11
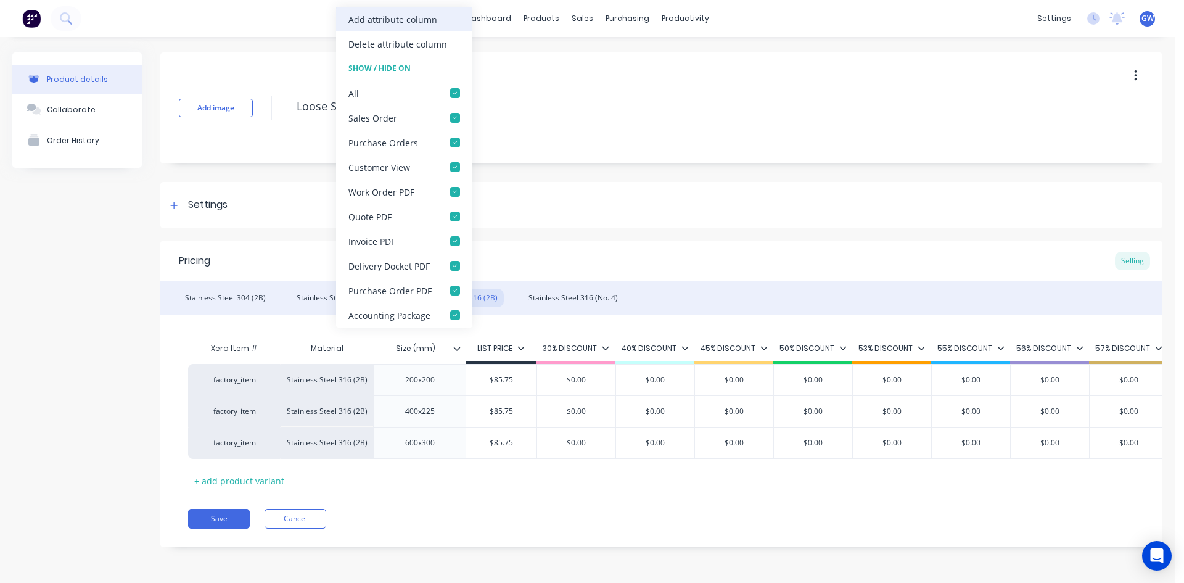
click at [412, 17] on div "Add attribute column" at bounding box center [392, 19] width 89 height 13
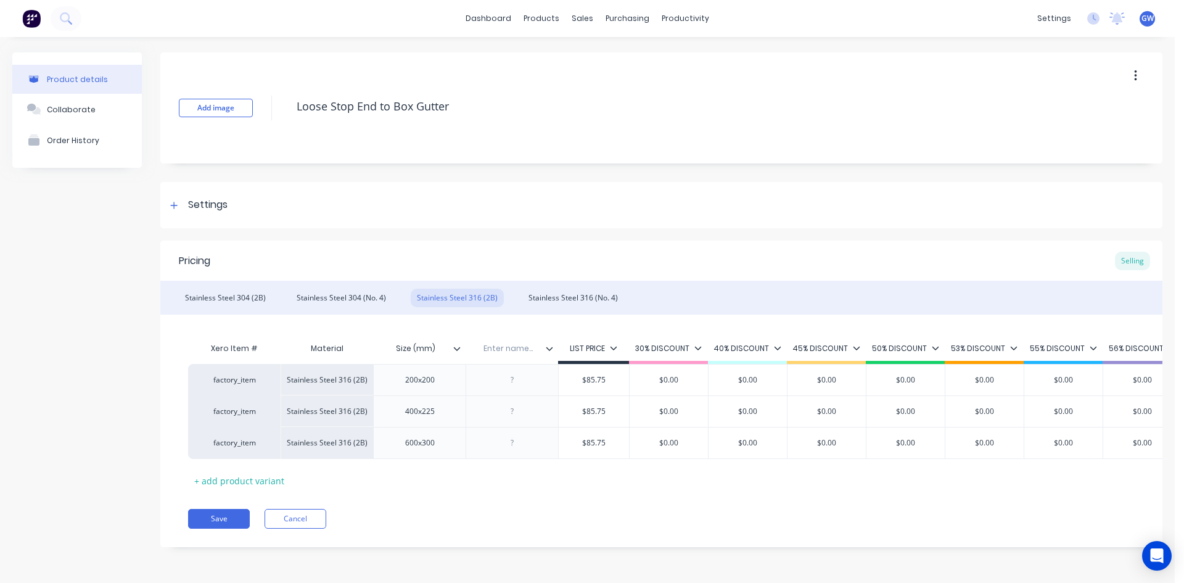
click at [501, 348] on input "text" at bounding box center [508, 348] width 85 height 11
click at [513, 383] on div at bounding box center [513, 380] width 62 height 16
paste div
click at [515, 409] on div at bounding box center [513, 411] width 62 height 16
paste div
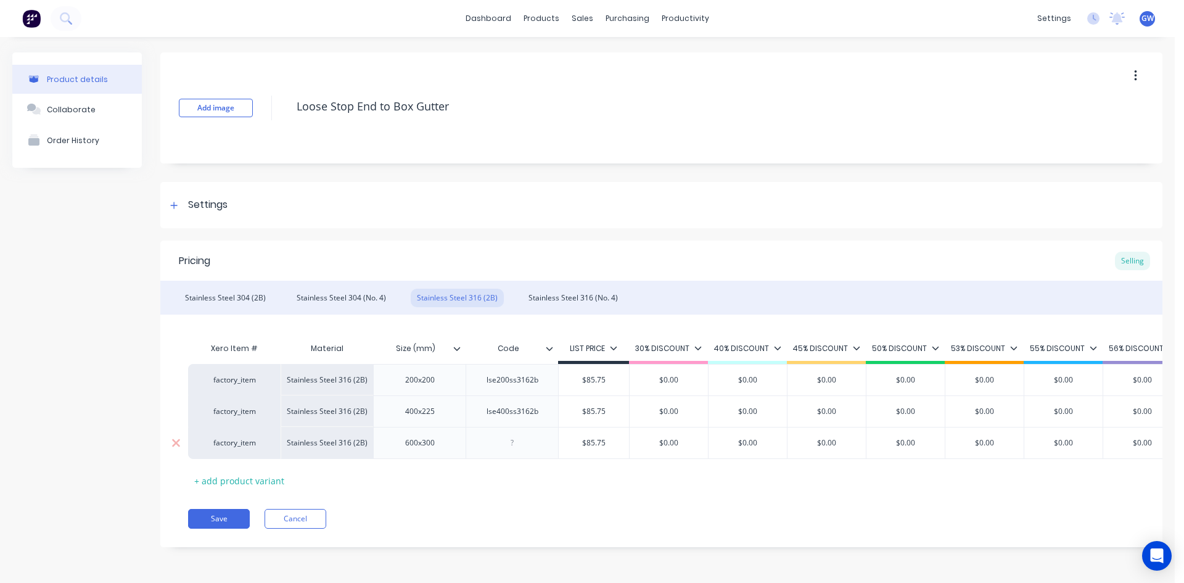
click at [514, 440] on div at bounding box center [513, 443] width 62 height 16
paste div
click at [570, 297] on div "Stainless Steel 316 (No. 4)" at bounding box center [573, 298] width 102 height 18
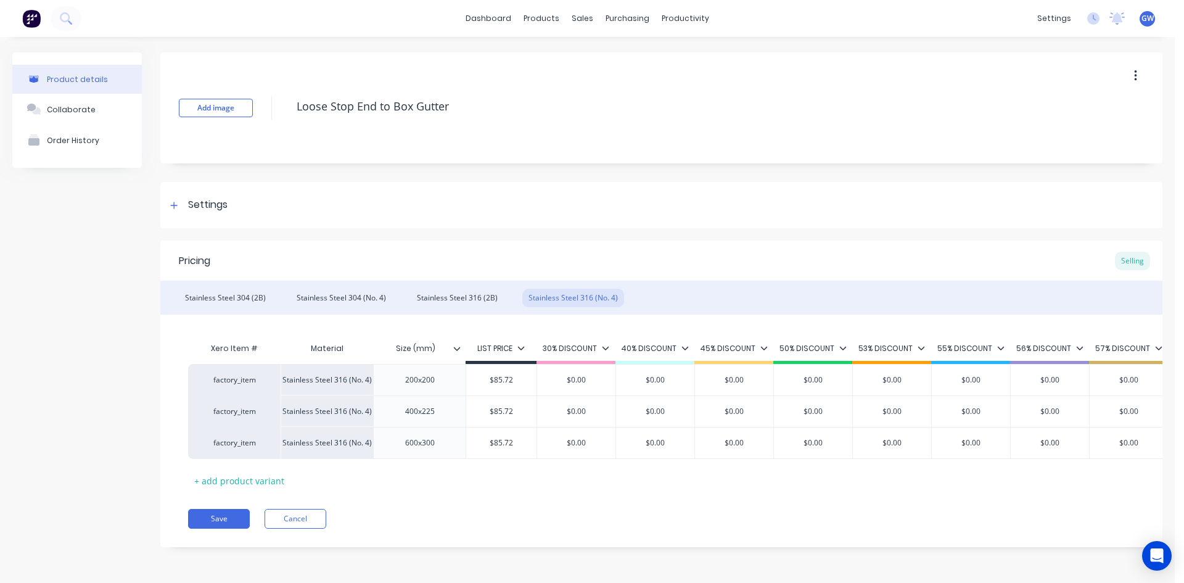
click at [458, 351] on icon at bounding box center [456, 348] width 7 height 7
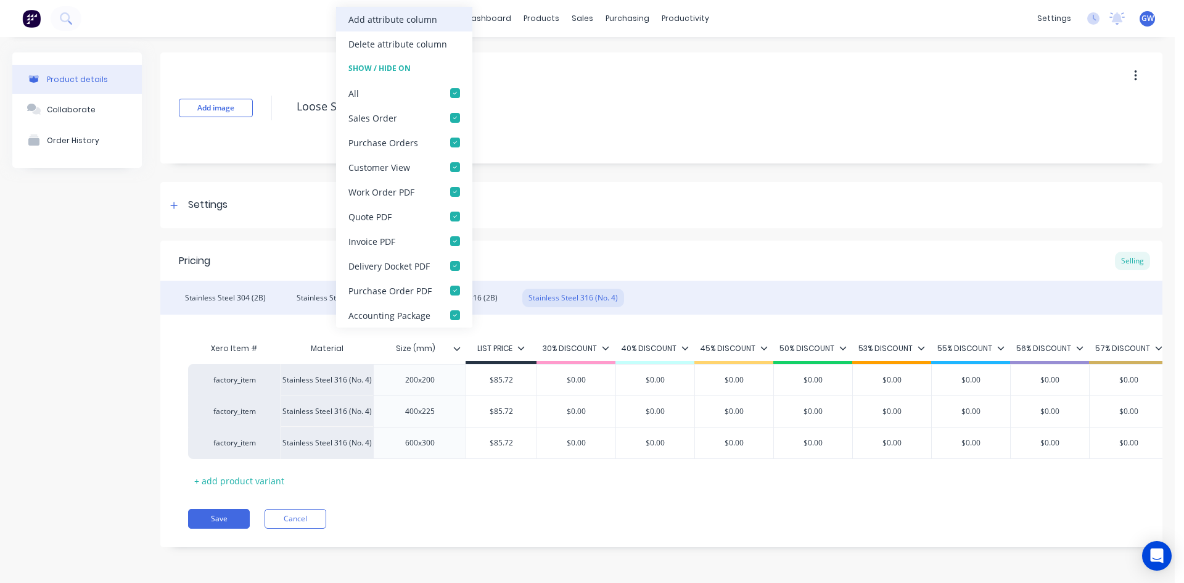
click at [411, 18] on div "Add attribute column" at bounding box center [392, 19] width 89 height 13
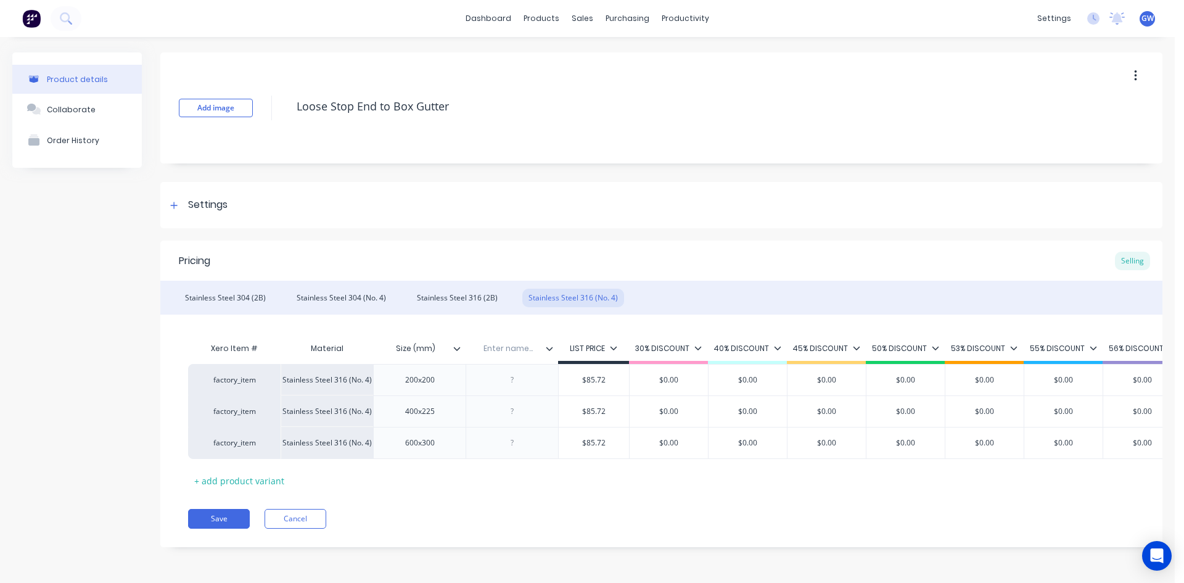
click at [514, 349] on input "text" at bounding box center [508, 348] width 85 height 11
click at [501, 378] on div at bounding box center [513, 380] width 62 height 16
paste div
click at [515, 379] on div "lse200s3164" at bounding box center [512, 380] width 64 height 16
click at [518, 416] on div at bounding box center [513, 411] width 62 height 16
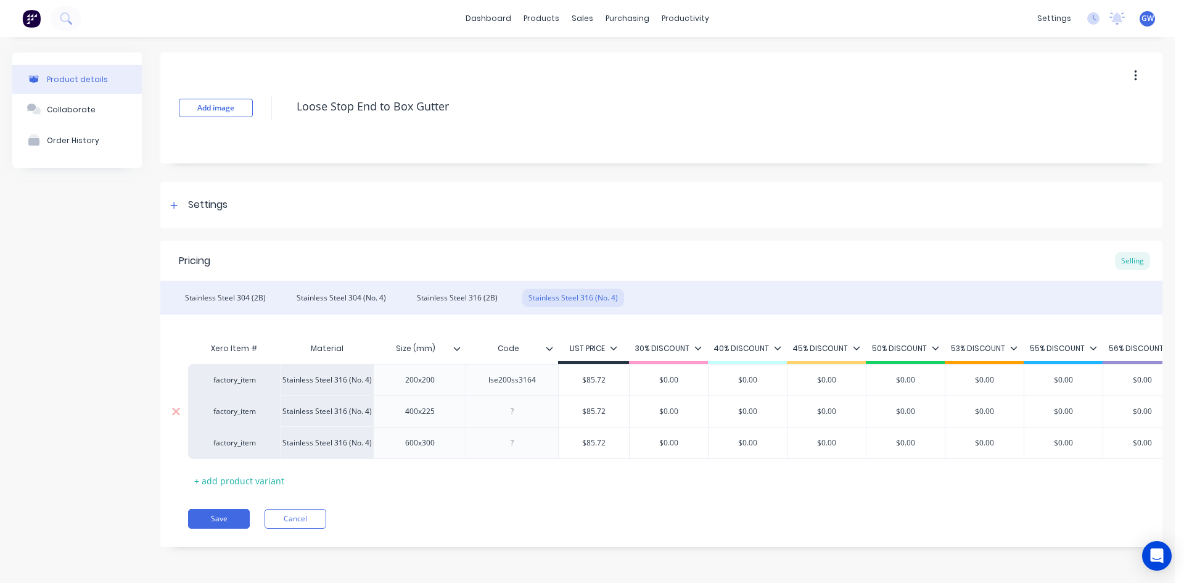
paste div
click at [513, 442] on div at bounding box center [513, 443] width 62 height 16
paste div
click at [474, 257] on div "Pricing Selling" at bounding box center [661, 260] width 1002 height 40
click at [216, 528] on button "Save" at bounding box center [219, 519] width 62 height 20
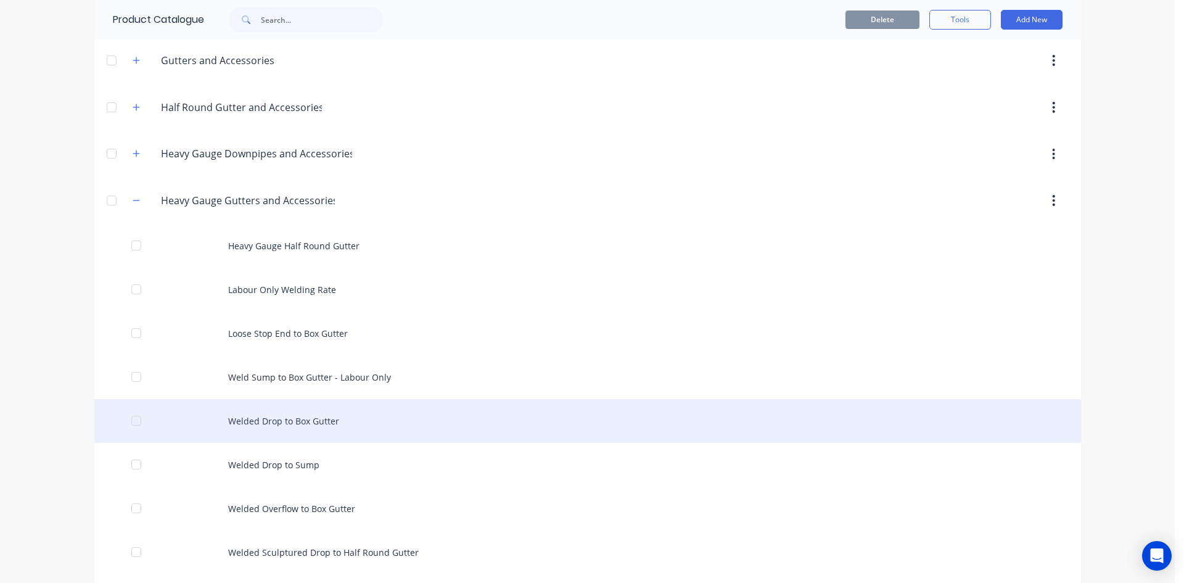
scroll to position [432, 0]
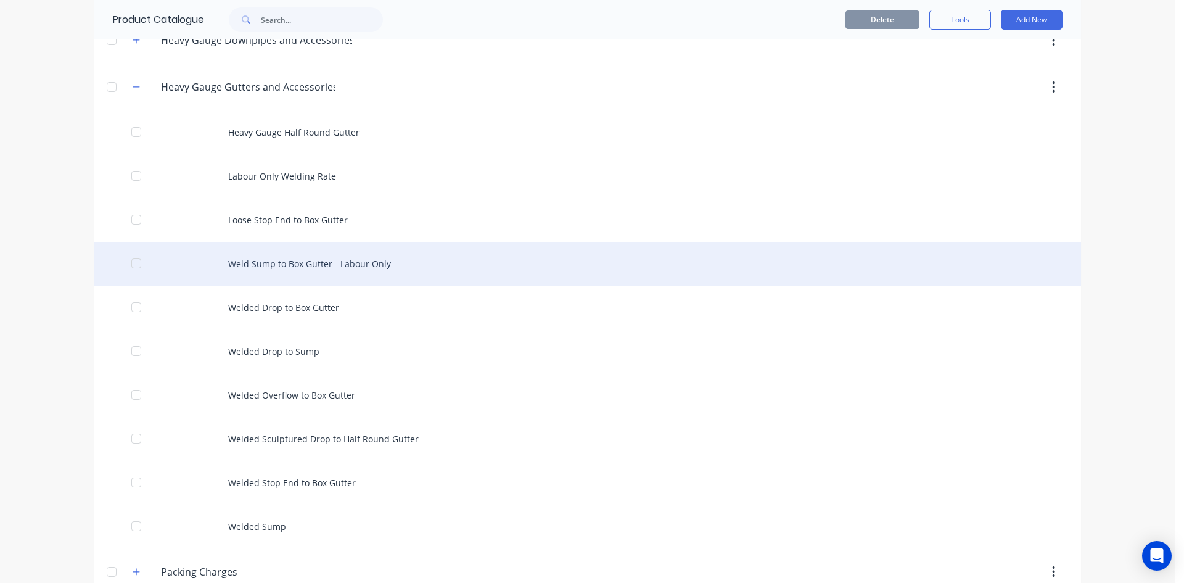
click at [340, 251] on div "Weld Sump to Box Gutter - Labour Only" at bounding box center [587, 264] width 987 height 44
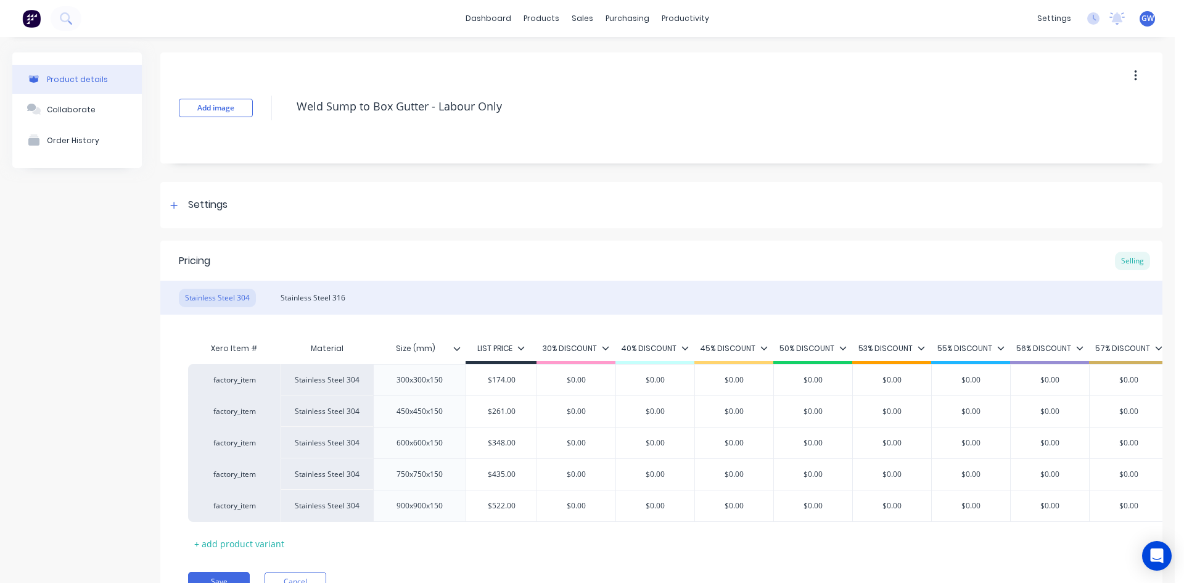
click at [456, 341] on div "Size (mm)" at bounding box center [415, 348] width 85 height 31
click at [456, 348] on icon at bounding box center [456, 348] width 7 height 7
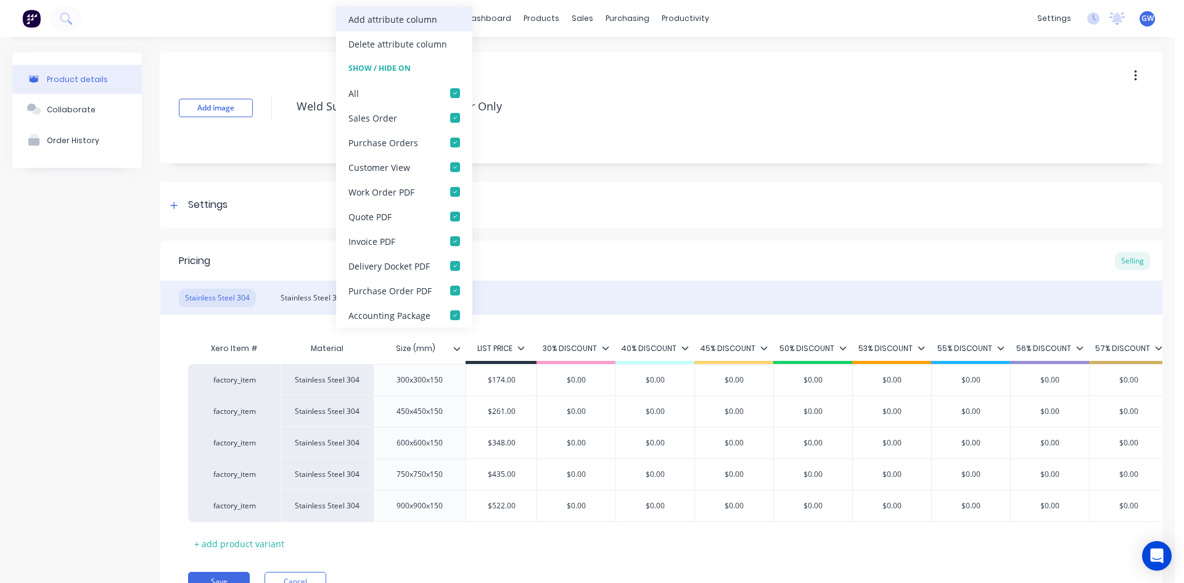
click at [393, 25] on div "Add attribute column" at bounding box center [392, 19] width 89 height 13
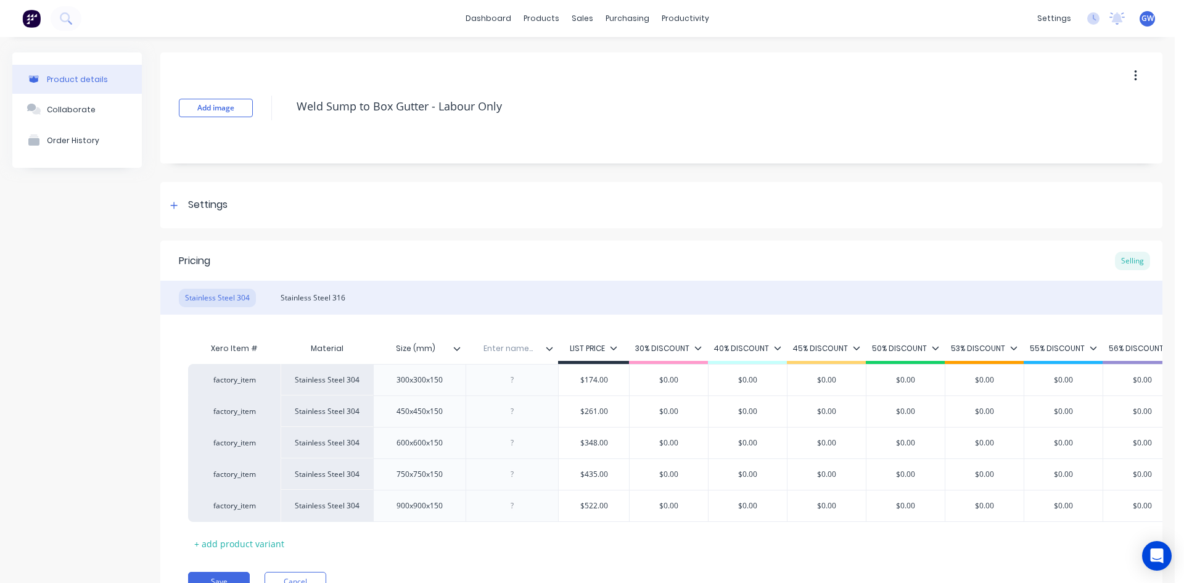
click at [512, 345] on input "text" at bounding box center [508, 348] width 85 height 11
click at [510, 384] on div at bounding box center [513, 380] width 62 height 16
paste div
click at [509, 409] on div at bounding box center [513, 411] width 62 height 16
paste div
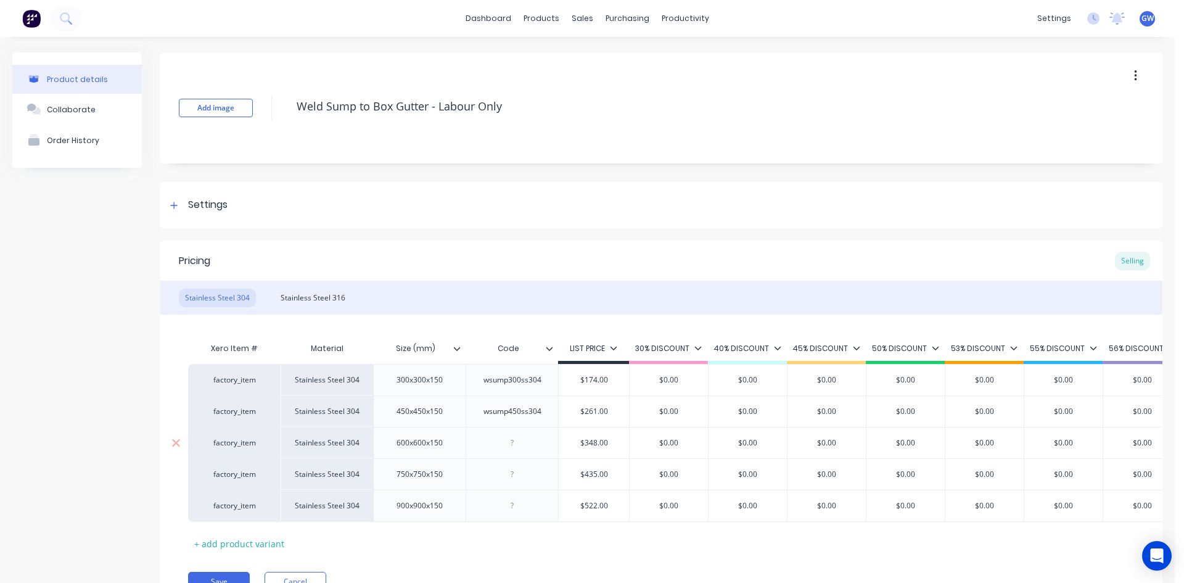
click at [514, 438] on div at bounding box center [513, 443] width 62 height 16
paste div
click at [511, 474] on div at bounding box center [513, 474] width 62 height 16
paste div
click at [517, 504] on div at bounding box center [513, 506] width 62 height 16
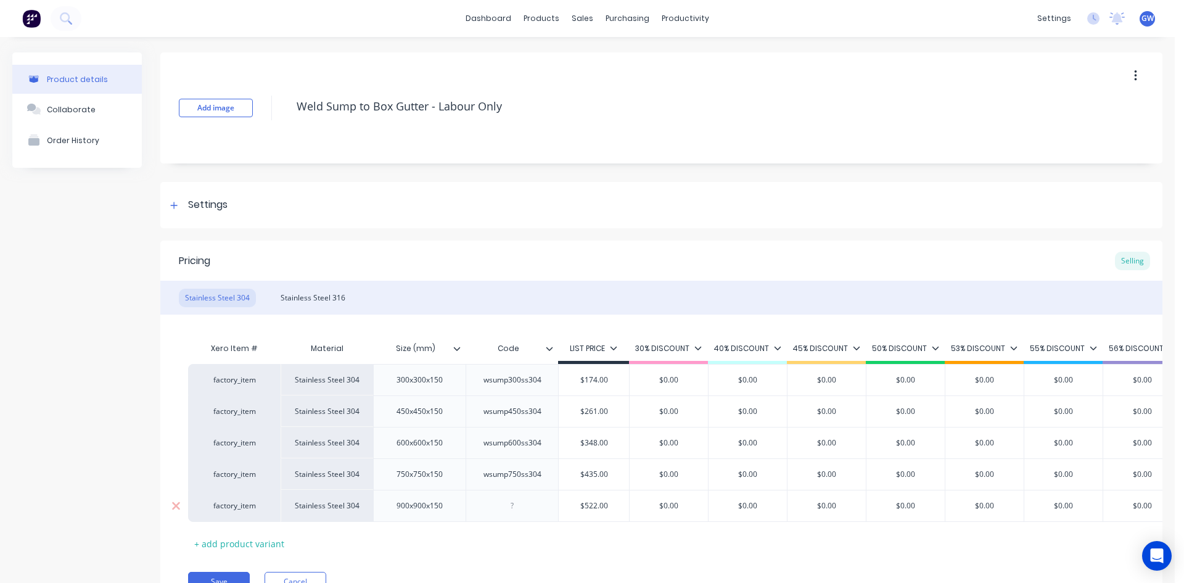
paste div
click at [498, 220] on div "Settings" at bounding box center [661, 205] width 1002 height 46
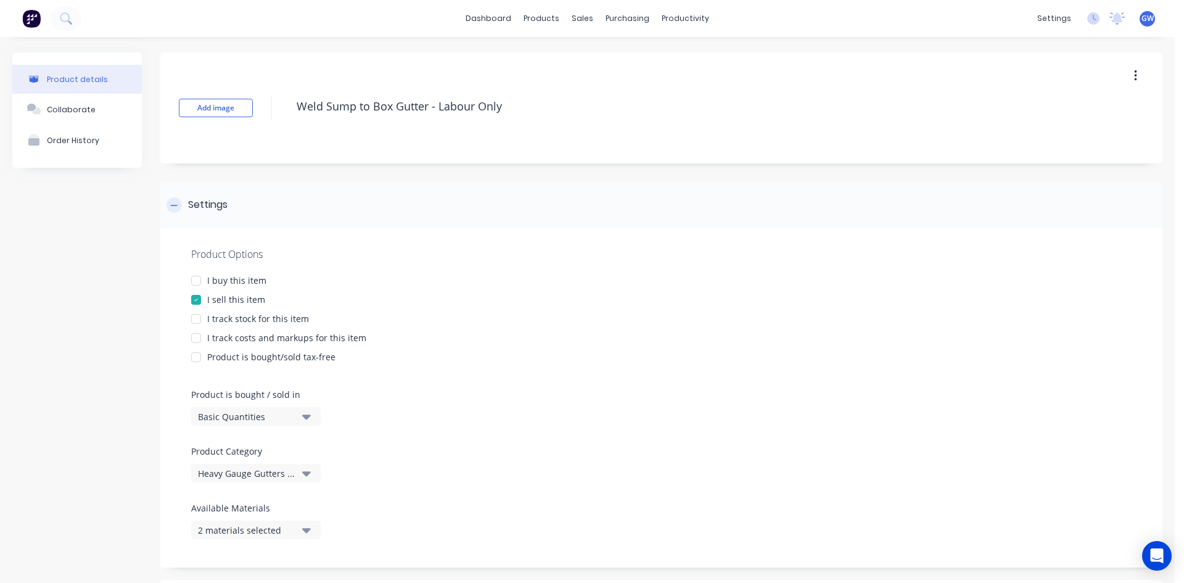
click at [297, 205] on div "Settings" at bounding box center [661, 205] width 1002 height 46
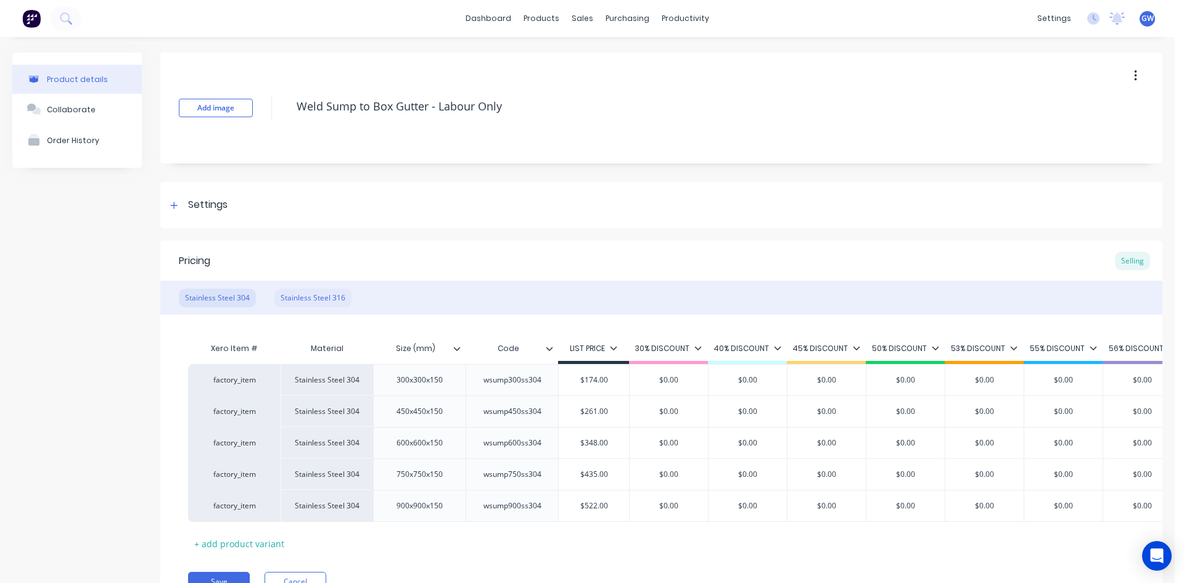
click at [307, 291] on div "Stainless Steel 316" at bounding box center [312, 298] width 77 height 18
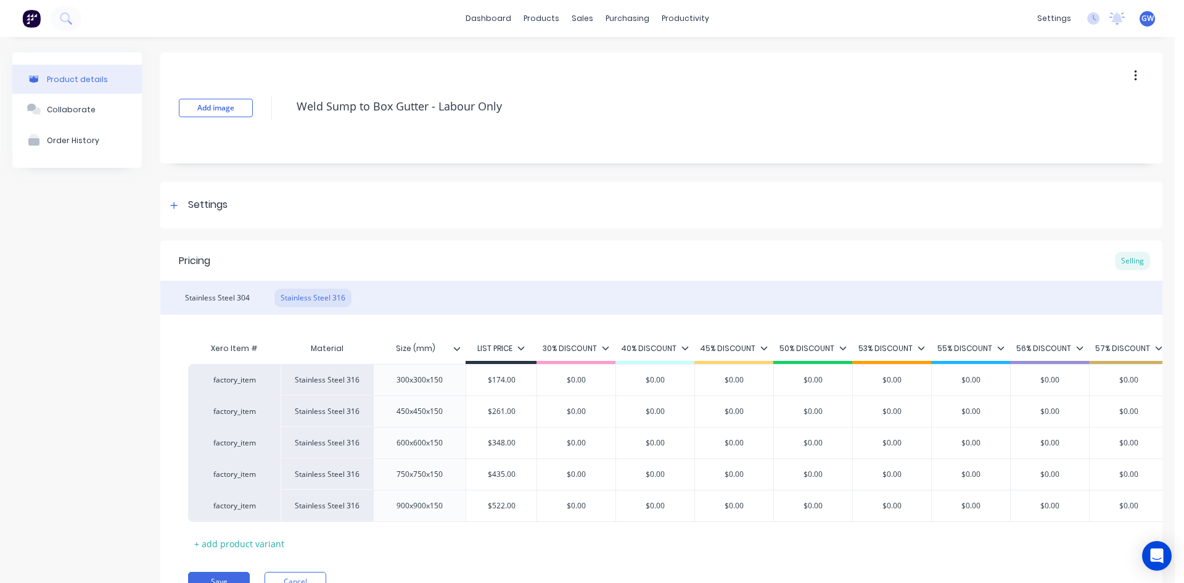
click at [453, 348] on icon at bounding box center [456, 348] width 7 height 7
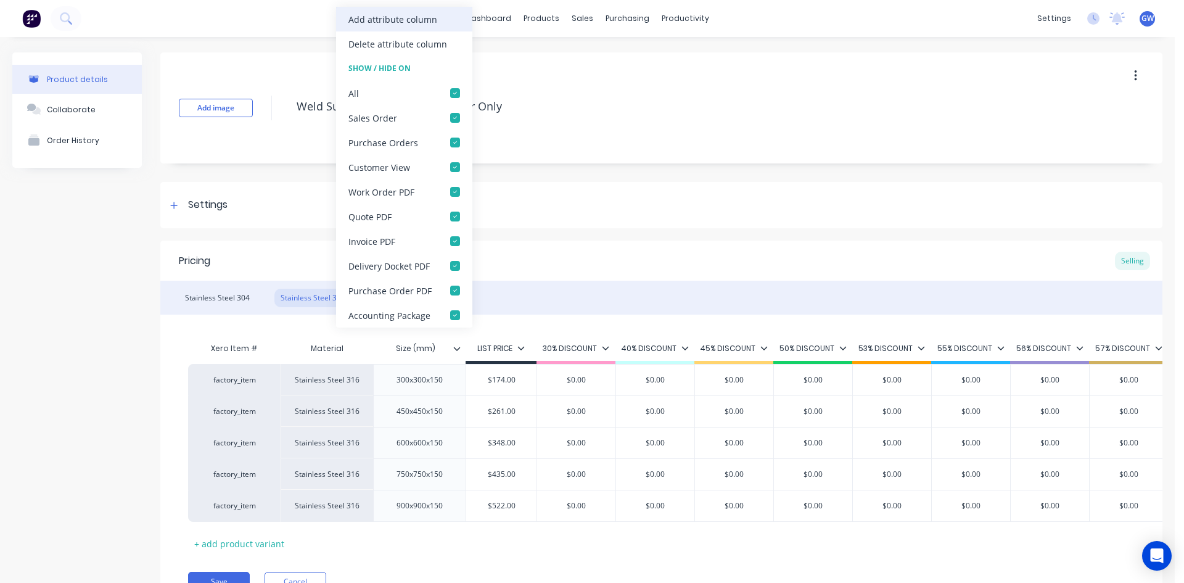
drag, startPoint x: 431, startPoint y: 25, endPoint x: 460, endPoint y: 60, distance: 46.0
click at [432, 25] on div "Add attribute column" at bounding box center [392, 19] width 89 height 13
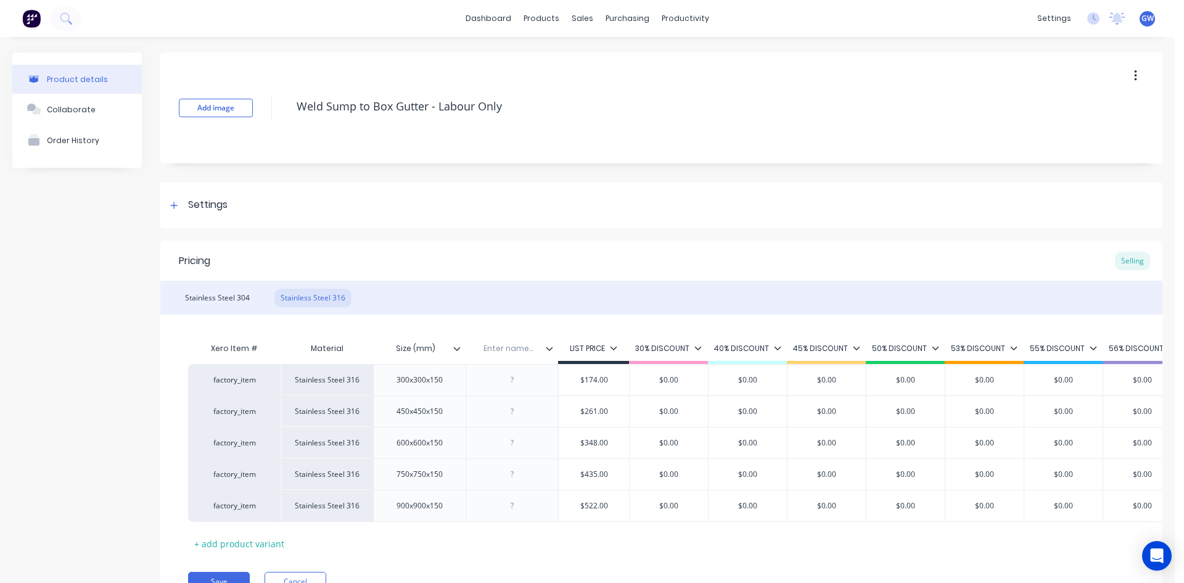
click at [504, 343] on input "text" at bounding box center [508, 348] width 85 height 11
click at [516, 379] on div at bounding box center [513, 380] width 62 height 16
paste div
click at [506, 411] on div at bounding box center [513, 411] width 62 height 16
paste div
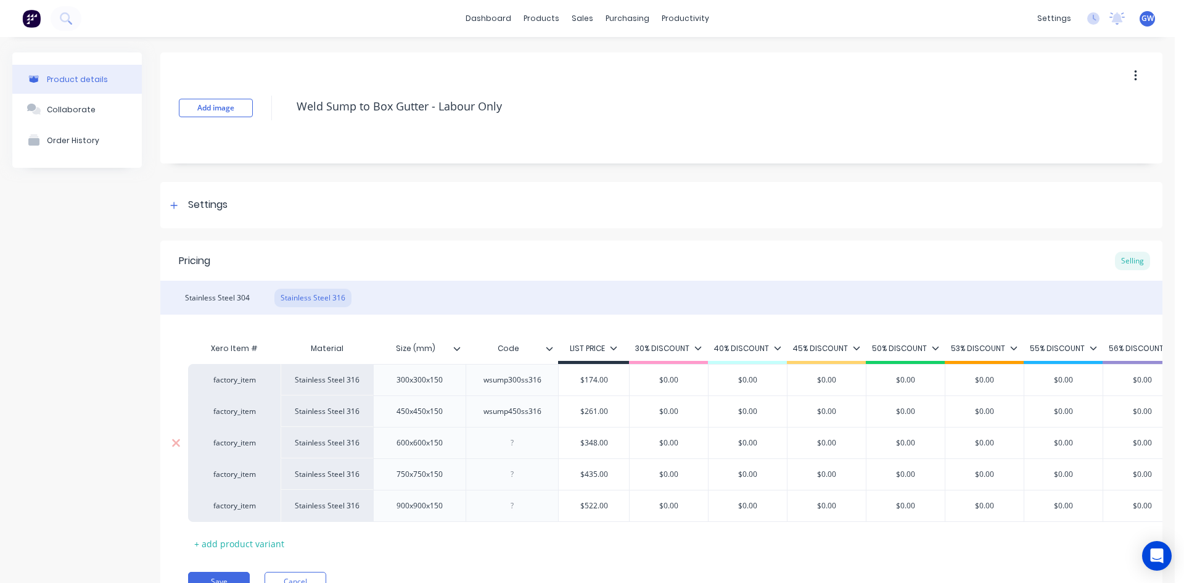
click at [509, 439] on div at bounding box center [513, 443] width 62 height 16
paste div
click at [514, 474] on div at bounding box center [513, 474] width 62 height 16
paste div
click at [517, 503] on div at bounding box center [513, 506] width 62 height 16
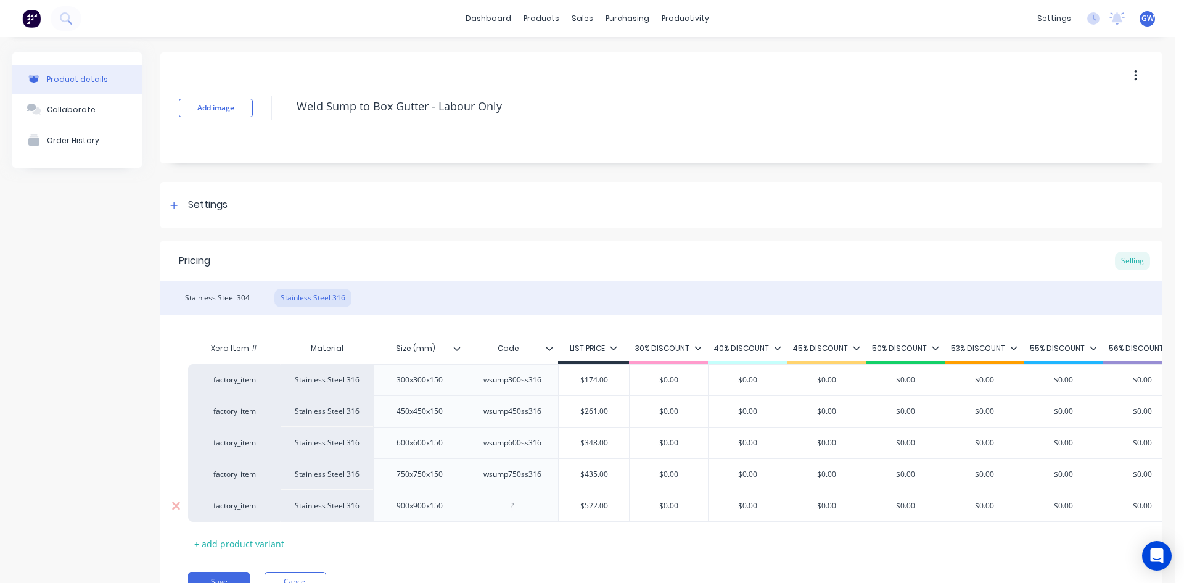
paste div
click at [200, 298] on div "Stainless Steel 304" at bounding box center [217, 298] width 77 height 18
click at [314, 302] on div "Stainless Steel 316" at bounding box center [312, 298] width 77 height 18
click at [224, 303] on div "Stainless Steel 304" at bounding box center [217, 298] width 77 height 18
click at [316, 303] on div "Stainless Steel 316" at bounding box center [312, 298] width 77 height 18
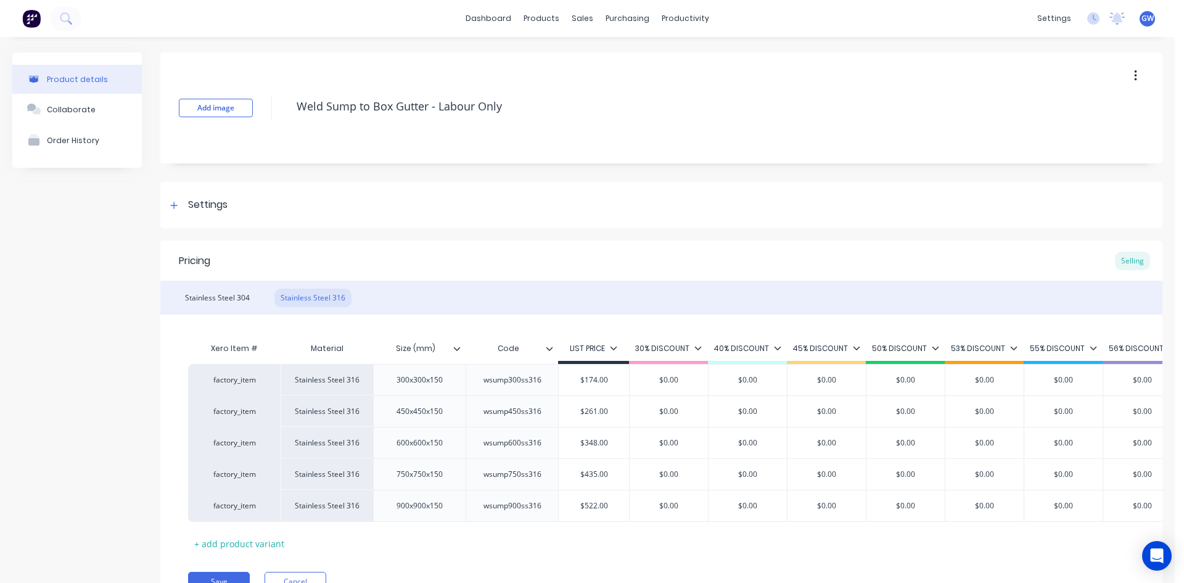
scroll to position [70, 0]
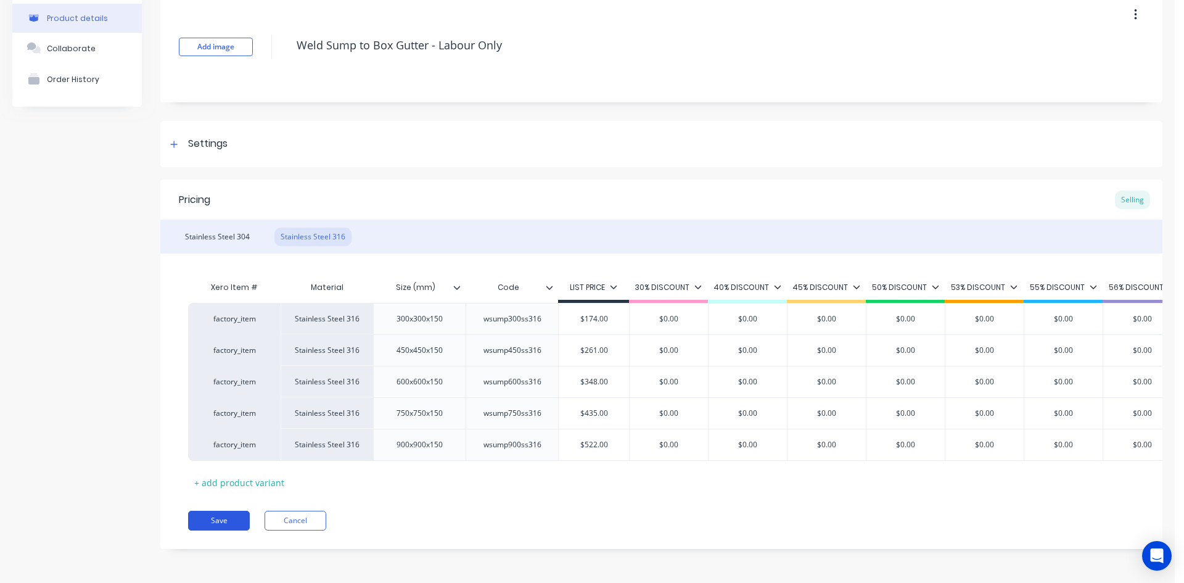
click at [239, 517] on button "Save" at bounding box center [219, 521] width 62 height 20
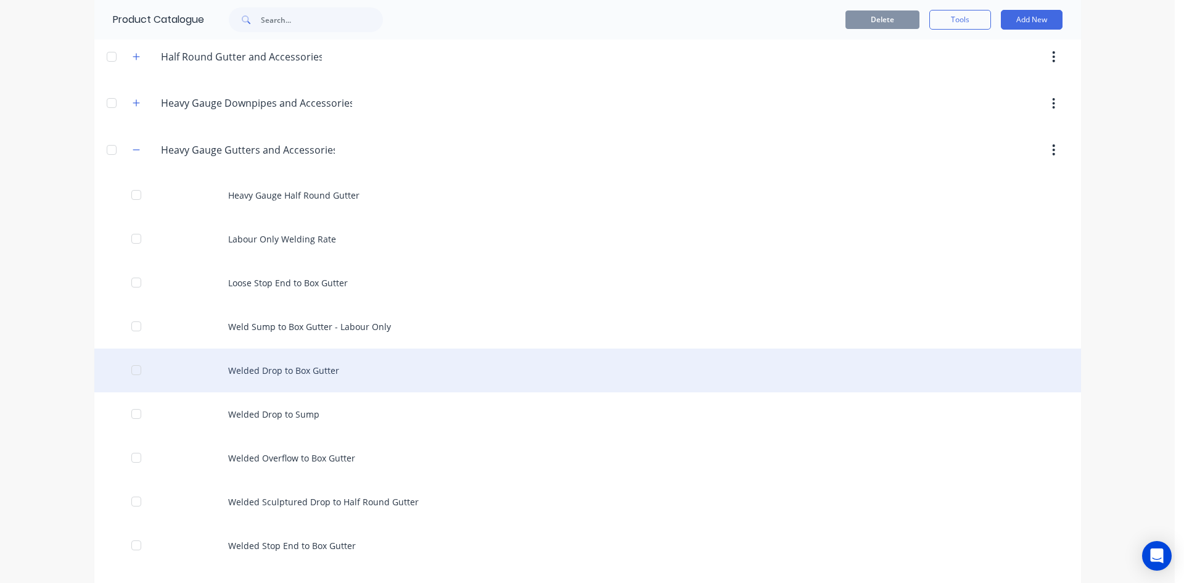
scroll to position [370, 0]
click at [318, 377] on div "Welded Drop to Box Gutter" at bounding box center [587, 369] width 987 height 44
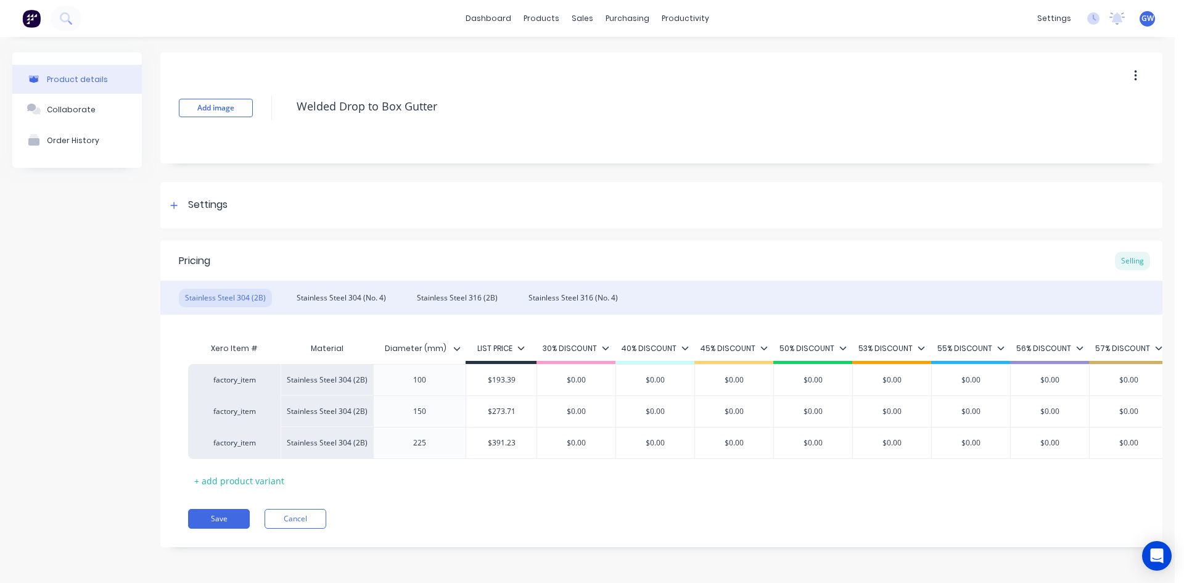
click at [458, 349] on icon at bounding box center [457, 349] width 7 height 4
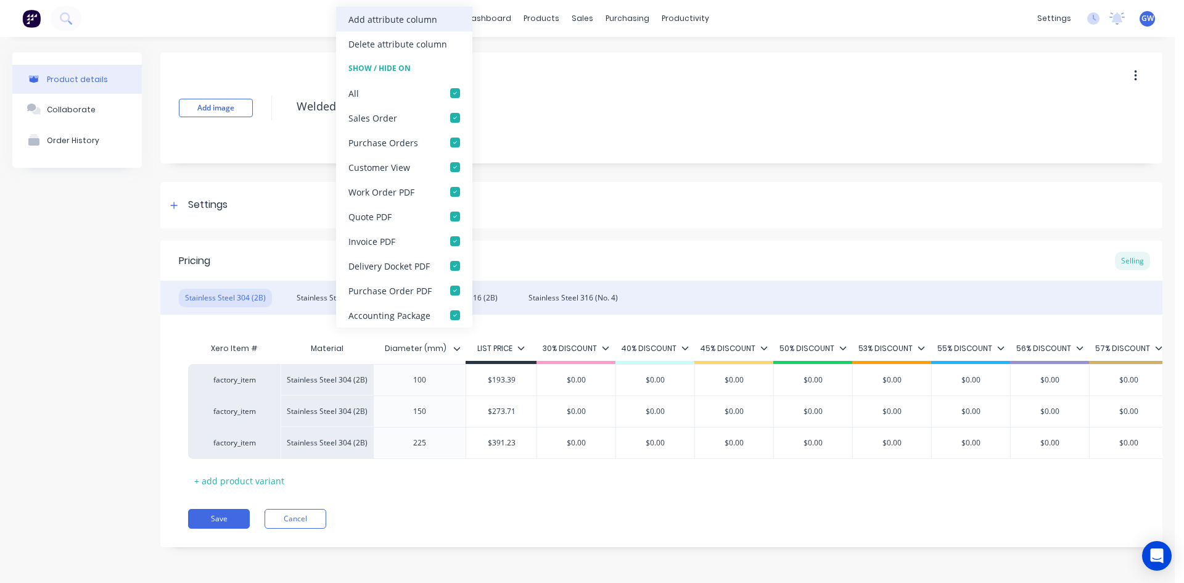
click at [429, 21] on div "Add attribute column" at bounding box center [392, 19] width 89 height 13
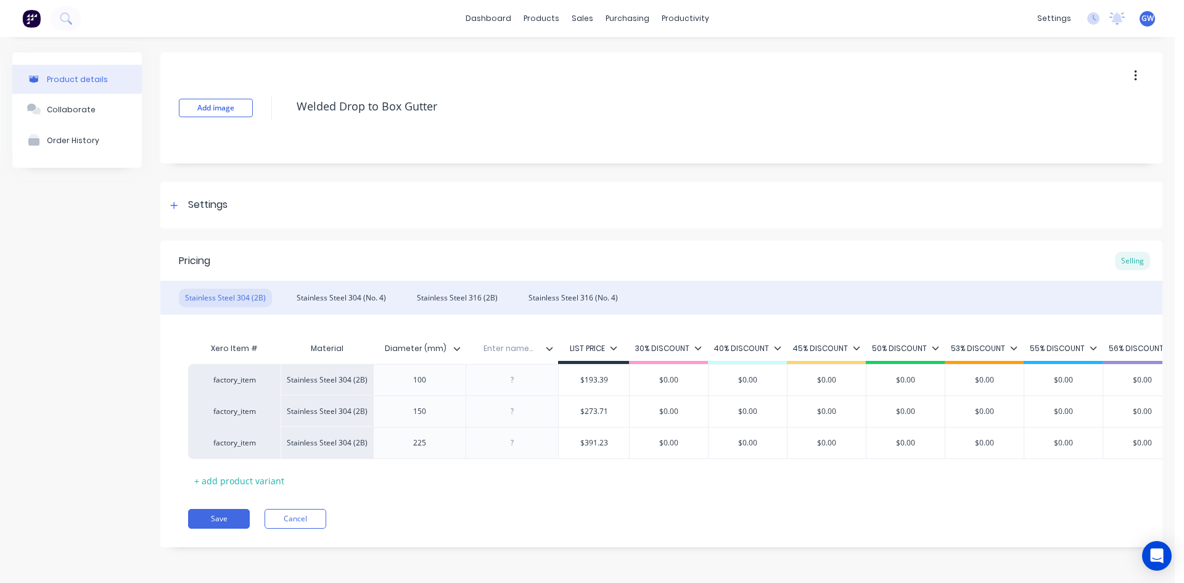
click at [503, 350] on input "text" at bounding box center [508, 348] width 85 height 11
click at [523, 380] on div "wdrop100s3162b" at bounding box center [512, 380] width 80 height 16
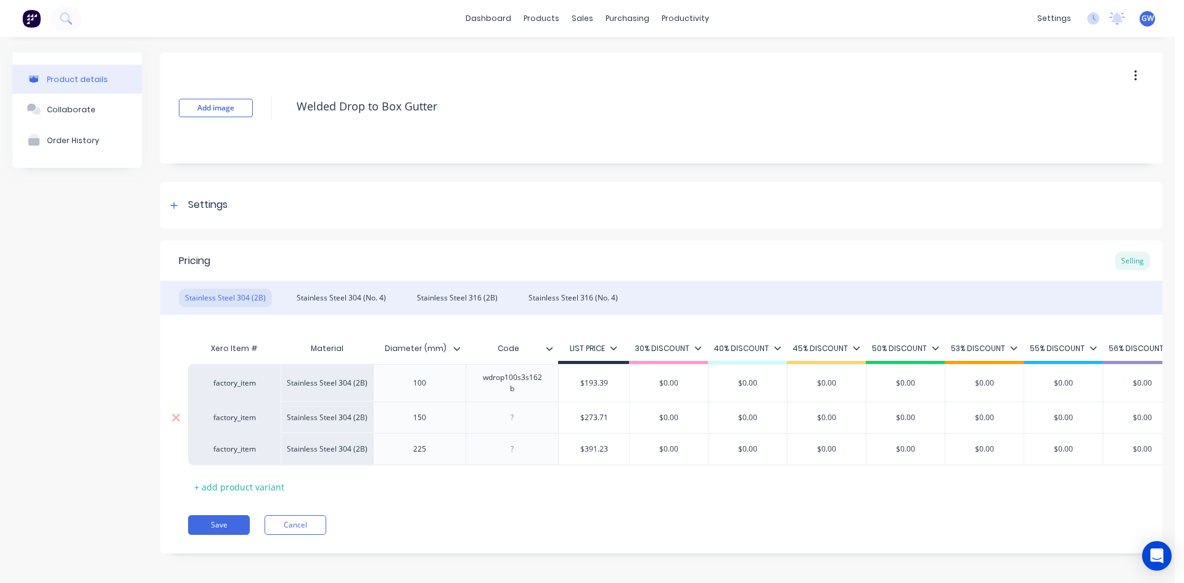
click at [528, 421] on div at bounding box center [513, 417] width 62 height 16
click at [527, 376] on div "wdrop100s3s162b" at bounding box center [512, 382] width 82 height 27
click at [507, 420] on div at bounding box center [513, 417] width 62 height 16
paste div
click at [511, 455] on div at bounding box center [513, 455] width 62 height 16
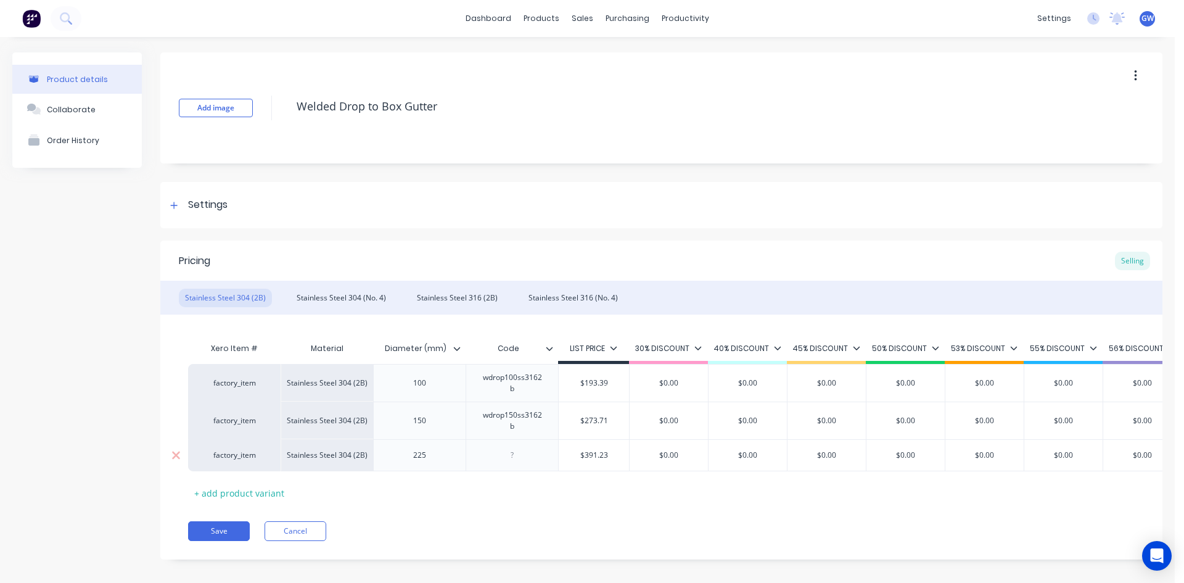
paste div
click at [330, 300] on div "Stainless Steel 304 (No. 4)" at bounding box center [341, 298] width 102 height 18
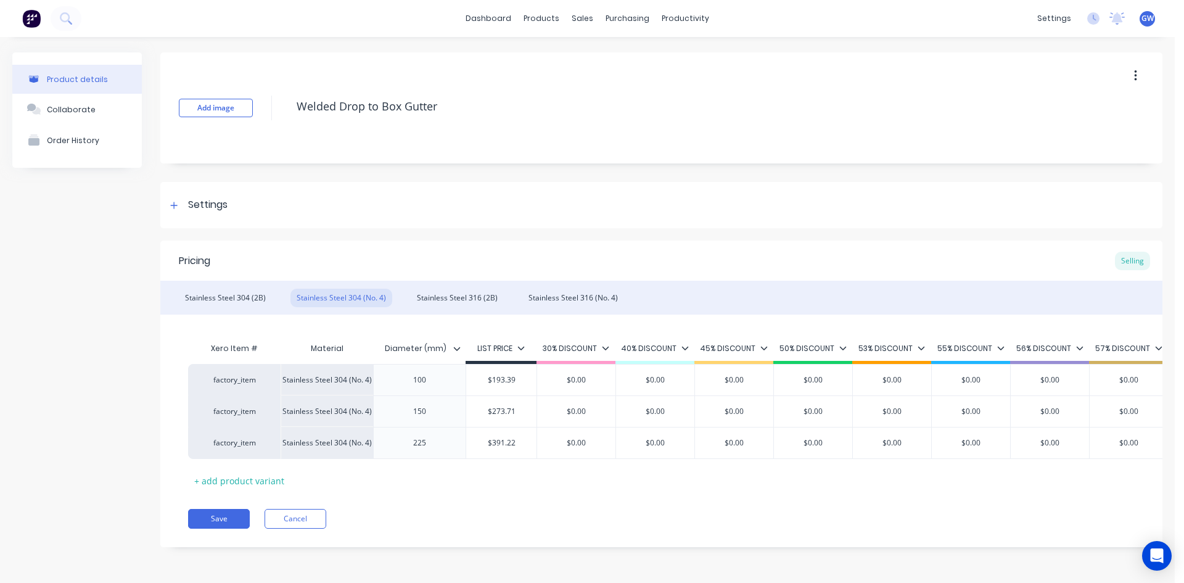
click at [454, 345] on icon at bounding box center [456, 348] width 7 height 7
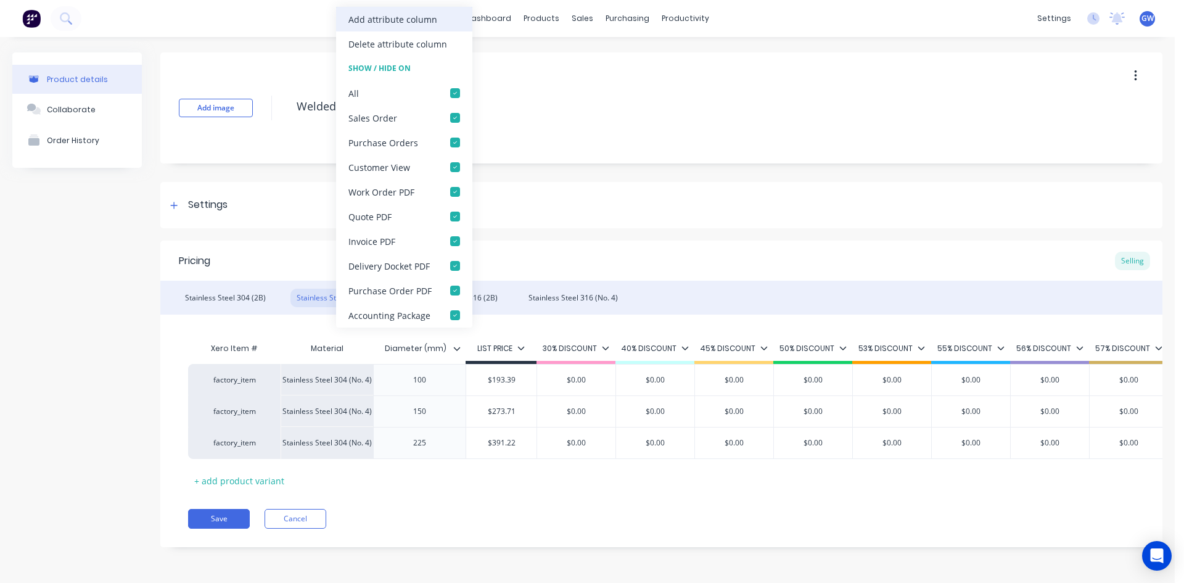
click at [420, 24] on div "Add attribute column" at bounding box center [392, 19] width 89 height 13
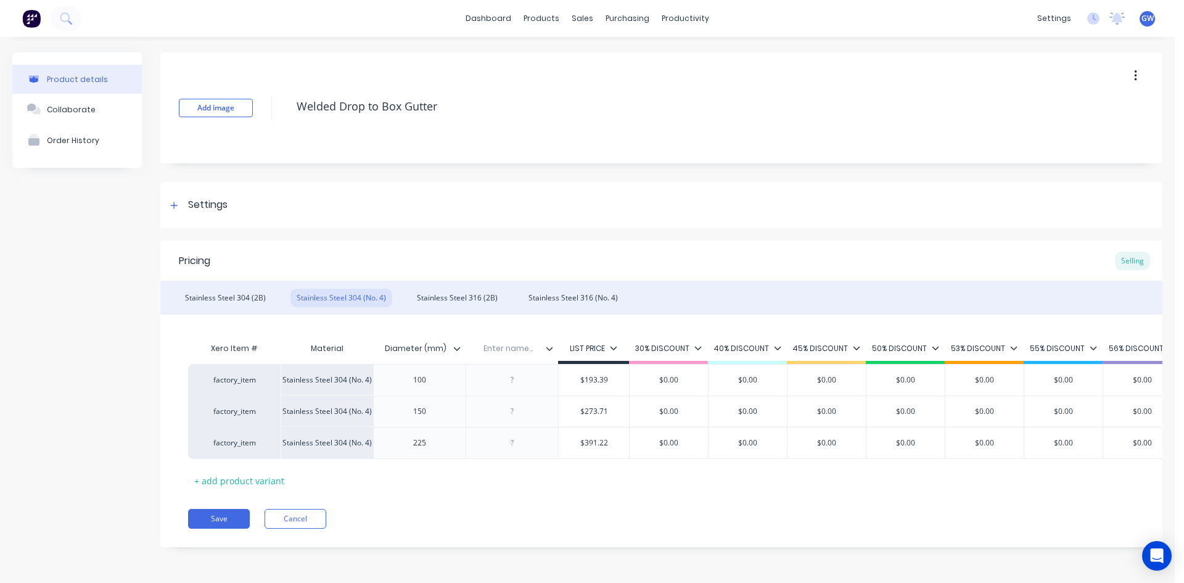
click at [504, 349] on input "text" at bounding box center [508, 348] width 85 height 11
click at [513, 378] on div at bounding box center [513, 380] width 62 height 16
paste div
click at [512, 413] on div at bounding box center [513, 411] width 62 height 16
paste div
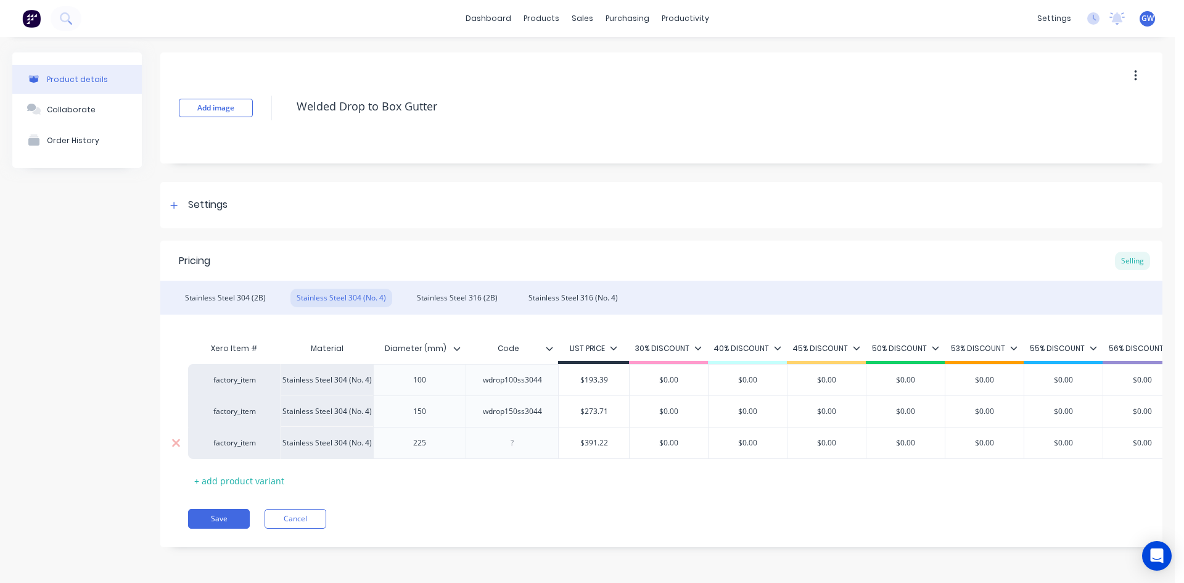
click at [511, 445] on div at bounding box center [513, 443] width 62 height 16
paste div
click at [237, 289] on div "Stainless Steel 304 (2B)" at bounding box center [225, 298] width 93 height 18
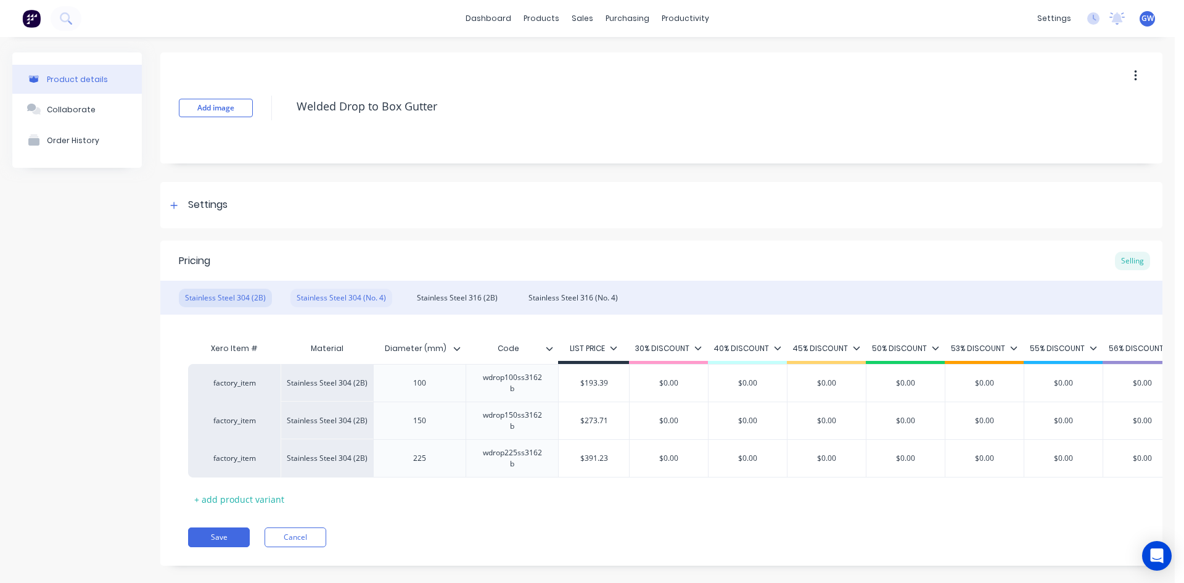
click at [356, 294] on div "Stainless Steel 304 (No. 4)" at bounding box center [341, 298] width 102 height 18
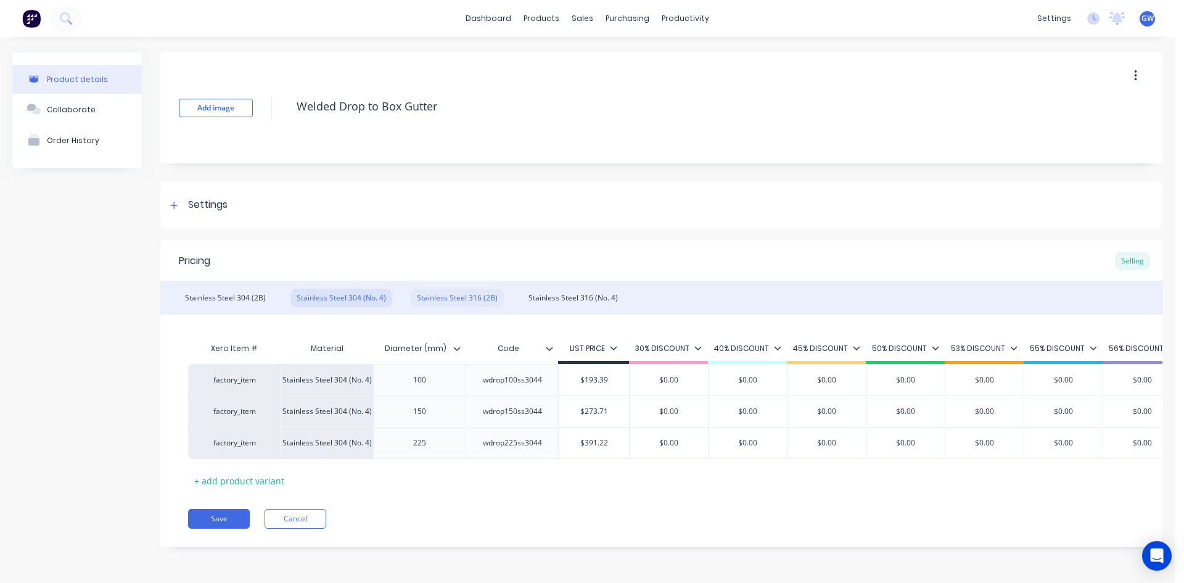
click at [454, 292] on div "Stainless Steel 316 (2B)" at bounding box center [457, 298] width 93 height 18
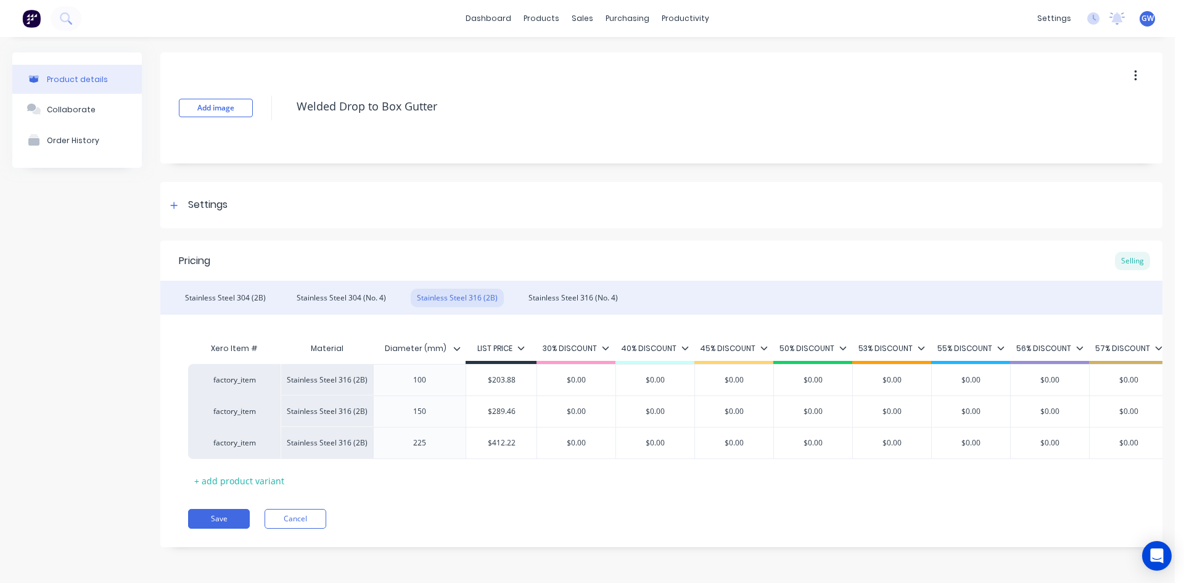
click at [462, 349] on div at bounding box center [461, 348] width 7 height 11
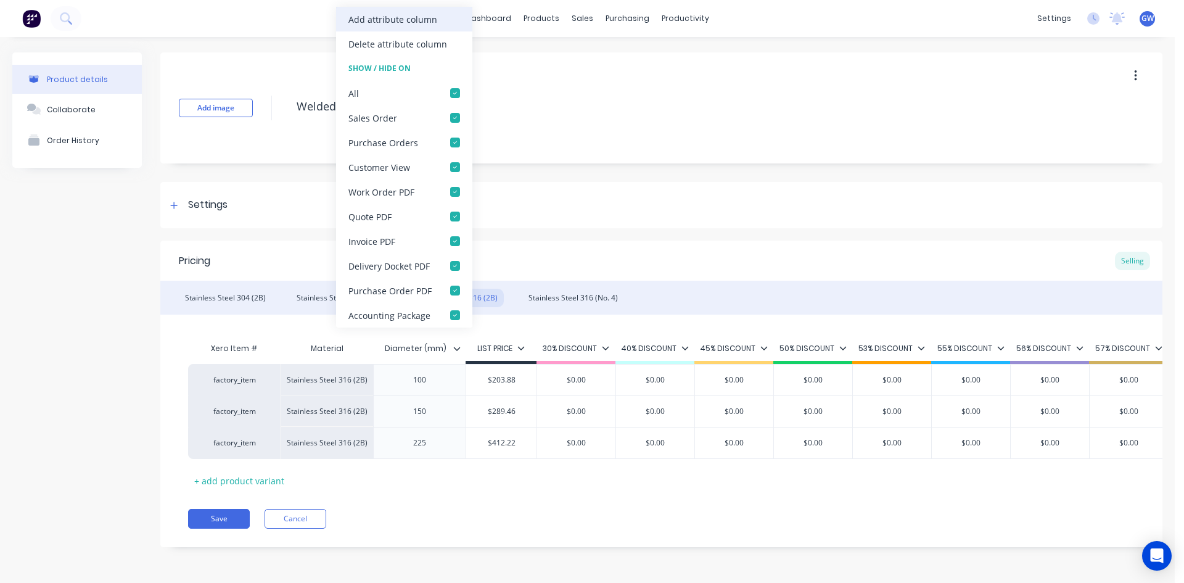
click at [441, 27] on div "Add attribute column" at bounding box center [404, 19] width 136 height 25
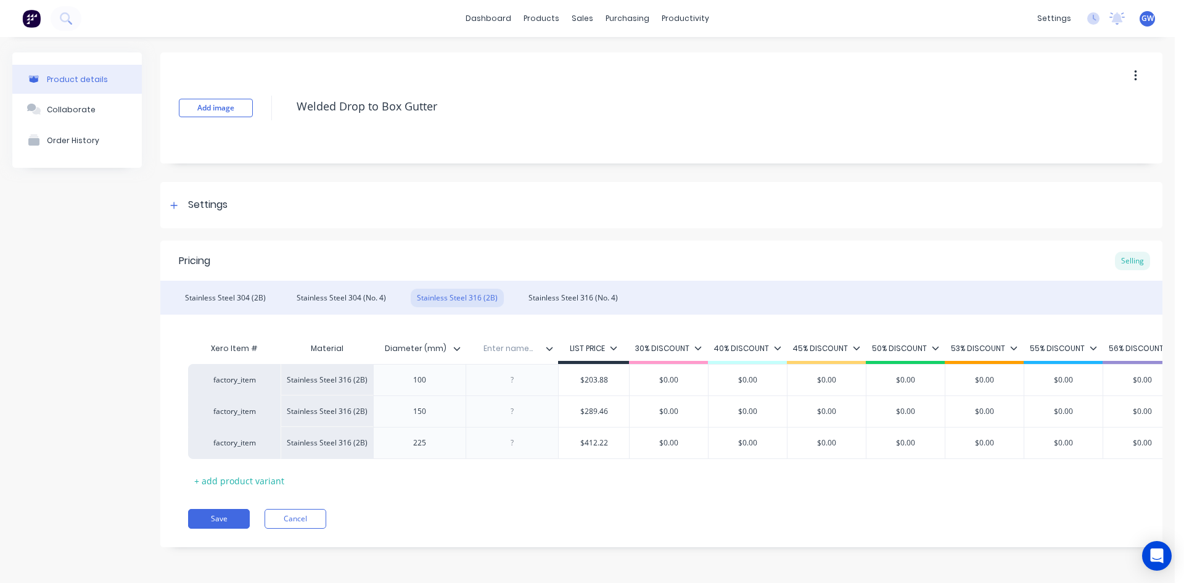
click at [517, 351] on input "text" at bounding box center [508, 348] width 85 height 11
click at [514, 377] on div at bounding box center [513, 380] width 62 height 16
paste div
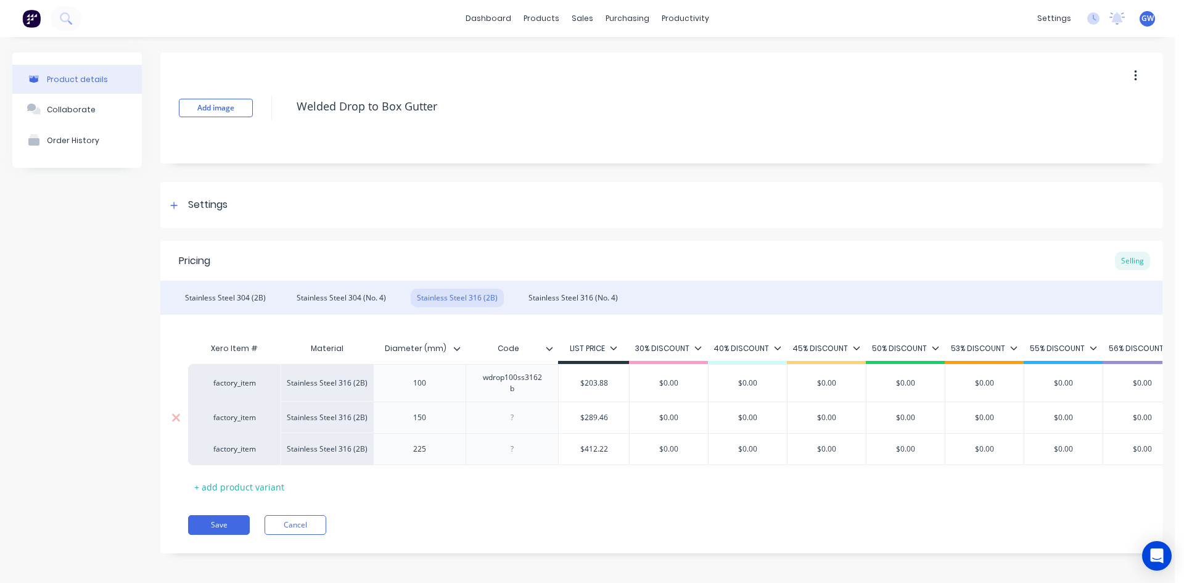
click at [516, 420] on div at bounding box center [513, 417] width 62 height 16
paste div
click at [508, 453] on div at bounding box center [513, 455] width 62 height 16
paste div
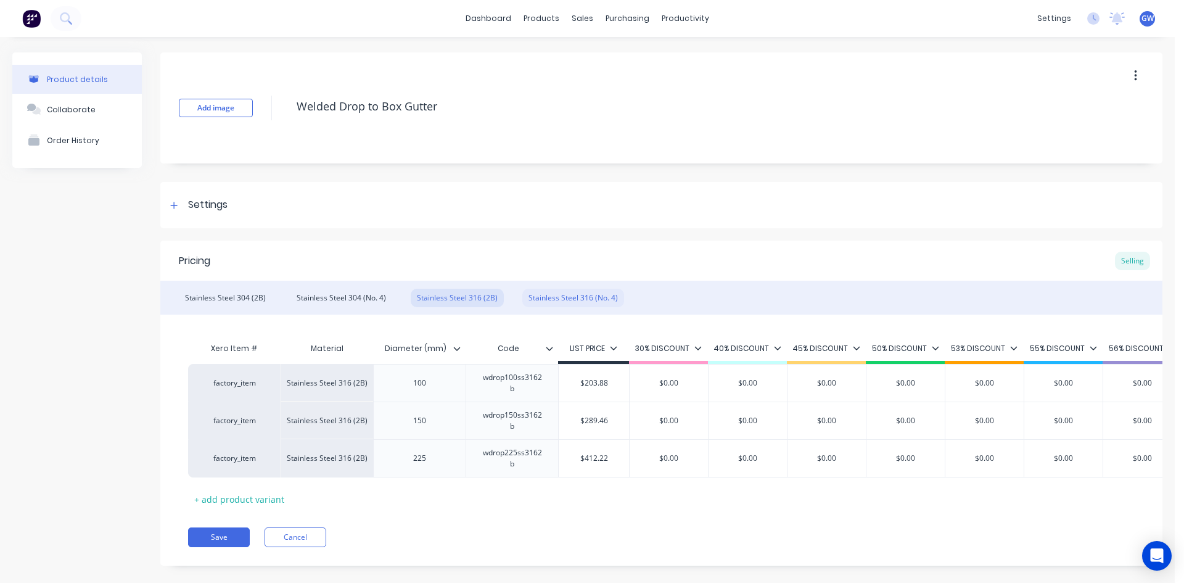
click at [578, 296] on div "Stainless Steel 316 (No. 4)" at bounding box center [573, 298] width 102 height 18
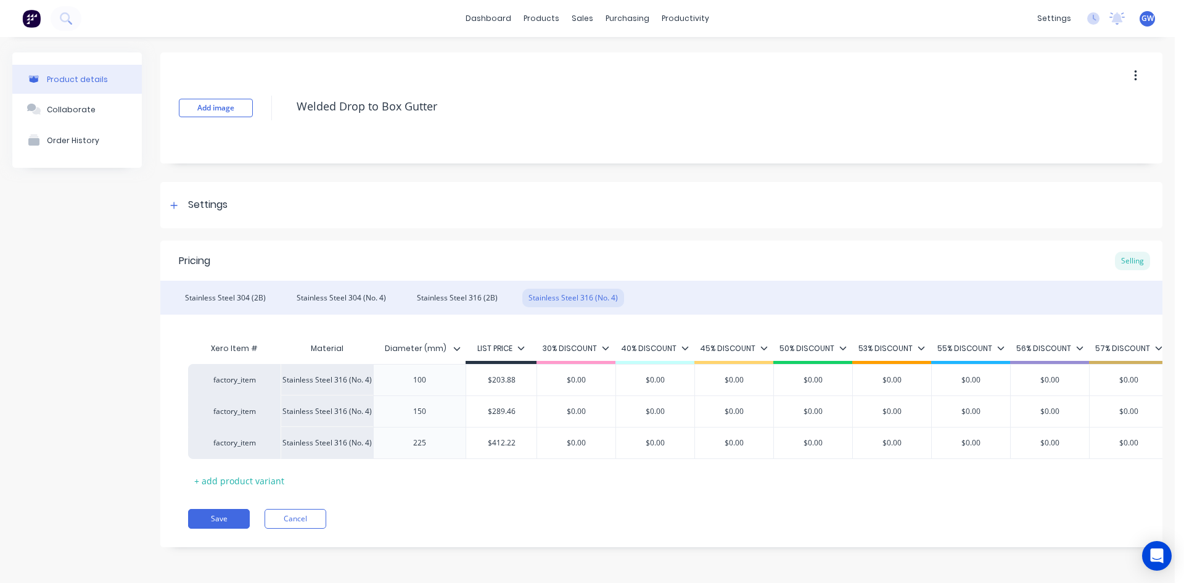
click at [457, 342] on div "Diameter (mm)" at bounding box center [415, 348] width 85 height 31
click at [456, 351] on icon at bounding box center [456, 348] width 7 height 7
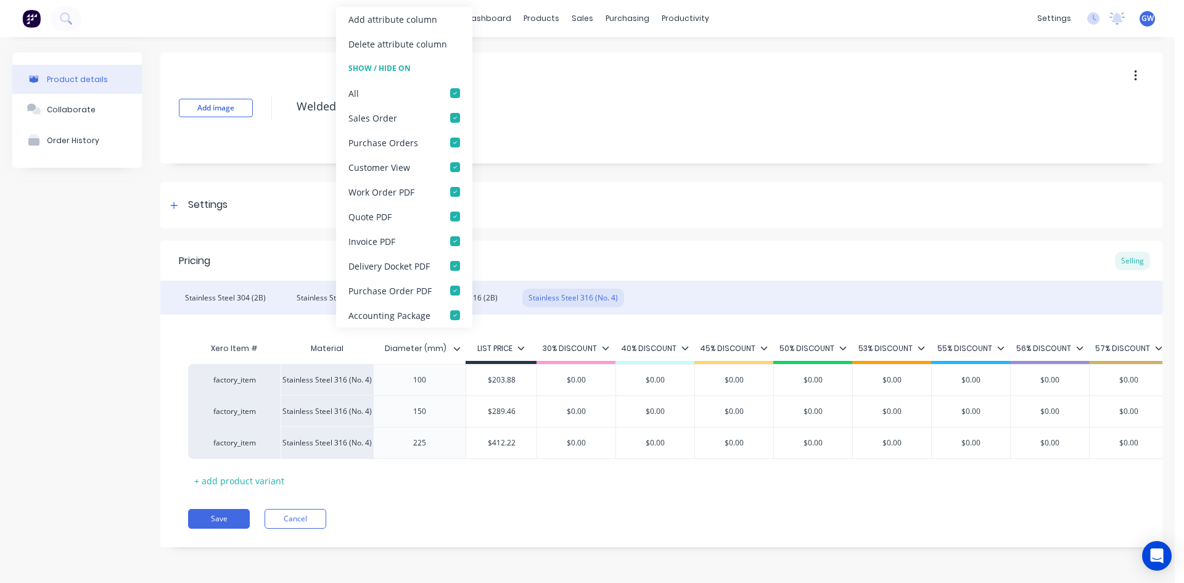
click at [408, 21] on div "Add attribute column" at bounding box center [392, 19] width 89 height 13
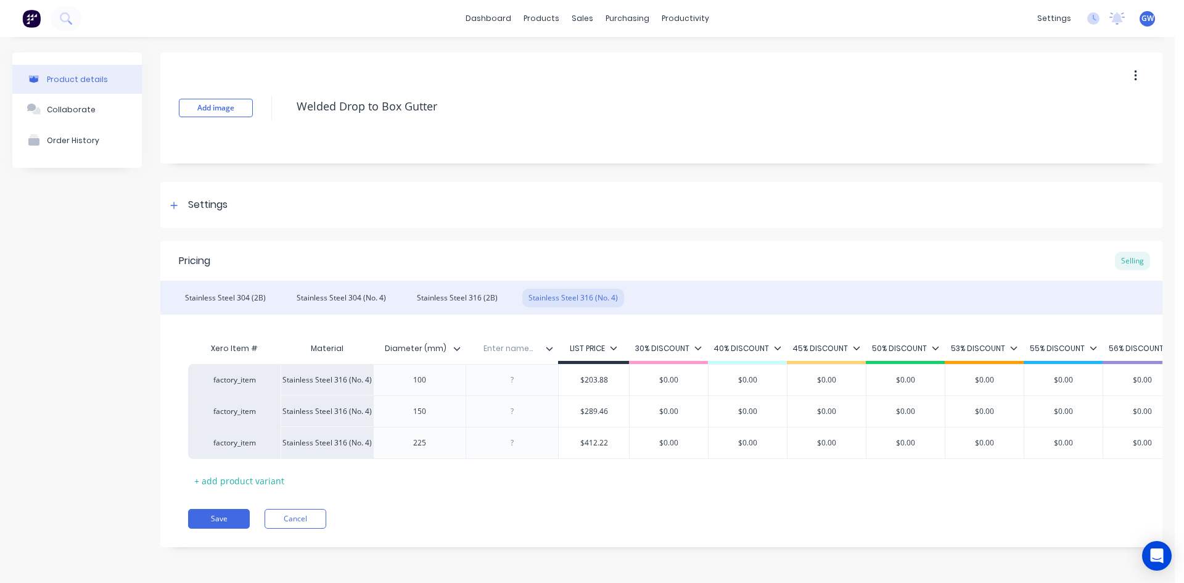
click at [507, 343] on input "text" at bounding box center [508, 348] width 85 height 11
click at [523, 383] on div at bounding box center [513, 380] width 62 height 16
paste div
click at [512, 416] on div at bounding box center [513, 411] width 62 height 16
paste div
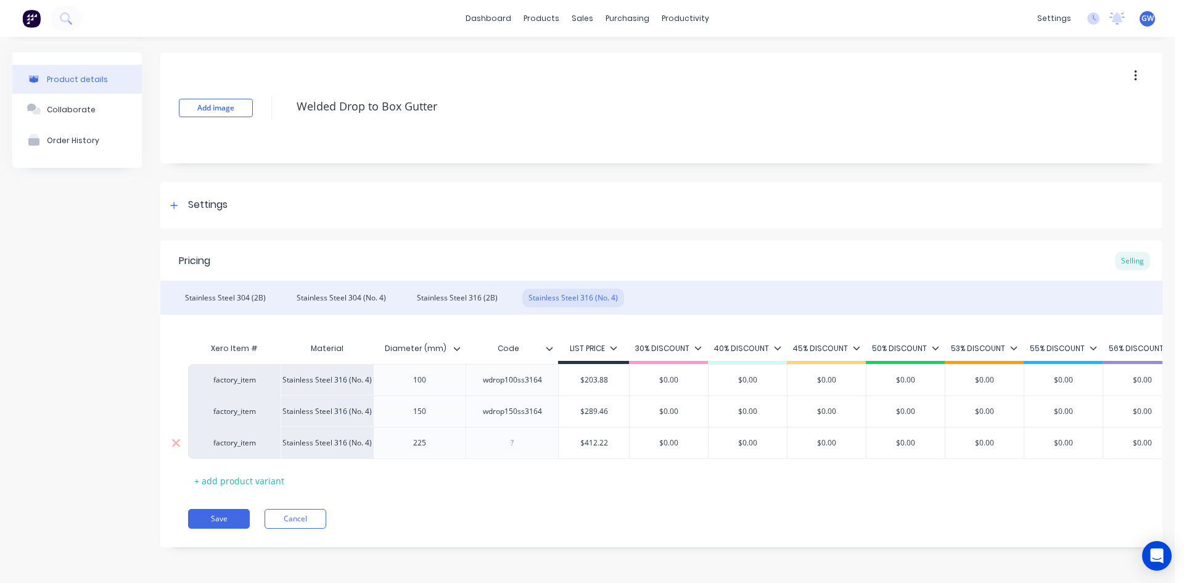
click at [512, 446] on div at bounding box center [513, 443] width 62 height 16
paste div
click at [547, 236] on div "Add image Welded Drop to Box Gutter Settings Product Options I buy this item I …" at bounding box center [661, 308] width 1002 height 513
click at [220, 527] on button "Save" at bounding box center [219, 519] width 62 height 20
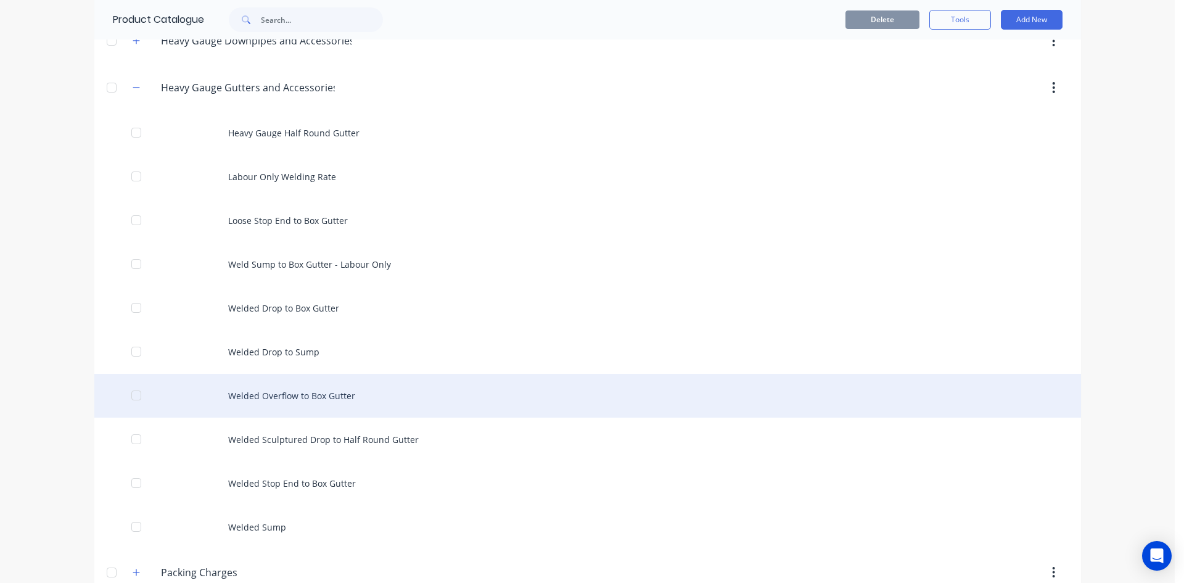
scroll to position [432, 0]
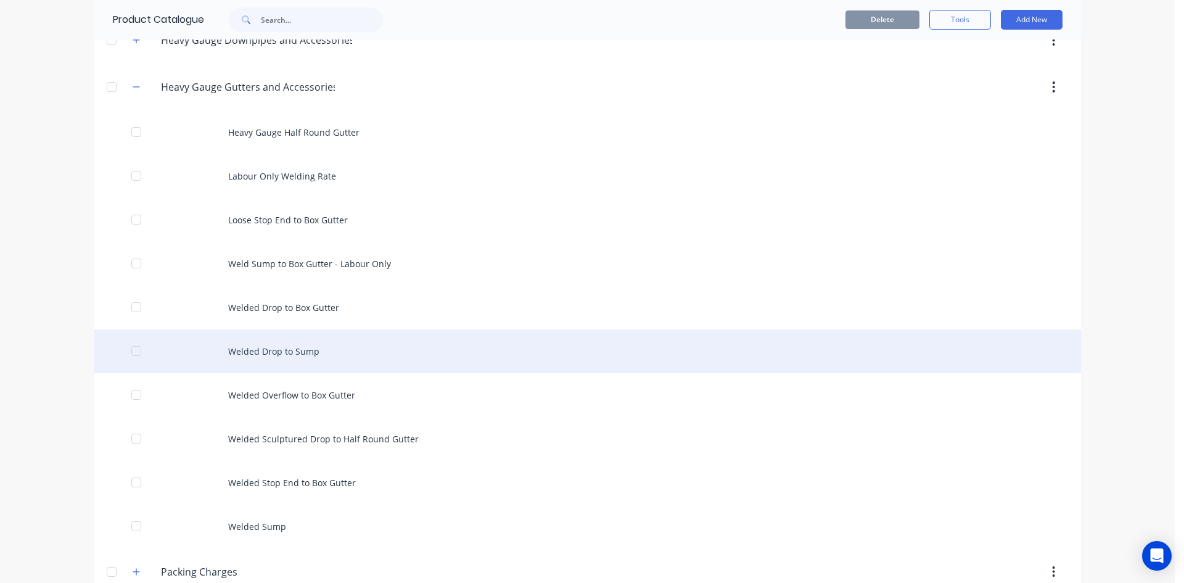
click at [334, 356] on div "Welded Drop to Sump" at bounding box center [587, 351] width 987 height 44
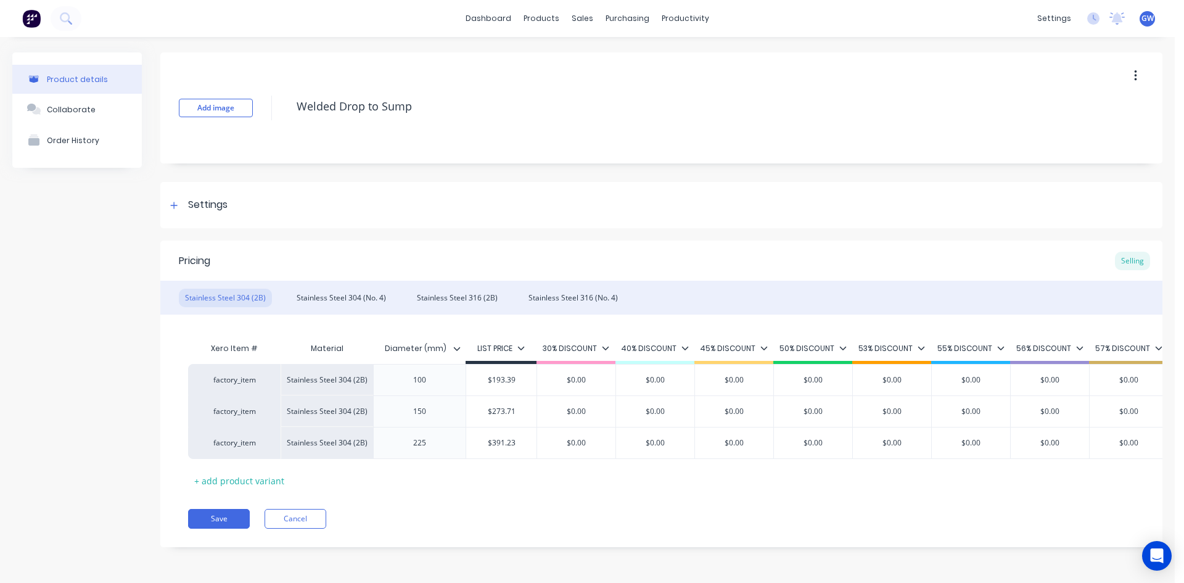
scroll to position [7, 0]
click at [564, 47] on div "Product Catalogue" at bounding box center [591, 51] width 76 height 11
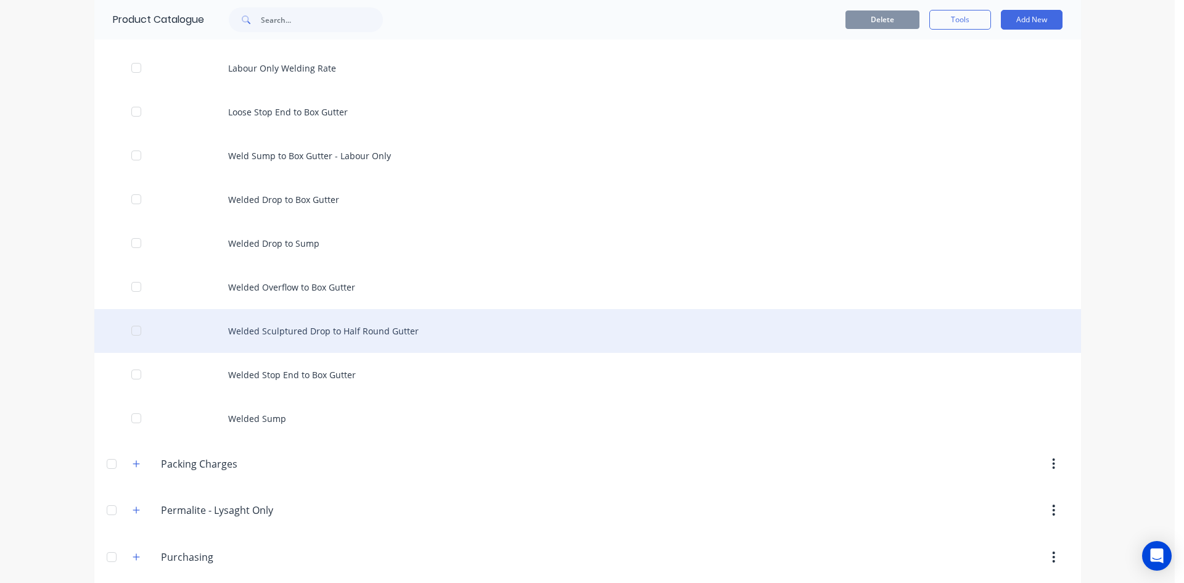
scroll to position [555, 0]
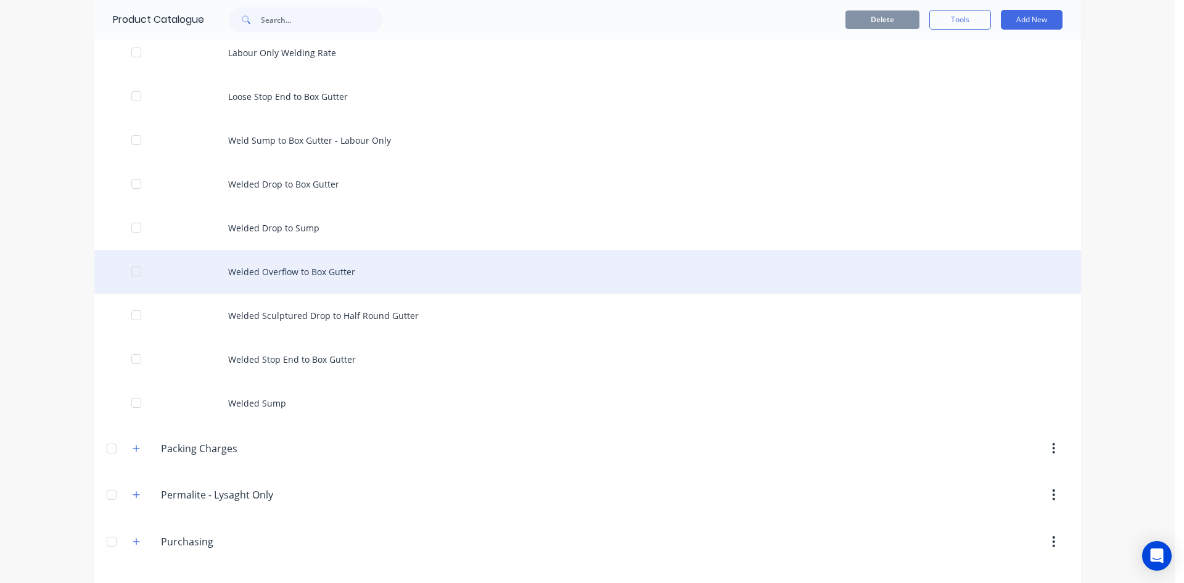
click at [358, 266] on div "Welded Overflow to Box Gutter" at bounding box center [587, 272] width 987 height 44
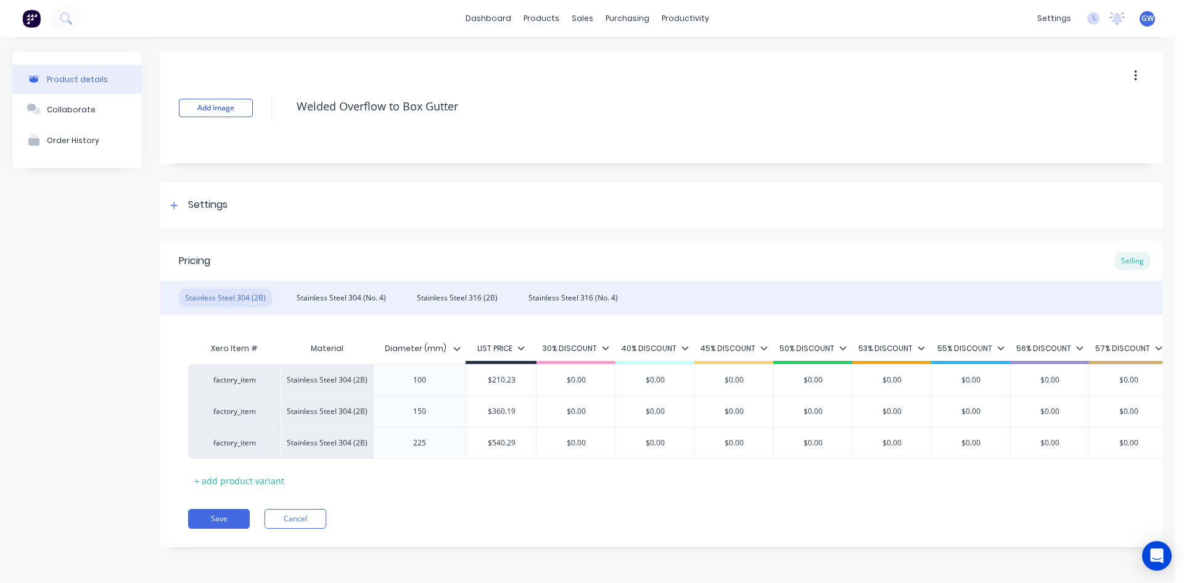
drag, startPoint x: 458, startPoint y: 347, endPoint x: 462, endPoint y: 333, distance: 14.4
click at [458, 347] on icon at bounding box center [456, 348] width 7 height 7
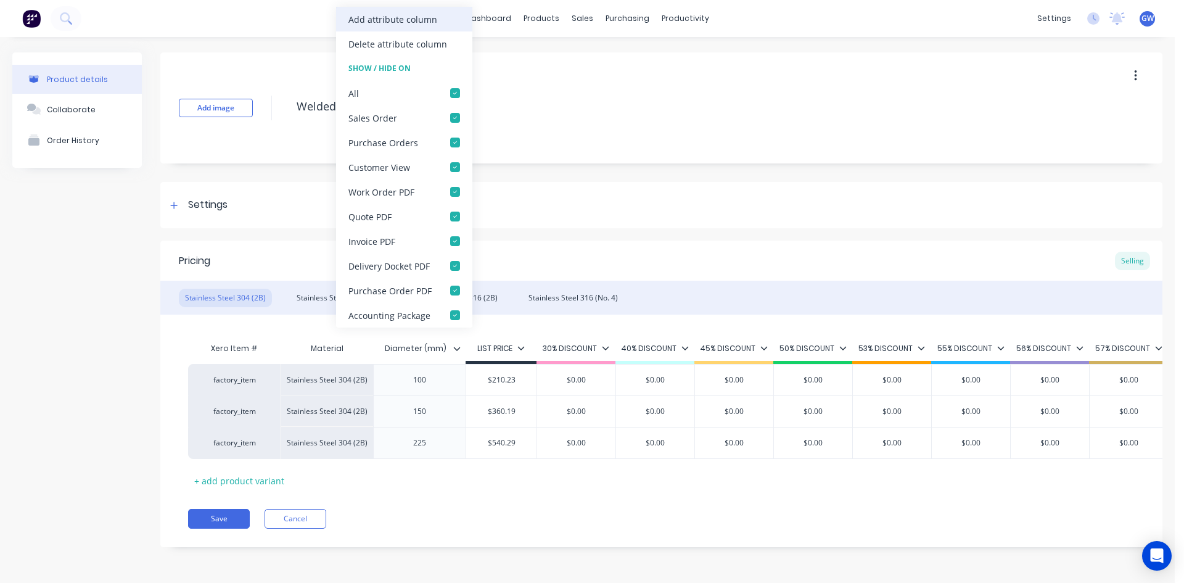
click at [416, 13] on div "Add attribute column" at bounding box center [392, 19] width 89 height 13
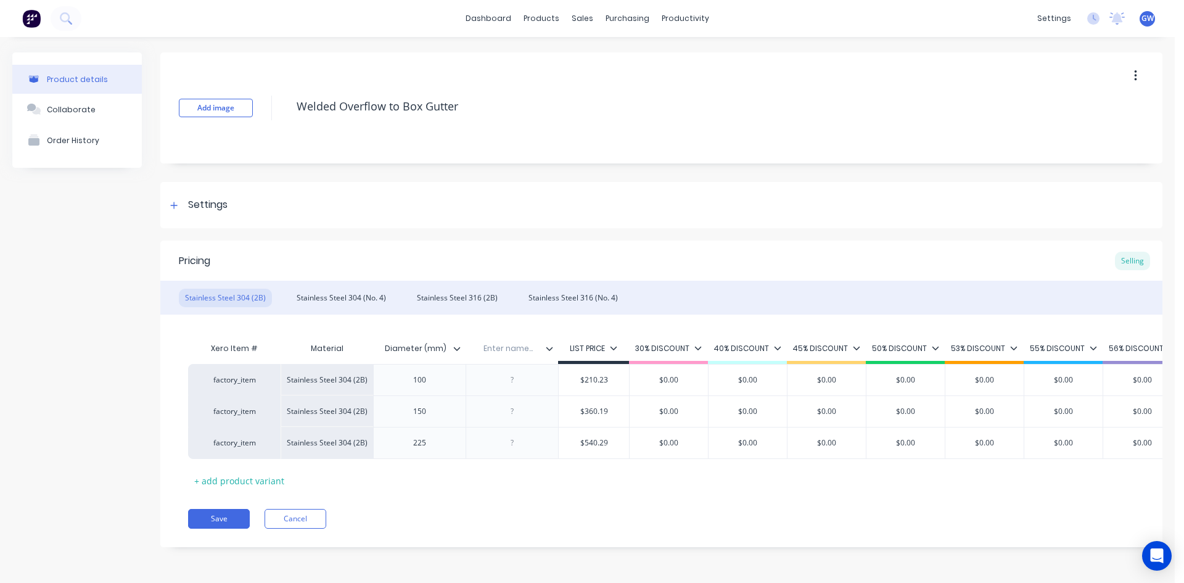
click at [523, 353] on input "text" at bounding box center [508, 348] width 85 height 11
click at [509, 381] on div at bounding box center [513, 380] width 62 height 16
paste div
click at [515, 406] on div at bounding box center [513, 411] width 62 height 16
paste div
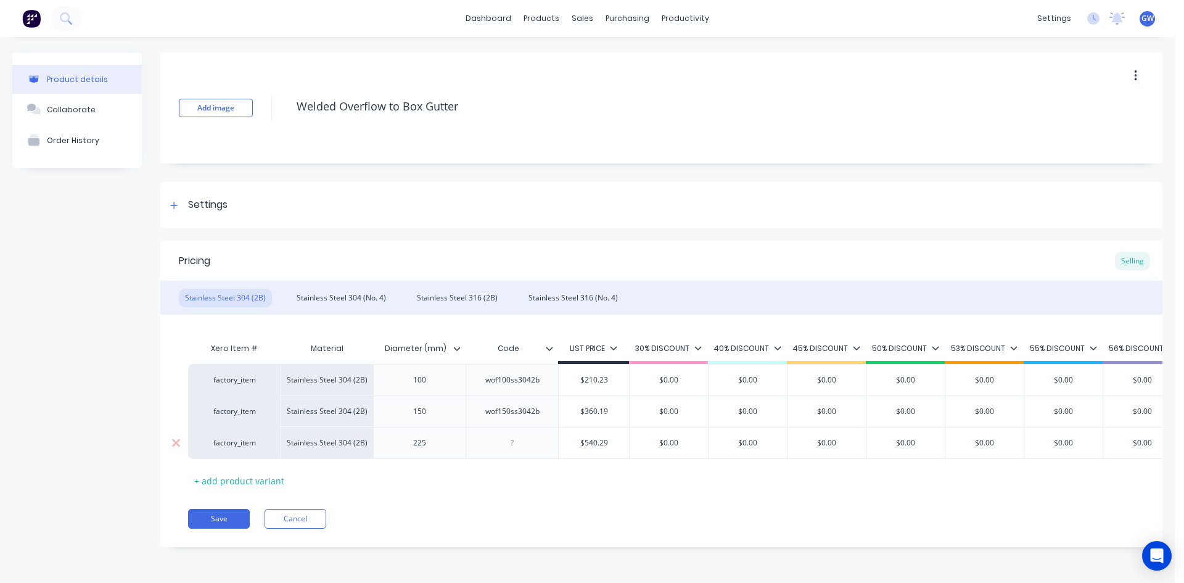
click at [517, 445] on div at bounding box center [513, 443] width 62 height 16
paste div
click at [460, 227] on div "Settings" at bounding box center [661, 205] width 1002 height 46
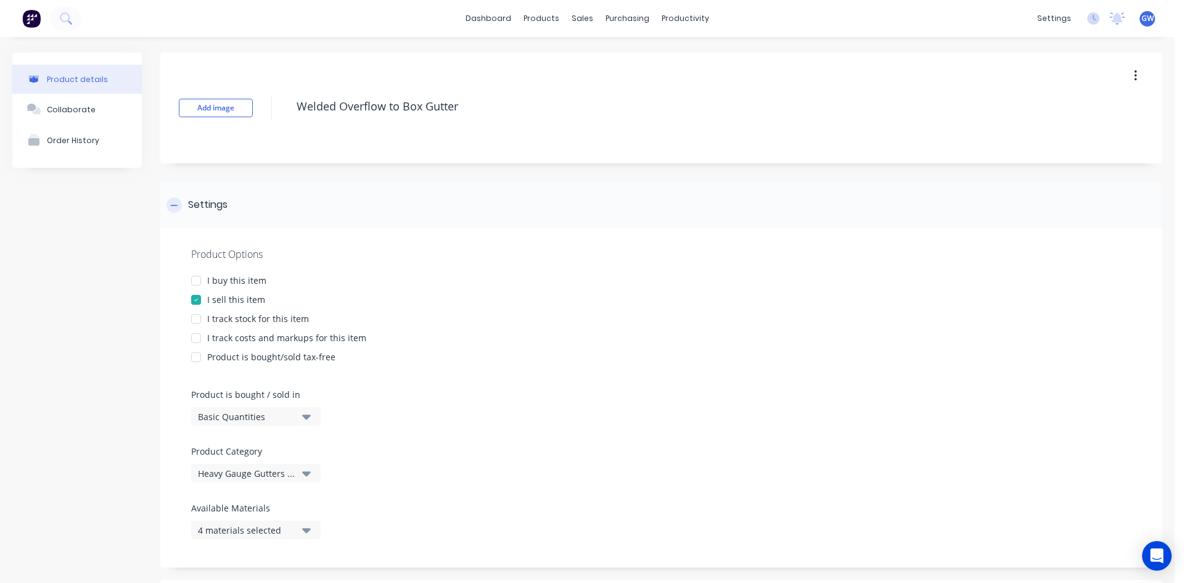
click at [256, 189] on div "Settings" at bounding box center [661, 205] width 1002 height 46
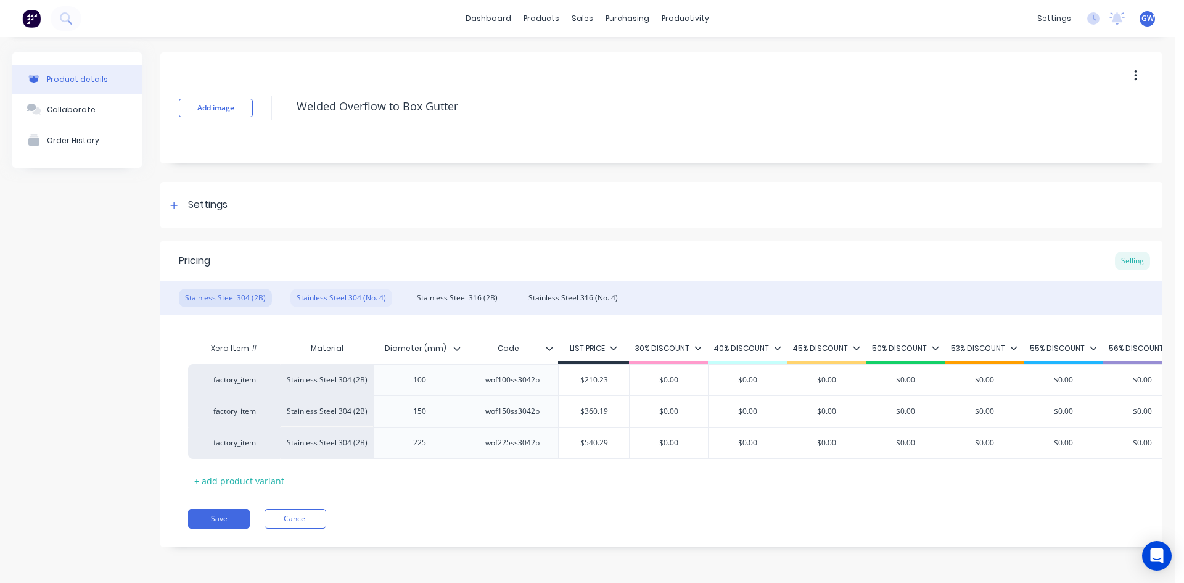
click at [340, 293] on div "Stainless Steel 304 (No. 4)" at bounding box center [341, 298] width 102 height 18
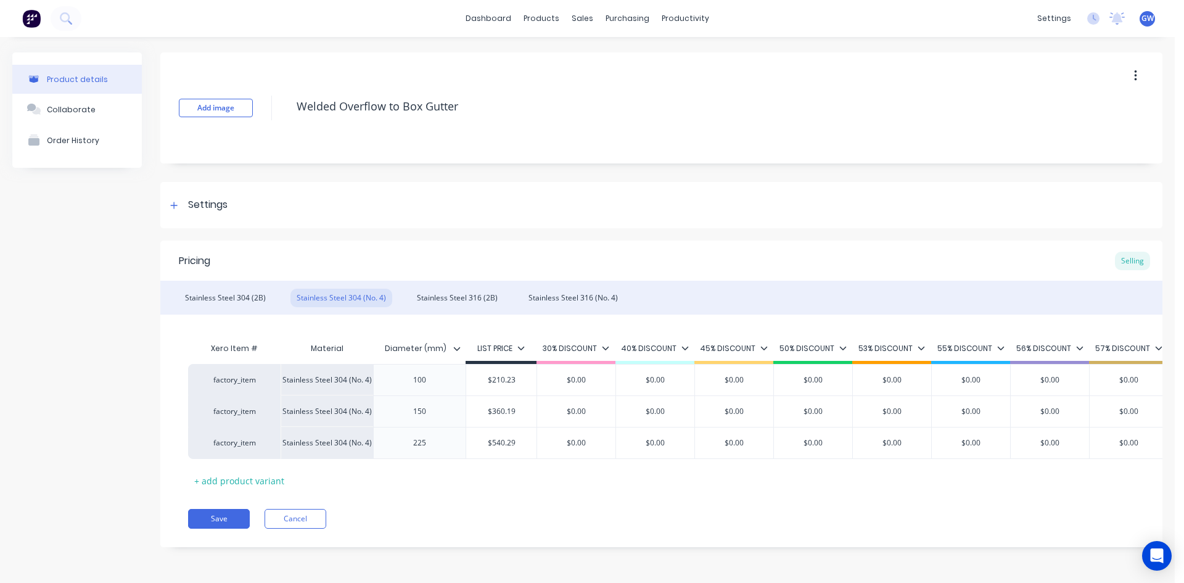
click at [461, 348] on div at bounding box center [461, 348] width 7 height 11
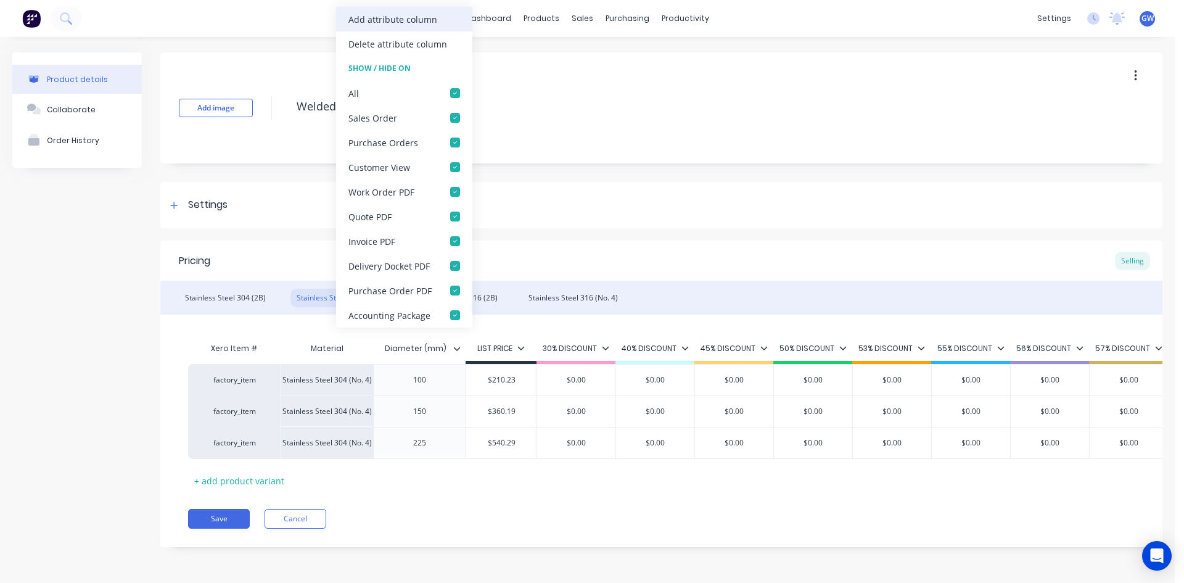
click at [427, 20] on div "Add attribute column" at bounding box center [392, 19] width 89 height 13
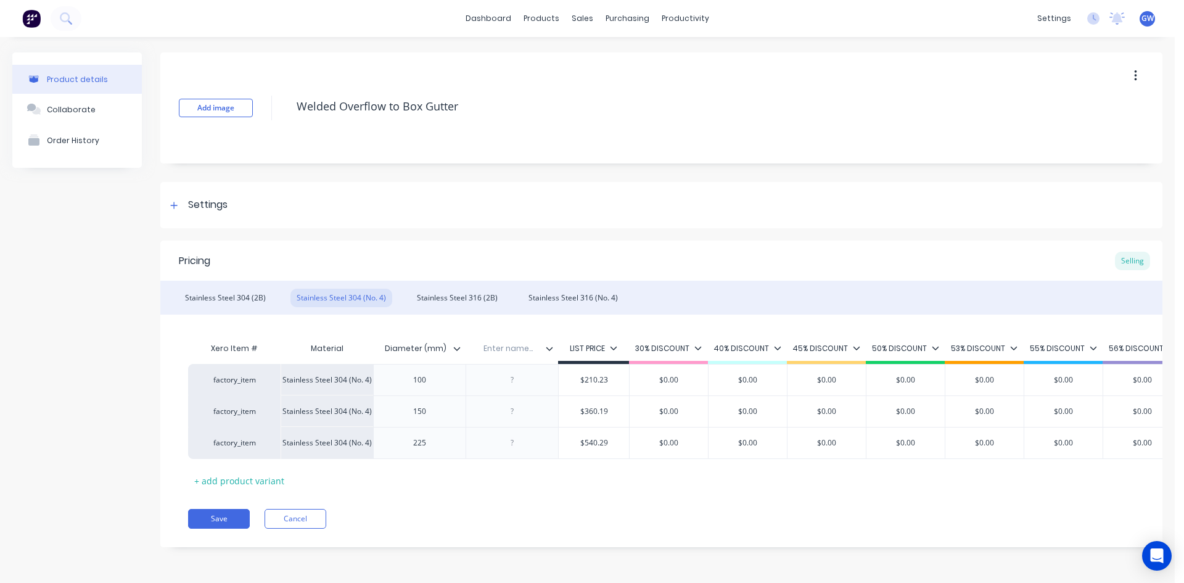
click at [504, 352] on input "text" at bounding box center [508, 348] width 85 height 11
click at [514, 379] on div at bounding box center [513, 380] width 62 height 16
paste div
click at [511, 406] on div at bounding box center [513, 411] width 62 height 16
paste div
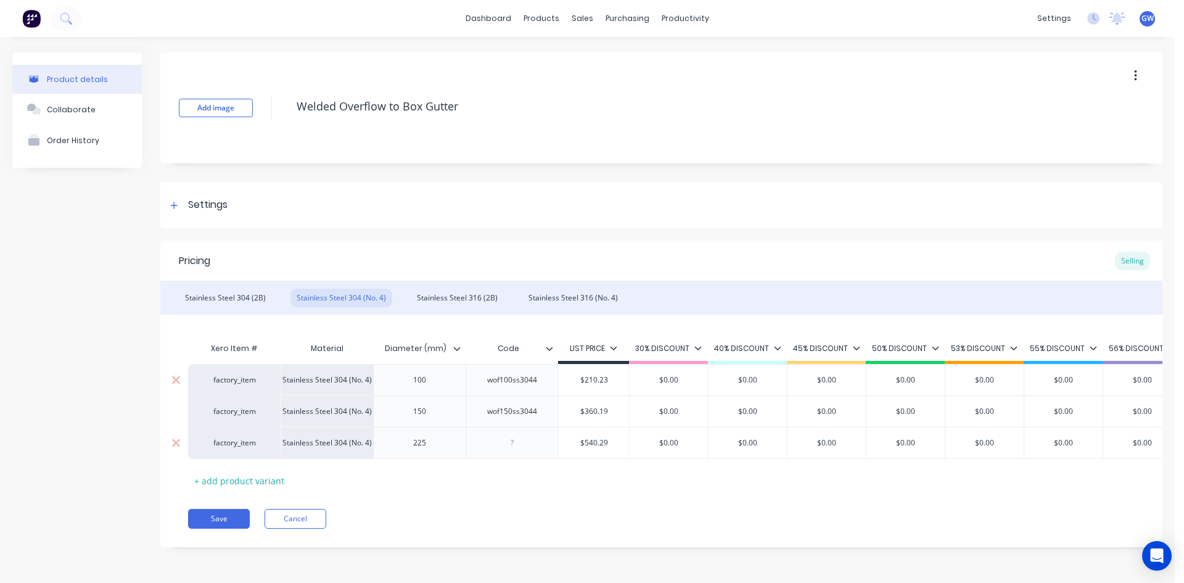
click at [511, 438] on div at bounding box center [513, 443] width 62 height 16
paste div
click at [445, 298] on div "Stainless Steel 316 (2B)" at bounding box center [457, 298] width 93 height 18
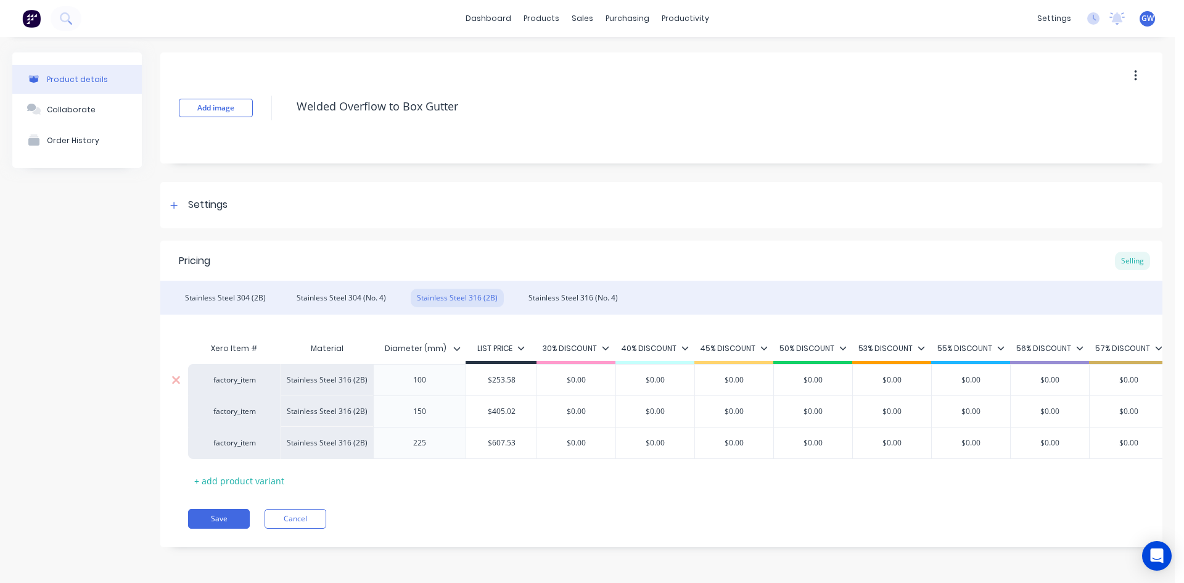
click at [458, 346] on icon at bounding box center [456, 348] width 7 height 7
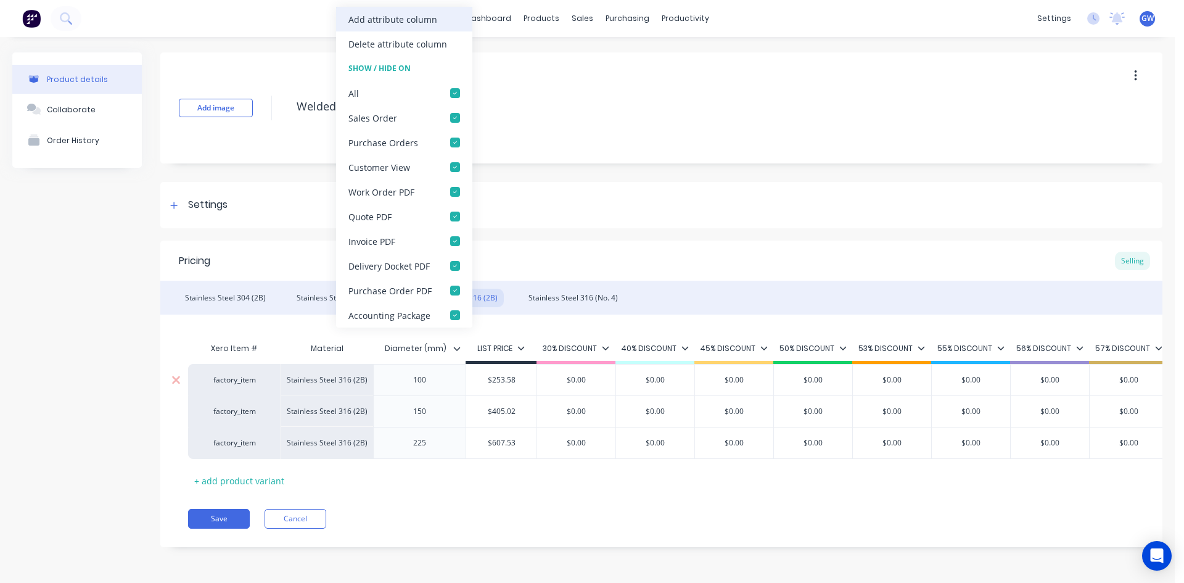
click at [430, 13] on div "Add attribute column" at bounding box center [392, 19] width 89 height 13
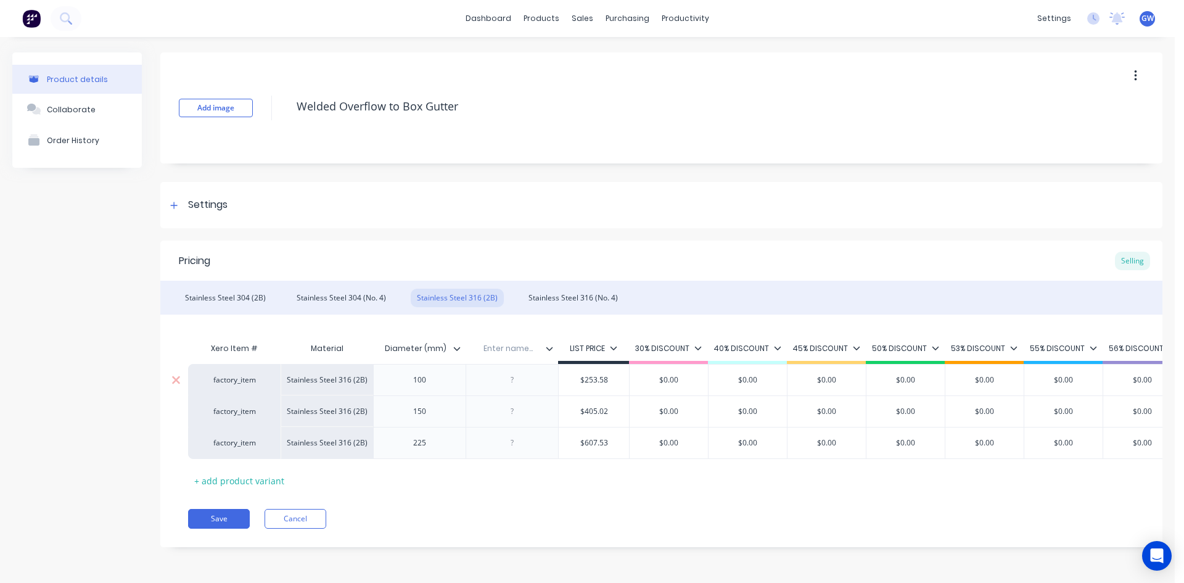
click at [517, 348] on input "text" at bounding box center [508, 348] width 85 height 11
click at [510, 379] on div at bounding box center [513, 380] width 62 height 16
paste div
click at [508, 406] on div at bounding box center [513, 411] width 62 height 16
paste div
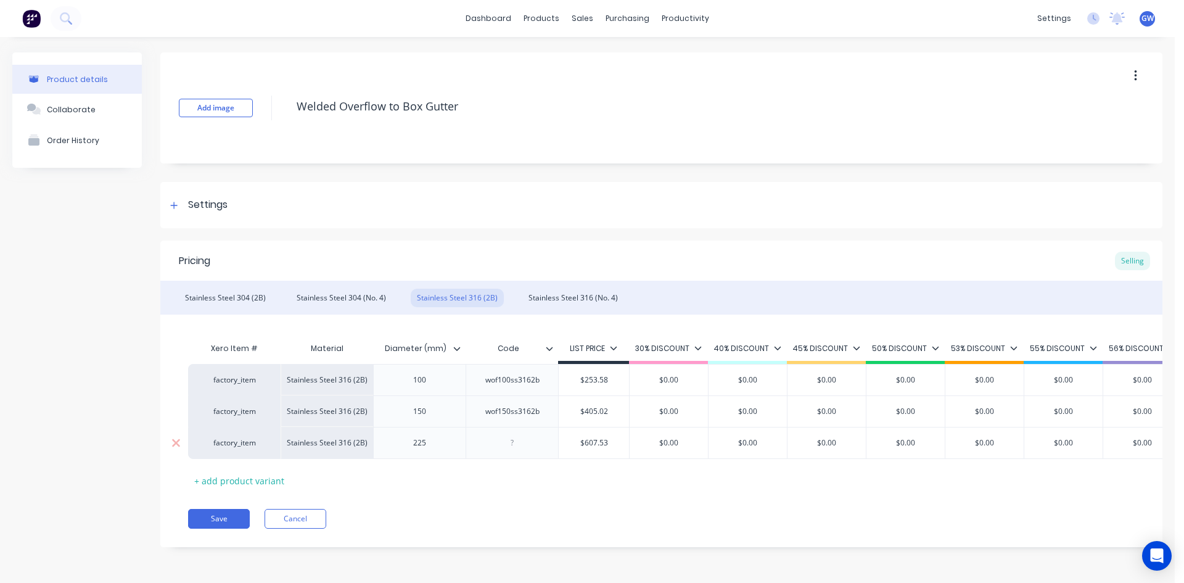
click at [507, 442] on div at bounding box center [513, 443] width 62 height 16
paste div
click at [556, 291] on div "Stainless Steel 316 (No. 4)" at bounding box center [573, 298] width 102 height 18
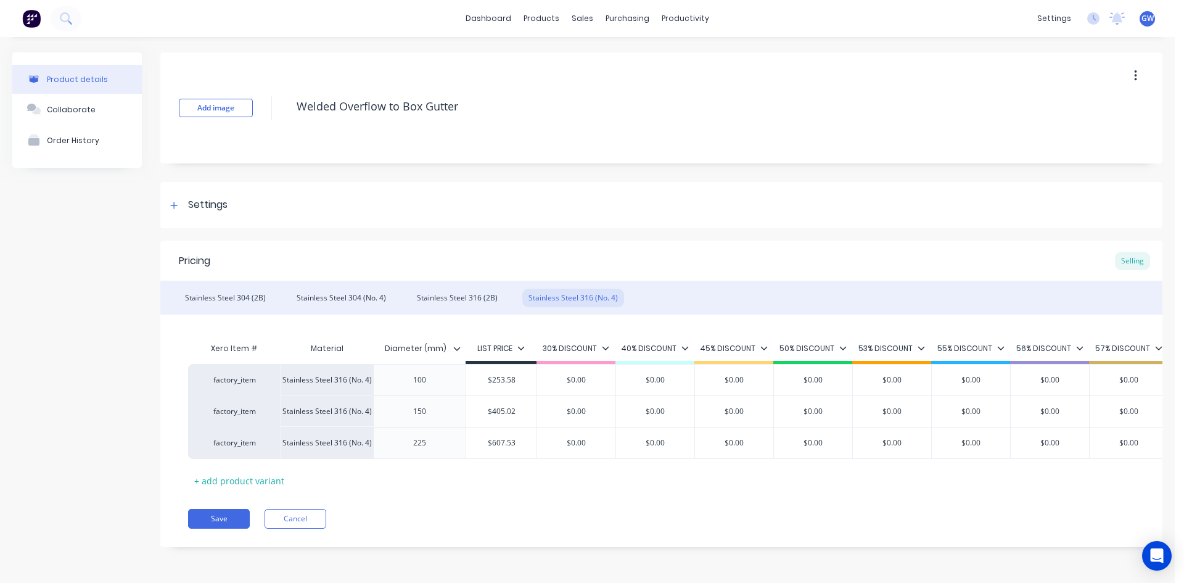
click at [459, 348] on icon at bounding box center [457, 349] width 7 height 4
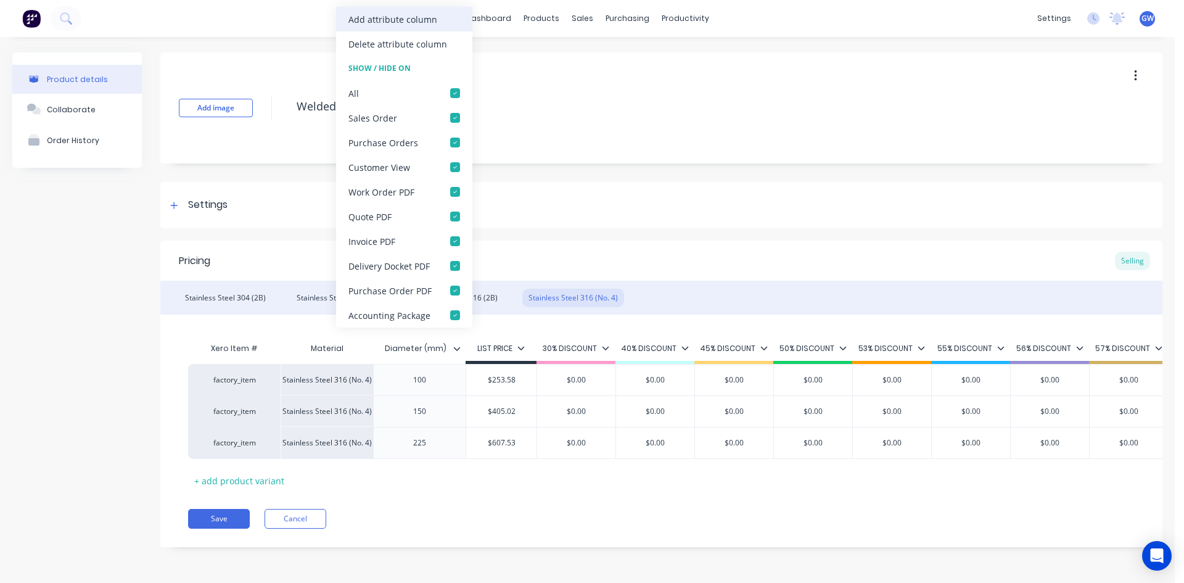
click at [399, 15] on div "Add attribute column" at bounding box center [392, 19] width 89 height 13
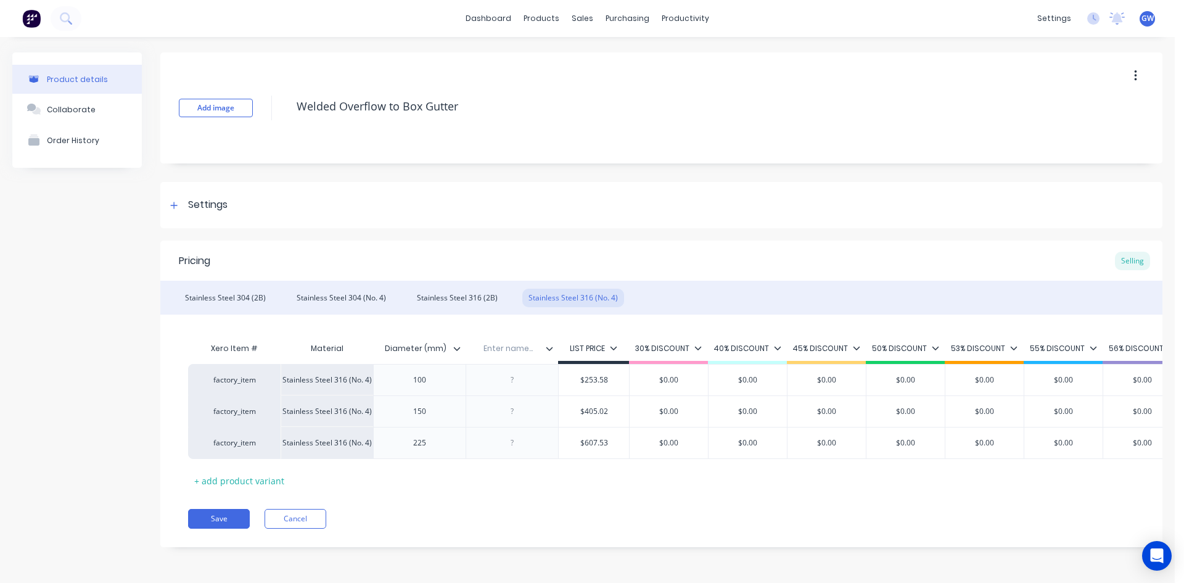
click at [506, 349] on input "text" at bounding box center [508, 348] width 85 height 11
click at [518, 382] on div at bounding box center [513, 380] width 62 height 16
paste div
drag, startPoint x: 514, startPoint y: 411, endPoint x: 528, endPoint y: 416, distance: 14.7
click at [514, 411] on div at bounding box center [513, 411] width 62 height 16
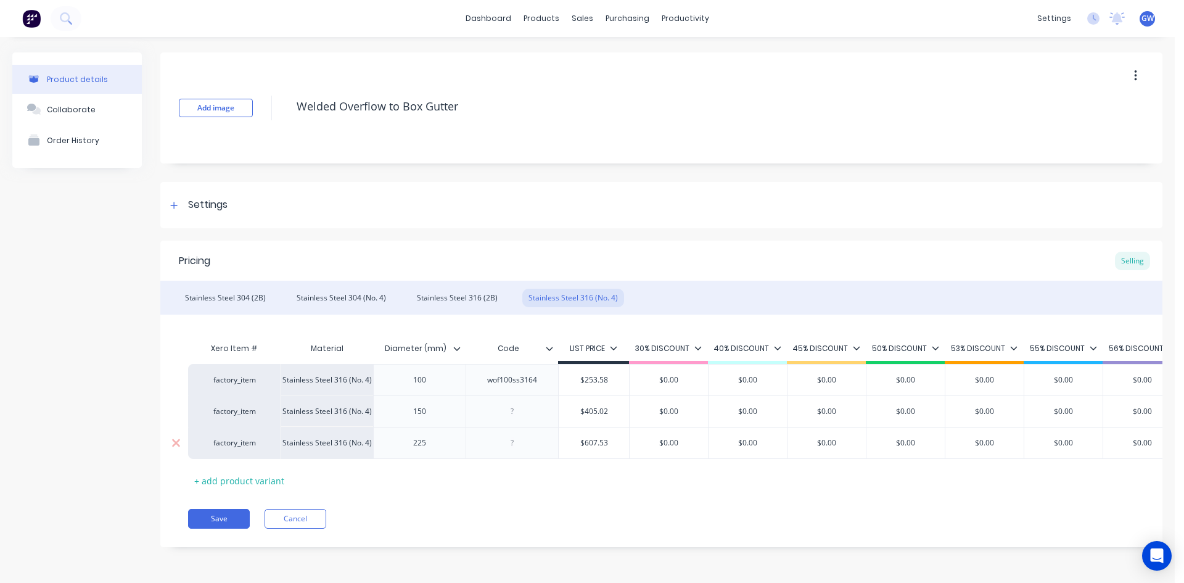
paste div
click at [512, 443] on div at bounding box center [513, 443] width 62 height 16
paste div
click at [567, 213] on div "Settings" at bounding box center [661, 205] width 1002 height 46
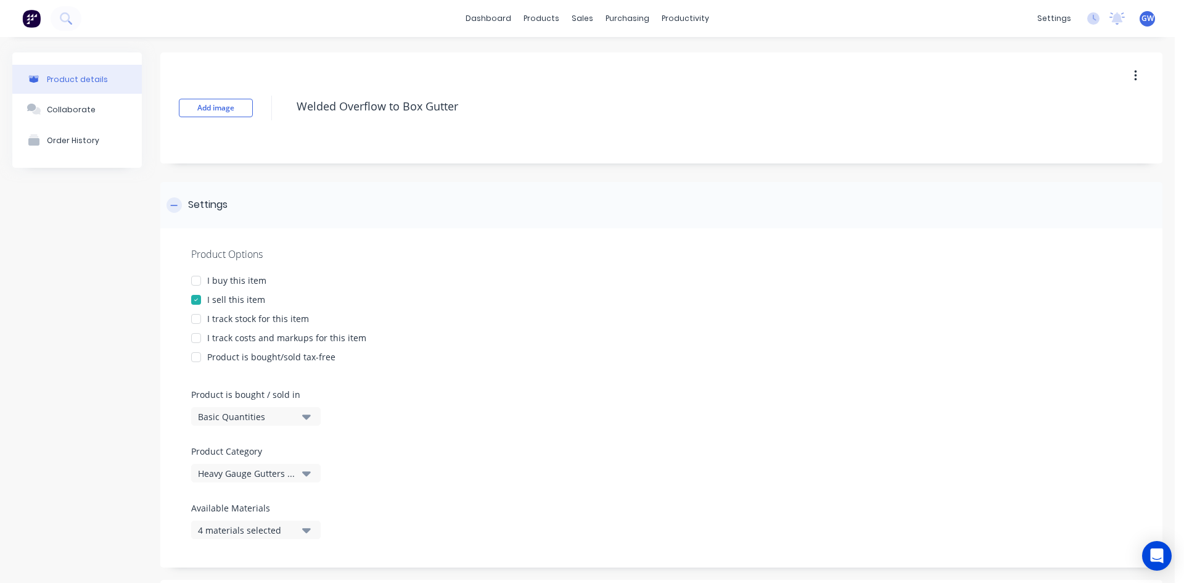
click at [284, 204] on div "Settings" at bounding box center [661, 205] width 1002 height 46
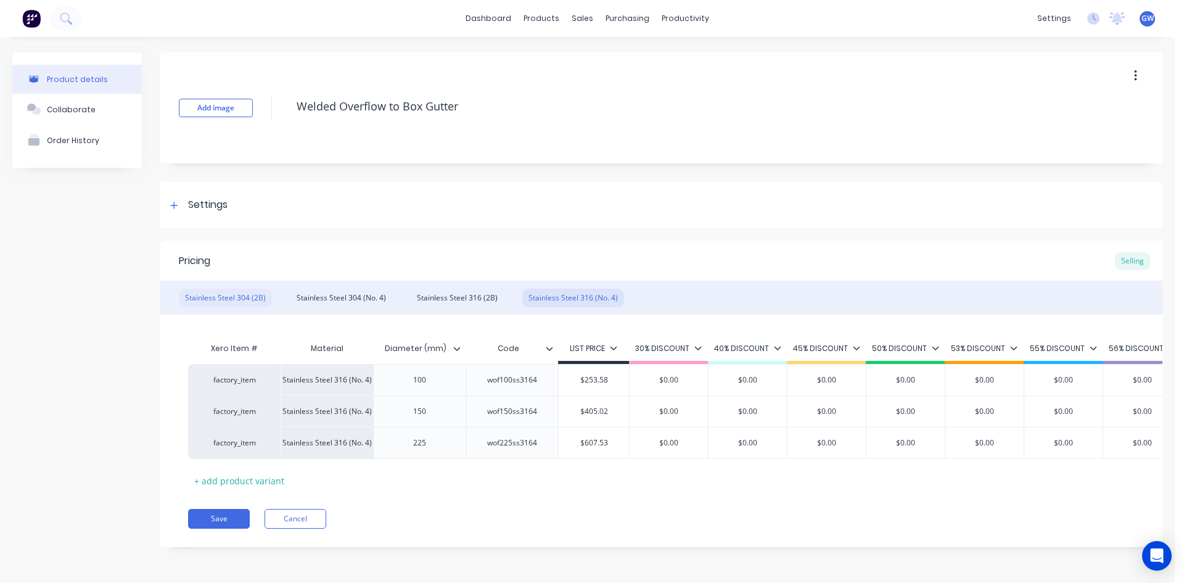
click at [218, 289] on div "Stainless Steel 304 (2B)" at bounding box center [225, 298] width 93 height 18
click at [344, 294] on div "Stainless Steel 304 (No. 4)" at bounding box center [341, 298] width 102 height 18
click at [422, 295] on div "Stainless Steel 316 (2B)" at bounding box center [457, 298] width 93 height 18
click at [560, 295] on div "Stainless Steel 316 (No. 4)" at bounding box center [573, 298] width 102 height 18
click at [230, 521] on button "Save" at bounding box center [219, 519] width 62 height 20
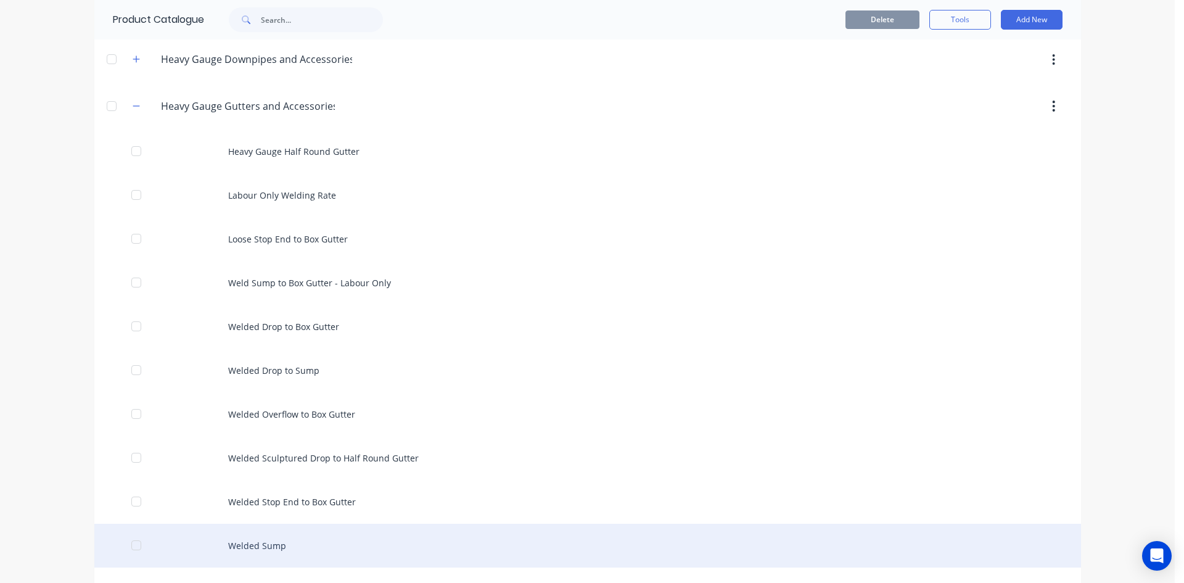
scroll to position [617, 0]
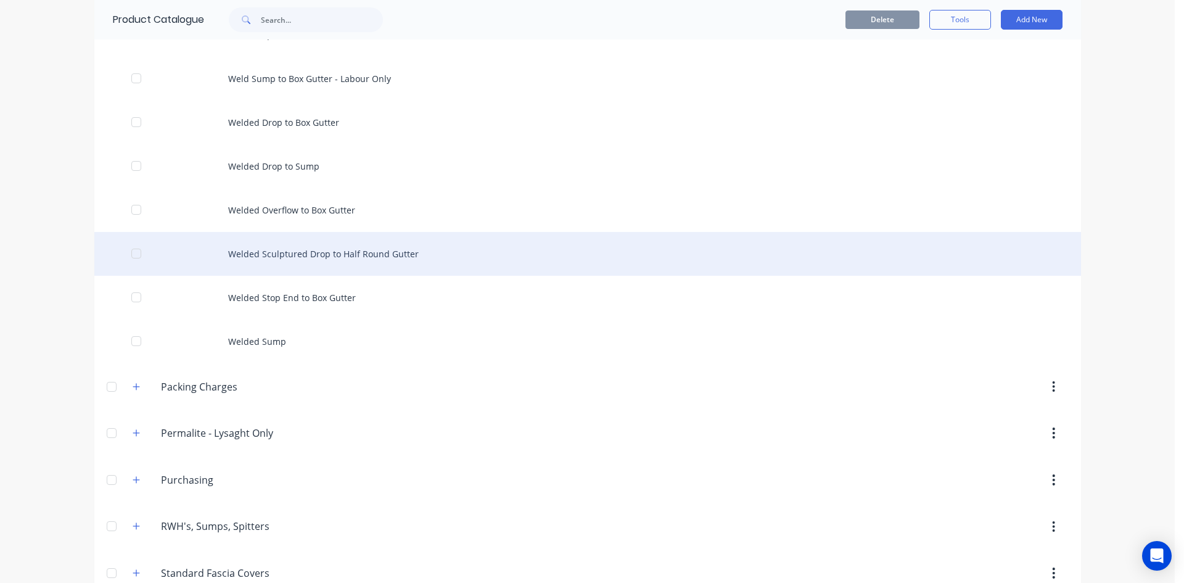
click at [376, 252] on div "Welded Sculptured Drop to Half Round Gutter" at bounding box center [587, 254] width 987 height 44
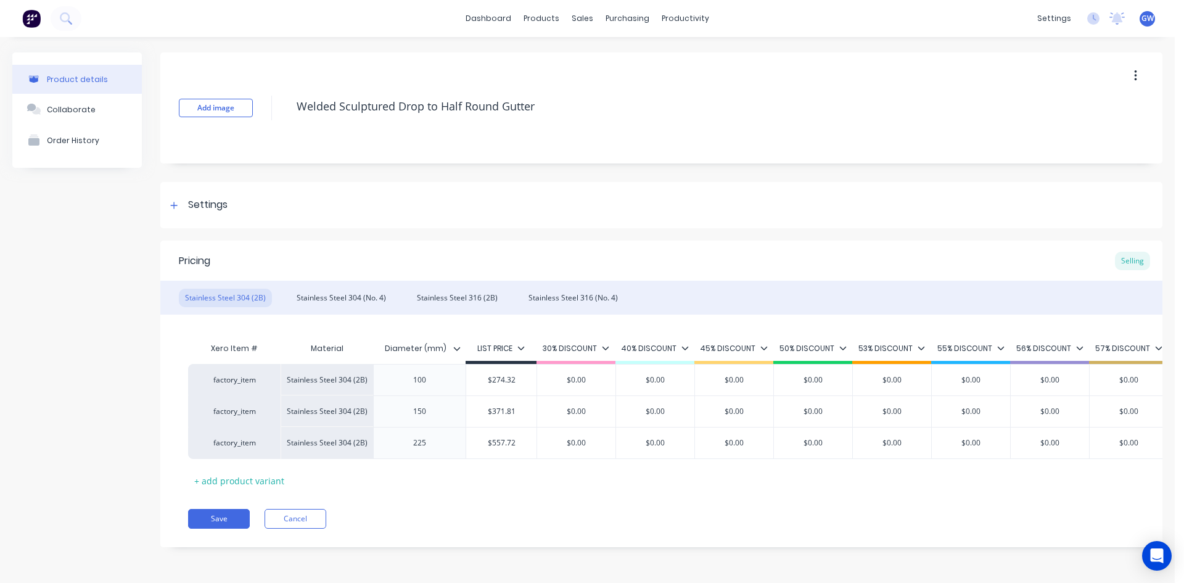
click at [459, 346] on icon at bounding box center [456, 348] width 7 height 7
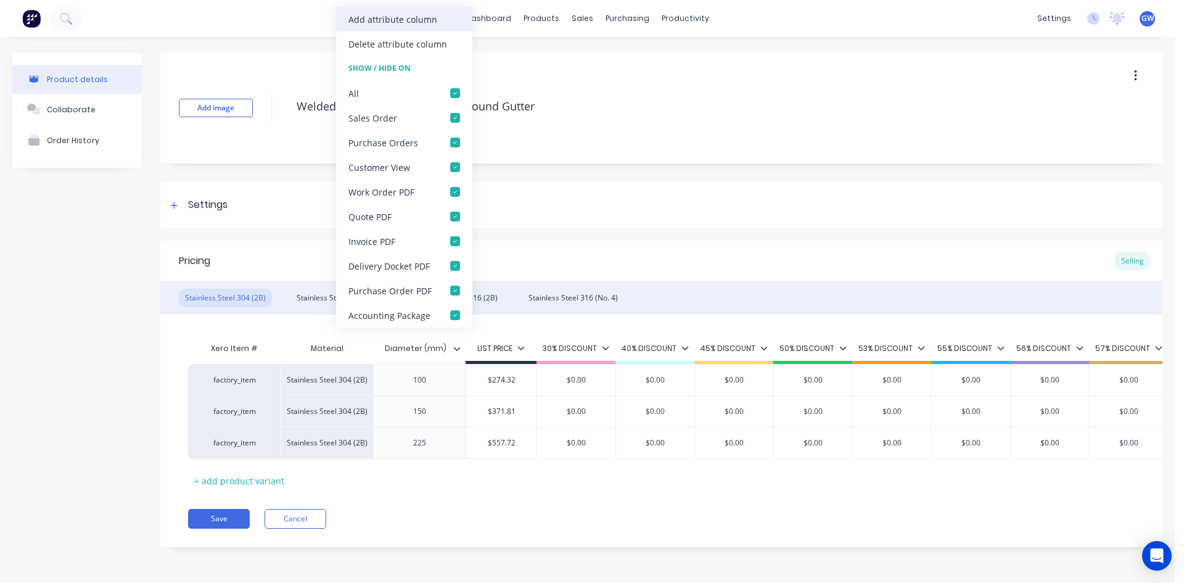
click at [417, 30] on div "Add attribute column" at bounding box center [404, 19] width 136 height 25
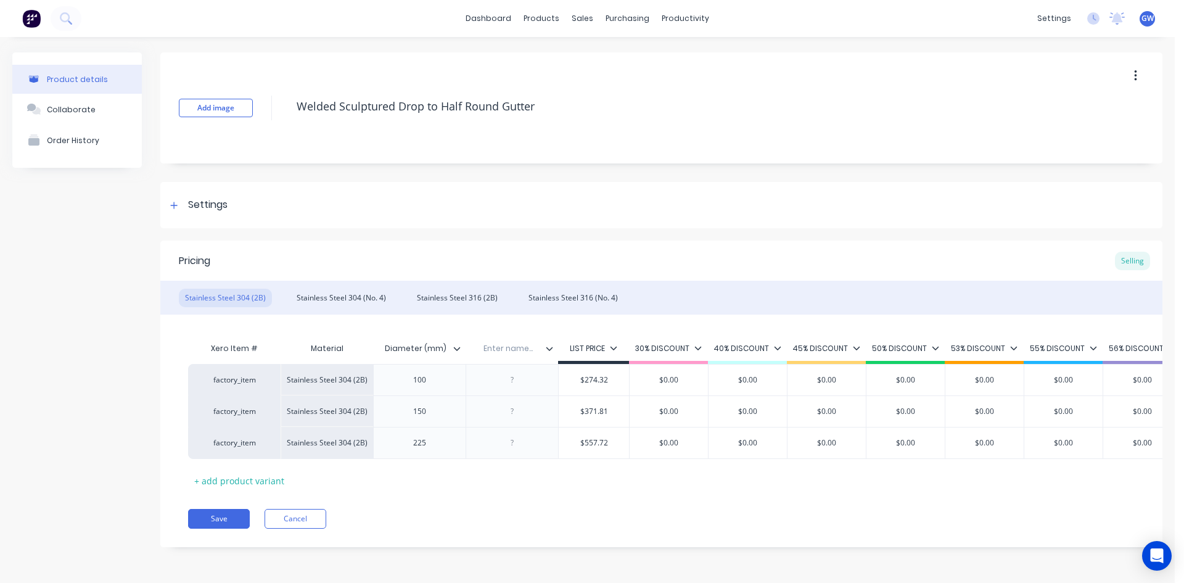
click at [503, 344] on input "text" at bounding box center [508, 348] width 85 height 11
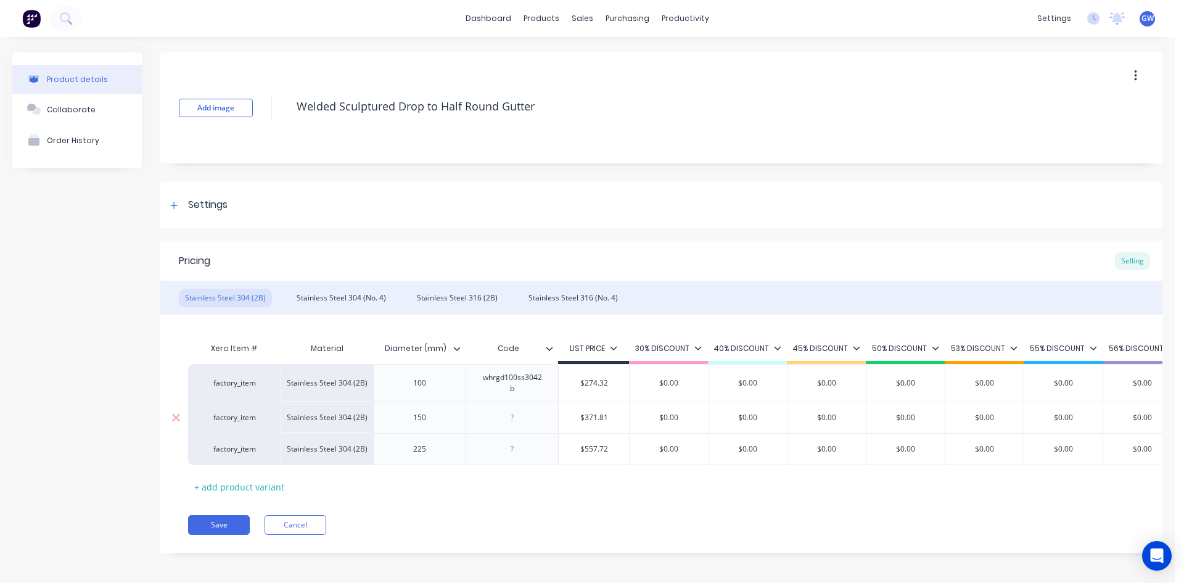
click at [522, 420] on div at bounding box center [513, 417] width 62 height 16
paste div
click at [519, 446] on div at bounding box center [512, 455] width 92 height 32
click at [515, 460] on div at bounding box center [513, 455] width 62 height 16
paste div
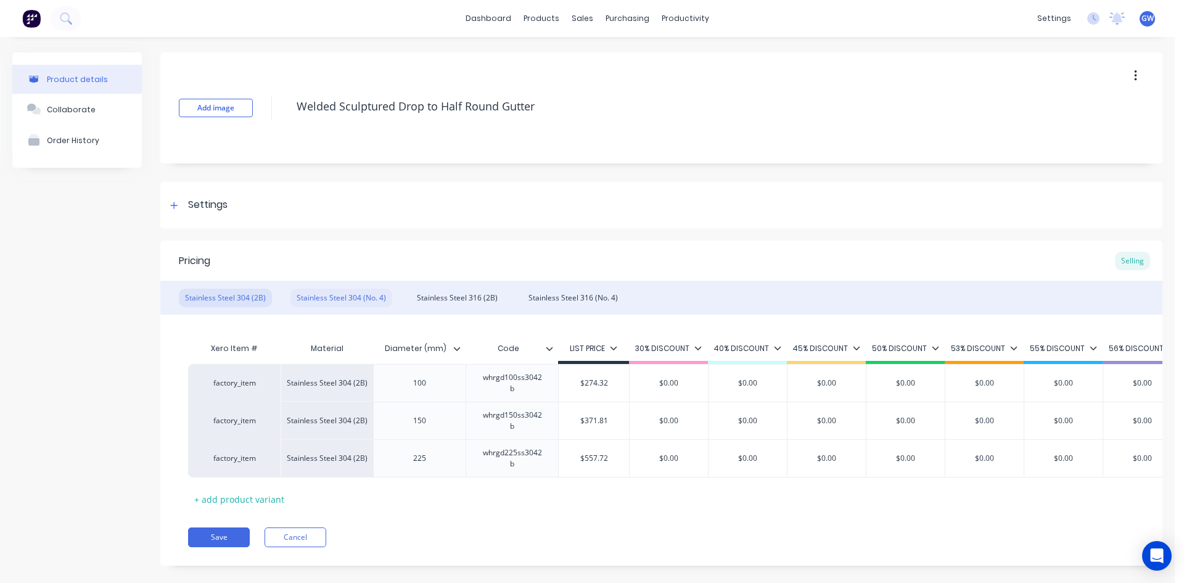
click at [318, 292] on div "Stainless Steel 304 (No. 4)" at bounding box center [341, 298] width 102 height 18
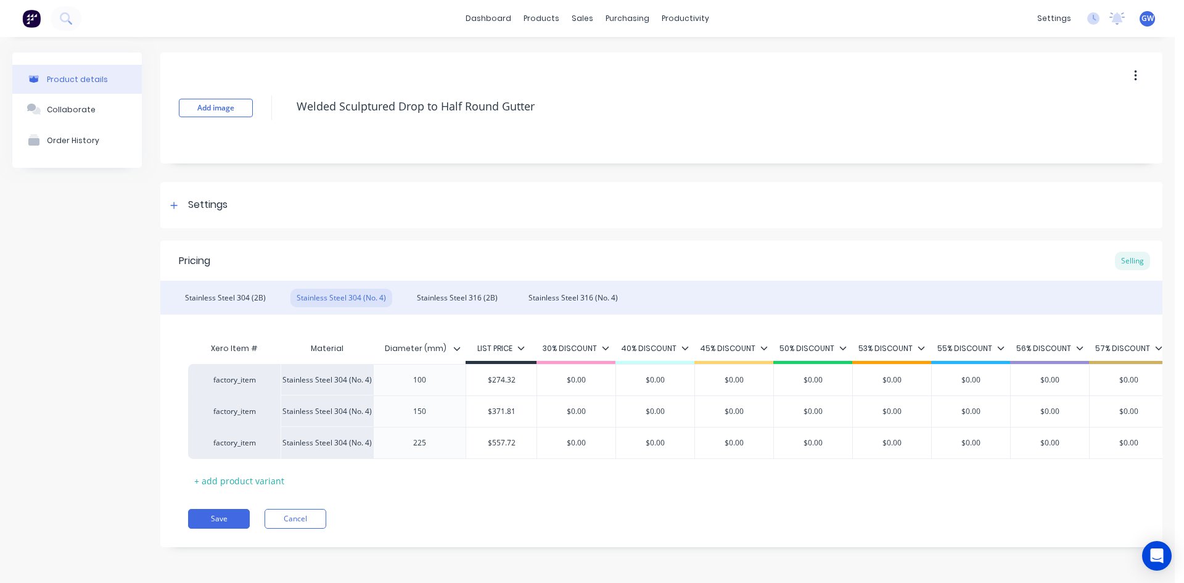
click at [459, 348] on icon at bounding box center [457, 349] width 7 height 4
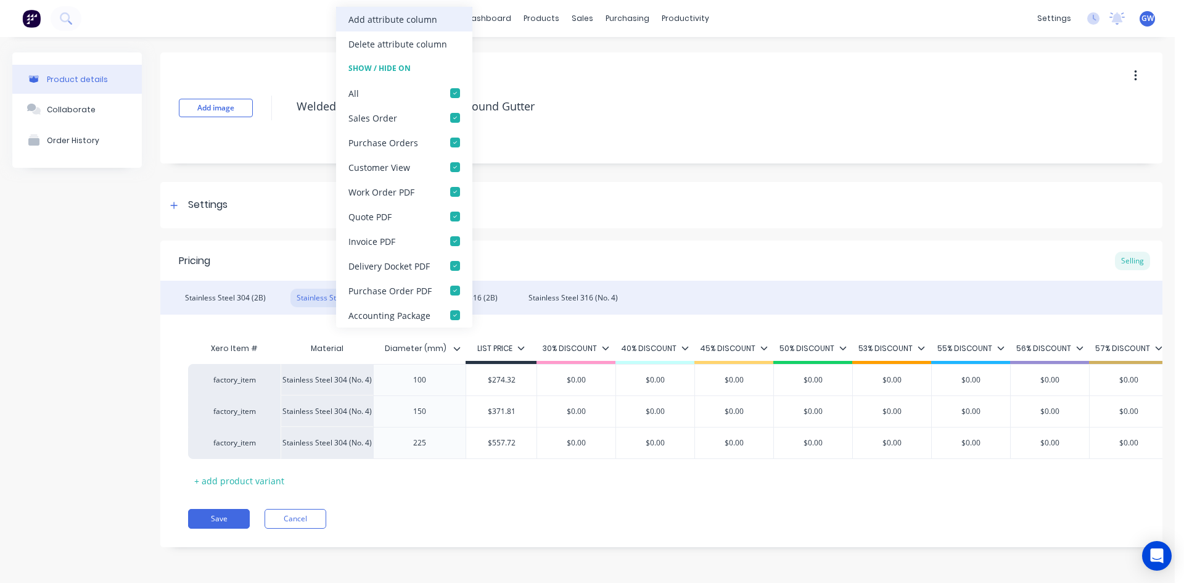
click at [382, 9] on div "Add attribute column" at bounding box center [404, 19] width 136 height 25
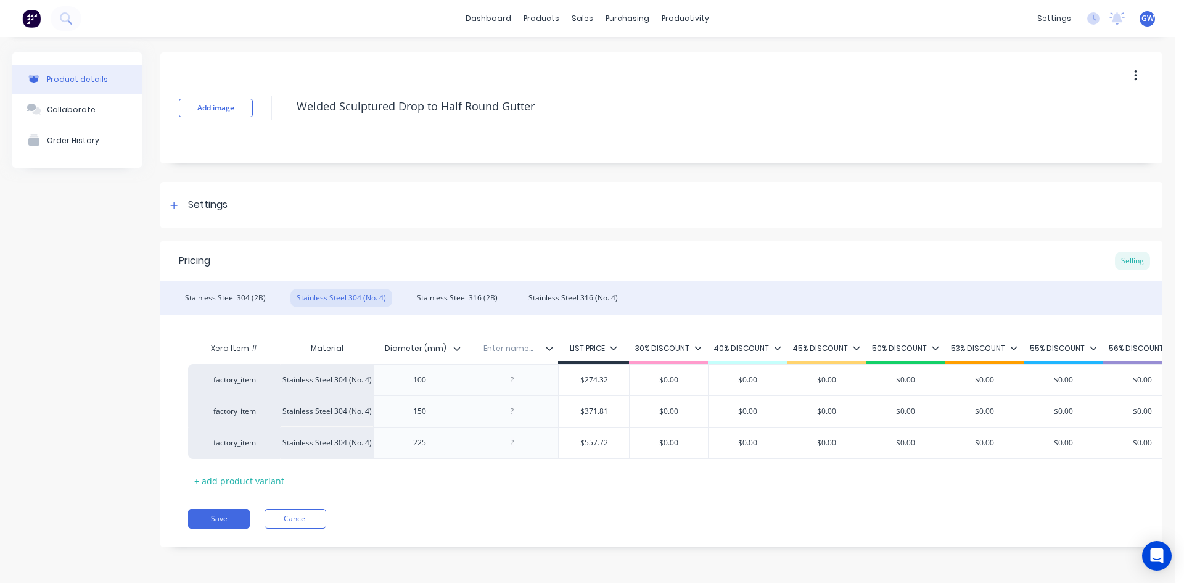
click at [527, 340] on div "Enter name..." at bounding box center [508, 348] width 85 height 31
click at [532, 347] on input "text" at bounding box center [508, 348] width 85 height 11
click at [515, 382] on div at bounding box center [513, 380] width 62 height 16
paste div
click at [504, 406] on div at bounding box center [513, 411] width 62 height 16
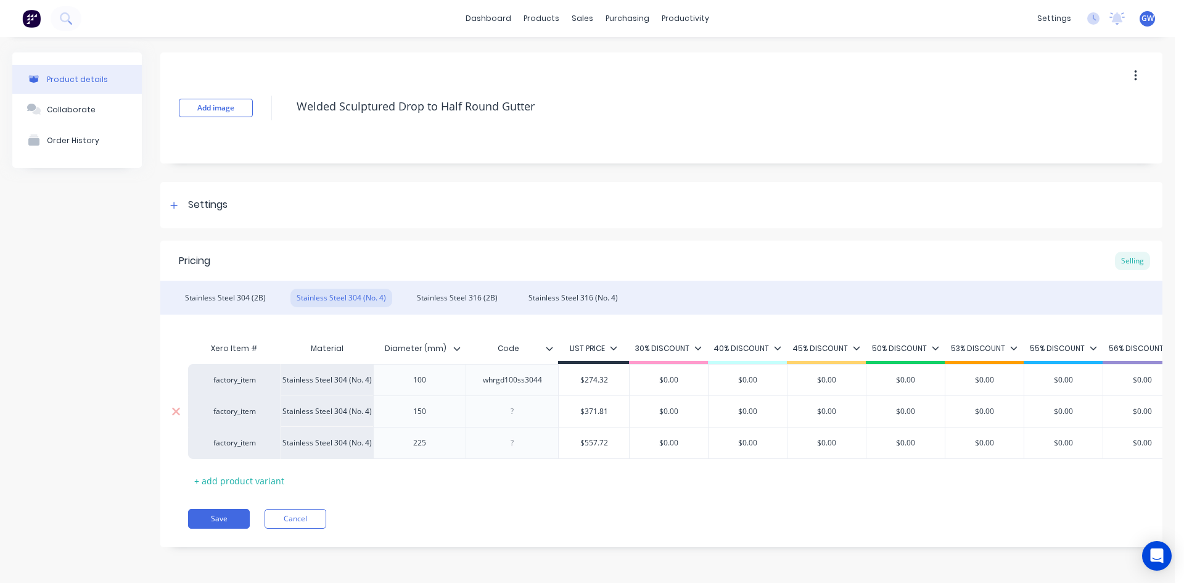
paste div
click at [503, 444] on div at bounding box center [513, 443] width 62 height 16
paste div
click at [466, 300] on div "Stainless Steel 316 (2B)" at bounding box center [457, 298] width 93 height 18
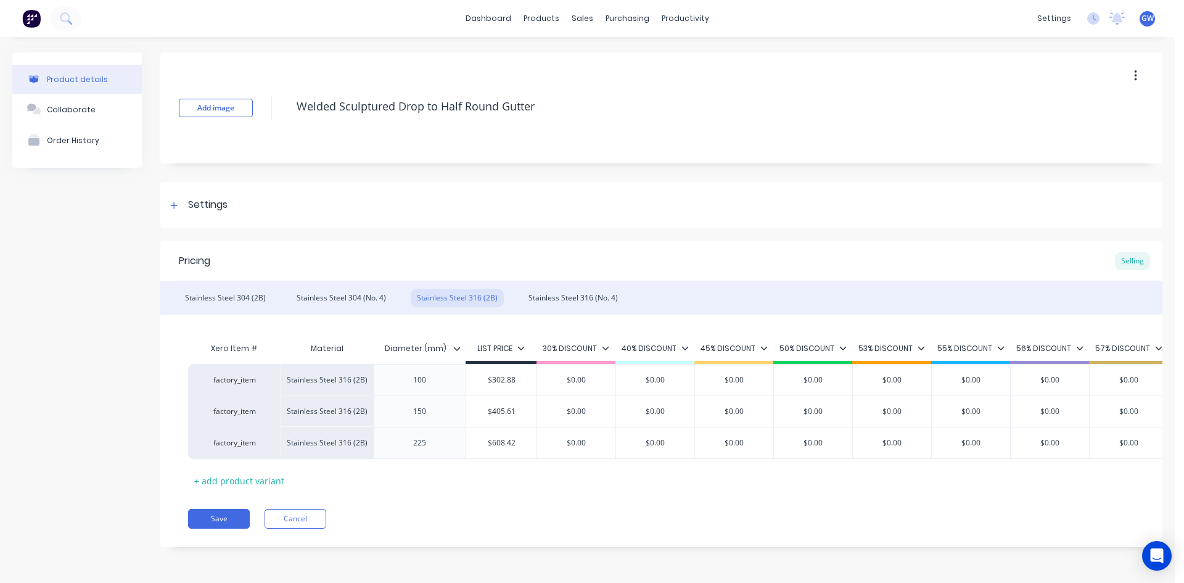
click at [458, 350] on icon at bounding box center [457, 349] width 7 height 4
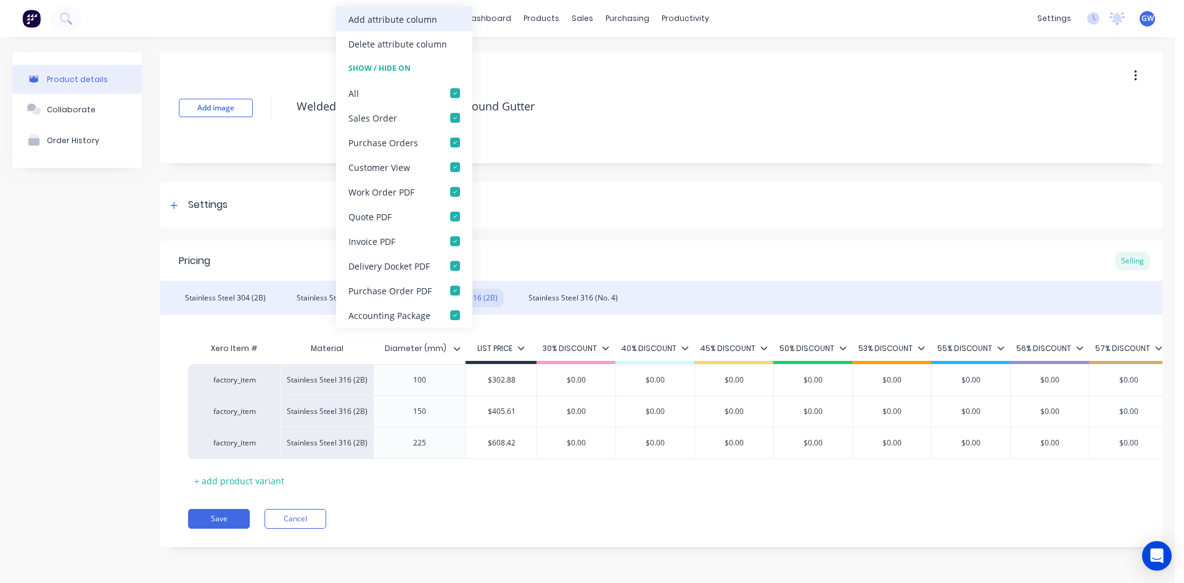
click at [410, 20] on div "Add attribute column" at bounding box center [392, 19] width 89 height 13
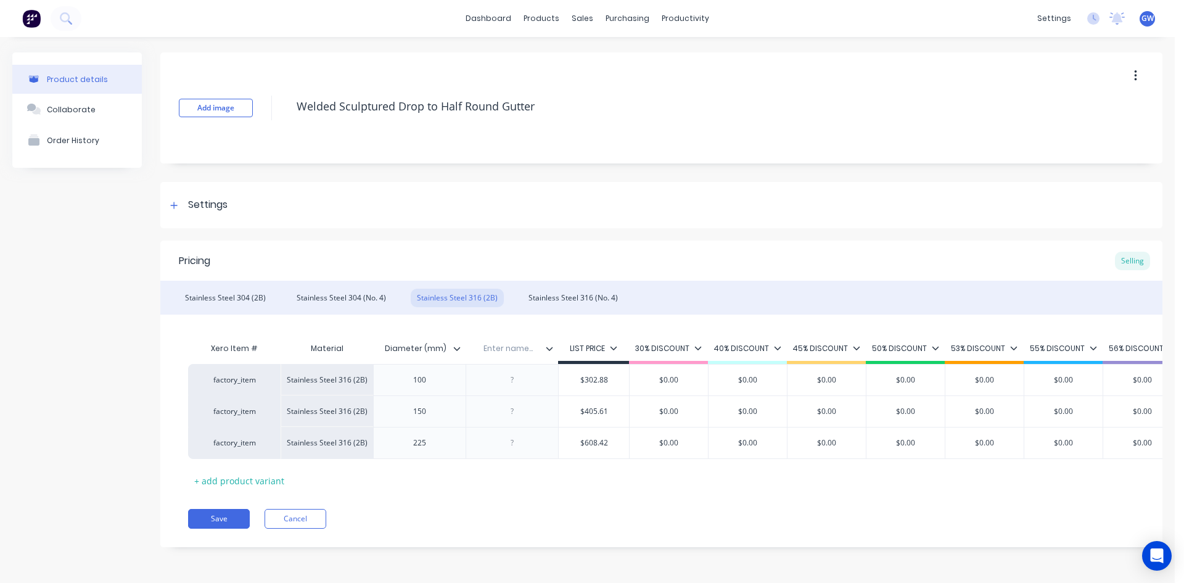
click at [516, 345] on input "text" at bounding box center [508, 348] width 85 height 11
click at [513, 380] on div at bounding box center [513, 380] width 62 height 16
paste div
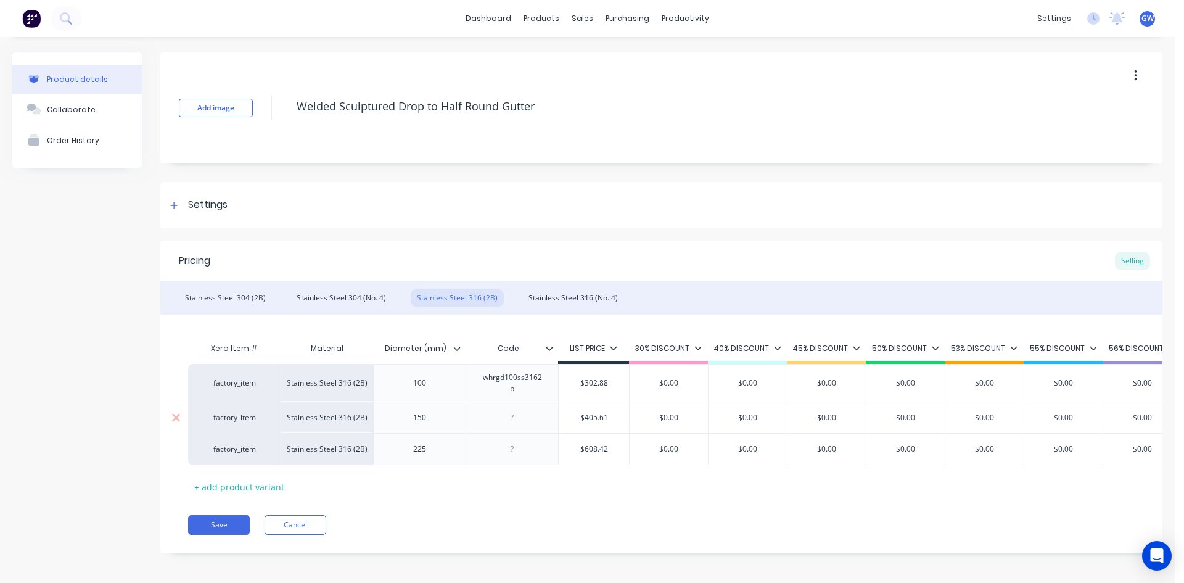
click at [512, 417] on div at bounding box center [513, 417] width 62 height 16
paste div
click at [513, 459] on div at bounding box center [513, 455] width 62 height 16
paste div
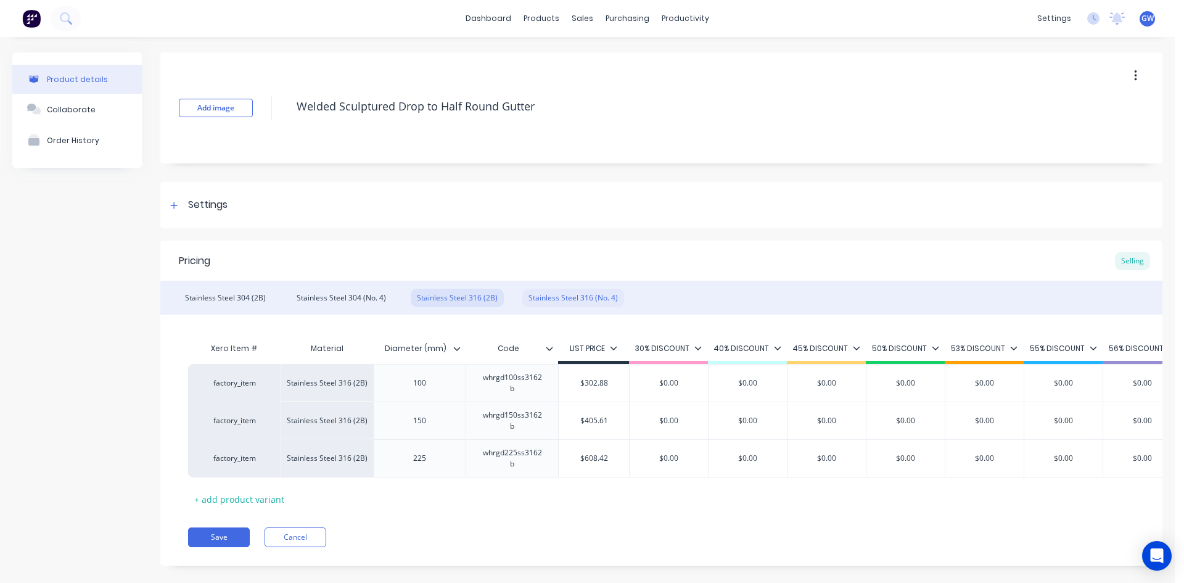
click at [583, 298] on div "Stainless Steel 316 (No. 4)" at bounding box center [573, 298] width 102 height 18
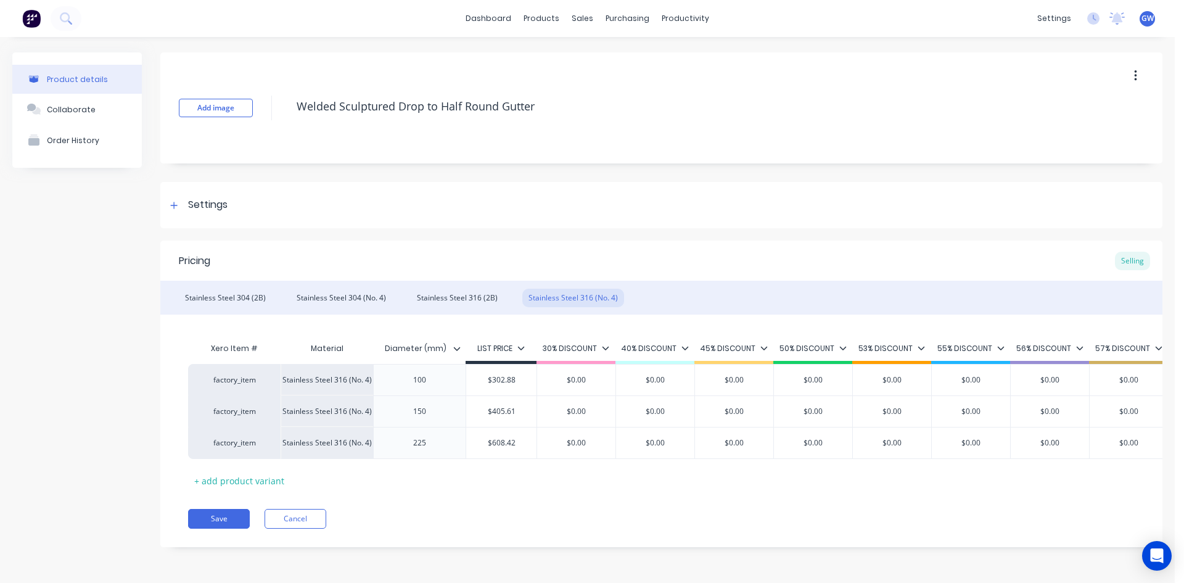
click at [464, 349] on div at bounding box center [461, 348] width 7 height 11
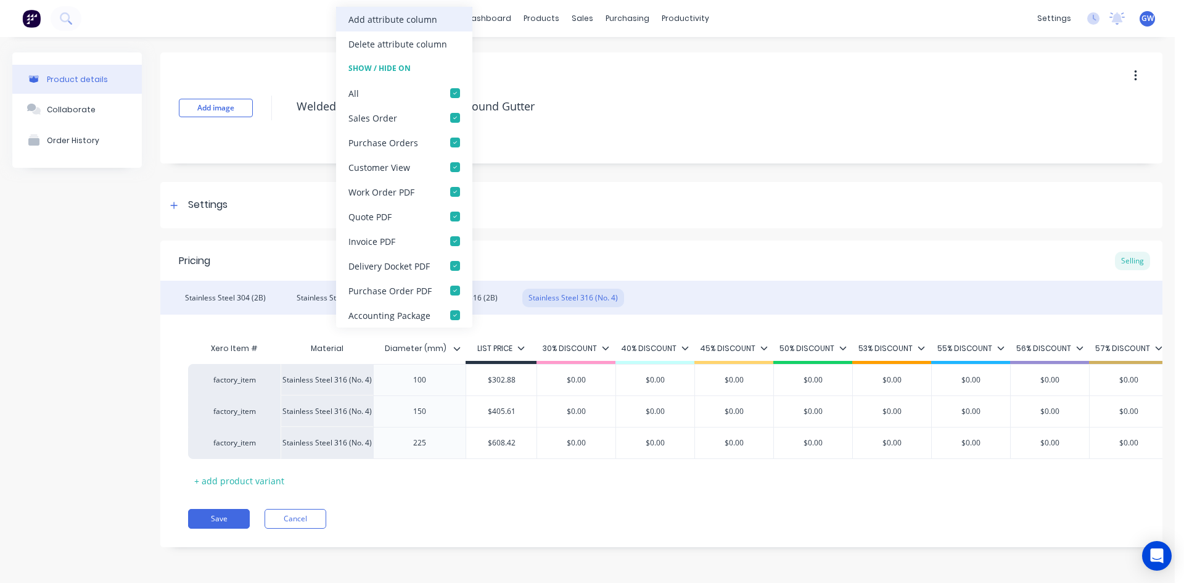
click at [410, 14] on div "Add attribute column" at bounding box center [392, 19] width 89 height 13
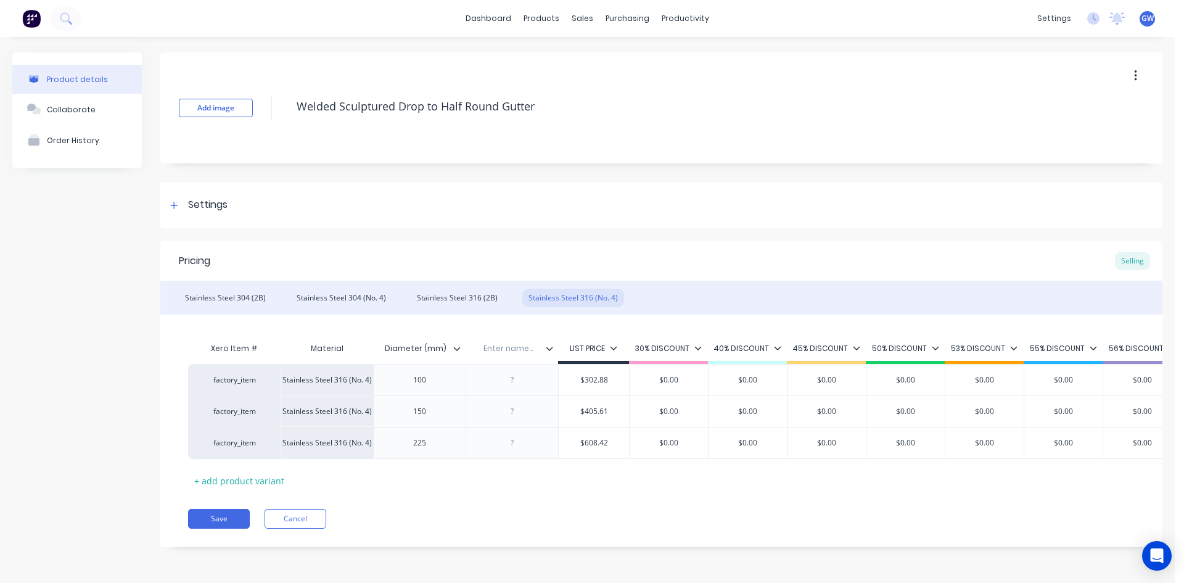
click at [515, 350] on input "text" at bounding box center [508, 348] width 85 height 11
click at [513, 377] on div at bounding box center [513, 380] width 62 height 16
paste div
click at [514, 410] on div at bounding box center [513, 411] width 62 height 16
paste div
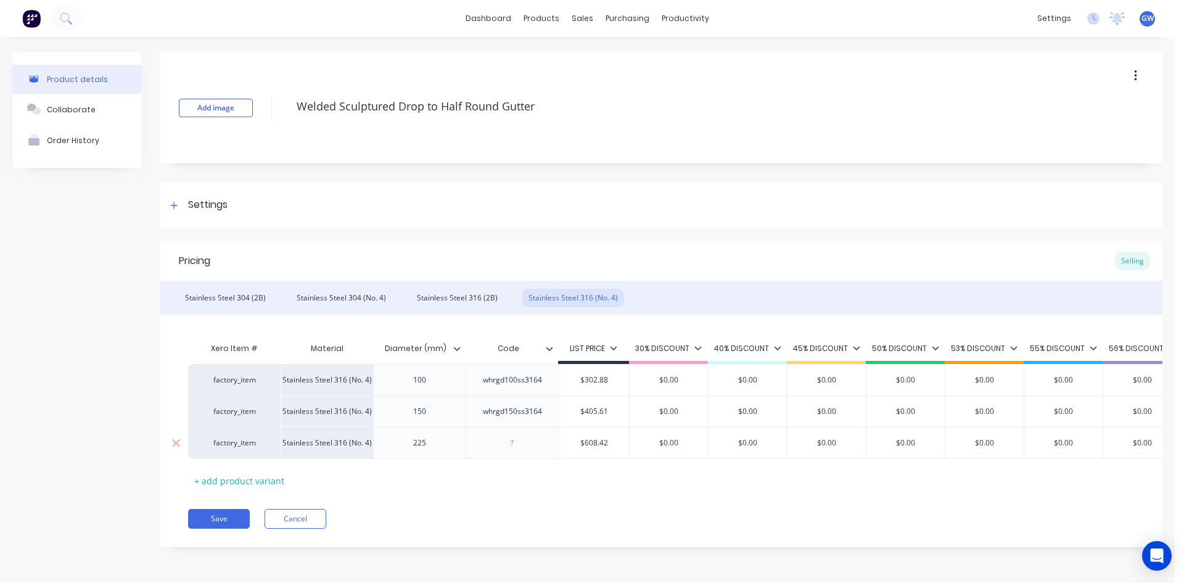
click at [508, 444] on div at bounding box center [513, 443] width 62 height 16
paste div
click at [624, 228] on div "Settings" at bounding box center [661, 205] width 1002 height 46
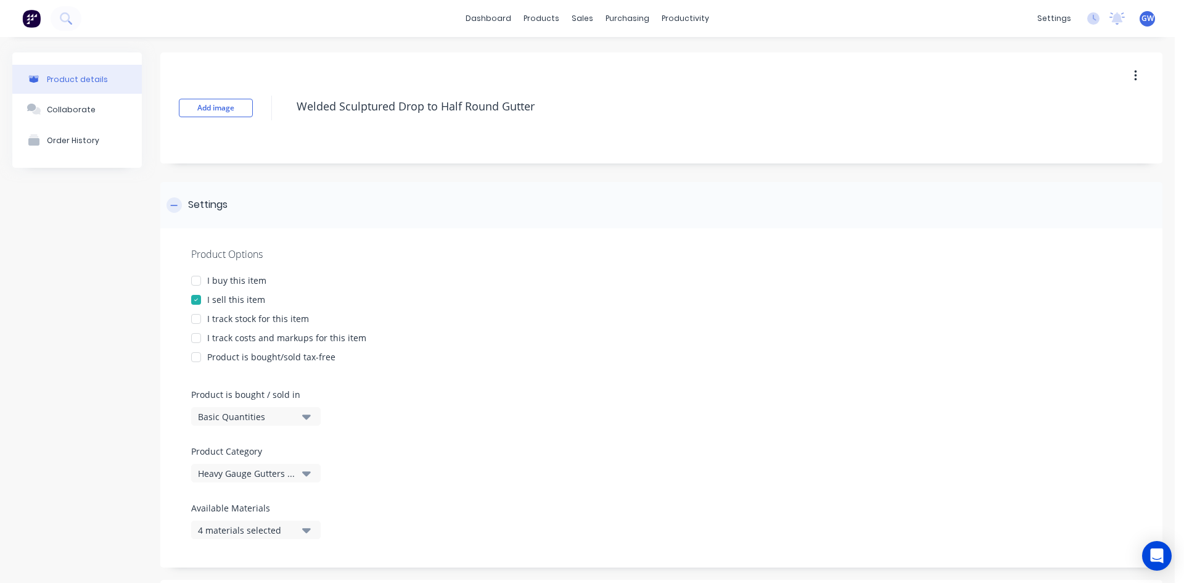
click at [335, 207] on div "Settings" at bounding box center [661, 205] width 1002 height 46
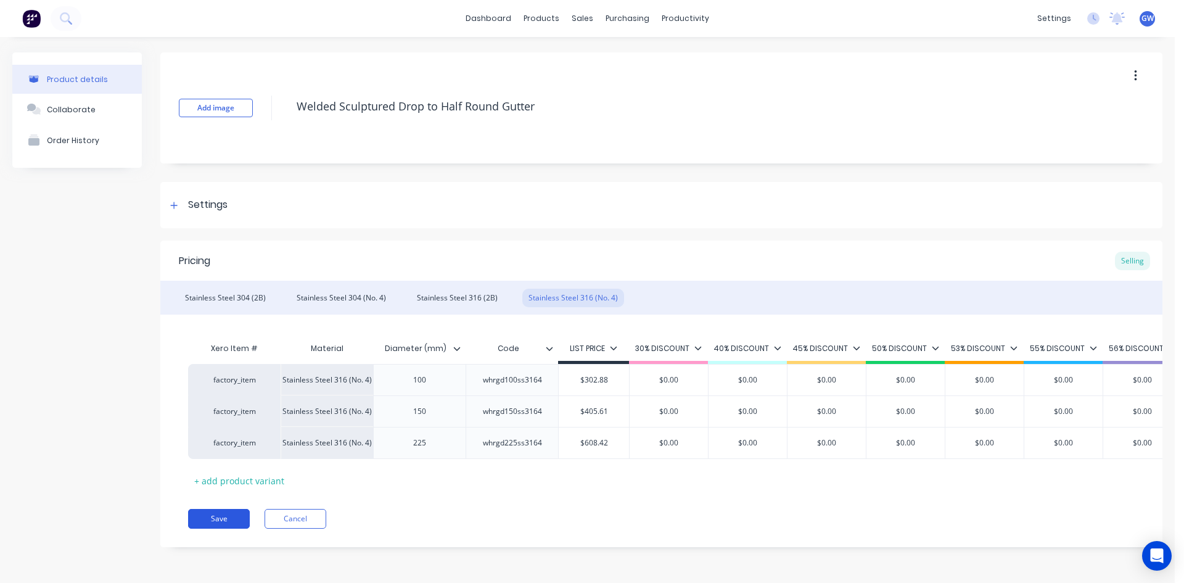
click at [218, 528] on button "Save" at bounding box center [219, 519] width 62 height 20
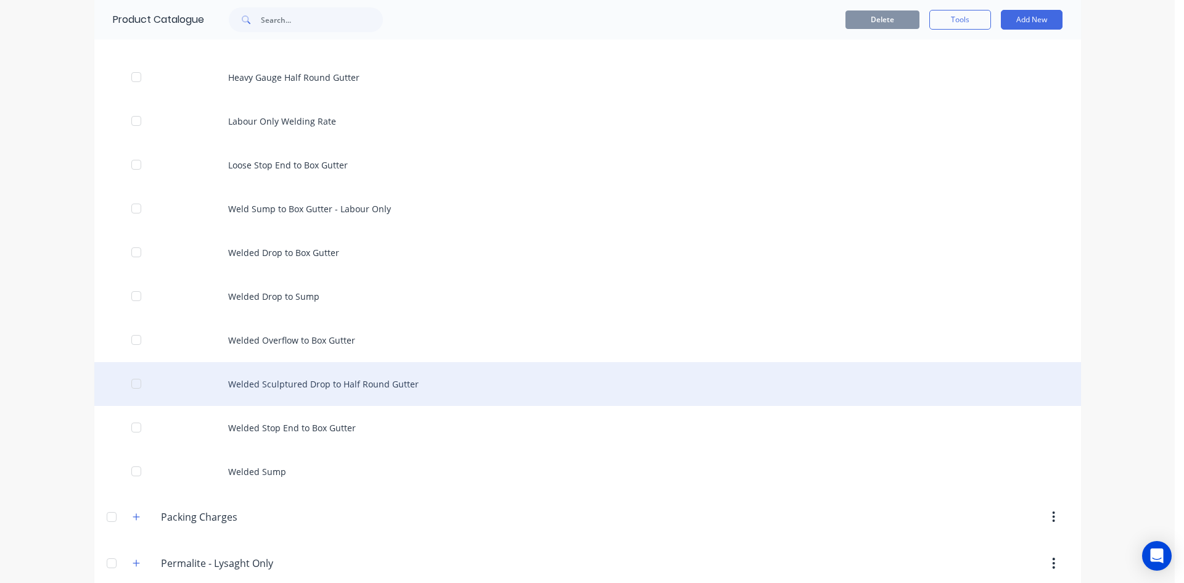
scroll to position [493, 0]
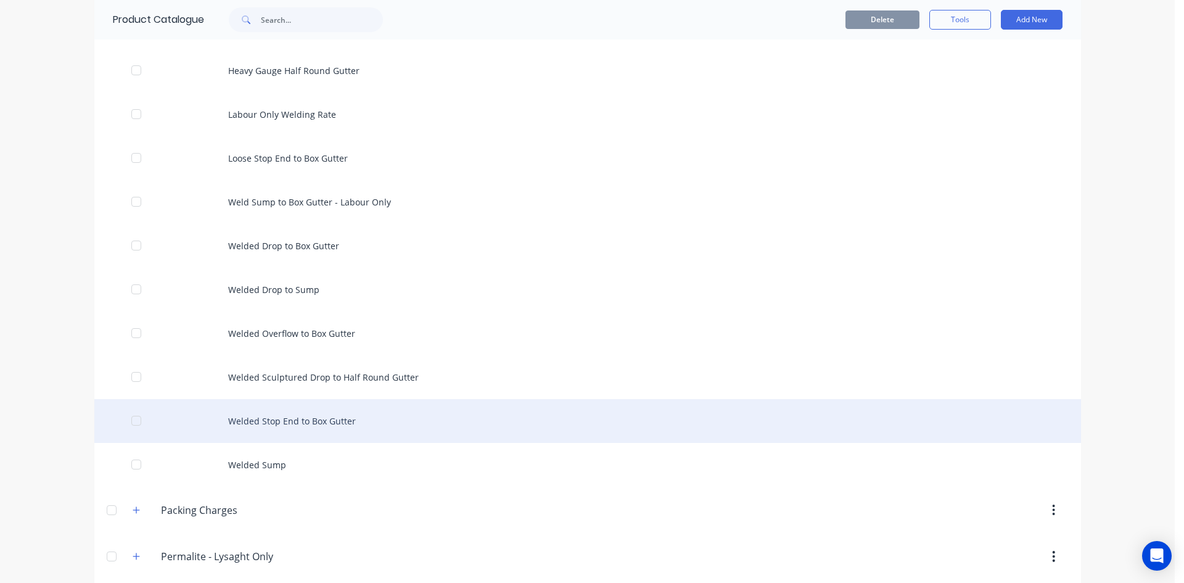
click at [331, 419] on div "Welded Stop End to Box Gutter" at bounding box center [587, 421] width 987 height 44
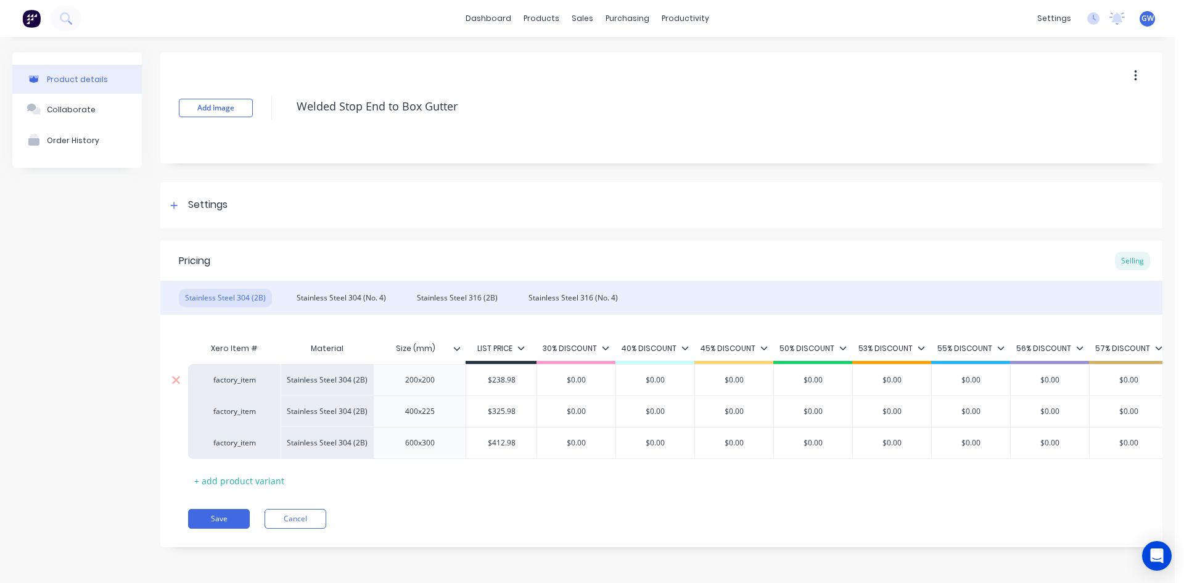
drag, startPoint x: 463, startPoint y: 358, endPoint x: 466, endPoint y: 367, distance: 10.2
click at [463, 358] on div "Size (mm)" at bounding box center [419, 348] width 92 height 31
click at [456, 345] on icon at bounding box center [456, 348] width 7 height 7
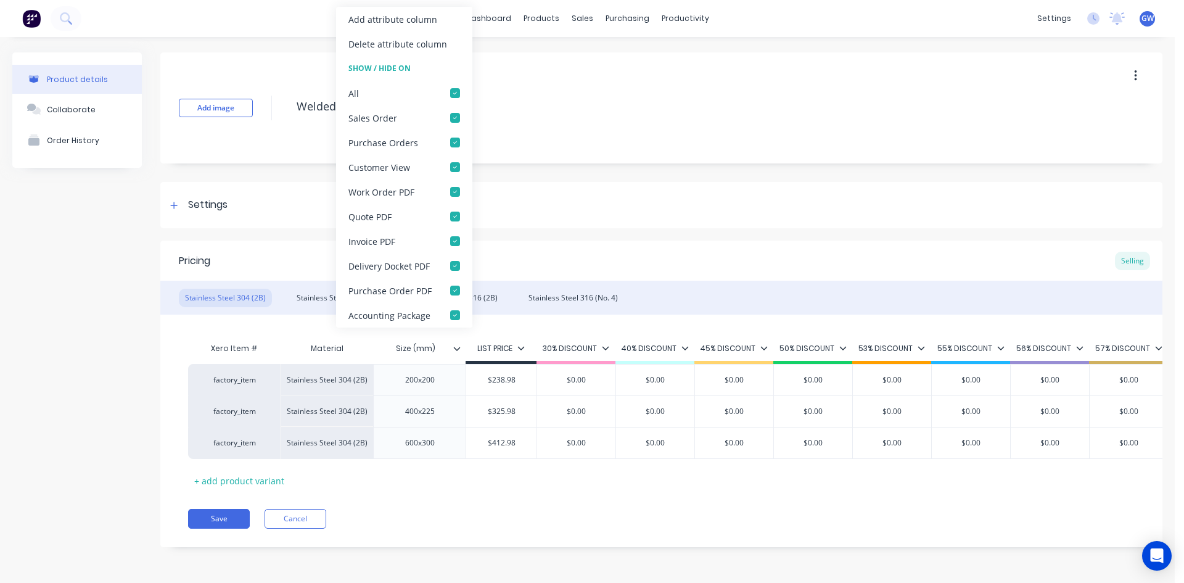
click at [398, 27] on div "Add attribute column" at bounding box center [404, 19] width 136 height 25
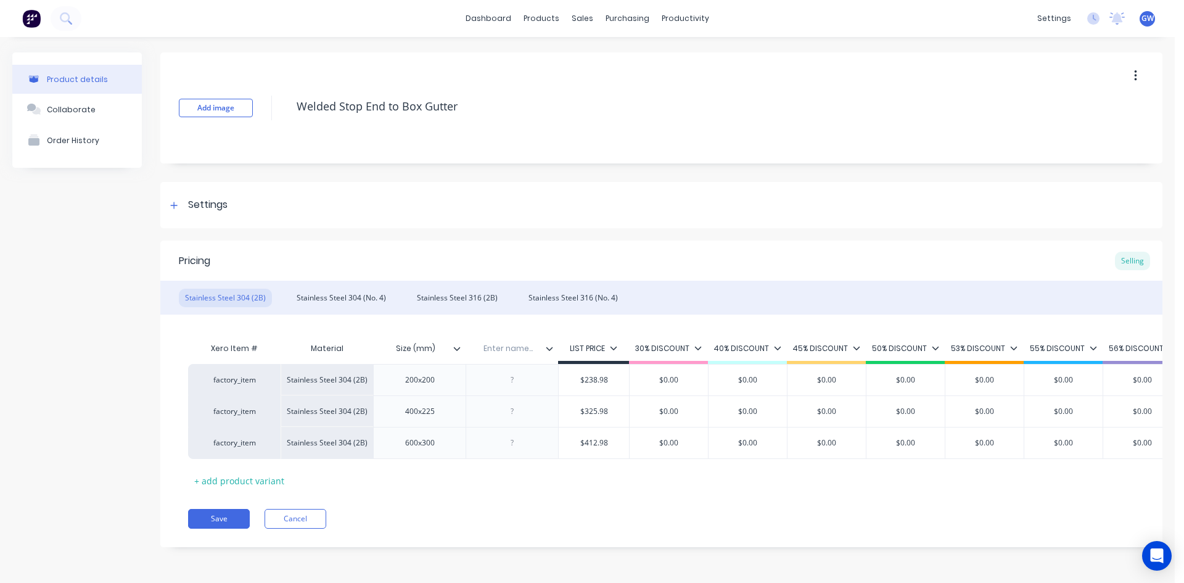
click at [512, 358] on div "Enter name..." at bounding box center [508, 348] width 85 height 31
click at [512, 355] on div "Enter name..." at bounding box center [508, 348] width 85 height 31
click at [514, 377] on div at bounding box center [513, 380] width 62 height 16
click at [520, 408] on div at bounding box center [513, 411] width 62 height 16
paste div
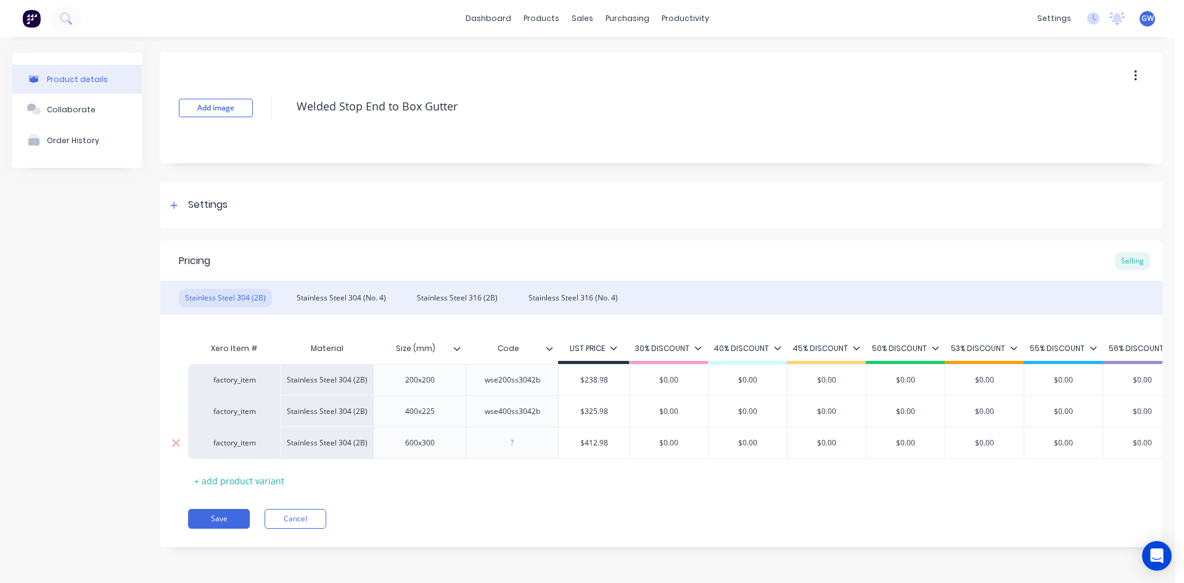
click at [509, 453] on div at bounding box center [512, 443] width 92 height 32
click at [512, 442] on div at bounding box center [513, 443] width 62 height 16
paste div
click at [363, 298] on div "Stainless Steel 304 (No. 4)" at bounding box center [341, 298] width 102 height 18
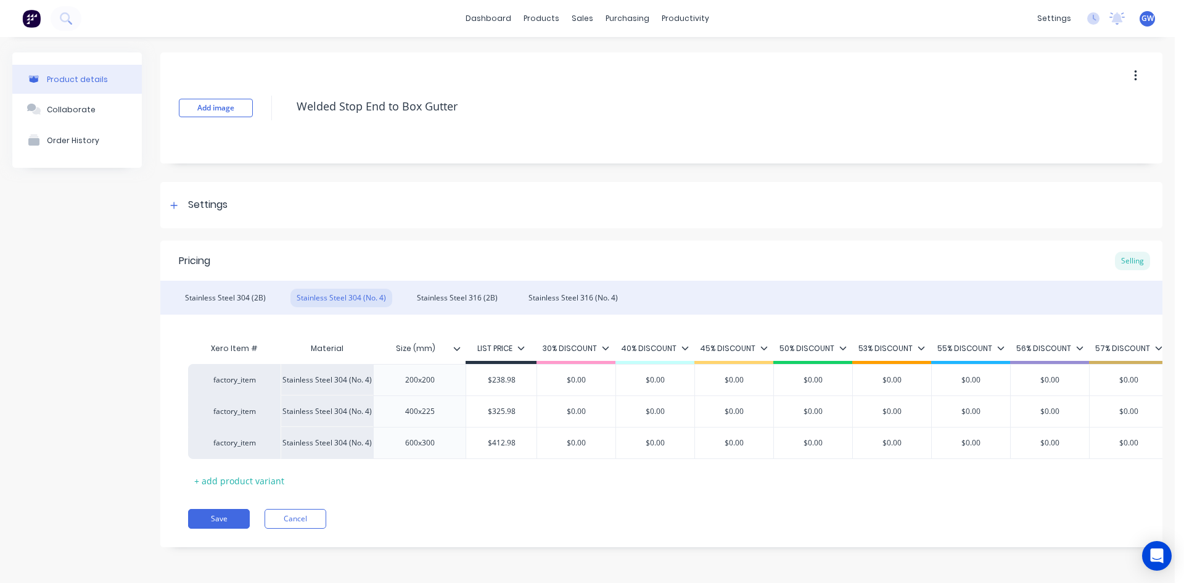
click at [458, 349] on icon at bounding box center [457, 349] width 7 height 4
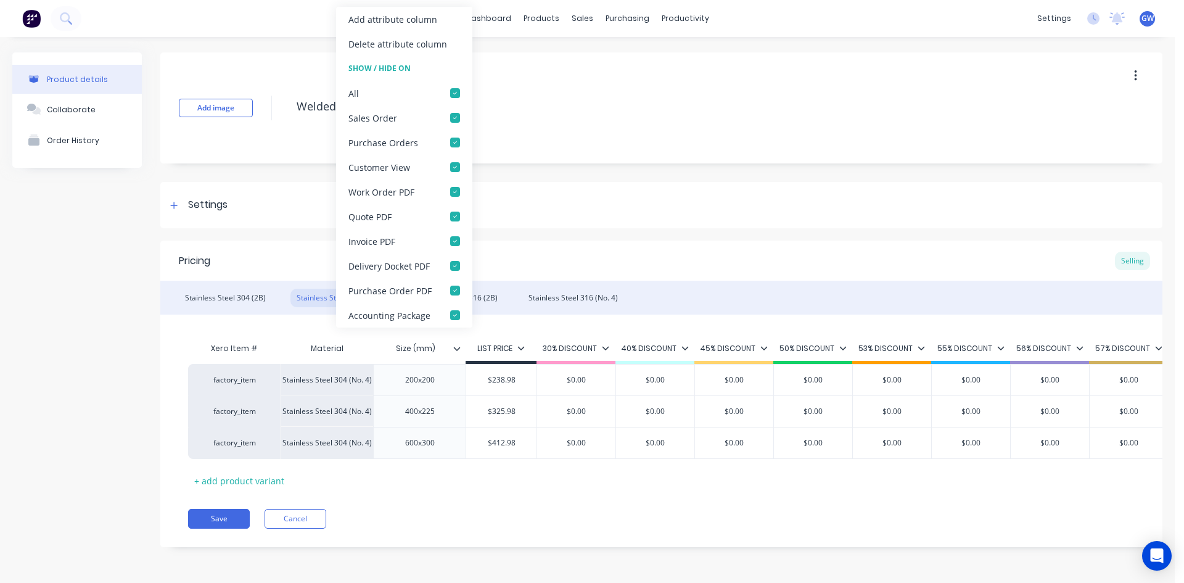
drag, startPoint x: 430, startPoint y: 26, endPoint x: 453, endPoint y: 44, distance: 28.5
click at [431, 26] on div "Add attribute column" at bounding box center [404, 19] width 136 height 25
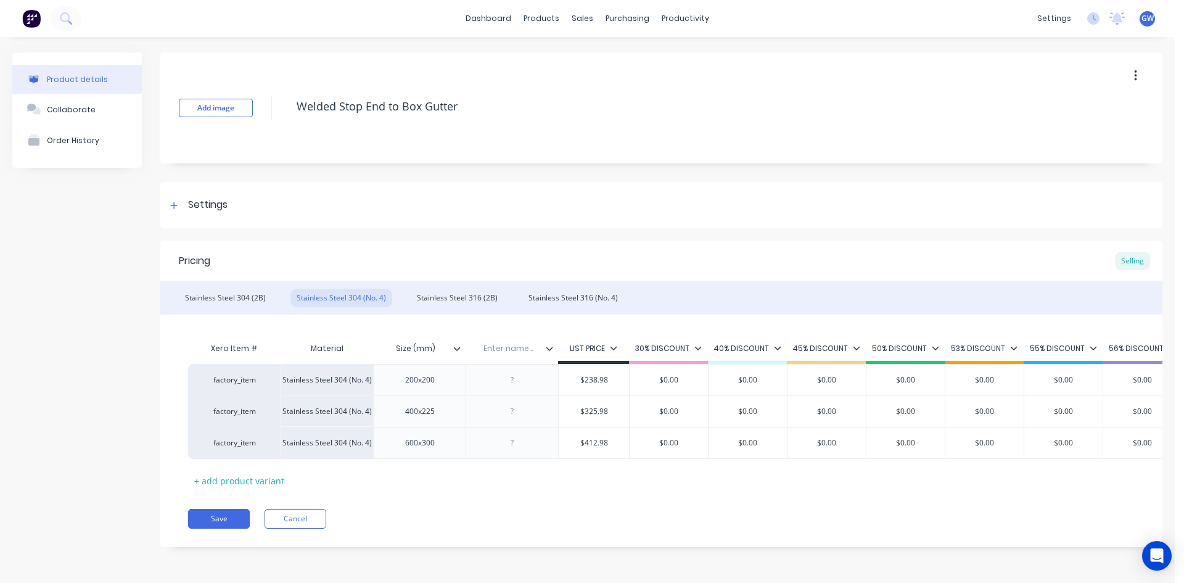
click at [513, 347] on input "text" at bounding box center [508, 348] width 85 height 11
click at [522, 388] on div at bounding box center [512, 379] width 92 height 31
click at [514, 384] on div at bounding box center [513, 380] width 62 height 16
paste div
click at [512, 414] on div at bounding box center [513, 411] width 62 height 16
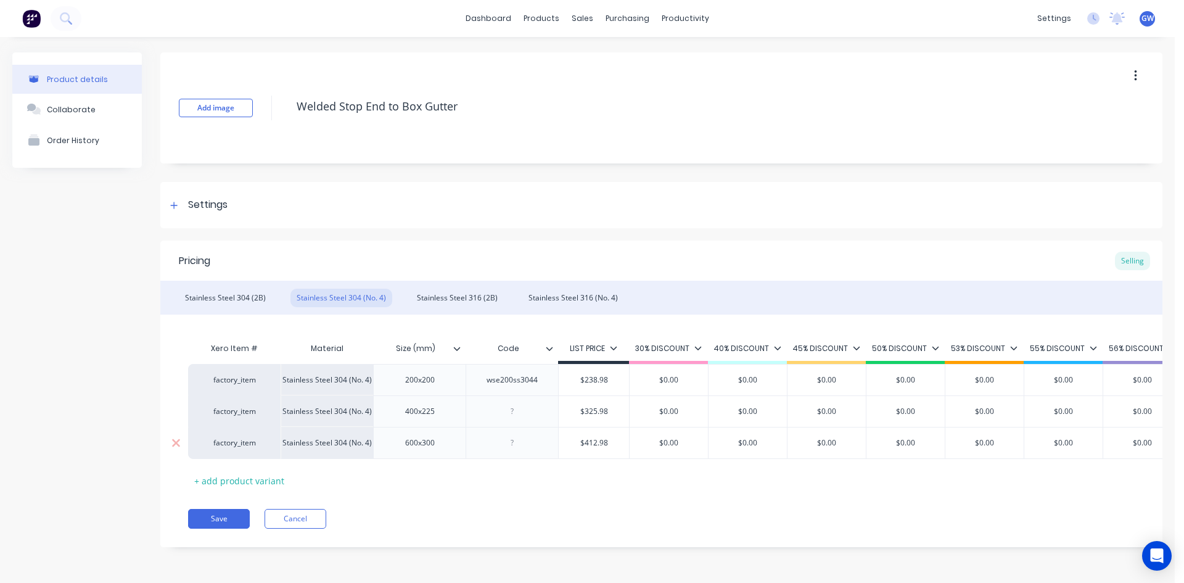
paste div
click at [513, 445] on div at bounding box center [513, 443] width 62 height 16
paste div
click at [450, 289] on div "Stainless Steel 316 (2B)" at bounding box center [457, 298] width 93 height 18
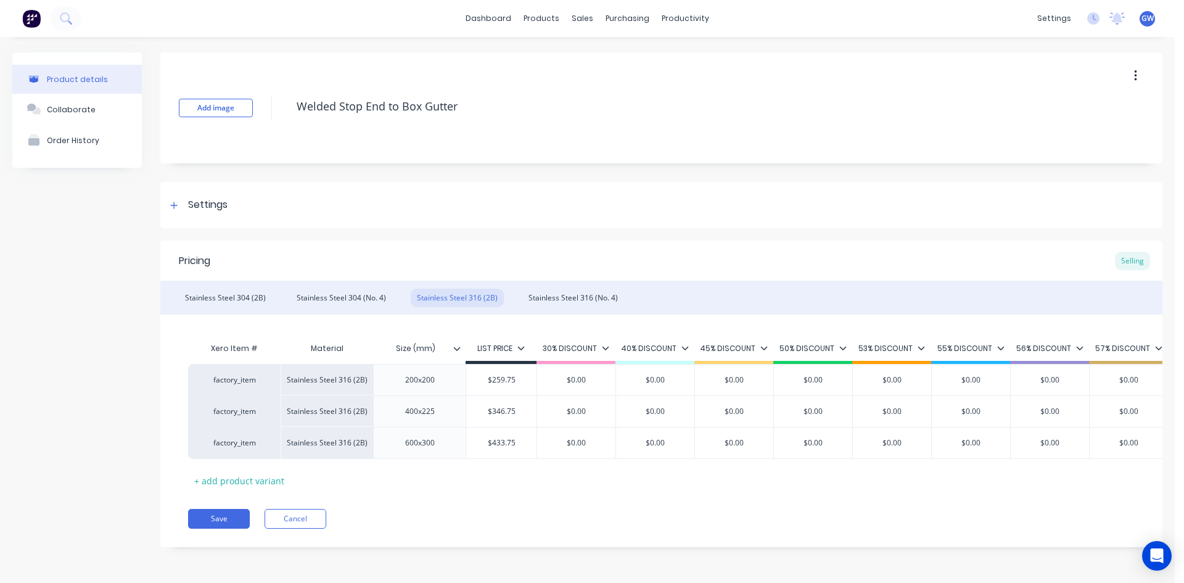
click at [453, 353] on input "Size (mm)" at bounding box center [415, 348] width 85 height 11
click at [462, 352] on div at bounding box center [461, 348] width 7 height 11
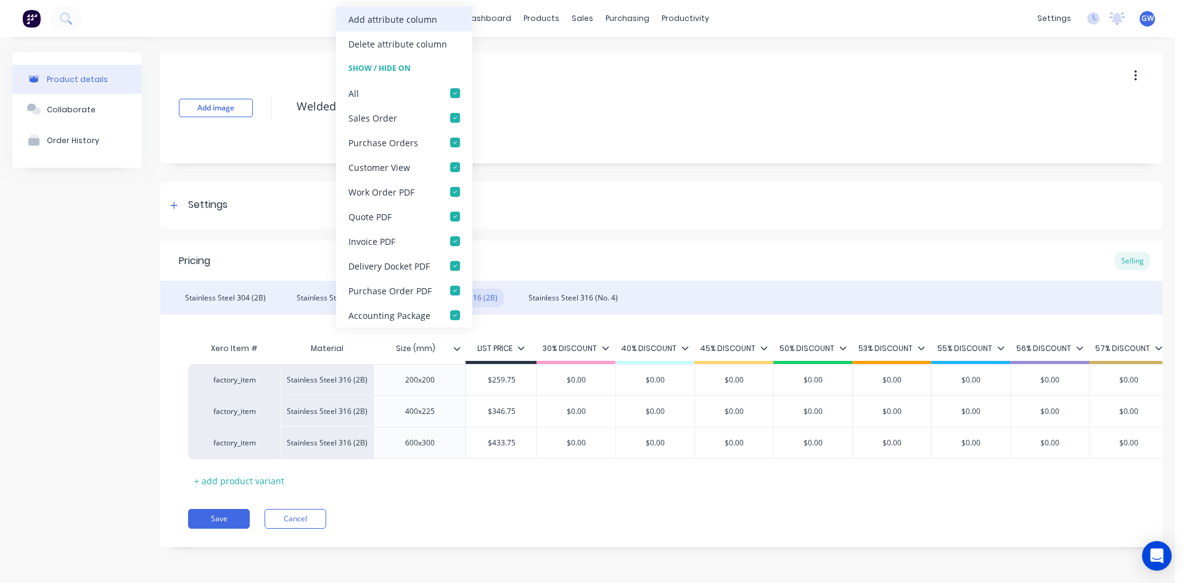
click at [410, 16] on div "Add attribute column" at bounding box center [392, 19] width 89 height 13
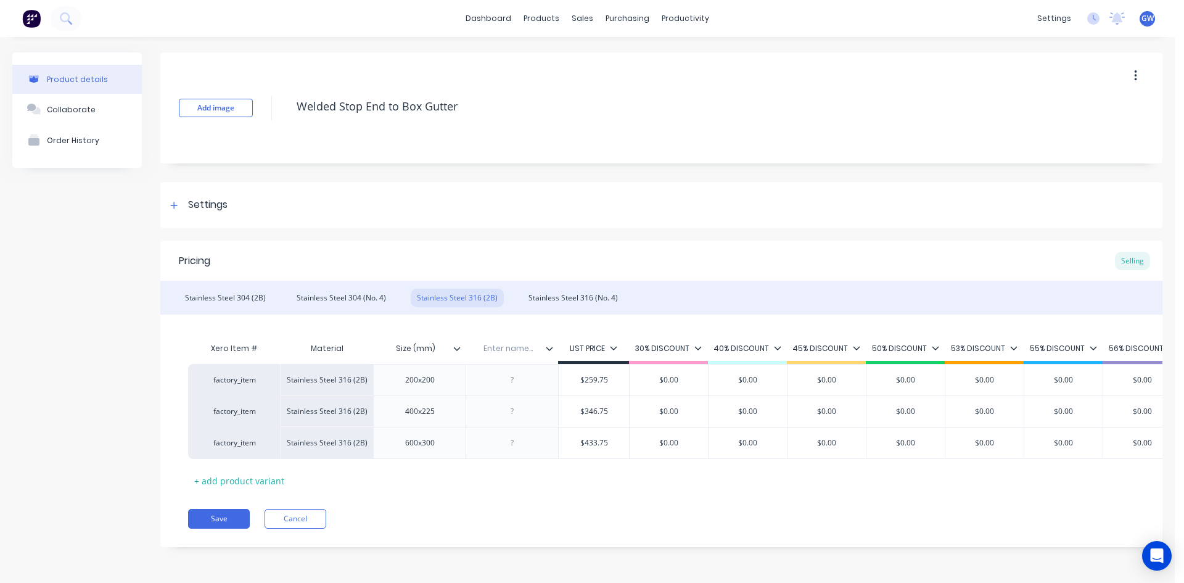
click at [505, 345] on input "text" at bounding box center [508, 348] width 85 height 11
click at [507, 385] on div at bounding box center [513, 380] width 62 height 16
paste div
click at [512, 406] on div at bounding box center [513, 411] width 62 height 16
paste div
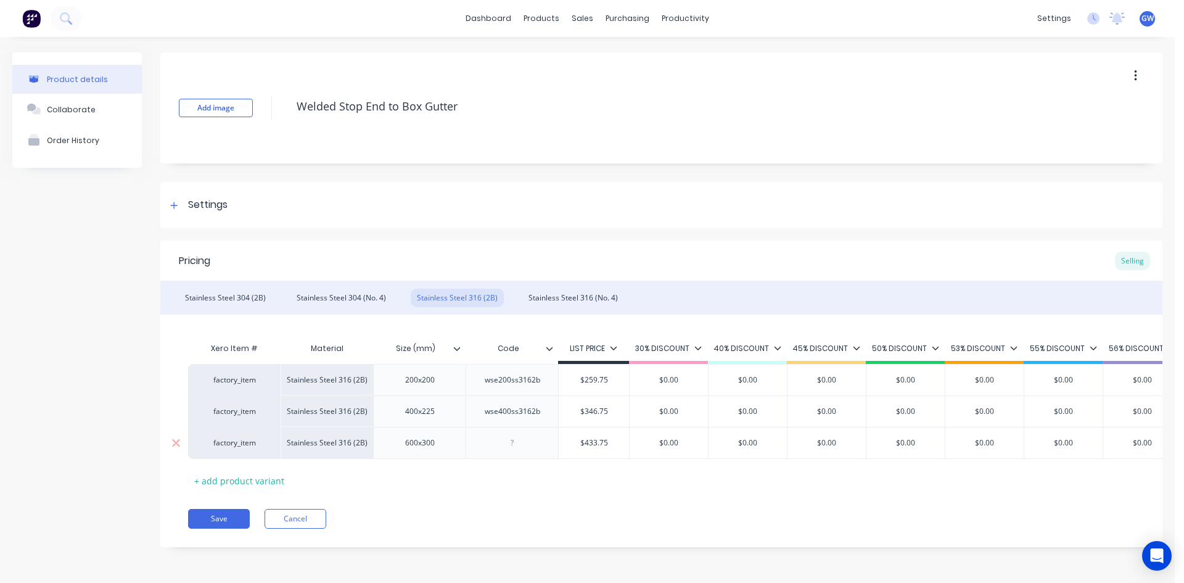
click at [516, 441] on div at bounding box center [513, 443] width 62 height 16
paste div
click at [571, 298] on div "Stainless Steel 316 (No. 4)" at bounding box center [573, 298] width 102 height 18
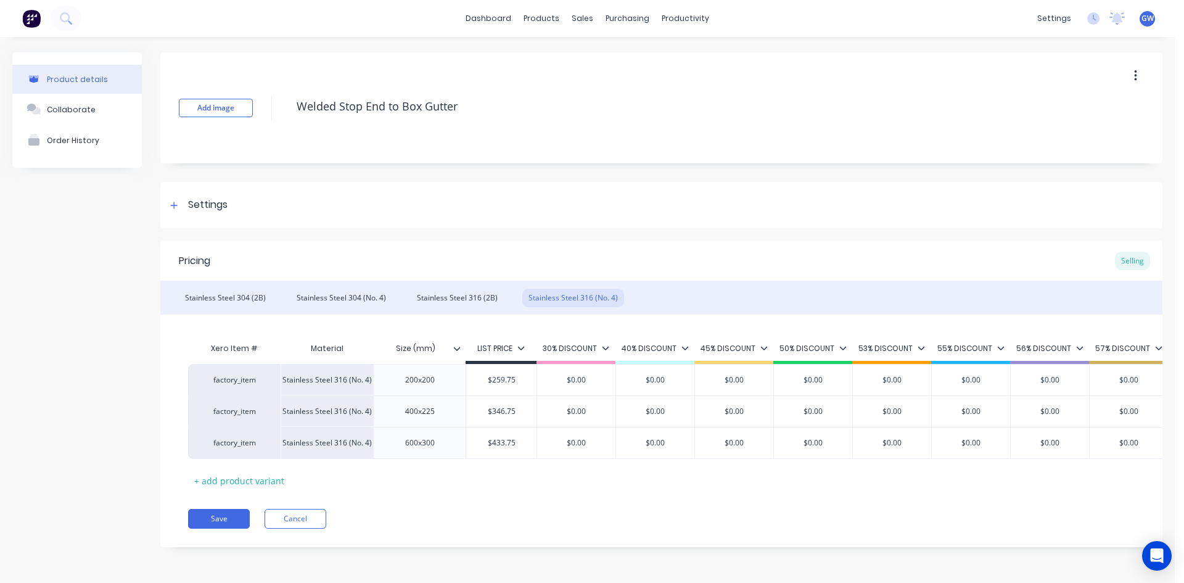
click at [461, 345] on div at bounding box center [461, 348] width 7 height 11
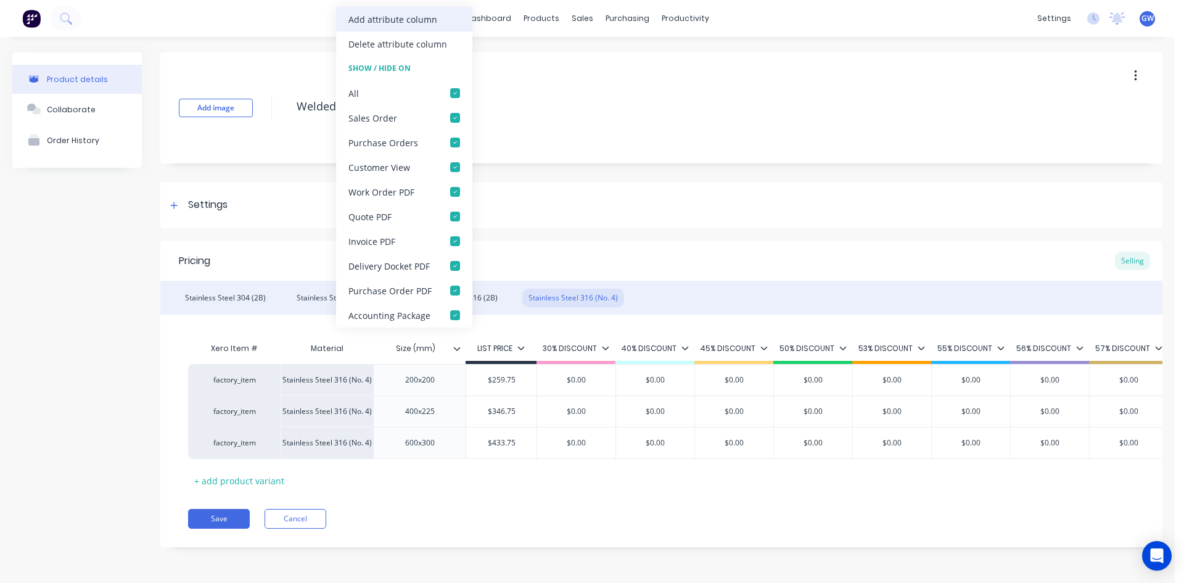
click at [417, 18] on div "Add attribute column" at bounding box center [392, 19] width 89 height 13
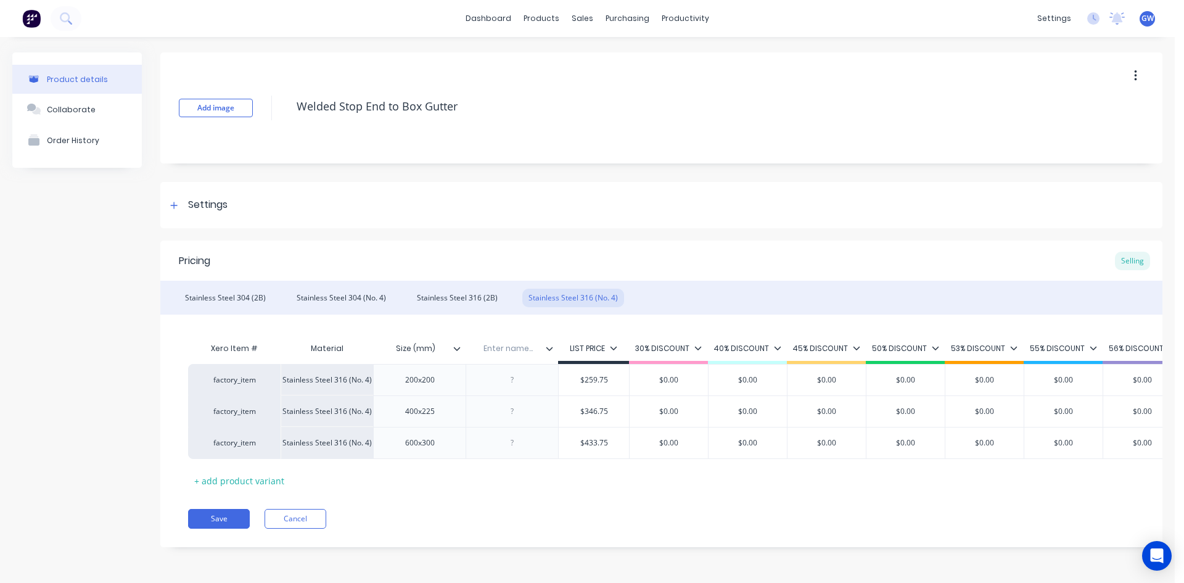
click at [508, 348] on input "text" at bounding box center [508, 348] width 85 height 11
click at [507, 374] on div at bounding box center [513, 380] width 62 height 16
click at [515, 411] on div at bounding box center [513, 411] width 62 height 16
paste div
click at [513, 448] on div at bounding box center [513, 443] width 62 height 16
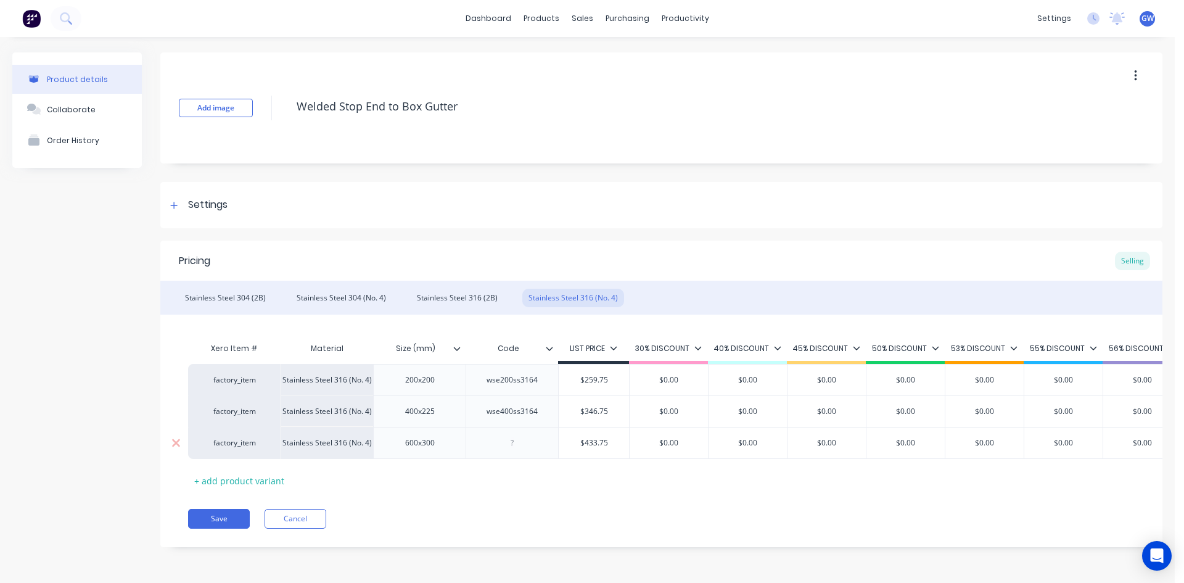
paste div
click at [228, 528] on button "Save" at bounding box center [219, 519] width 62 height 20
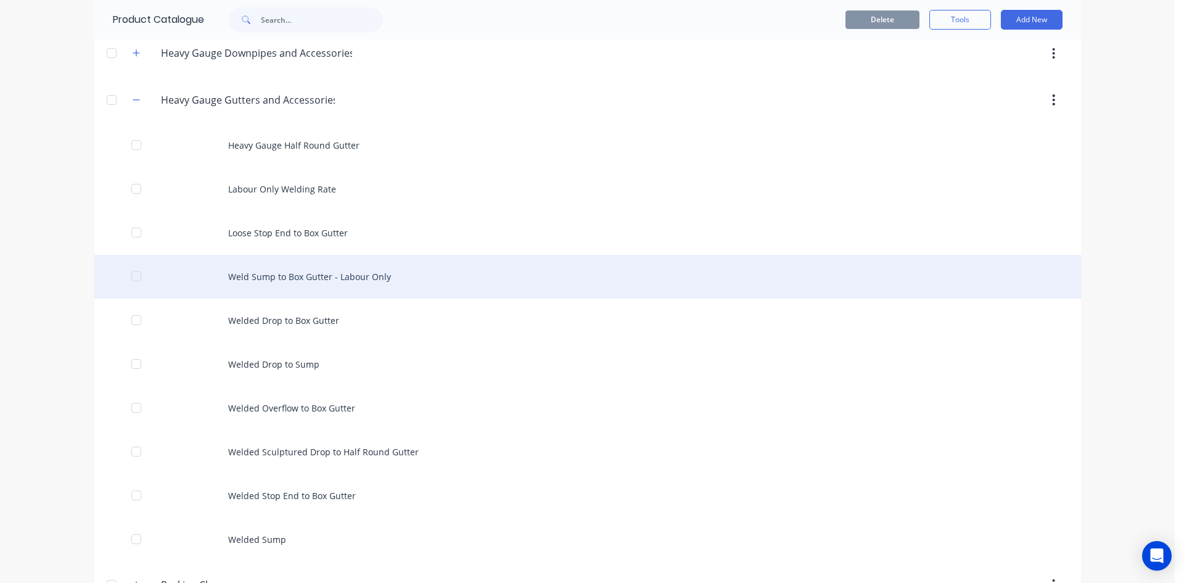
scroll to position [555, 0]
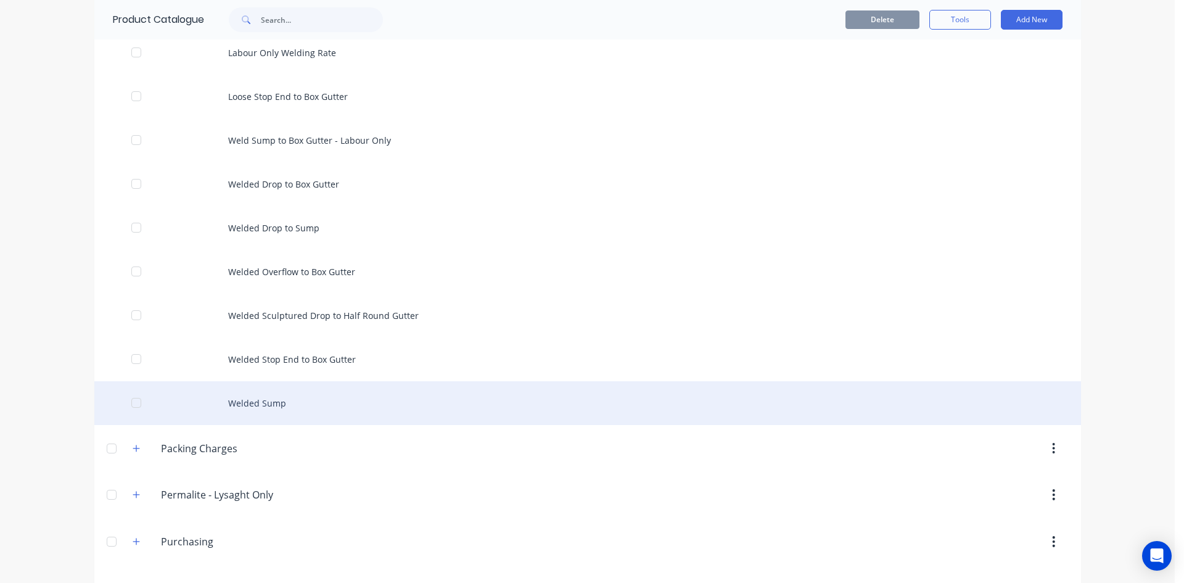
click at [330, 408] on div "Welded Sump" at bounding box center [587, 403] width 987 height 44
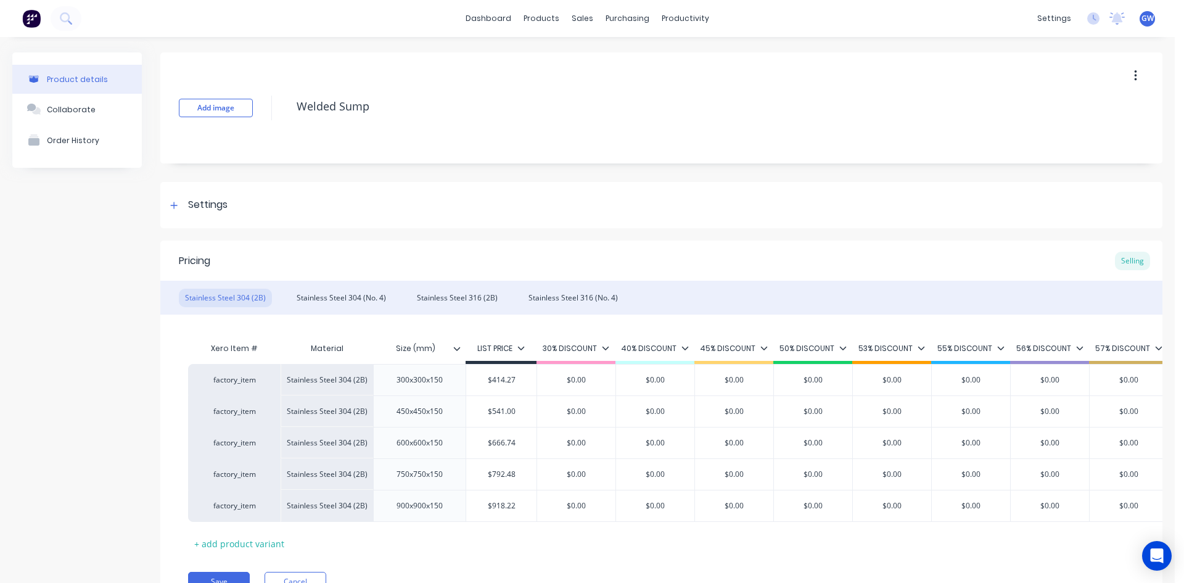
click at [459, 353] on div at bounding box center [461, 348] width 7 height 11
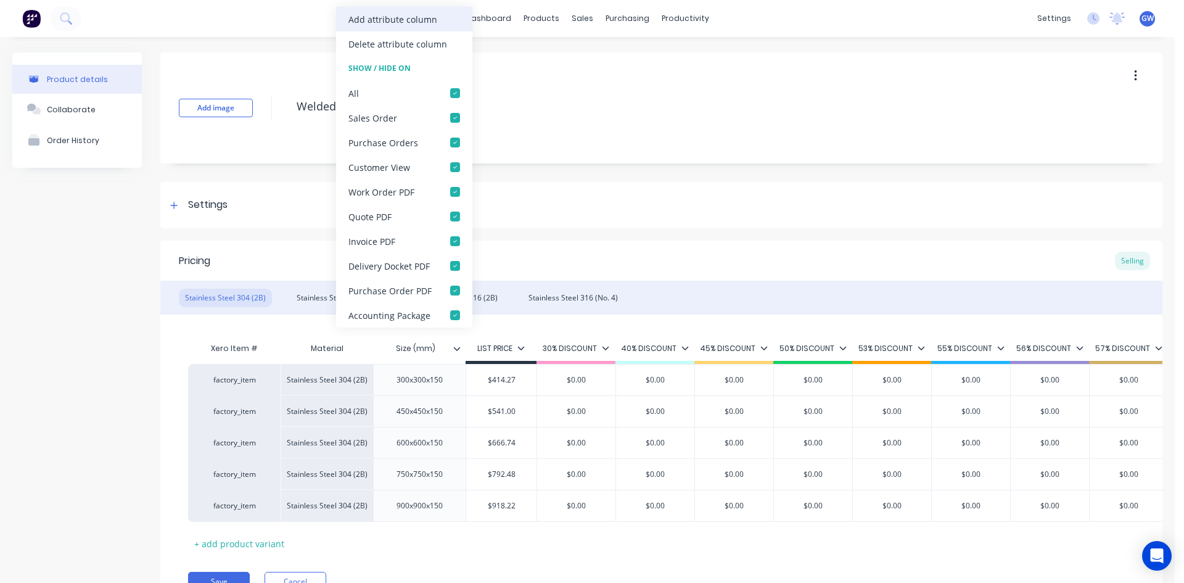
click at [421, 24] on div "Add attribute column" at bounding box center [392, 19] width 89 height 13
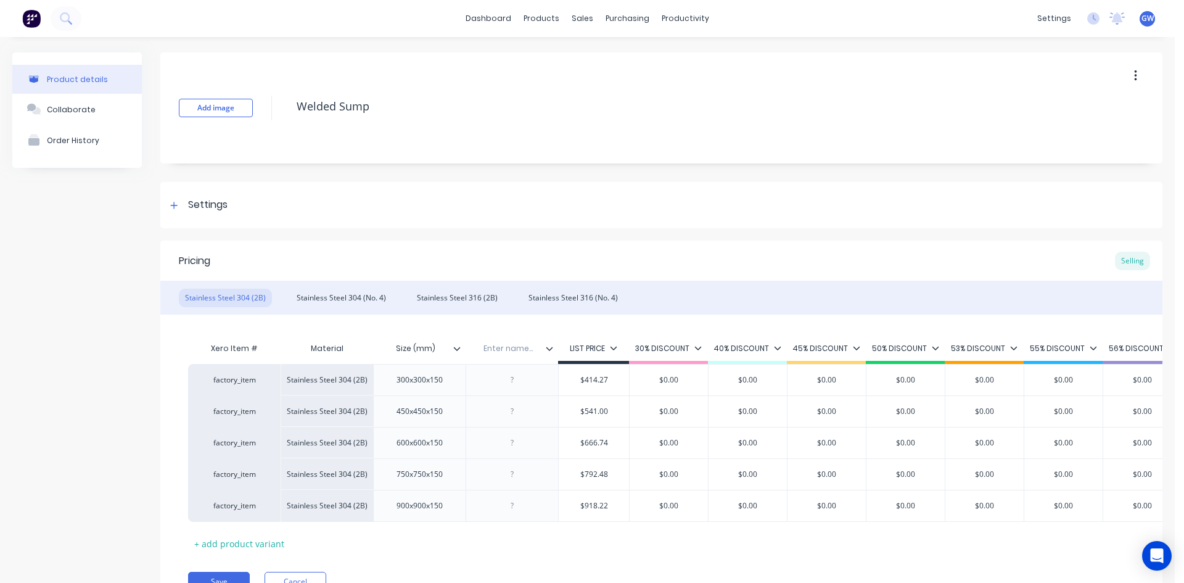
click at [507, 351] on input "text" at bounding box center [508, 348] width 85 height 11
click at [510, 388] on div at bounding box center [512, 379] width 92 height 31
click at [511, 380] on div at bounding box center [513, 380] width 62 height 16
paste div
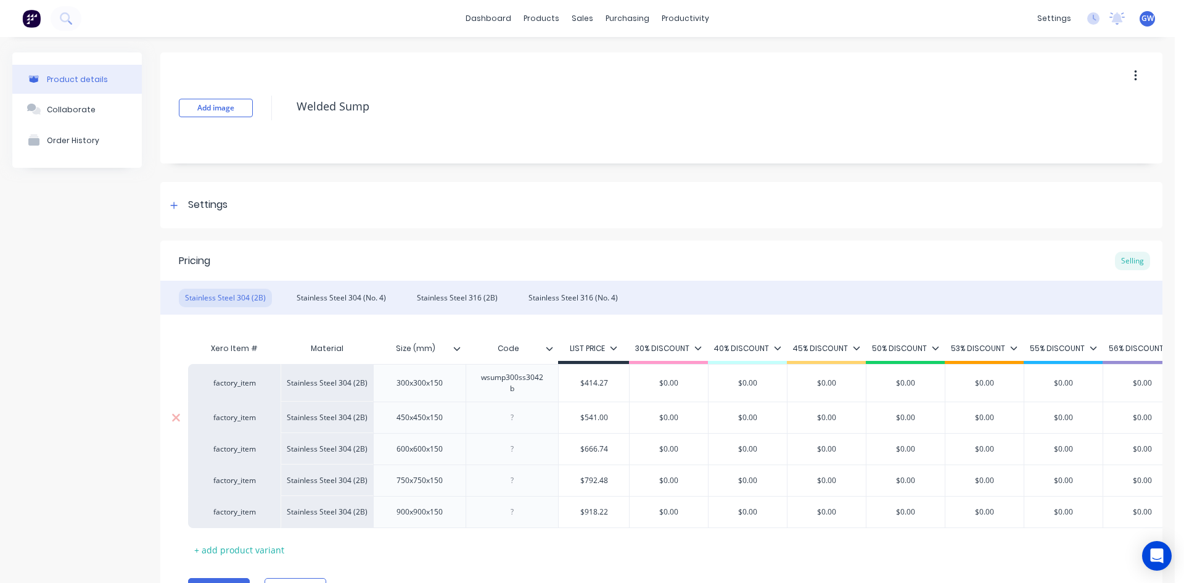
click at [516, 413] on div at bounding box center [513, 417] width 62 height 16
paste div
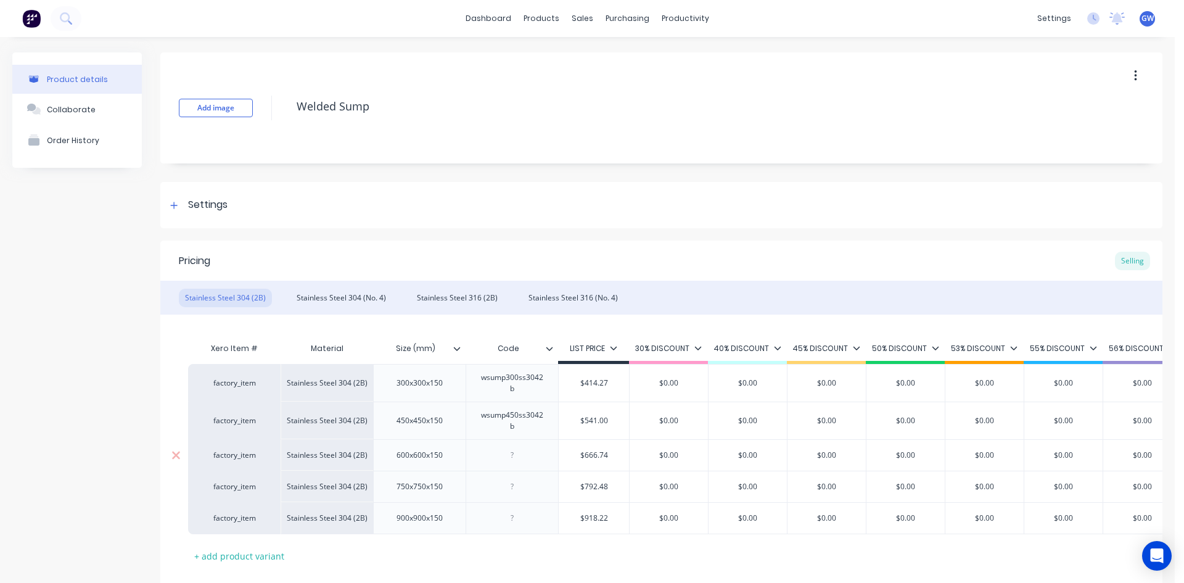
click at [511, 455] on div at bounding box center [513, 455] width 62 height 16
paste div
drag, startPoint x: 509, startPoint y: 495, endPoint x: 517, endPoint y: 491, distance: 8.8
click at [513, 493] on div at bounding box center [513, 493] width 62 height 16
paste div
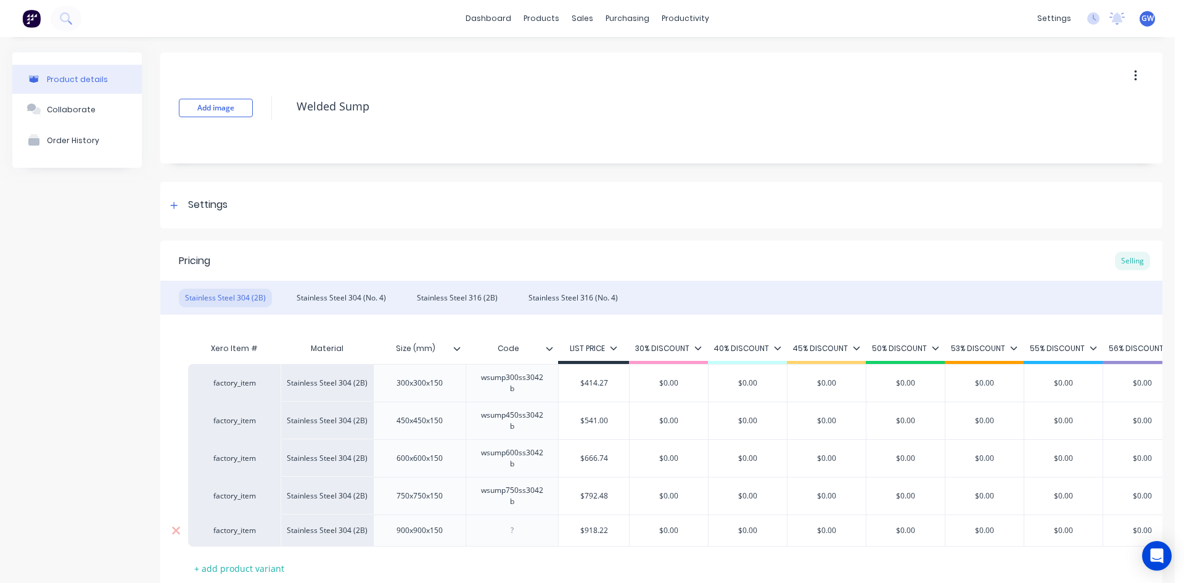
click at [510, 530] on div at bounding box center [513, 530] width 62 height 16
paste div
click at [320, 298] on div "Stainless Steel 304 (No. 4)" at bounding box center [341, 298] width 102 height 18
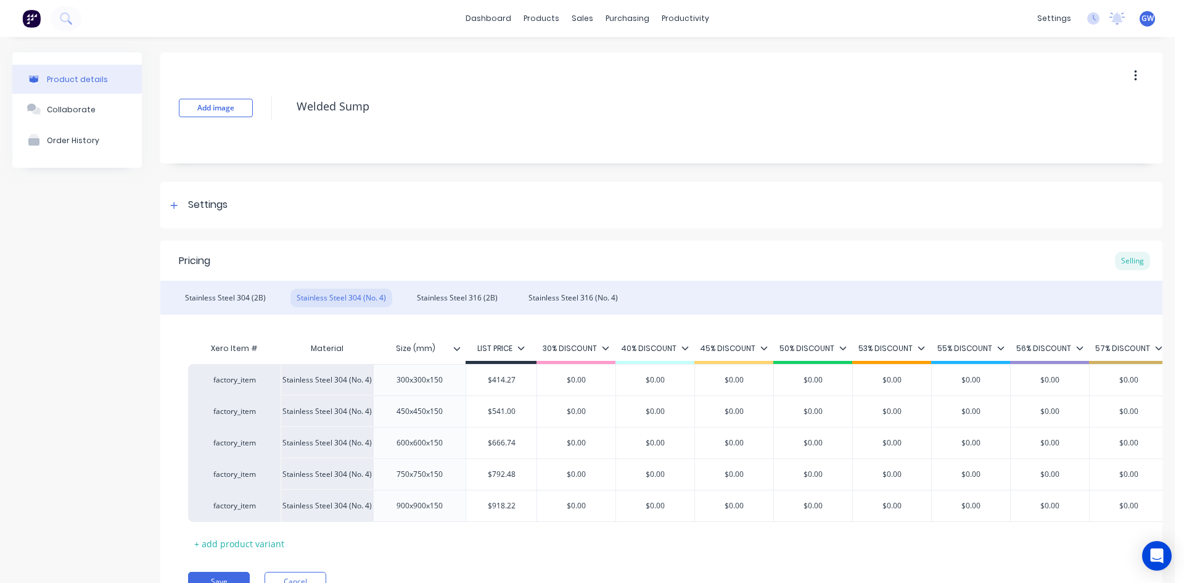
click at [456, 351] on icon at bounding box center [456, 348] width 7 height 7
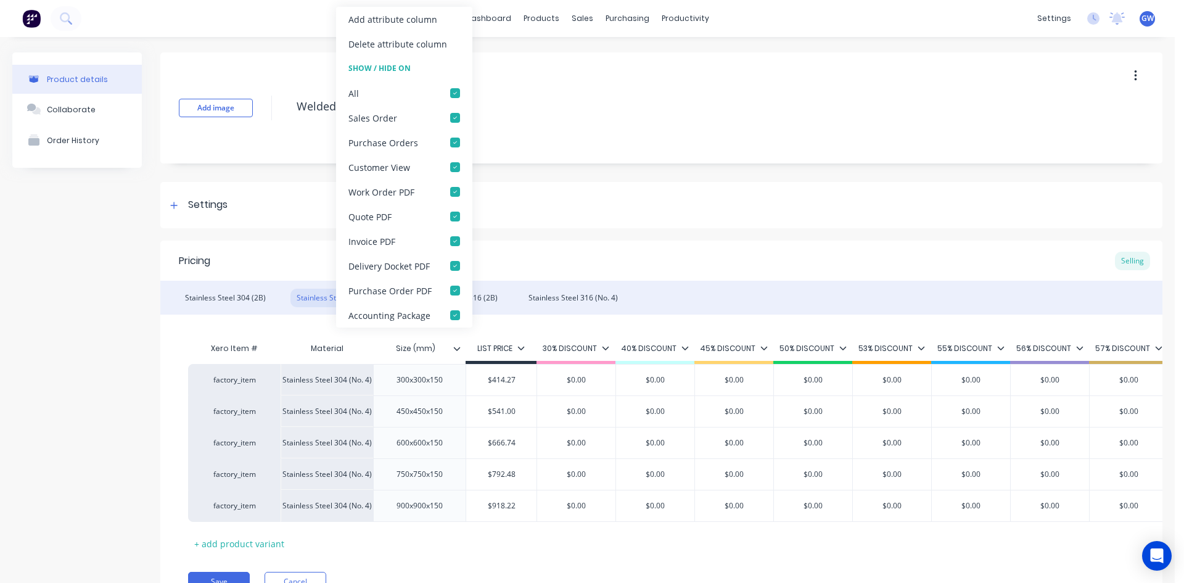
click at [417, 15] on div "Add attribute column" at bounding box center [392, 19] width 89 height 13
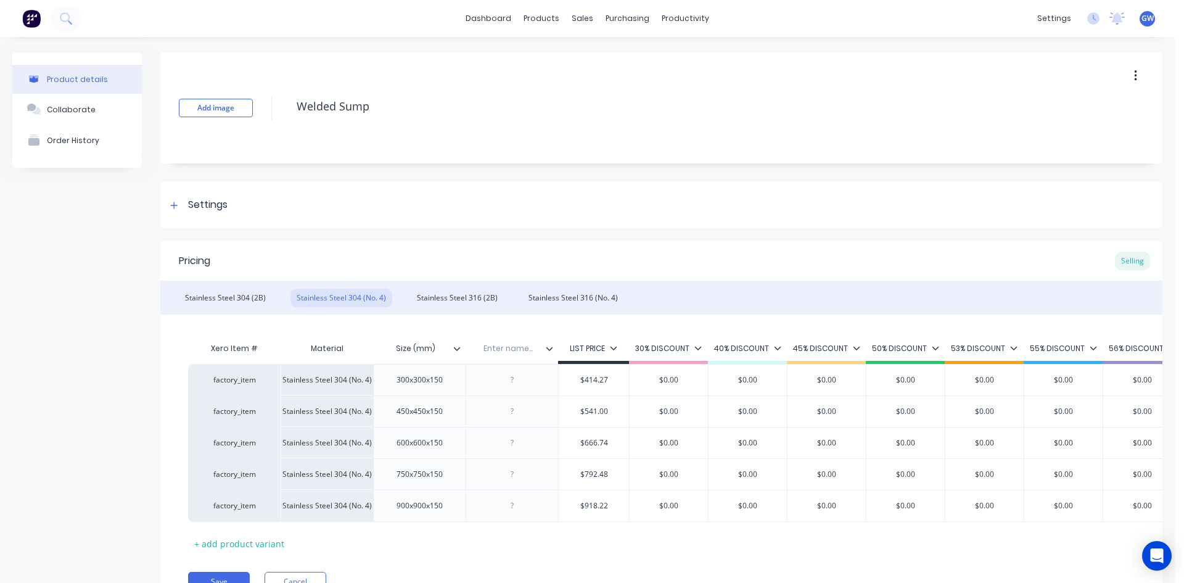
click at [502, 343] on input "text" at bounding box center [508, 348] width 85 height 11
click at [517, 380] on div at bounding box center [513, 380] width 62 height 16
click at [514, 411] on div at bounding box center [513, 411] width 62 height 16
paste div
click at [515, 443] on div at bounding box center [513, 443] width 62 height 16
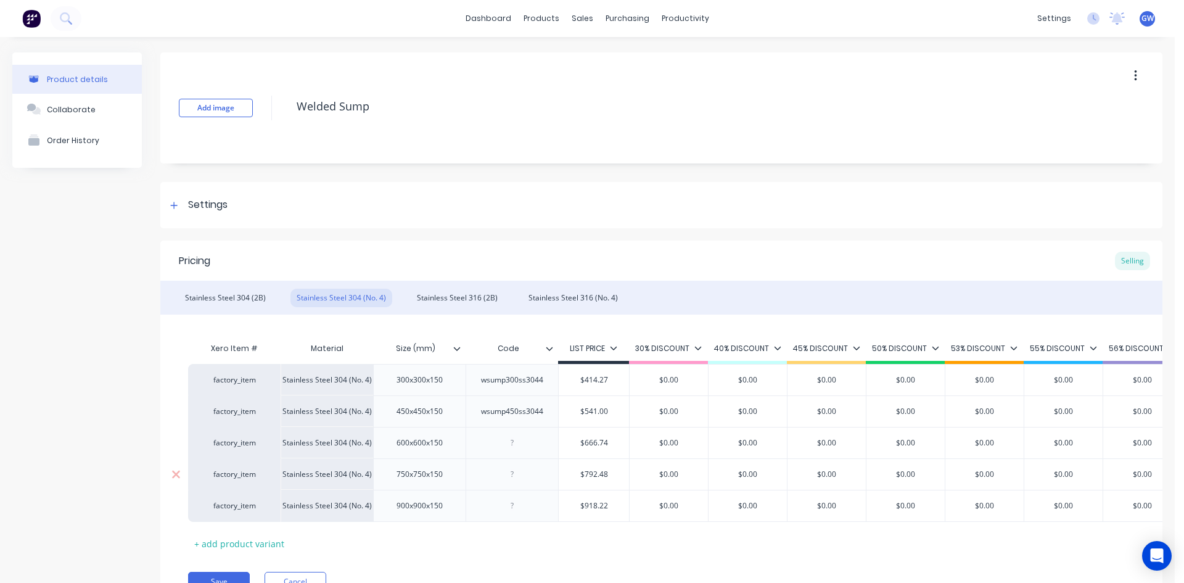
paste div
click at [512, 477] on div at bounding box center [513, 474] width 62 height 16
paste div
click at [512, 509] on div at bounding box center [513, 506] width 62 height 16
paste div
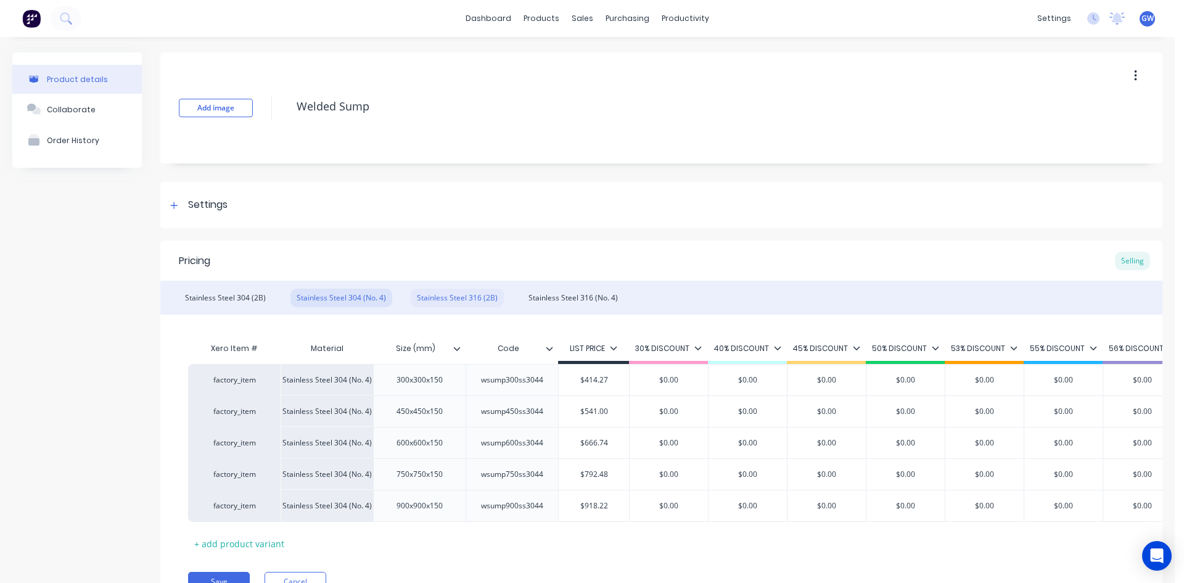
click at [437, 294] on div "Stainless Steel 316 (2B)" at bounding box center [457, 298] width 93 height 18
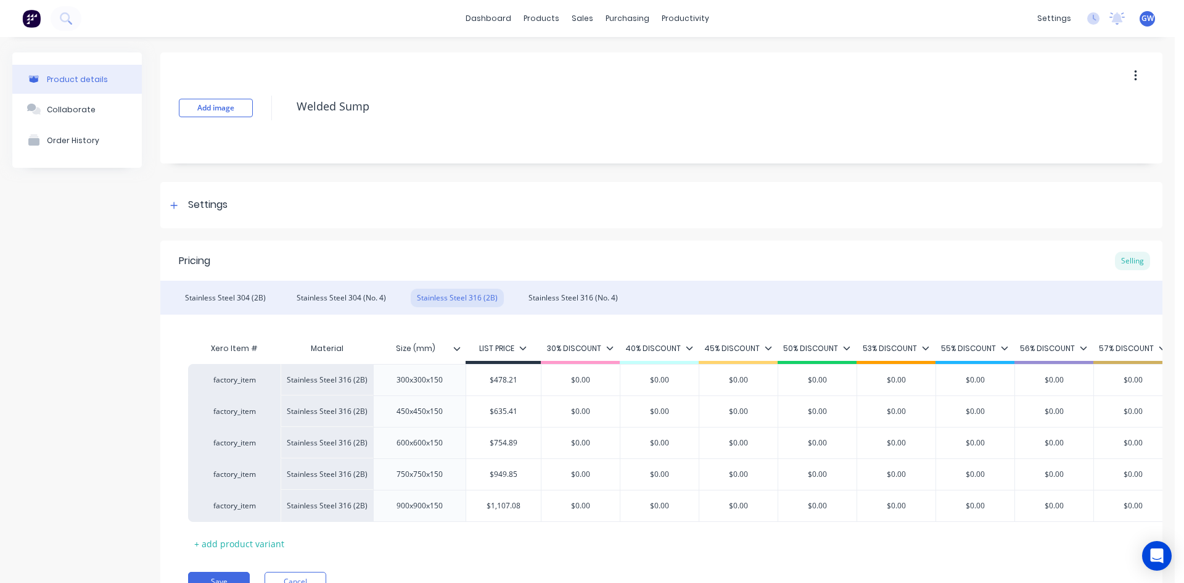
click at [457, 349] on icon at bounding box center [456, 348] width 7 height 7
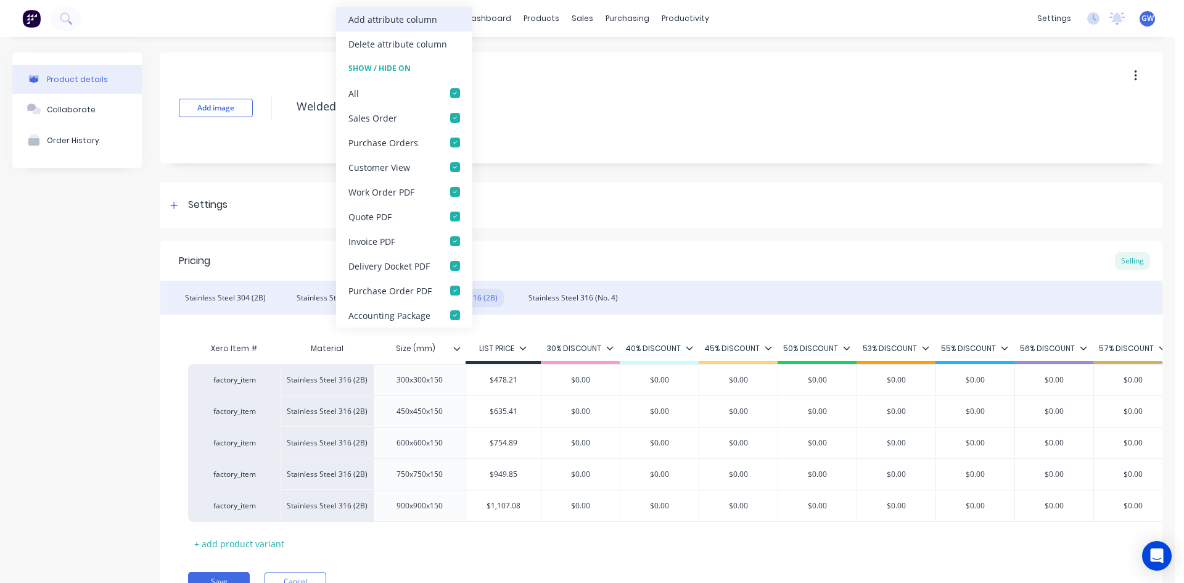
click at [429, 25] on div "Add attribute column" at bounding box center [392, 19] width 89 height 13
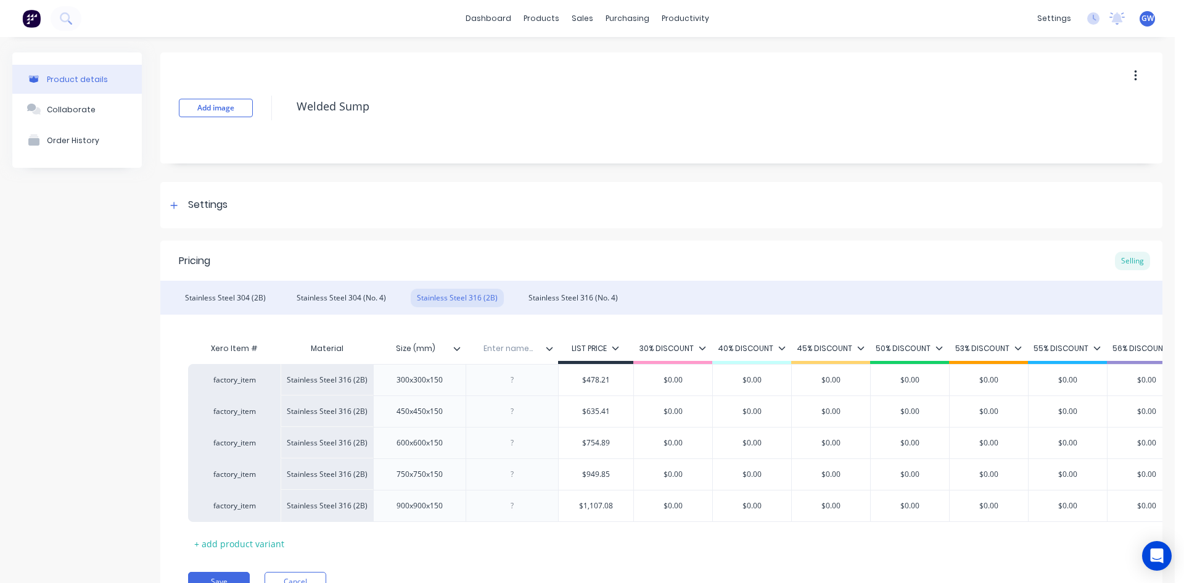
click at [512, 347] on input "text" at bounding box center [508, 348] width 85 height 11
click at [512, 381] on div at bounding box center [513, 380] width 62 height 16
paste div
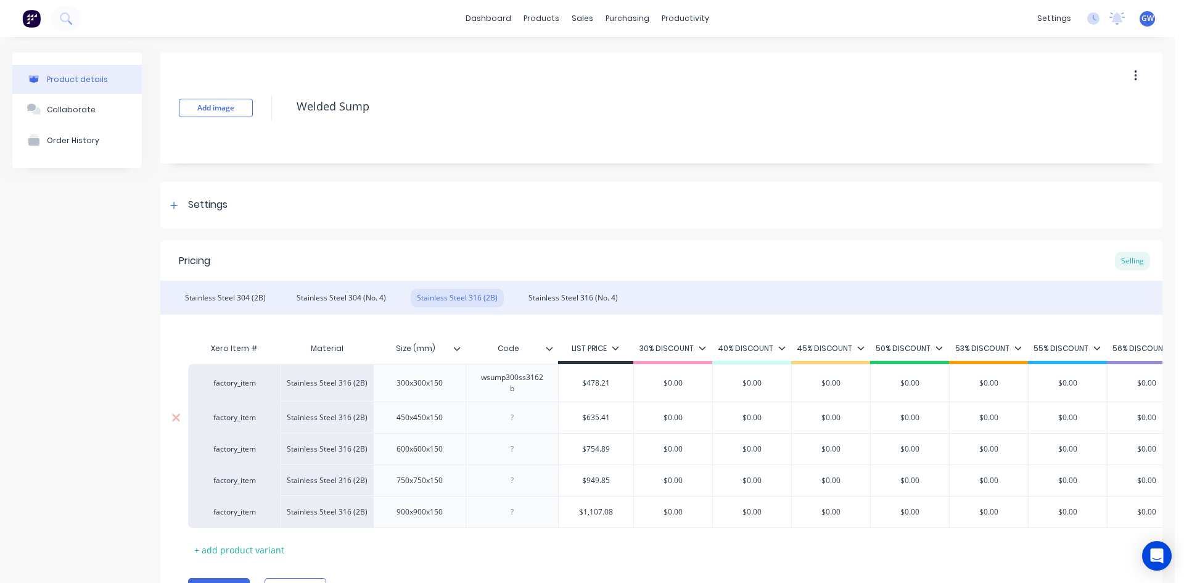
click at [517, 419] on div at bounding box center [513, 417] width 62 height 16
paste div
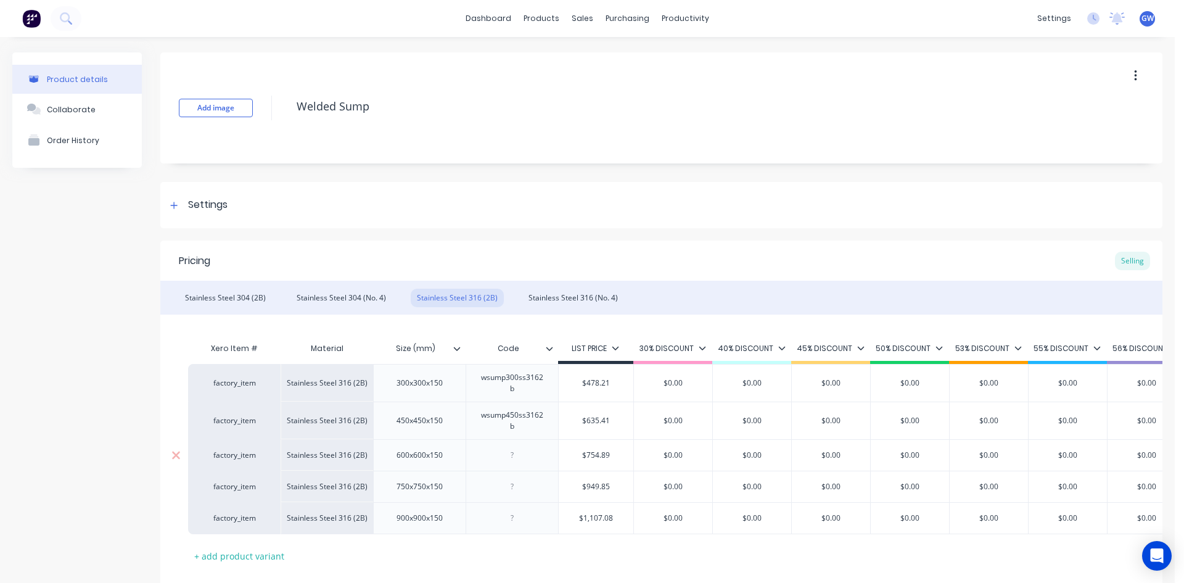
click at [514, 454] on div at bounding box center [513, 455] width 62 height 16
paste div
click at [514, 493] on div at bounding box center [513, 493] width 62 height 16
paste div
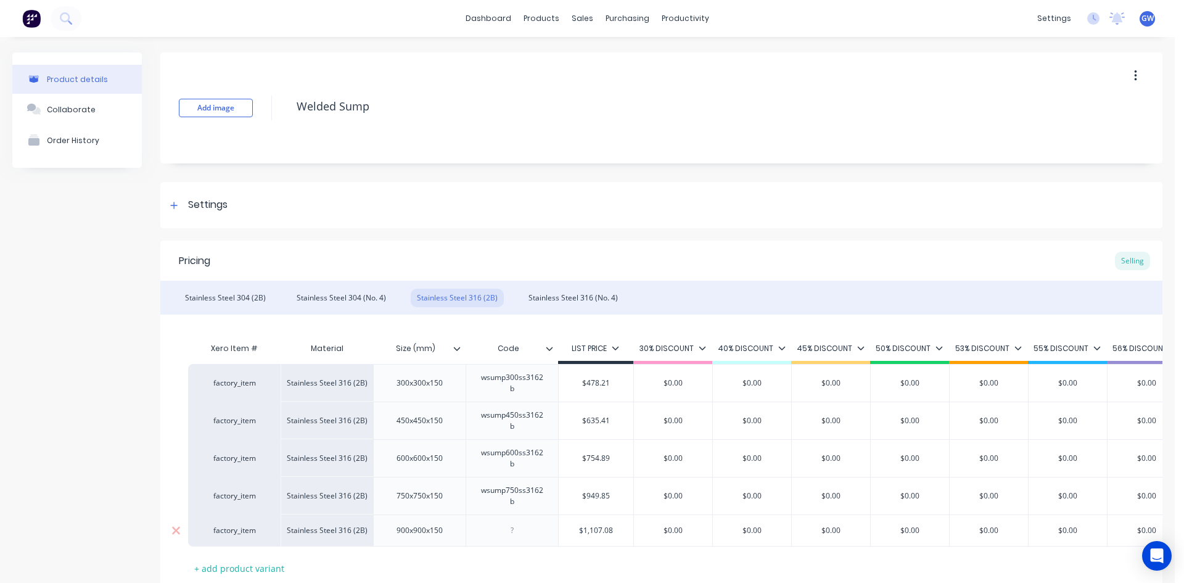
click at [516, 528] on div at bounding box center [513, 530] width 62 height 16
paste div
click at [565, 290] on div "Stainless Steel 316 (No. 4)" at bounding box center [573, 298] width 102 height 18
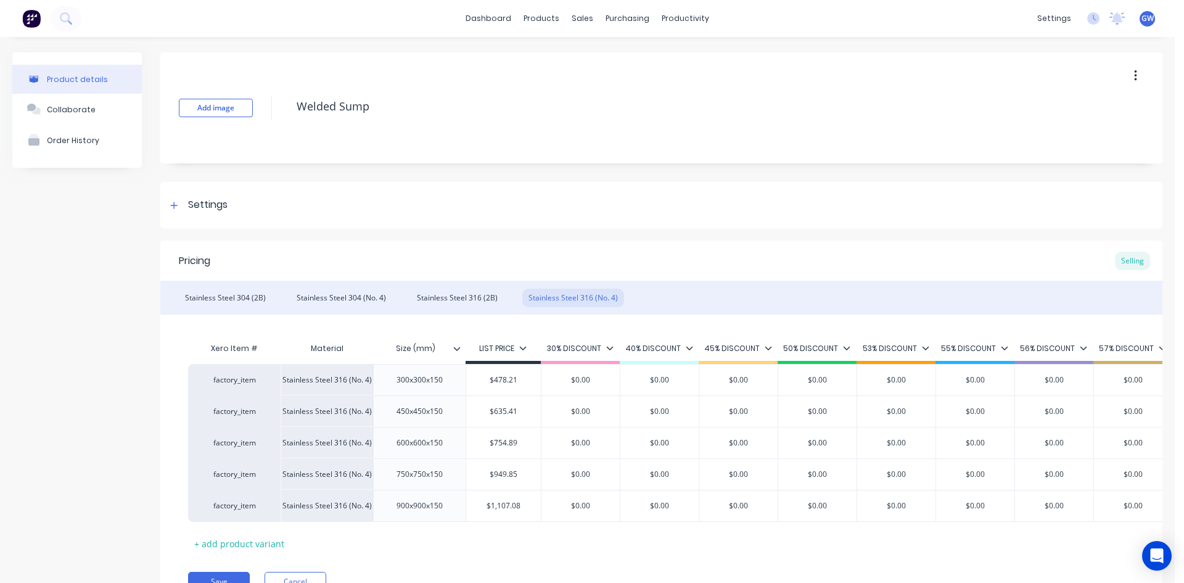
click at [462, 345] on div at bounding box center [461, 348] width 7 height 11
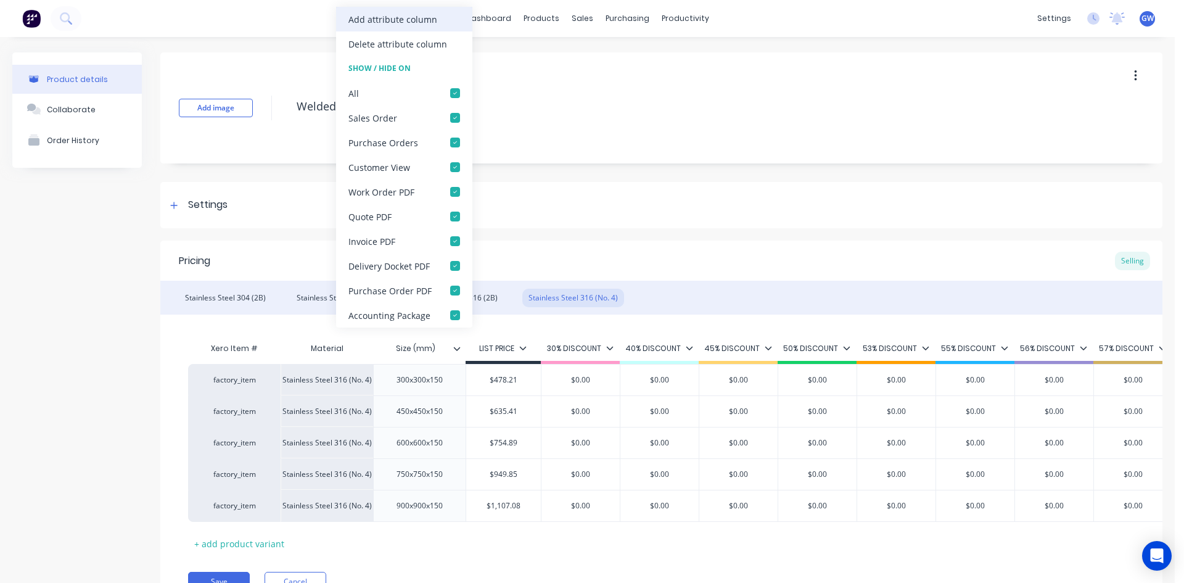
click at [430, 18] on div "Add attribute column" at bounding box center [392, 19] width 89 height 13
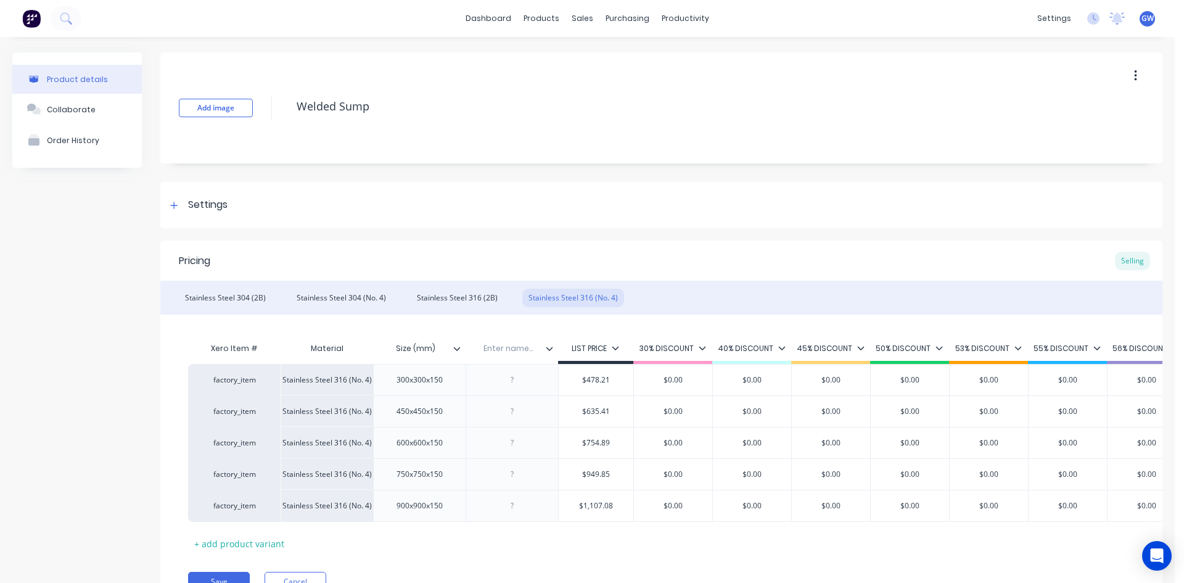
click at [506, 347] on input "text" at bounding box center [508, 348] width 85 height 11
drag, startPoint x: 512, startPoint y: 379, endPoint x: 752, endPoint y: 395, distance: 241.1
click at [512, 379] on div at bounding box center [513, 380] width 62 height 16
paste div
click at [518, 409] on div at bounding box center [513, 411] width 62 height 16
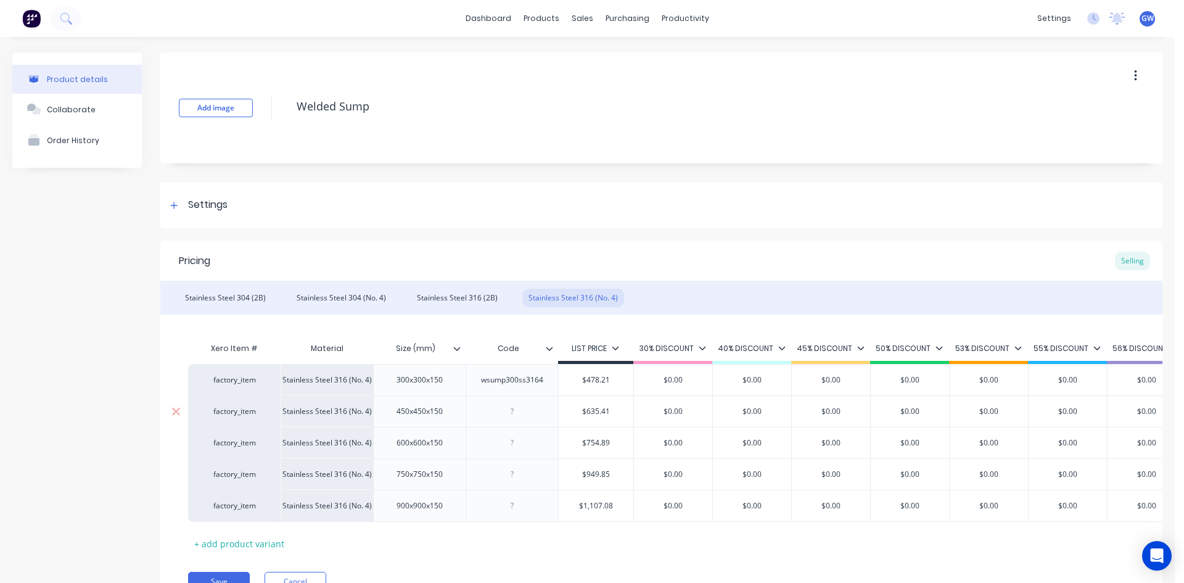
paste div
click at [512, 445] on div at bounding box center [513, 443] width 62 height 16
paste div
click at [514, 470] on div at bounding box center [513, 474] width 62 height 16
paste div
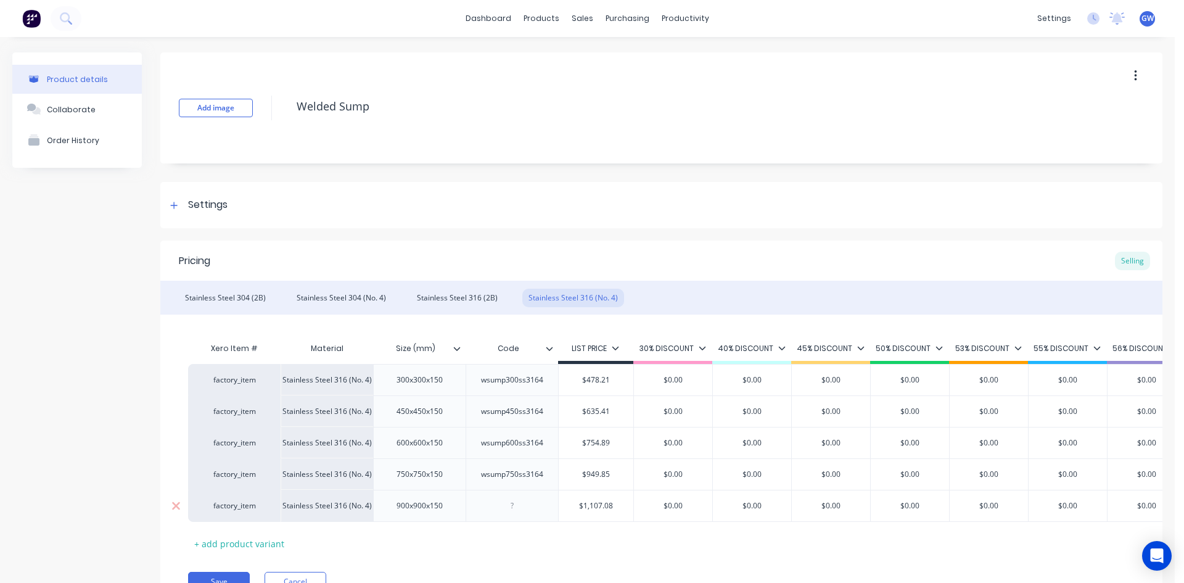
click at [509, 506] on div at bounding box center [513, 506] width 62 height 16
paste div
click at [625, 235] on div "Add image Welded Sump Settings Product Options I buy this item I sell this item…" at bounding box center [661, 340] width 1002 height 576
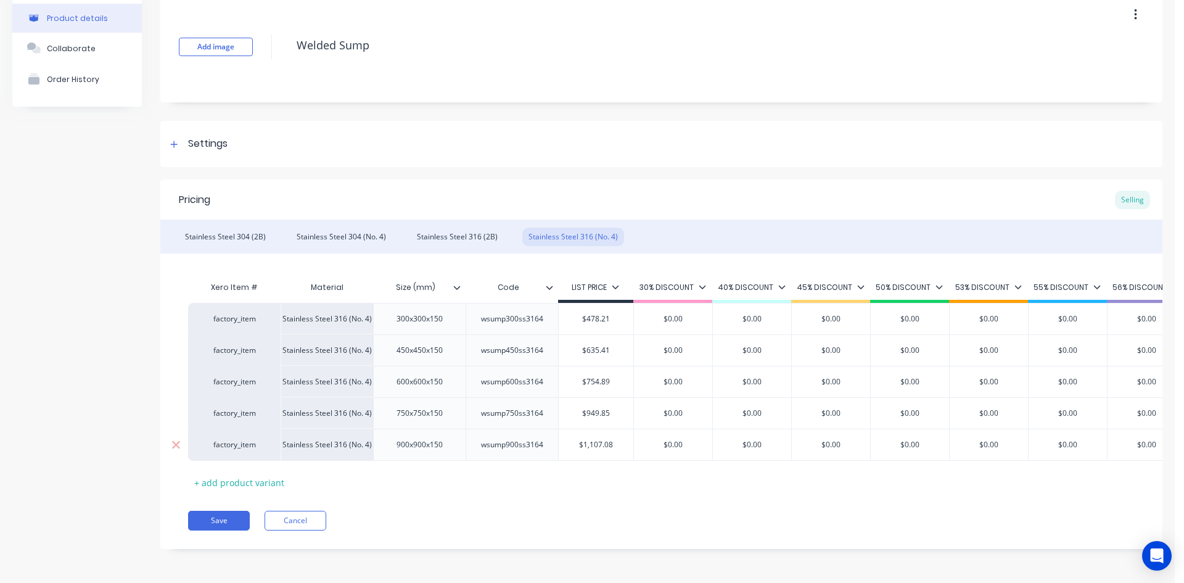
scroll to position [70, 0]
click at [224, 526] on button "Save" at bounding box center [219, 521] width 62 height 20
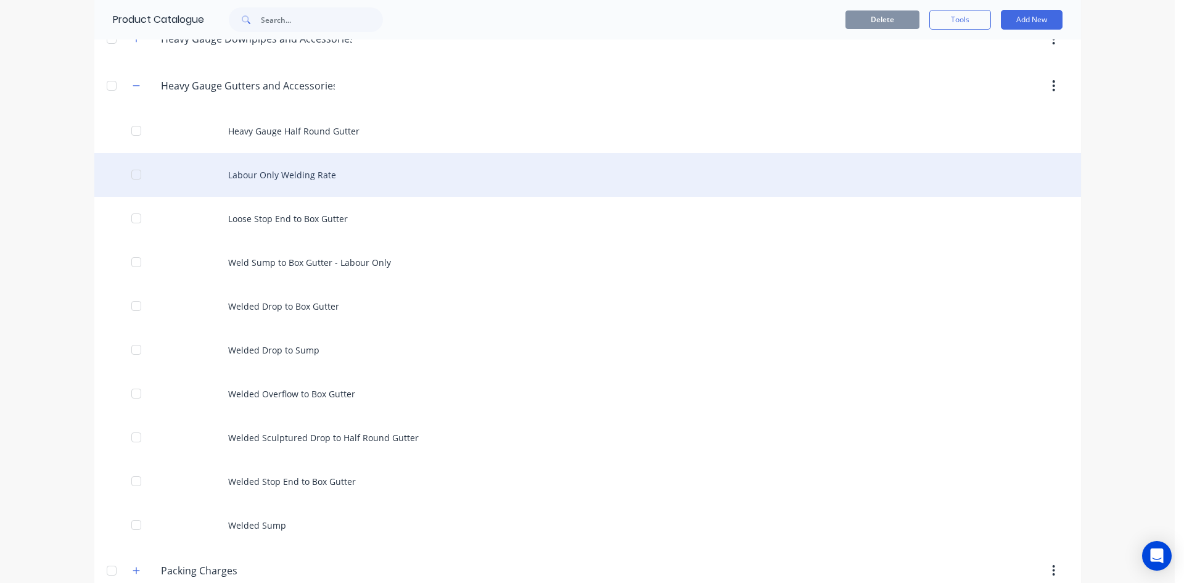
scroll to position [432, 0]
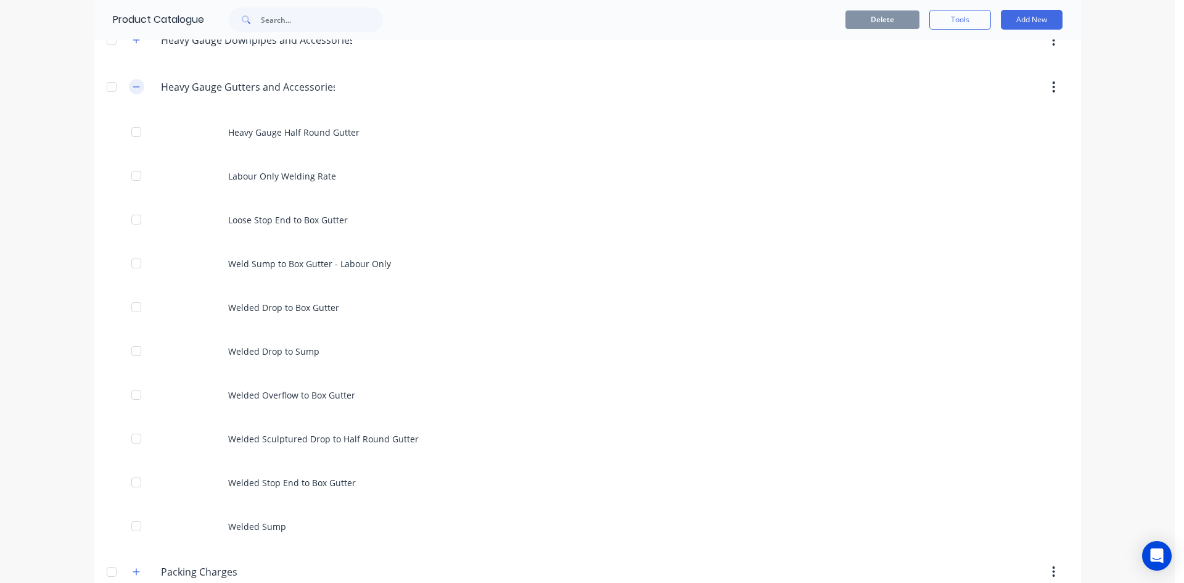
click at [133, 84] on icon "button" at bounding box center [136, 87] width 7 height 9
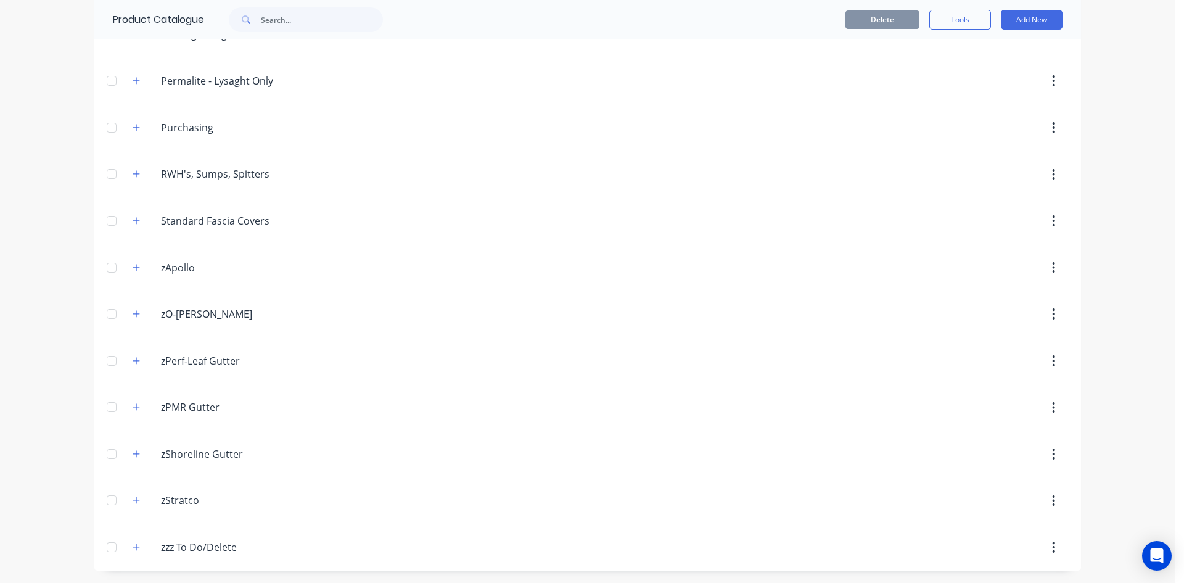
scroll to position [408, 0]
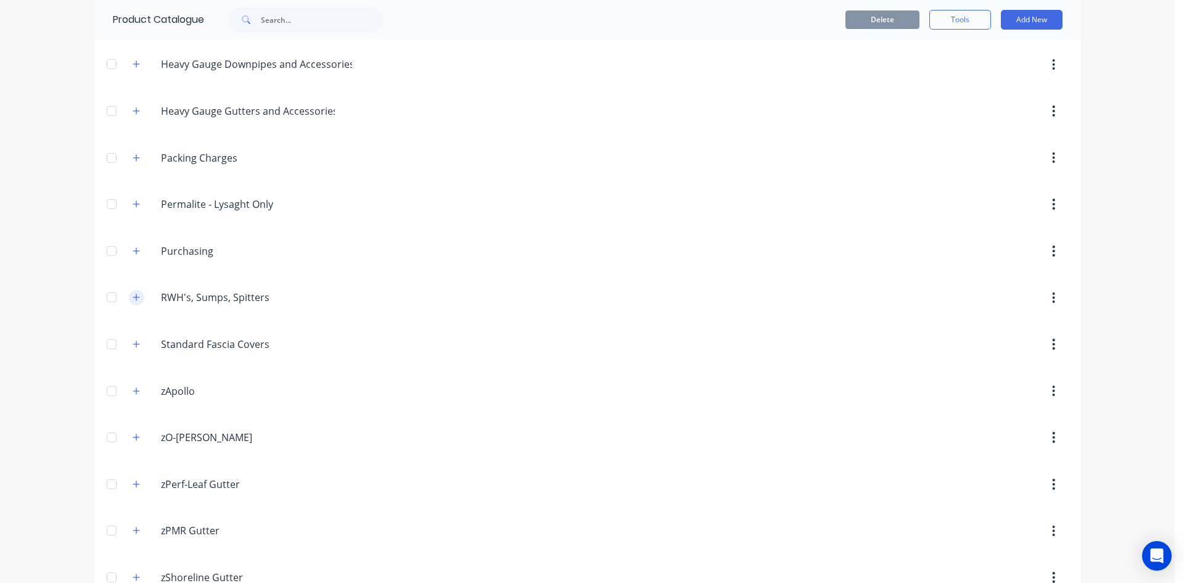
drag, startPoint x: 131, startPoint y: 297, endPoint x: 136, endPoint y: 294, distance: 6.3
click at [133, 297] on icon "button" at bounding box center [136, 297] width 7 height 7
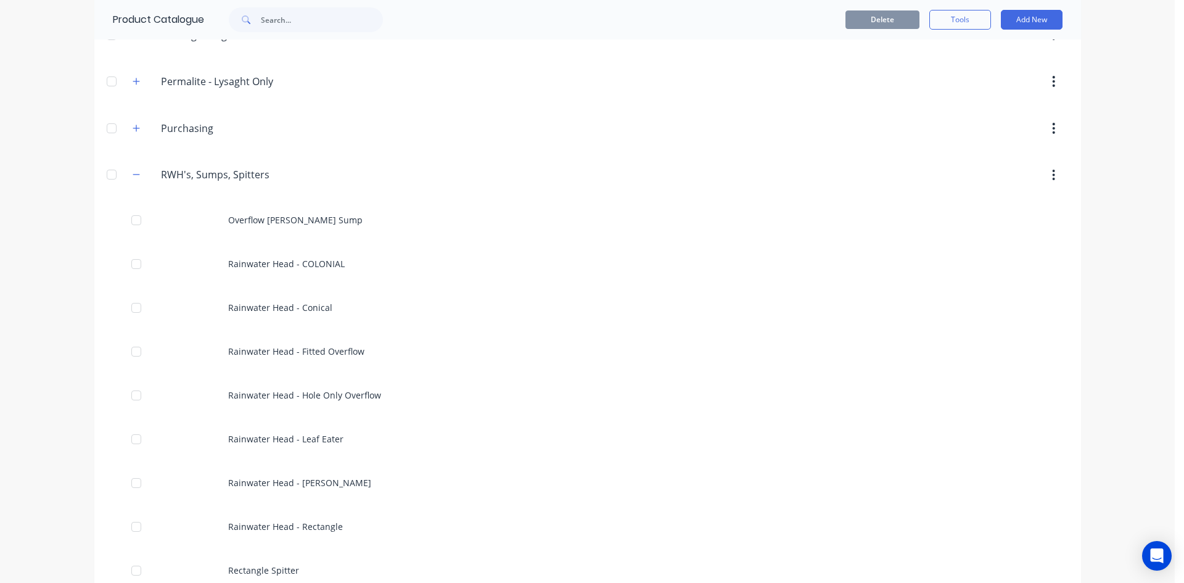
scroll to position [531, 0]
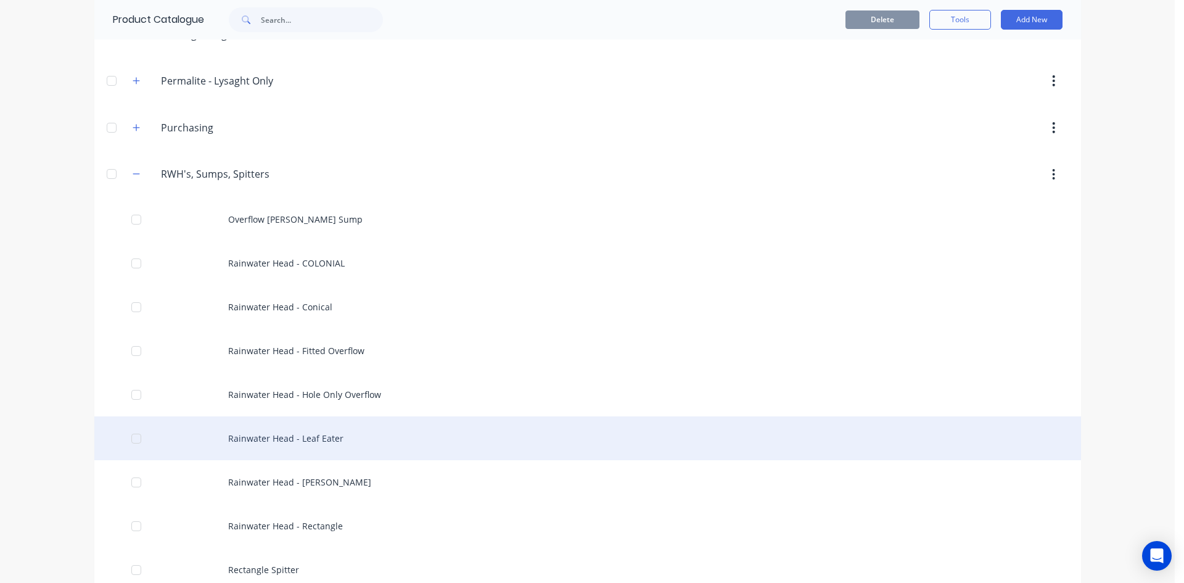
click at [379, 434] on div "Rainwater Head - Leaf Eater" at bounding box center [587, 438] width 987 height 44
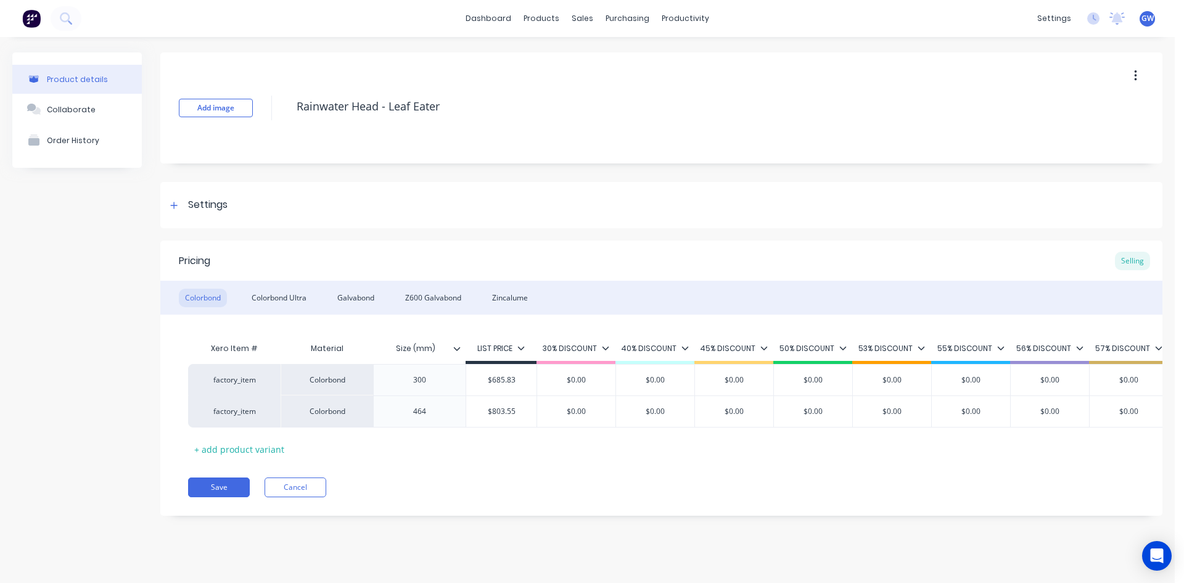
click at [449, 348] on input "Size (mm)" at bounding box center [415, 348] width 85 height 11
click at [463, 353] on div at bounding box center [461, 348] width 7 height 11
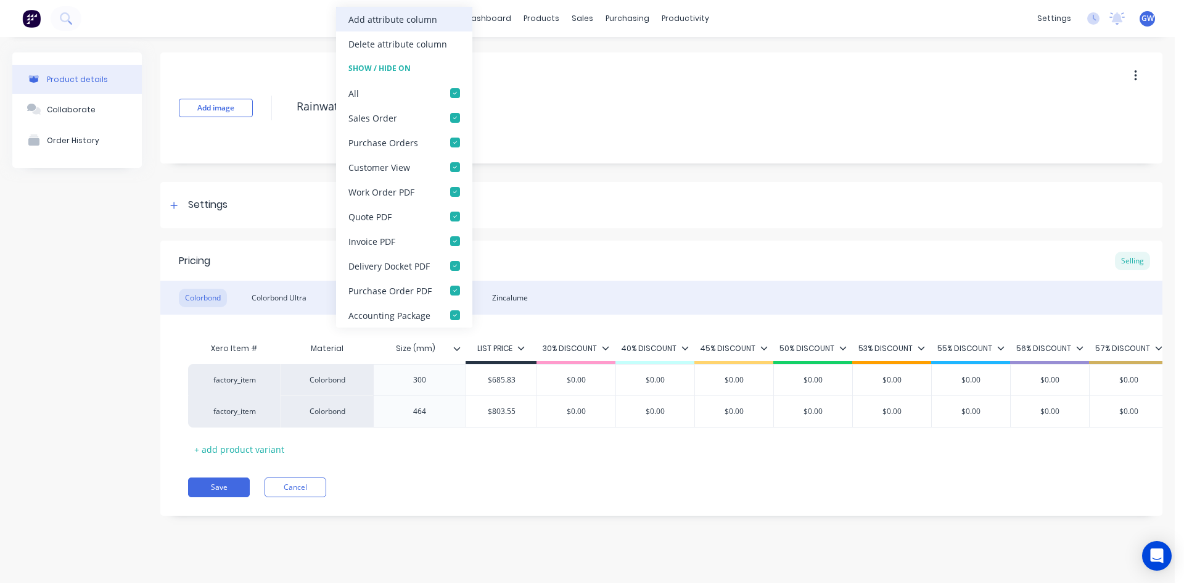
click at [420, 21] on div "Add attribute column" at bounding box center [392, 19] width 89 height 13
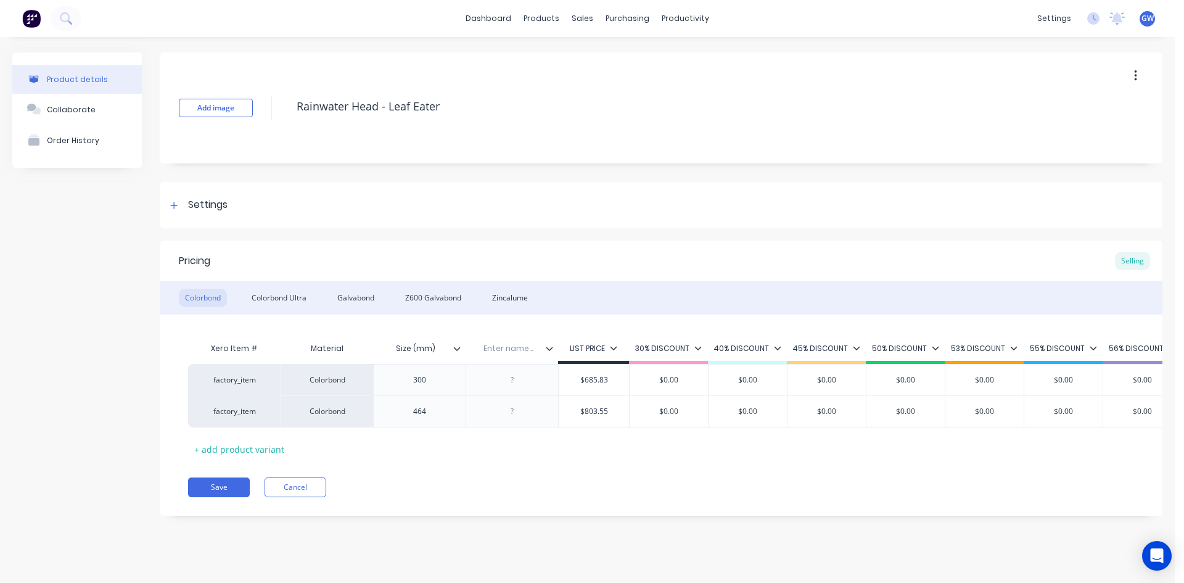
click at [495, 343] on input "text" at bounding box center [508, 348] width 85 height 11
drag, startPoint x: 500, startPoint y: 373, endPoint x: 517, endPoint y: 379, distance: 18.1
click at [514, 379] on div at bounding box center [513, 380] width 62 height 16
click at [517, 379] on div at bounding box center [513, 380] width 62 height 16
paste div
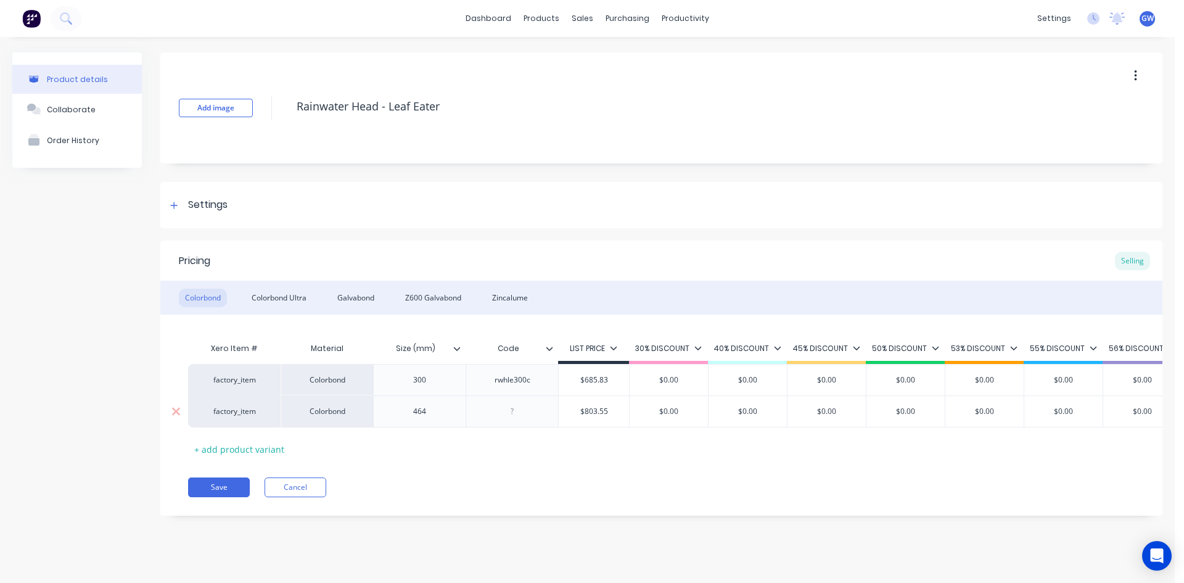
click at [522, 417] on div at bounding box center [513, 411] width 62 height 16
paste div
click at [603, 229] on div "Add image Rainwater Head - Leaf Eater Settings Product Options I buy this item …" at bounding box center [661, 293] width 1002 height 482
click at [296, 293] on div "Colorbond Ultra" at bounding box center [278, 298] width 67 height 18
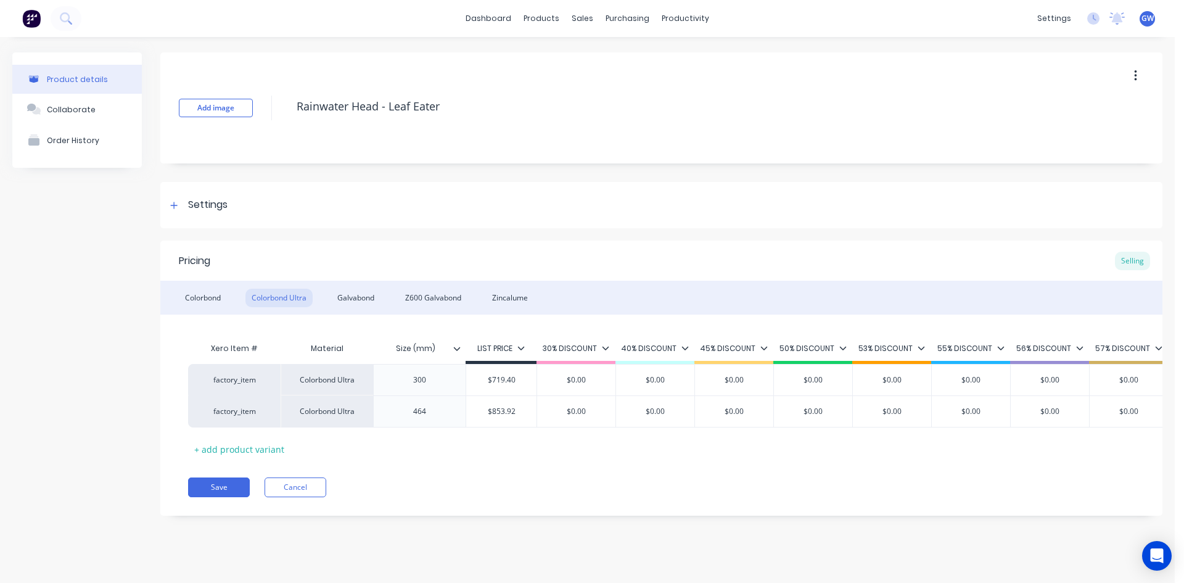
click at [454, 352] on input "Size (mm)" at bounding box center [415, 348] width 85 height 11
click at [456, 351] on icon at bounding box center [456, 348] width 7 height 7
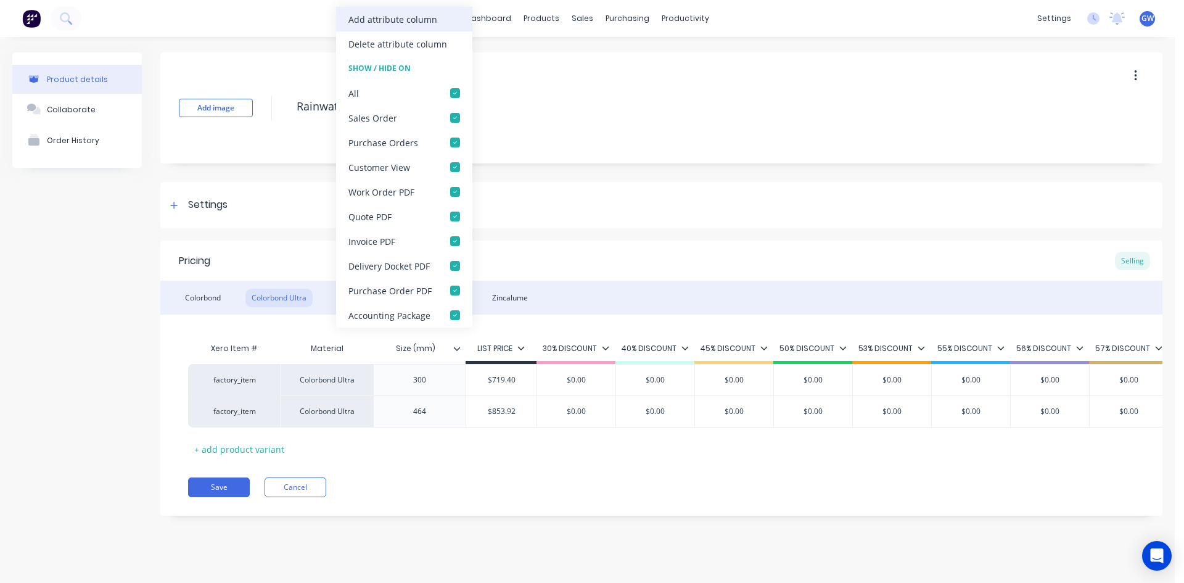
click at [404, 25] on div "Add attribute column" at bounding box center [392, 19] width 89 height 13
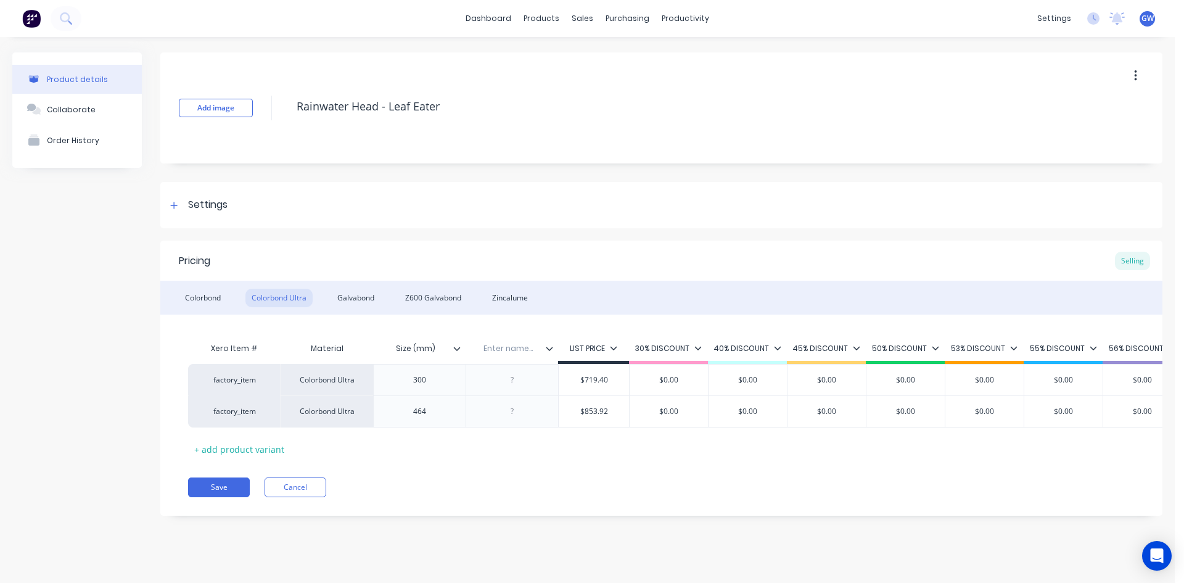
click at [511, 360] on div "Enter name..." at bounding box center [508, 348] width 85 height 31
click at [514, 351] on input "text" at bounding box center [508, 348] width 85 height 11
click at [504, 379] on div at bounding box center [513, 380] width 62 height 16
paste div
click at [522, 413] on div at bounding box center [513, 411] width 62 height 16
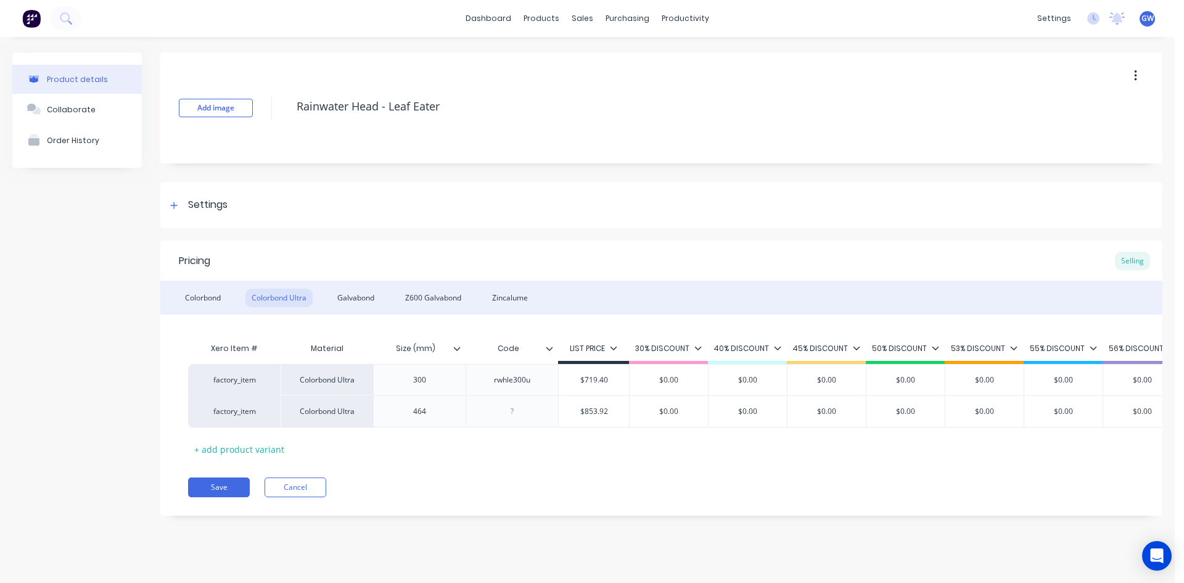
paste div
click at [371, 305] on div "Galvabond" at bounding box center [355, 298] width 49 height 18
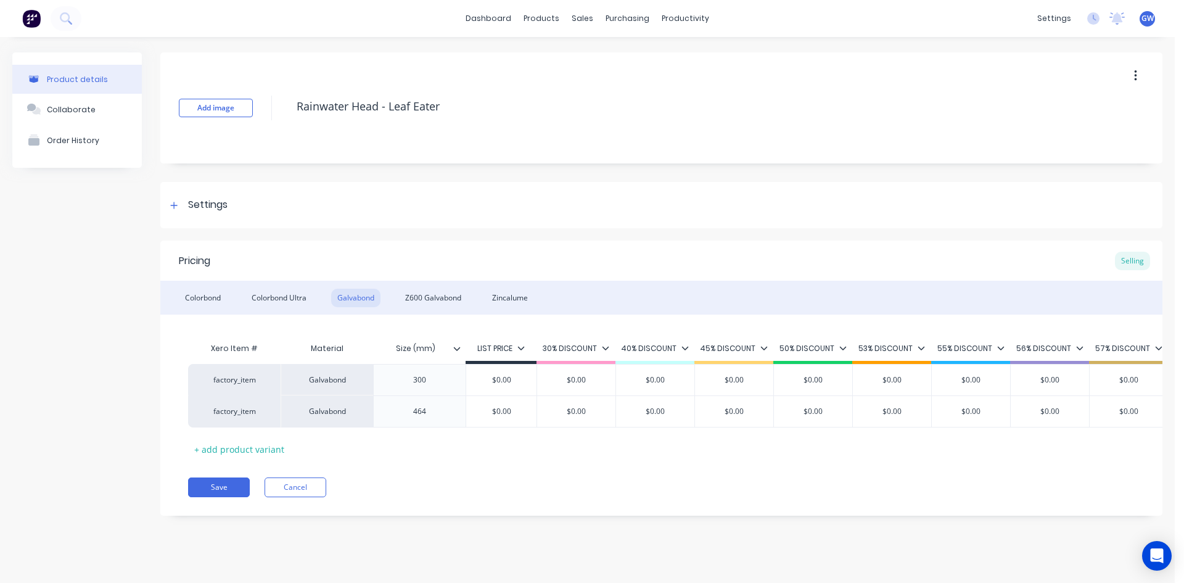
click at [459, 342] on div "Size (mm)" at bounding box center [419, 348] width 92 height 31
click at [458, 347] on icon at bounding box center [456, 348] width 7 height 7
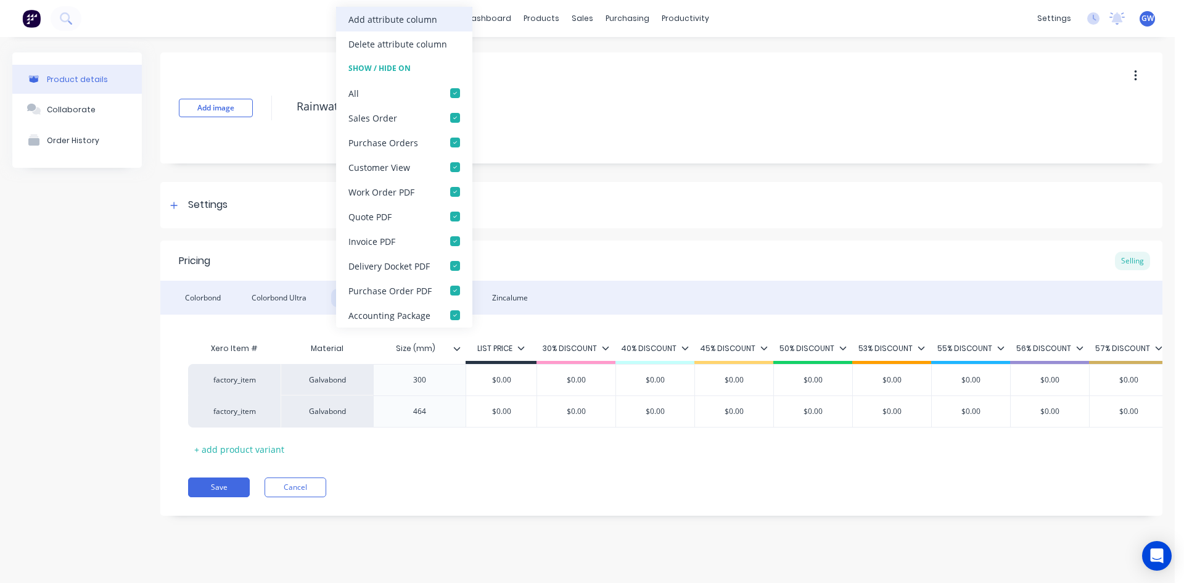
click at [411, 10] on div "Add attribute column" at bounding box center [404, 19] width 136 height 25
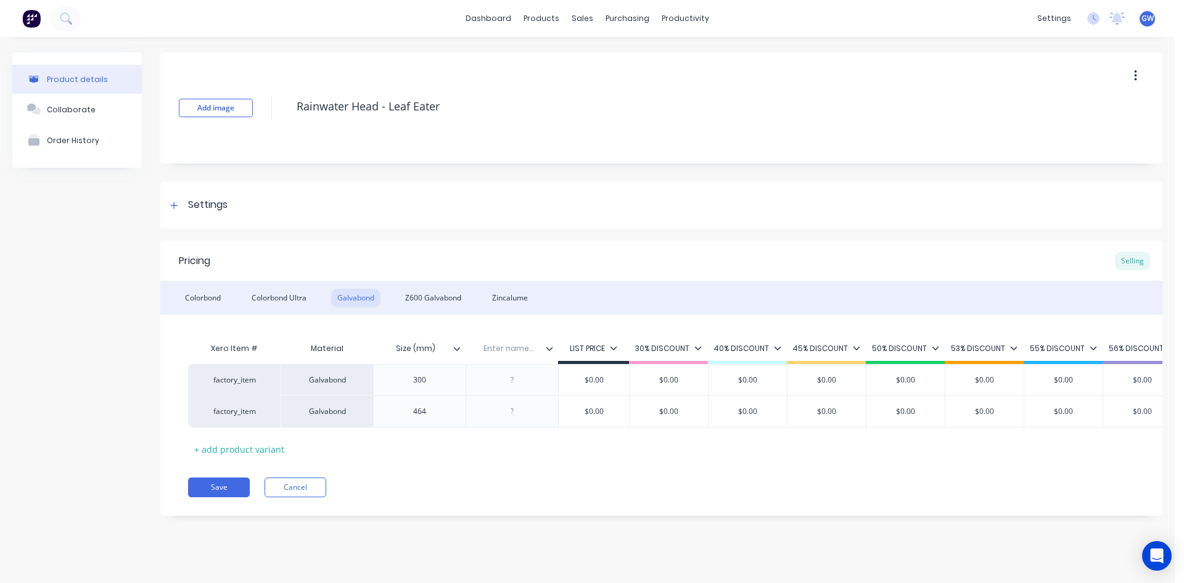
click at [507, 354] on div "Enter name..." at bounding box center [508, 348] width 85 height 31
click at [509, 352] on input "text" at bounding box center [508, 348] width 85 height 11
click at [512, 378] on div at bounding box center [513, 380] width 62 height 16
paste div
click at [519, 412] on div at bounding box center [513, 411] width 62 height 16
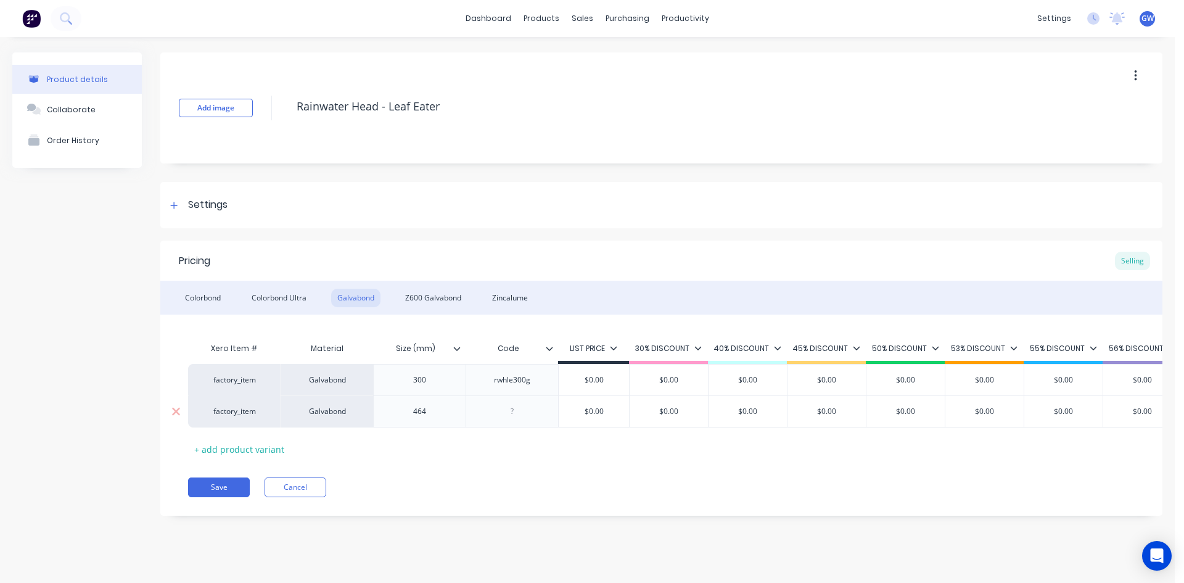
paste div
click at [439, 296] on div "Z600 Galvabond" at bounding box center [433, 298] width 68 height 18
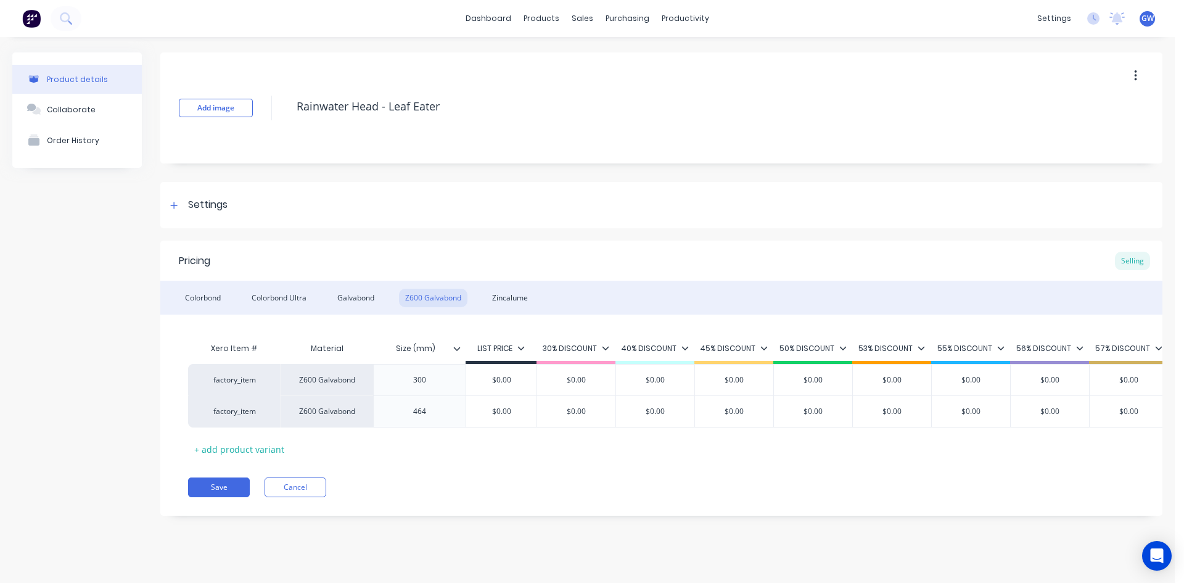
click at [466, 351] on div "LIST PRICE" at bounding box center [501, 350] width 71 height 11
click at [461, 348] on div at bounding box center [461, 348] width 7 height 11
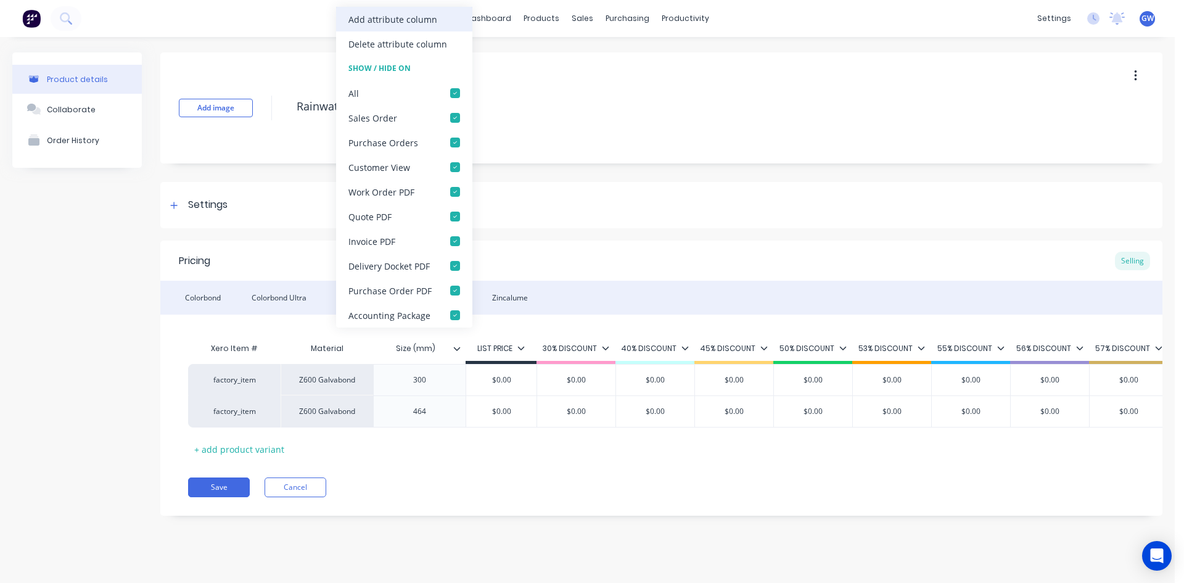
click at [439, 18] on div "Add attribute column" at bounding box center [404, 19] width 136 height 25
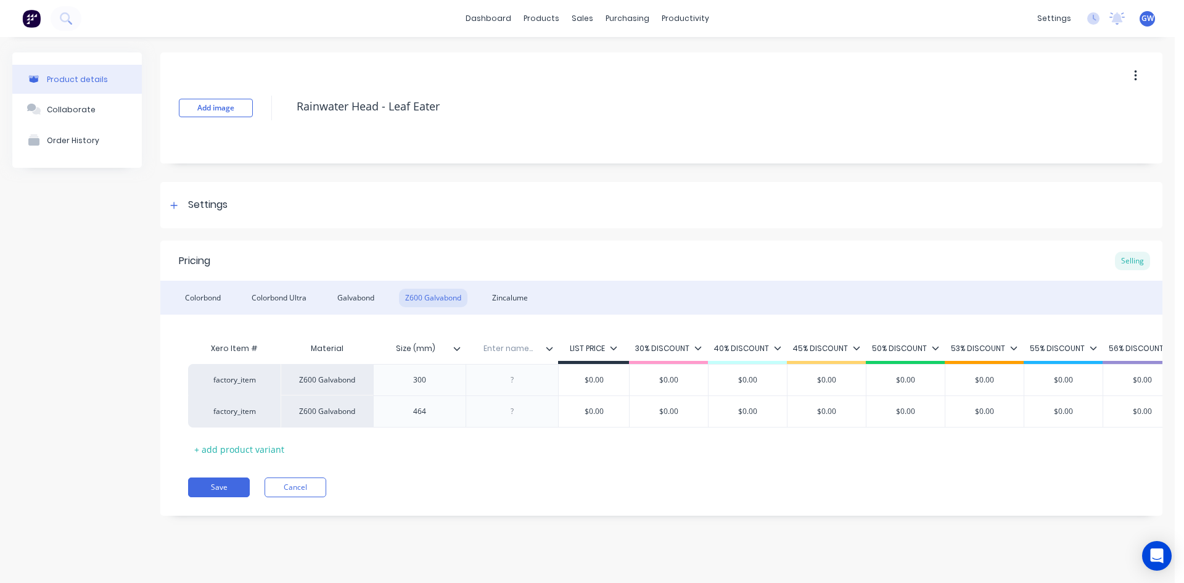
click at [504, 350] on input "text" at bounding box center [508, 348] width 85 height 11
click at [510, 383] on div at bounding box center [513, 380] width 62 height 16
paste div
click at [512, 411] on div at bounding box center [513, 411] width 62 height 16
paste div
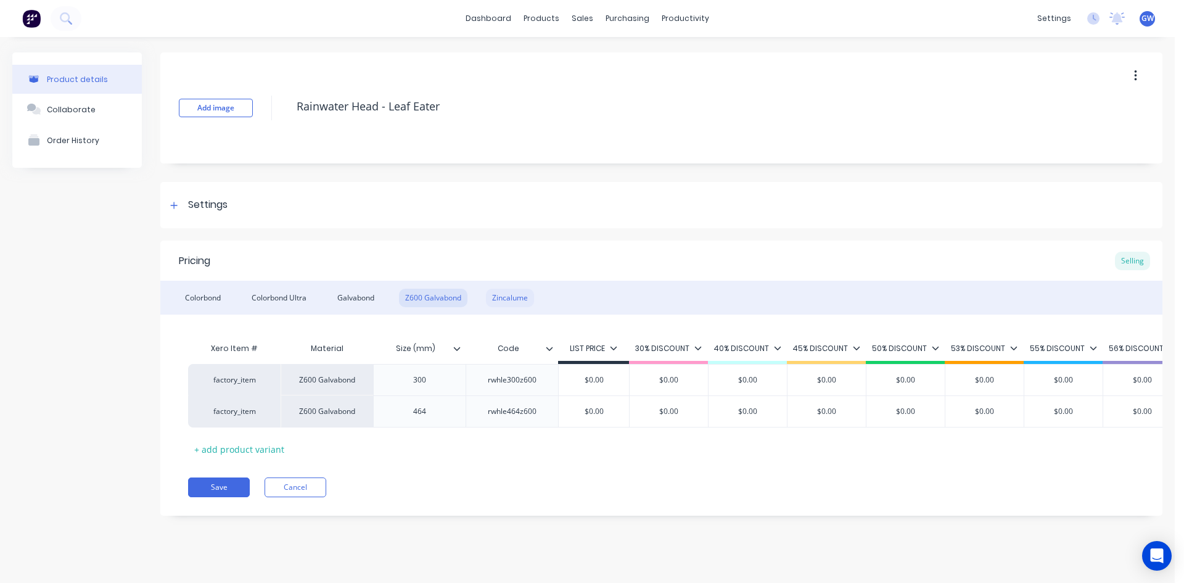
click at [495, 295] on div "Zincalume" at bounding box center [510, 298] width 48 height 18
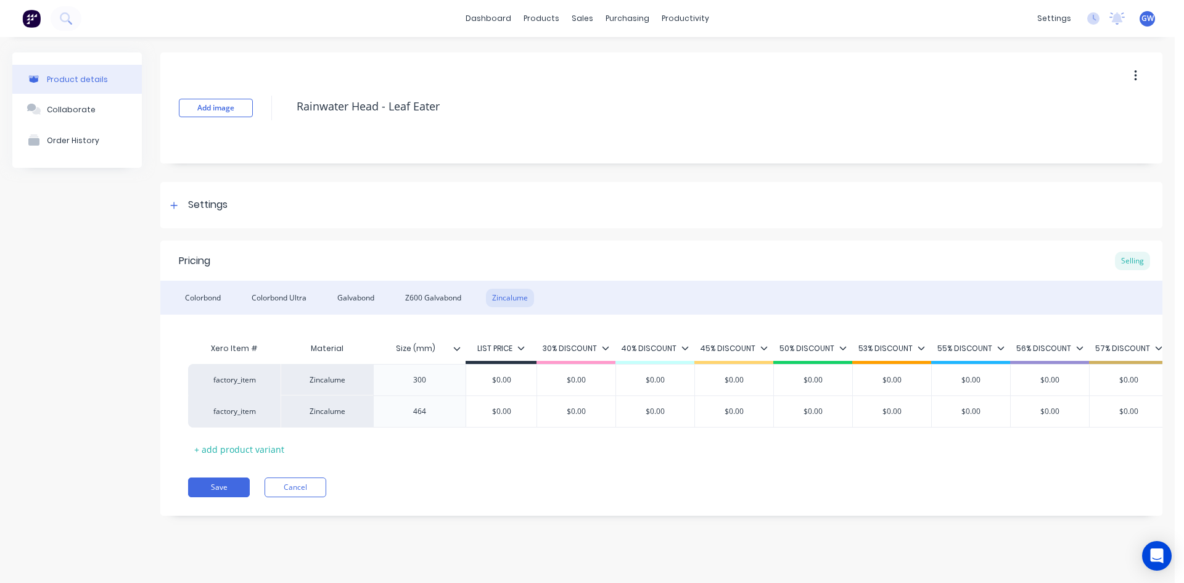
click at [457, 342] on div "Size (mm)" at bounding box center [415, 348] width 85 height 31
click at [462, 351] on div at bounding box center [461, 348] width 7 height 11
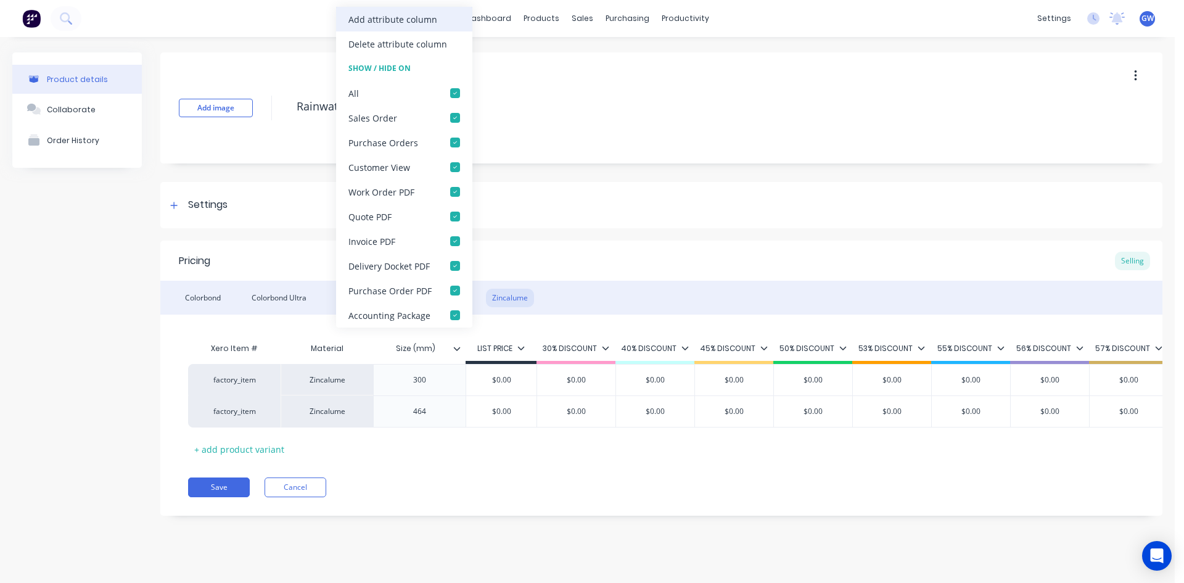
click at [409, 13] on div "Add attribute column" at bounding box center [392, 19] width 89 height 13
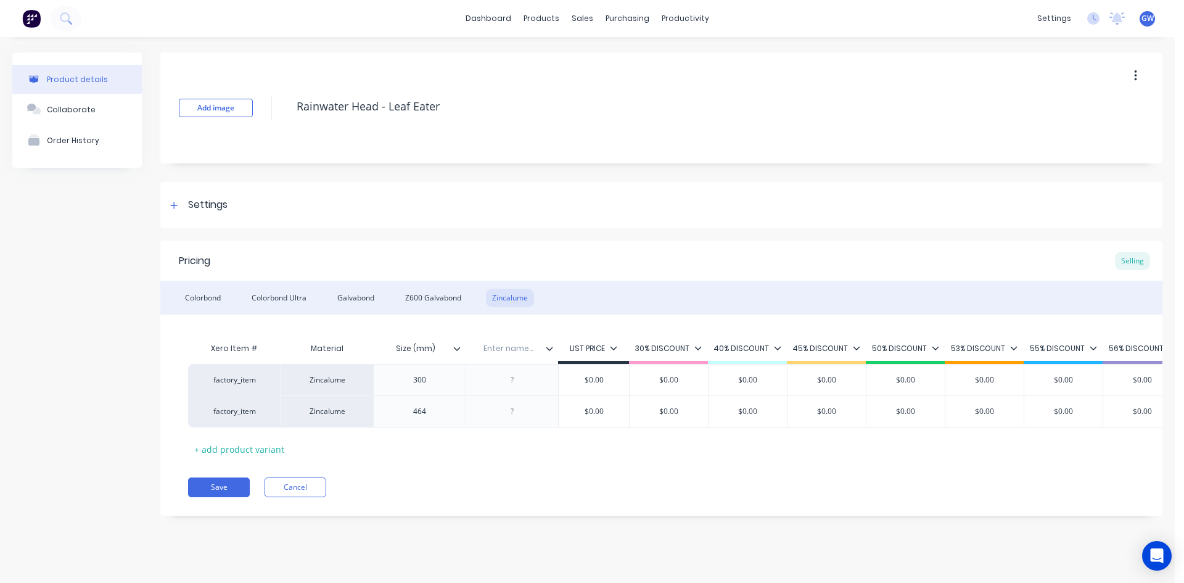
click at [514, 353] on input "text" at bounding box center [508, 348] width 85 height 11
click at [511, 380] on div at bounding box center [513, 380] width 62 height 16
paste div
drag, startPoint x: 524, startPoint y: 403, endPoint x: 518, endPoint y: 405, distance: 6.4
click at [519, 405] on div at bounding box center [513, 411] width 62 height 16
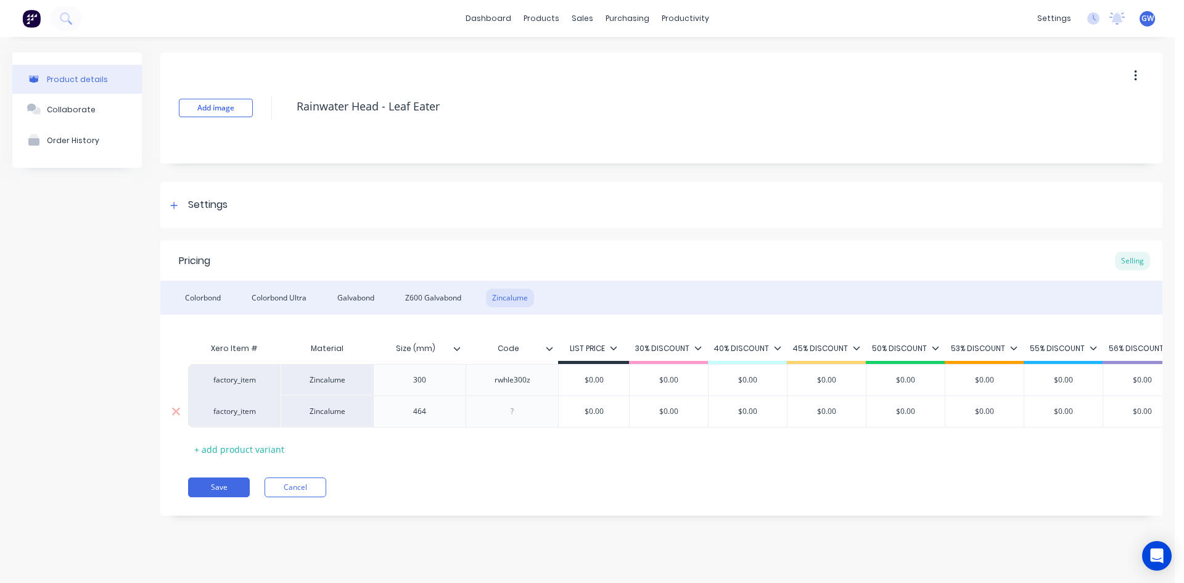
paste div
click at [558, 203] on div "Settings" at bounding box center [661, 205] width 1002 height 46
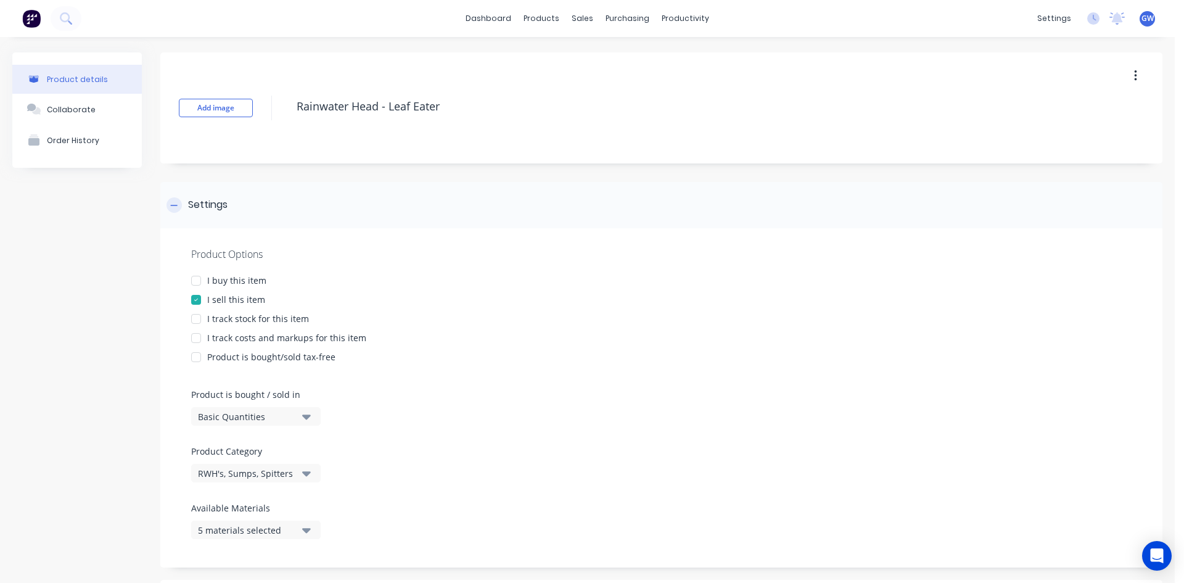
click at [296, 199] on div "Settings" at bounding box center [661, 205] width 1002 height 46
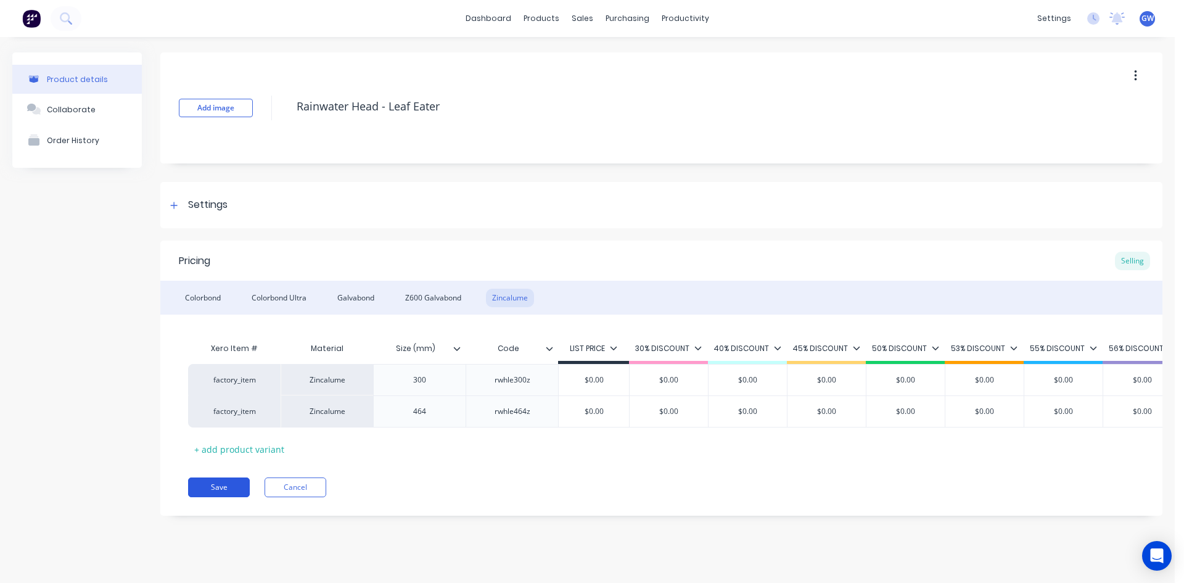
click at [215, 490] on button "Save" at bounding box center [219, 487] width 62 height 20
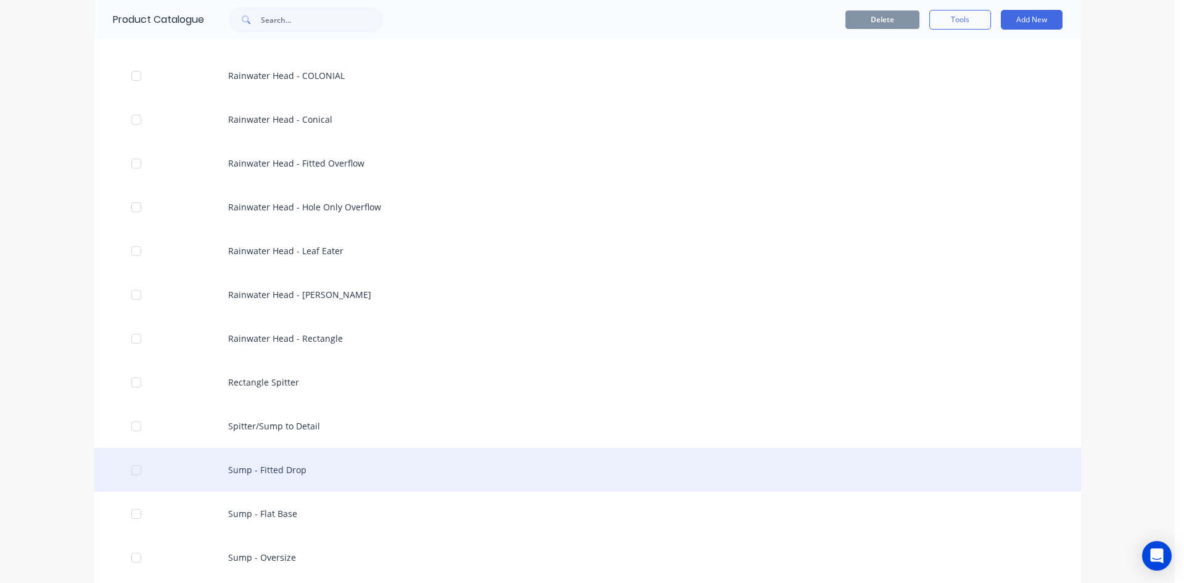
scroll to position [740, 0]
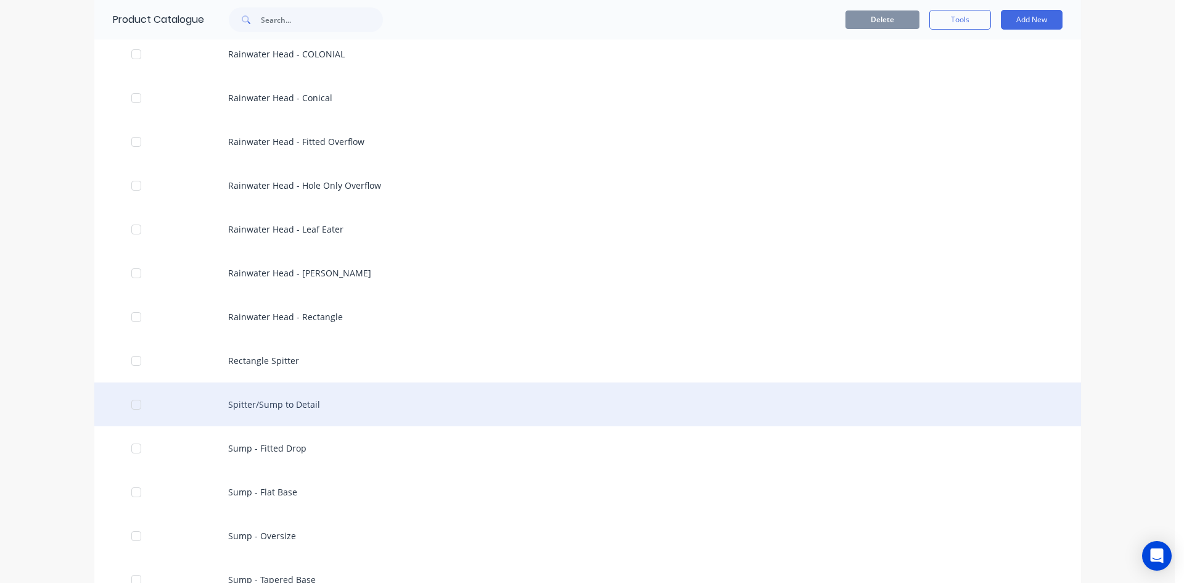
click at [361, 414] on div "Spitter/Sump to Detail" at bounding box center [587, 404] width 987 height 44
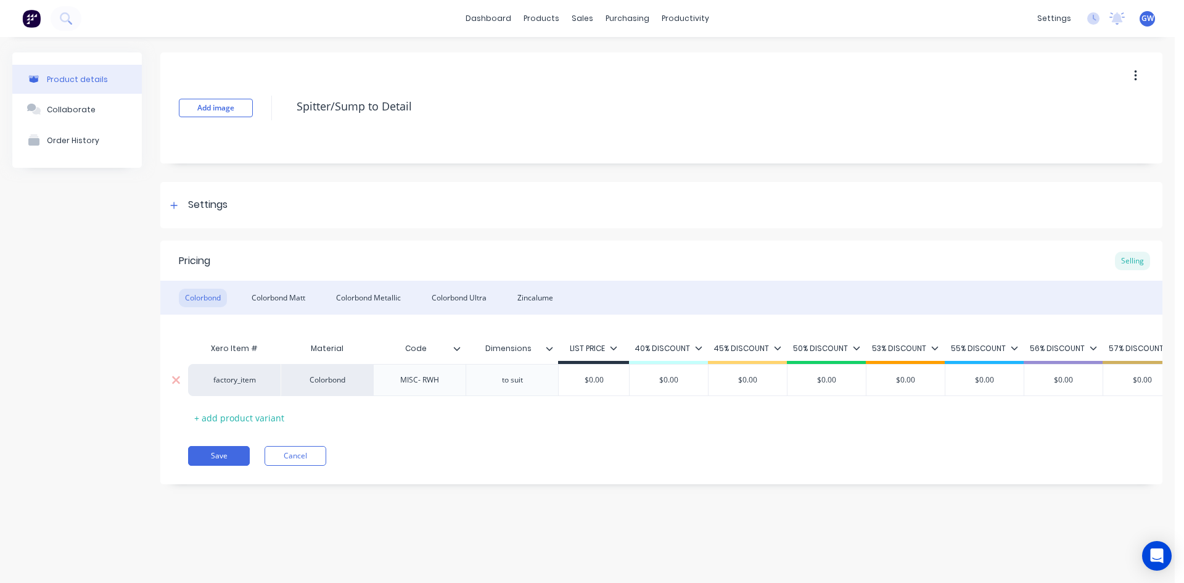
click at [410, 376] on div "MISC- RWH" at bounding box center [420, 380] width 62 height 16
drag, startPoint x: 410, startPoint y: 376, endPoint x: 419, endPoint y: 379, distance: 9.7
click at [411, 376] on div "MISC- RWH" at bounding box center [420, 380] width 62 height 16
click at [448, 375] on div "MISC- RWH" at bounding box center [420, 380] width 62 height 16
drag, startPoint x: 441, startPoint y: 382, endPoint x: 386, endPoint y: 382, distance: 55.5
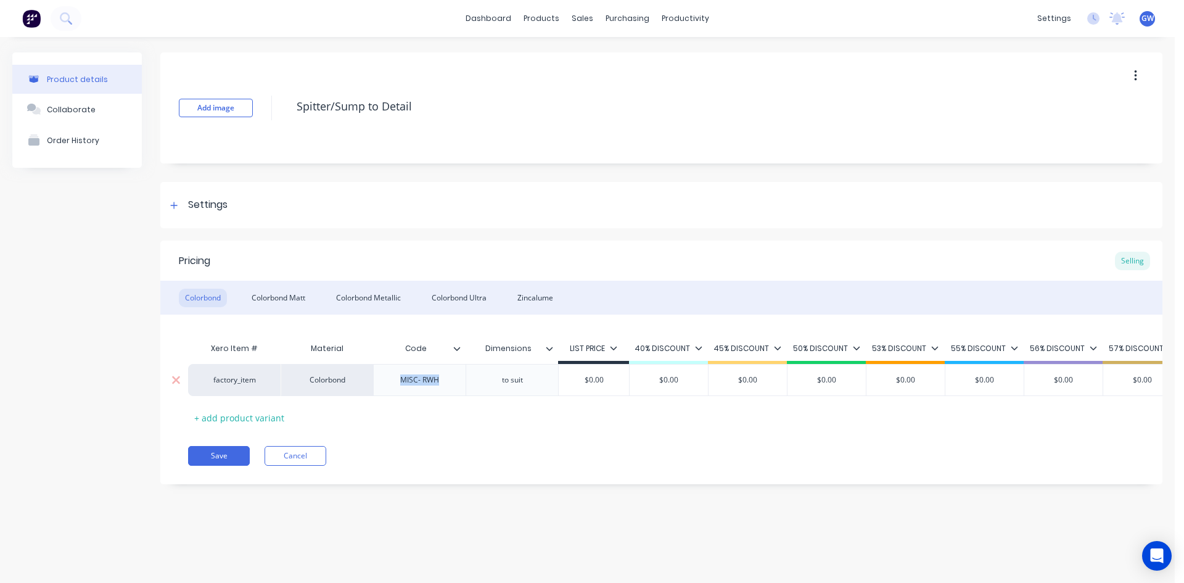
click at [386, 382] on div "MISC- RWH" at bounding box center [419, 380] width 92 height 32
paste div
drag, startPoint x: 300, startPoint y: 297, endPoint x: 333, endPoint y: 311, distance: 36.2
click at [300, 296] on div "Colorbond Matt" at bounding box center [278, 298] width 66 height 18
drag, startPoint x: 427, startPoint y: 378, endPoint x: 395, endPoint y: 379, distance: 32.7
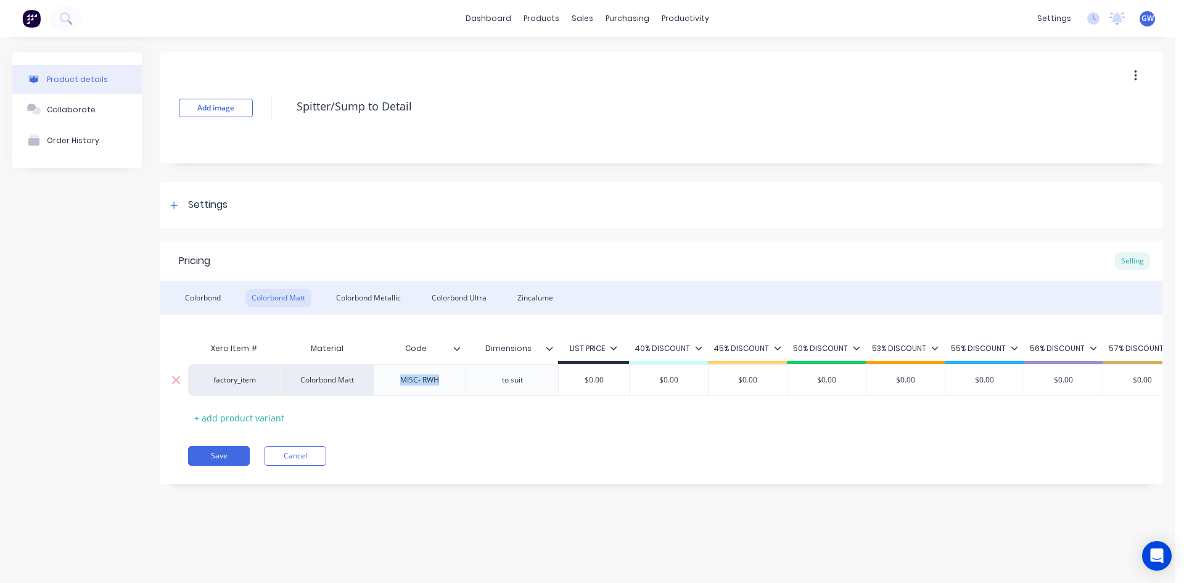
click at [395, 379] on div "MISC- RWH" at bounding box center [420, 380] width 62 height 16
click at [379, 297] on div "Colorbond Metallic" at bounding box center [368, 298] width 77 height 18
drag, startPoint x: 443, startPoint y: 386, endPoint x: 379, endPoint y: 388, distance: 64.2
click at [379, 388] on div "MISC- RWH" at bounding box center [419, 380] width 92 height 32
click at [464, 302] on div "Colorbond Ultra" at bounding box center [458, 298] width 67 height 18
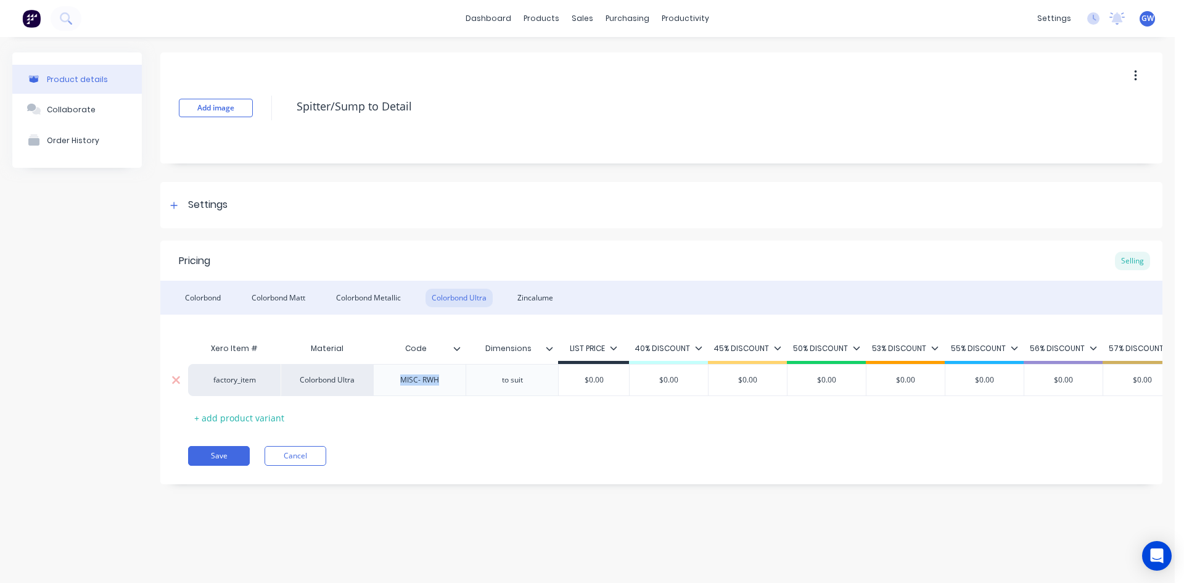
drag, startPoint x: 443, startPoint y: 380, endPoint x: 367, endPoint y: 376, distance: 76.0
click at [367, 376] on div "factory_item Colorbond Ultra MISC- RWH to suit $0.00 $0.00 $0.00 $0.00 $0.00 $0…" at bounding box center [967, 380] width 1558 height 32
click at [529, 294] on div "Zincalume" at bounding box center [535, 298] width 48 height 18
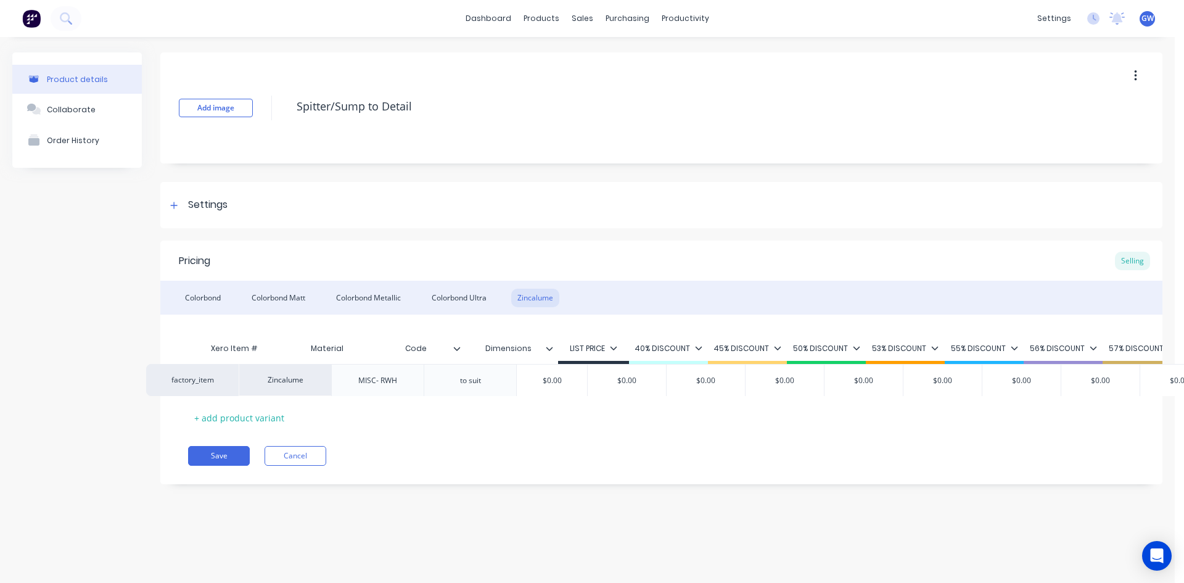
drag, startPoint x: 404, startPoint y: 384, endPoint x: 398, endPoint y: 384, distance: 6.8
click at [398, 384] on div "factory_item Zincalume MISC- RWH to suit $0.00 $0.00 $0.00 $0.00 $0.00 $0.00 $0…" at bounding box center [661, 380] width 946 height 32
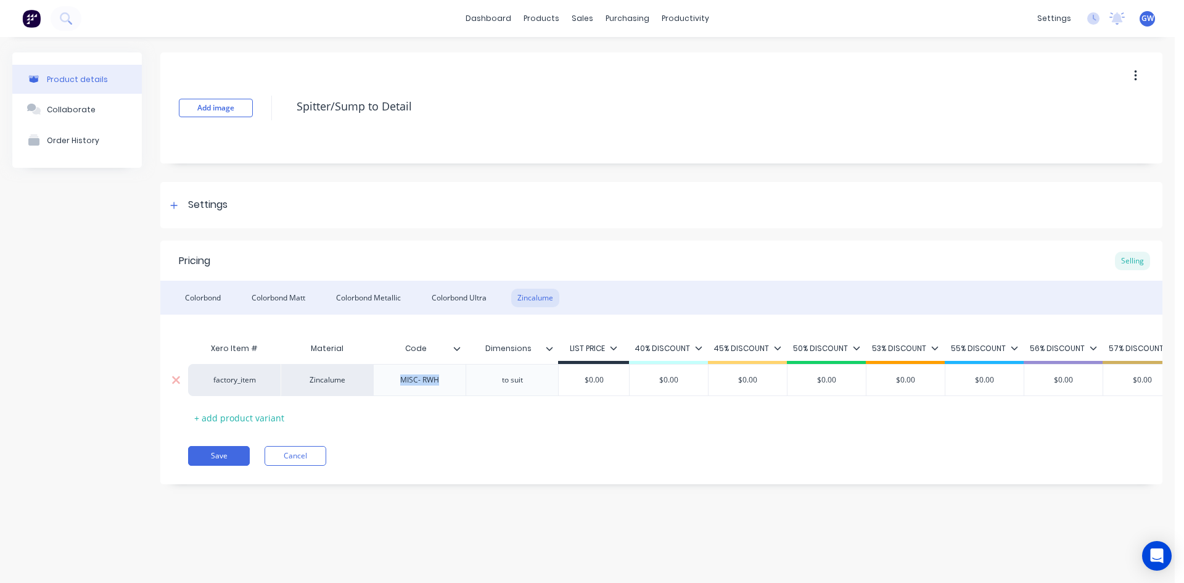
drag, startPoint x: 442, startPoint y: 379, endPoint x: 392, endPoint y: 385, distance: 50.4
click at [392, 385] on div "MISC- RWH" at bounding box center [420, 380] width 62 height 16
drag, startPoint x: 521, startPoint y: 512, endPoint x: 422, endPoint y: 499, distance: 99.6
click at [520, 512] on div "Product details Collaborate Order History Add image Spitter/Sump to Detail Sett…" at bounding box center [587, 297] width 1175 height 521
click at [228, 466] on button "Save" at bounding box center [219, 456] width 62 height 20
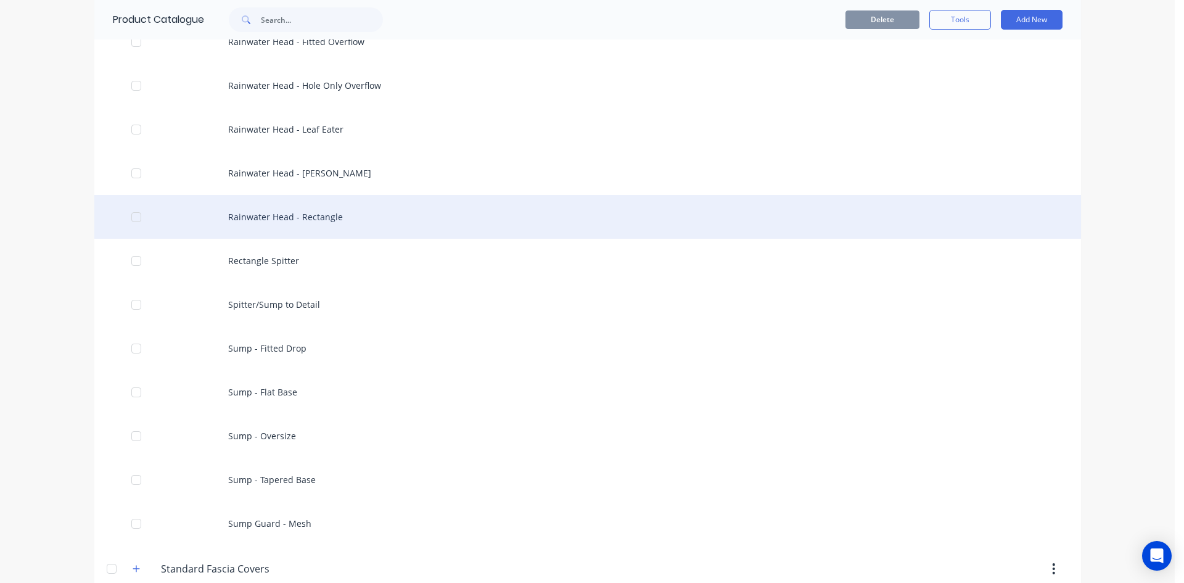
scroll to position [863, 0]
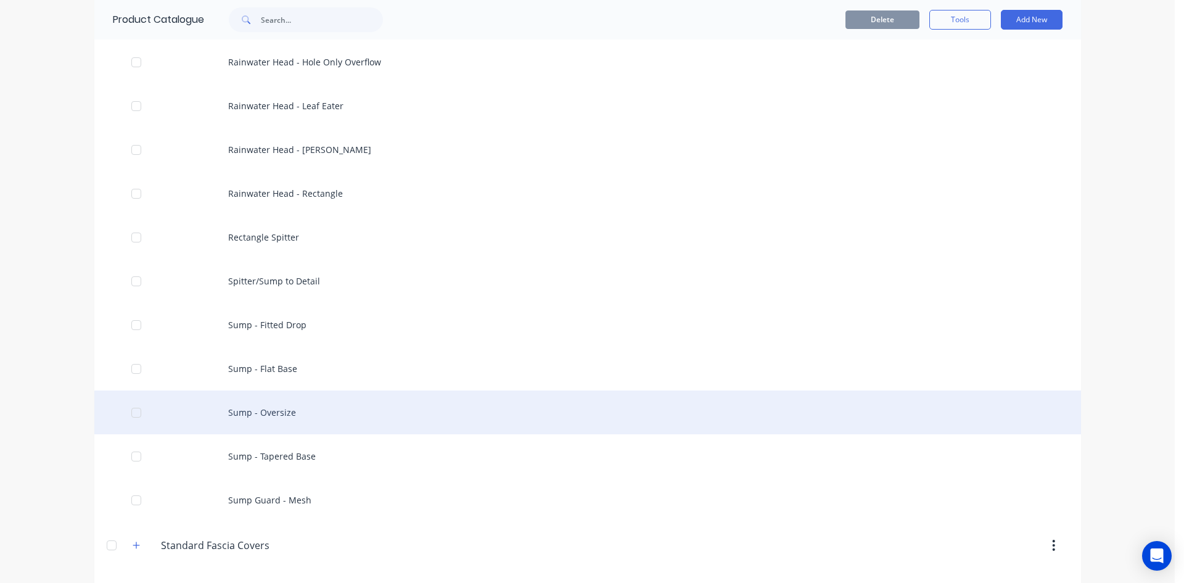
click at [340, 415] on div "Sump - Oversize" at bounding box center [587, 412] width 987 height 44
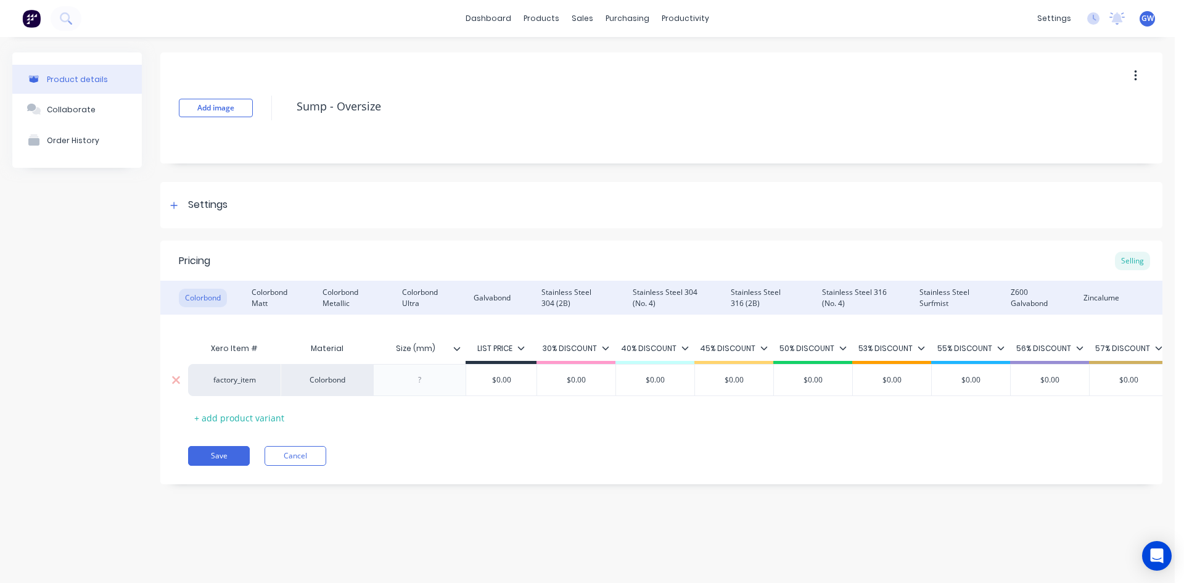
click at [429, 381] on div at bounding box center [420, 380] width 62 height 16
click at [462, 349] on div at bounding box center [461, 348] width 7 height 11
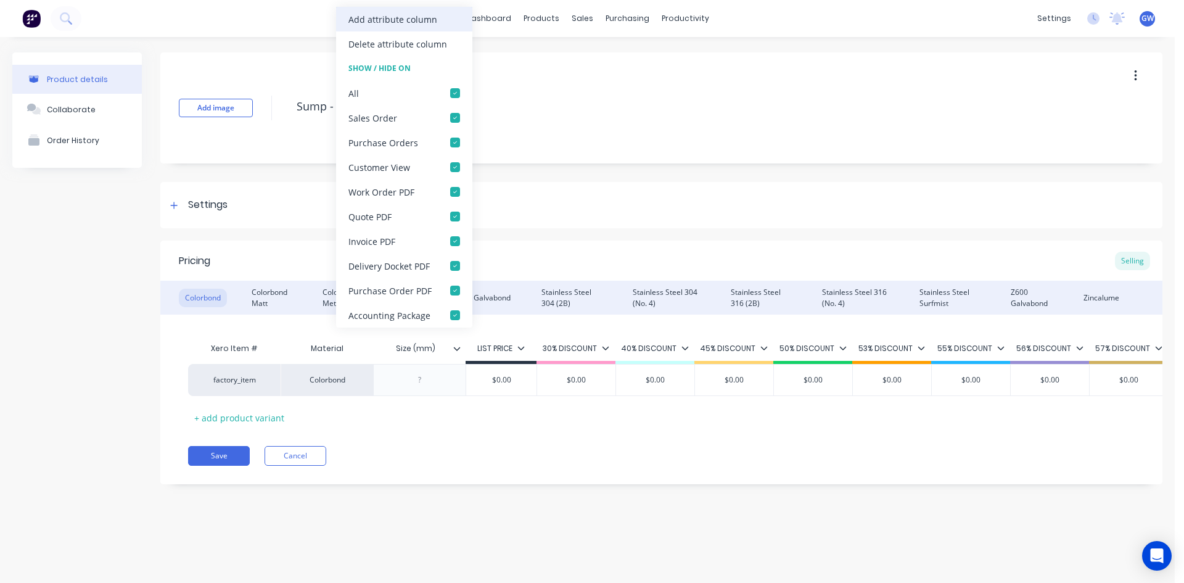
click at [379, 23] on div "Add attribute column" at bounding box center [392, 19] width 89 height 13
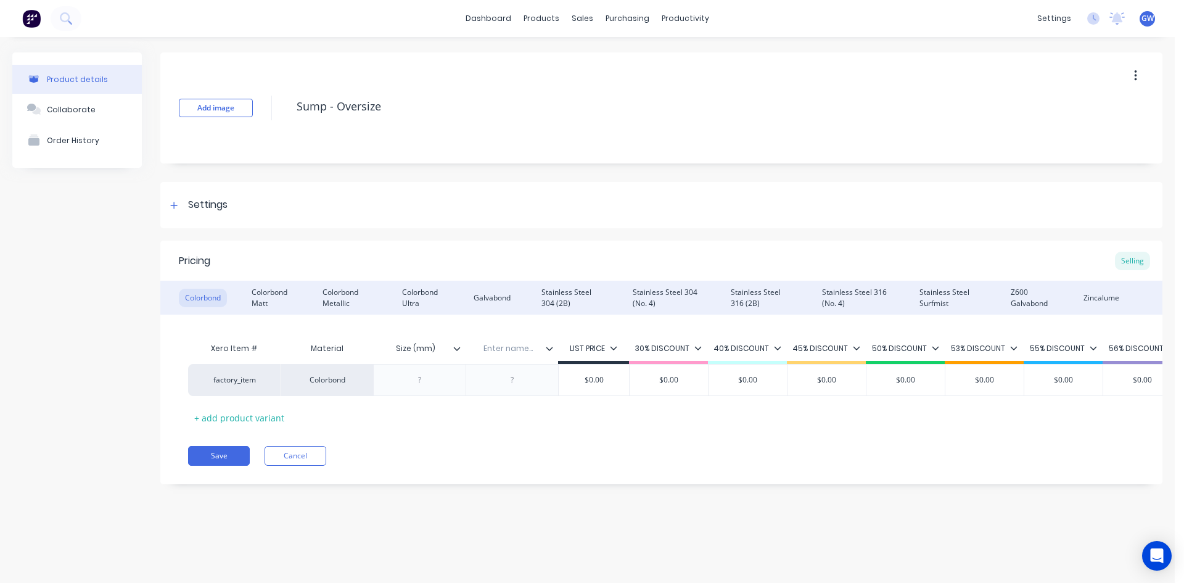
click at [506, 355] on div "Enter name..." at bounding box center [508, 348] width 85 height 31
click at [511, 348] on input "text" at bounding box center [508, 348] width 85 height 11
click at [510, 377] on div at bounding box center [513, 380] width 62 height 16
paste div
click at [280, 290] on div "Colorbond Matt" at bounding box center [271, 298] width 52 height 18
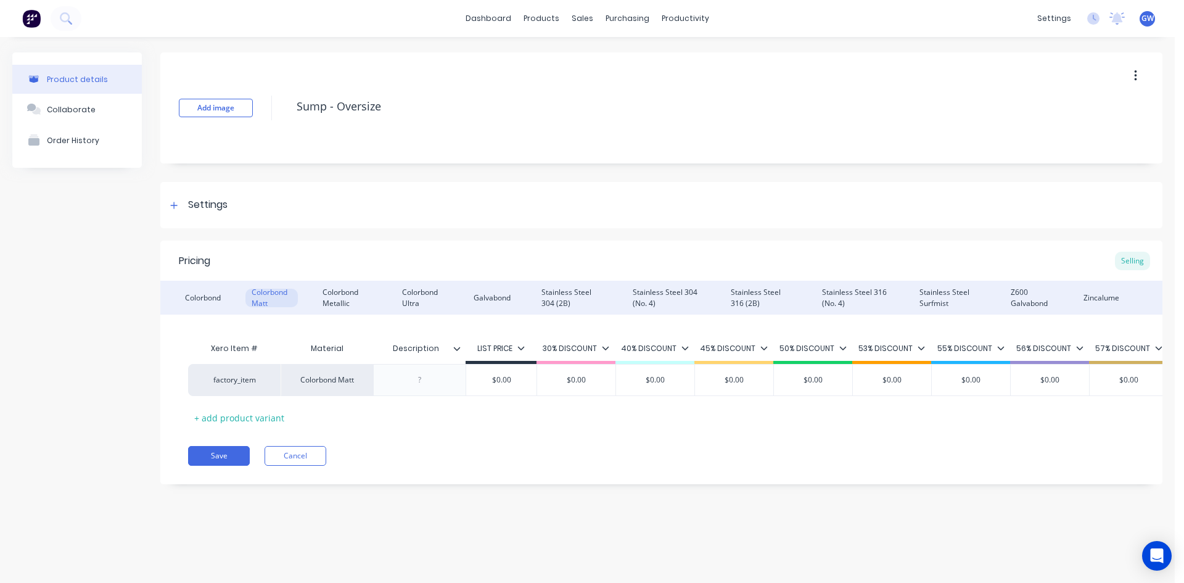
click at [458, 346] on icon at bounding box center [456, 348] width 7 height 7
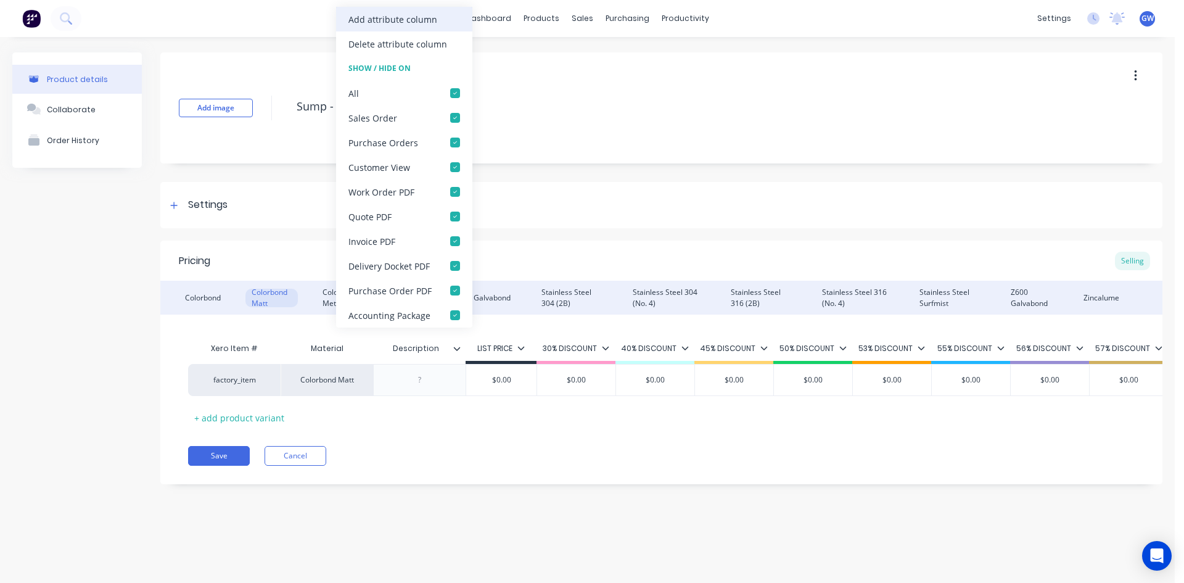
click at [438, 24] on div "Add attribute column" at bounding box center [404, 19] width 136 height 25
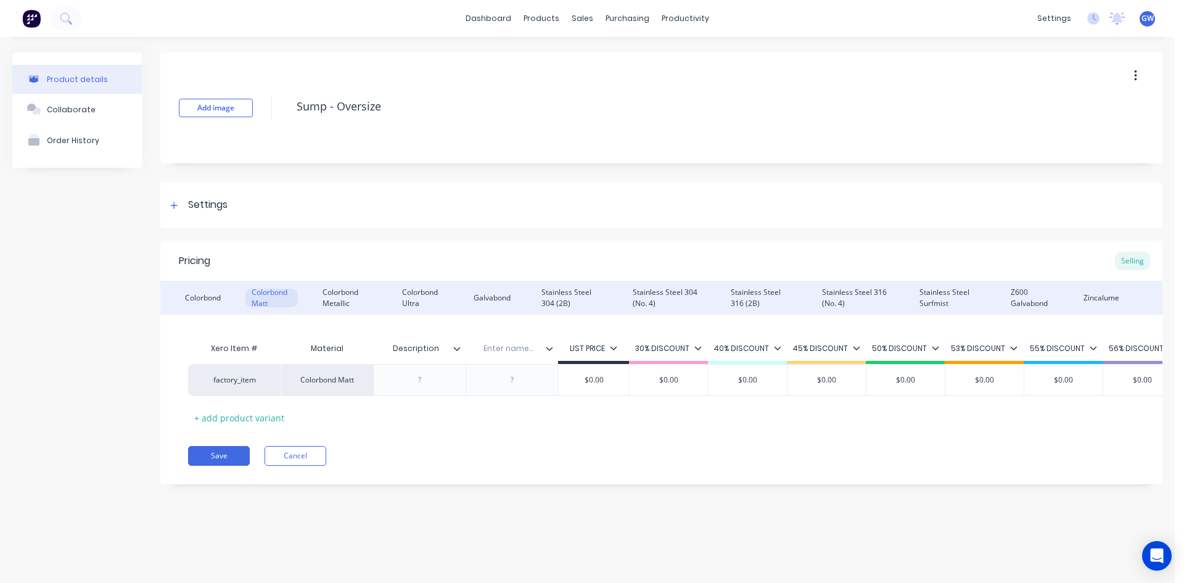
click at [509, 344] on input "text" at bounding box center [508, 348] width 85 height 11
click at [516, 377] on div at bounding box center [513, 380] width 62 height 16
paste div
click at [355, 297] on div "Colorbond Metallic" at bounding box center [346, 298] width 61 height 18
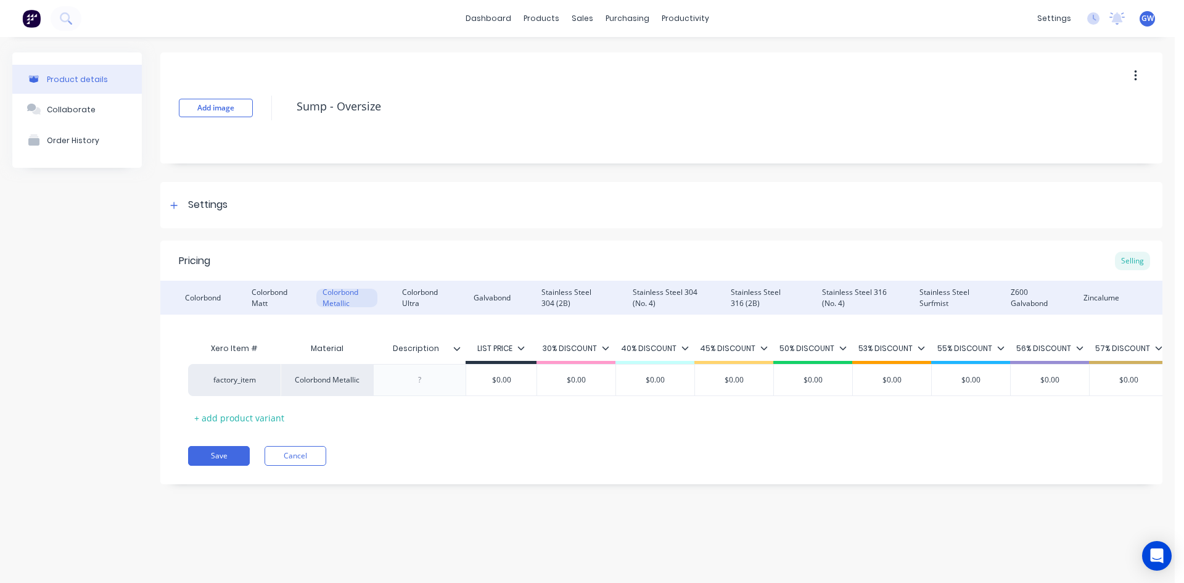
click at [458, 351] on icon at bounding box center [456, 348] width 7 height 7
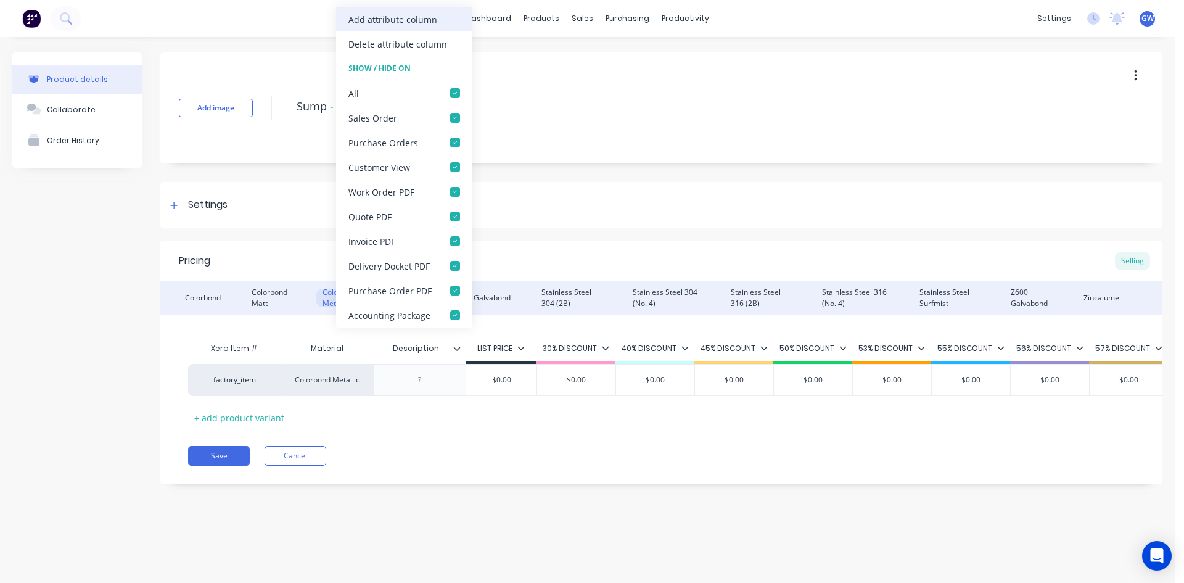
click at [411, 20] on div "Add attribute column" at bounding box center [392, 19] width 89 height 13
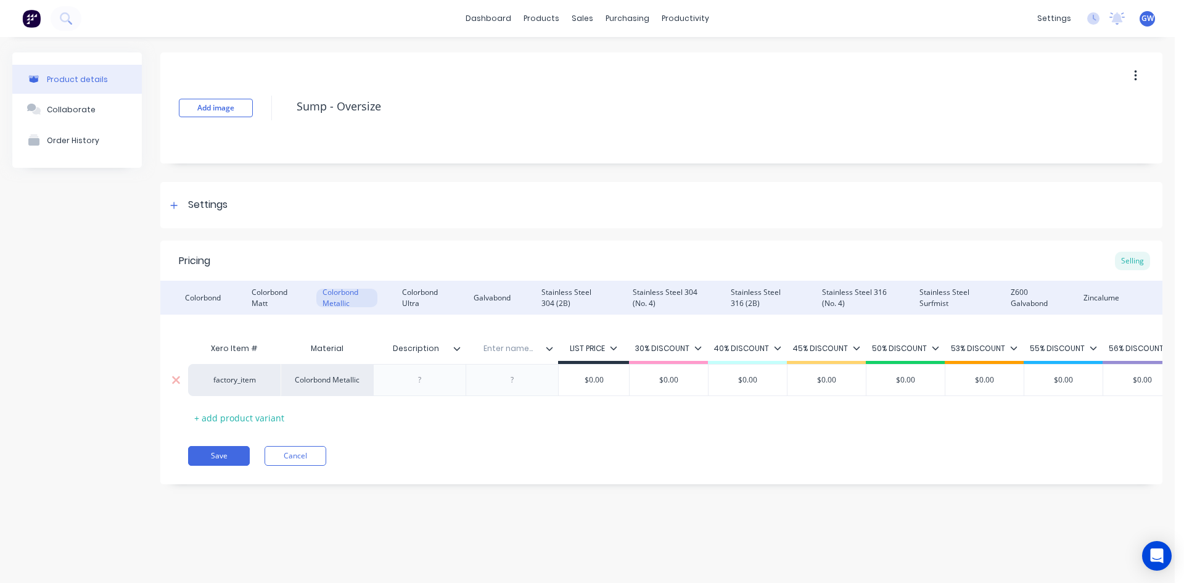
click at [517, 375] on div at bounding box center [513, 380] width 62 height 16
paste div
click at [514, 349] on input "text" at bounding box center [508, 348] width 85 height 11
click at [426, 289] on div "Colorbond Ultra" at bounding box center [423, 298] width 54 height 18
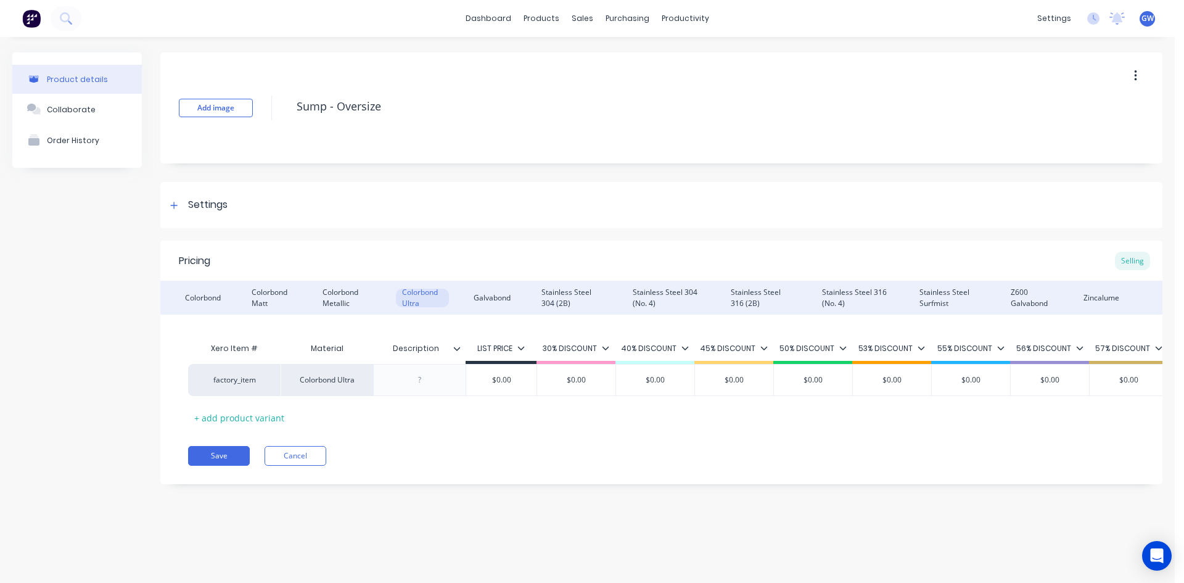
click at [454, 355] on div "Description" at bounding box center [415, 348] width 85 height 31
click at [459, 352] on div at bounding box center [461, 348] width 7 height 11
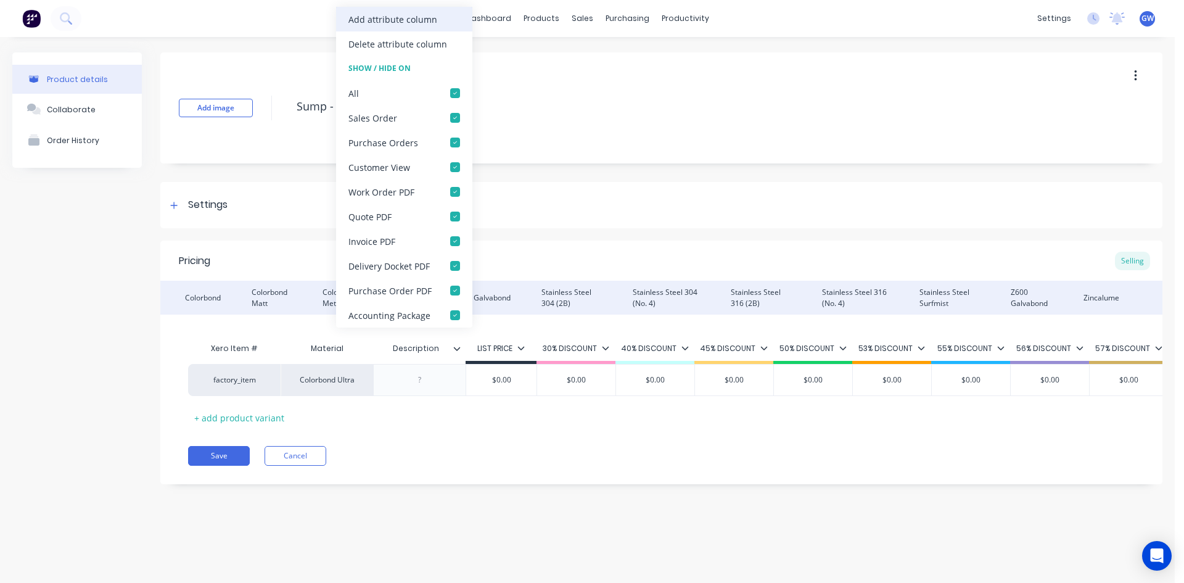
click at [410, 18] on div "Add attribute column" at bounding box center [392, 19] width 89 height 13
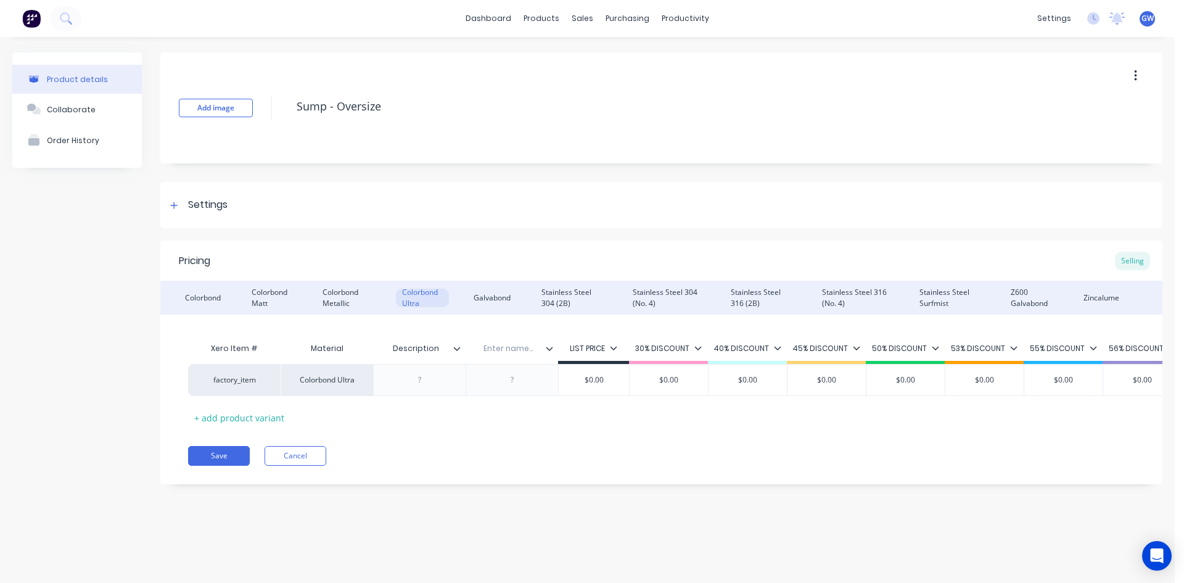
click at [513, 342] on div "Enter name..." at bounding box center [508, 348] width 85 height 31
click at [510, 347] on input "text" at bounding box center [508, 348] width 85 height 11
click at [517, 382] on div at bounding box center [513, 380] width 62 height 16
paste div
click at [506, 295] on div "Galvabond" at bounding box center [491, 298] width 49 height 18
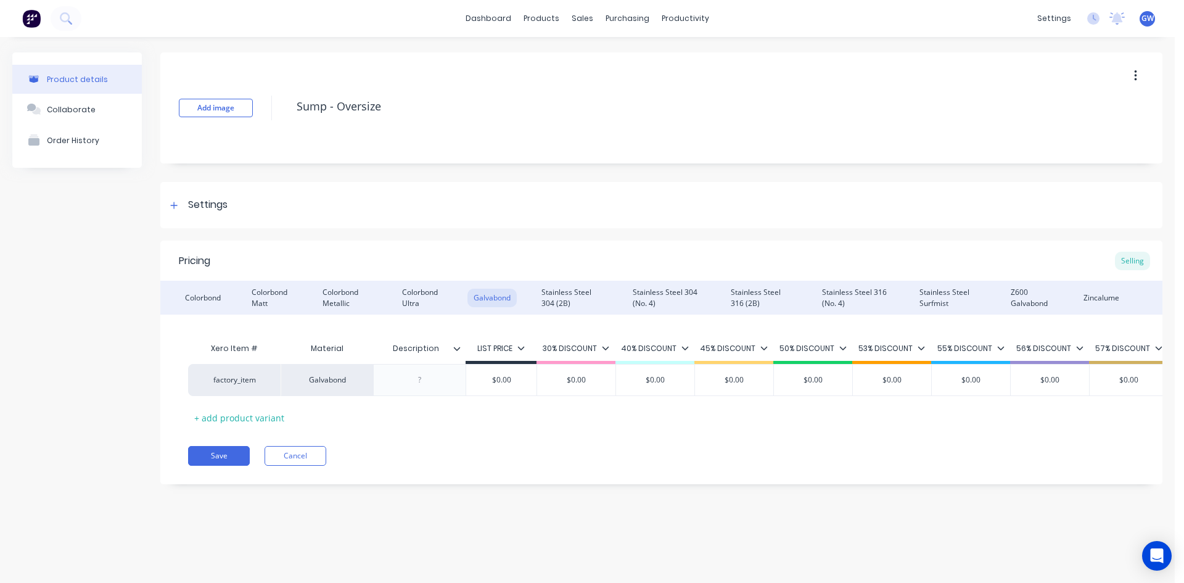
click at [458, 348] on icon at bounding box center [456, 348] width 7 height 7
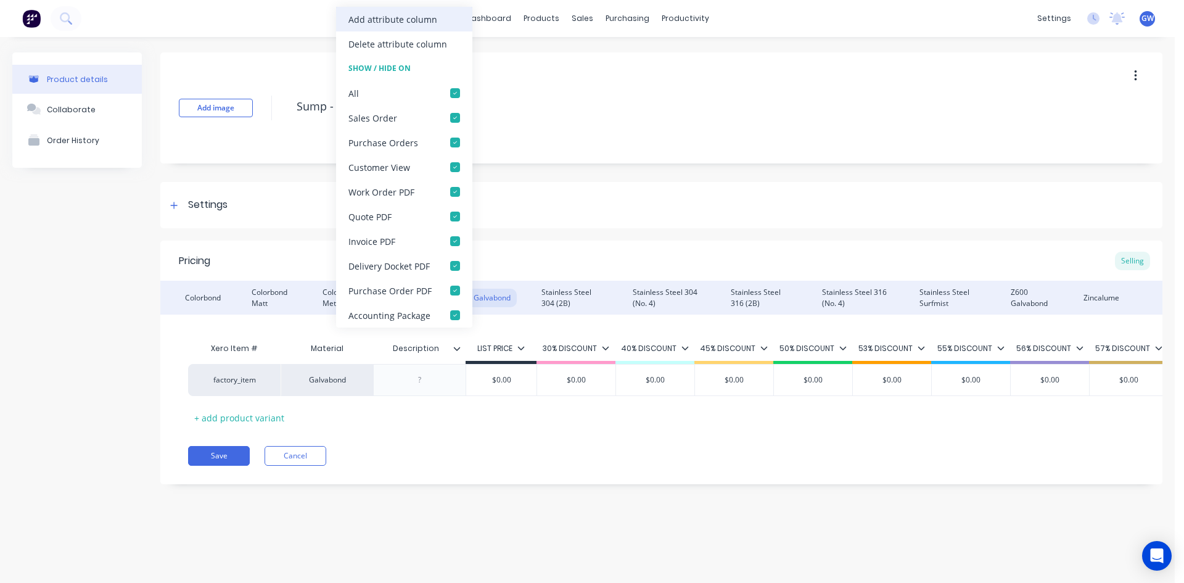
click at [411, 16] on div "Add attribute column" at bounding box center [392, 19] width 89 height 13
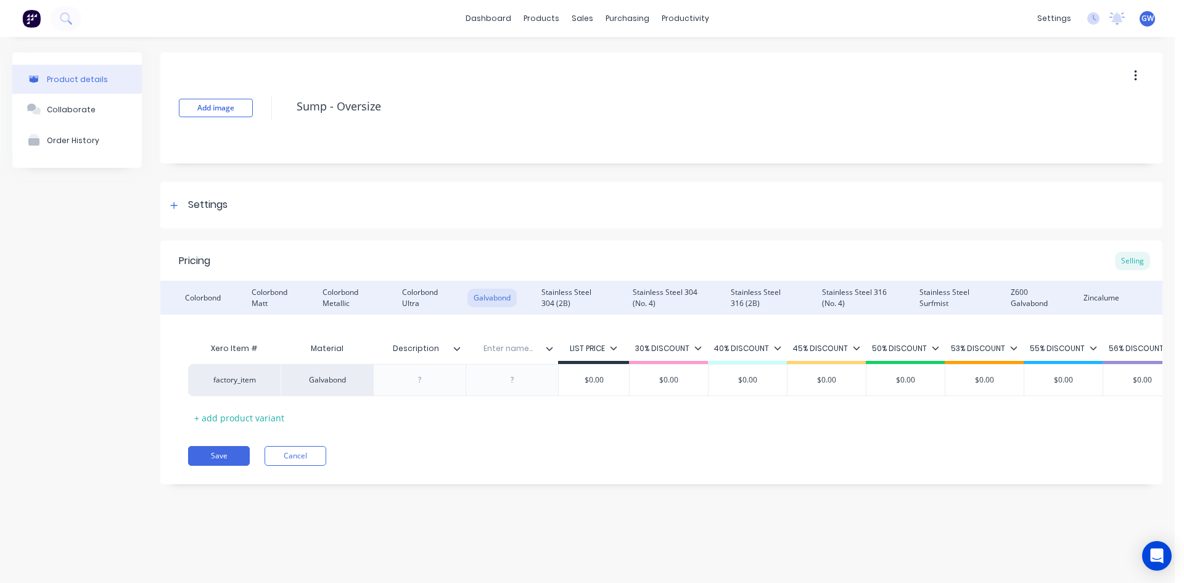
click at [507, 347] on input "text" at bounding box center [508, 348] width 85 height 11
click at [512, 382] on div at bounding box center [513, 380] width 62 height 16
paste
click at [567, 294] on div "Stainless Steel 304 (2B)" at bounding box center [571, 298] width 73 height 18
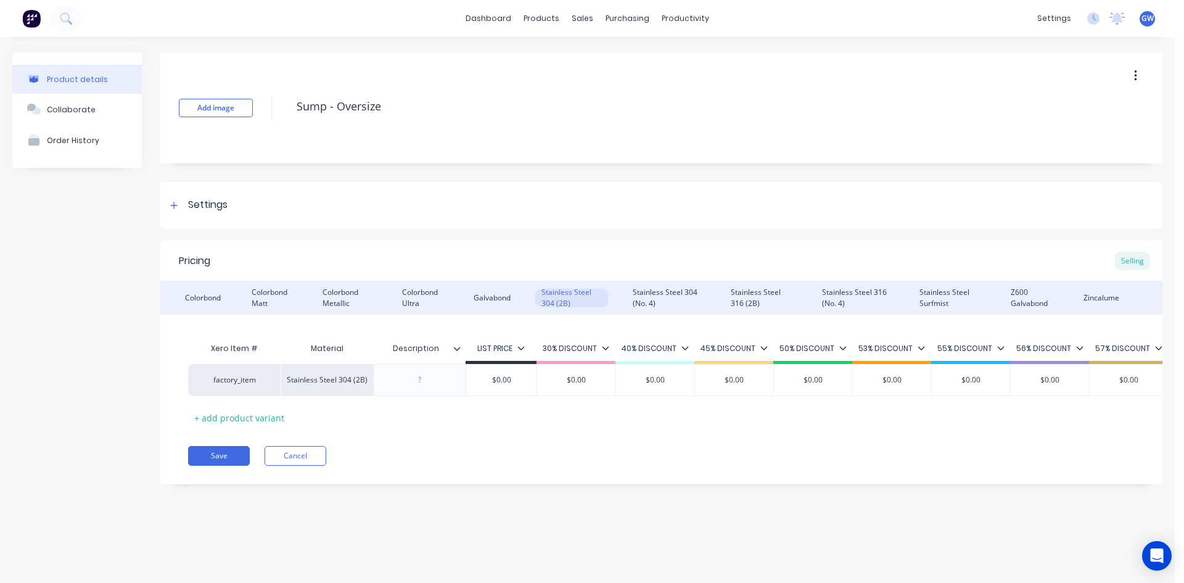
click at [461, 346] on div at bounding box center [461, 348] width 7 height 11
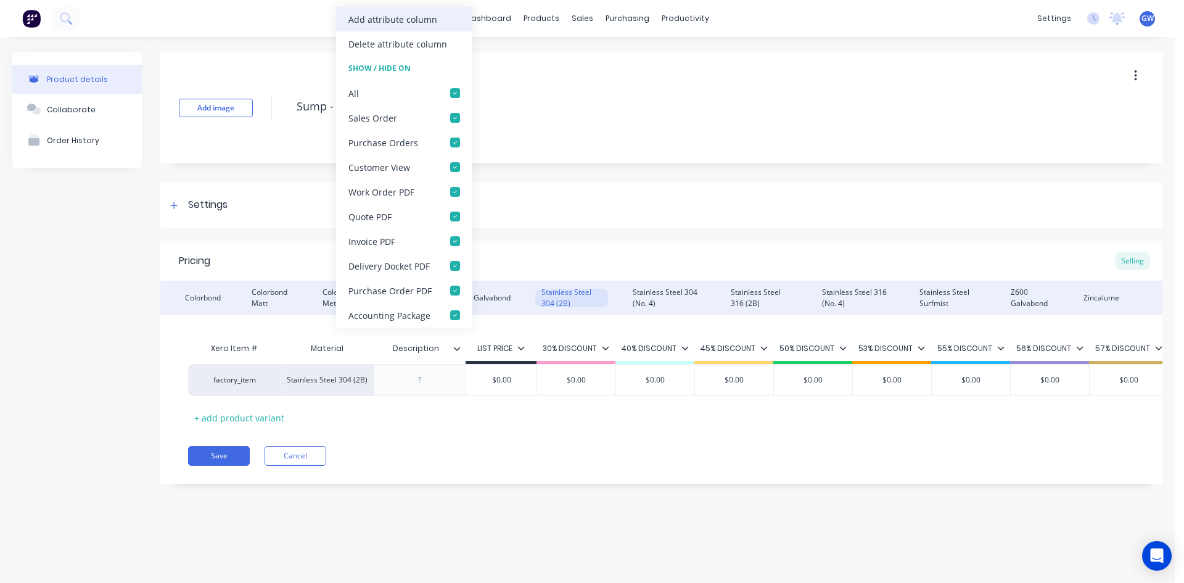
click at [421, 25] on div "Add attribute column" at bounding box center [392, 19] width 89 height 13
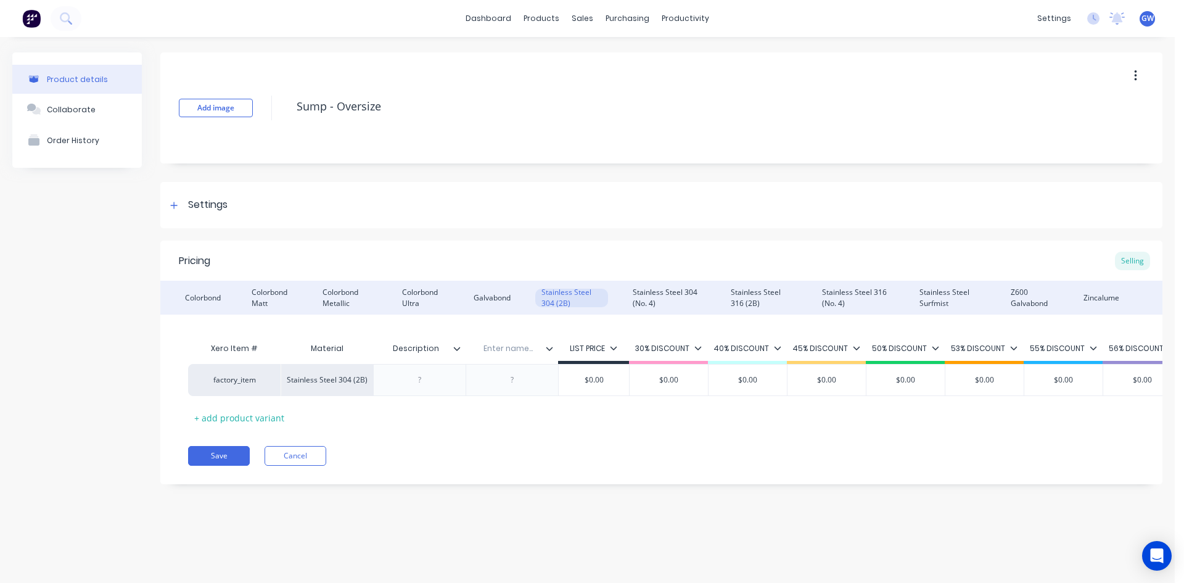
click at [514, 345] on input "text" at bounding box center [508, 348] width 85 height 11
click at [649, 298] on div "Stainless Steel 304 (No. 4)" at bounding box center [665, 298] width 79 height 18
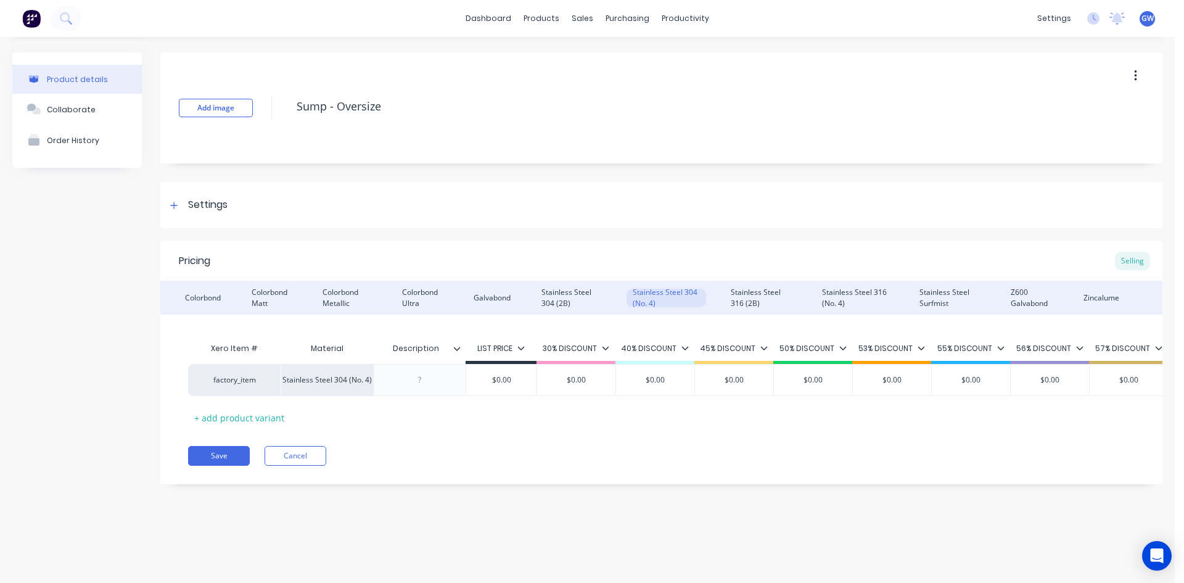
click at [456, 354] on div "Description" at bounding box center [415, 348] width 85 height 31
click at [461, 354] on div "Description Description" at bounding box center [419, 348] width 92 height 31
click at [456, 345] on icon at bounding box center [456, 348] width 7 height 7
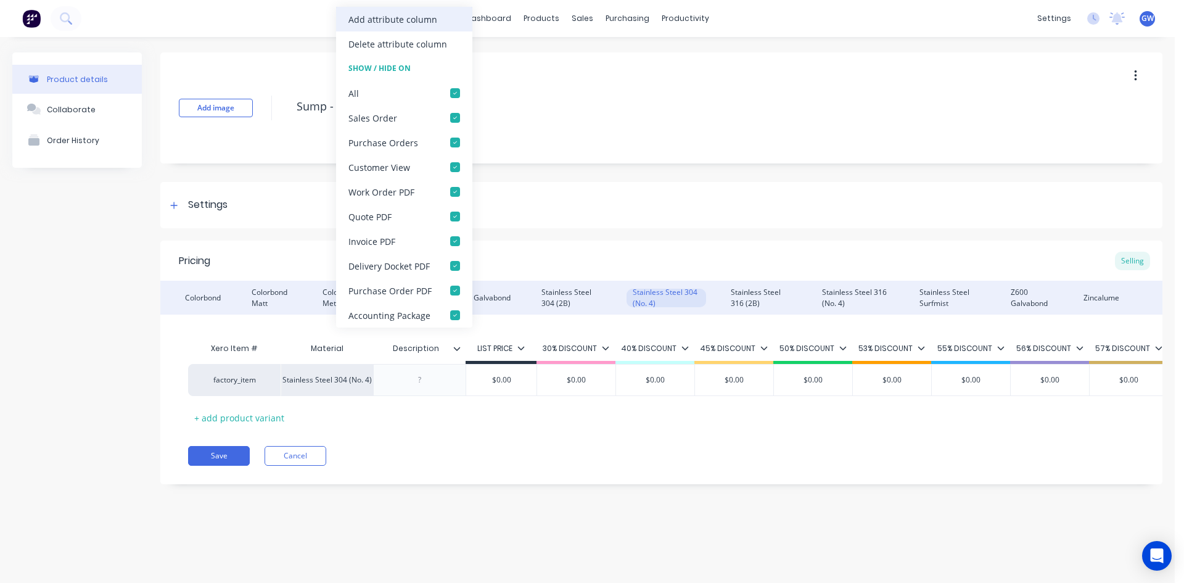
click at [429, 20] on div "Add attribute column" at bounding box center [392, 19] width 89 height 13
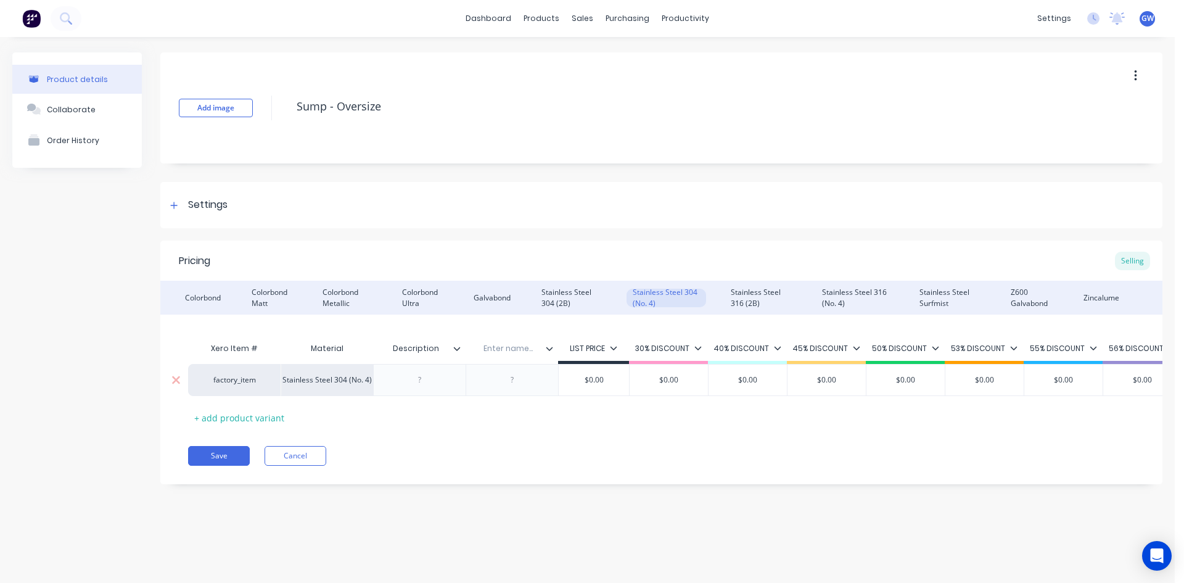
click at [508, 384] on div at bounding box center [513, 380] width 62 height 16
click at [517, 380] on div at bounding box center [513, 380] width 62 height 16
click at [517, 348] on input "text" at bounding box center [508, 348] width 85 height 11
click at [775, 122] on div "Sump - Oversize" at bounding box center [676, 108] width 772 height 32
click at [754, 298] on div "Stainless Steel 316 (2B)" at bounding box center [761, 298] width 73 height 18
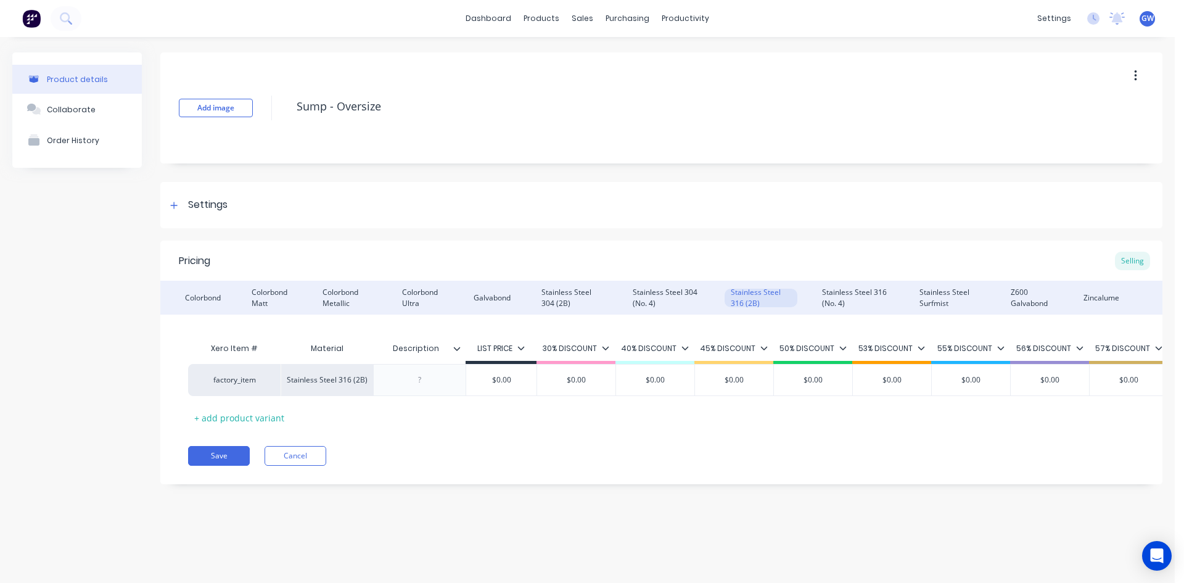
click at [458, 345] on icon at bounding box center [456, 348] width 7 height 7
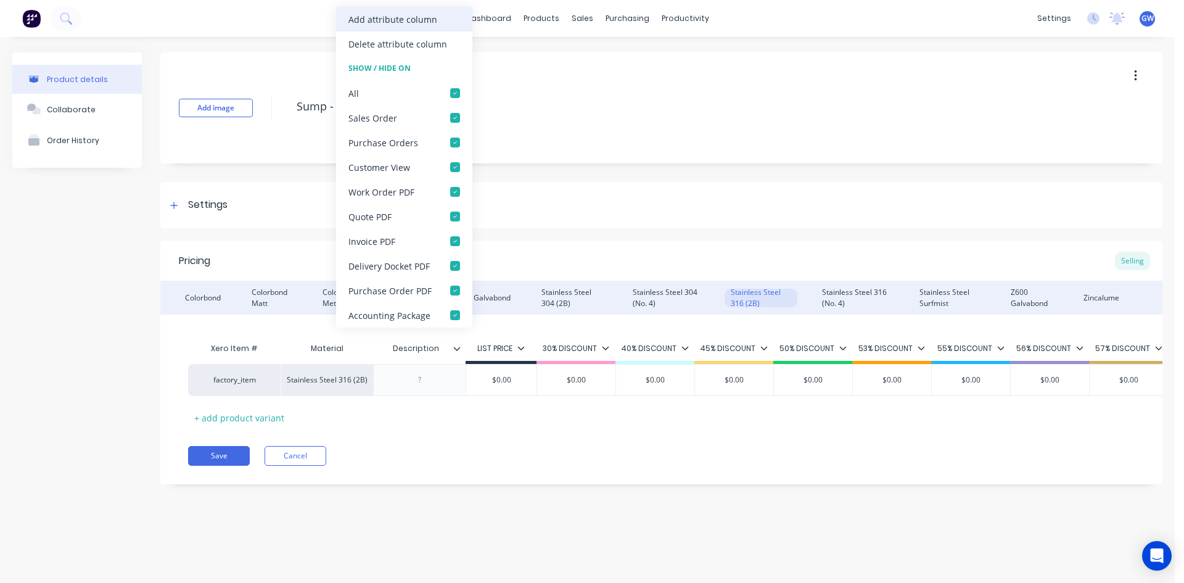
click at [404, 19] on div "Add attribute column" at bounding box center [392, 19] width 89 height 13
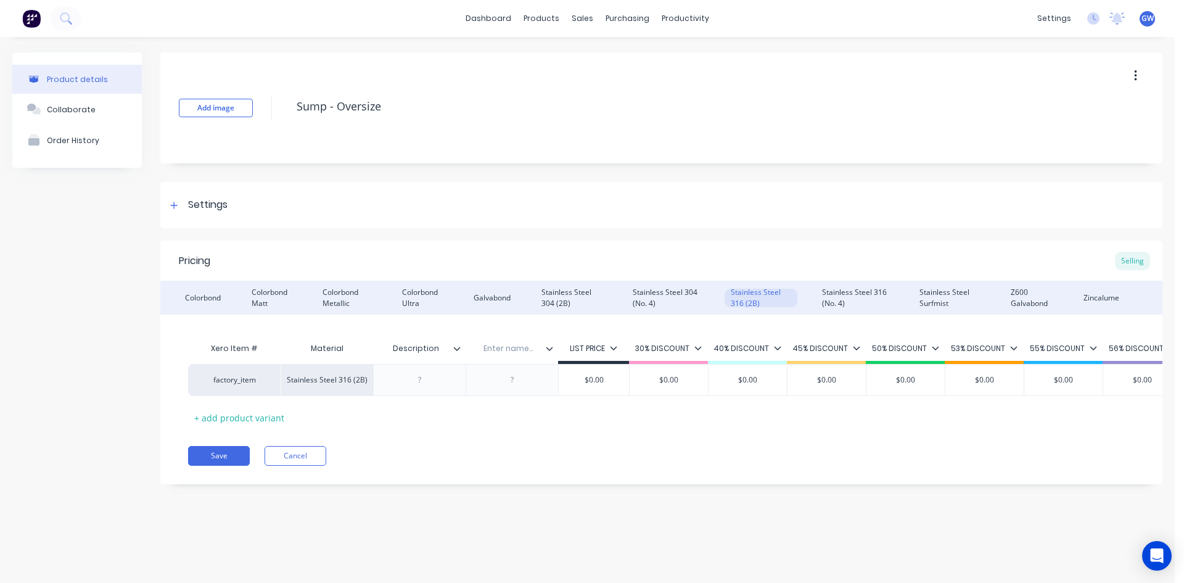
click at [503, 347] on input "text" at bounding box center [508, 348] width 85 height 11
click at [520, 384] on div at bounding box center [513, 380] width 62 height 16
click at [510, 380] on div at bounding box center [513, 380] width 62 height 16
click at [837, 295] on div "Stainless Steel 316 (No. 4)" at bounding box center [855, 298] width 79 height 18
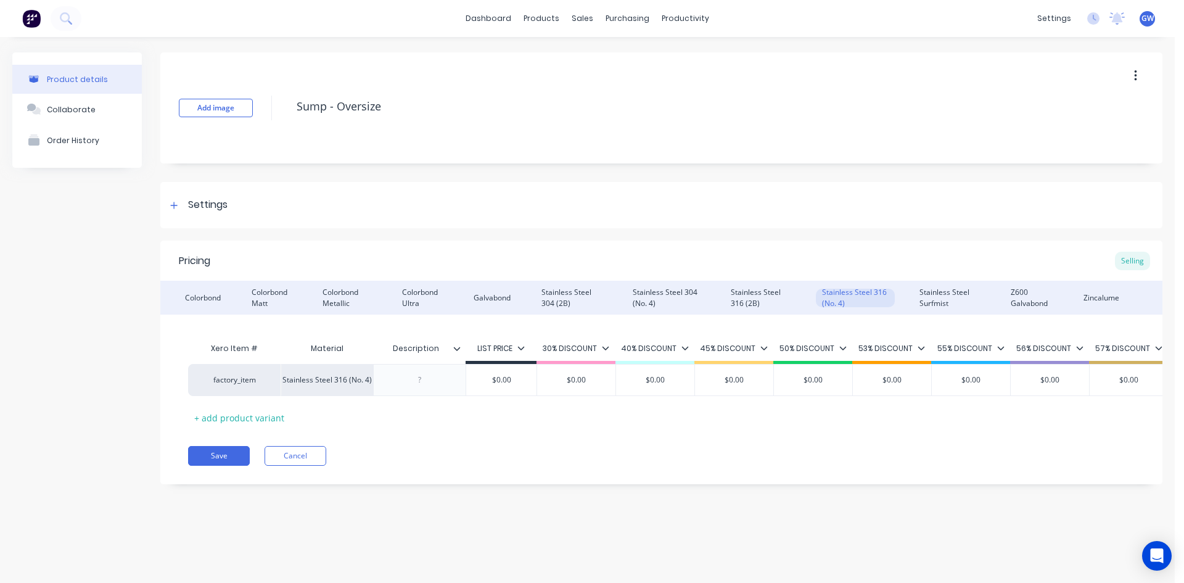
click at [462, 350] on div at bounding box center [461, 348] width 7 height 11
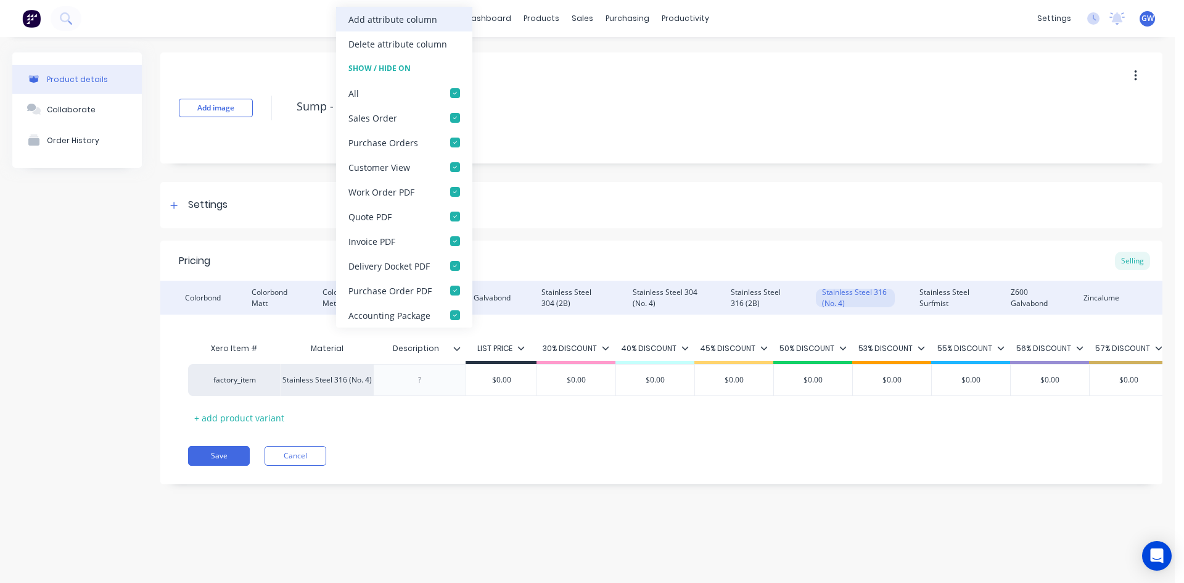
click at [429, 12] on div "Add attribute column" at bounding box center [404, 19] width 136 height 25
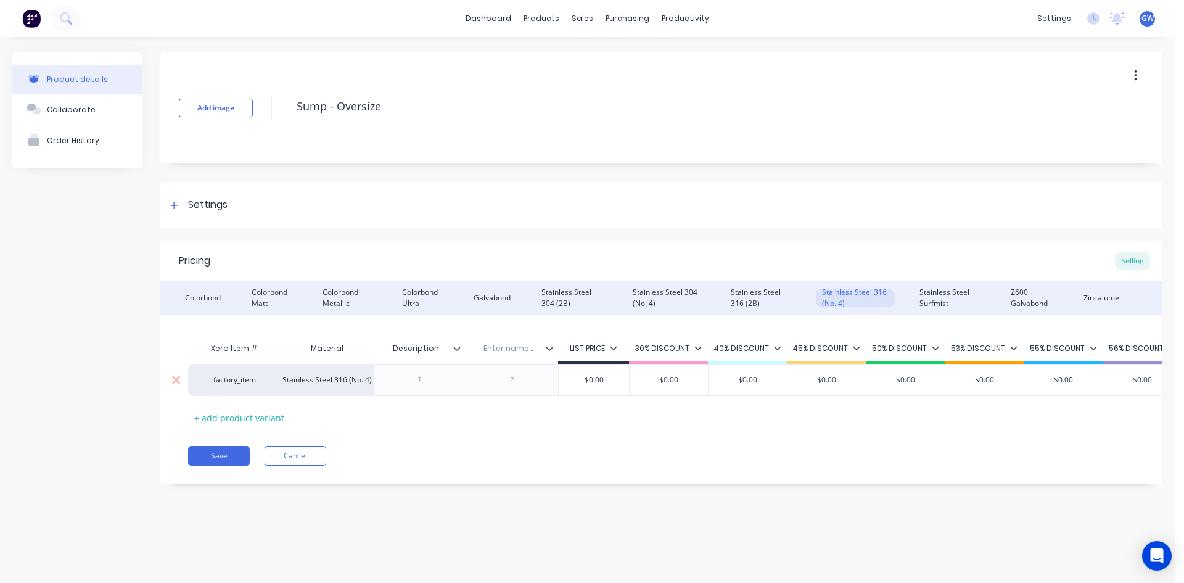
click at [509, 379] on div at bounding box center [513, 380] width 62 height 16
click at [512, 380] on div at bounding box center [513, 380] width 62 height 16
click at [517, 382] on div "ossump3164" at bounding box center [512, 380] width 64 height 16
click at [670, 300] on div "Stainless Steel 304 (No. 4)" at bounding box center [665, 298] width 79 height 18
click at [771, 296] on div "Stainless Steel 316 (2B)" at bounding box center [761, 298] width 73 height 18
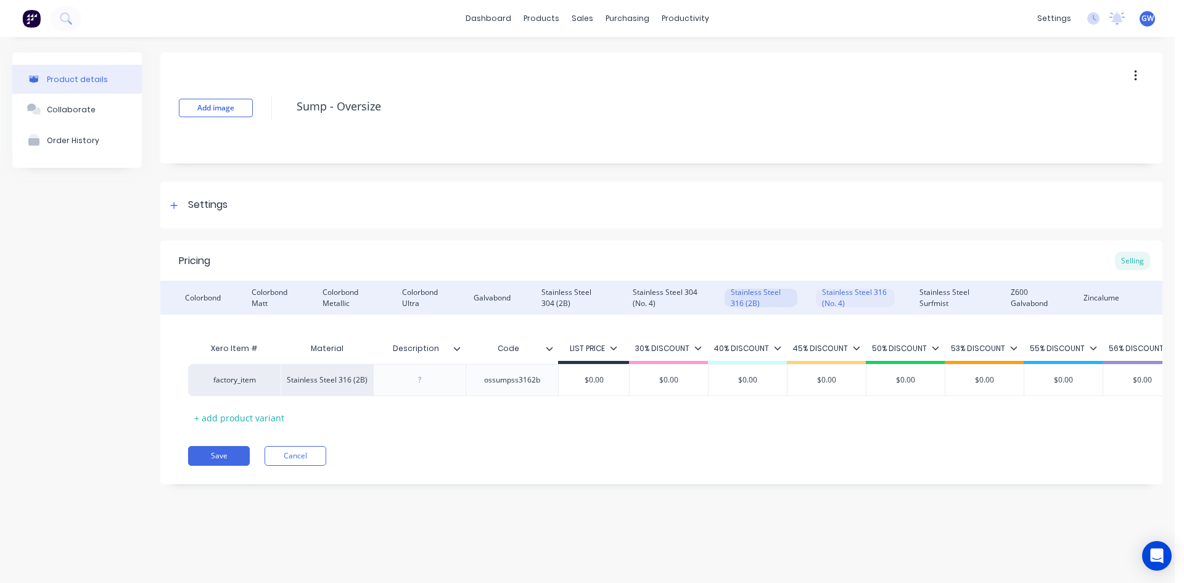
click at [837, 294] on div "Stainless Steel 316 (No. 4)" at bounding box center [855, 298] width 79 height 18
click at [506, 350] on input "text" at bounding box center [508, 348] width 85 height 11
click at [951, 298] on div "Stainless Steel Surfmist" at bounding box center [949, 298] width 73 height 18
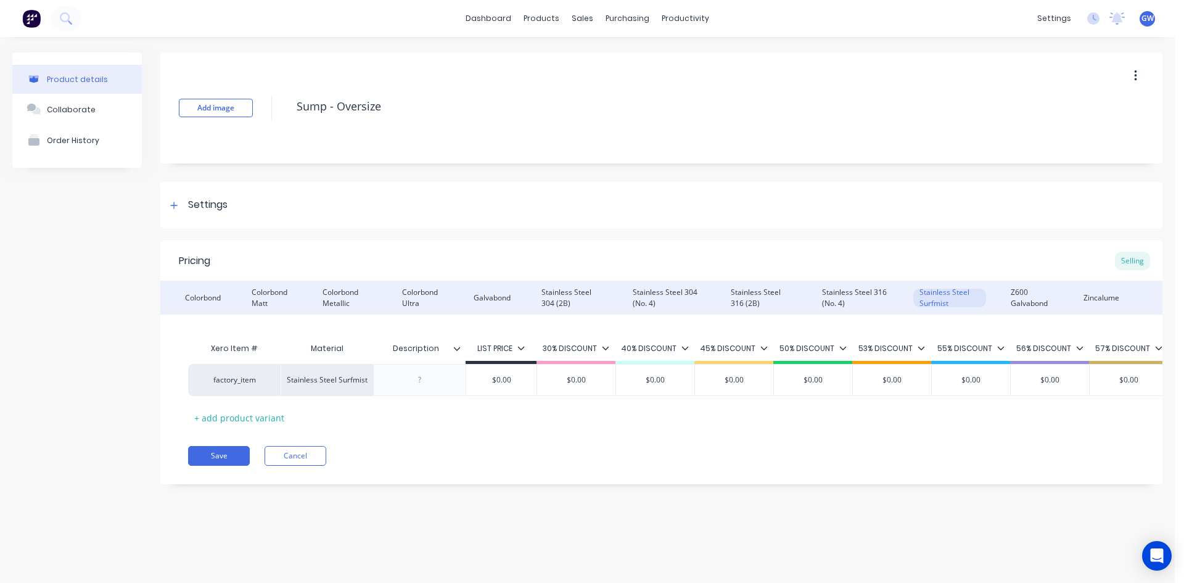
click at [458, 347] on icon at bounding box center [456, 348] width 7 height 7
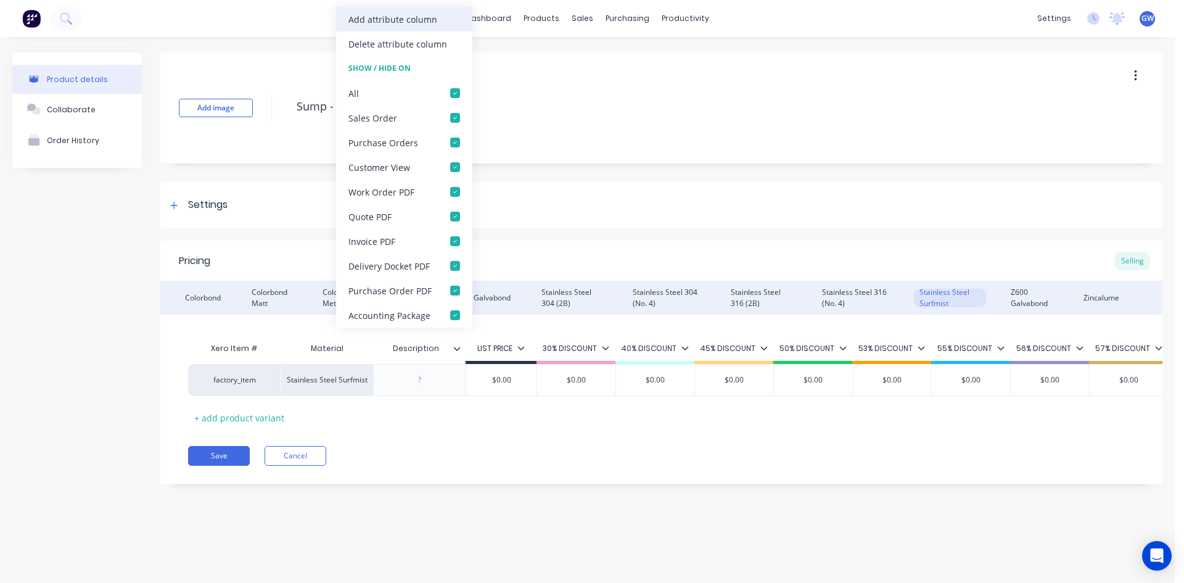
click at [435, 15] on div "Add attribute column" at bounding box center [404, 19] width 136 height 25
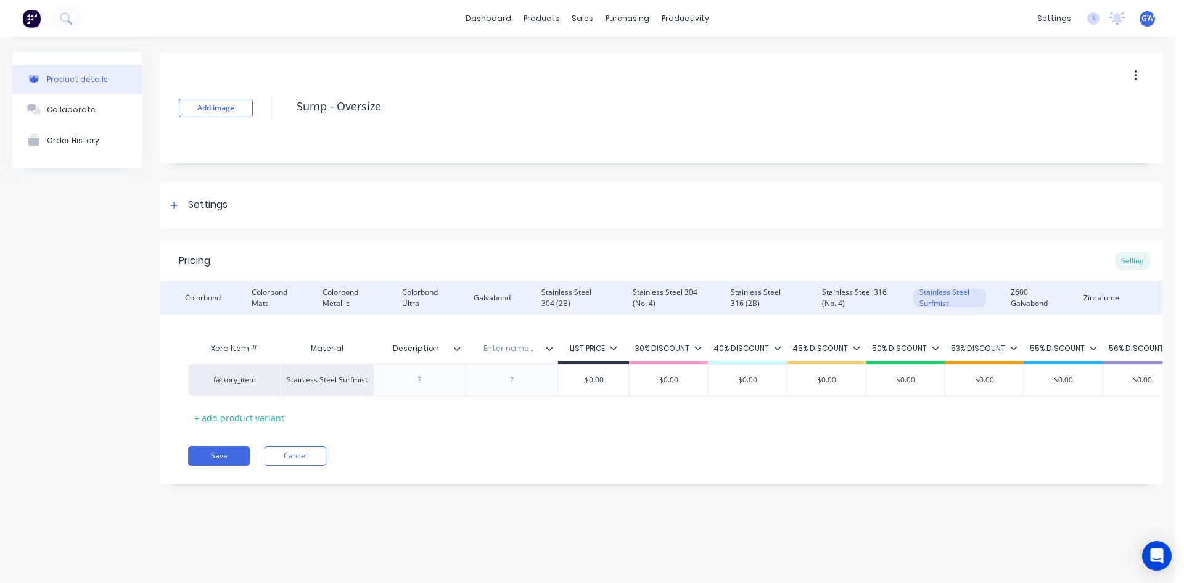
click at [508, 348] on input "text" at bounding box center [508, 348] width 85 height 11
click at [515, 384] on div at bounding box center [513, 380] width 62 height 16
click at [1024, 289] on div "Z600 Galvabond" at bounding box center [1031, 298] width 54 height 18
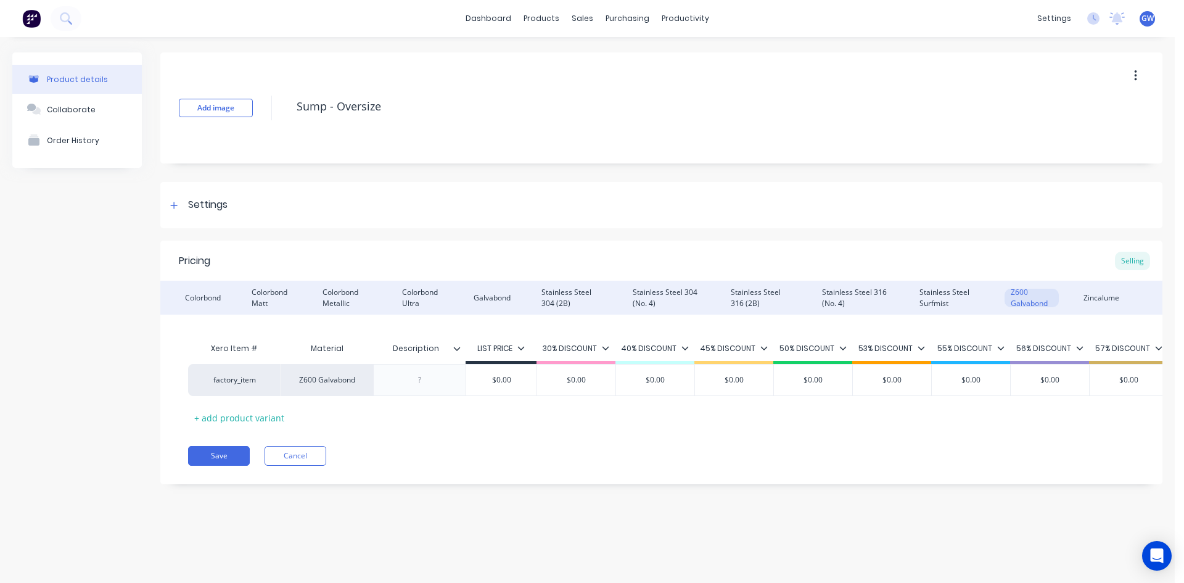
click at [452, 348] on input "Description" at bounding box center [415, 348] width 85 height 11
click at [456, 348] on icon at bounding box center [457, 349] width 7 height 4
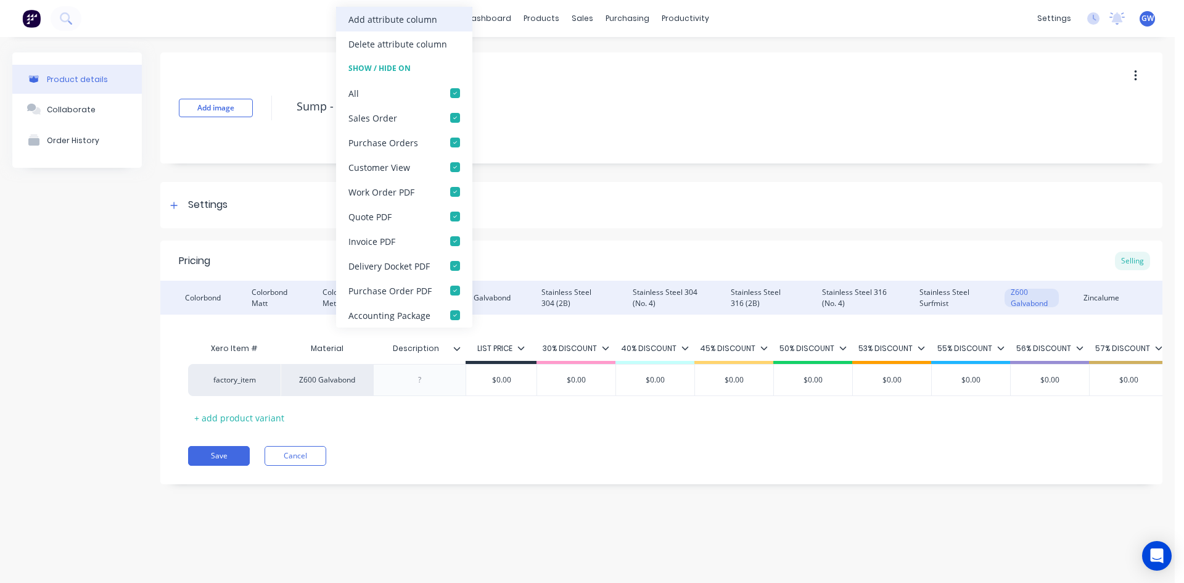
click at [406, 15] on div "Add attribute column" at bounding box center [392, 19] width 89 height 13
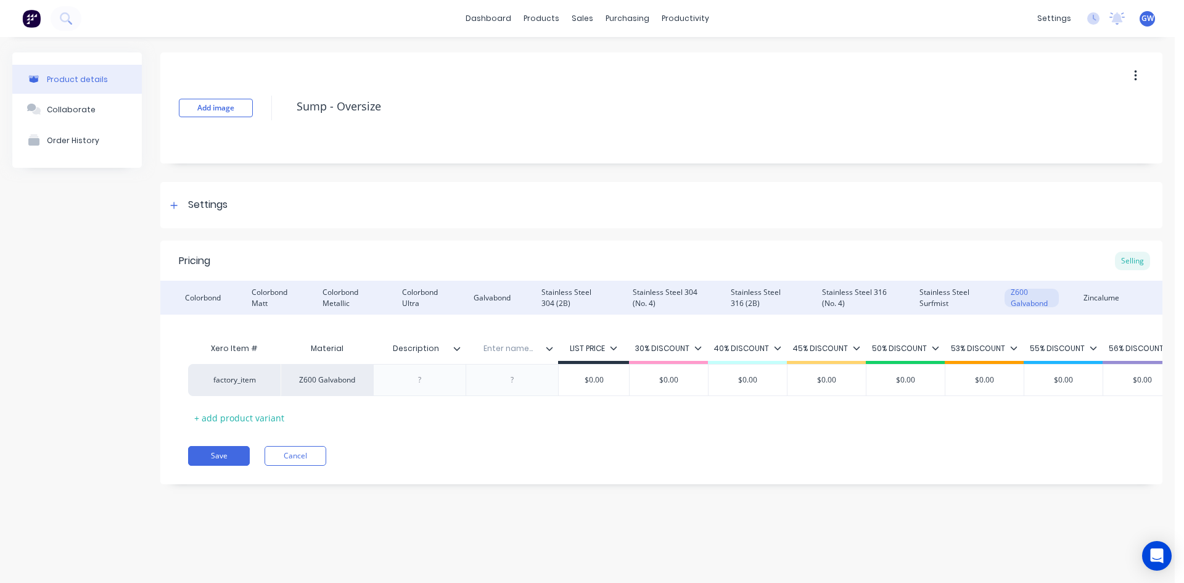
click at [507, 347] on input "text" at bounding box center [508, 348] width 85 height 11
click at [1102, 295] on div "Zincalume" at bounding box center [1101, 298] width 48 height 18
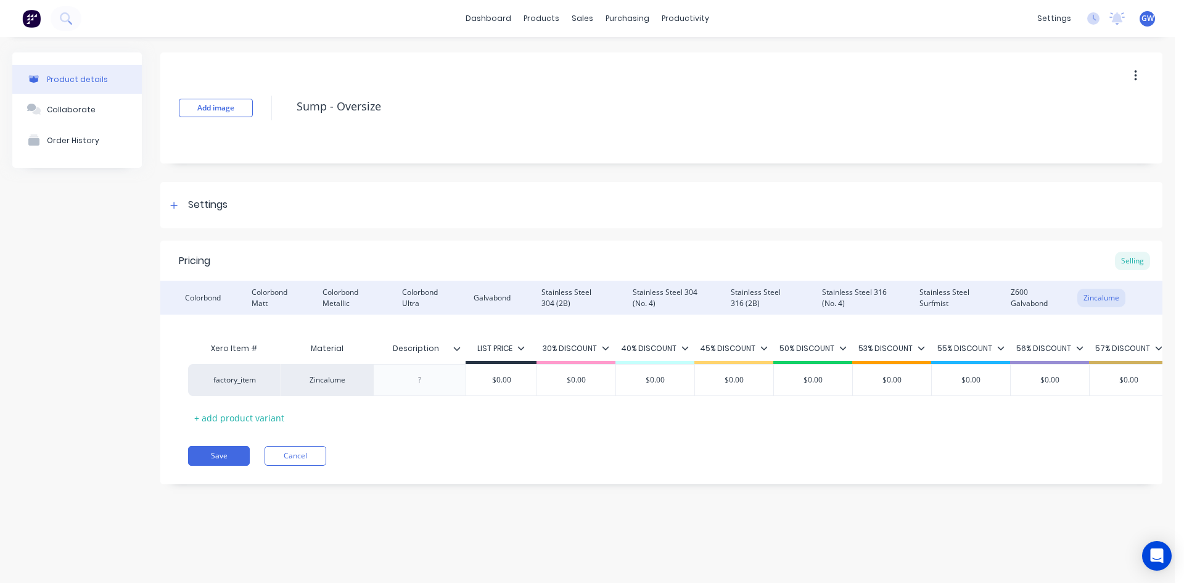
click at [453, 350] on input "Description" at bounding box center [415, 348] width 85 height 11
click at [459, 341] on div "Description Description" at bounding box center [419, 348] width 92 height 31
click at [456, 347] on icon at bounding box center [456, 348] width 7 height 7
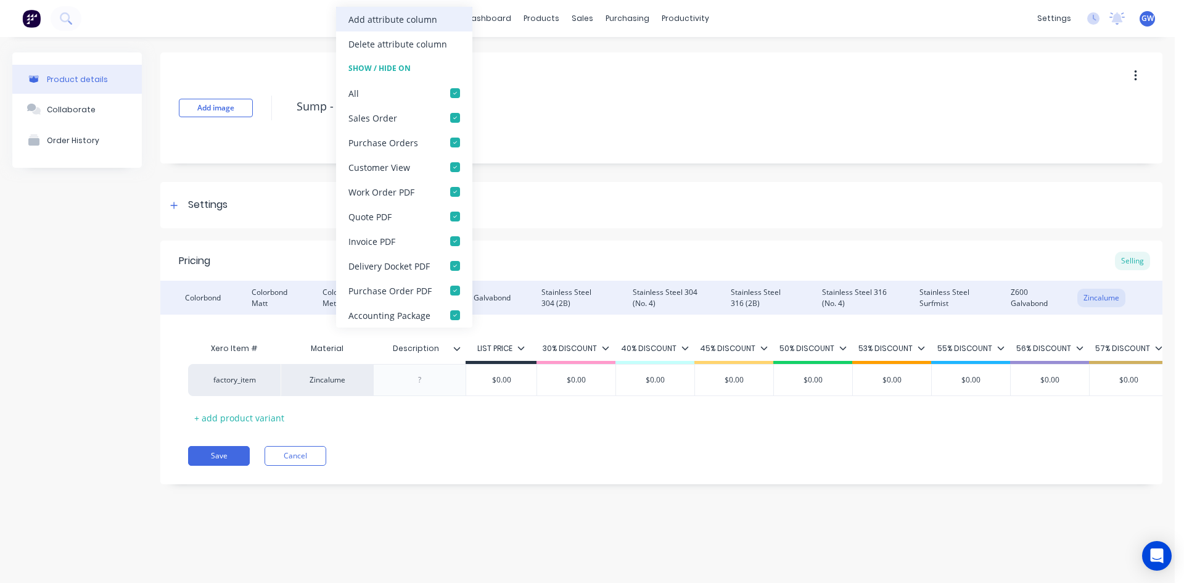
click at [408, 19] on div "Add attribute column" at bounding box center [392, 19] width 89 height 13
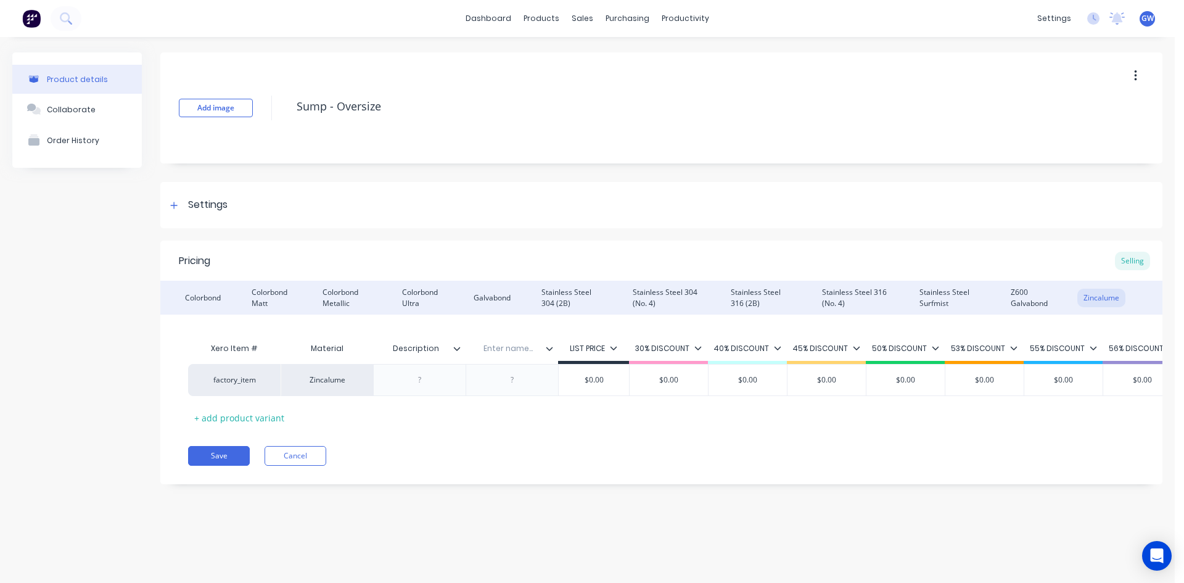
click at [511, 348] on input "text" at bounding box center [508, 348] width 85 height 11
click at [515, 380] on div at bounding box center [513, 380] width 62 height 16
click at [588, 527] on div "Product details Collaborate Order History Add image Sump - Oversize Settings Pr…" at bounding box center [587, 297] width 1175 height 521
click at [231, 461] on button "Save" at bounding box center [219, 456] width 62 height 20
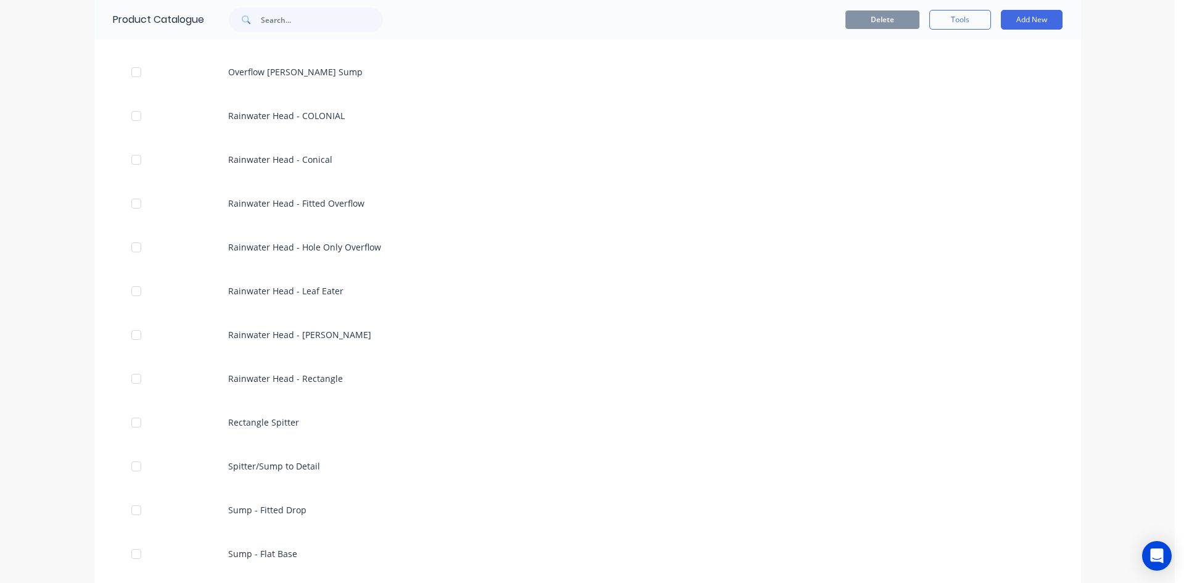
scroll to position [987, 0]
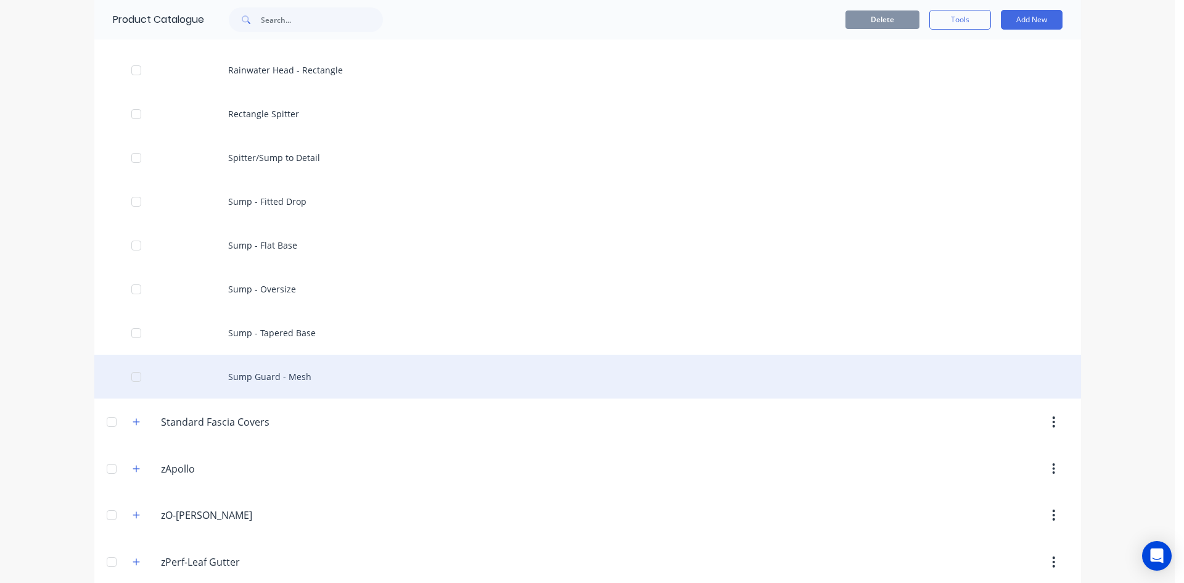
click at [344, 377] on div "Sump Guard - Mesh" at bounding box center [587, 377] width 987 height 44
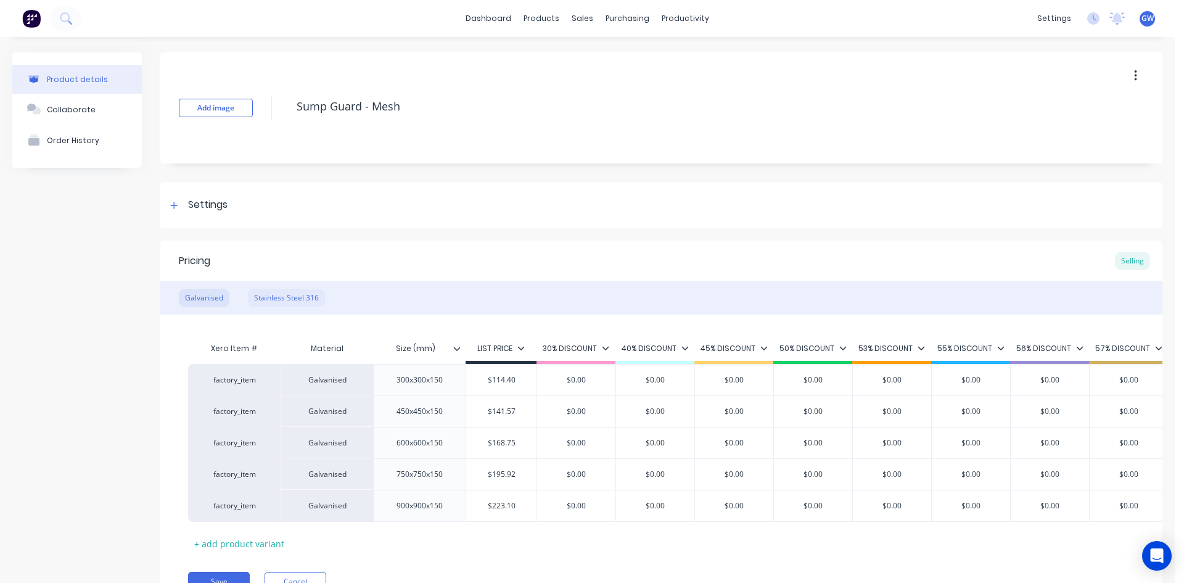
click at [298, 297] on div "Stainless Steel 316" at bounding box center [286, 298] width 77 height 18
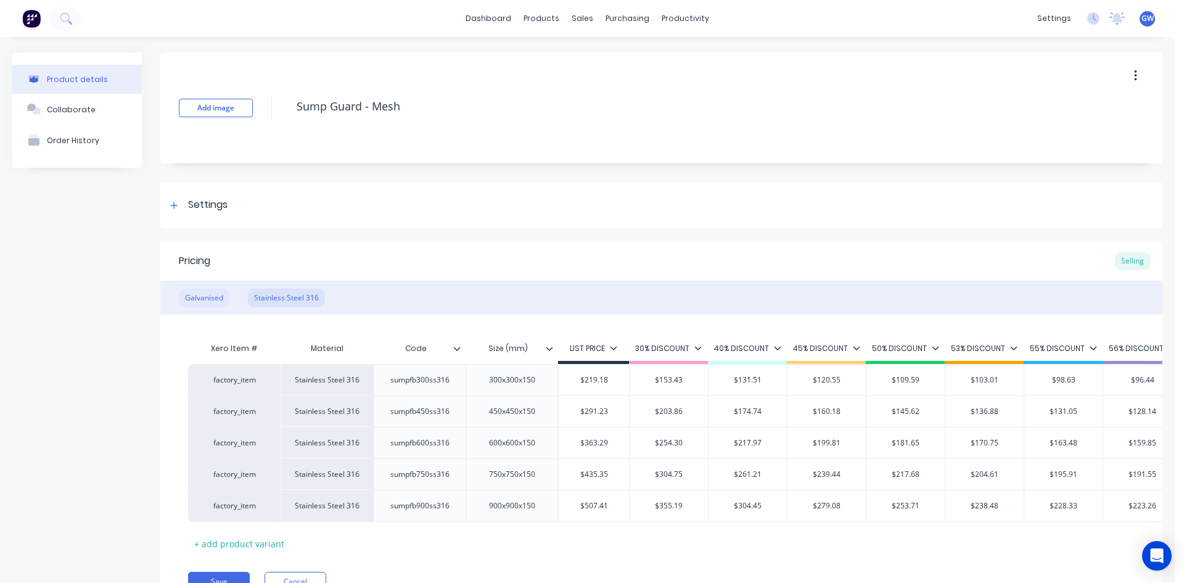
click at [216, 305] on div "Galvanised" at bounding box center [204, 298] width 51 height 18
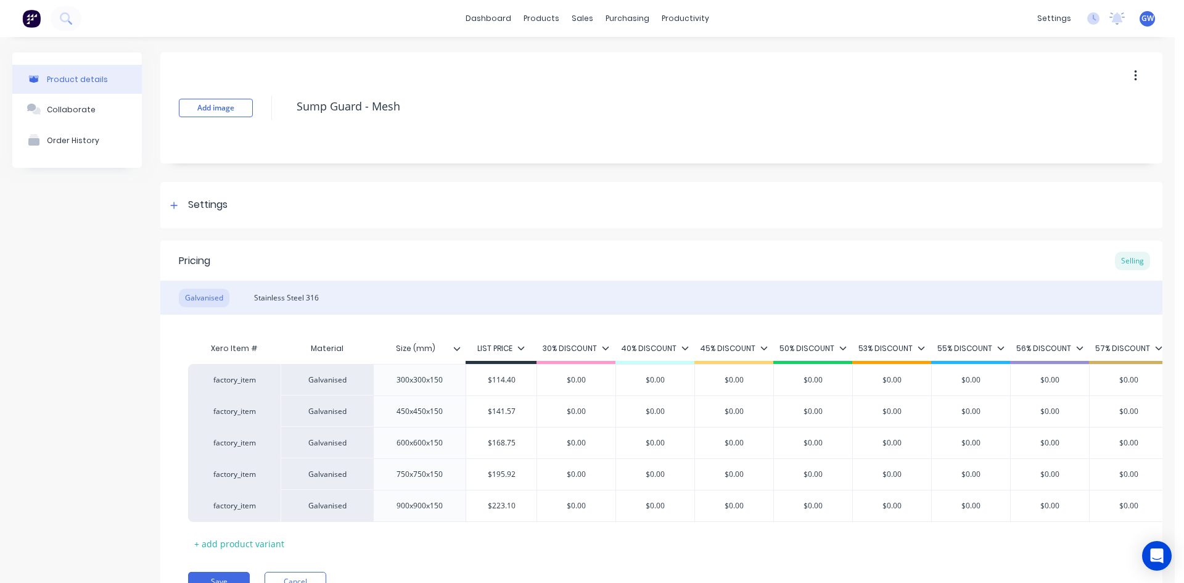
click at [453, 347] on input "Size (mm)" at bounding box center [415, 348] width 85 height 11
click at [457, 353] on input "Size (mm)" at bounding box center [415, 348] width 85 height 11
click at [459, 349] on icon at bounding box center [456, 348] width 7 height 7
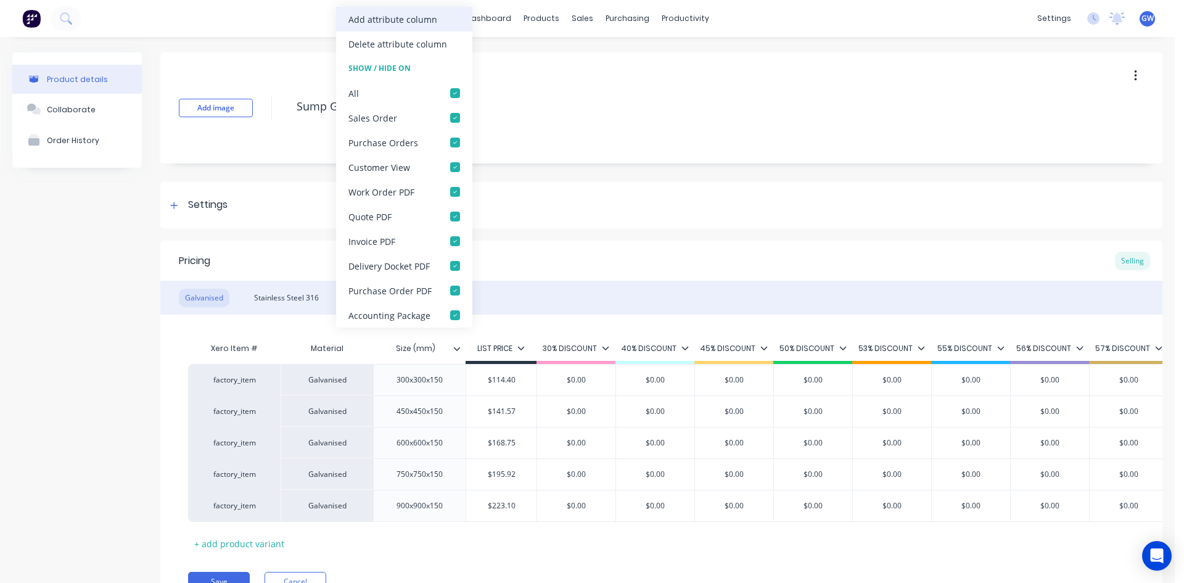
click at [409, 16] on div "Add attribute column" at bounding box center [392, 19] width 89 height 13
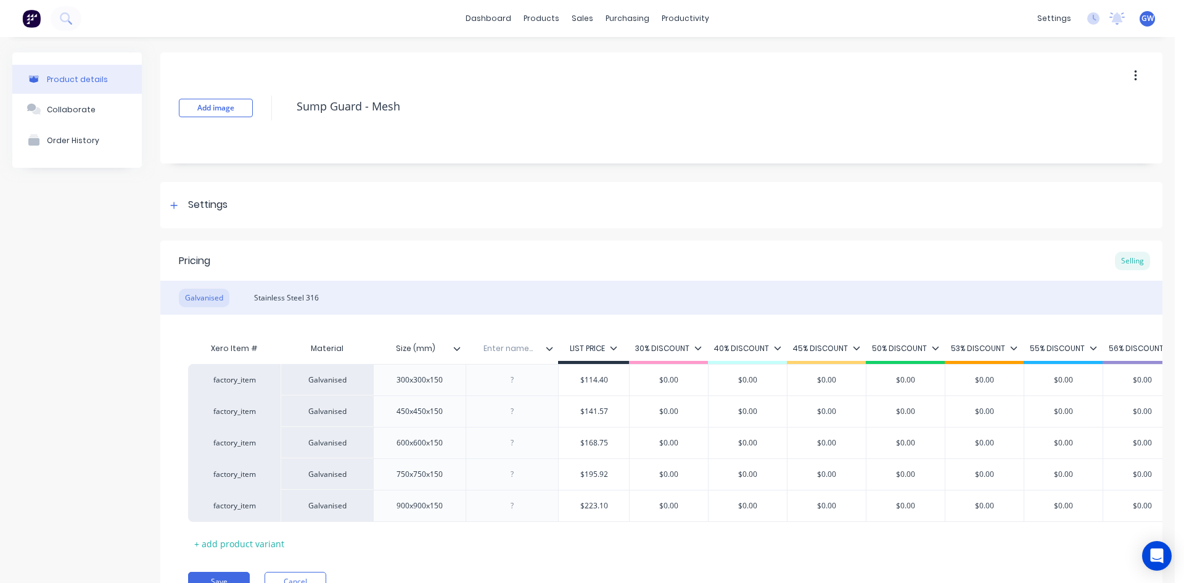
click at [507, 346] on input "text" at bounding box center [508, 348] width 85 height 11
click at [517, 378] on div at bounding box center [513, 380] width 62 height 16
click at [512, 408] on div at bounding box center [513, 411] width 62 height 16
click at [505, 450] on div at bounding box center [513, 443] width 62 height 16
click at [514, 478] on div at bounding box center [513, 474] width 62 height 16
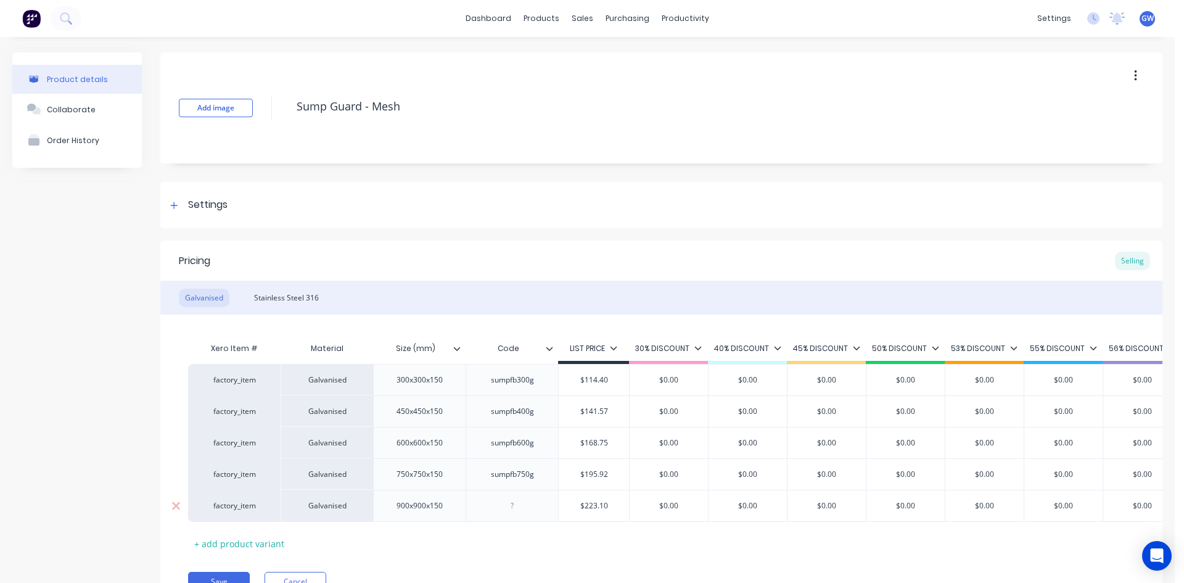
click at [510, 506] on div at bounding box center [513, 506] width 62 height 16
click at [569, 253] on div "Pricing Selling" at bounding box center [661, 260] width 1002 height 40
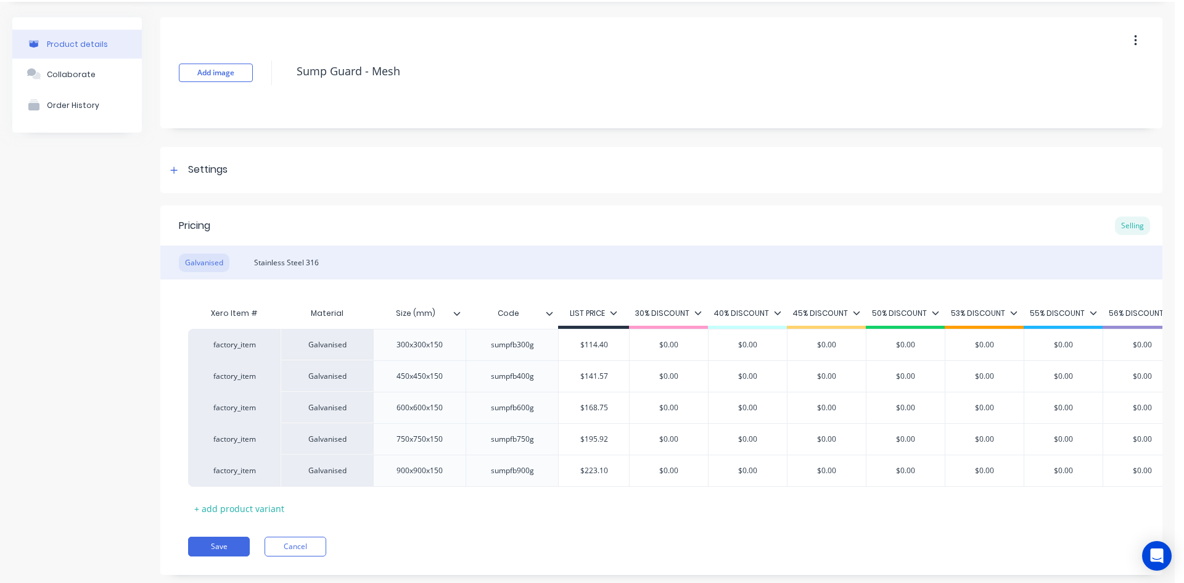
scroll to position [70, 0]
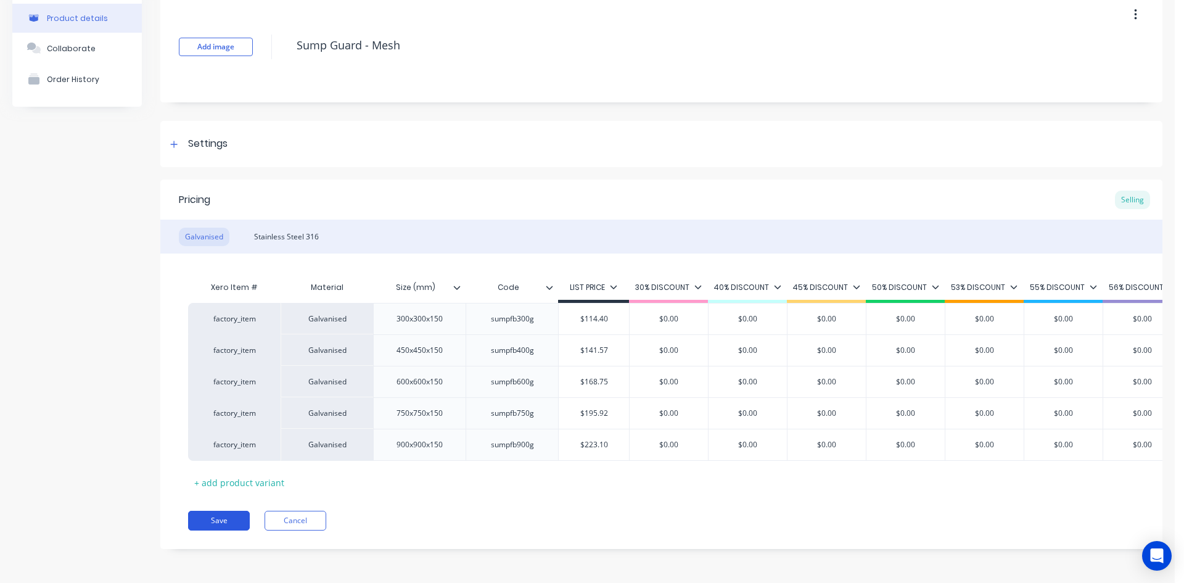
click at [196, 528] on button "Save" at bounding box center [219, 521] width 62 height 20
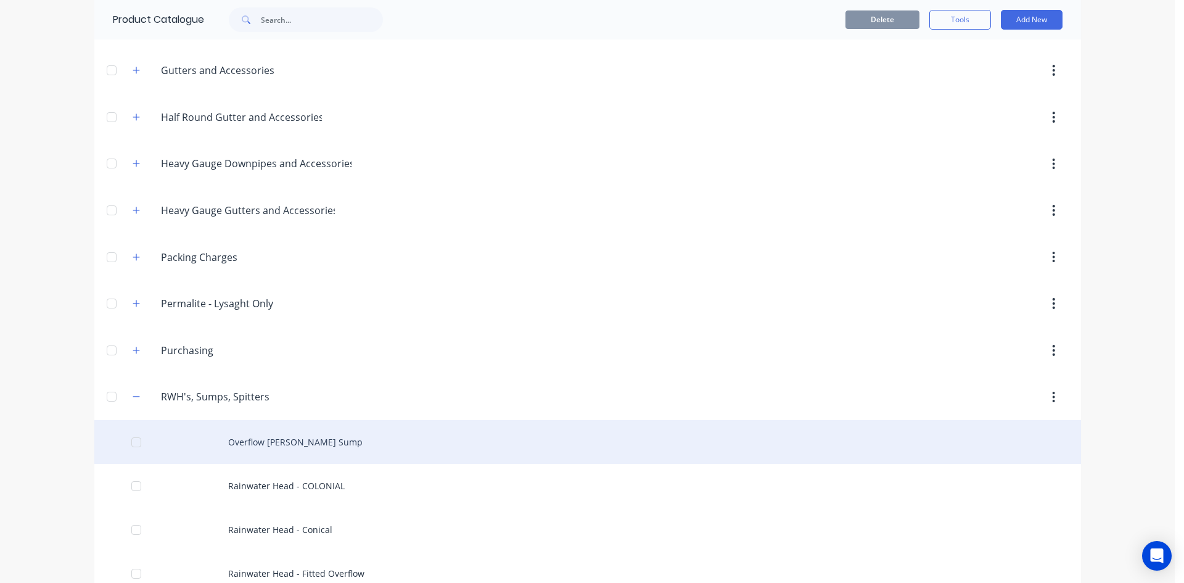
scroll to position [370, 0]
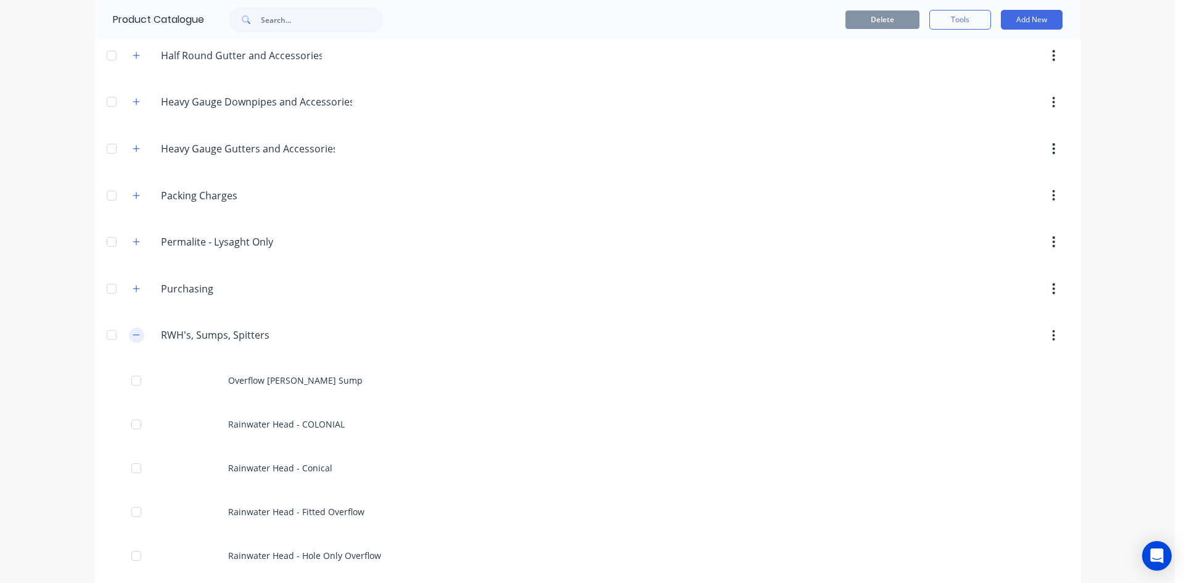
click at [136, 328] on button "button" at bounding box center [136, 334] width 15 height 15
